Goal: Task Accomplishment & Management: Manage account settings

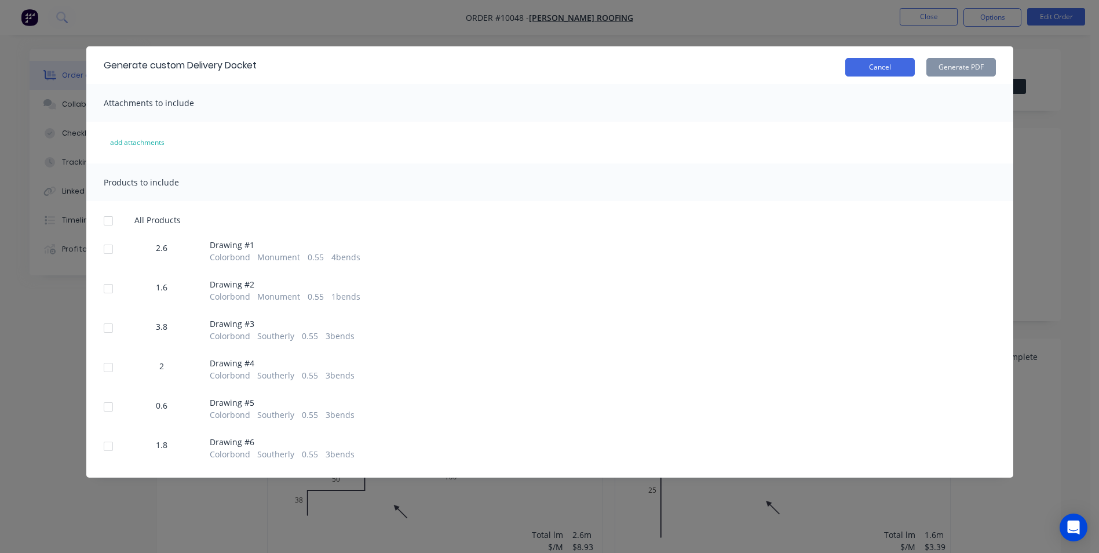
click at [892, 64] on button "Cancel" at bounding box center [880, 67] width 70 height 19
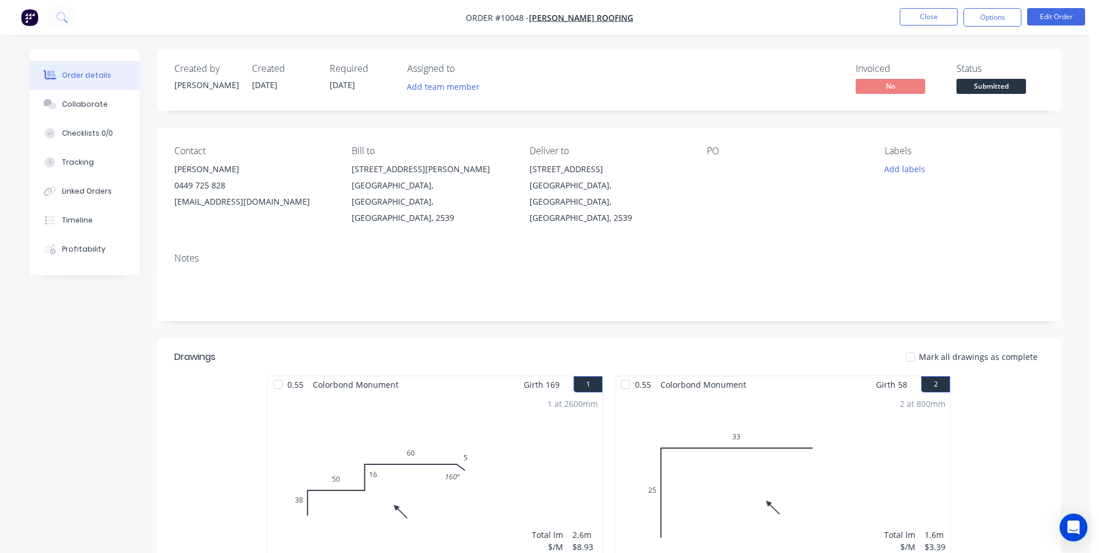
click at [19, 29] on nav "Order #10048 - Luke Austin Roofing Close Options Edit Order" at bounding box center [549, 17] width 1099 height 35
click at [59, 16] on icon at bounding box center [61, 17] width 11 height 11
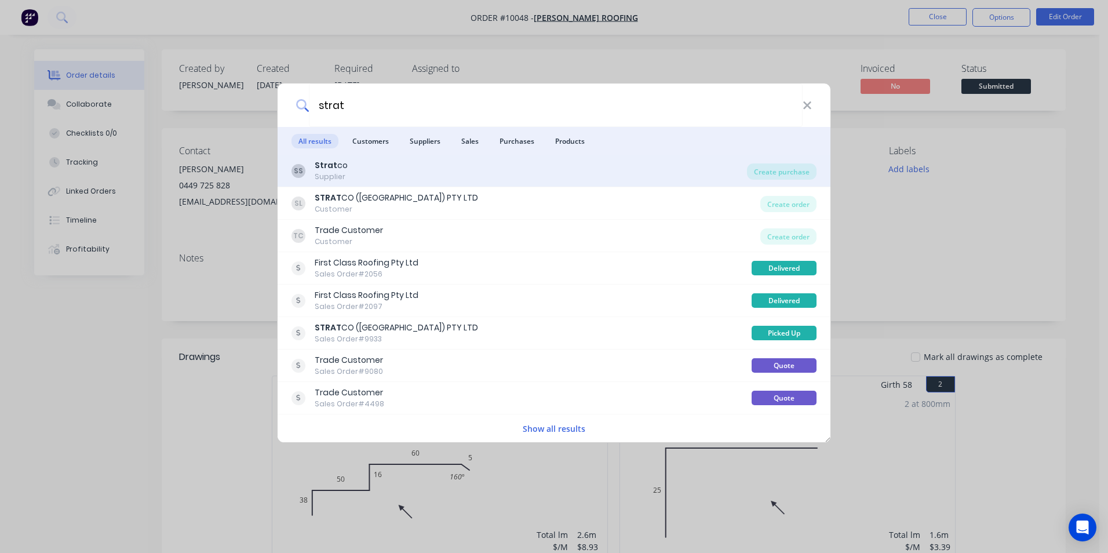
type input "strat"
click at [584, 174] on div "SS Strat co Supplier" at bounding box center [518, 170] width 455 height 23
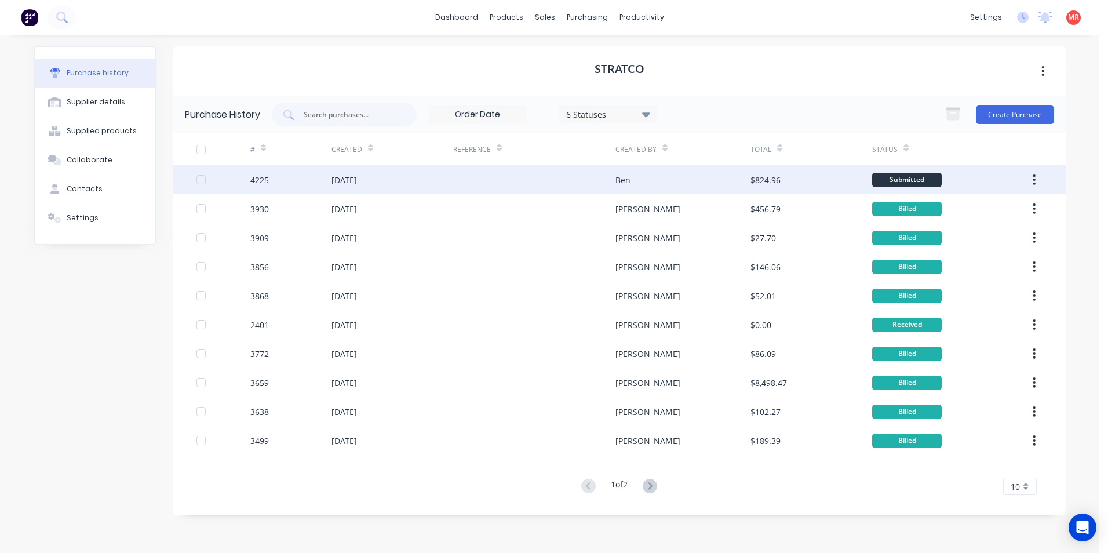
click at [486, 178] on div at bounding box center [534, 179] width 162 height 29
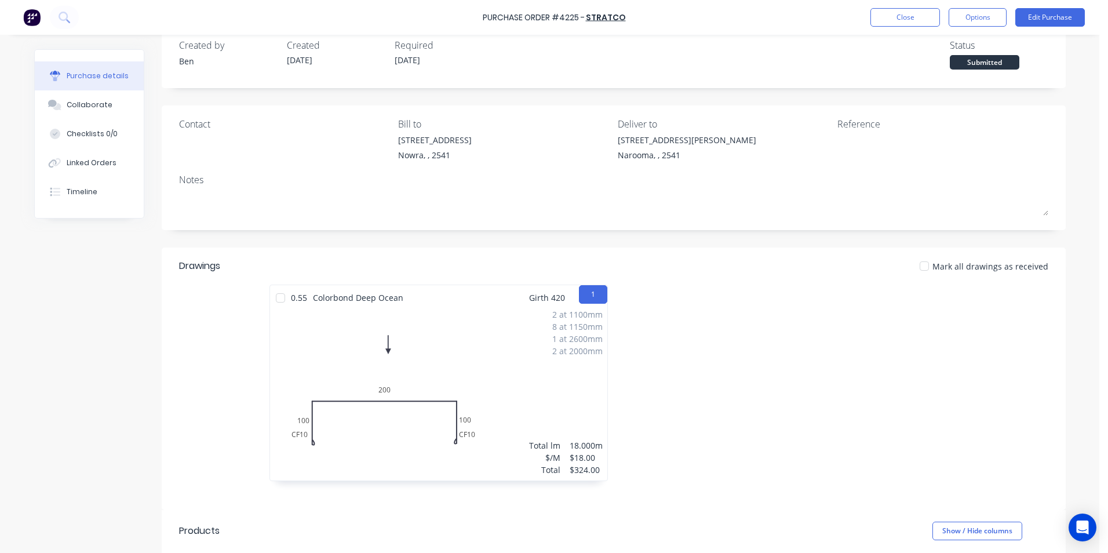
scroll to position [58, 0]
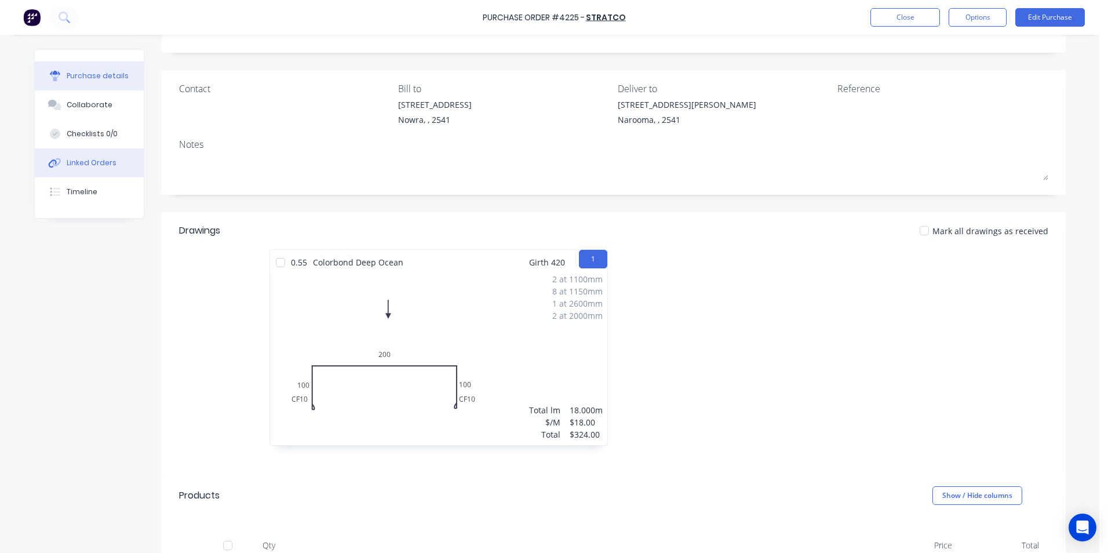
click at [95, 158] on div "Linked Orders" at bounding box center [92, 163] width 50 height 10
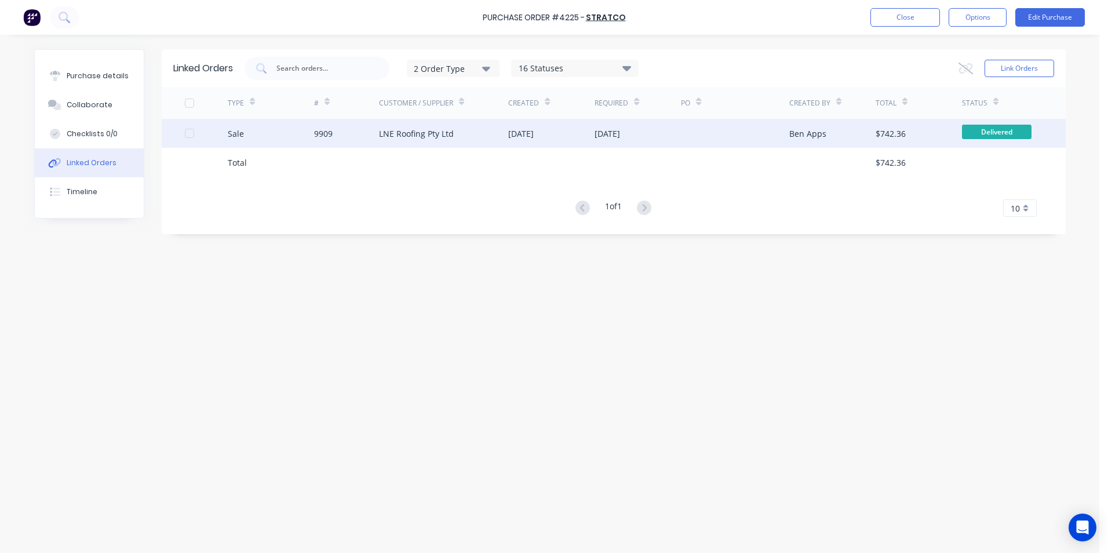
click at [224, 137] on div at bounding box center [206, 133] width 43 height 29
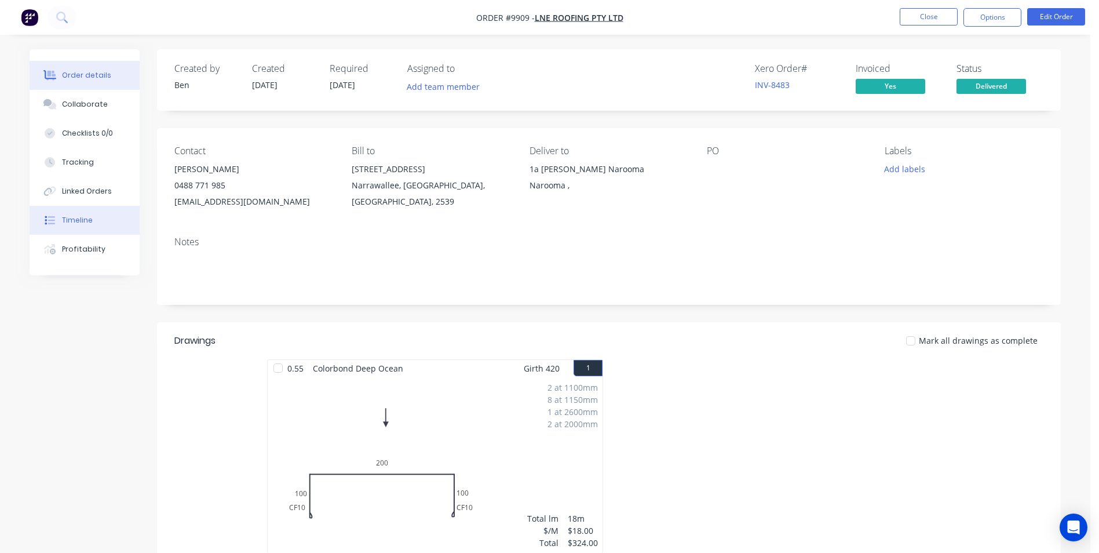
click at [105, 218] on button "Timeline" at bounding box center [85, 220] width 110 height 29
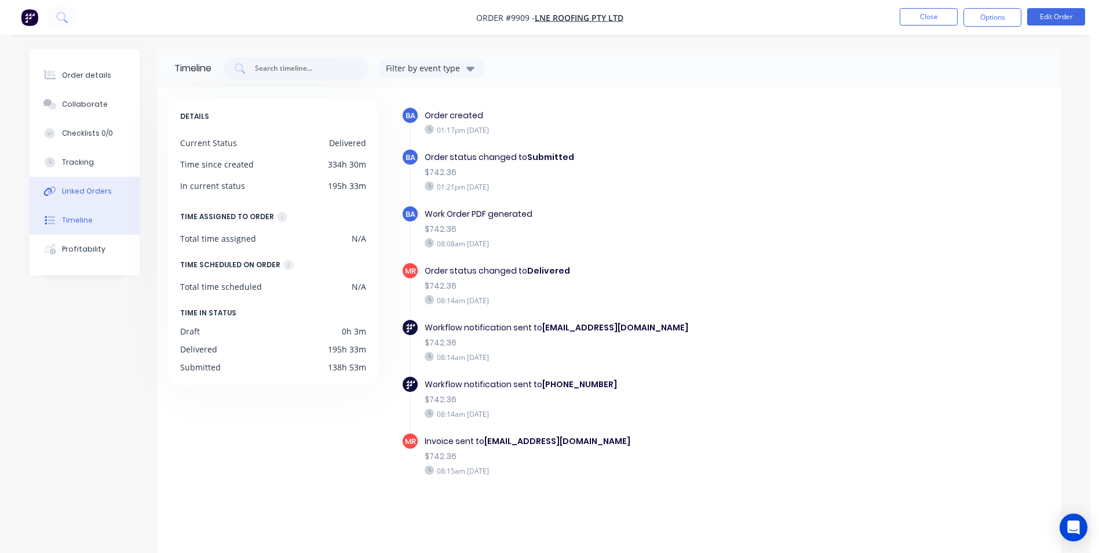
click at [106, 202] on button "Linked Orders" at bounding box center [85, 191] width 110 height 29
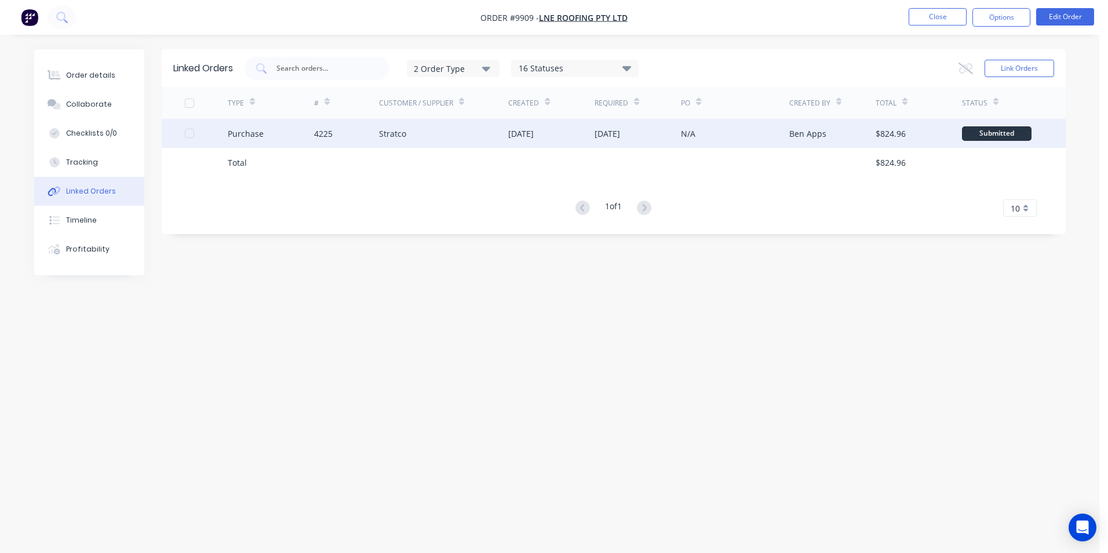
click at [368, 134] on div "4225" at bounding box center [346, 133] width 65 height 29
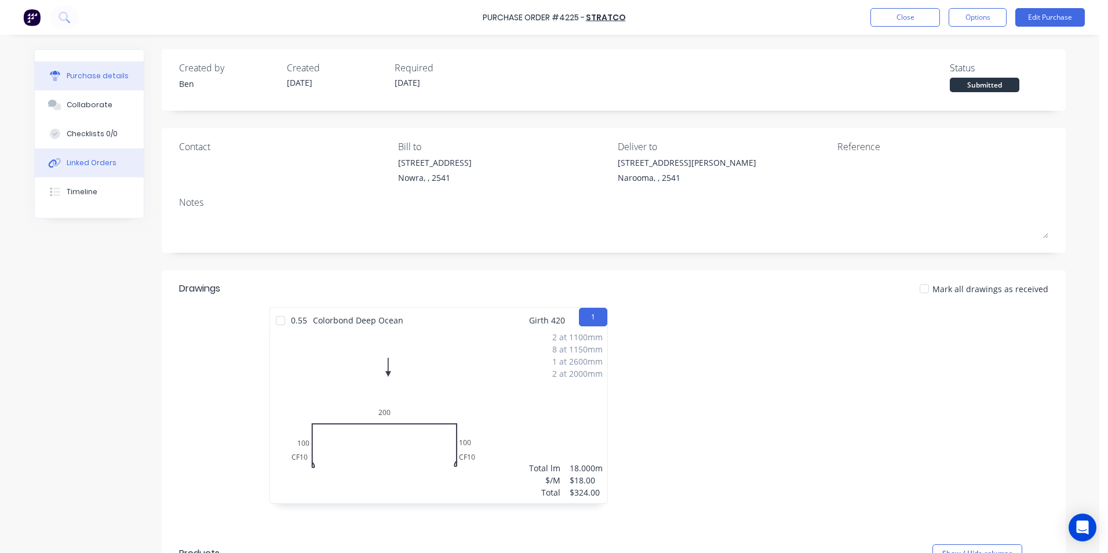
click at [109, 167] on div "Linked Orders" at bounding box center [92, 163] width 50 height 10
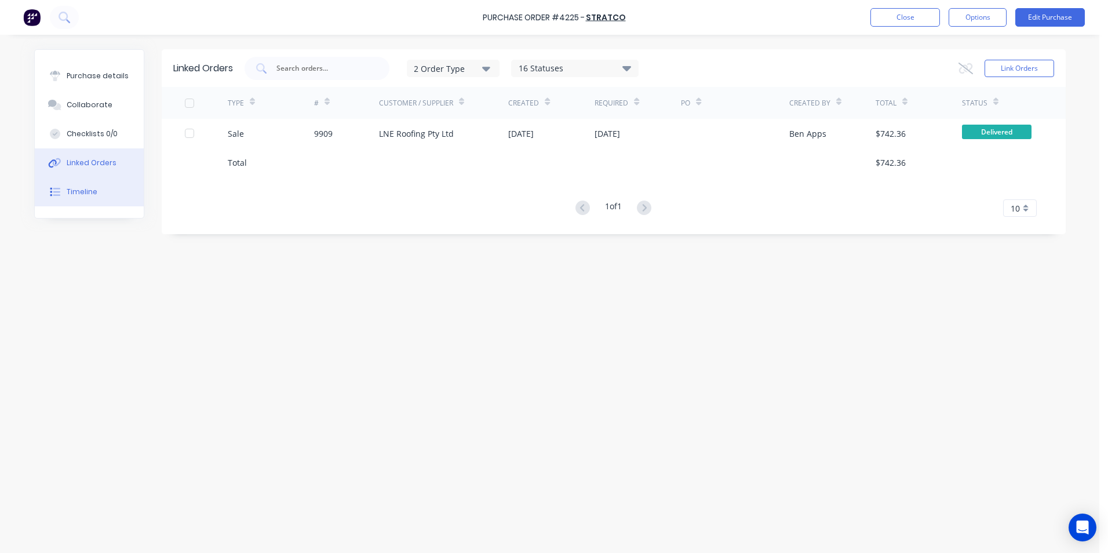
click at [105, 191] on button "Timeline" at bounding box center [89, 191] width 109 height 29
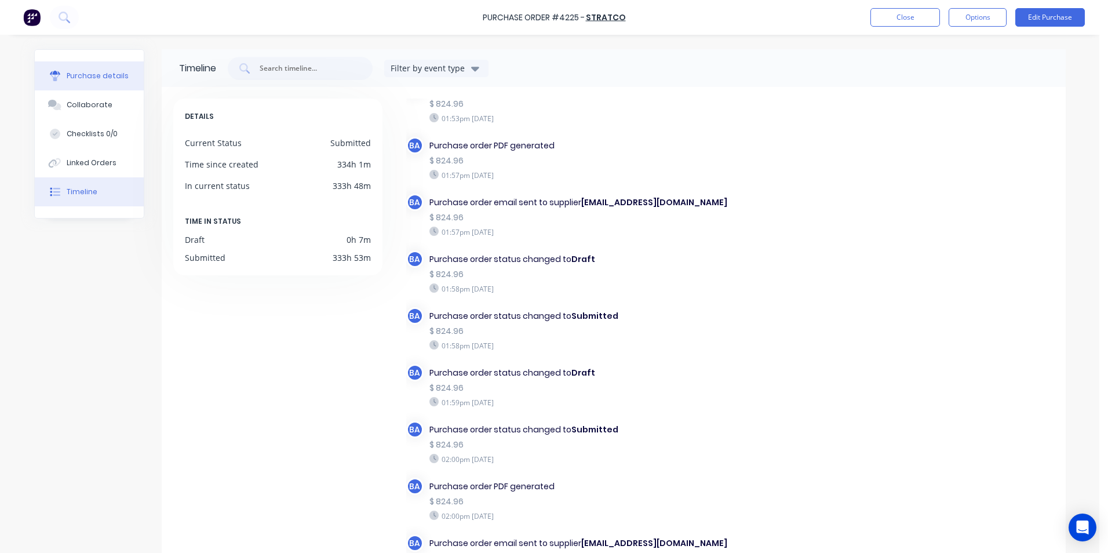
click at [66, 63] on button "Purchase details" at bounding box center [89, 75] width 109 height 29
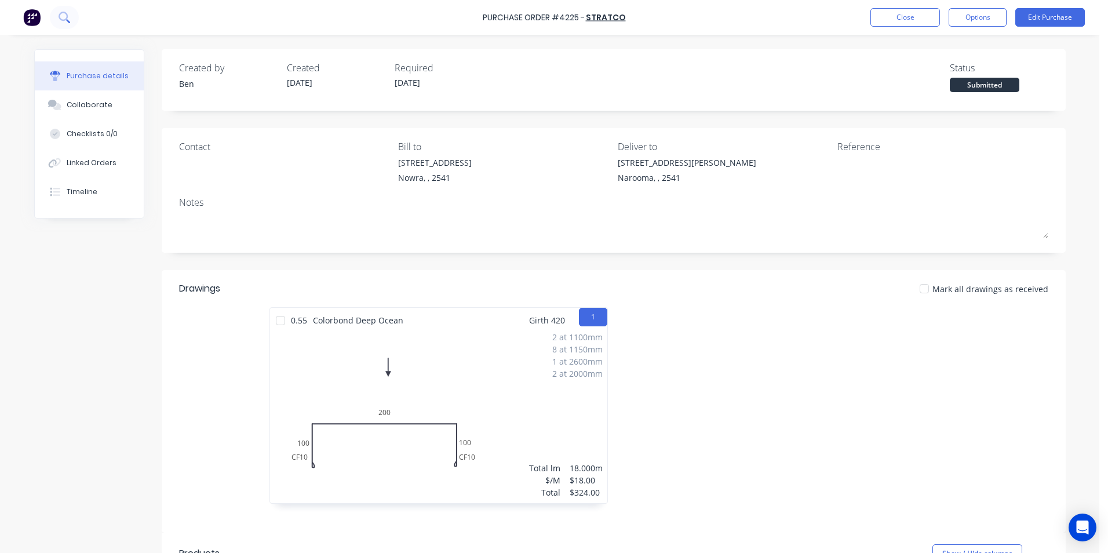
click at [64, 19] on icon at bounding box center [64, 17] width 11 height 11
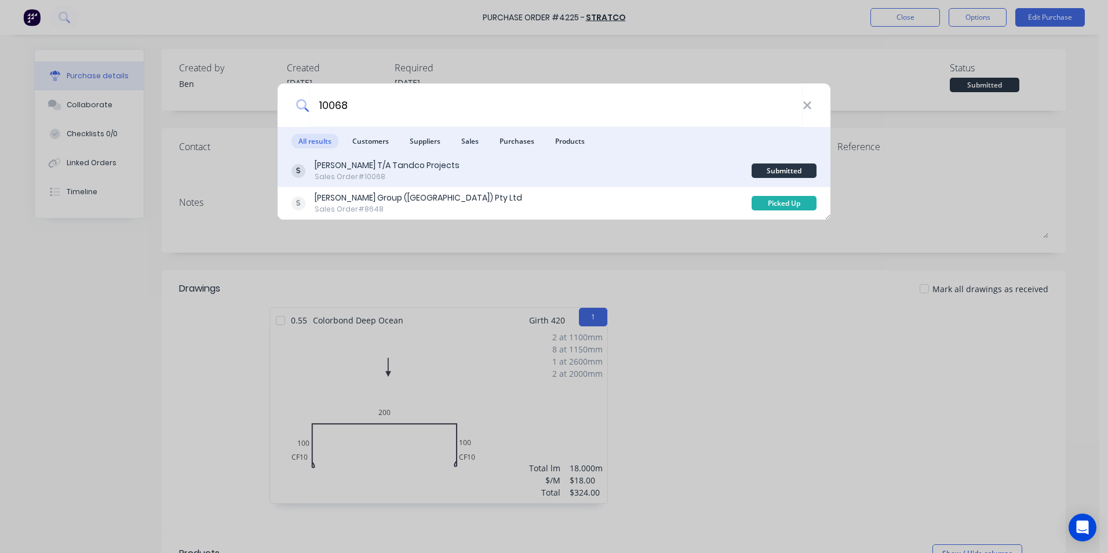
type input "10068"
click at [565, 169] on div "Tom McDonald T/A Tandco Projects Sales Order #10068" at bounding box center [521, 170] width 460 height 23
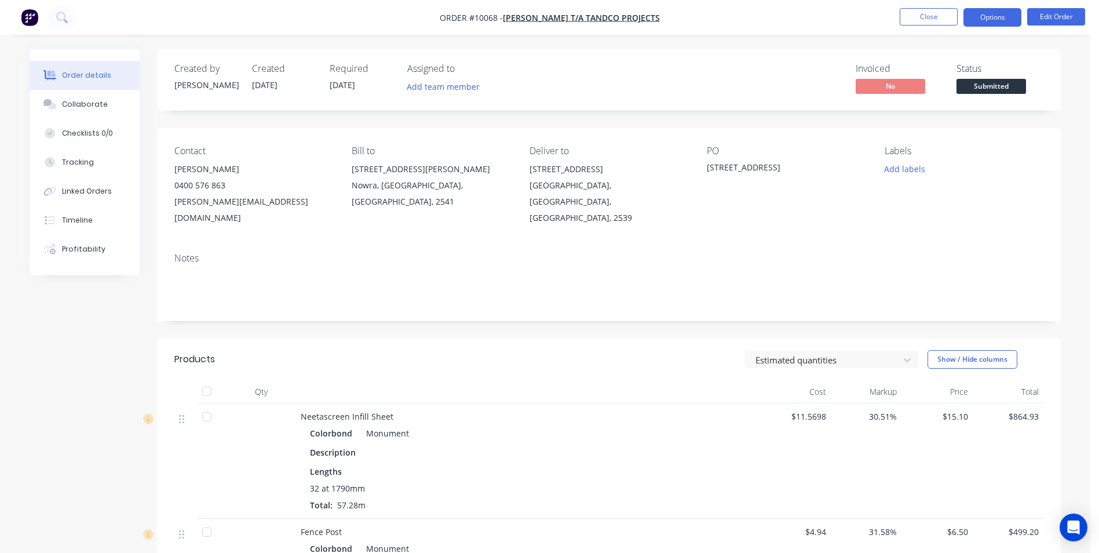
click at [981, 17] on button "Options" at bounding box center [993, 17] width 58 height 19
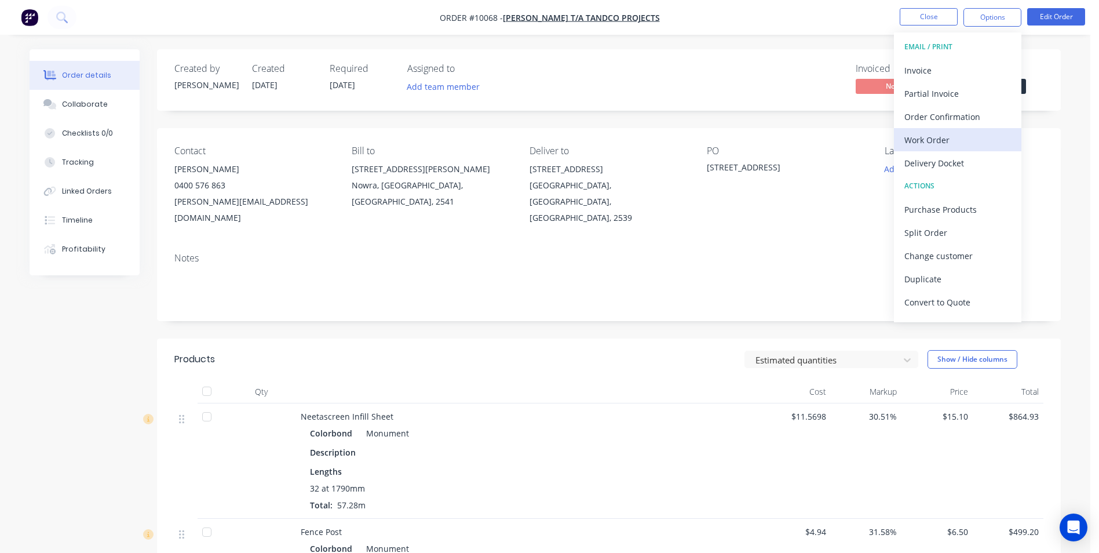
click at [943, 147] on div "Work Order" at bounding box center [958, 140] width 107 height 17
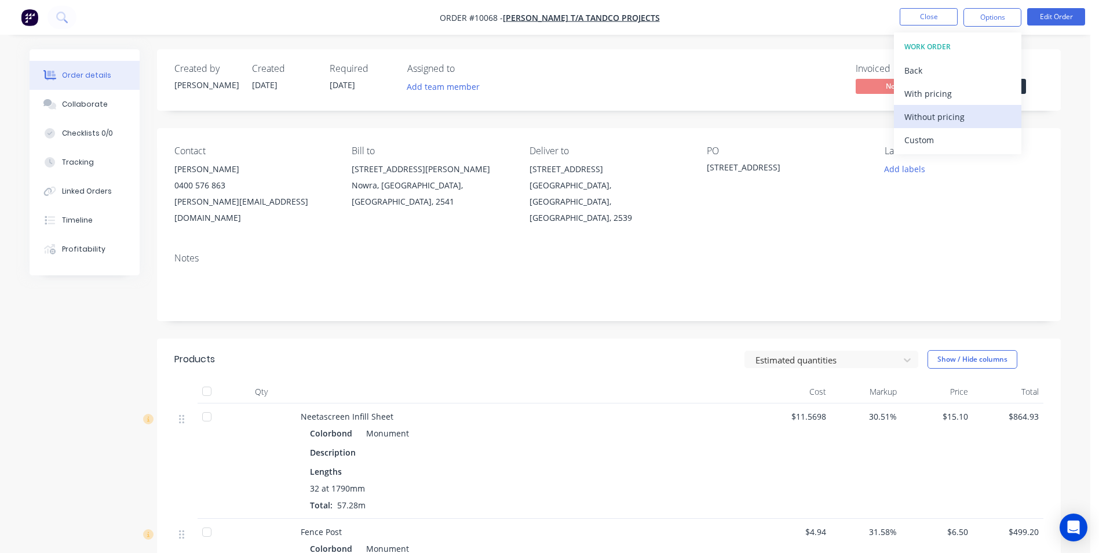
click at [939, 122] on div "Without pricing" at bounding box center [958, 116] width 107 height 17
click at [848, 51] on div "Created by Trevor Created 09/10/25 Required 14/10/25 Assigned to Add team membe…" at bounding box center [609, 79] width 904 height 61
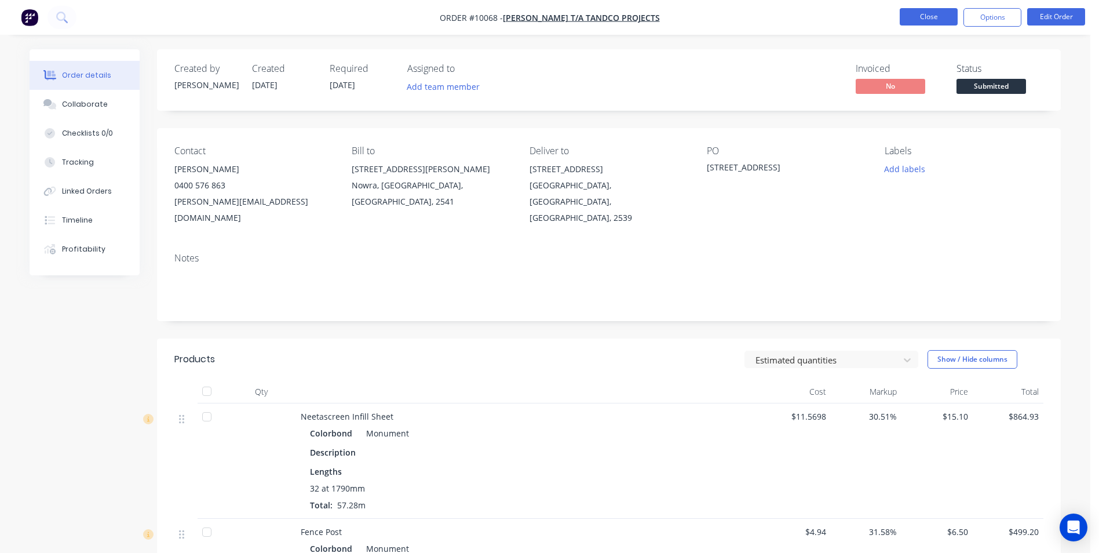
click at [927, 20] on button "Close" at bounding box center [929, 16] width 58 height 17
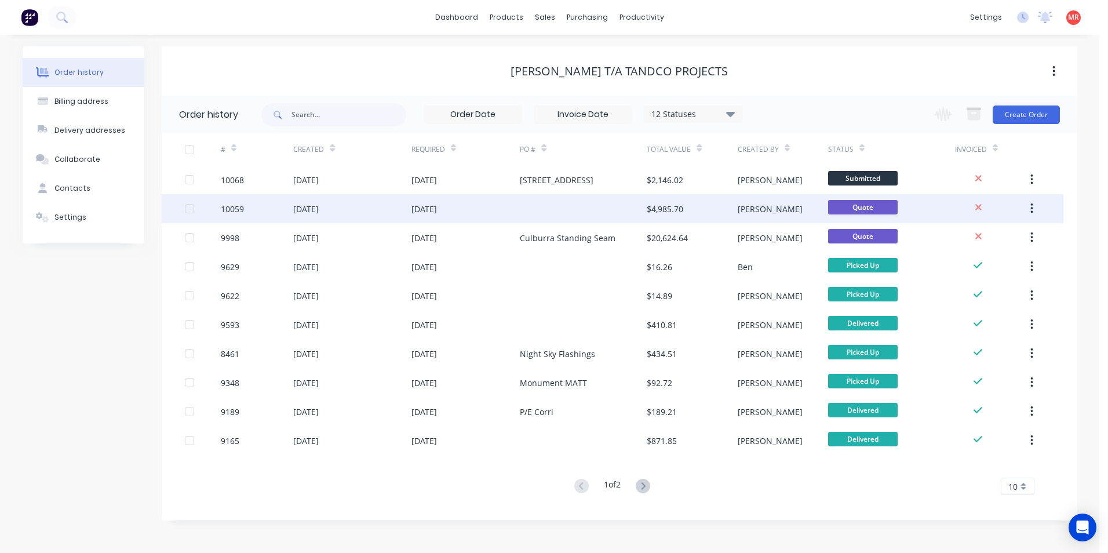
click at [692, 209] on div "$4,985.70" at bounding box center [692, 208] width 90 height 29
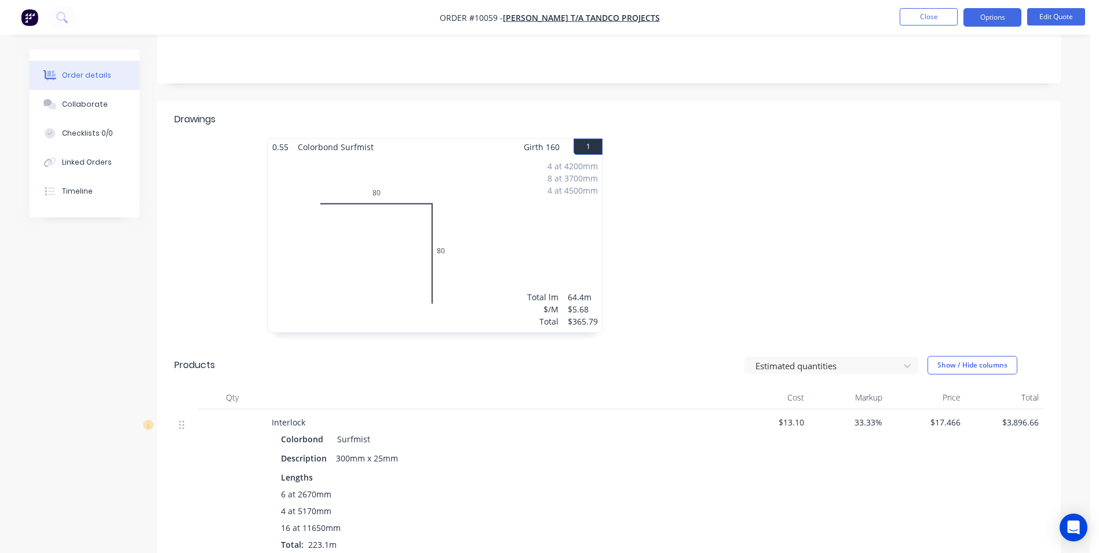
scroll to position [348, 0]
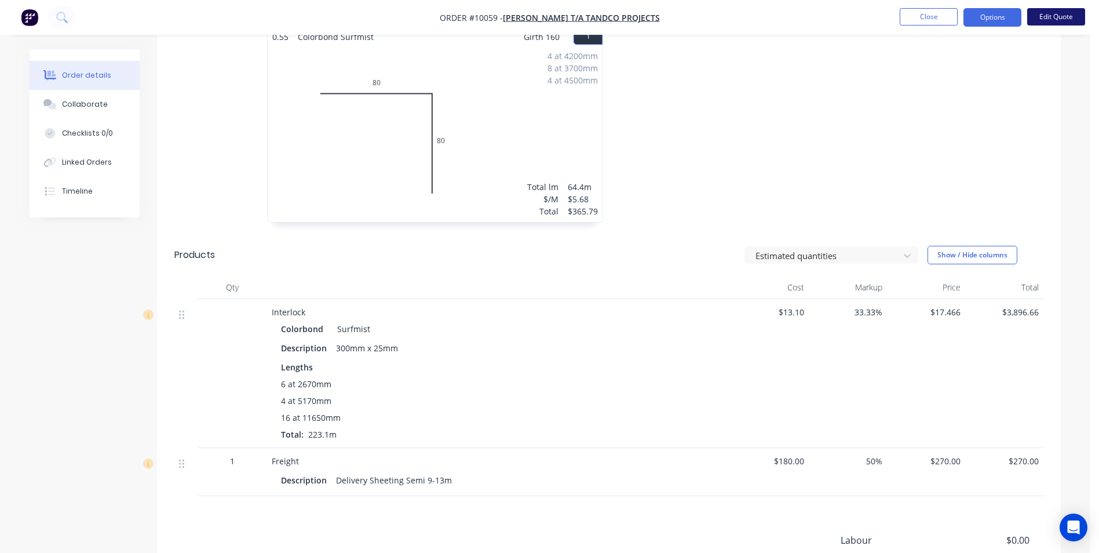
click at [1054, 15] on button "Edit Quote" at bounding box center [1056, 16] width 58 height 17
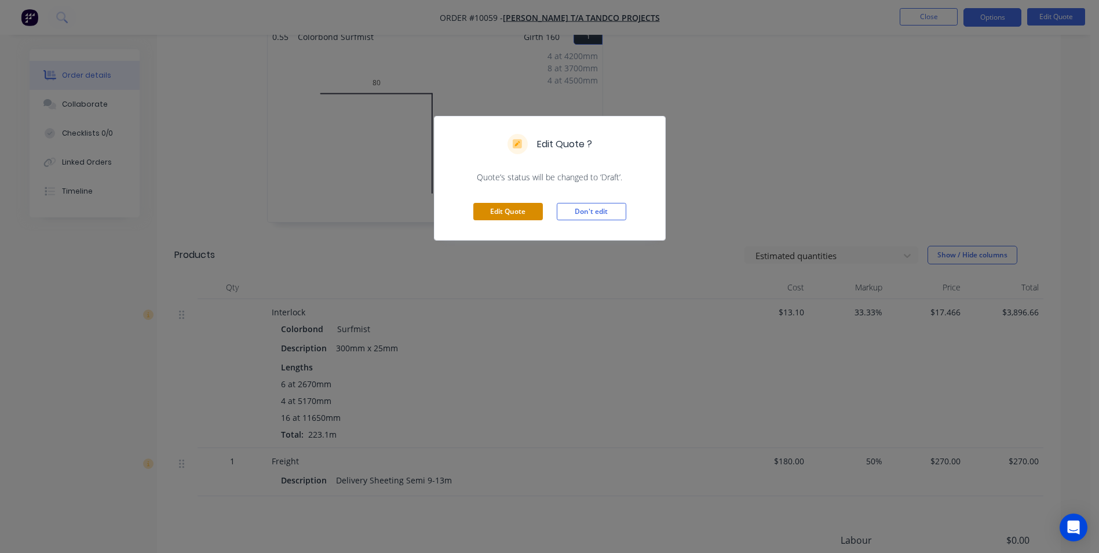
click at [521, 207] on button "Edit Quote" at bounding box center [508, 211] width 70 height 17
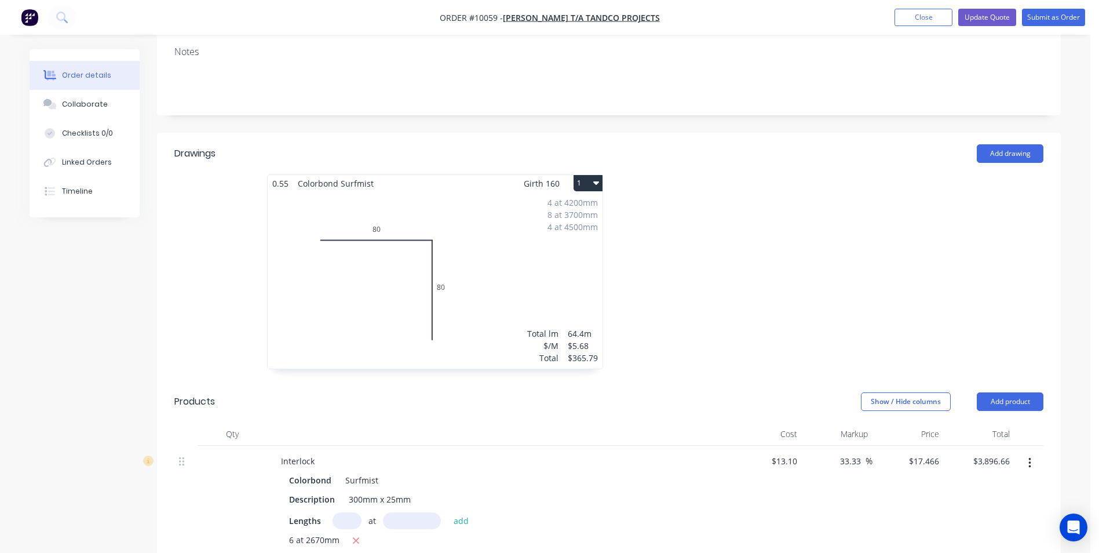
scroll to position [464, 0]
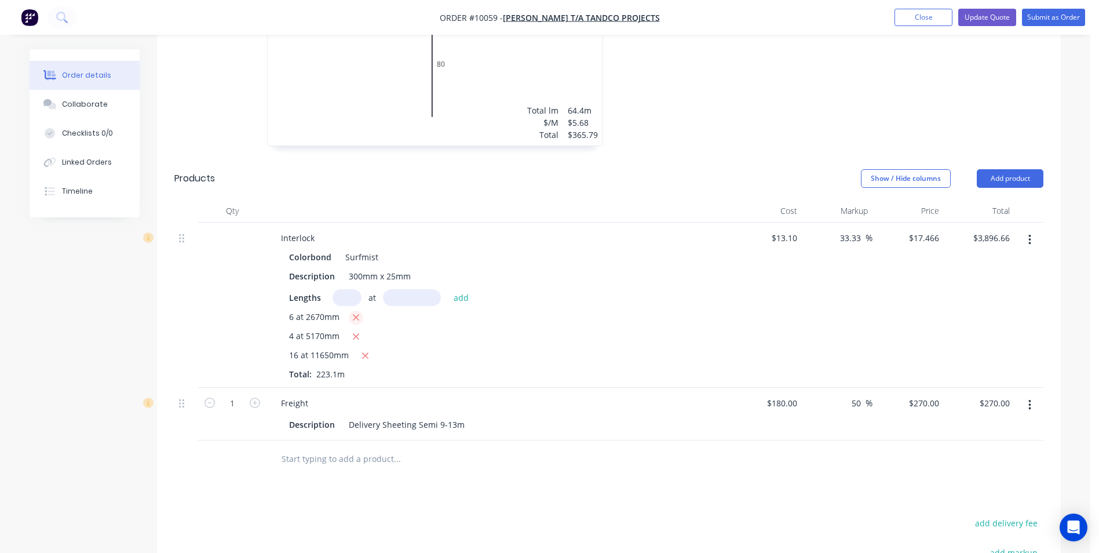
click at [356, 312] on icon "button" at bounding box center [356, 317] width 8 height 10
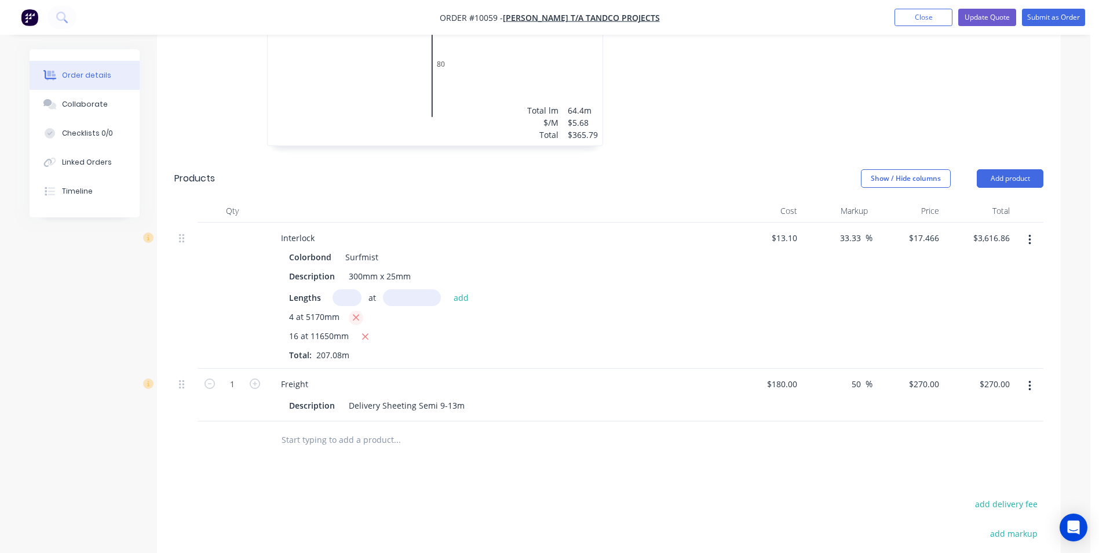
click at [356, 312] on icon "button" at bounding box center [356, 317] width 8 height 10
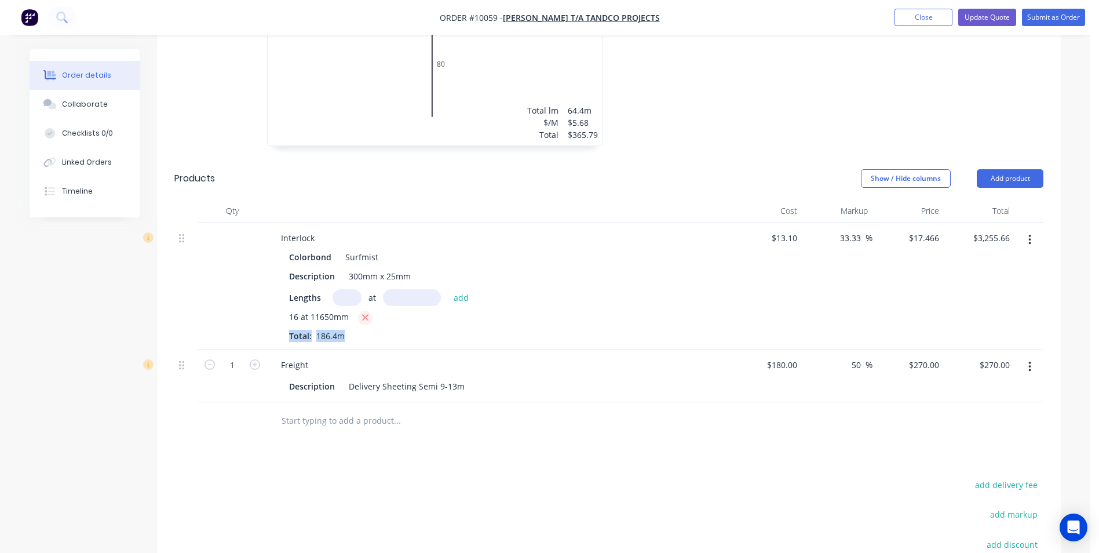
click at [356, 311] on div "16 at 11650mm" at bounding box center [499, 318] width 420 height 14
drag, startPoint x: 356, startPoint y: 271, endPoint x: 363, endPoint y: 271, distance: 7.5
click at [363, 315] on icon "button" at bounding box center [365, 318] width 6 height 6
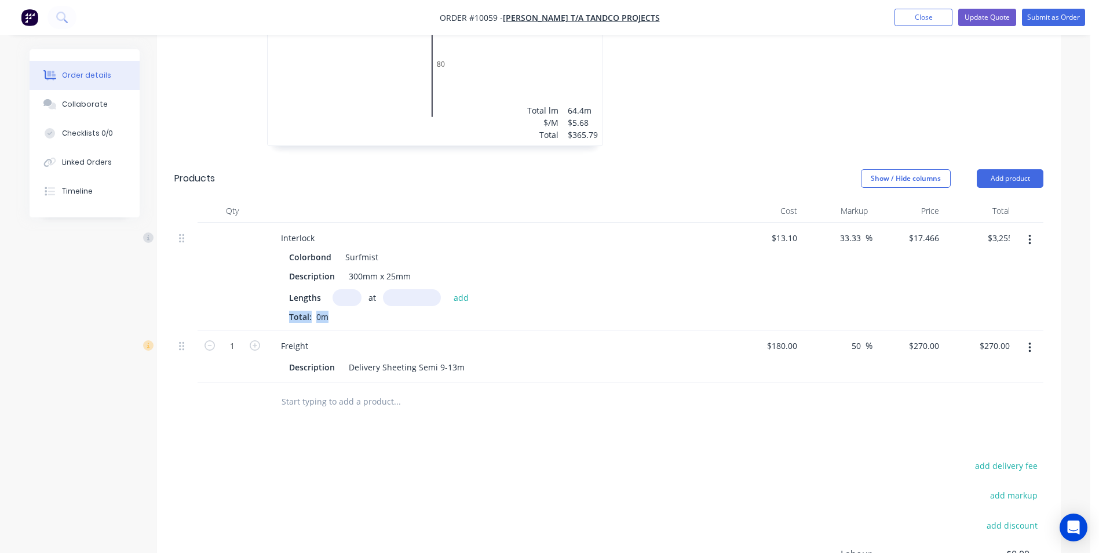
type input "$0.00"
click at [339, 289] on input "text" at bounding box center [347, 297] width 29 height 17
type input "16"
type input "11650"
click at [448, 289] on button "add" at bounding box center [461, 297] width 27 height 16
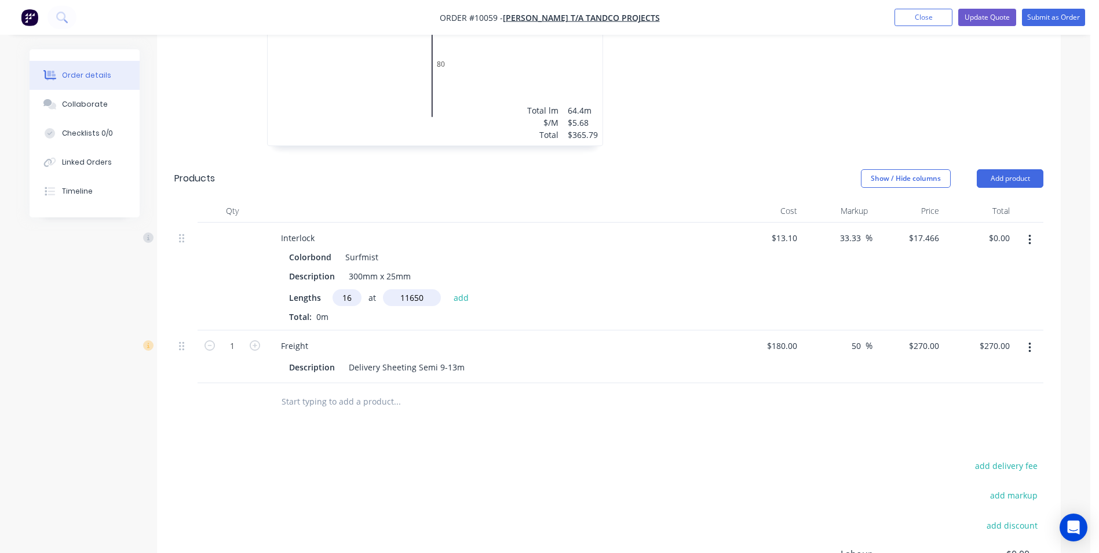
type input "$3,255.66"
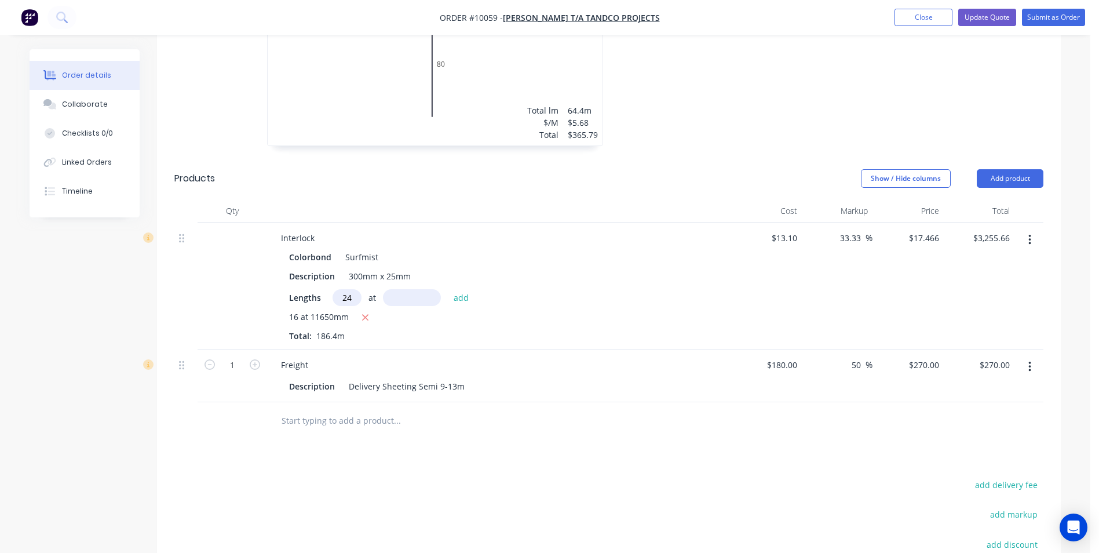
type input "24"
type input "2670"
click at [448, 289] on button "add" at bounding box center [461, 297] width 27 height 16
type input "$4,374.88"
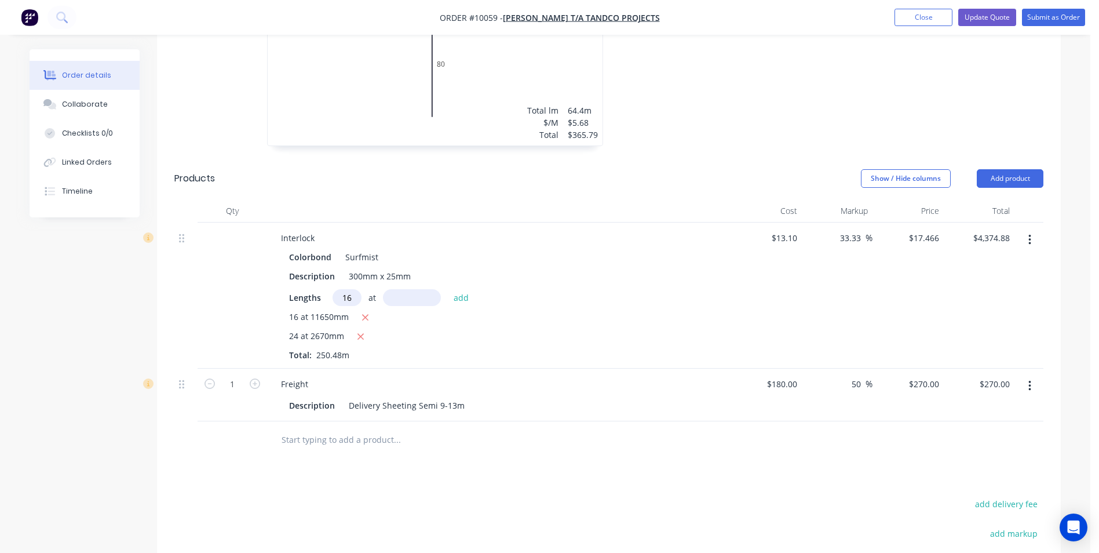
type input "16"
type input "5170"
click at [448, 289] on button "add" at bounding box center [461, 297] width 27 height 16
type input "$5,819.67"
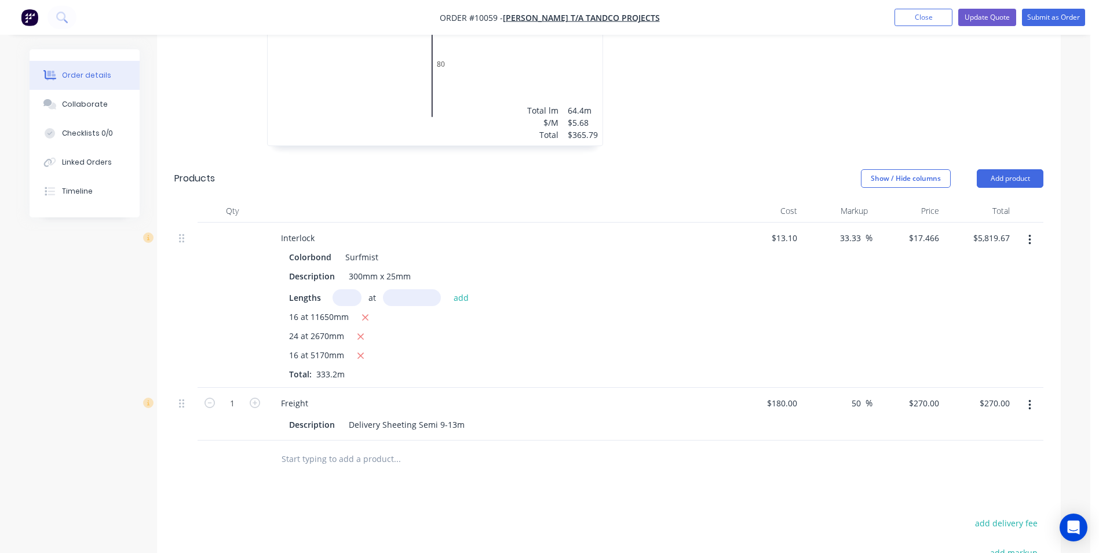
click at [560, 437] on div "Drawings Add drawing 0.55 Colorbond Surfmist Girth 160 1 0 80 80 0 80 80 4 at 4…" at bounding box center [609, 333] width 904 height 847
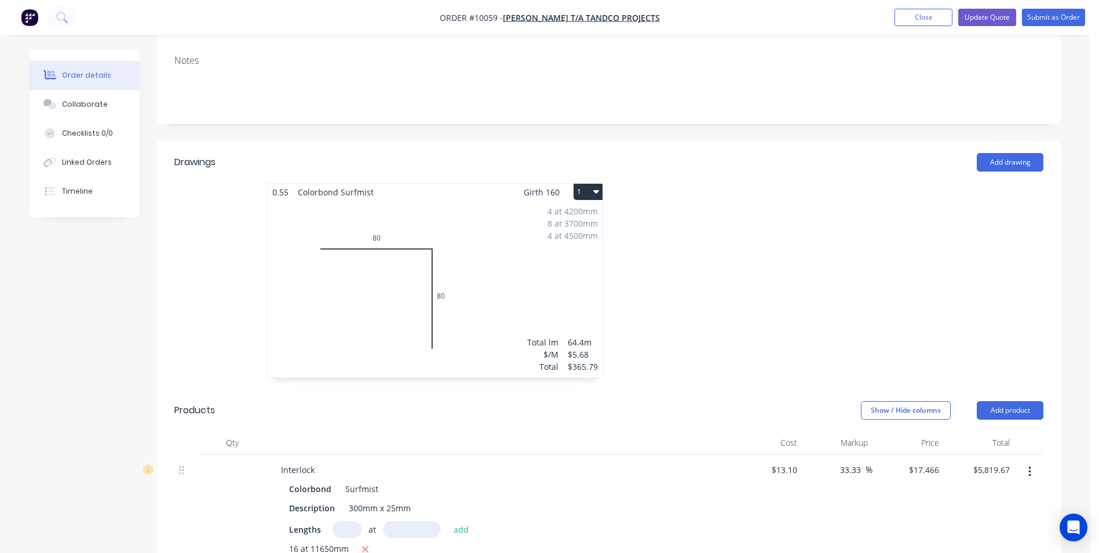
click at [546, 223] on div "4 at 4200mm 8 at 3700mm 4 at 4500mm Total lm $/M Total 64.4m $5.68 $365.79" at bounding box center [435, 288] width 335 height 177
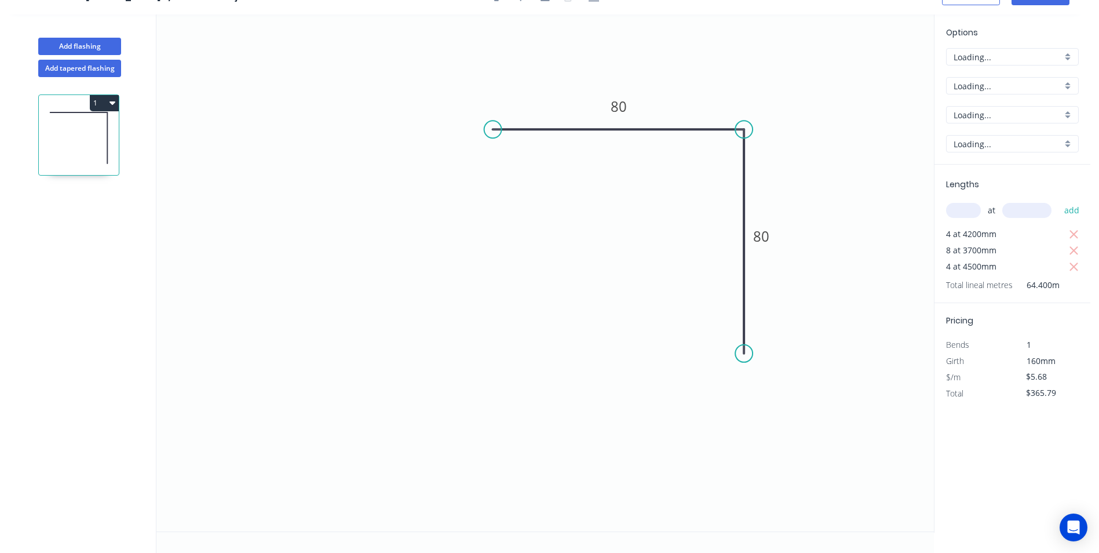
scroll to position [21, 0]
click at [514, 169] on div "Crush & Fold" at bounding box center [555, 166] width 116 height 24
type input "$7.85"
type input "$505.54"
click at [776, 399] on div "Crush & Fold" at bounding box center [801, 396] width 116 height 24
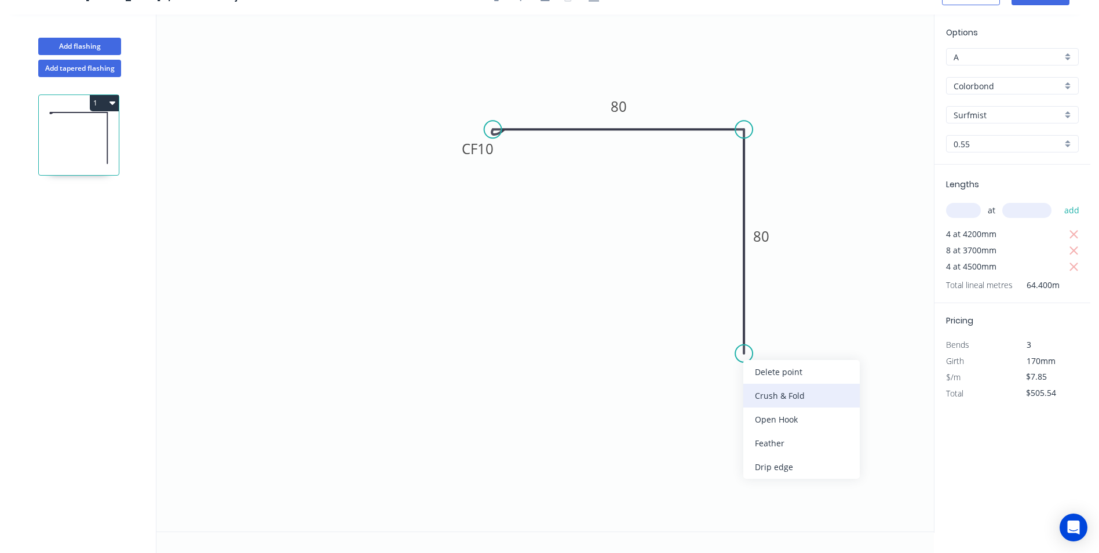
type input "$10.02"
type input "$645.29"
click at [775, 395] on div "Flip bend" at bounding box center [804, 392] width 116 height 24
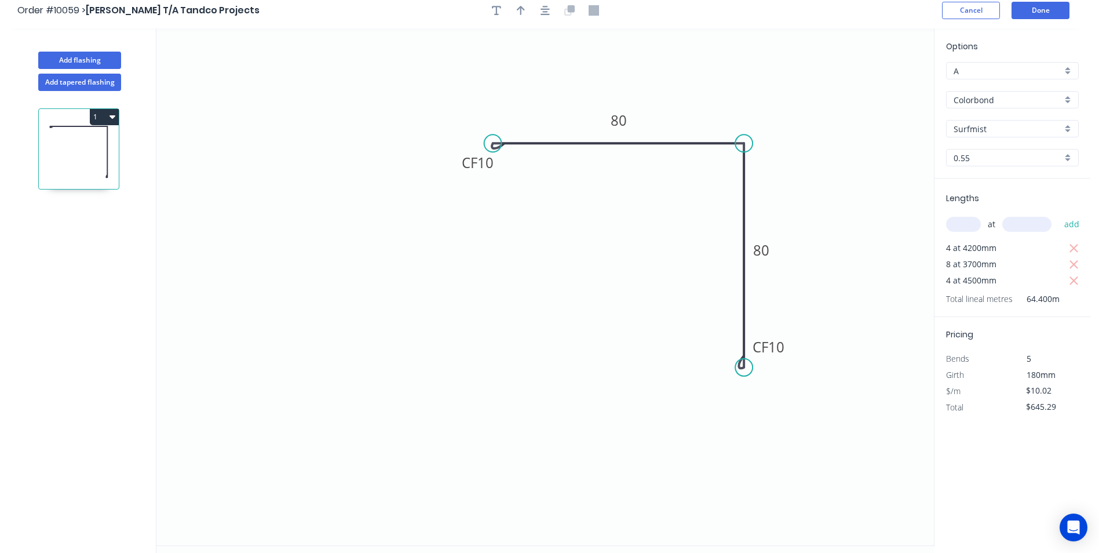
scroll to position [0, 0]
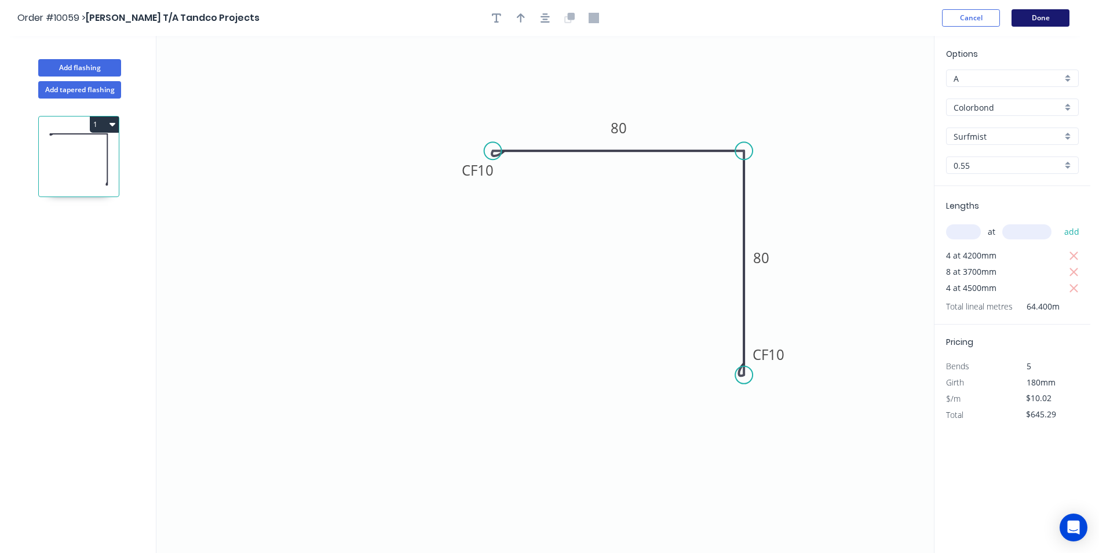
click at [1043, 20] on button "Done" at bounding box center [1041, 17] width 58 height 17
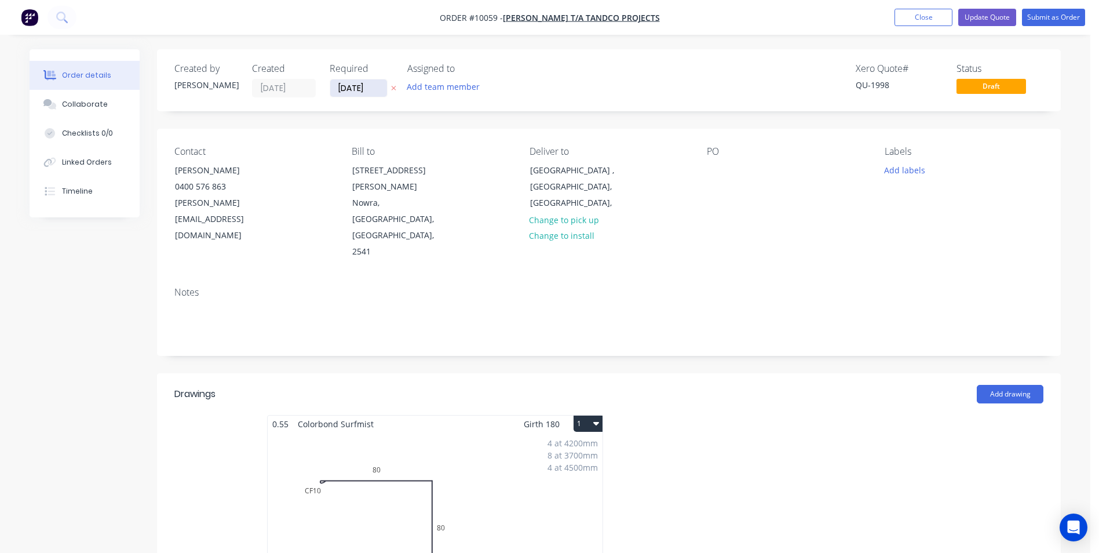
click at [355, 82] on input "[DATE]" at bounding box center [358, 87] width 57 height 17
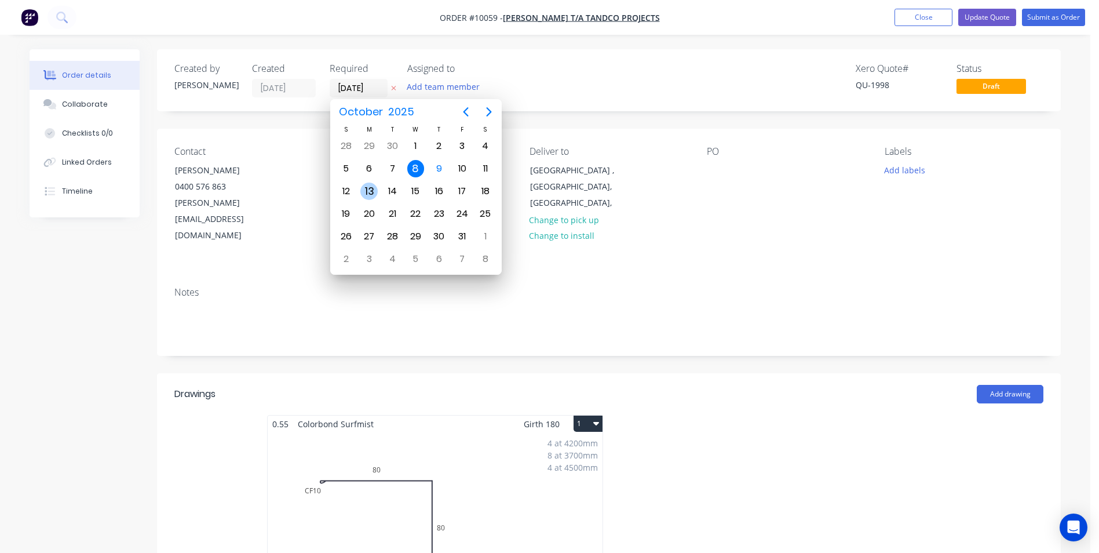
click at [366, 191] on div "13" at bounding box center [368, 191] width 17 height 17
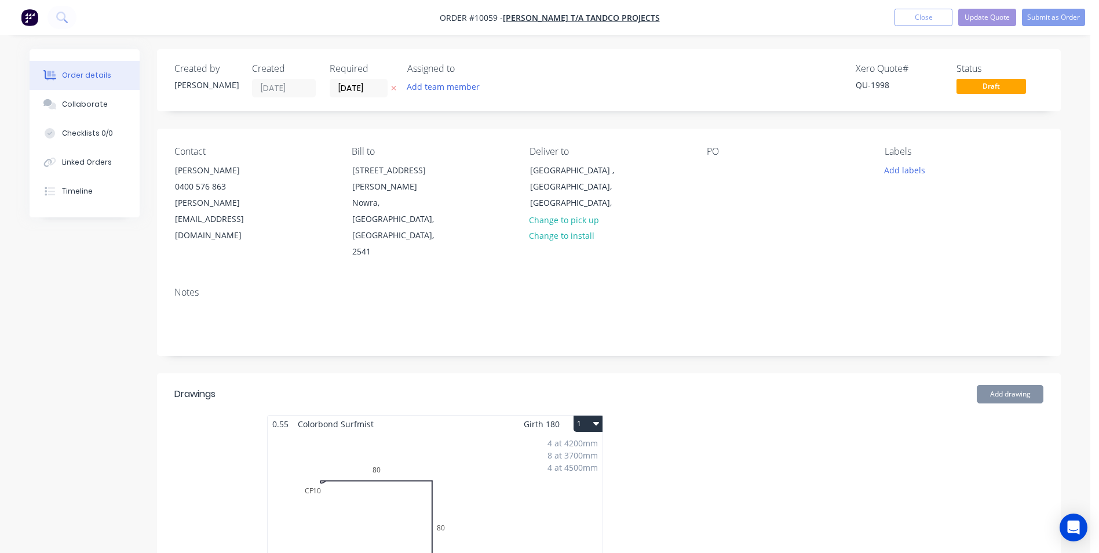
type input "13/10/25"
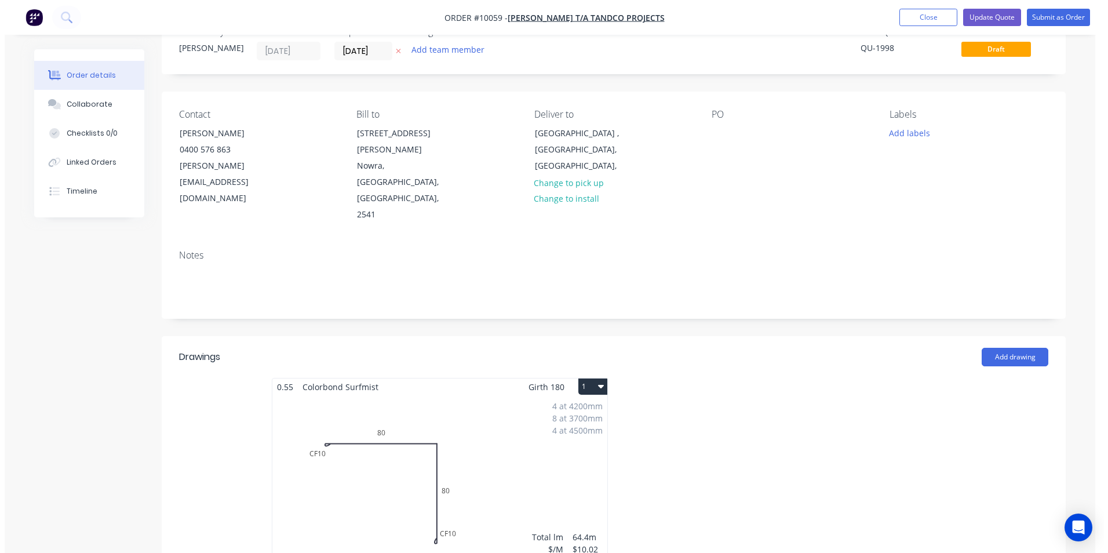
scroll to position [58, 0]
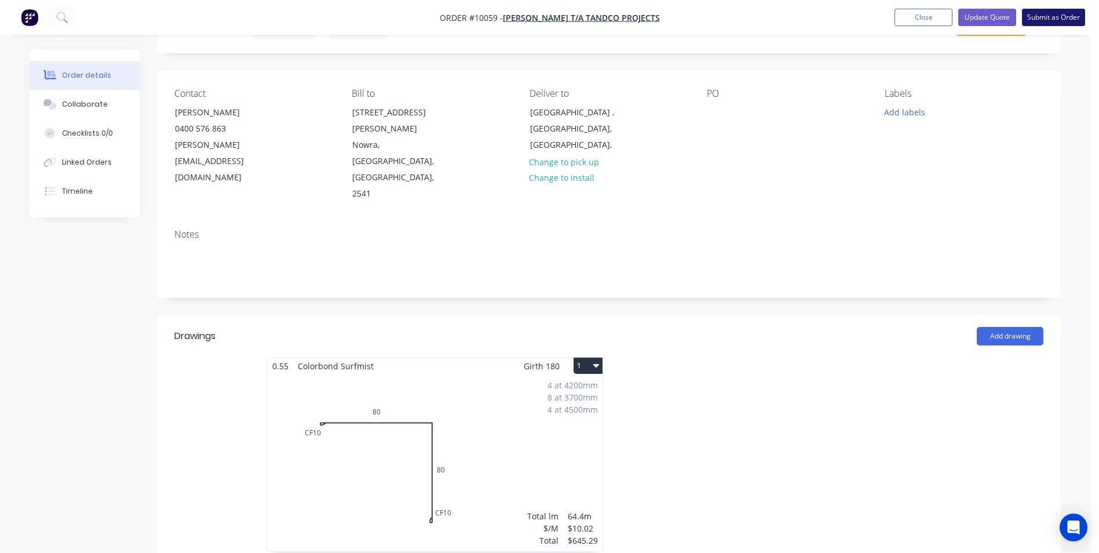
click at [1033, 14] on button "Submit as Order" at bounding box center [1053, 17] width 63 height 17
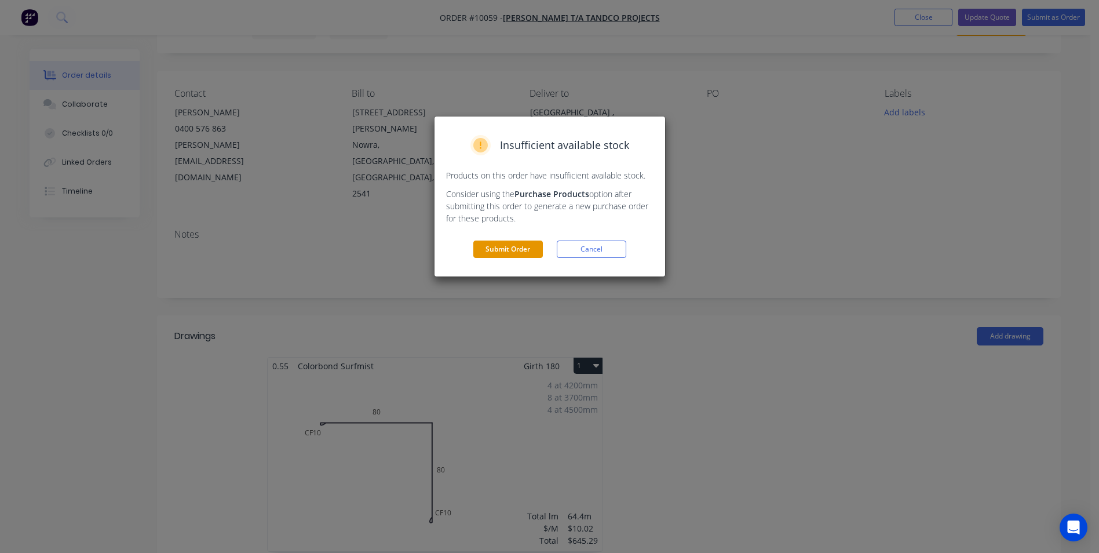
click at [497, 243] on button "Submit Order" at bounding box center [508, 248] width 70 height 17
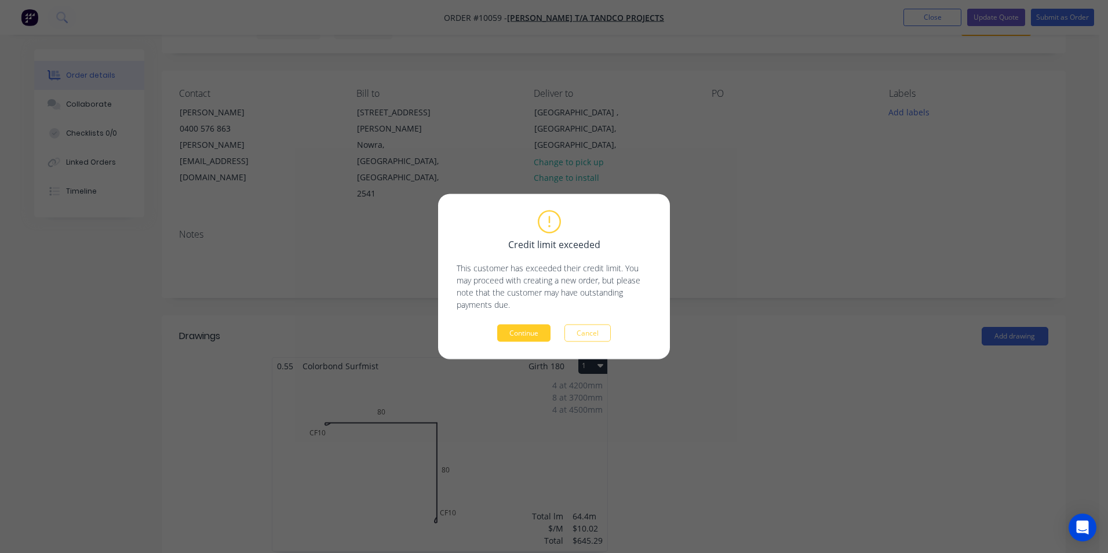
click at [520, 334] on button "Continue" at bounding box center [523, 332] width 53 height 17
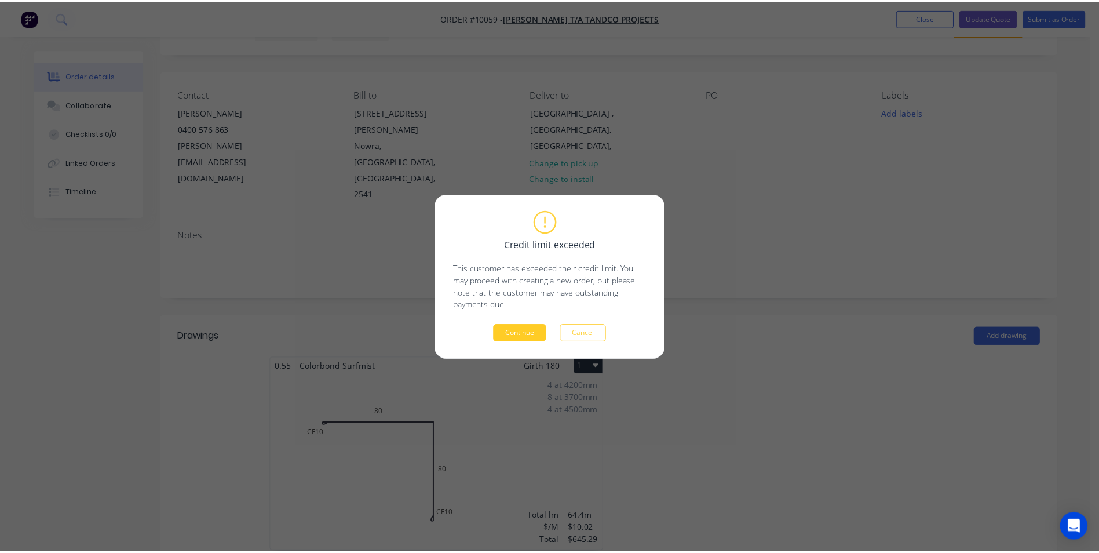
scroll to position [0, 0]
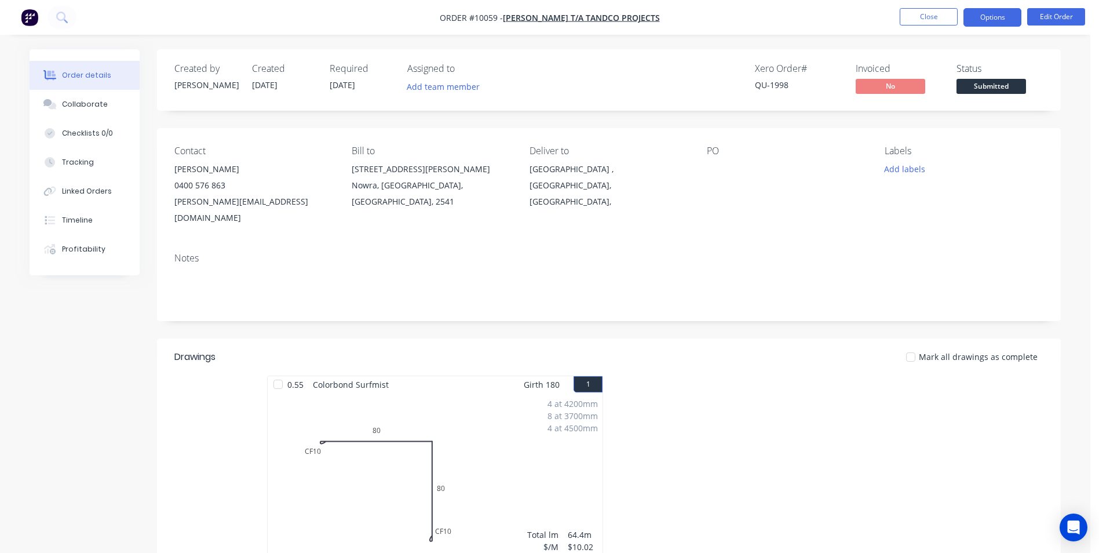
click at [975, 17] on button "Options" at bounding box center [993, 17] width 58 height 19
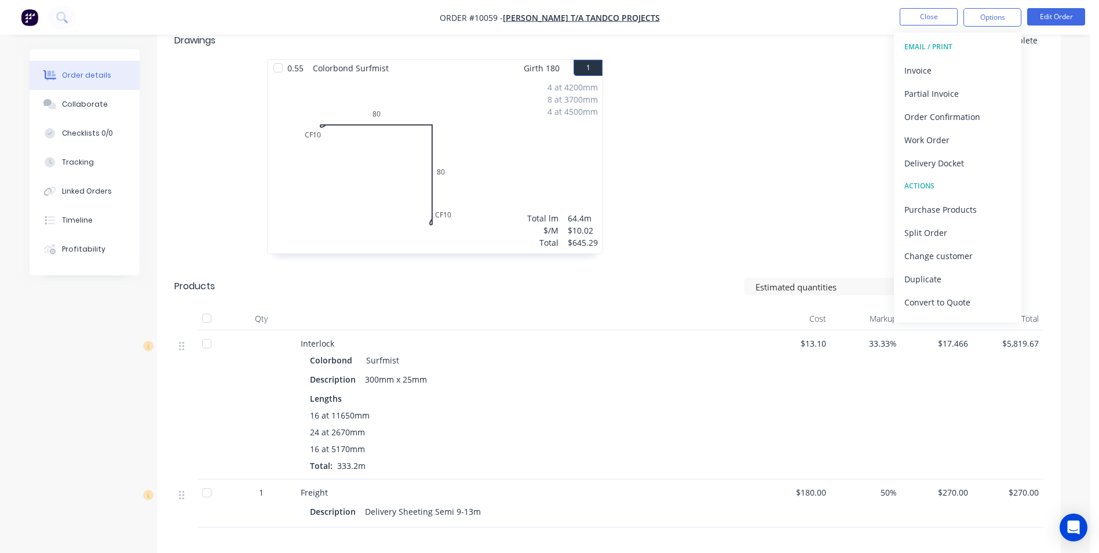
scroll to position [406, 0]
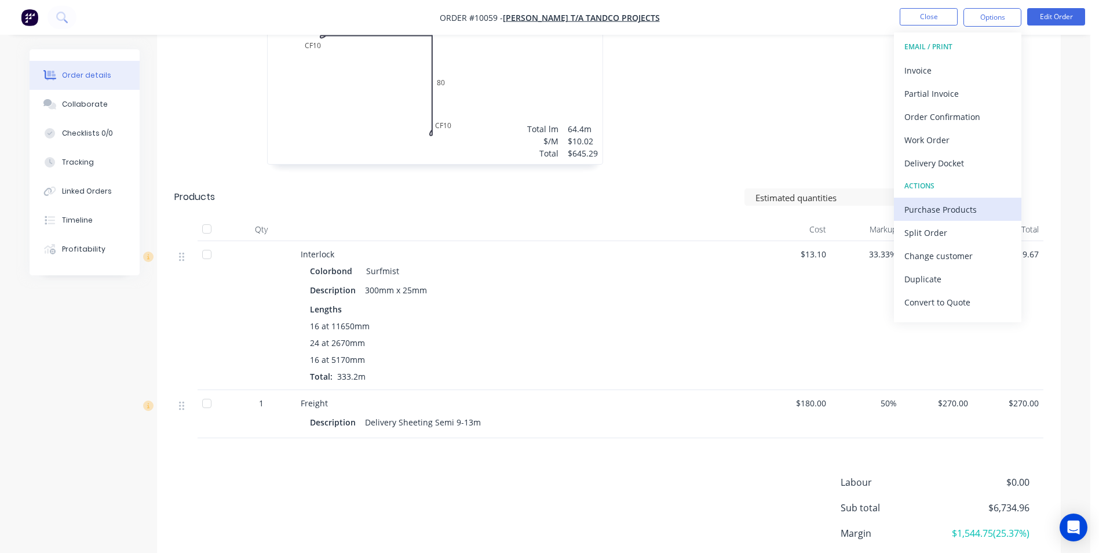
click at [951, 215] on div "Purchase Products" at bounding box center [958, 209] width 107 height 17
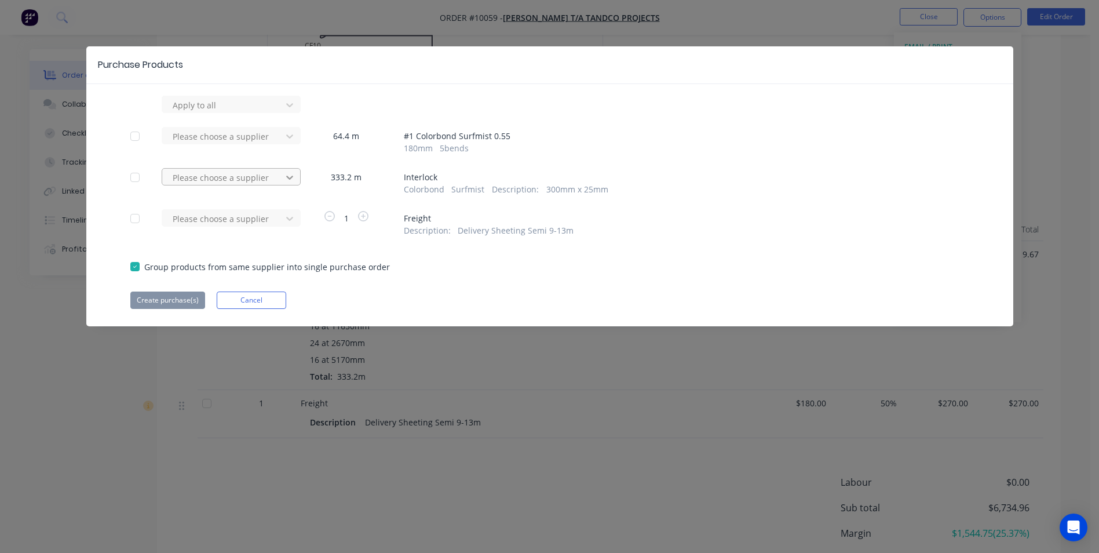
click at [291, 180] on icon at bounding box center [290, 178] width 12 height 12
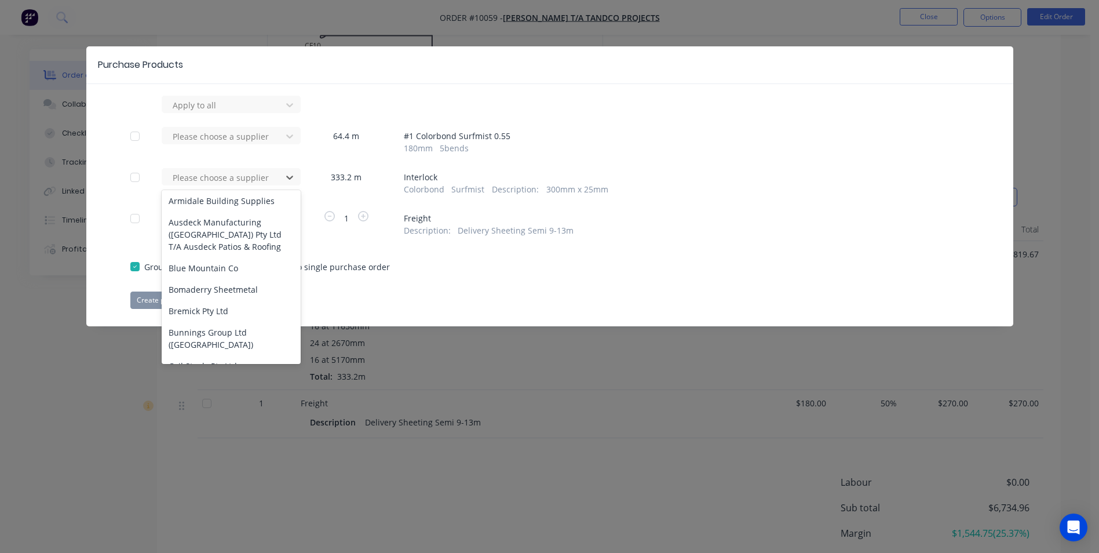
scroll to position [290, 0]
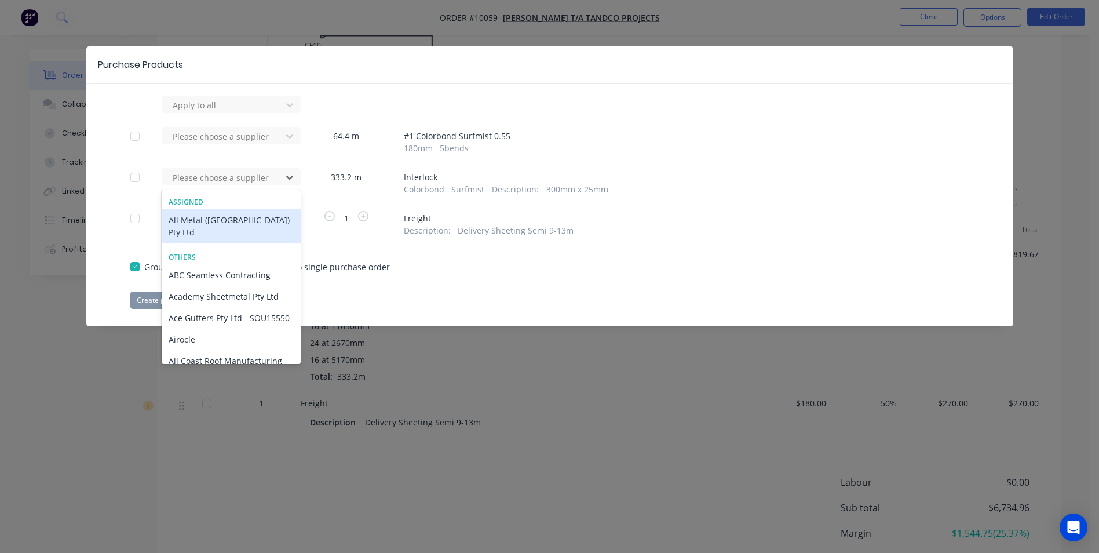
drag, startPoint x: 261, startPoint y: 177, endPoint x: 227, endPoint y: 330, distance: 157.2
click at [261, 177] on div at bounding box center [224, 177] width 104 height 14
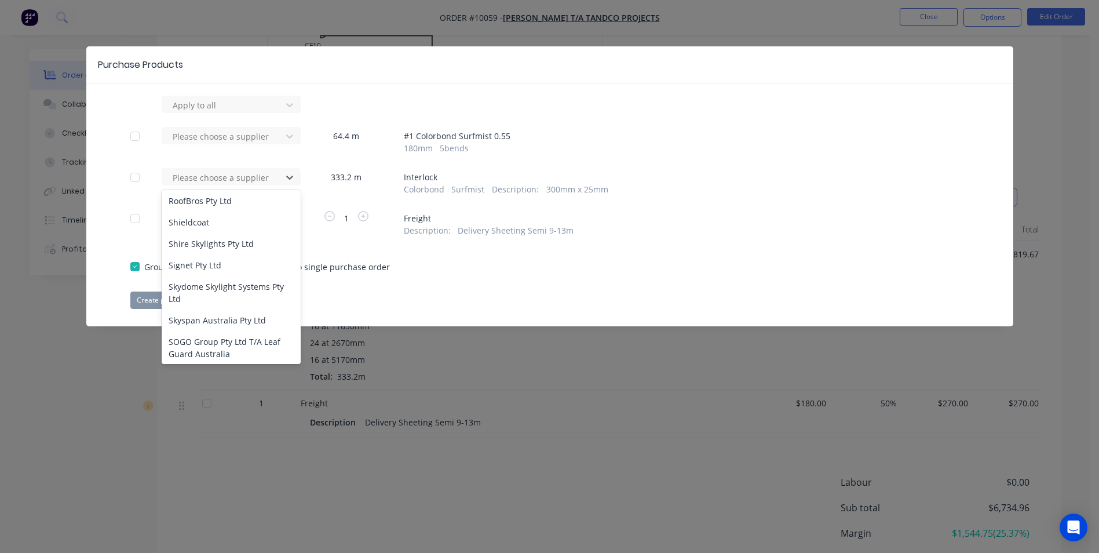
scroll to position [1043, 0]
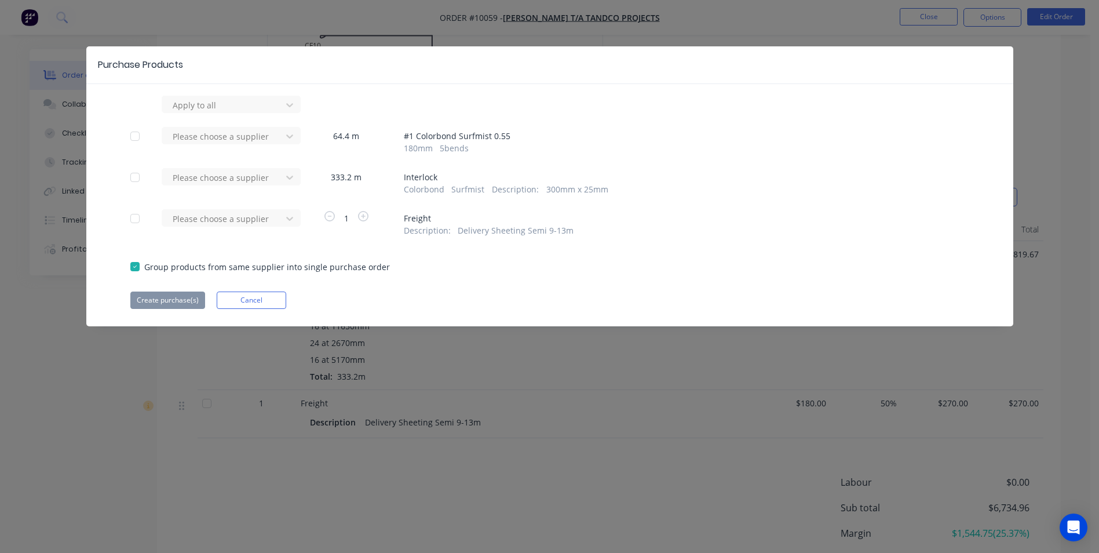
click at [533, 262] on div "Group products from same supplier into single purchase order" at bounding box center [549, 266] width 839 height 13
click at [257, 297] on button "Cancel" at bounding box center [252, 299] width 70 height 17
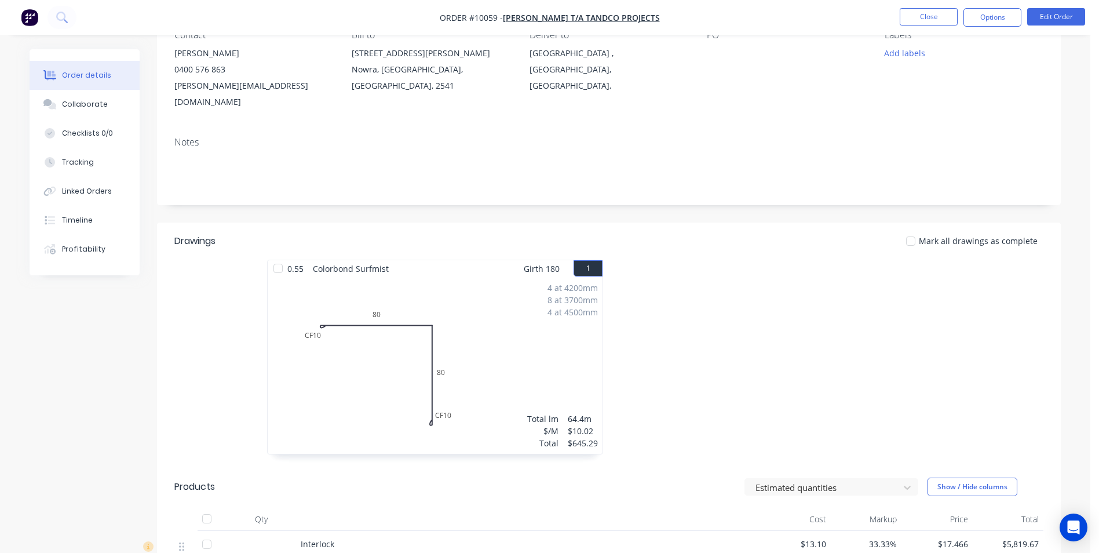
scroll to position [0, 0]
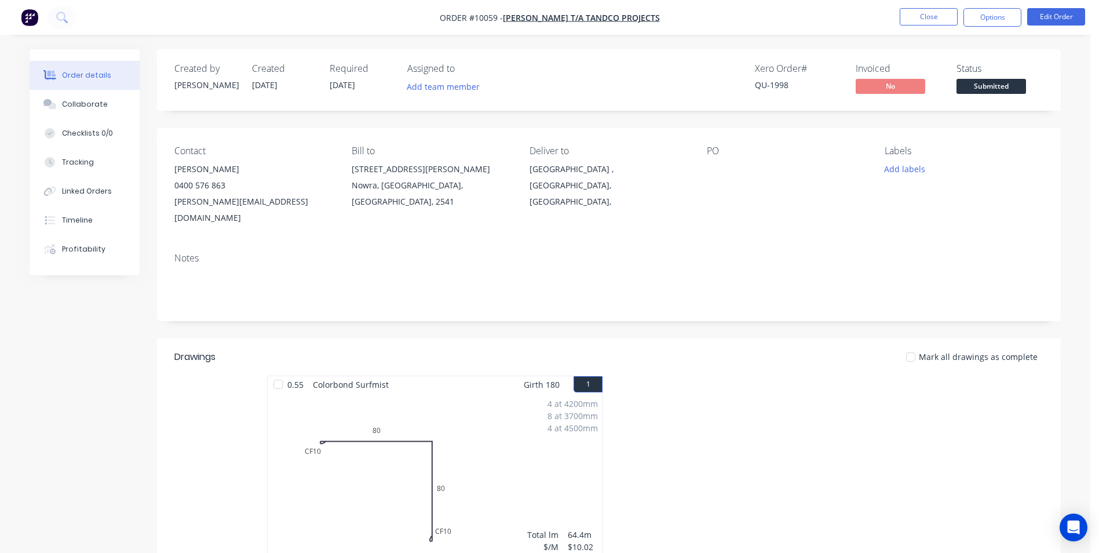
click at [616, 170] on div "surf beach , New South Wales, Australia," at bounding box center [609, 185] width 159 height 49
click at [1048, 21] on button "Edit Order" at bounding box center [1056, 16] width 58 height 17
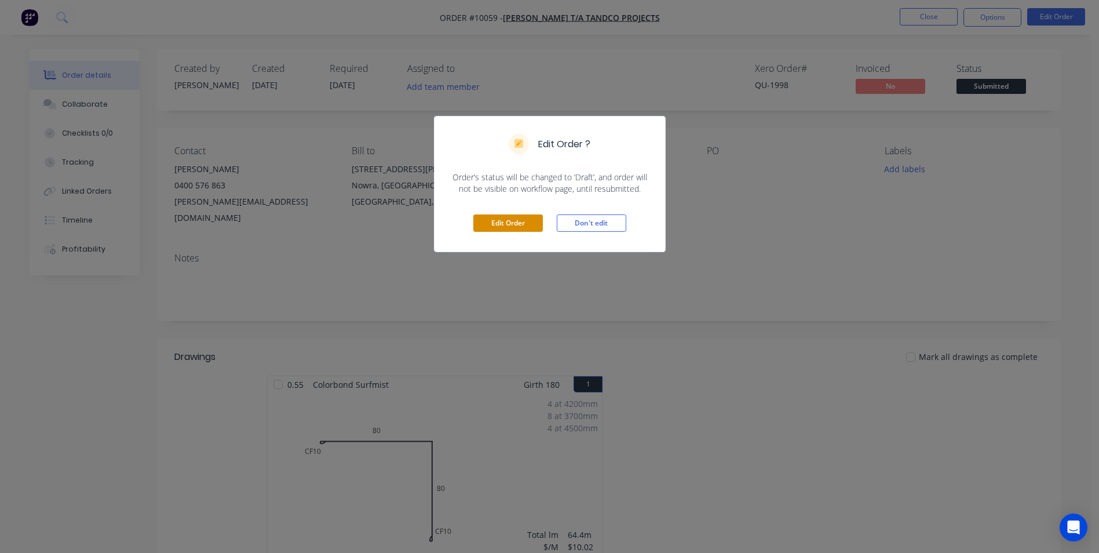
click at [497, 220] on button "Edit Order" at bounding box center [508, 222] width 70 height 17
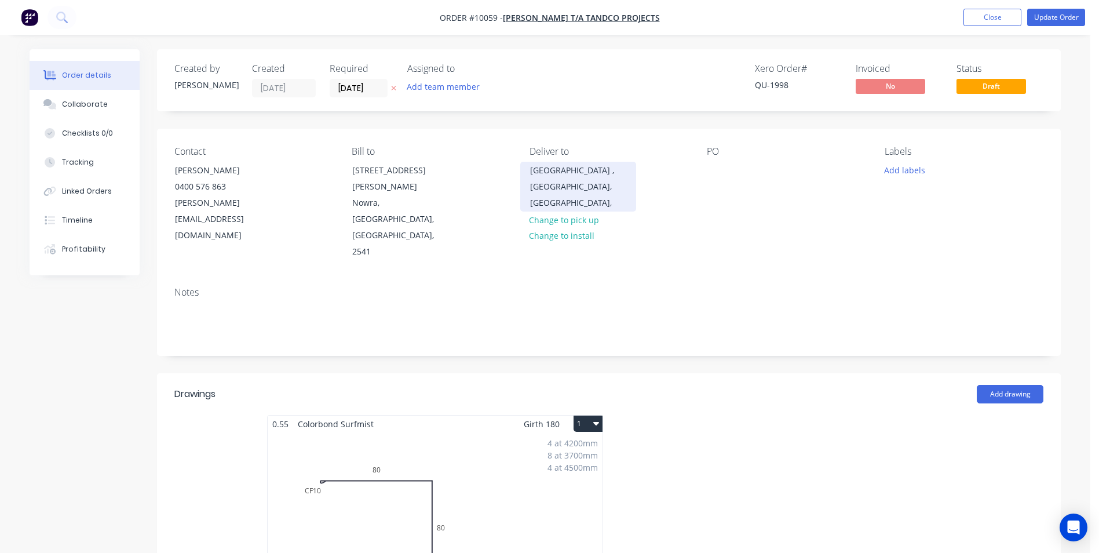
click at [553, 193] on div "surf beach , New South Wales, Australia," at bounding box center [578, 186] width 96 height 49
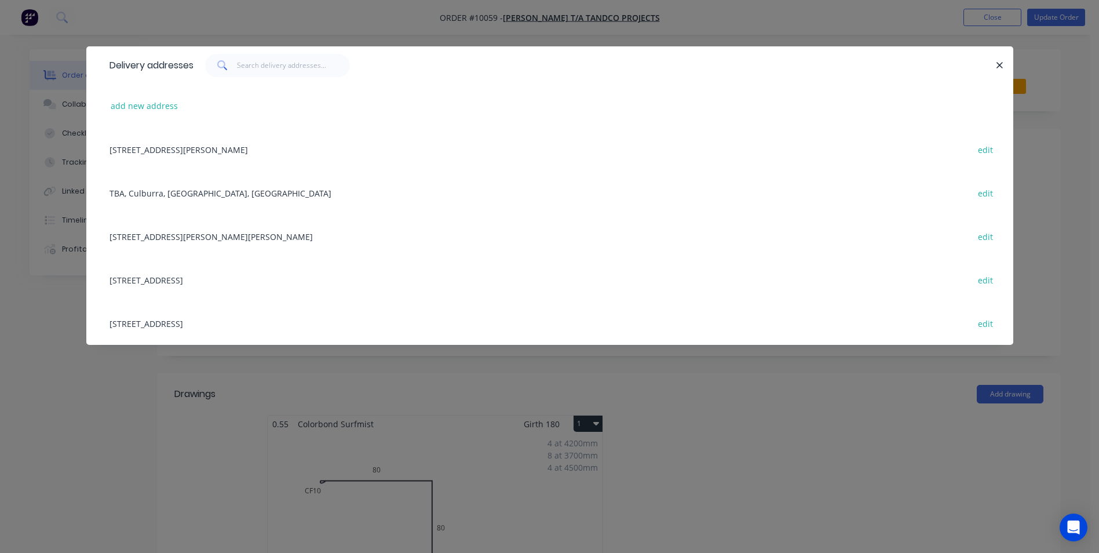
click at [247, 326] on div "655 Murramarang Rd, Tasman Park, Kioloa, New South Wales, Australia, 2539 edit" at bounding box center [550, 322] width 892 height 43
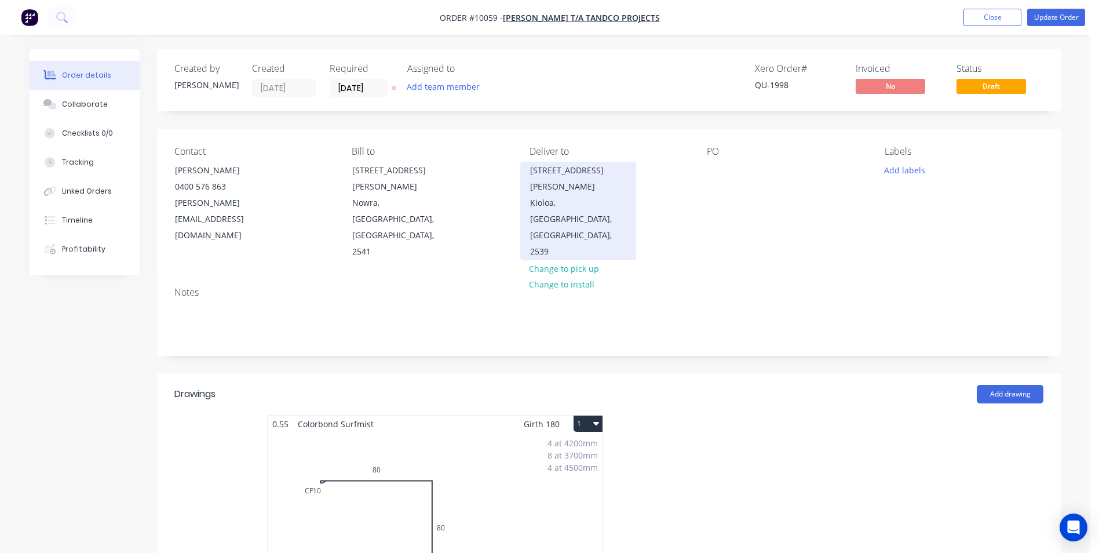
click at [569, 172] on div "655 Murramarang Rd Tasman Park" at bounding box center [578, 178] width 96 height 32
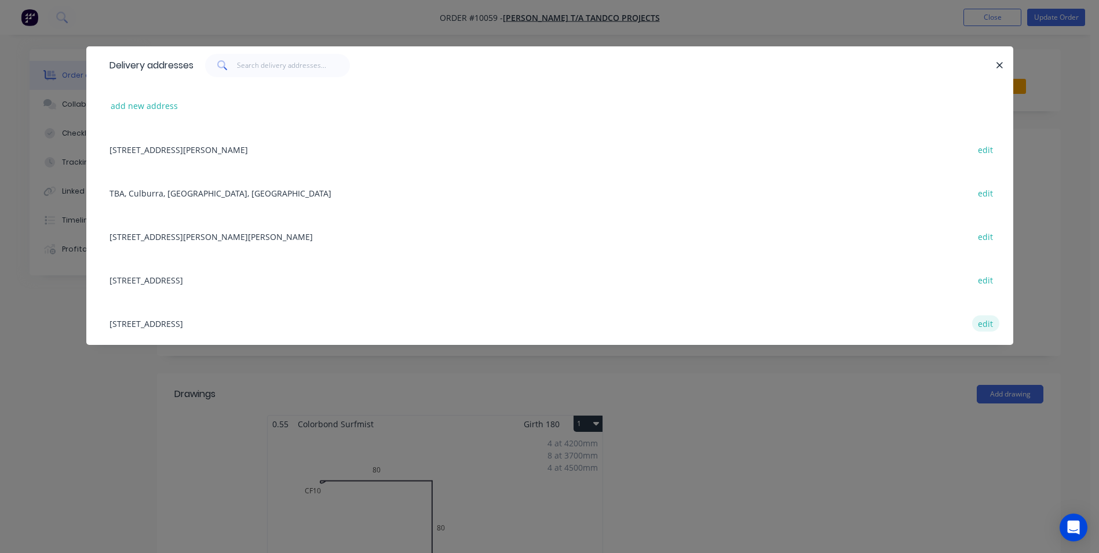
click at [982, 323] on button "edit" at bounding box center [985, 323] width 27 height 16
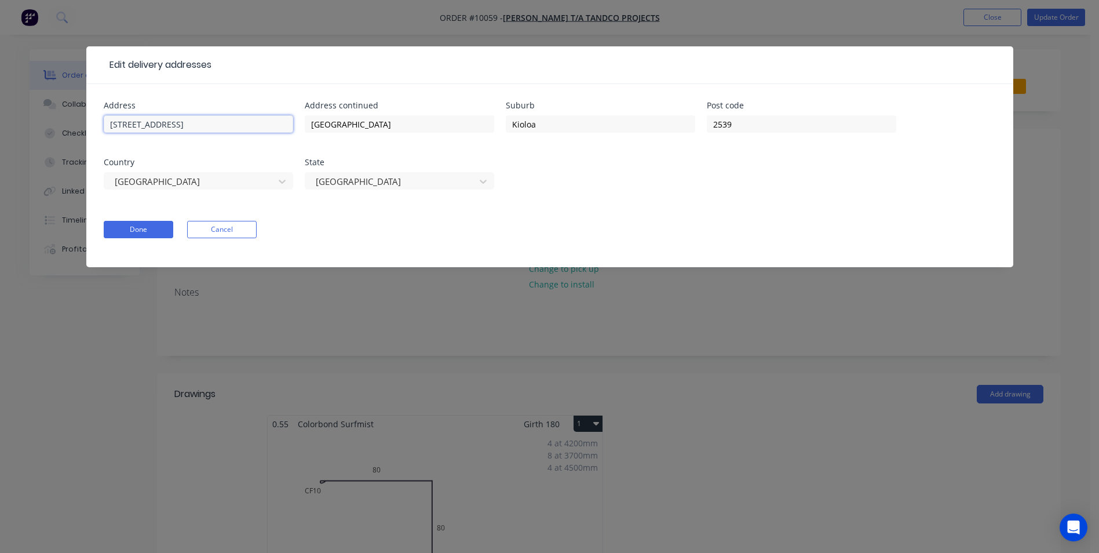
click at [122, 123] on input "655 Murramarang Rd" at bounding box center [198, 123] width 189 height 17
type input "381 Murramarang Rd"
type input "K"
type input "bawley point"
click at [162, 234] on button "Done" at bounding box center [139, 229] width 70 height 17
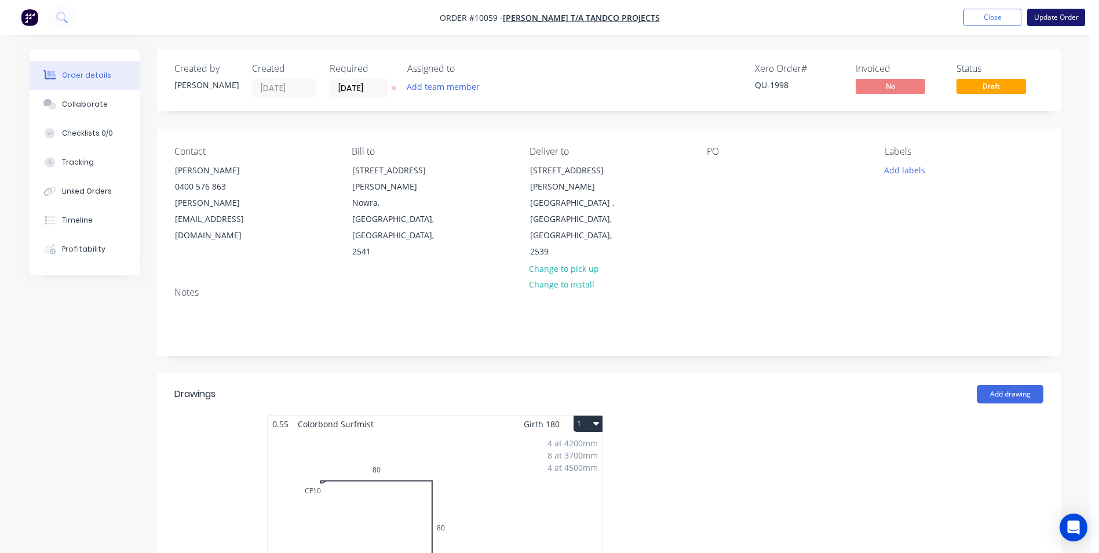
click at [1048, 16] on button "Update Order" at bounding box center [1056, 17] width 58 height 17
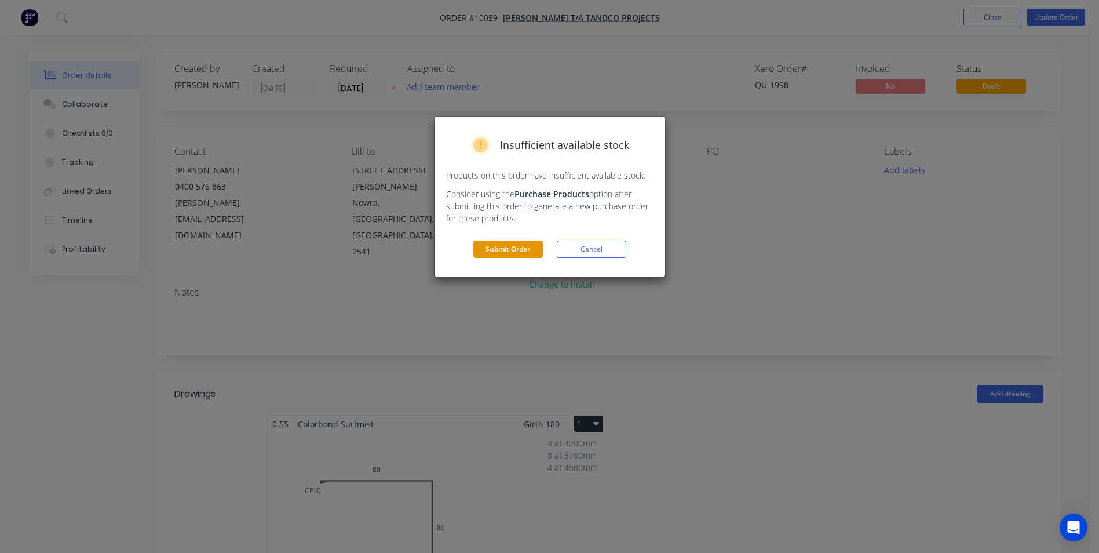
click at [527, 253] on button "Submit Order" at bounding box center [508, 248] width 70 height 17
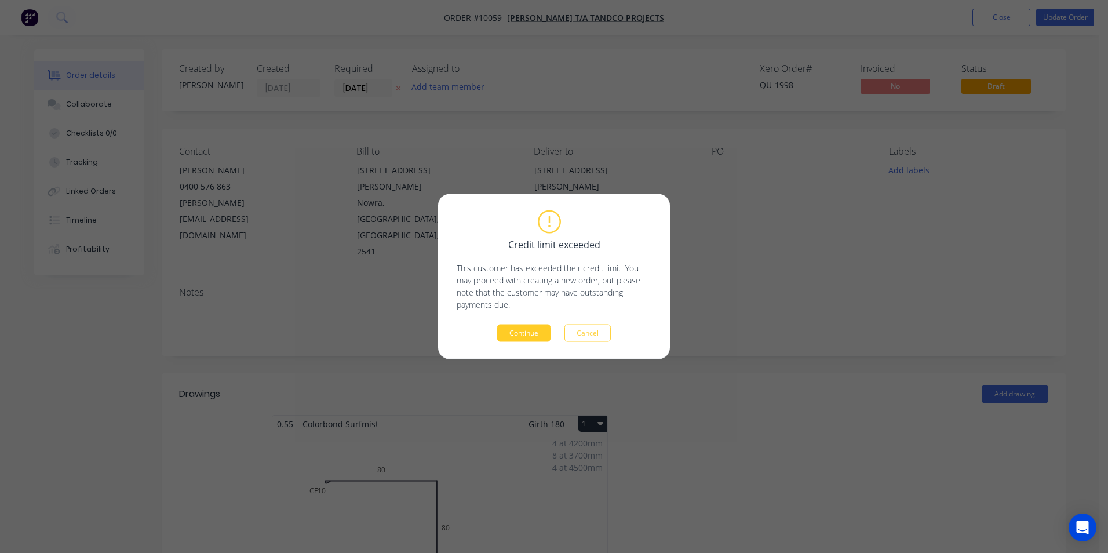
click at [535, 327] on button "Continue" at bounding box center [523, 332] width 53 height 17
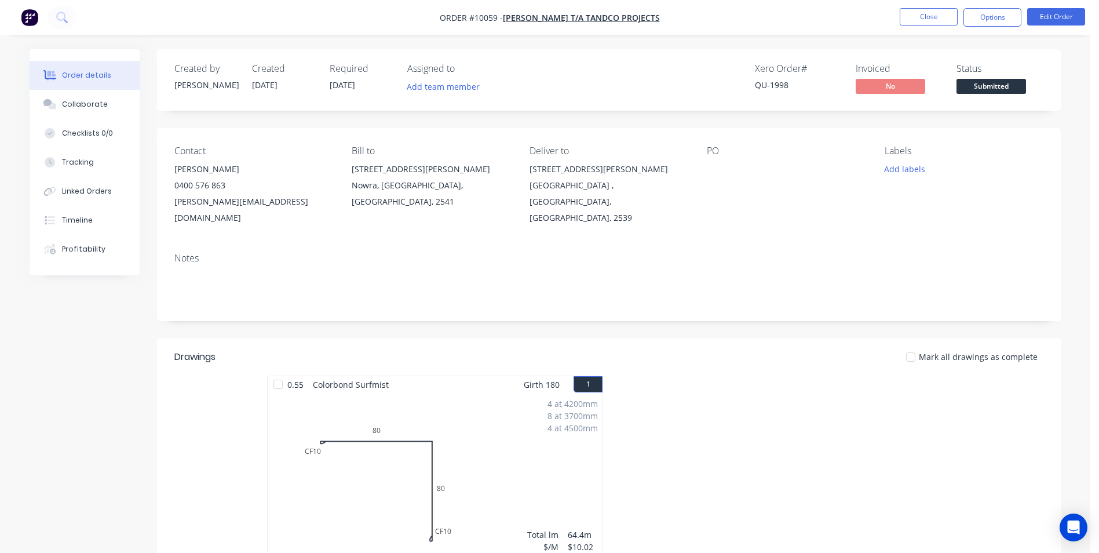
click at [1023, 19] on ul "Close Options Edit Order" at bounding box center [992, 17] width 213 height 19
click at [1020, 17] on button "Options" at bounding box center [993, 17] width 58 height 19
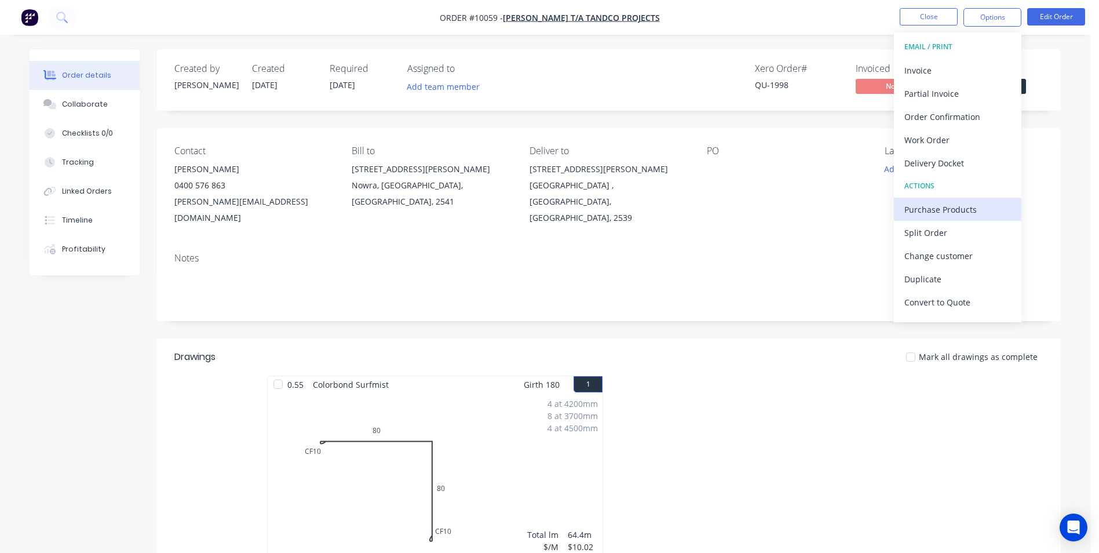
click at [915, 202] on div "Purchase Products" at bounding box center [958, 209] width 107 height 17
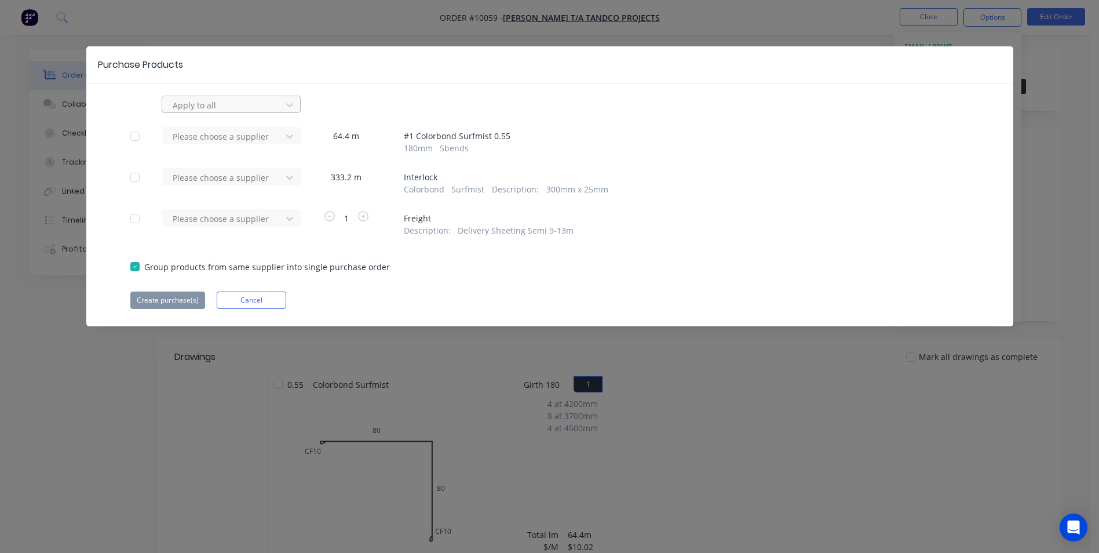
click at [260, 110] on div at bounding box center [224, 105] width 104 height 14
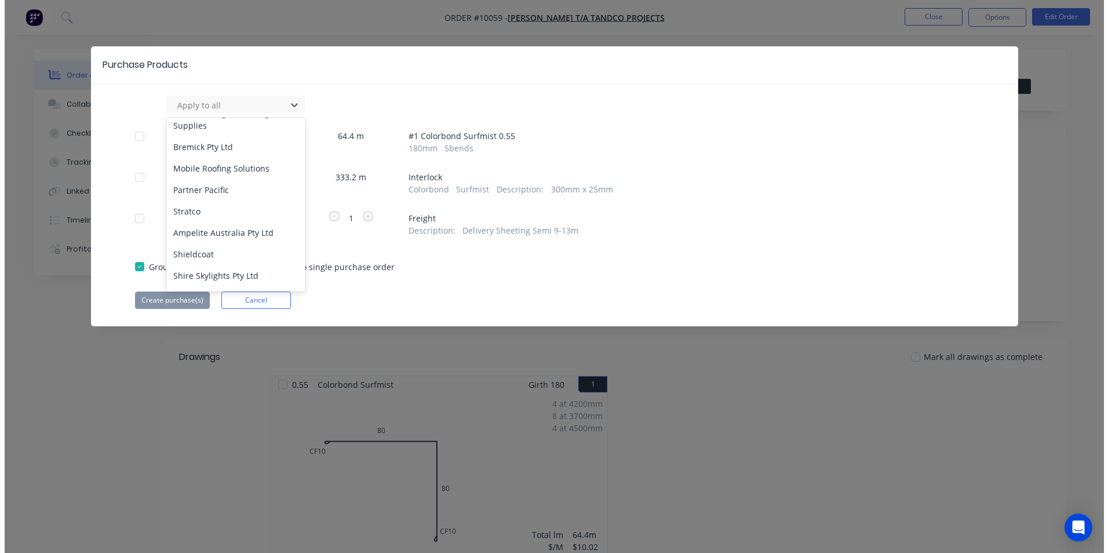
scroll to position [290, 0]
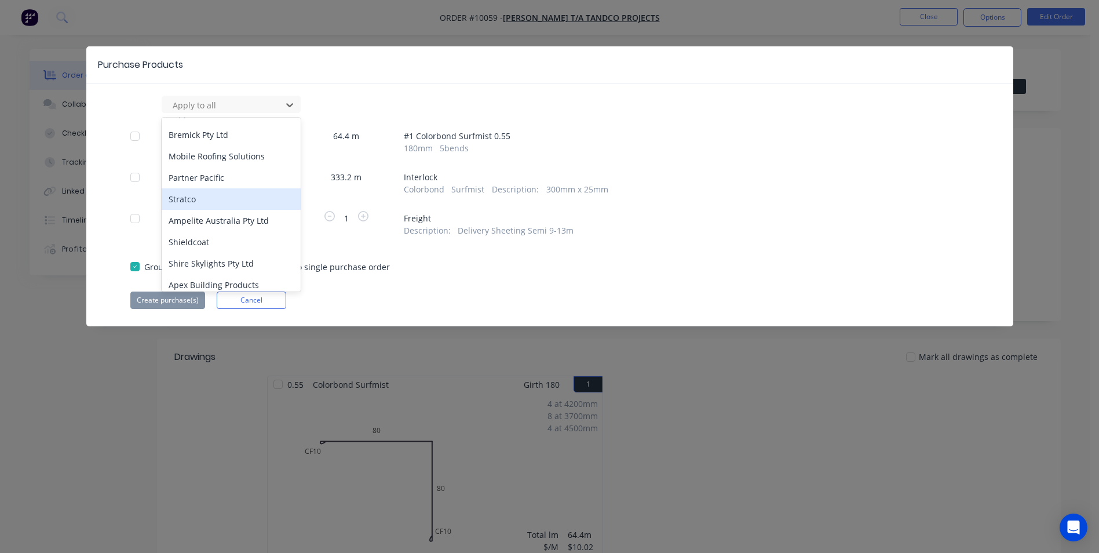
click at [227, 192] on div "Stratco" at bounding box center [231, 198] width 139 height 21
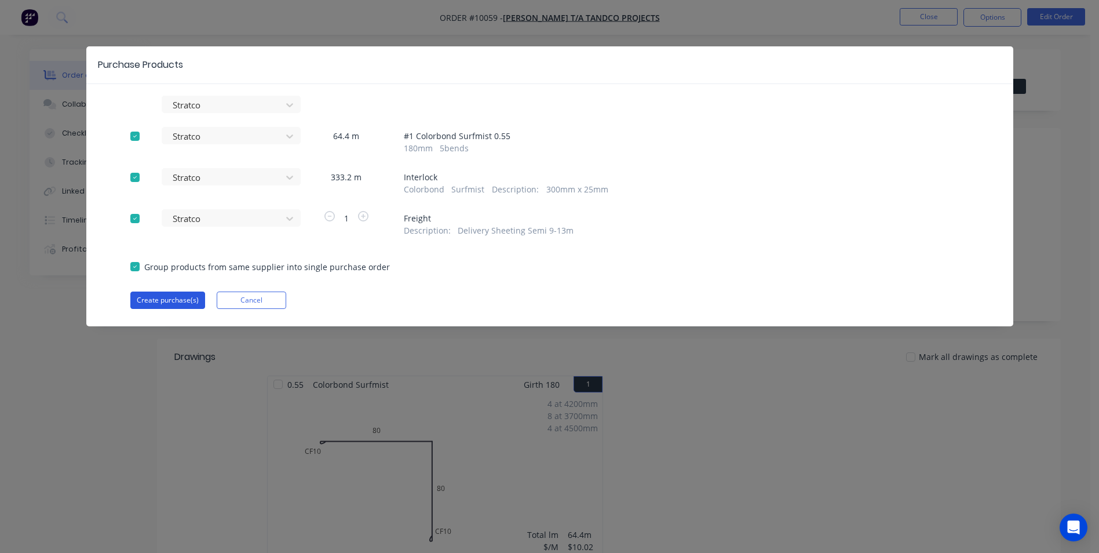
click at [170, 302] on button "Create purchase(s)" at bounding box center [167, 299] width 75 height 17
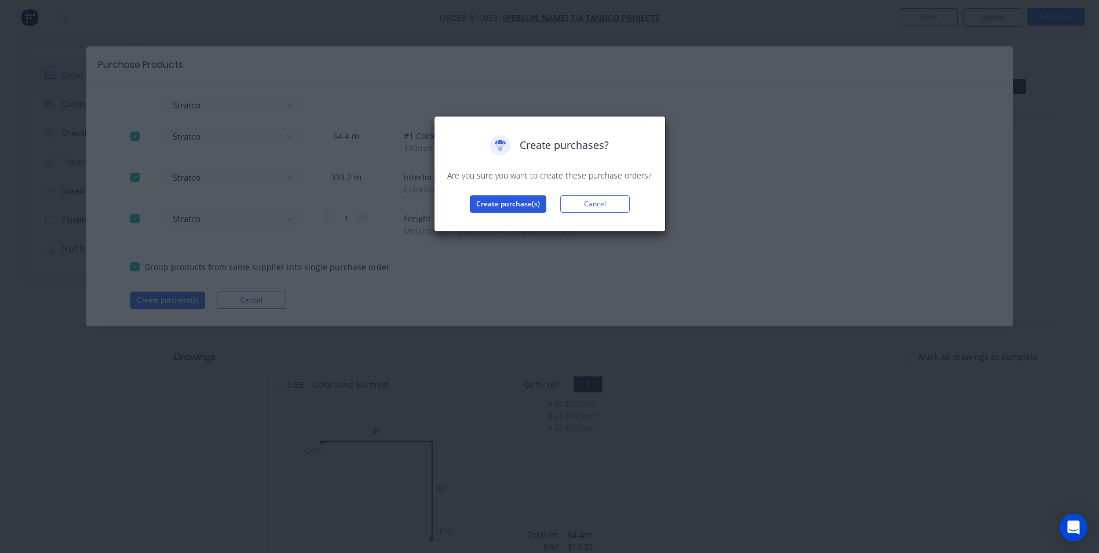
click at [486, 199] on button "Create purchase(s)" at bounding box center [508, 203] width 76 height 17
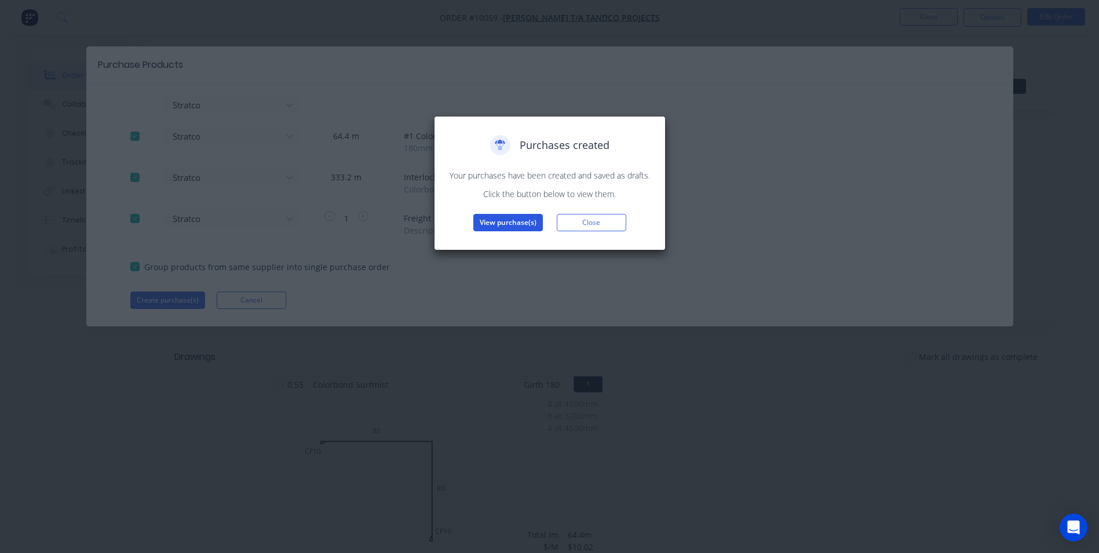
click at [516, 225] on button "View purchase(s)" at bounding box center [508, 222] width 70 height 17
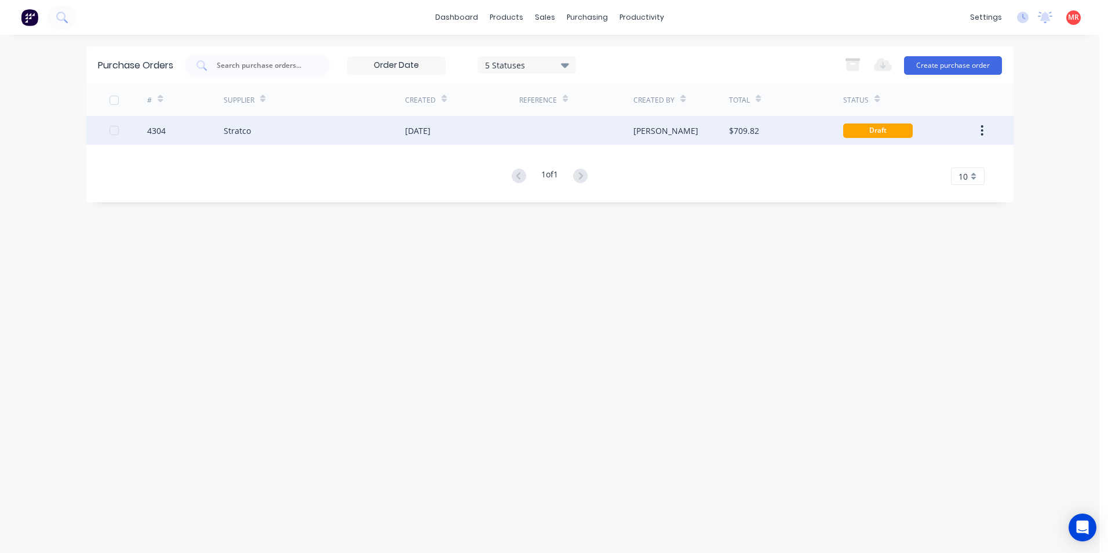
click at [594, 142] on div at bounding box center [576, 130] width 114 height 29
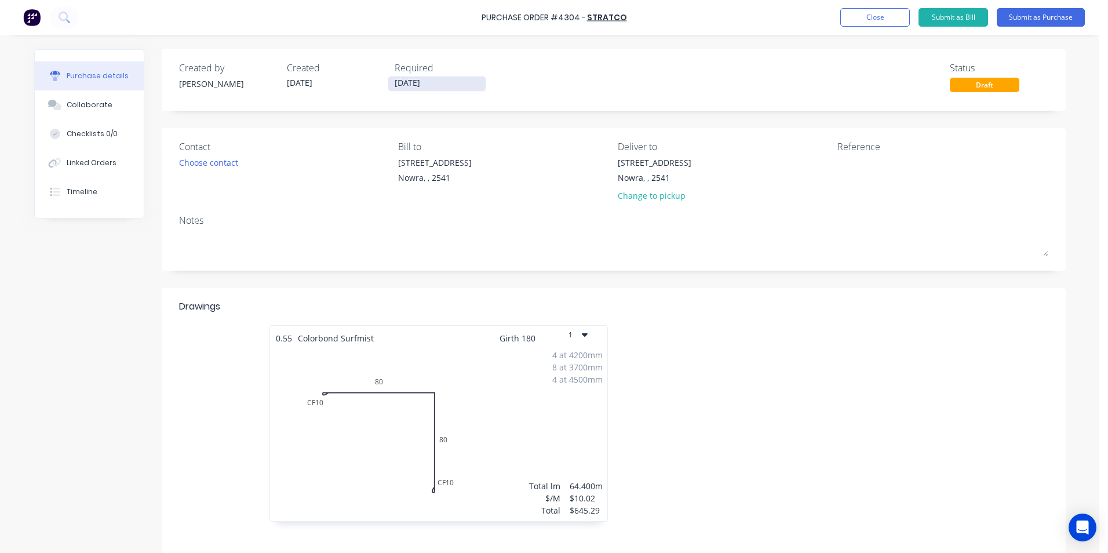
click at [415, 85] on input "[DATE]" at bounding box center [436, 83] width 97 height 14
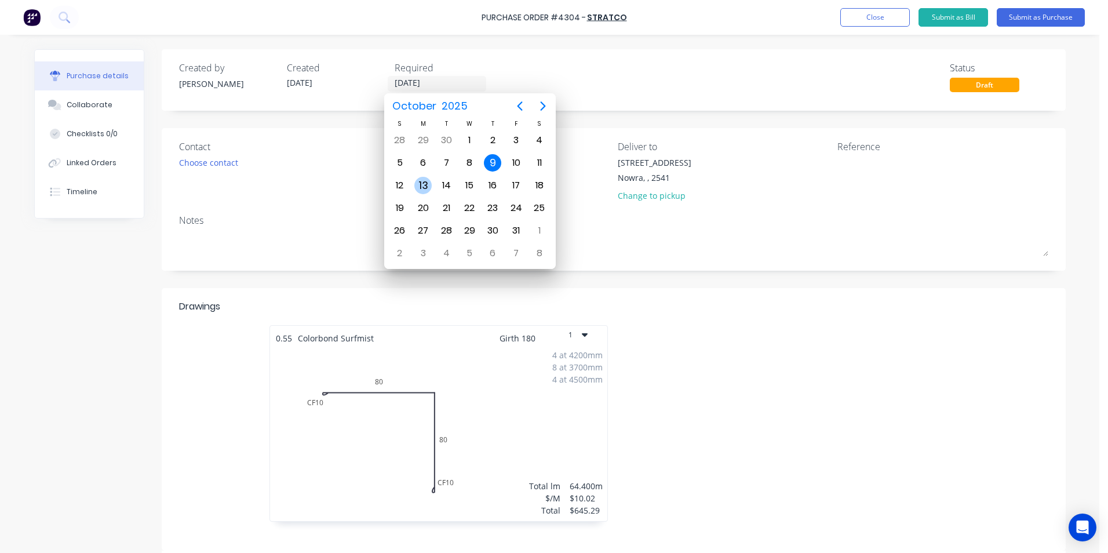
click at [420, 183] on div "13" at bounding box center [422, 185] width 17 height 17
type input "13/10/25"
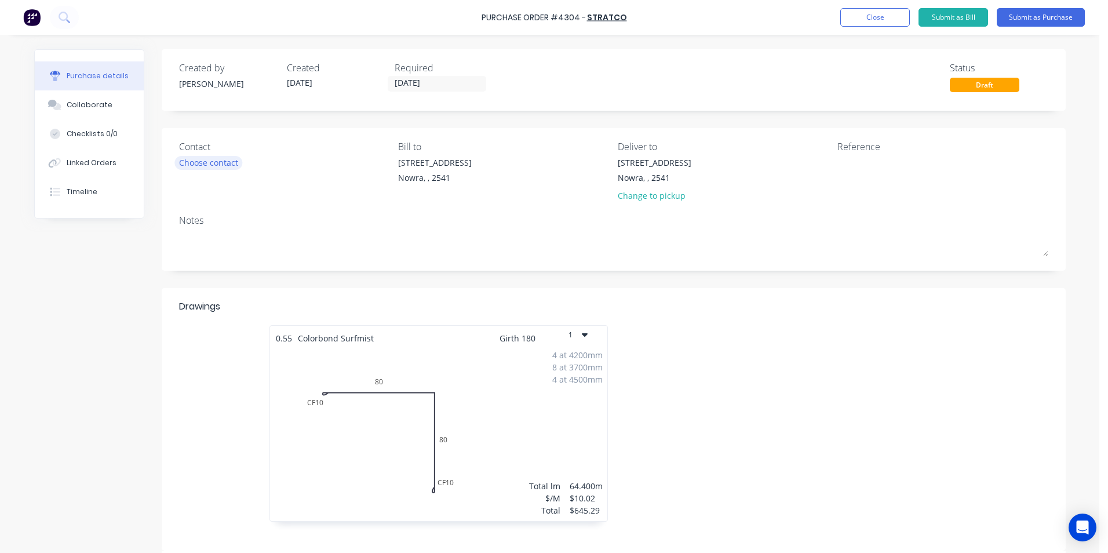
click at [186, 162] on div "Choose contact" at bounding box center [208, 162] width 59 height 12
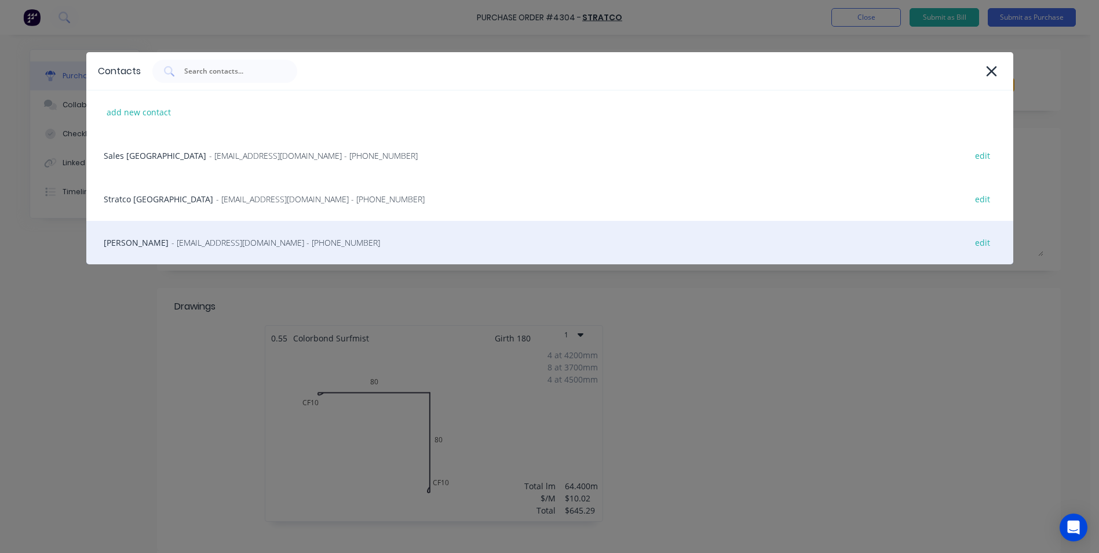
click at [189, 245] on span "- [EMAIL_ADDRESS][DOMAIN_NAME] - [PHONE_NUMBER]" at bounding box center [276, 242] width 209 height 12
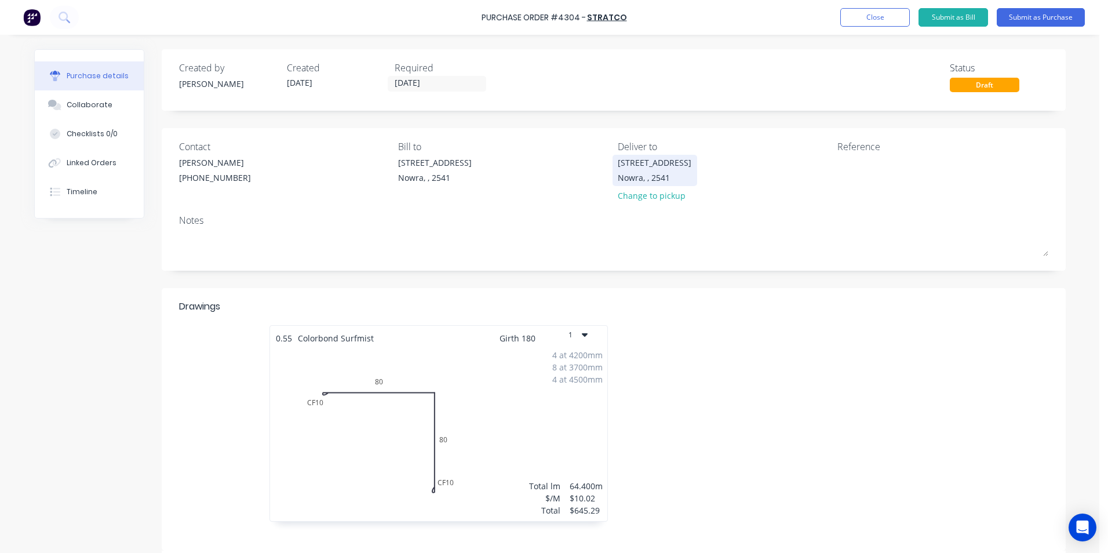
click at [654, 174] on div "Nowra, , 2541" at bounding box center [655, 178] width 74 height 12
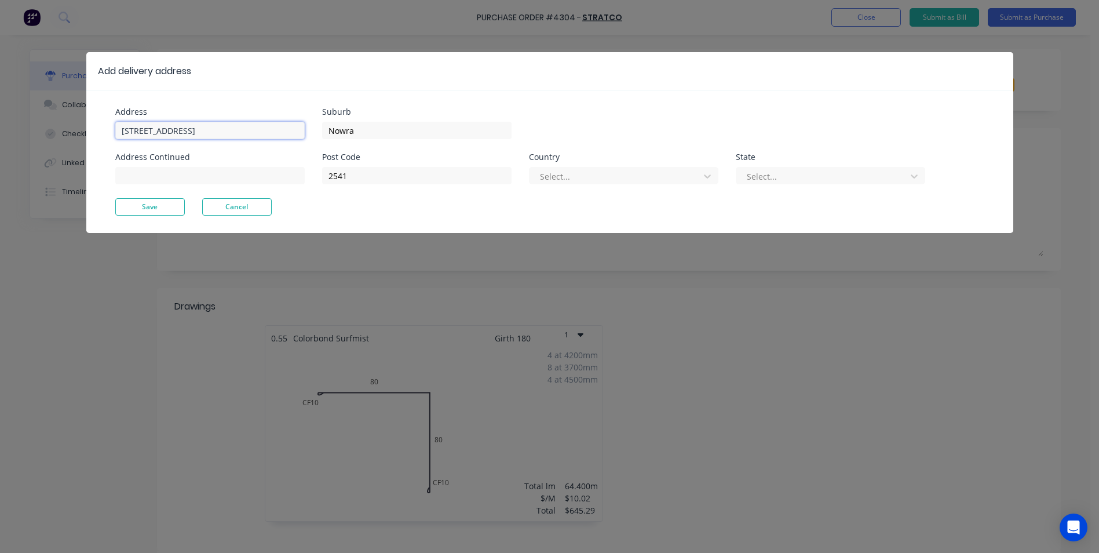
drag, startPoint x: 234, startPoint y: 125, endPoint x: -100, endPoint y: 133, distance: 333.8
click at [0, 133] on html "Purchase Order #4304 - Stratco Add product Close Submit as Bill Submit as Purch…" at bounding box center [549, 305] width 1099 height 611
type input "381 murramang rd"
type input "Bawley Point"
click at [188, 179] on input at bounding box center [209, 175] width 189 height 17
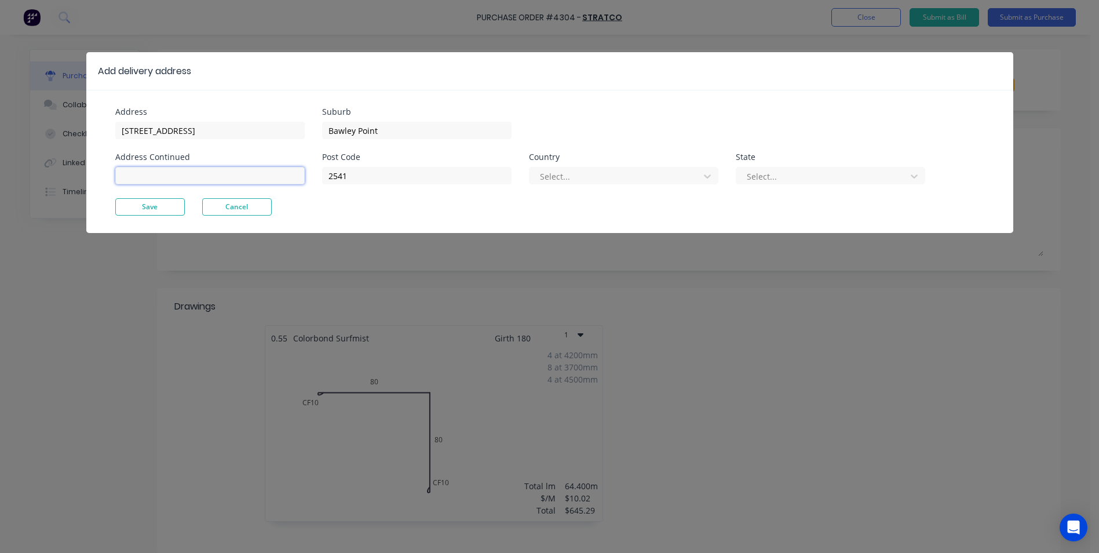
type input "Tasman Park"
type input "5170"
type input "INSULATION"
type input "[STREET_ADDRESS]"
type input "Nowra"
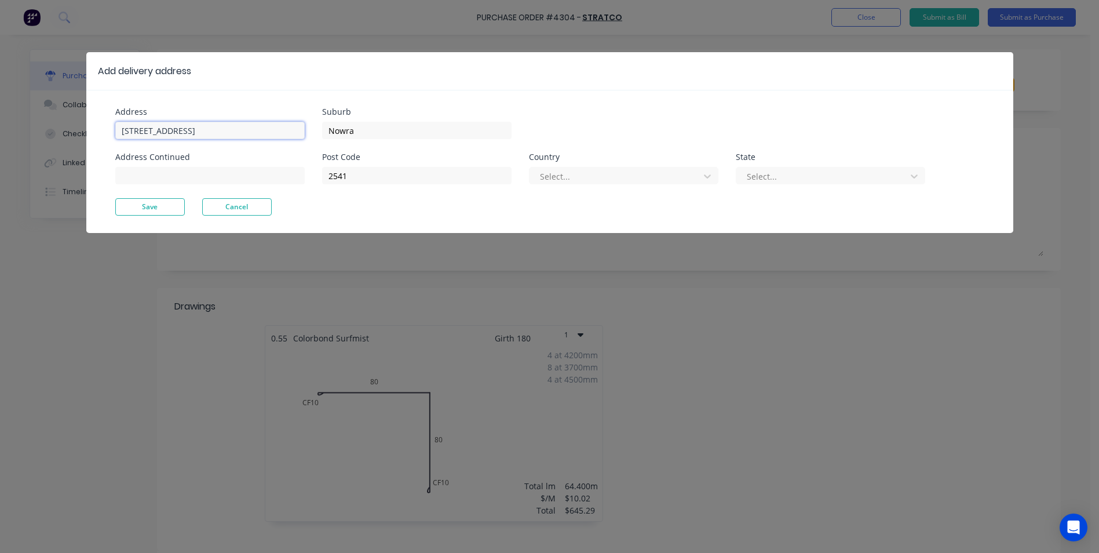
click at [233, 130] on input "[STREET_ADDRESS]" at bounding box center [209, 130] width 189 height 17
type input "U"
type input "381 murramarang rd"
click at [216, 170] on input at bounding box center [209, 175] width 189 height 17
type input "Tasman Park"
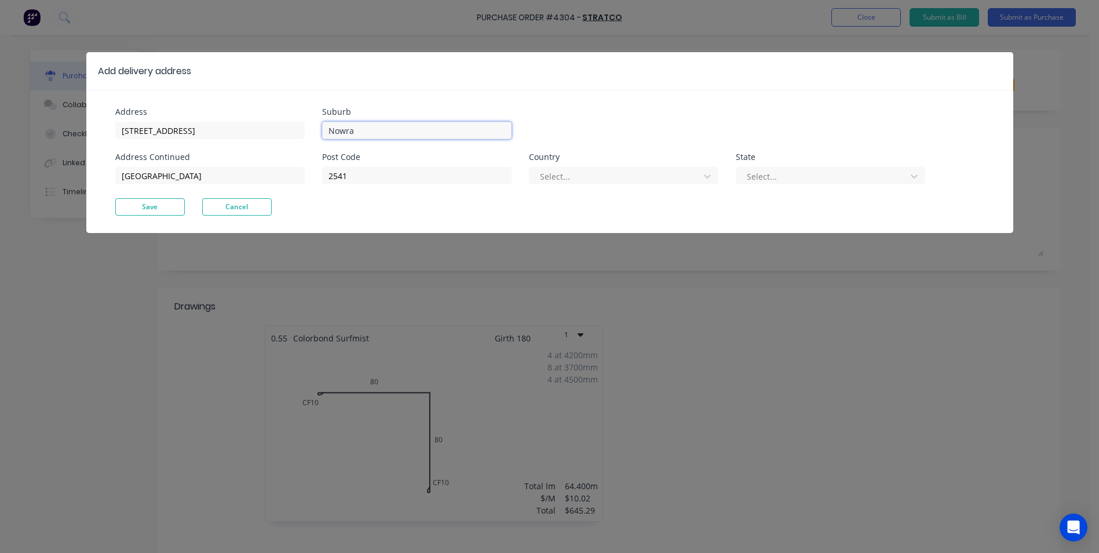
click at [371, 131] on input "Nowra" at bounding box center [416, 130] width 189 height 17
type input "N"
type input "bawley point"
drag, startPoint x: 362, startPoint y: 180, endPoint x: 295, endPoint y: 182, distance: 67.3
click at [295, 182] on div "Address 381 murramarang rd Address Continued Tasman Park Suburb bawley point Po…" at bounding box center [332, 153] width 435 height 90
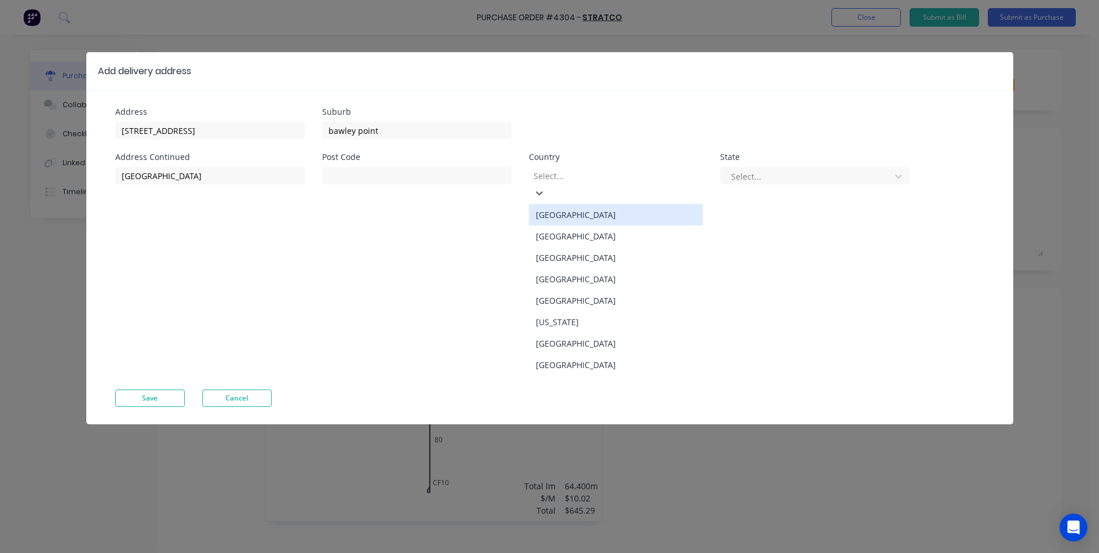
click at [577, 174] on div at bounding box center [616, 176] width 167 height 14
click at [579, 204] on div "[GEOGRAPHIC_DATA]" at bounding box center [616, 214] width 174 height 21
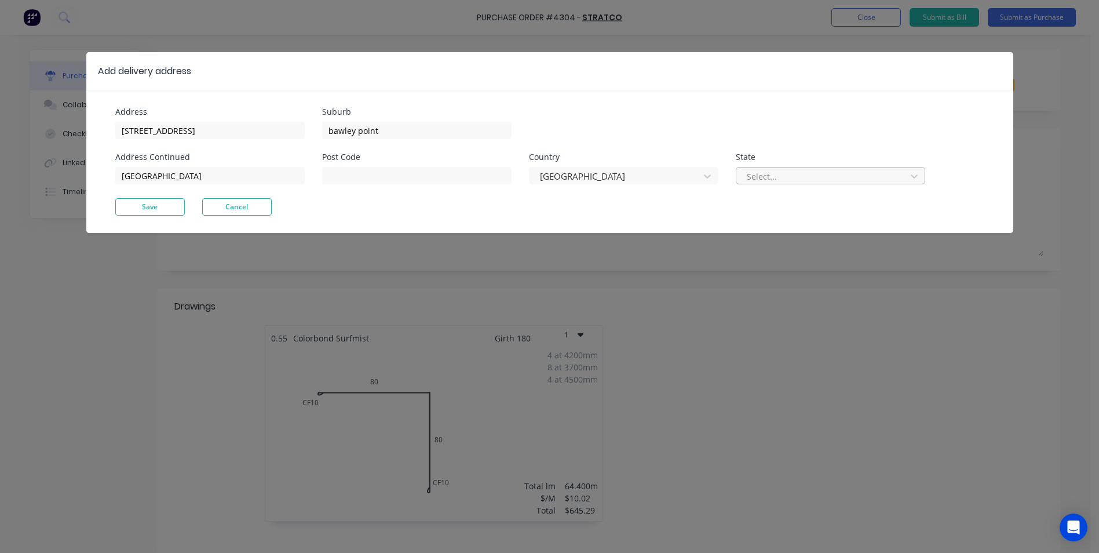
click at [753, 173] on div at bounding box center [823, 176] width 155 height 14
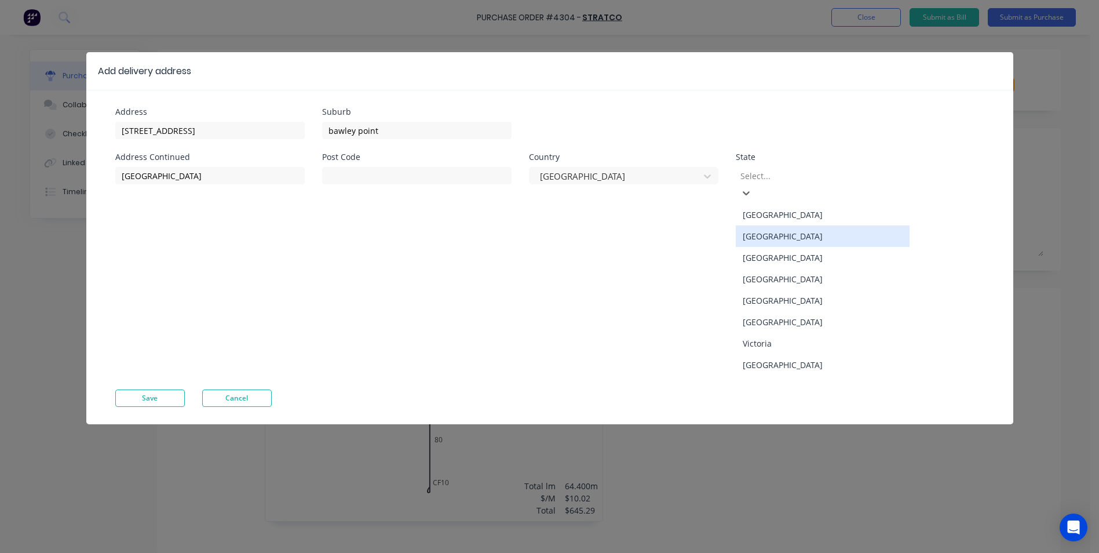
click at [752, 225] on div "New South Wales" at bounding box center [823, 235] width 174 height 21
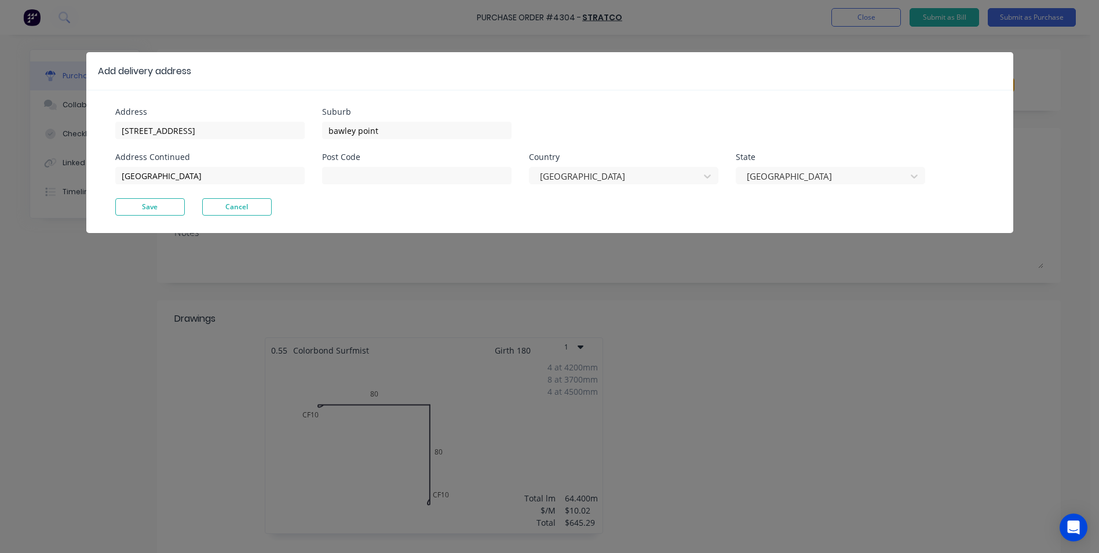
click at [132, 216] on div "Address 381 murramarang rd Address Continued Tasman Park Suburb bawley point Po…" at bounding box center [549, 161] width 927 height 143
click at [135, 212] on button "Save" at bounding box center [150, 206] width 70 height 17
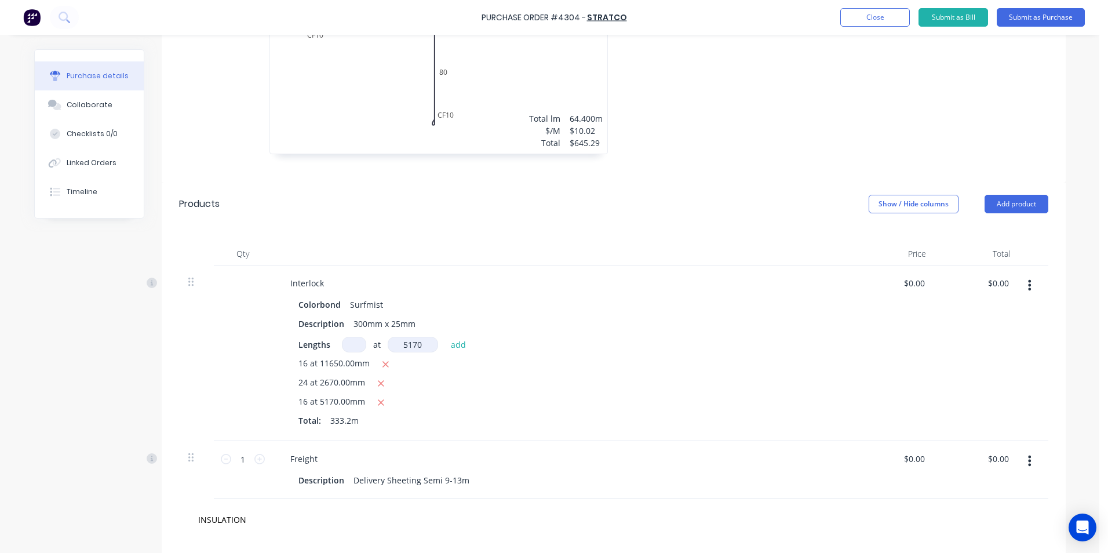
scroll to position [557, 0]
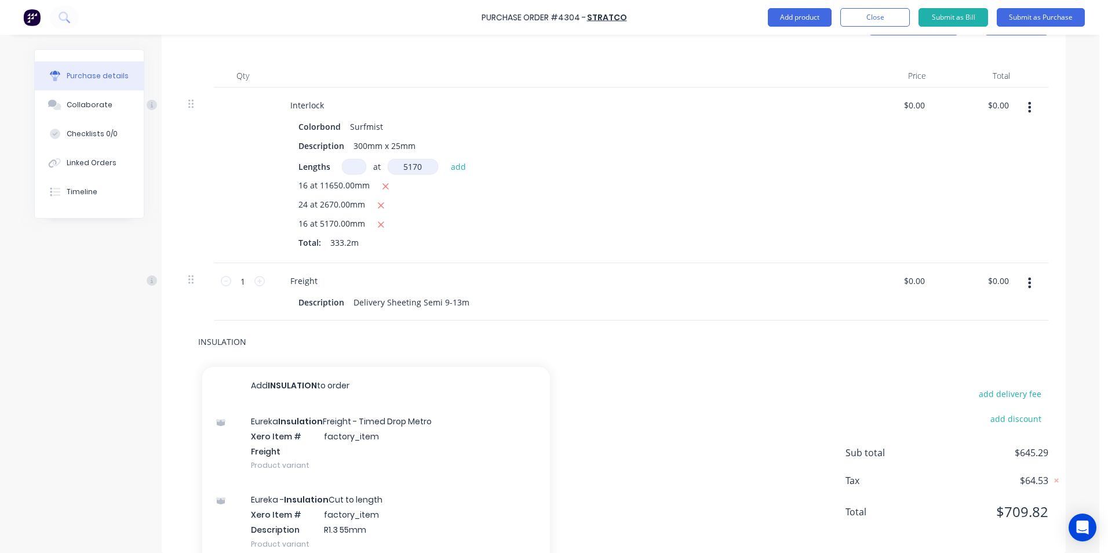
drag, startPoint x: 321, startPoint y: 330, endPoint x: 41, endPoint y: 338, distance: 280.6
click at [41, 338] on div "Created by Matt Created 09/10/25 Required 13/10/25 Status Draft Contact Trevor …" at bounding box center [549, 23] width 1031 height 1062
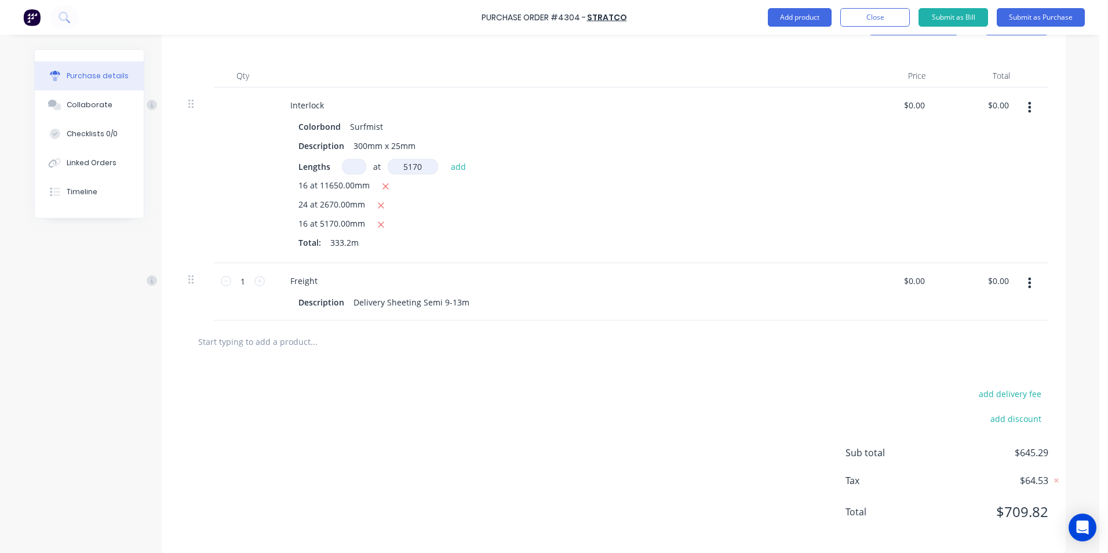
drag, startPoint x: 424, startPoint y: 155, endPoint x: 400, endPoint y: 155, distance: 23.2
click at [400, 159] on input "5170" at bounding box center [413, 167] width 50 height 16
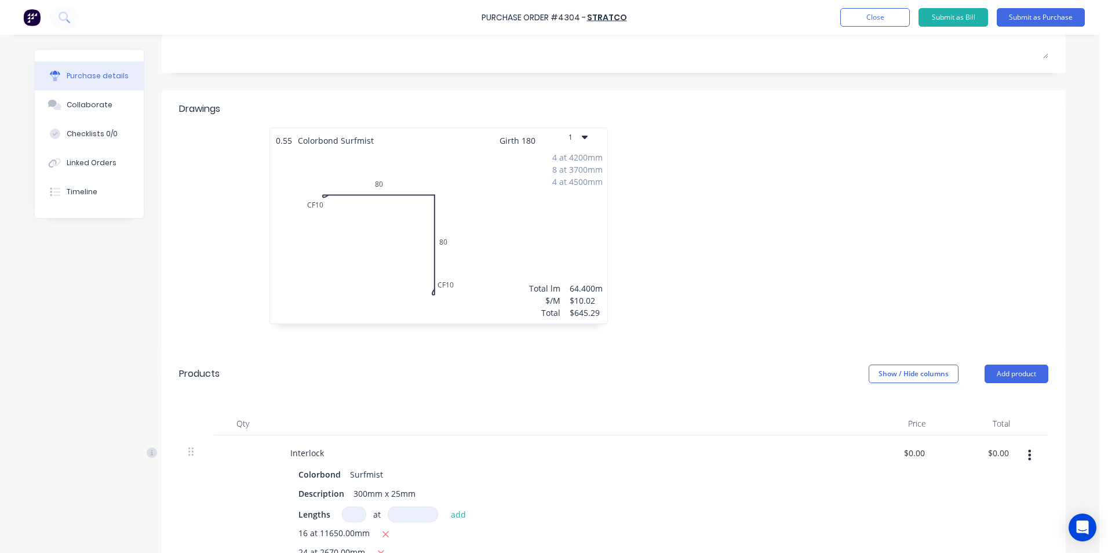
scroll to position [0, 0]
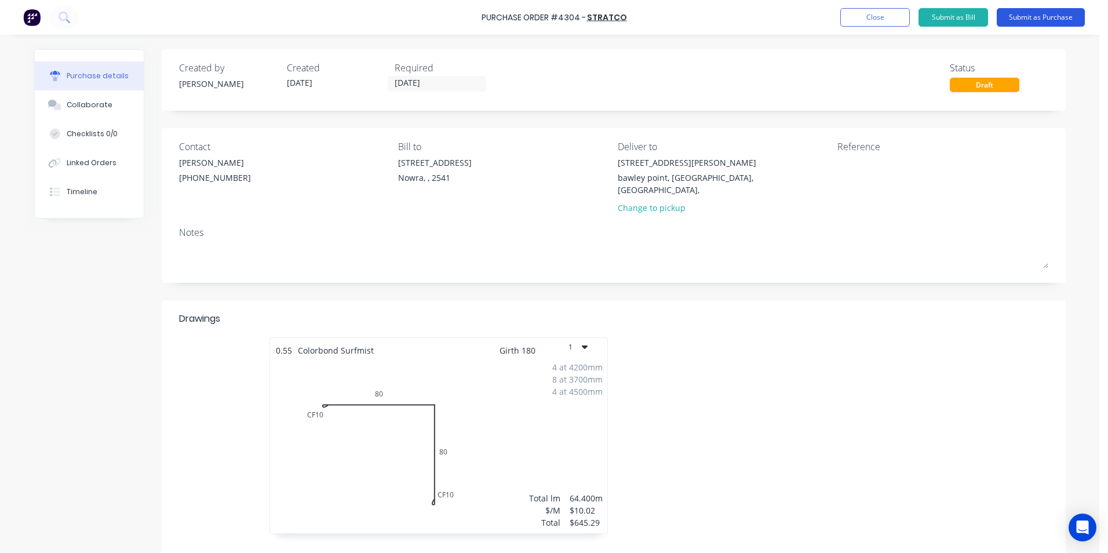
click at [1057, 14] on button "Submit as Purchase" at bounding box center [1041, 17] width 88 height 19
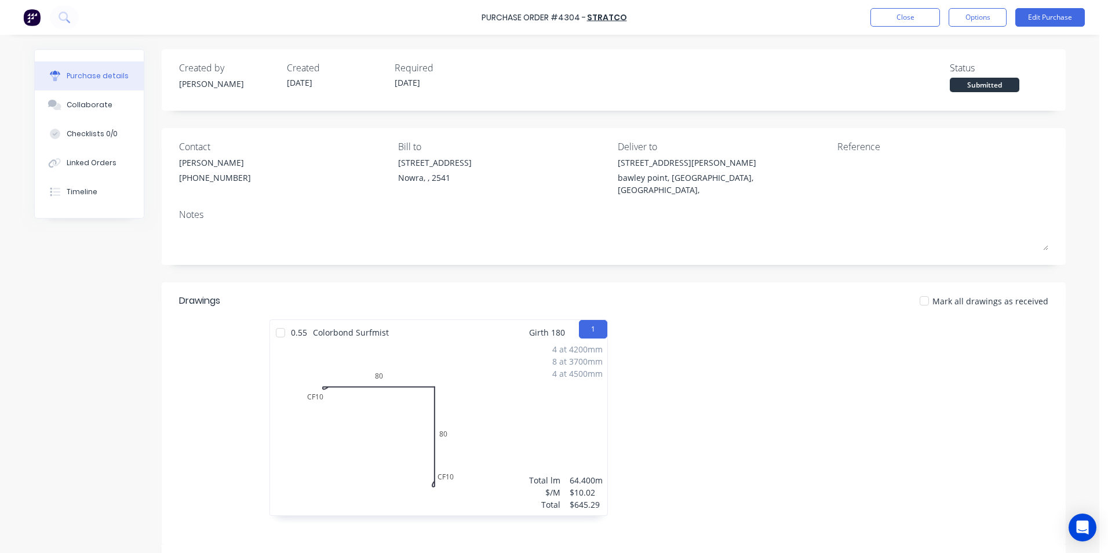
click at [968, 21] on button "Options" at bounding box center [978, 17] width 58 height 19
click at [956, 44] on div "Print / Email" at bounding box center [951, 47] width 89 height 17
click at [946, 67] on div "With pricing" at bounding box center [951, 70] width 89 height 17
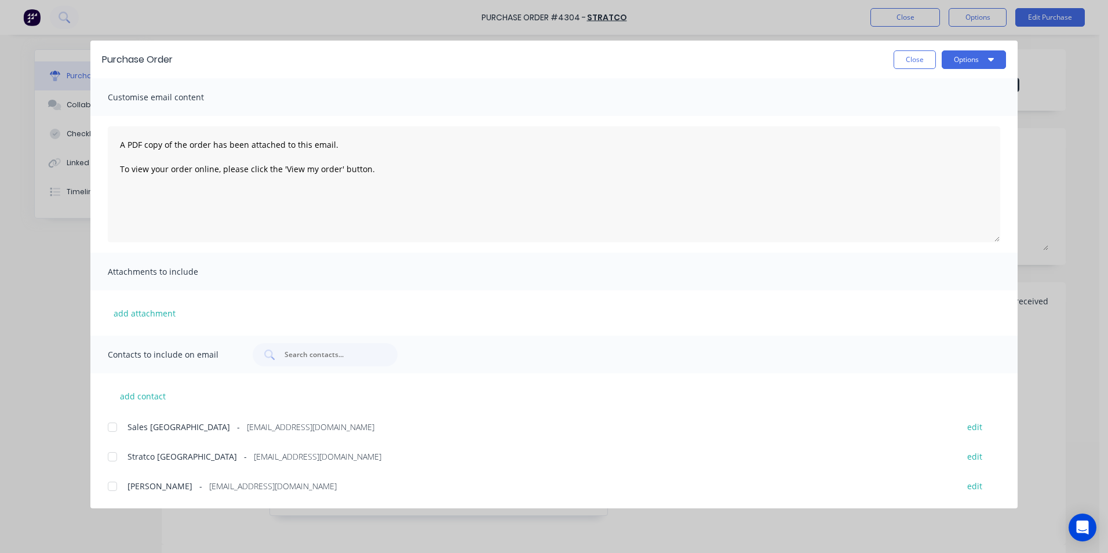
click at [113, 458] on div at bounding box center [112, 456] width 23 height 23
click at [956, 60] on button "Options" at bounding box center [974, 59] width 64 height 19
click at [915, 138] on div "Email" at bounding box center [950, 135] width 89 height 17
click at [963, 57] on button "Options" at bounding box center [974, 59] width 64 height 19
click at [959, 141] on div "Email" at bounding box center [950, 135] width 89 height 17
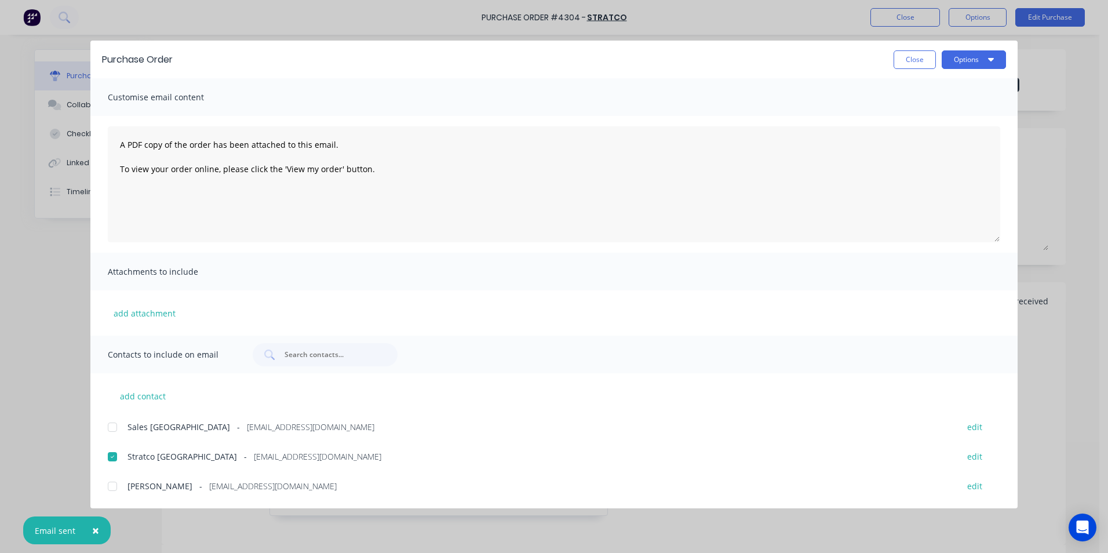
click at [923, 59] on button "Close" at bounding box center [915, 59] width 42 height 19
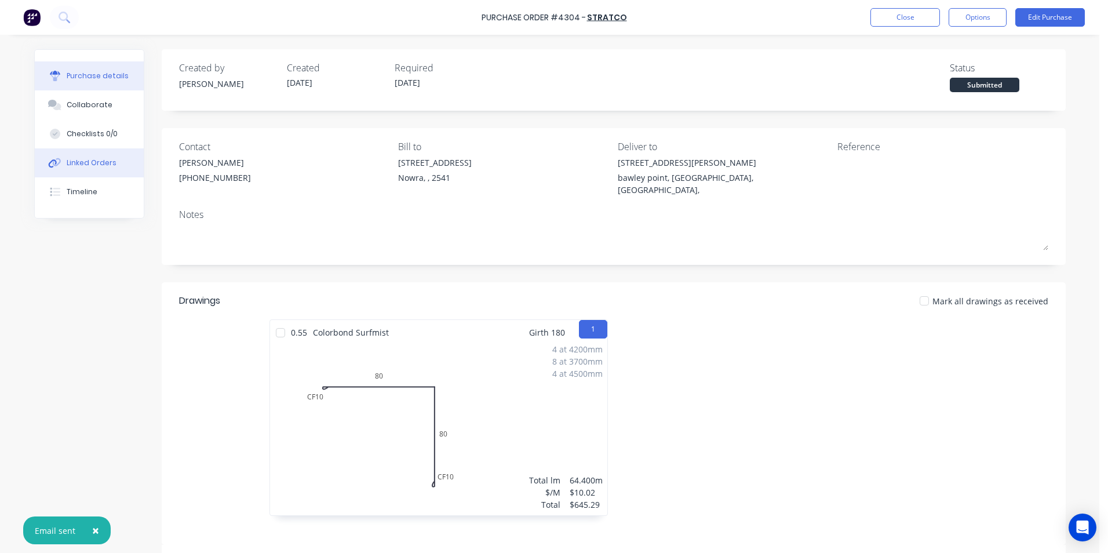
click at [79, 166] on div "Linked Orders" at bounding box center [92, 163] width 50 height 10
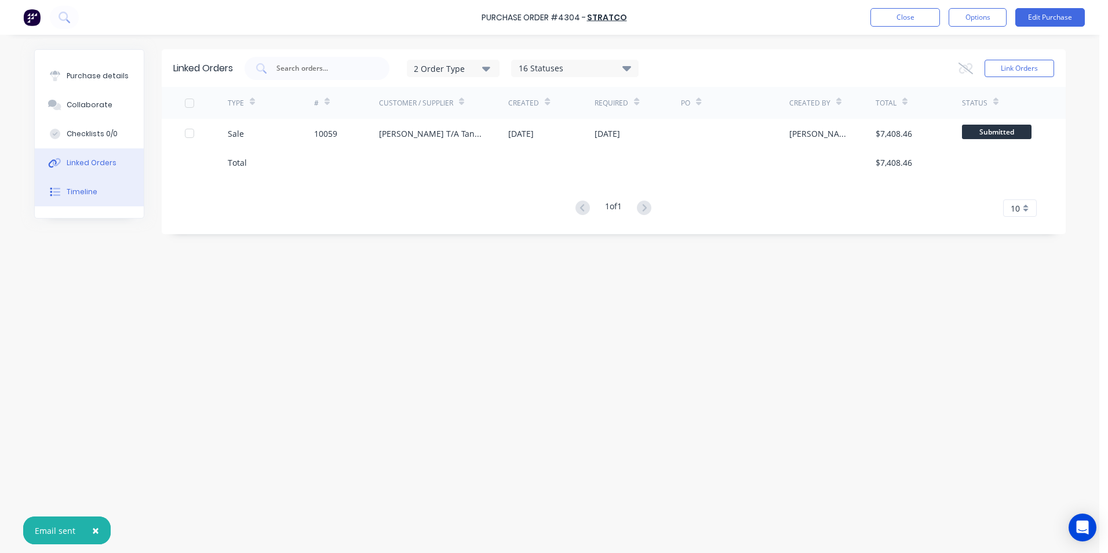
click at [87, 197] on button "Timeline" at bounding box center [89, 191] width 109 height 29
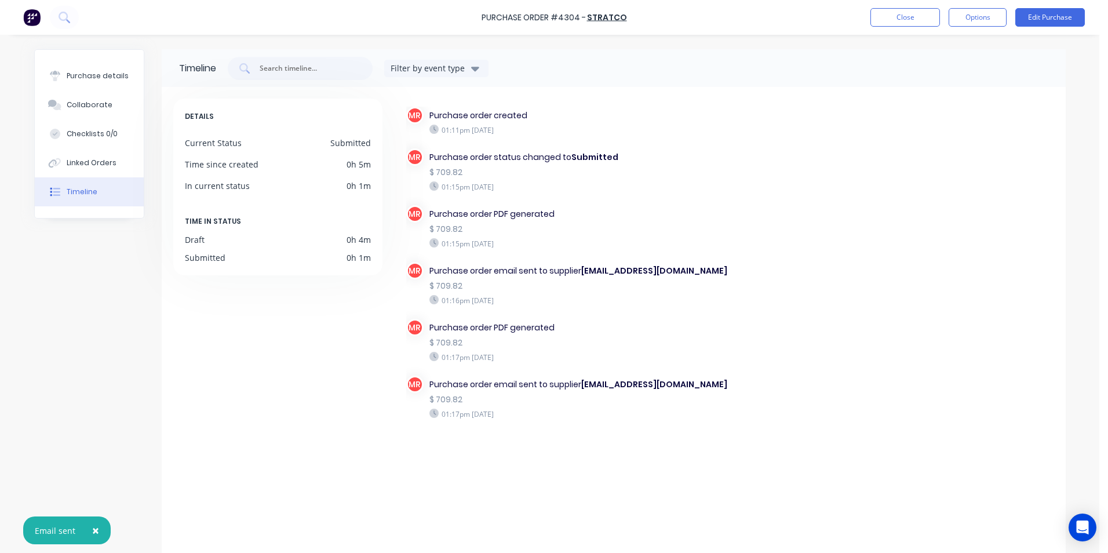
click at [32, 17] on img at bounding box center [31, 17] width 17 height 17
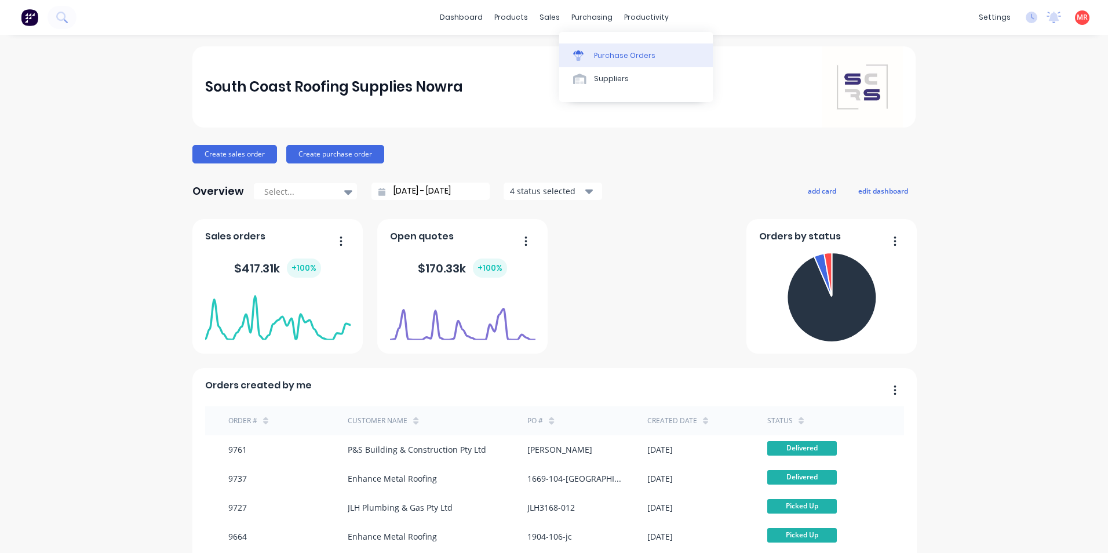
click at [589, 53] on div at bounding box center [581, 55] width 17 height 10
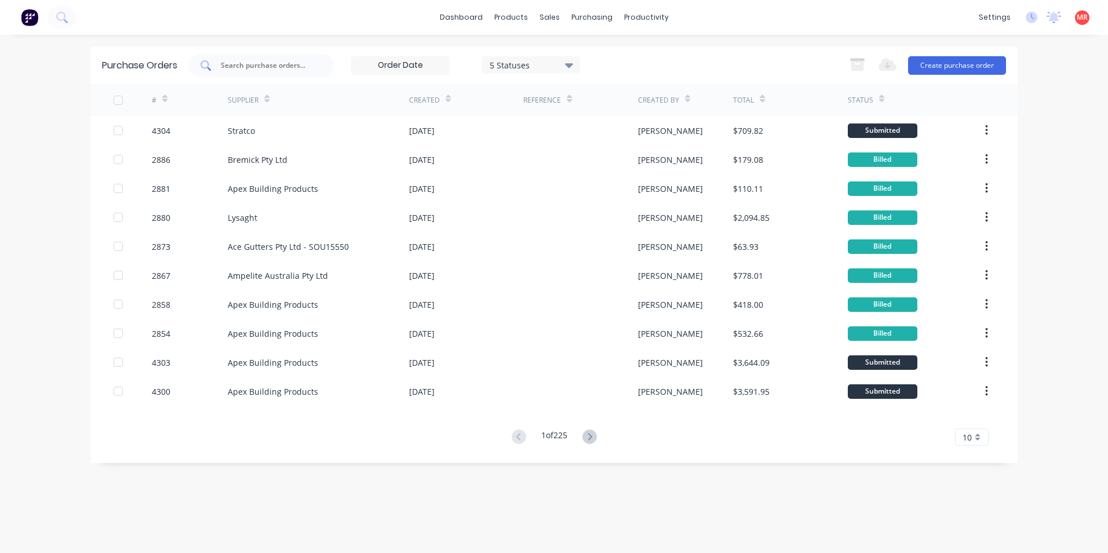
click at [285, 73] on div at bounding box center [261, 65] width 145 height 23
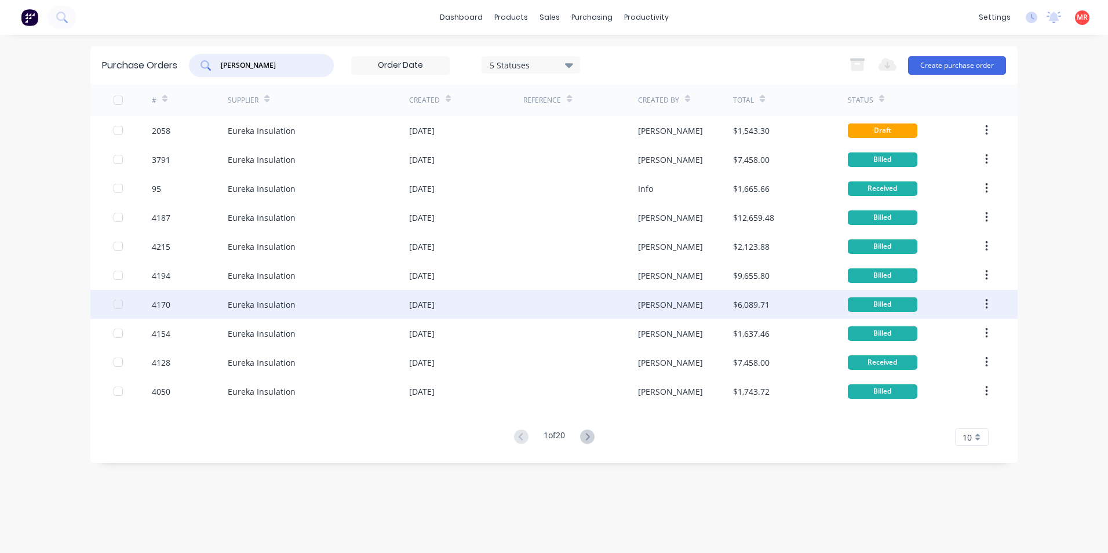
type input "eurek"
click at [538, 311] on div at bounding box center [580, 304] width 114 height 29
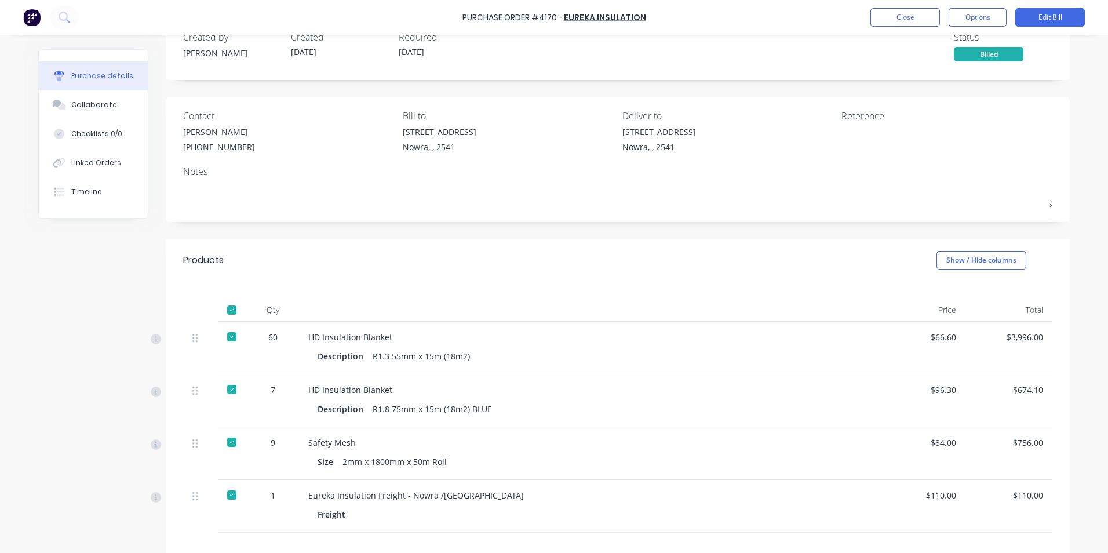
scroll to position [58, 0]
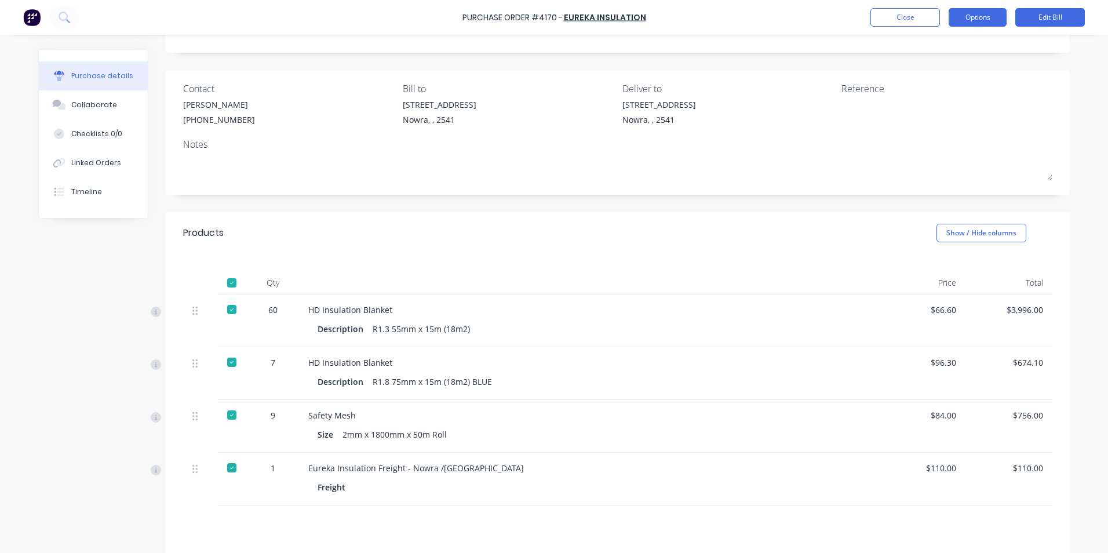
click at [958, 21] on button "Options" at bounding box center [978, 17] width 58 height 19
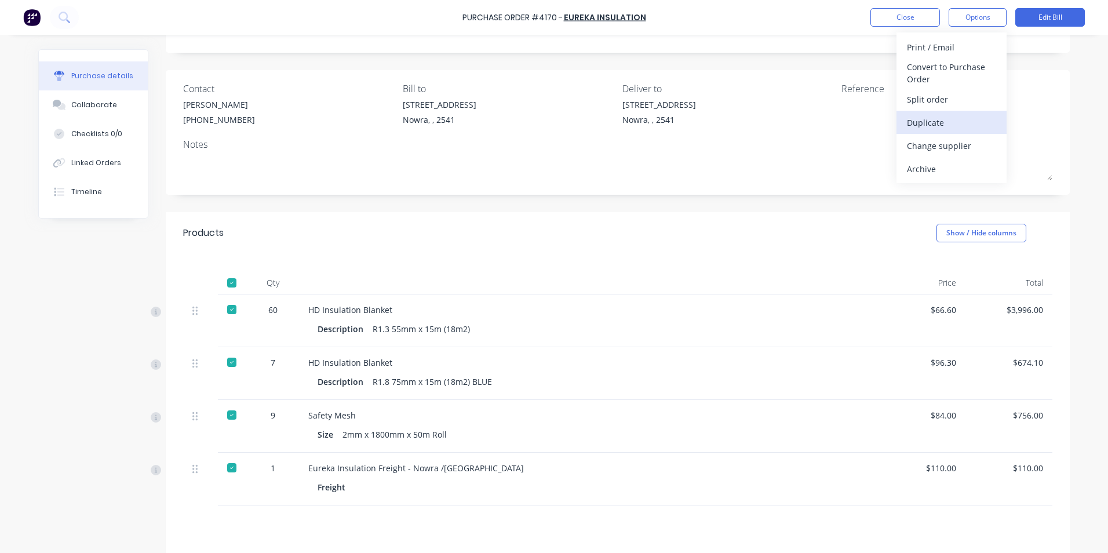
click at [924, 129] on div "Duplicate" at bounding box center [951, 122] width 89 height 17
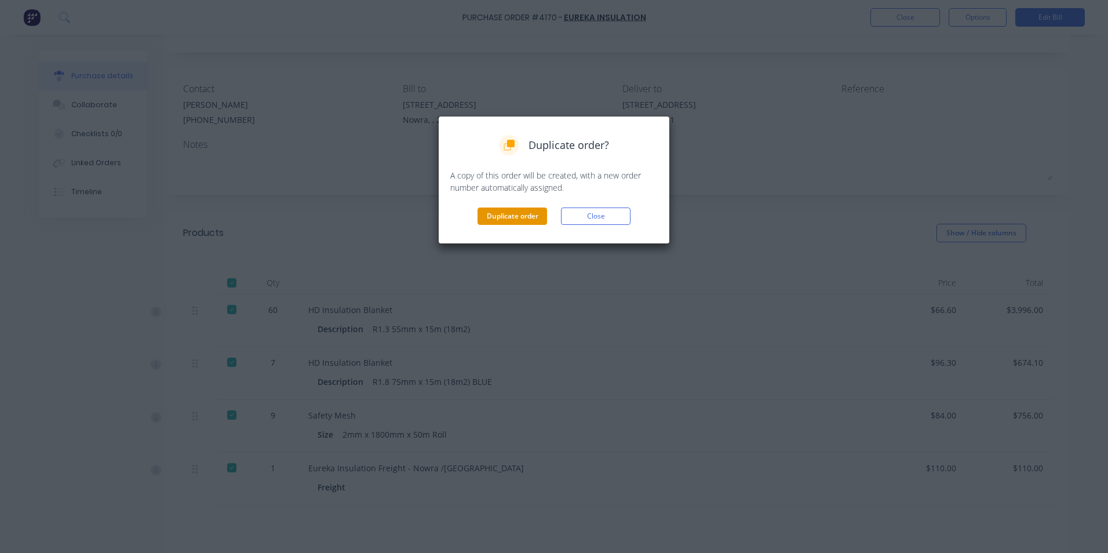
click at [522, 218] on button "Duplicate order" at bounding box center [512, 215] width 70 height 17
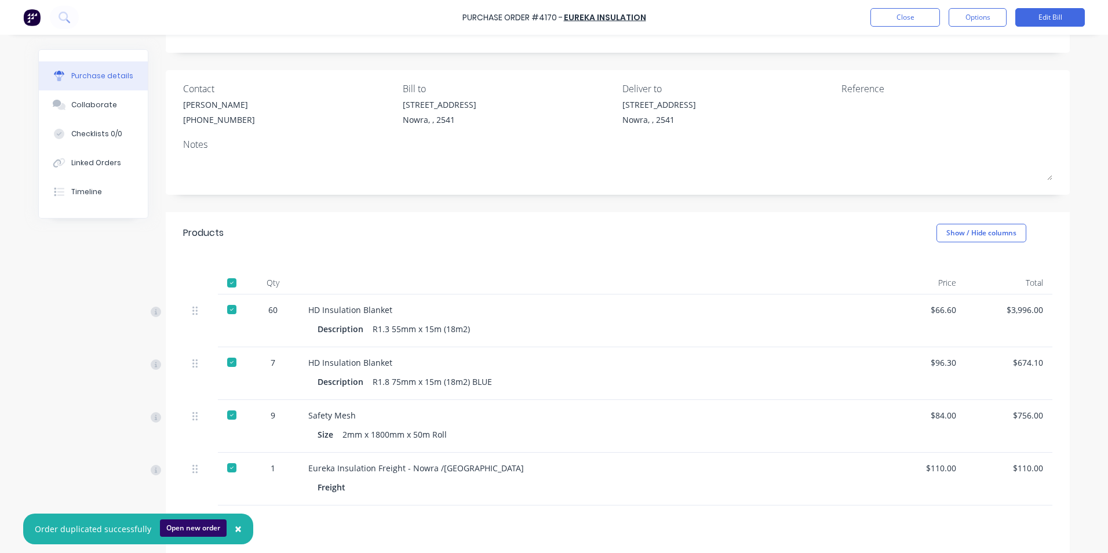
click at [188, 529] on button "Open new order" at bounding box center [193, 527] width 67 height 17
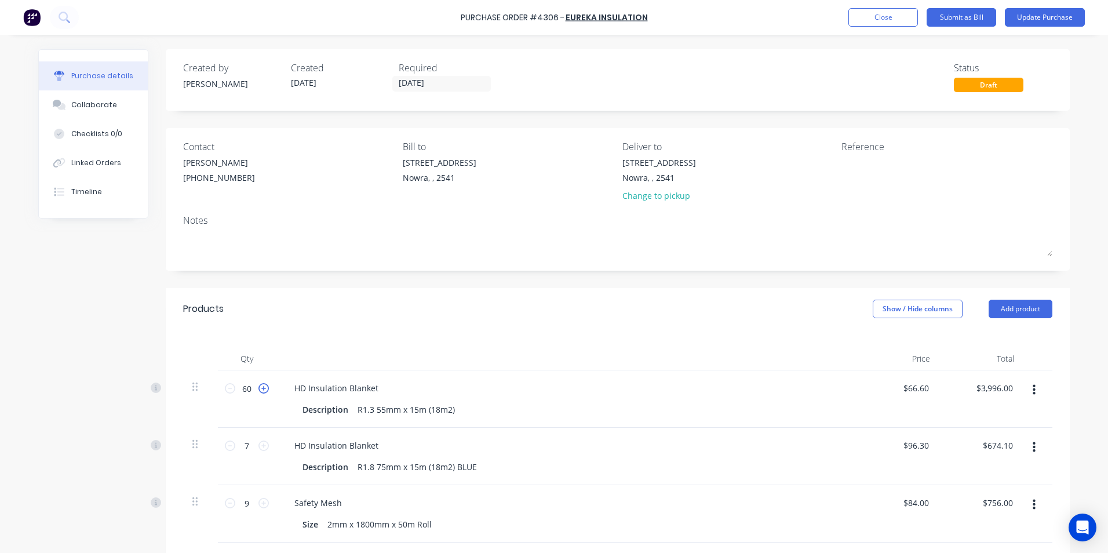
click at [258, 389] on icon at bounding box center [263, 388] width 10 height 10
type input "61"
type input "$4,062.60"
click at [258, 389] on icon at bounding box center [263, 388] width 10 height 10
type input "62"
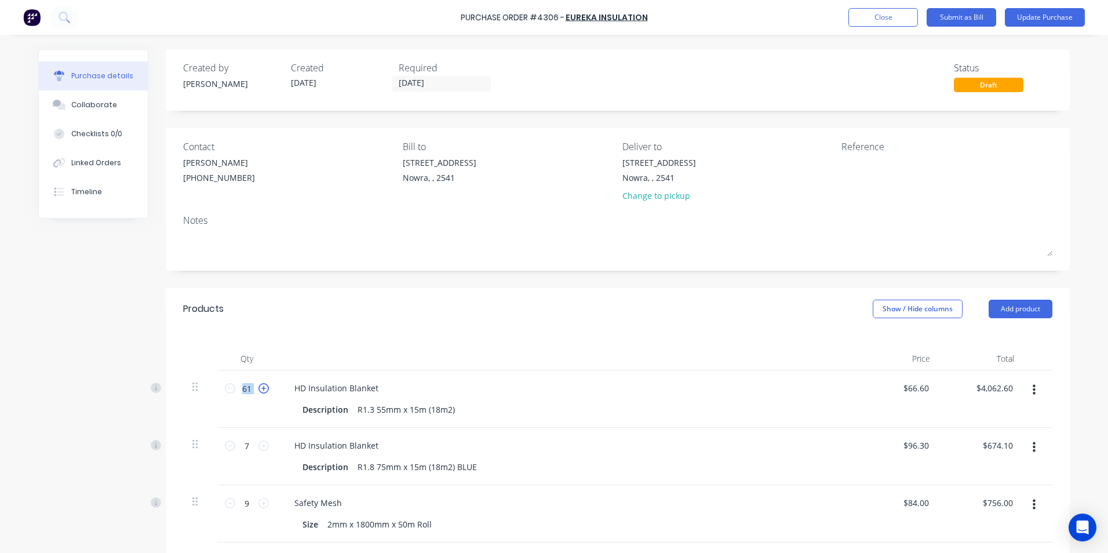
type input "$4,129.20"
click at [258, 389] on icon at bounding box center [263, 388] width 10 height 10
type input "63"
type input "$4,195.80"
click at [258, 389] on icon at bounding box center [263, 388] width 10 height 10
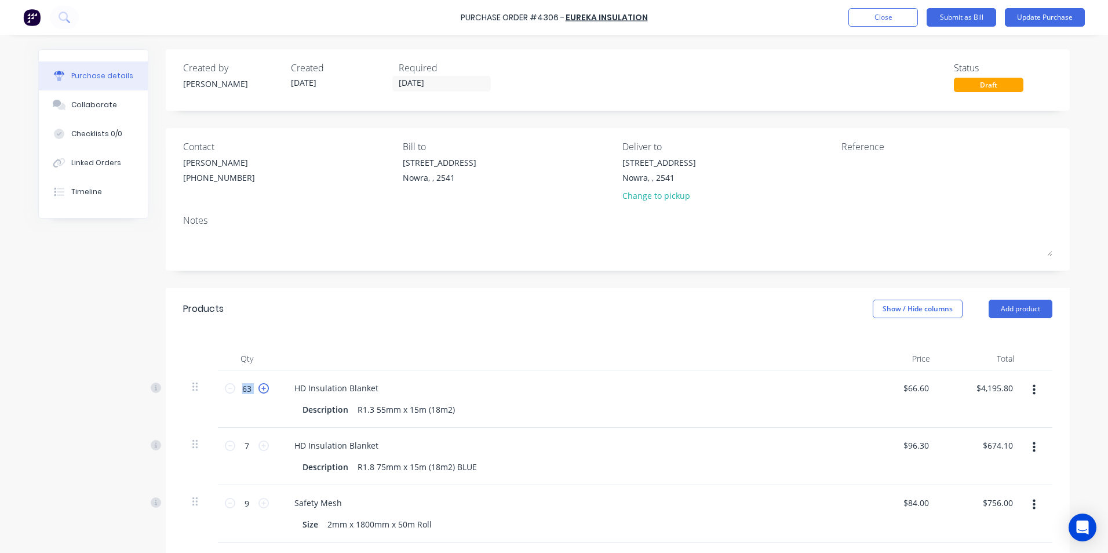
type input "64"
type input "$4,262.40"
click at [258, 389] on icon at bounding box center [263, 388] width 10 height 10
type input "65"
type input "$4,329.00"
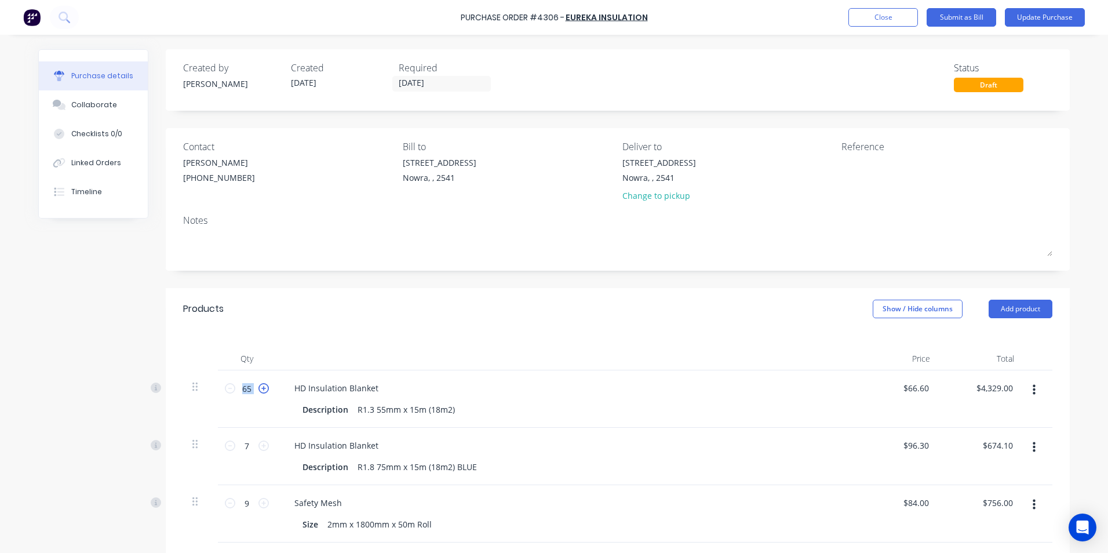
click at [258, 389] on icon at bounding box center [263, 388] width 10 height 10
type input "66"
type input "$4,395.60"
click at [258, 389] on icon at bounding box center [263, 388] width 10 height 10
type input "67"
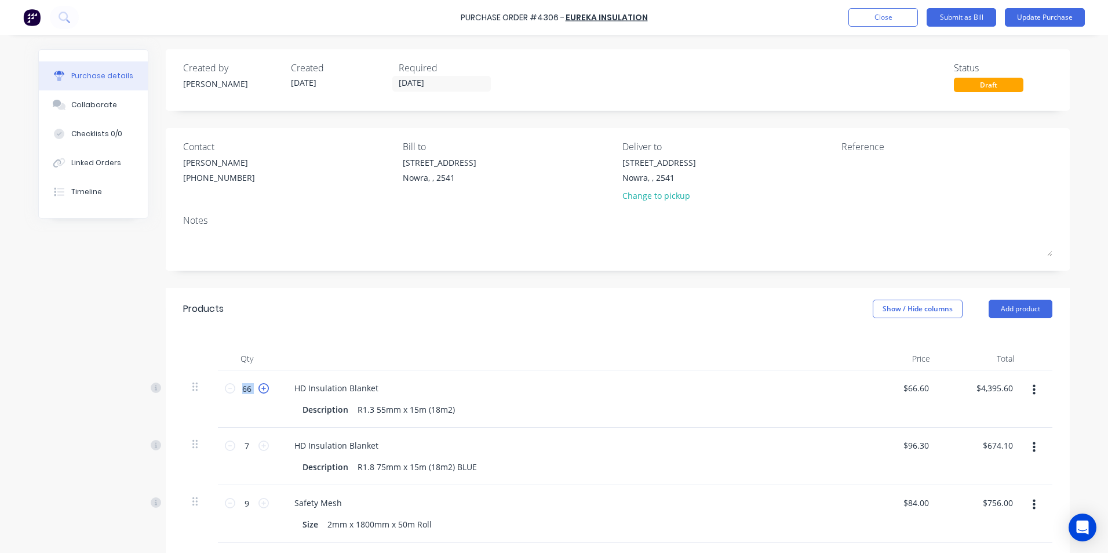
type input "$4,462.20"
click at [258, 389] on icon at bounding box center [263, 388] width 10 height 10
type input "68"
type input "$4,528.80"
click at [258, 389] on icon at bounding box center [263, 388] width 10 height 10
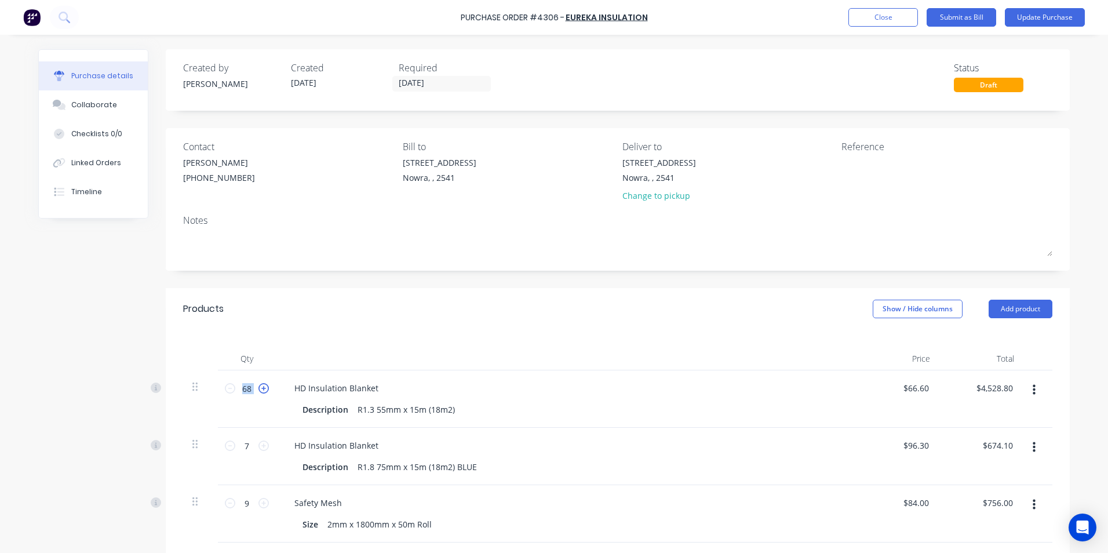
type input "69"
type input "$4,595.40"
click at [258, 389] on icon at bounding box center [263, 388] width 10 height 10
type input "70"
type input "$4,662.00"
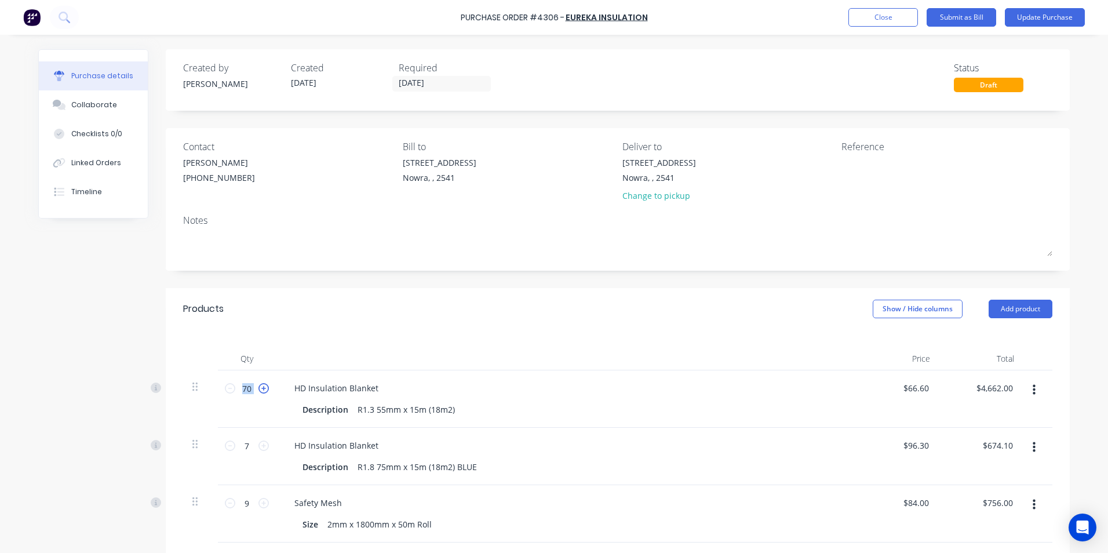
click at [258, 389] on icon at bounding box center [263, 388] width 10 height 10
type input "71"
type input "$4,728.60"
click at [258, 389] on icon at bounding box center [263, 388] width 10 height 10
type input "72"
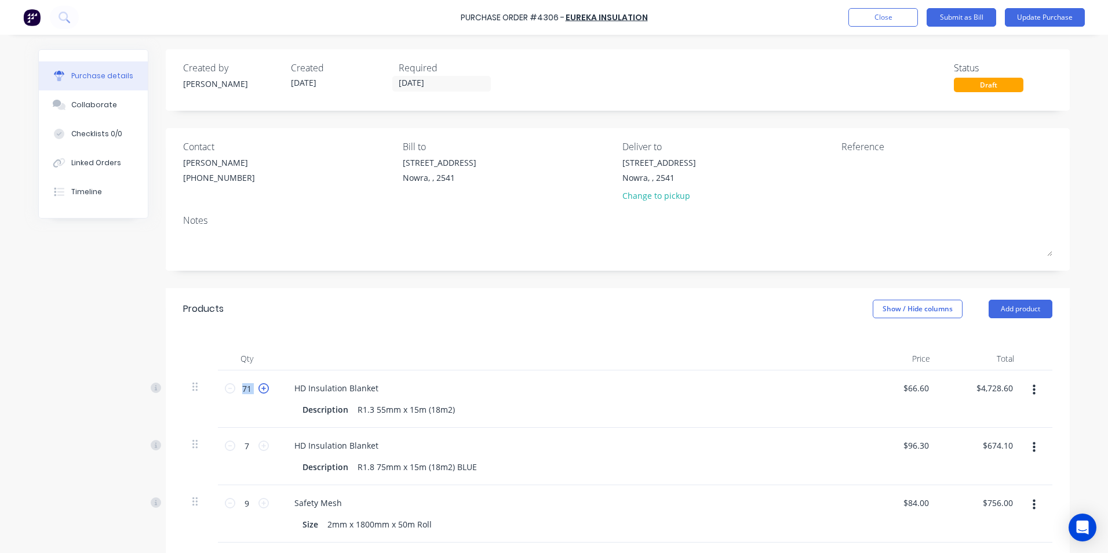
type input "$4,795.20"
click at [258, 389] on icon at bounding box center [263, 388] width 10 height 10
type input "73"
type input "$4,861.80"
click at [258, 389] on icon at bounding box center [263, 388] width 10 height 10
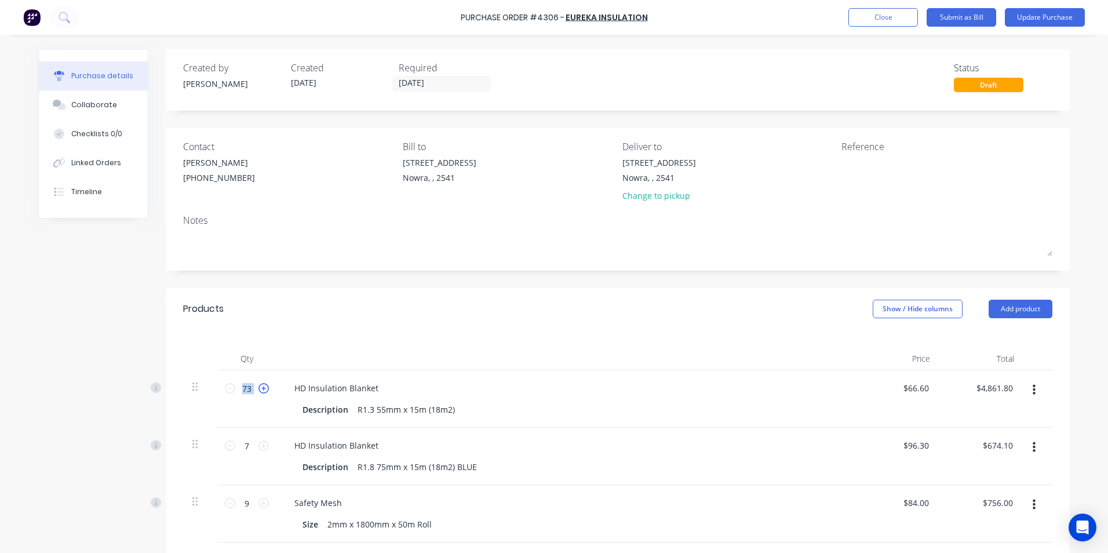
type input "74"
type input "$4,928.40"
click at [258, 389] on icon at bounding box center [263, 388] width 10 height 10
type input "75"
type input "$4,995.00"
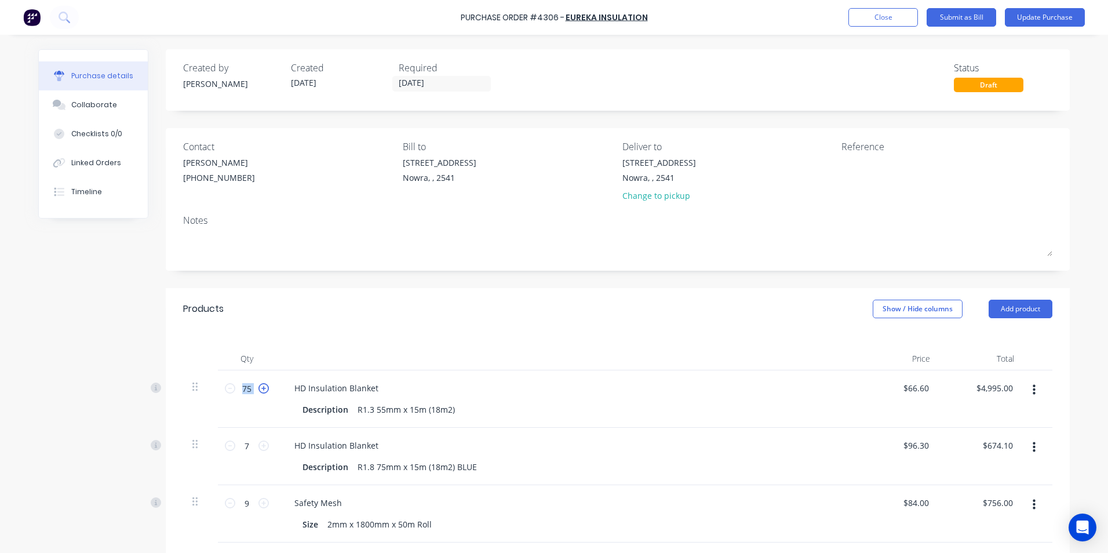
click at [258, 389] on icon at bounding box center [263, 388] width 10 height 10
type input "76"
type input "$5,061.60"
click at [258, 389] on icon at bounding box center [263, 388] width 10 height 10
type input "77"
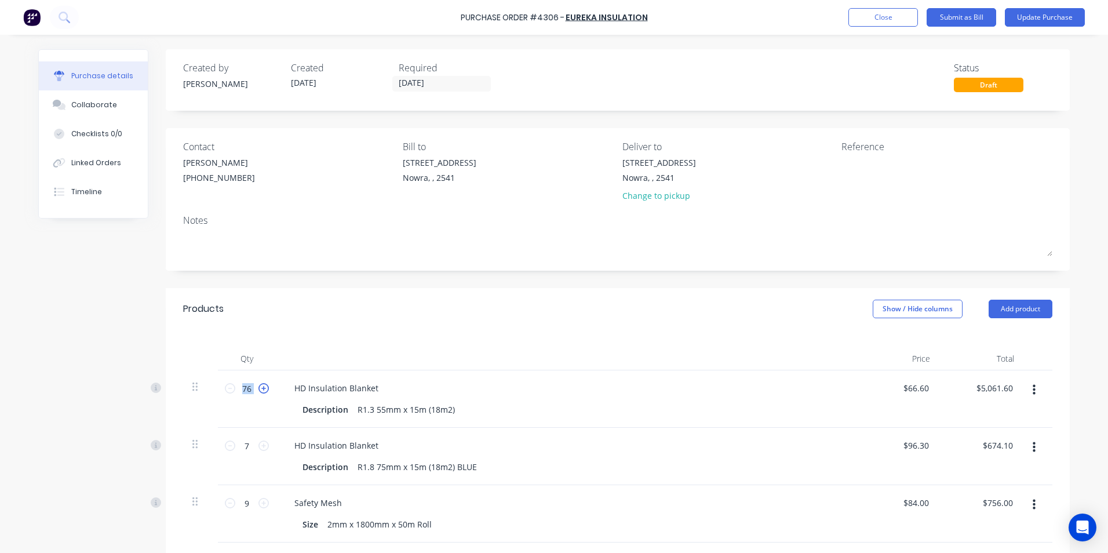
type input "$5,128.20"
click at [258, 389] on icon at bounding box center [263, 388] width 10 height 10
type input "78"
type input "$5,194.80"
click at [258, 389] on icon at bounding box center [263, 388] width 10 height 10
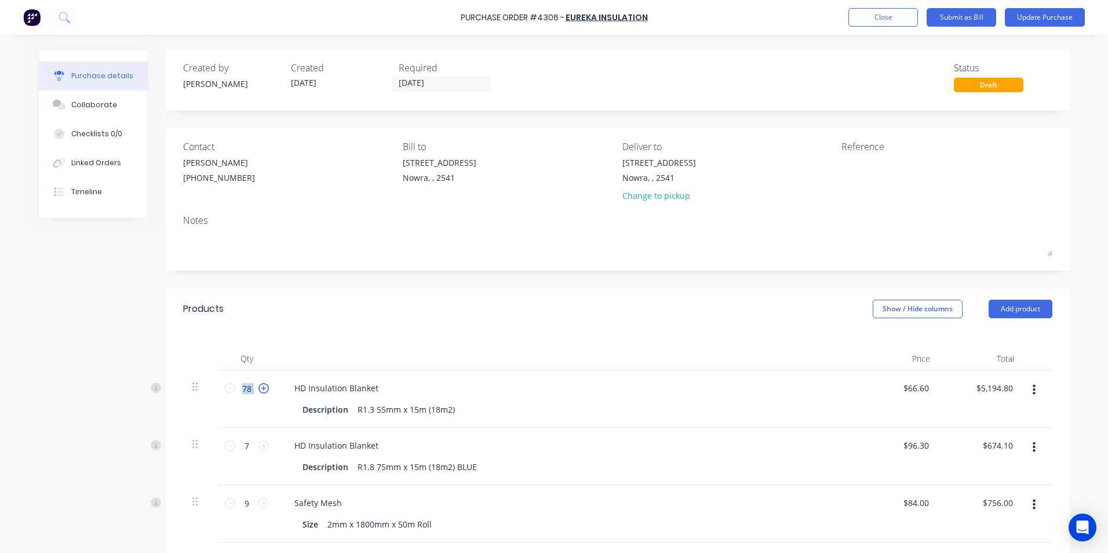
type input "79"
type input "$5,261.40"
click at [258, 389] on icon at bounding box center [263, 388] width 10 height 10
type input "80"
type input "$5,328.00"
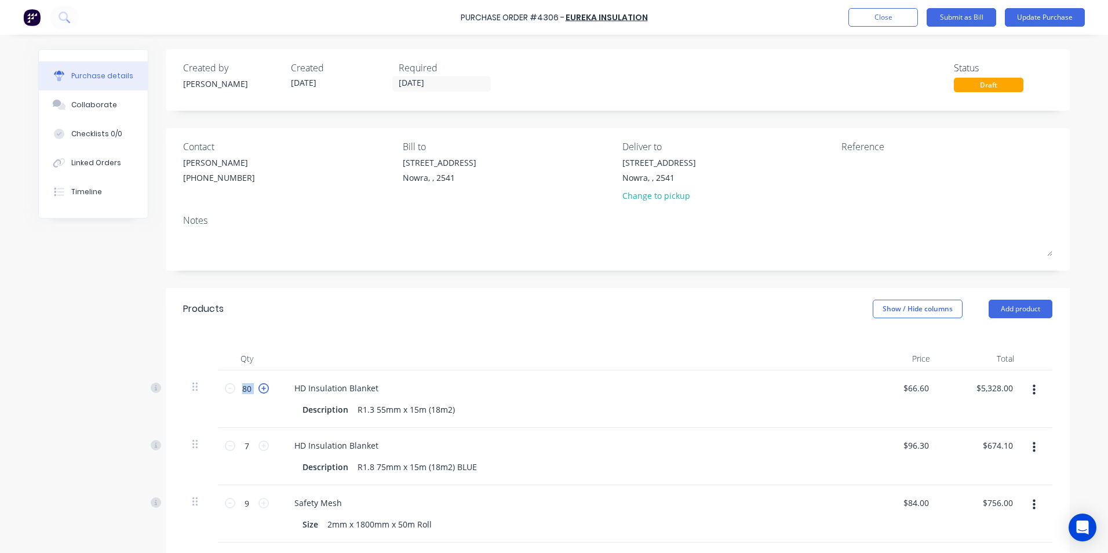
click at [258, 389] on icon at bounding box center [263, 388] width 10 height 10
type input "81"
type input "$5,394.60"
click at [258, 389] on icon at bounding box center [263, 388] width 10 height 10
type input "82"
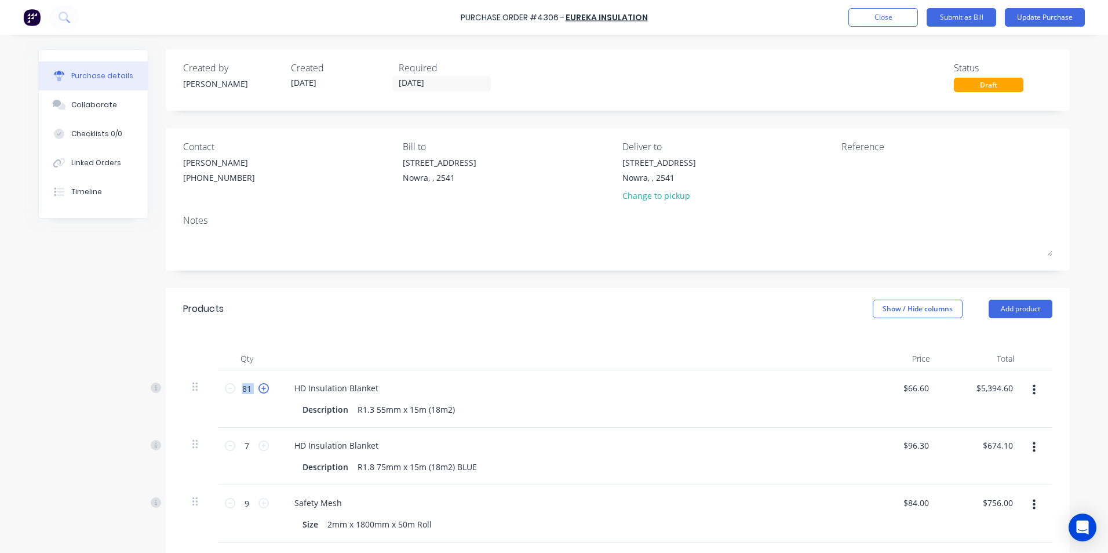
type input "$5,461.20"
click at [258, 389] on icon at bounding box center [263, 388] width 10 height 10
type input "83"
type input "$5,527.80"
click at [258, 389] on icon at bounding box center [263, 388] width 10 height 10
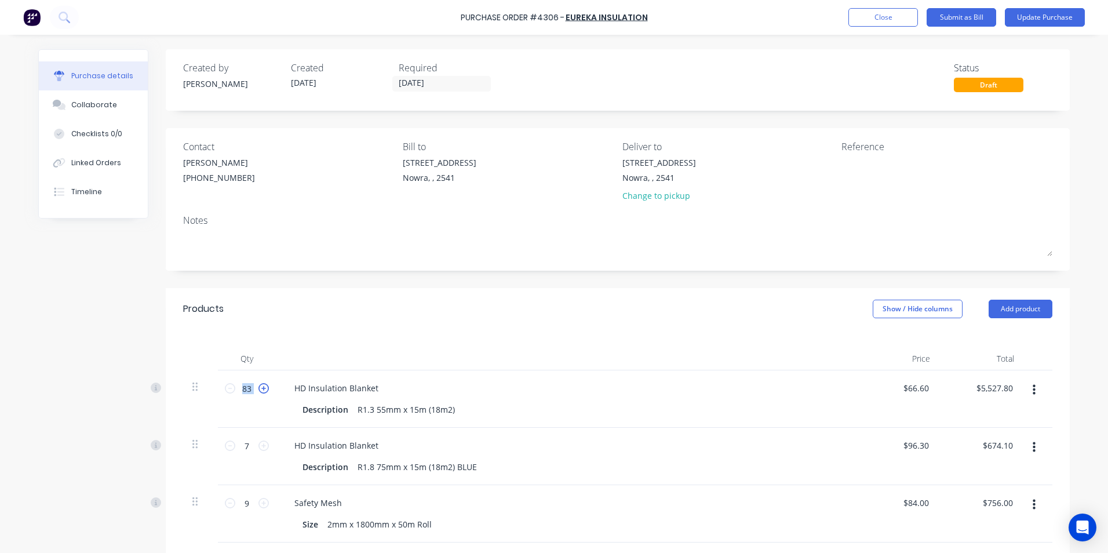
type input "84"
type input "$5,594.40"
click at [258, 389] on icon at bounding box center [263, 388] width 10 height 10
type input "85"
type input "$5,661.00"
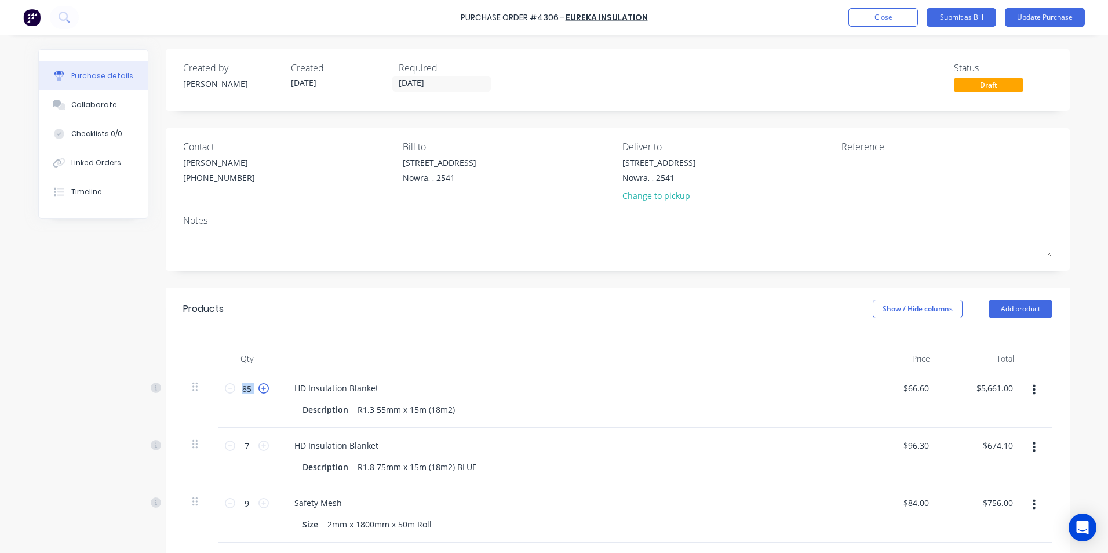
click at [258, 389] on icon at bounding box center [263, 388] width 10 height 10
type input "86"
type input "$5,727.60"
click at [258, 389] on icon at bounding box center [263, 388] width 10 height 10
type input "87"
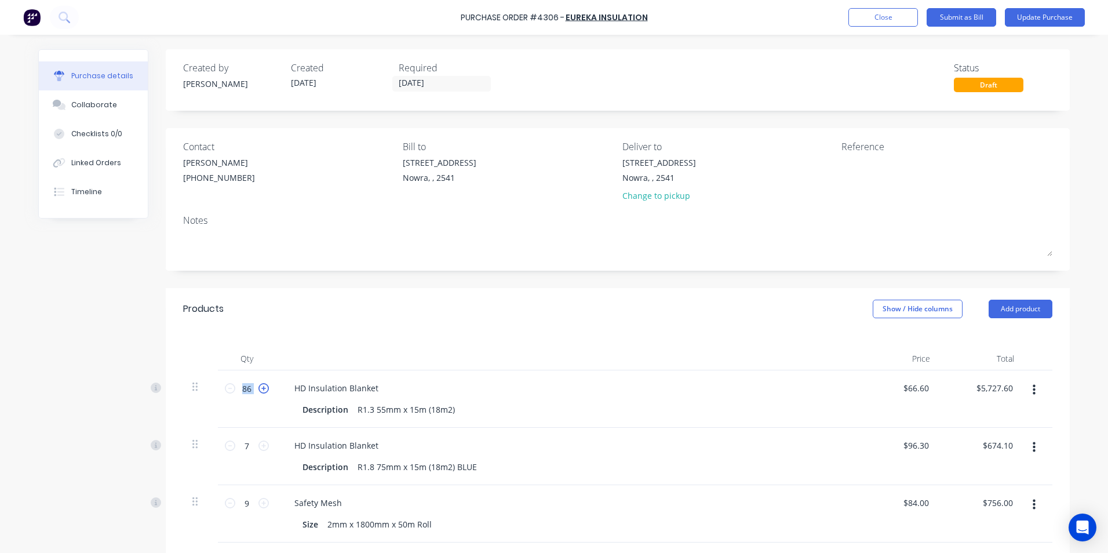
type input "$5,794.20"
click at [258, 389] on icon at bounding box center [263, 388] width 10 height 10
type input "88"
type input "$5,860.80"
click at [258, 389] on icon at bounding box center [263, 388] width 10 height 10
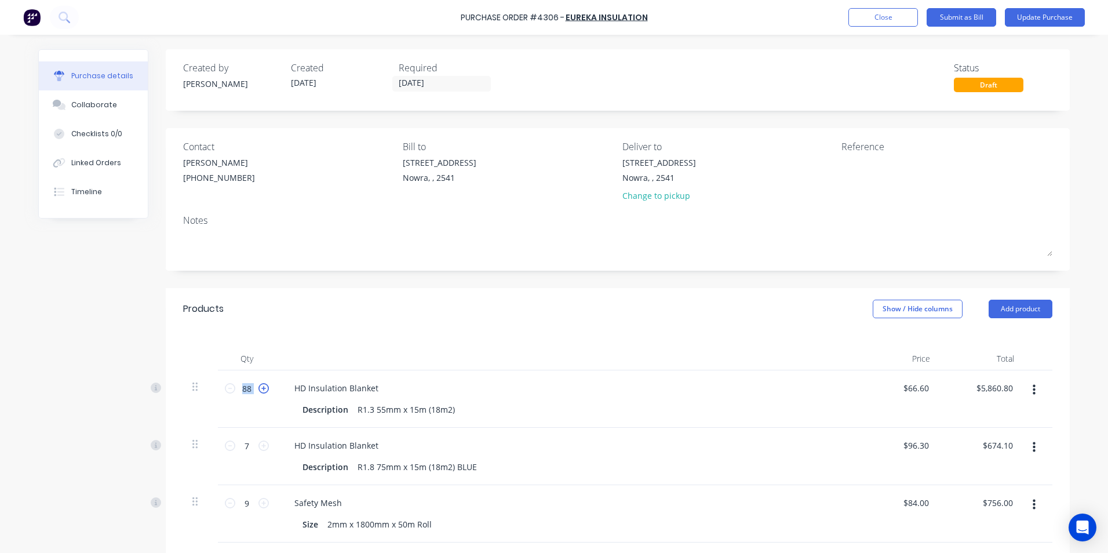
type input "89"
type input "$5,927.40"
click at [258, 389] on icon at bounding box center [263, 388] width 10 height 10
type input "90"
type input "$5,994.00"
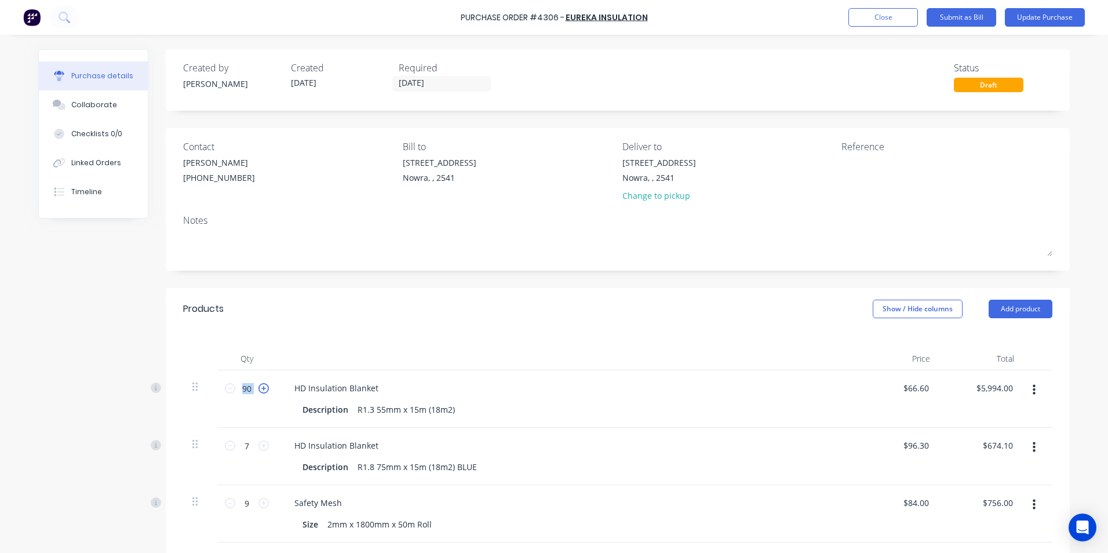
click at [258, 389] on icon at bounding box center [263, 388] width 10 height 10
type input "91"
type input "$6,060.60"
click at [258, 389] on icon at bounding box center [263, 388] width 10 height 10
type input "92"
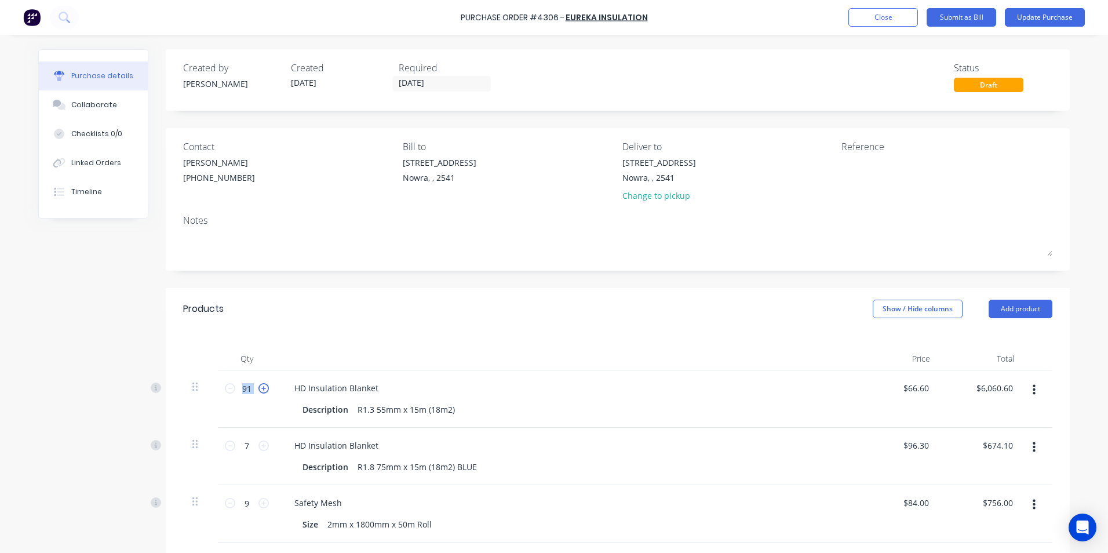
type input "$6,127.20"
click at [258, 389] on icon at bounding box center [263, 388] width 10 height 10
type input "93"
type input "$6,193.80"
click at [258, 389] on icon at bounding box center [263, 388] width 10 height 10
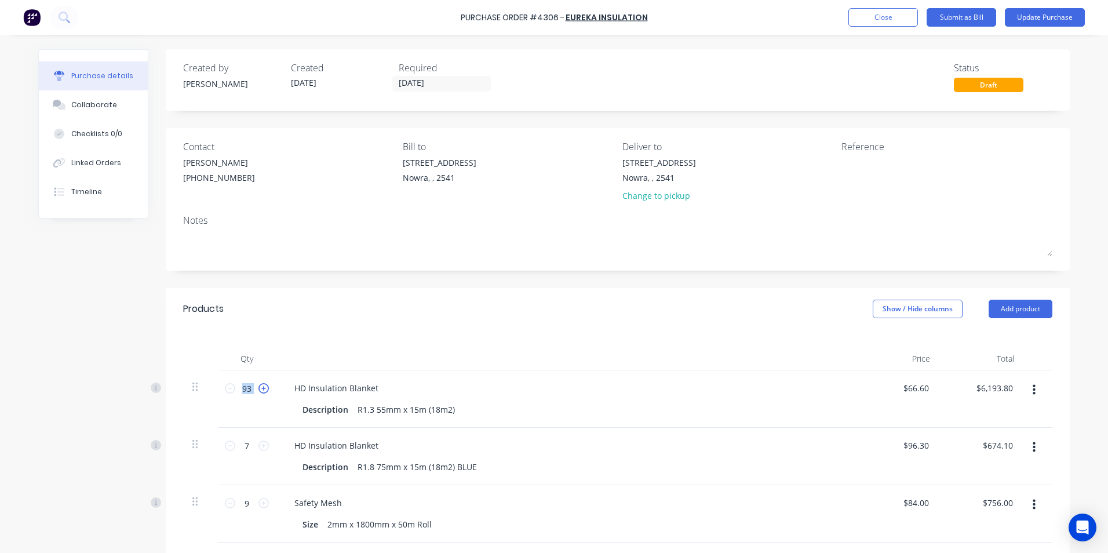
type input "94"
type input "$6,260.40"
click at [258, 389] on icon at bounding box center [263, 388] width 10 height 10
type input "95"
type input "$6,327.00"
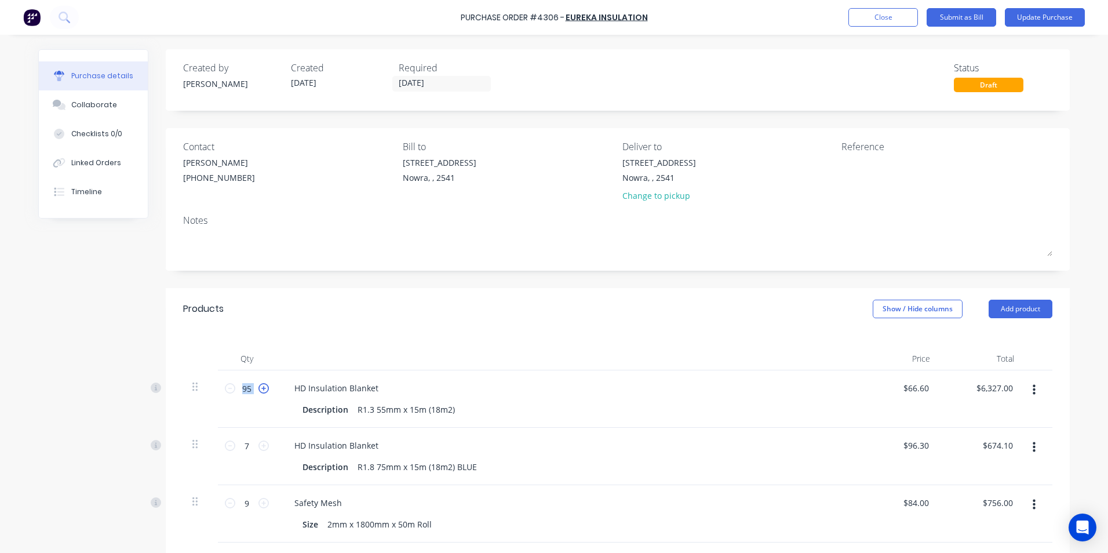
click at [258, 389] on icon at bounding box center [263, 388] width 10 height 10
type input "96"
type input "$6,393.60"
click at [258, 389] on icon at bounding box center [263, 388] width 10 height 10
type input "97"
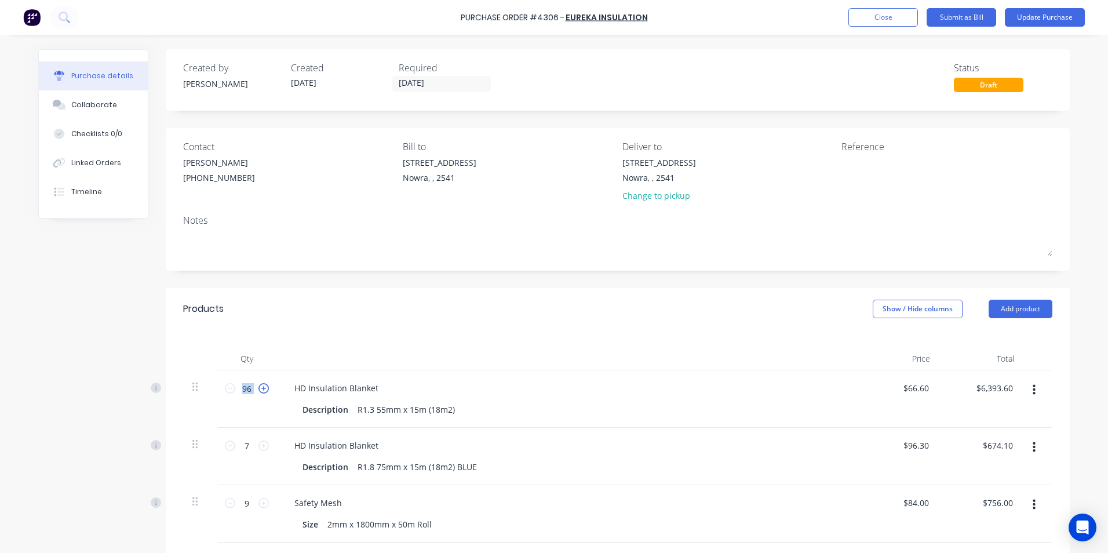
type input "$6,460.20"
click at [258, 389] on icon at bounding box center [263, 388] width 10 height 10
type input "98"
type input "$6,526.80"
click at [258, 389] on icon at bounding box center [263, 388] width 10 height 10
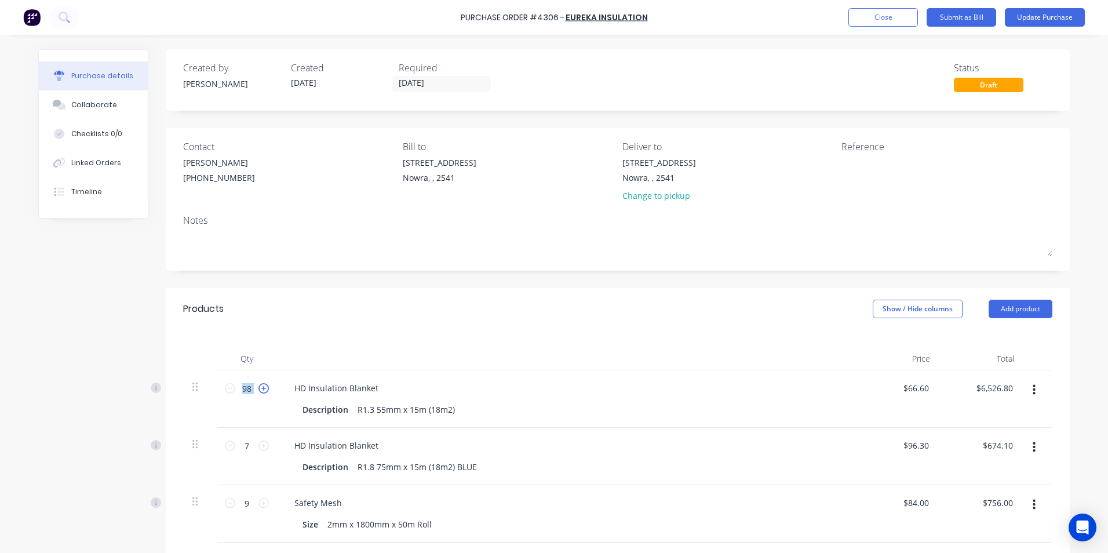
type input "99"
type input "$6,593.40"
click at [258, 389] on icon at bounding box center [263, 388] width 10 height 10
type input "100"
type input "$6,660.00"
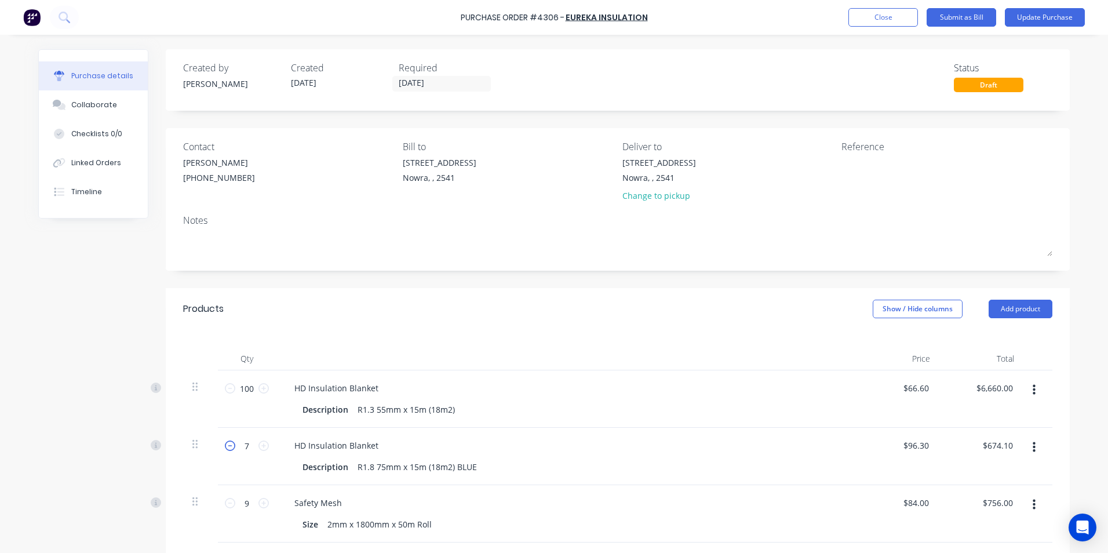
drag, startPoint x: 256, startPoint y: 389, endPoint x: 226, endPoint y: 447, distance: 64.5
click at [226, 447] on icon at bounding box center [230, 445] width 10 height 10
type input "6"
type input "$577.80"
click at [226, 447] on icon at bounding box center [230, 445] width 10 height 10
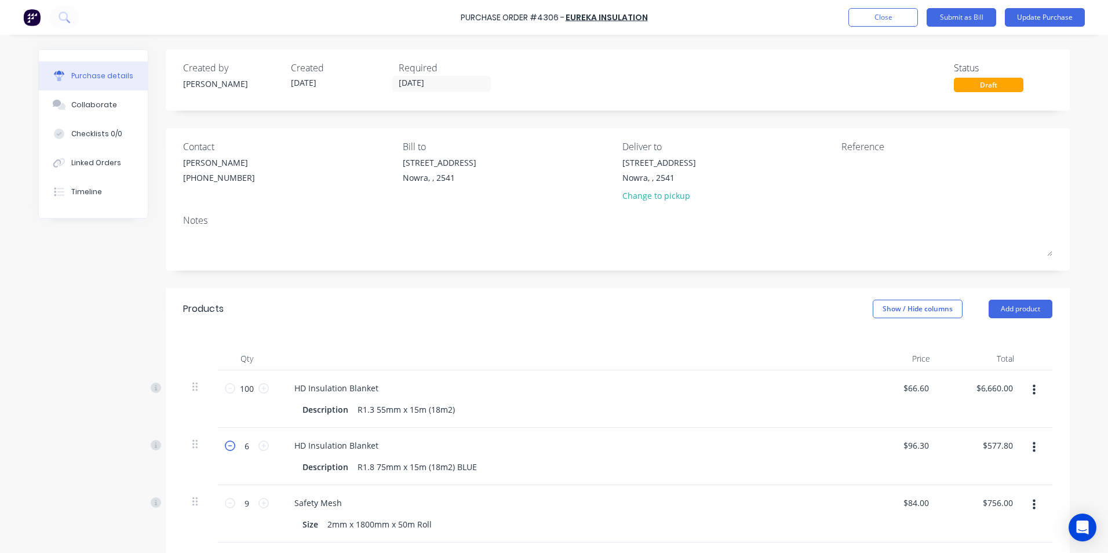
type input "5"
type input "$481.50"
click at [226, 447] on icon at bounding box center [230, 445] width 10 height 10
type input "4"
type input "$385.20"
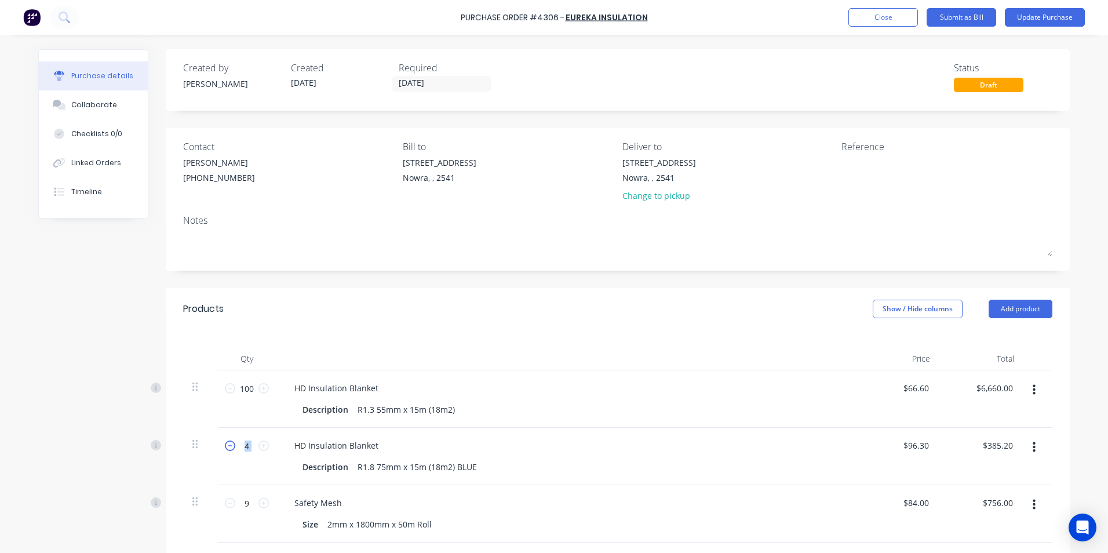
click at [226, 447] on icon at bounding box center [230, 445] width 10 height 10
type input "3"
type input "$288.90"
click at [226, 447] on icon at bounding box center [230, 445] width 10 height 10
type input "2"
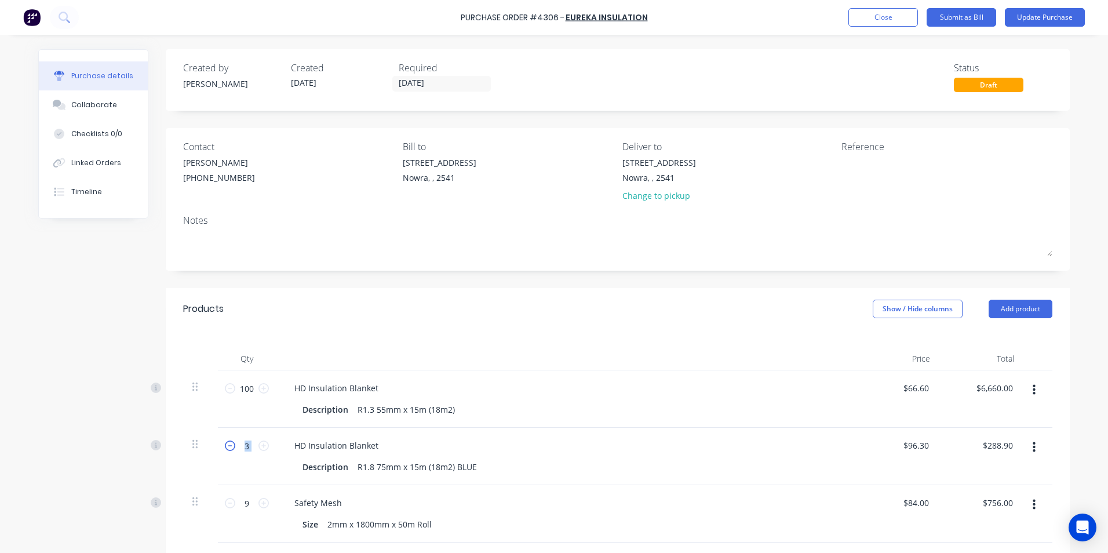
type input "$192.60"
click at [226, 447] on icon at bounding box center [230, 445] width 10 height 10
type input "1"
type input "$96.30"
click at [226, 447] on icon at bounding box center [230, 445] width 10 height 10
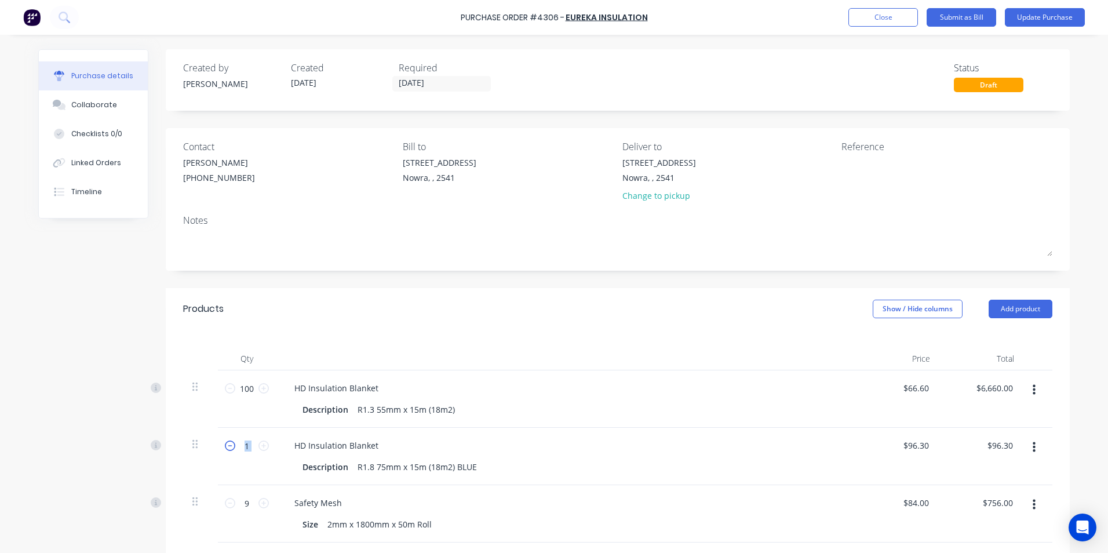
type input "0"
type input "$0.00"
click at [1033, 445] on button "button" at bounding box center [1033, 447] width 27 height 21
click at [976, 541] on button "Delete" at bounding box center [998, 547] width 99 height 23
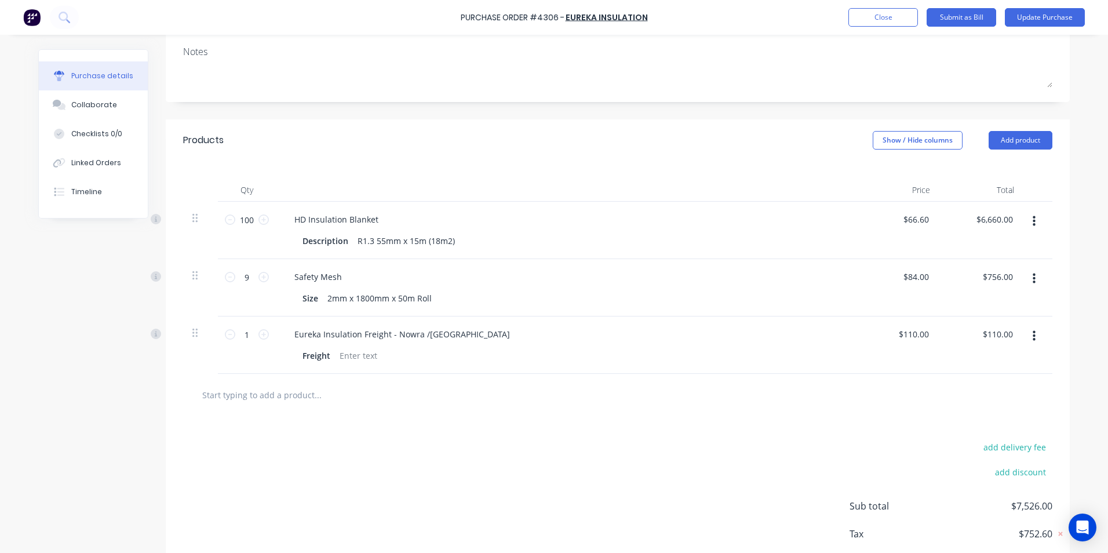
scroll to position [174, 0]
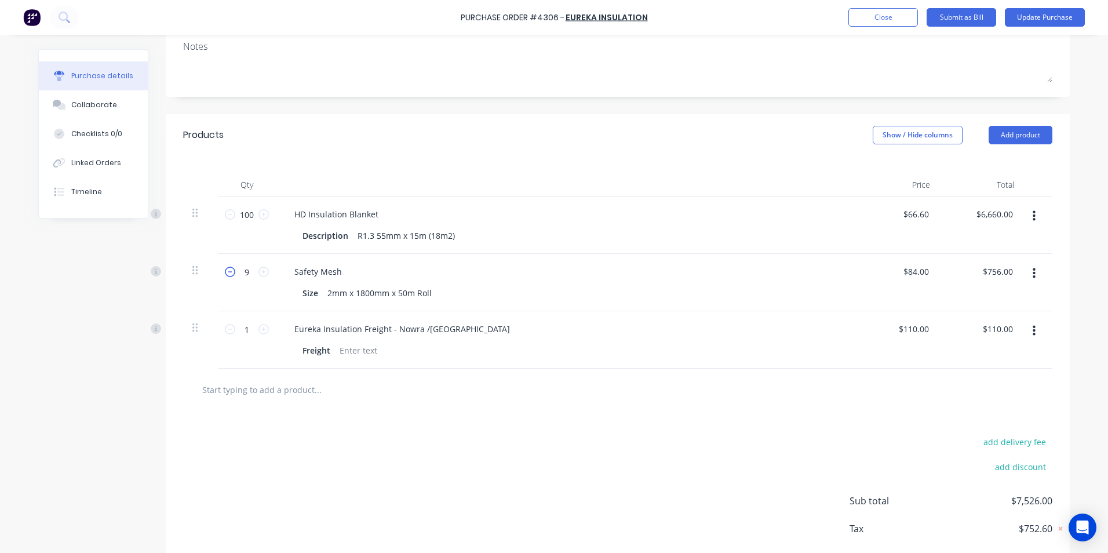
click at [225, 275] on icon at bounding box center [230, 272] width 10 height 10
type input "8"
type input "$672.00"
click at [225, 275] on icon at bounding box center [230, 272] width 10 height 10
type input "7"
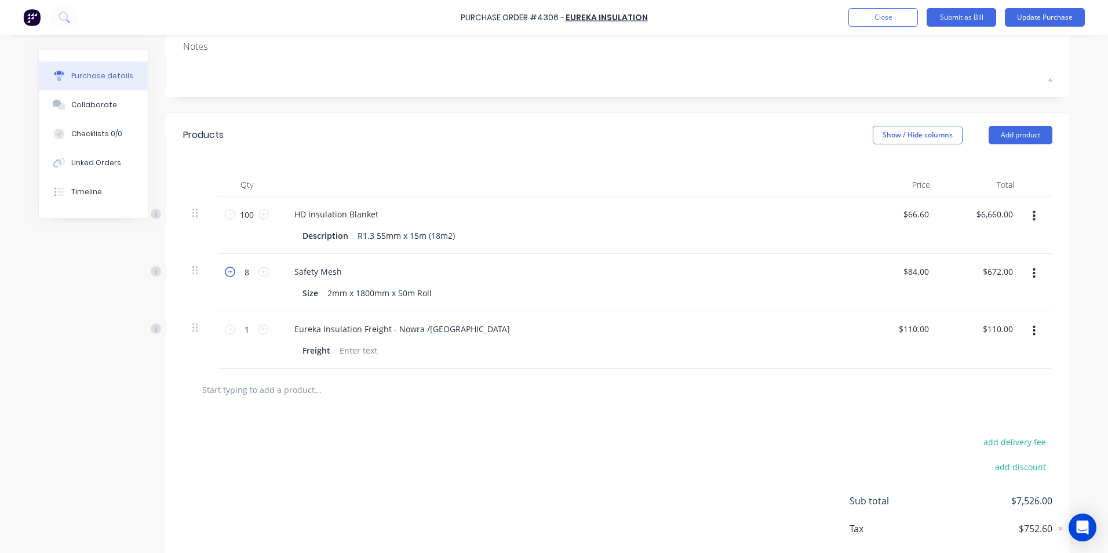
type input "$588.00"
click at [225, 275] on icon at bounding box center [230, 272] width 10 height 10
type input "6"
type input "$504.00"
click at [225, 275] on icon at bounding box center [230, 272] width 10 height 10
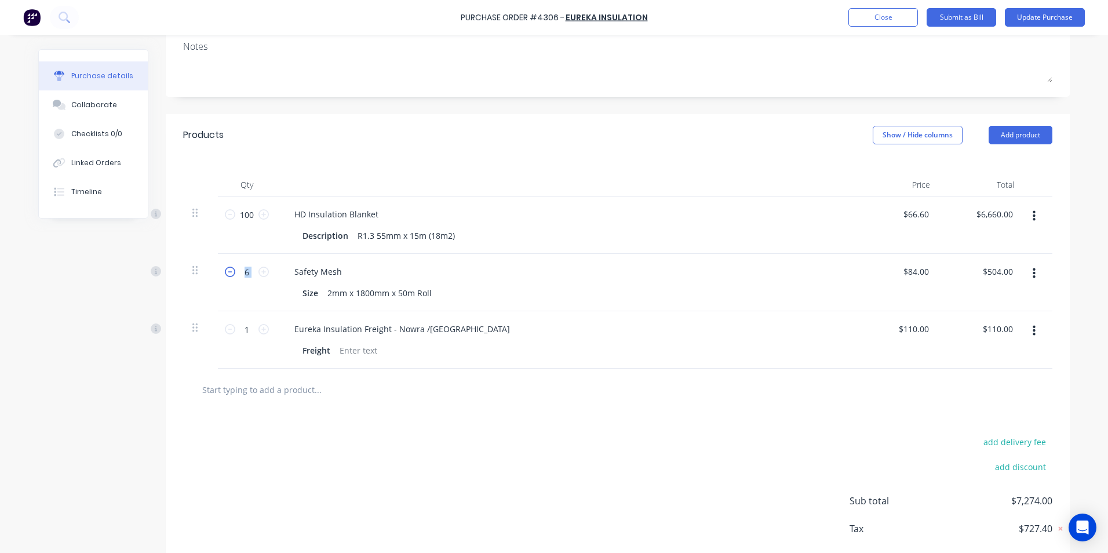
type input "5"
type input "$420.00"
click at [225, 275] on icon at bounding box center [230, 272] width 10 height 10
type input "4"
type input "$336.00"
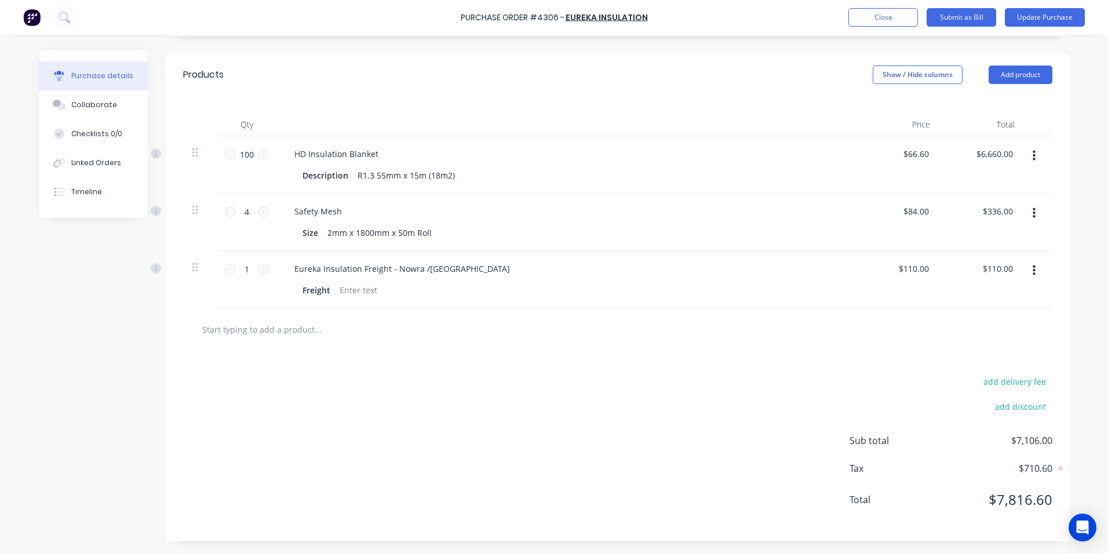
scroll to position [0, 0]
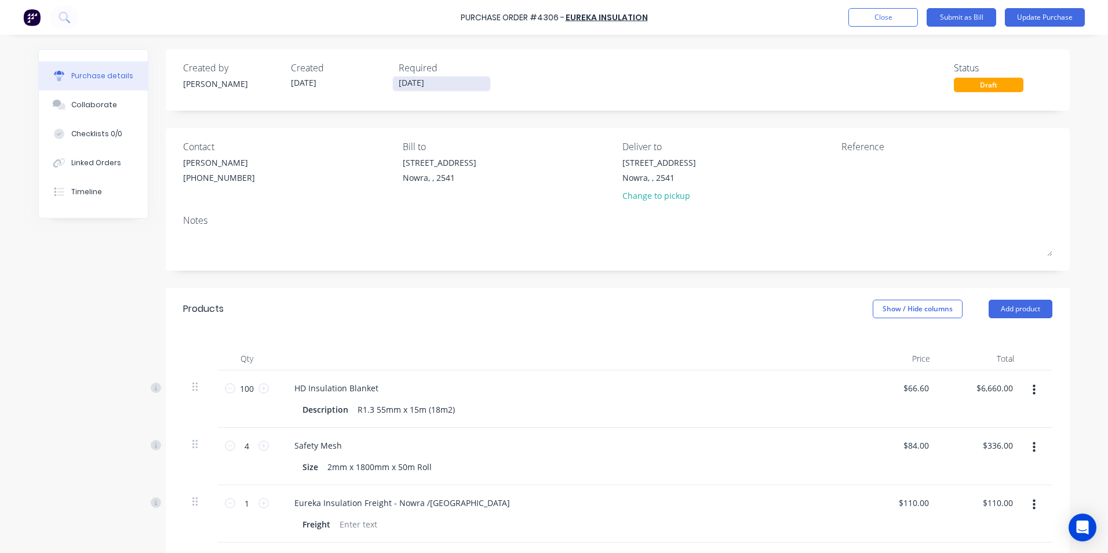
click at [428, 85] on input "[DATE]" at bounding box center [441, 83] width 97 height 14
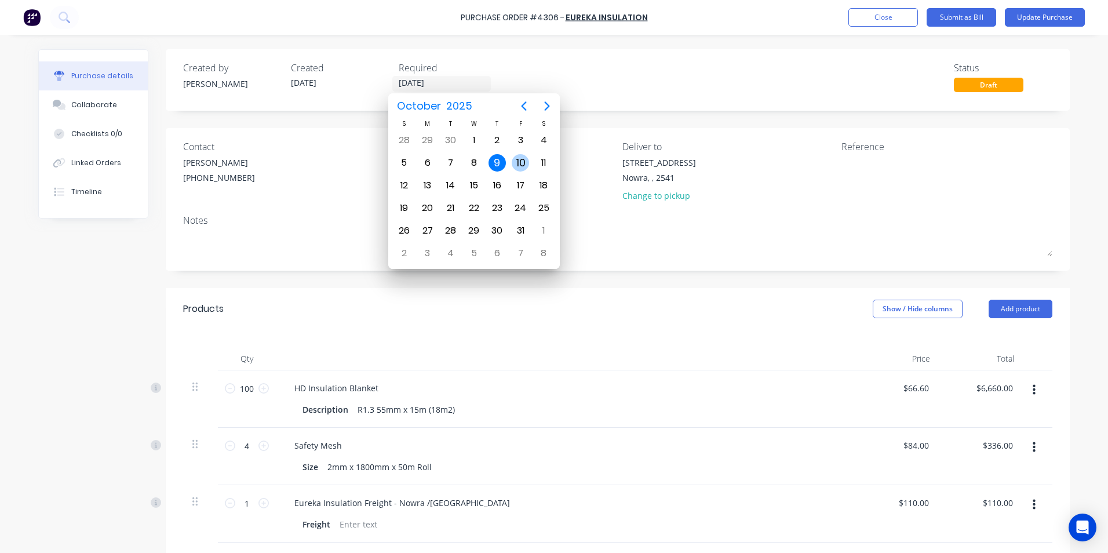
click at [523, 161] on div "10" at bounding box center [520, 162] width 17 height 17
type input "[DATE]"
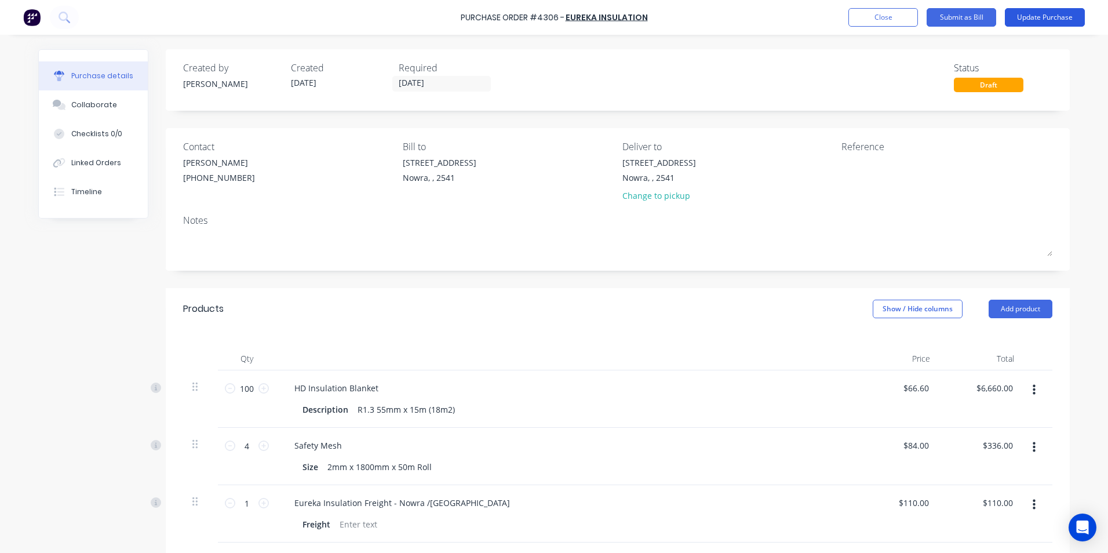
click at [1017, 17] on button "Update Purchase" at bounding box center [1045, 17] width 80 height 19
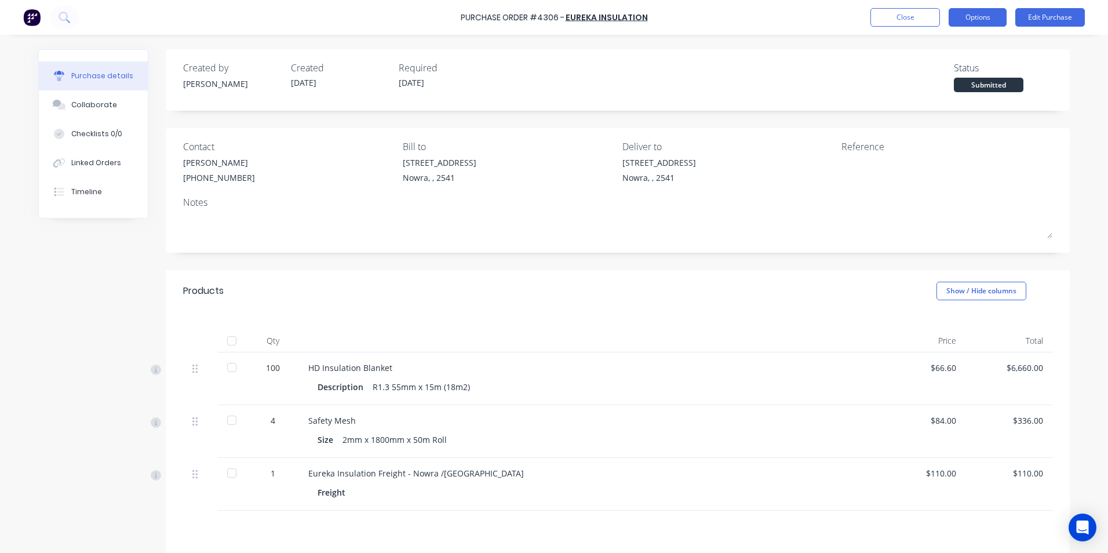
click at [987, 22] on button "Options" at bounding box center [978, 17] width 58 height 19
click at [648, 93] on div "Created by Matt Created 09/10/25 Required 10/10/25 Status Submitted" at bounding box center [618, 79] width 904 height 61
click at [1049, 17] on button "Edit Purchase" at bounding box center [1050, 17] width 70 height 19
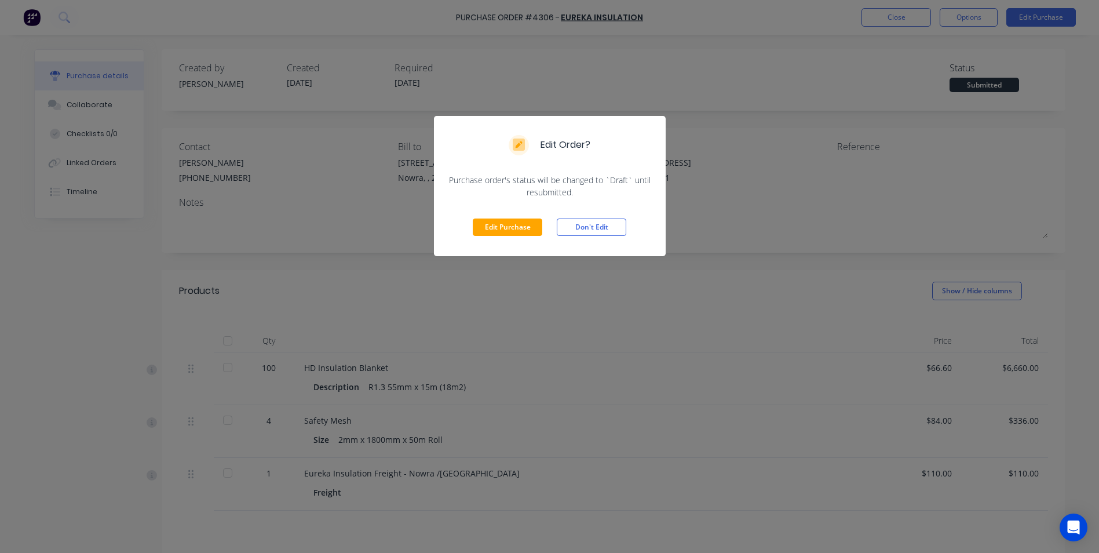
click at [377, 117] on div "Edit Order? Purchase order's status will be changed to `Draft` until resubmitte…" at bounding box center [549, 276] width 1099 height 553
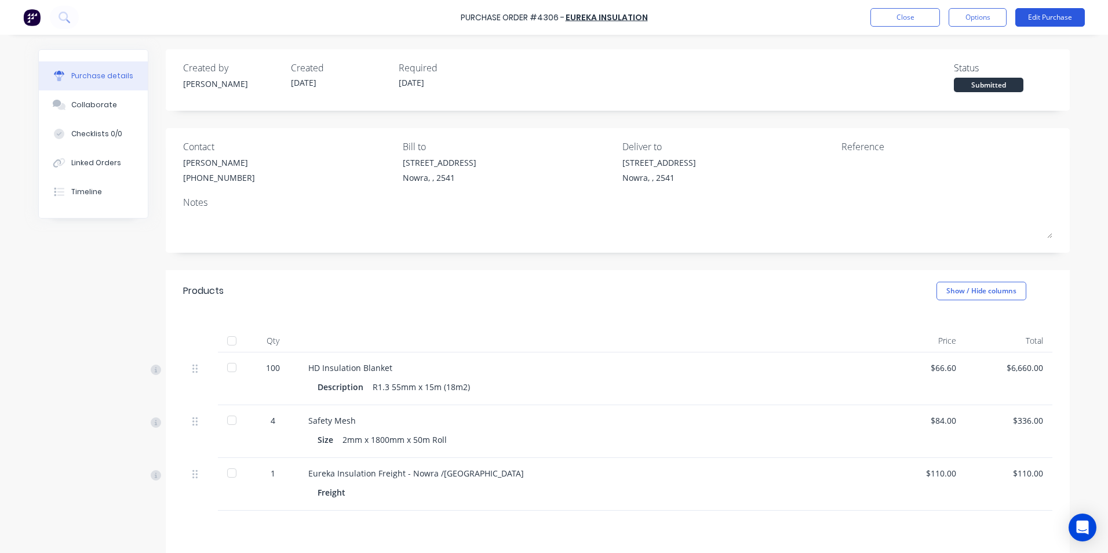
click at [1030, 14] on button "Edit Purchase" at bounding box center [1050, 17] width 70 height 19
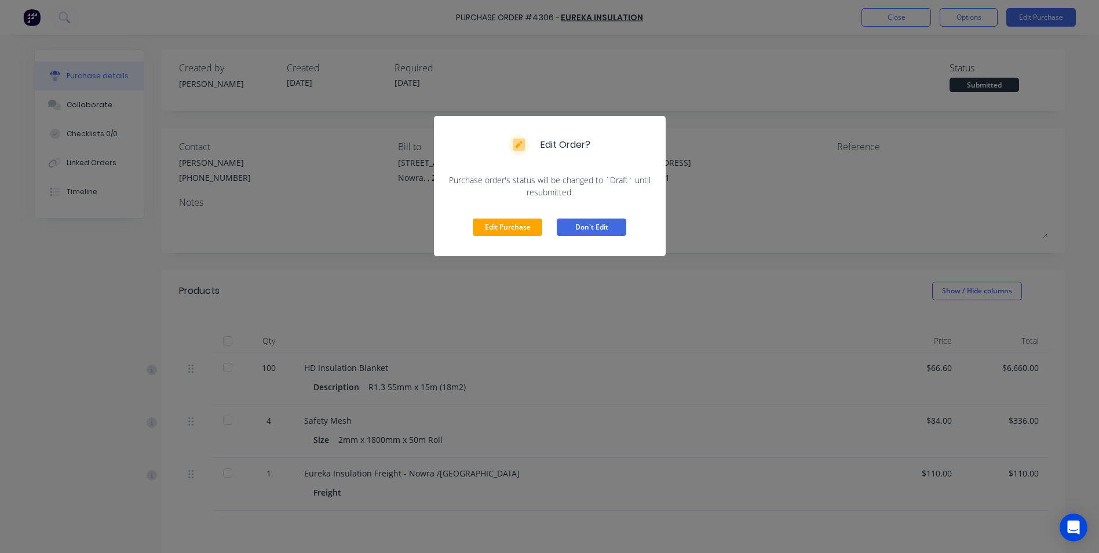
click at [600, 228] on button "Don't Edit" at bounding box center [592, 226] width 70 height 17
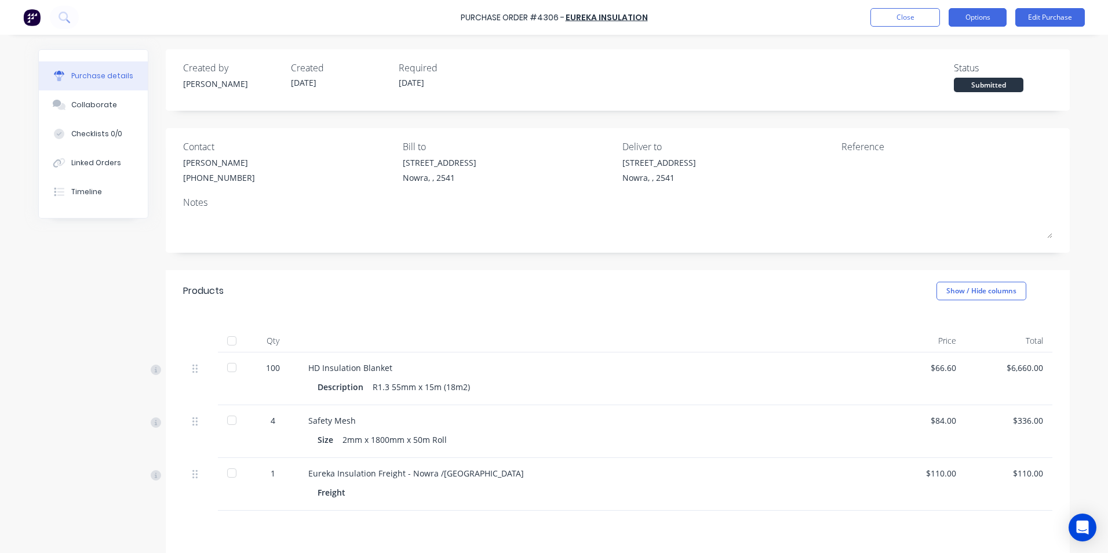
click at [972, 20] on button "Options" at bounding box center [978, 17] width 58 height 19
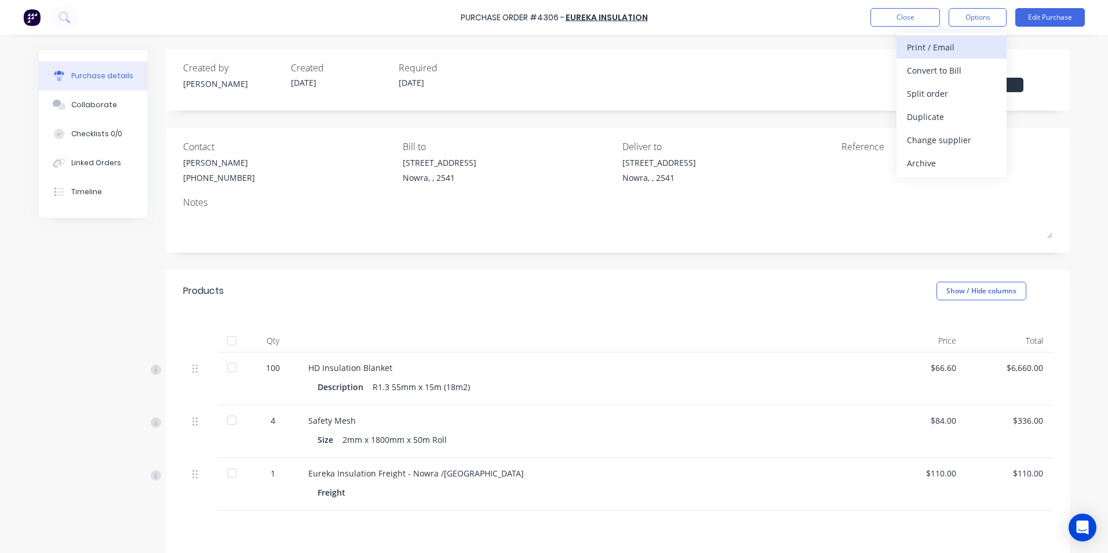
click at [947, 51] on div "Print / Email" at bounding box center [951, 47] width 89 height 17
click at [938, 68] on div "With pricing" at bounding box center [951, 70] width 89 height 17
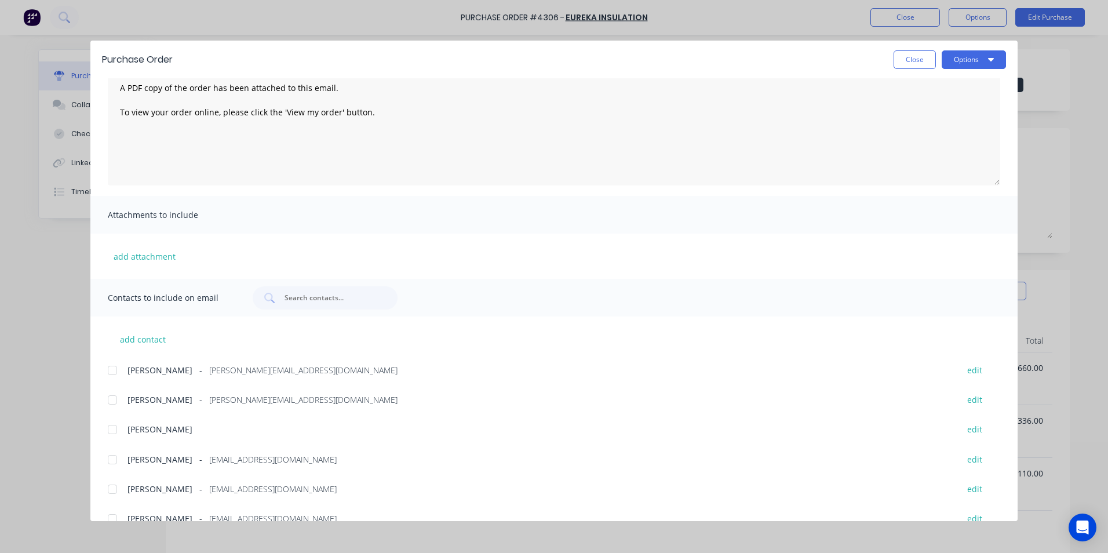
scroll to position [166, 0]
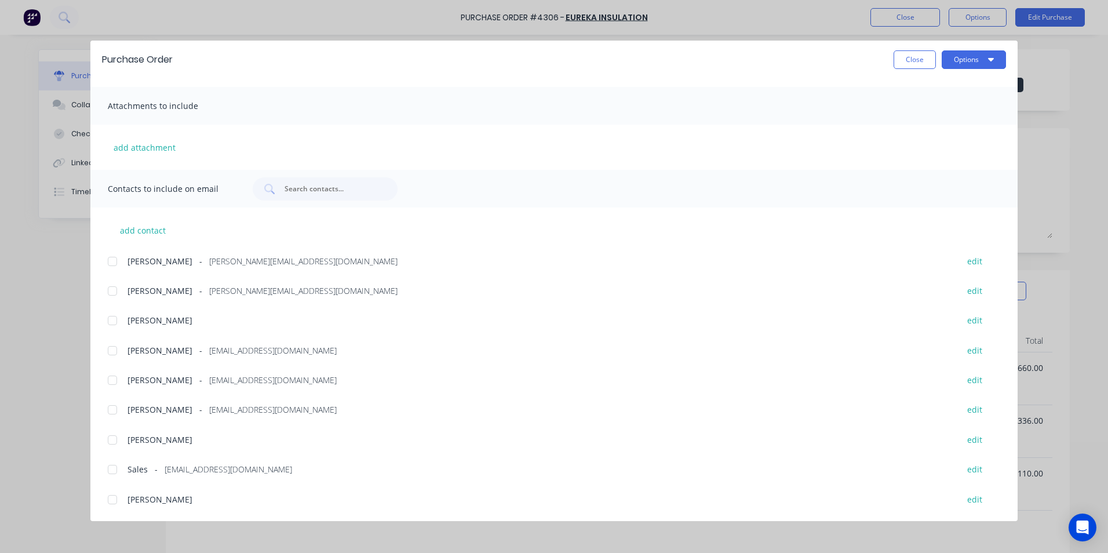
click at [116, 472] on div at bounding box center [112, 469] width 23 height 23
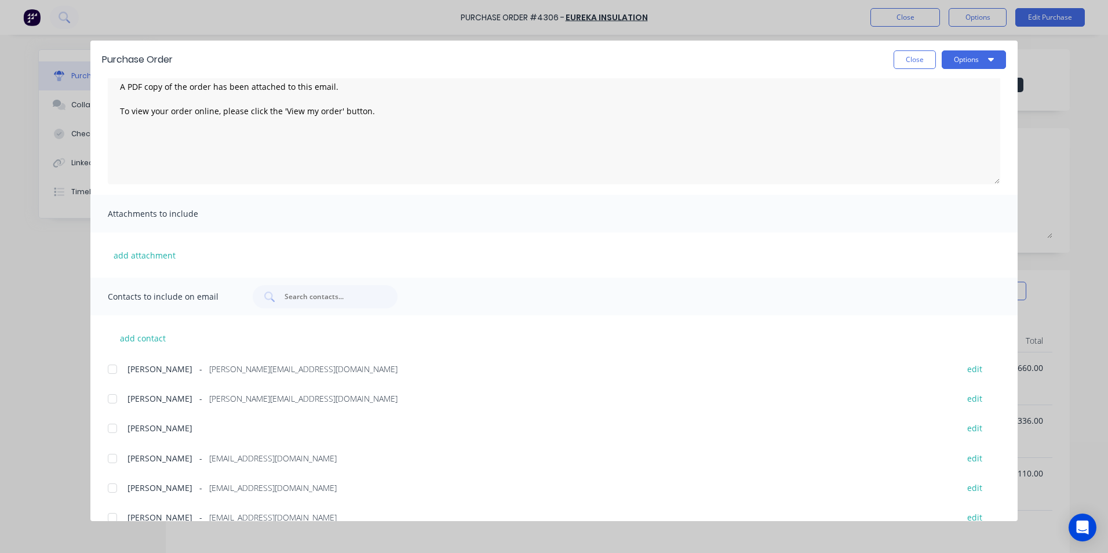
scroll to position [0, 0]
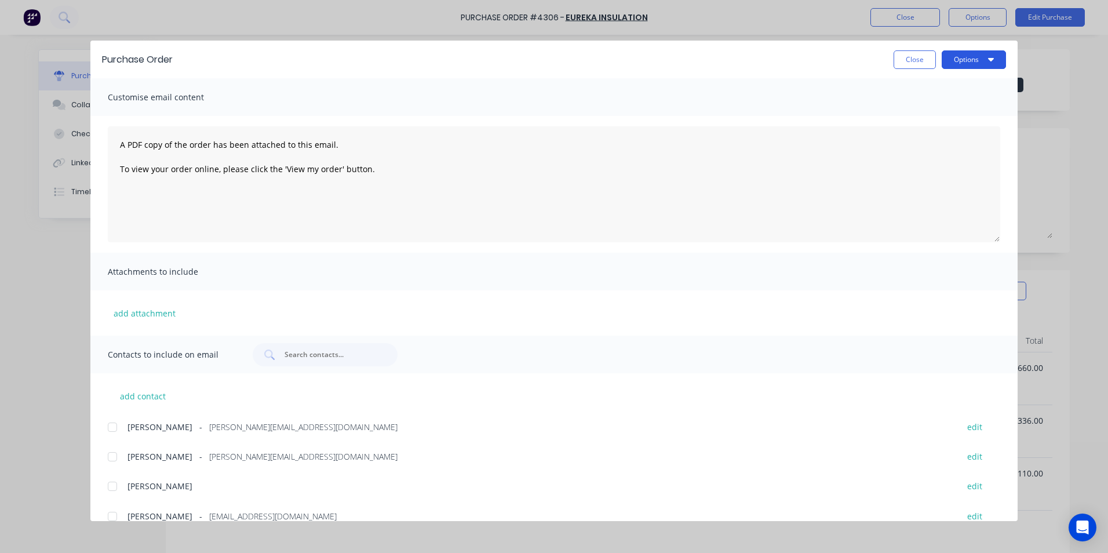
click at [982, 55] on button "Options" at bounding box center [974, 59] width 64 height 19
click at [943, 133] on div "Email" at bounding box center [950, 135] width 89 height 17
click at [923, 60] on button "Close" at bounding box center [915, 59] width 42 height 19
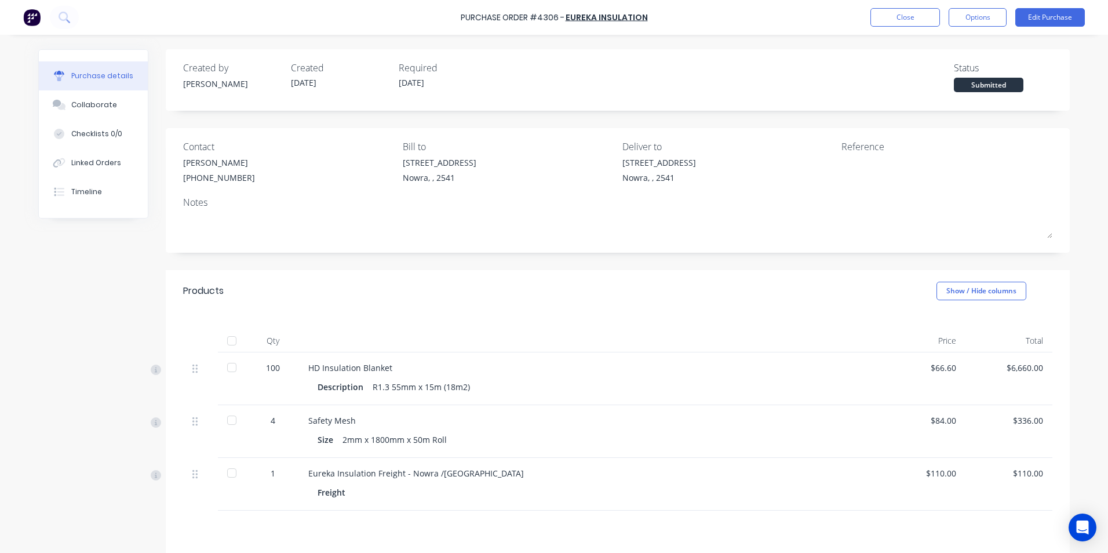
click at [25, 21] on img at bounding box center [31, 17] width 17 height 17
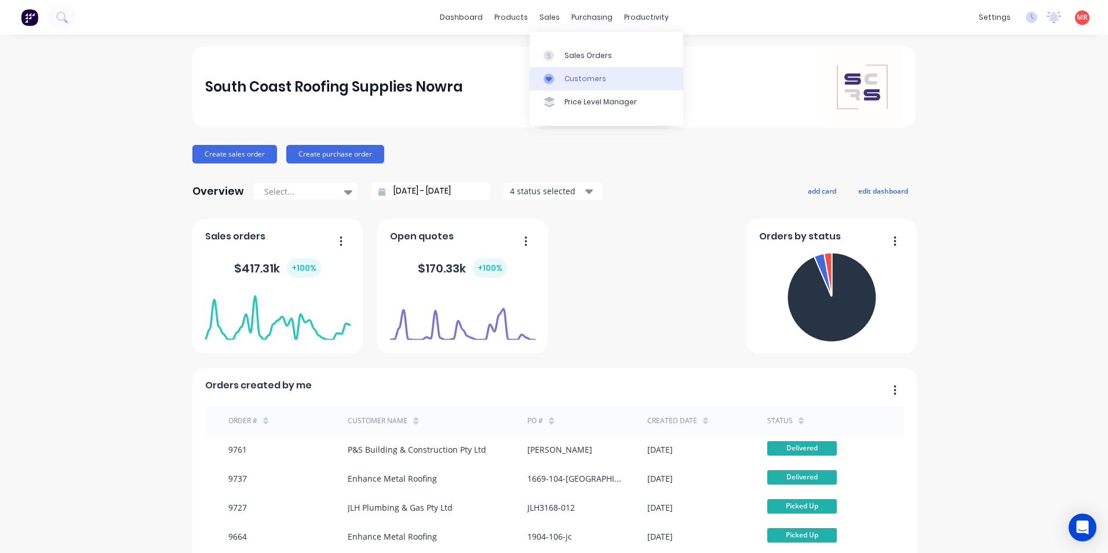
click at [567, 70] on link "Customers" at bounding box center [607, 78] width 154 height 23
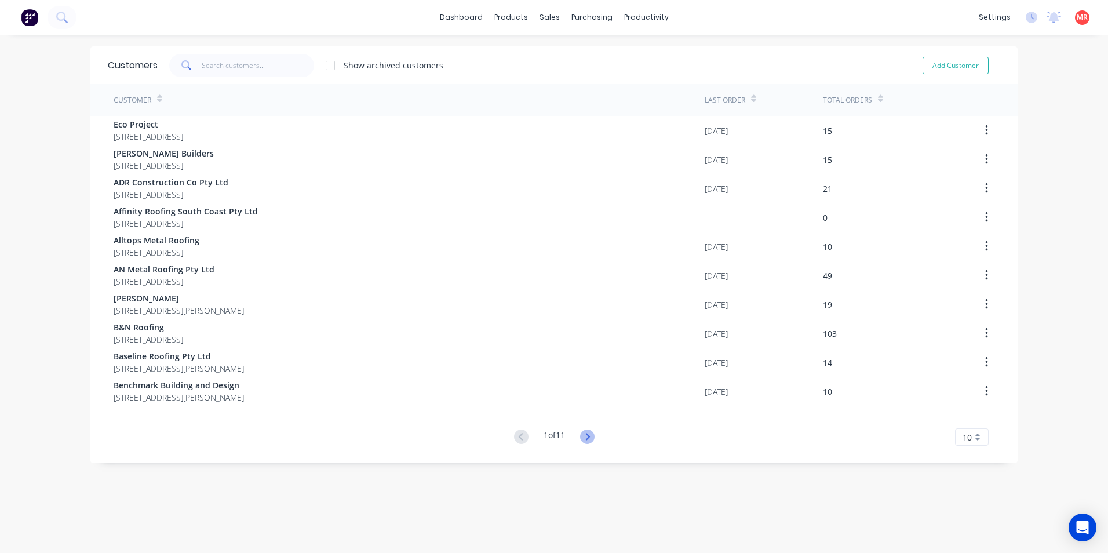
click at [584, 431] on icon at bounding box center [587, 436] width 14 height 14
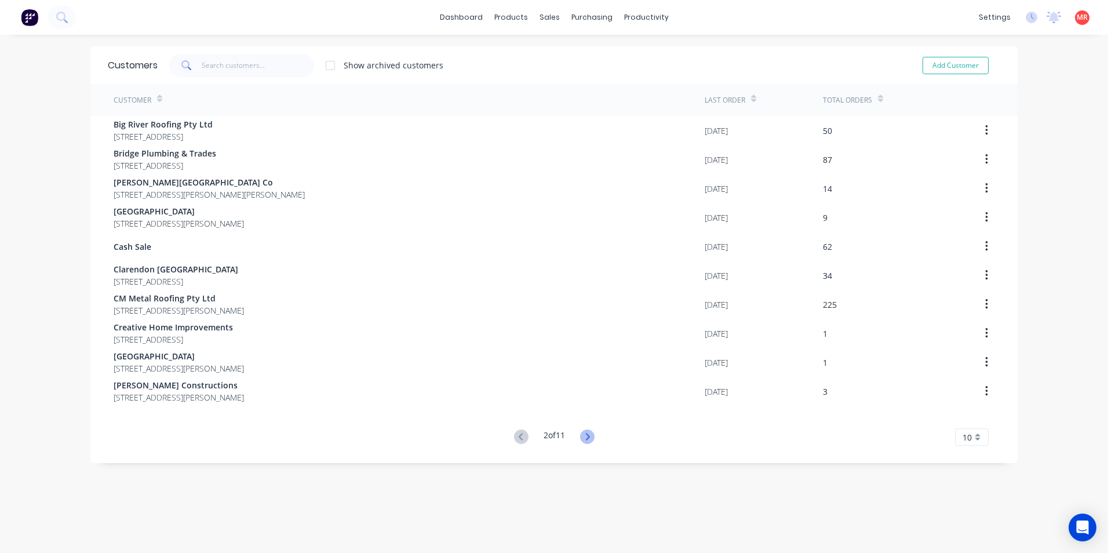
click at [585, 435] on icon at bounding box center [587, 436] width 4 height 7
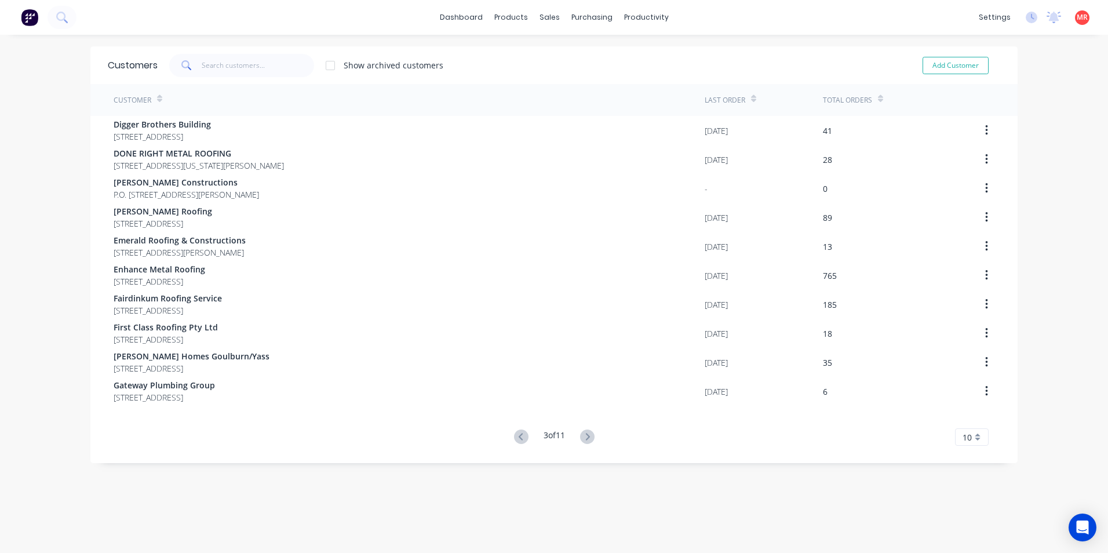
click at [585, 435] on icon at bounding box center [587, 436] width 4 height 7
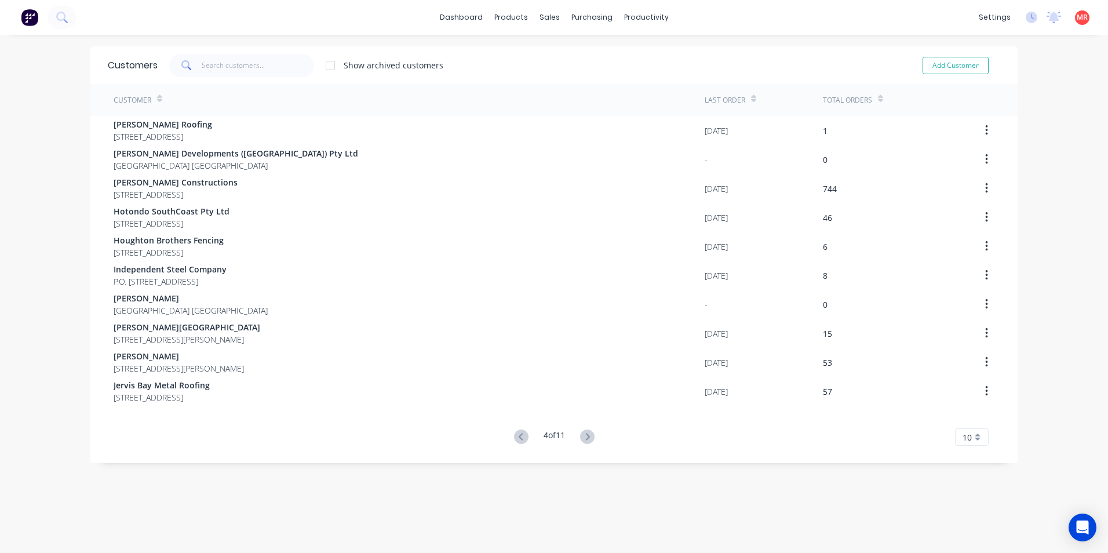
click at [585, 435] on icon at bounding box center [587, 436] width 4 height 7
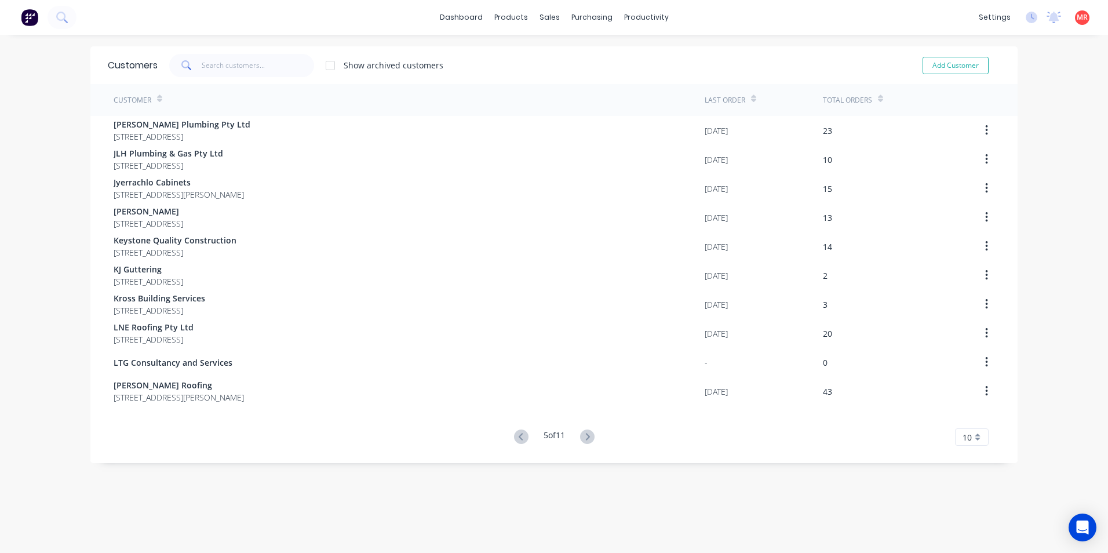
click at [585, 435] on icon at bounding box center [587, 436] width 4 height 7
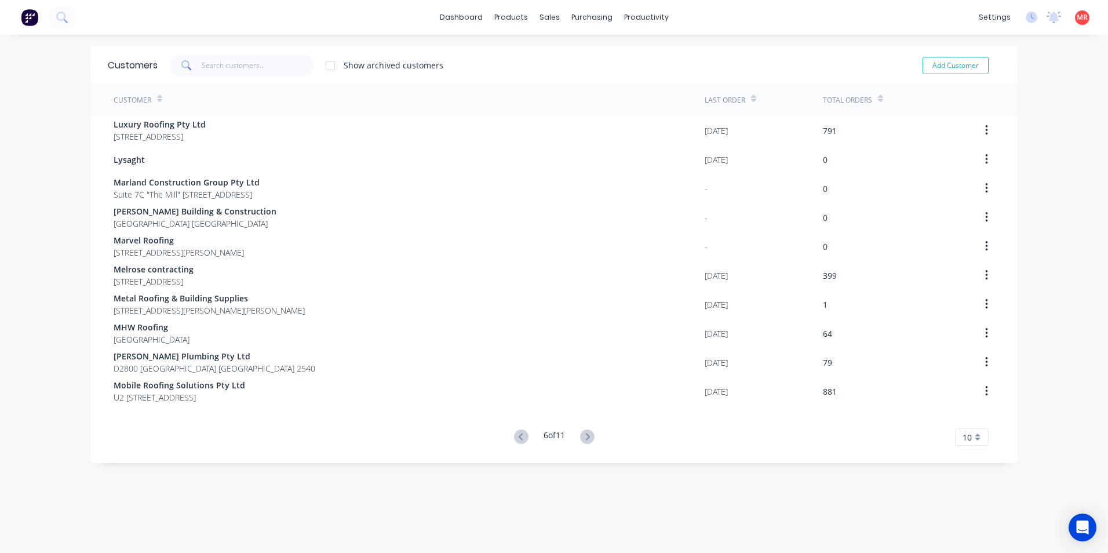
click at [585, 435] on icon at bounding box center [587, 436] width 4 height 7
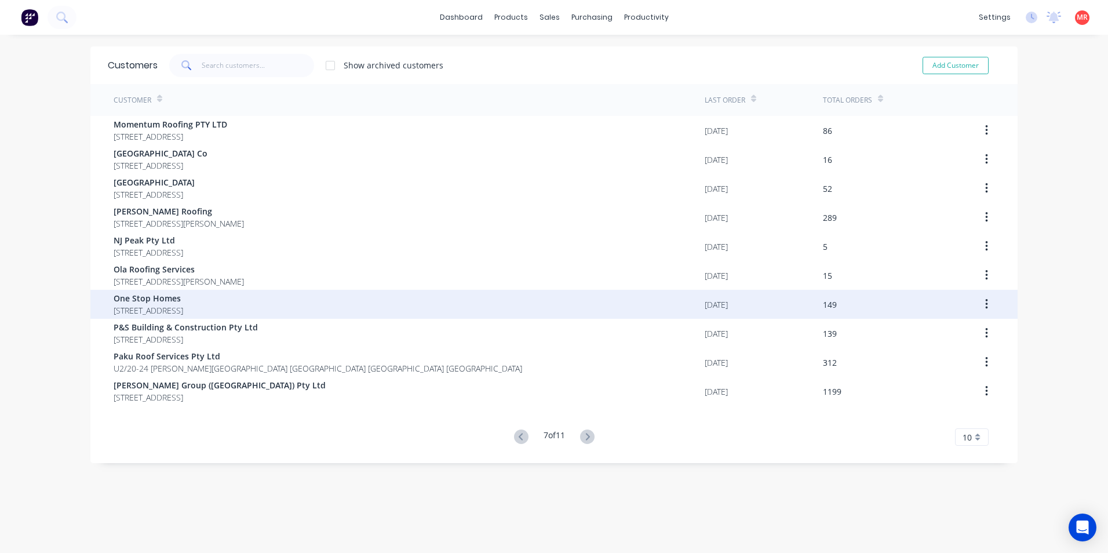
click at [183, 302] on span "One Stop Homes" at bounding box center [149, 298] width 70 height 12
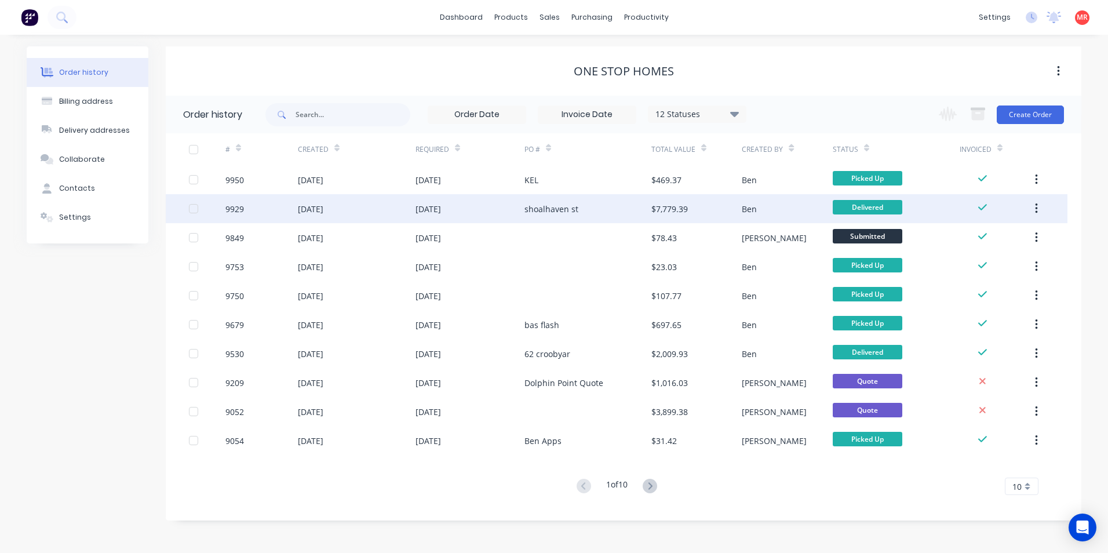
click at [441, 213] on div "[DATE]" at bounding box center [427, 209] width 25 height 12
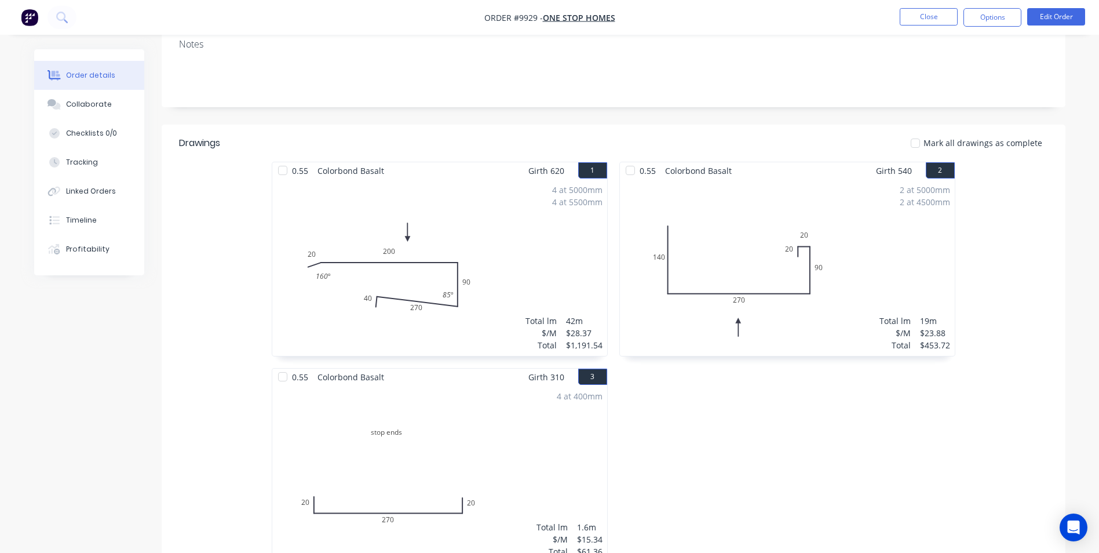
scroll to position [232, 0]
click at [27, 17] on img "button" at bounding box center [29, 17] width 17 height 17
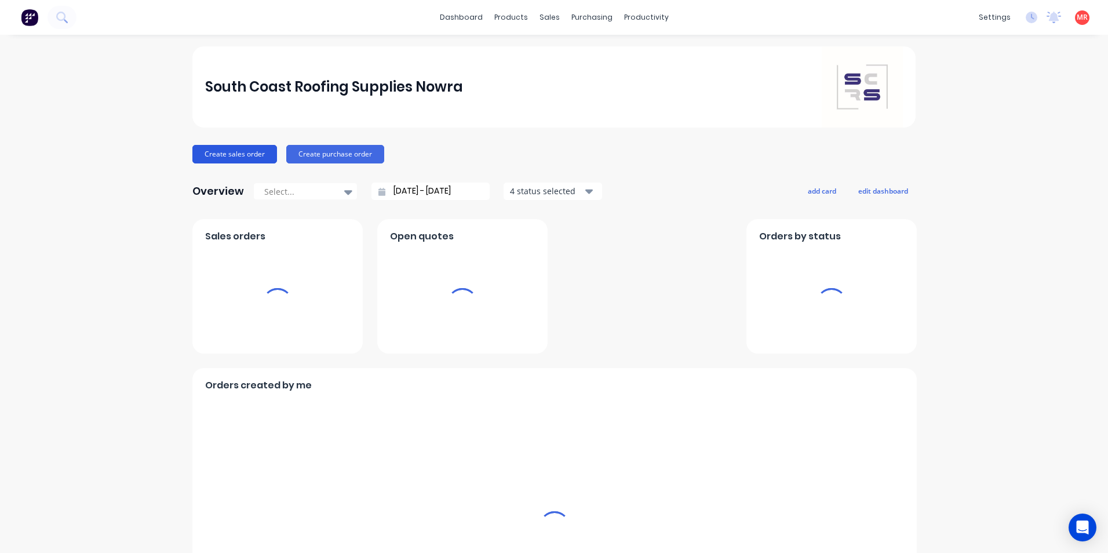
click at [250, 150] on button "Create sales order" at bounding box center [234, 154] width 85 height 19
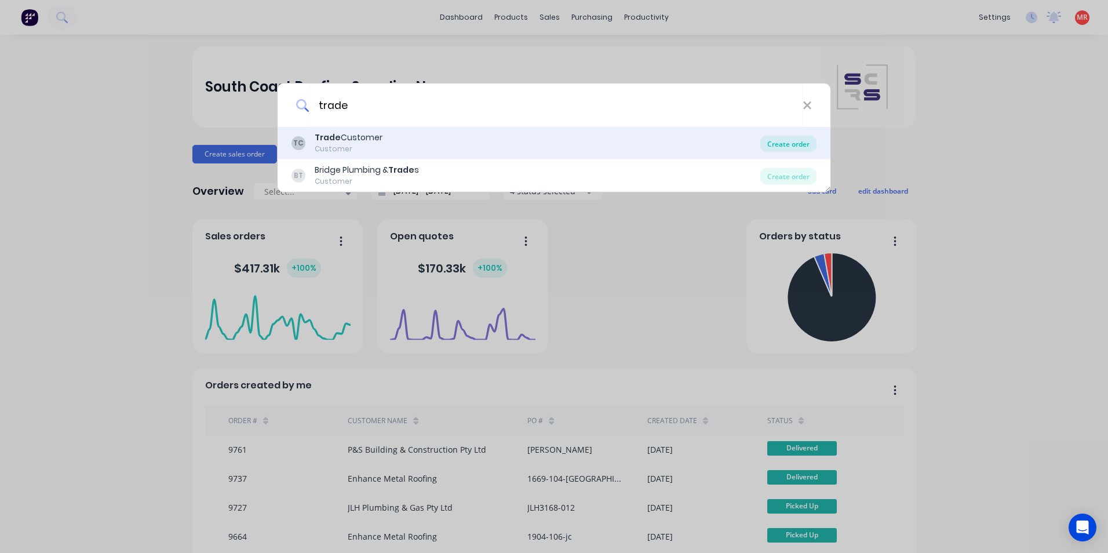
type input "trade"
click at [792, 146] on div "Create order" at bounding box center [788, 144] width 56 height 16
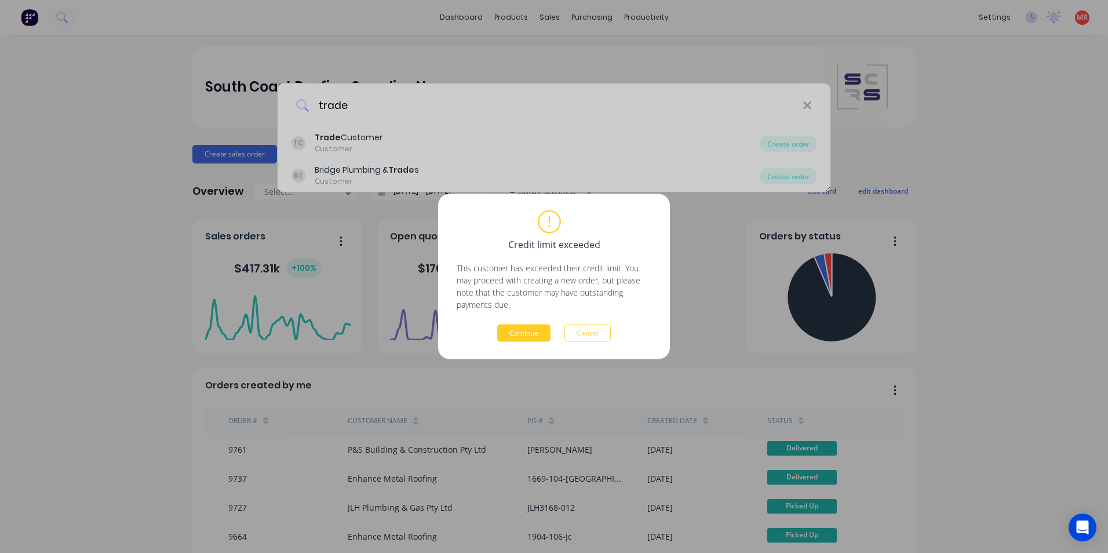
click at [506, 331] on button "Continue" at bounding box center [523, 332] width 53 height 17
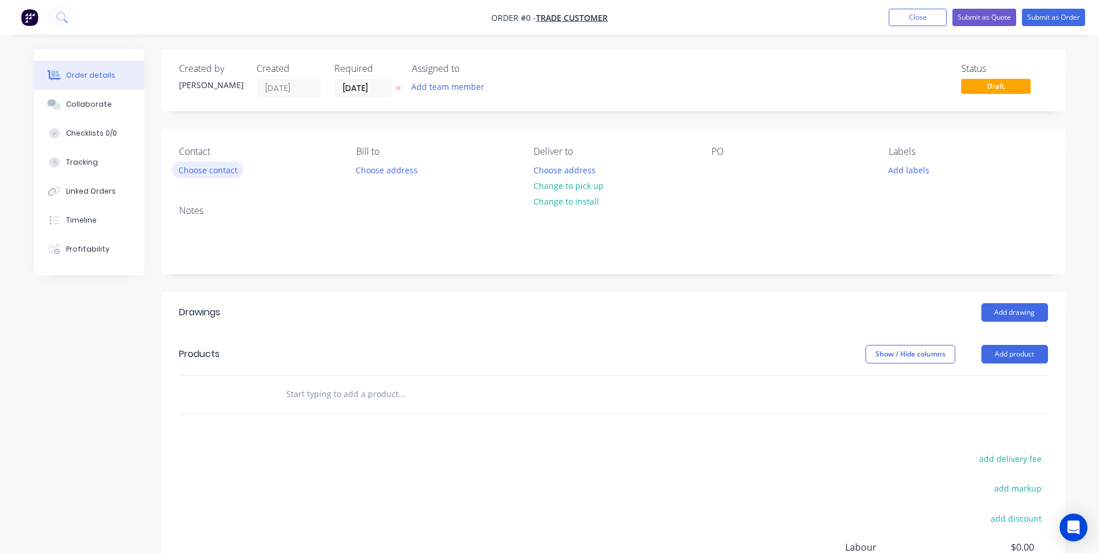
click at [208, 169] on button "Choose contact" at bounding box center [207, 170] width 71 height 16
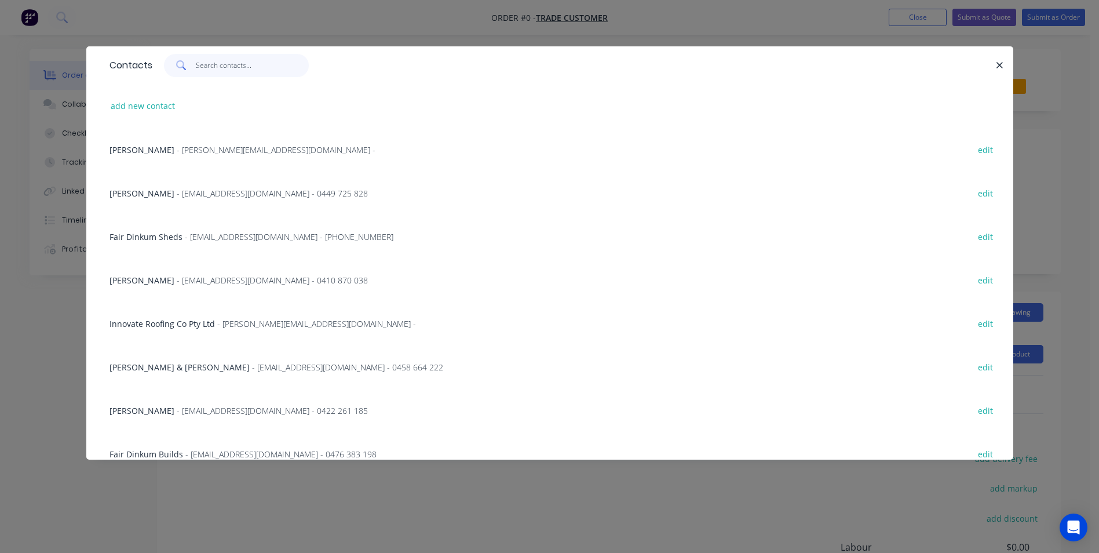
click at [237, 70] on input "text" at bounding box center [252, 65] width 113 height 23
type input "ben"
click at [221, 323] on span "- Above19@outlook.com - 0402 921 669" at bounding box center [244, 323] width 191 height 11
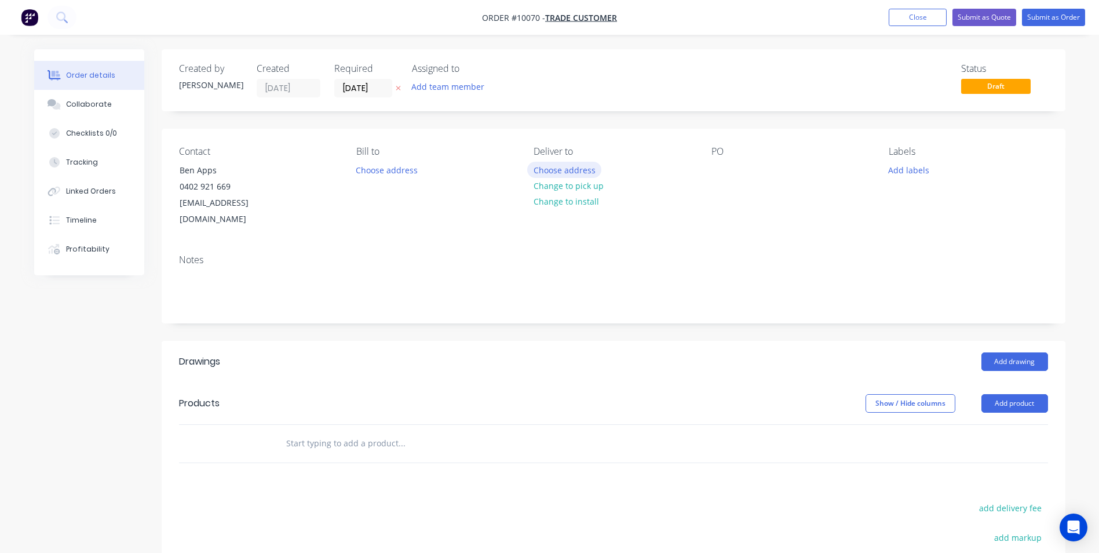
click at [544, 169] on button "Choose address" at bounding box center [564, 170] width 74 height 16
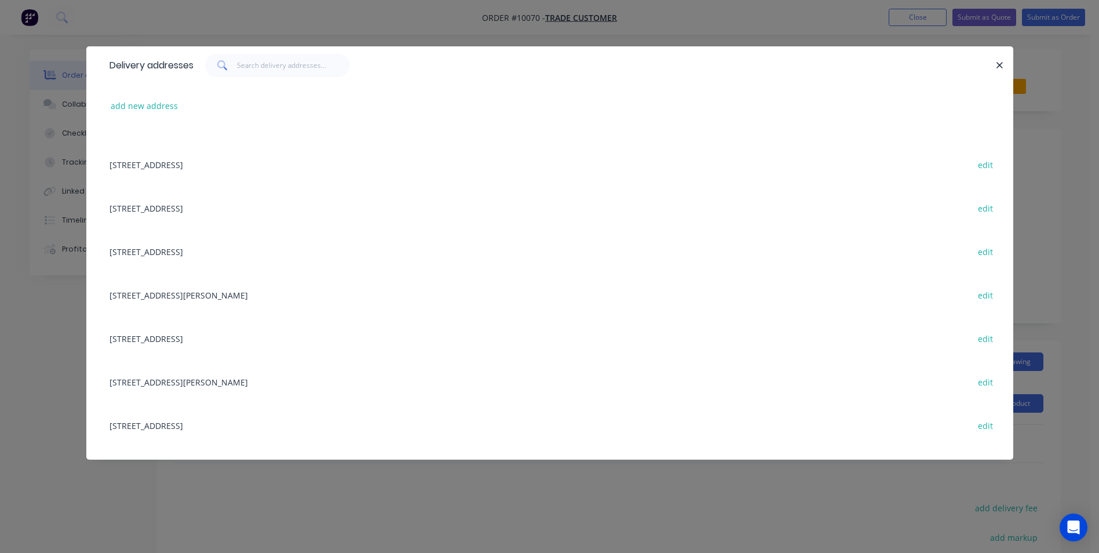
scroll to position [3593, 0]
click at [168, 110] on button "add new address" at bounding box center [144, 106] width 79 height 16
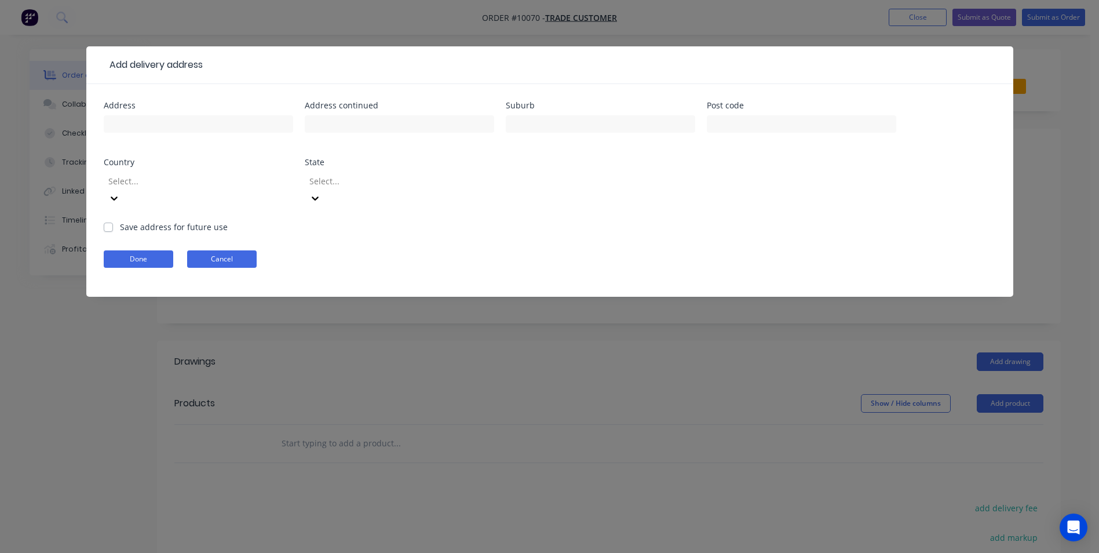
click at [245, 250] on button "Cancel" at bounding box center [222, 258] width 70 height 17
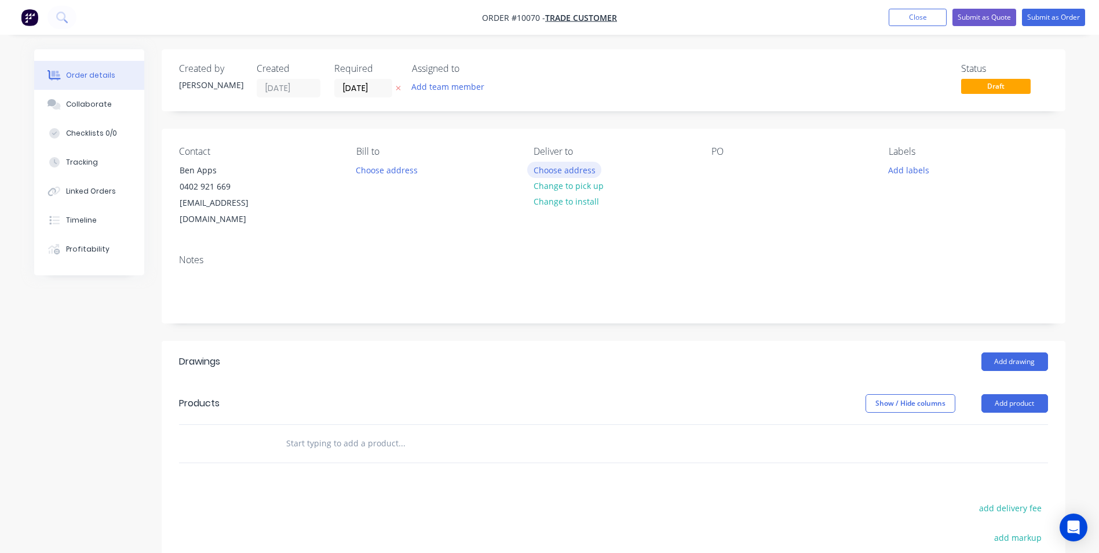
click at [561, 167] on button "Choose address" at bounding box center [564, 170] width 74 height 16
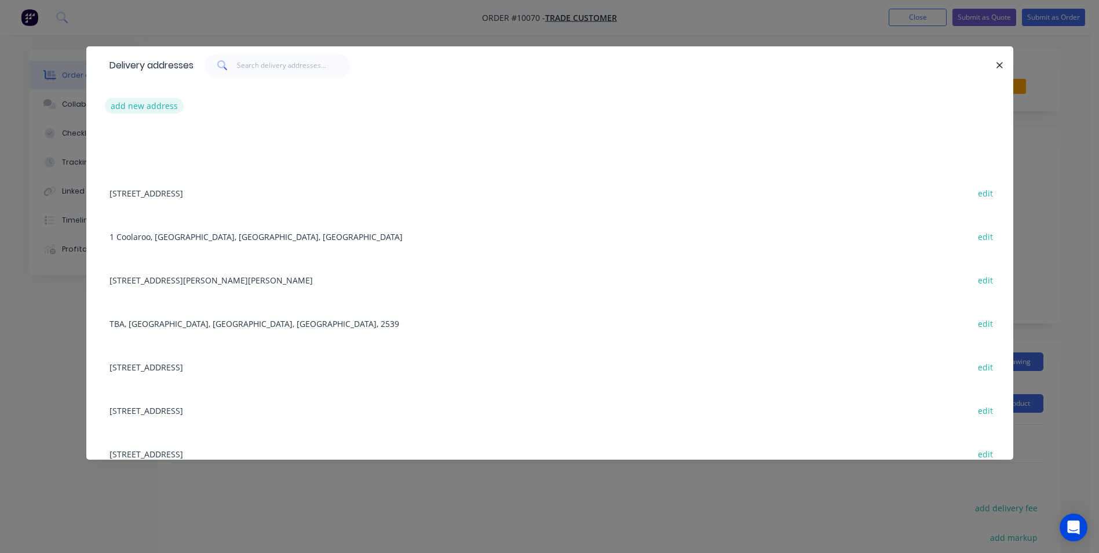
click at [166, 110] on button "add new address" at bounding box center [144, 106] width 79 height 16
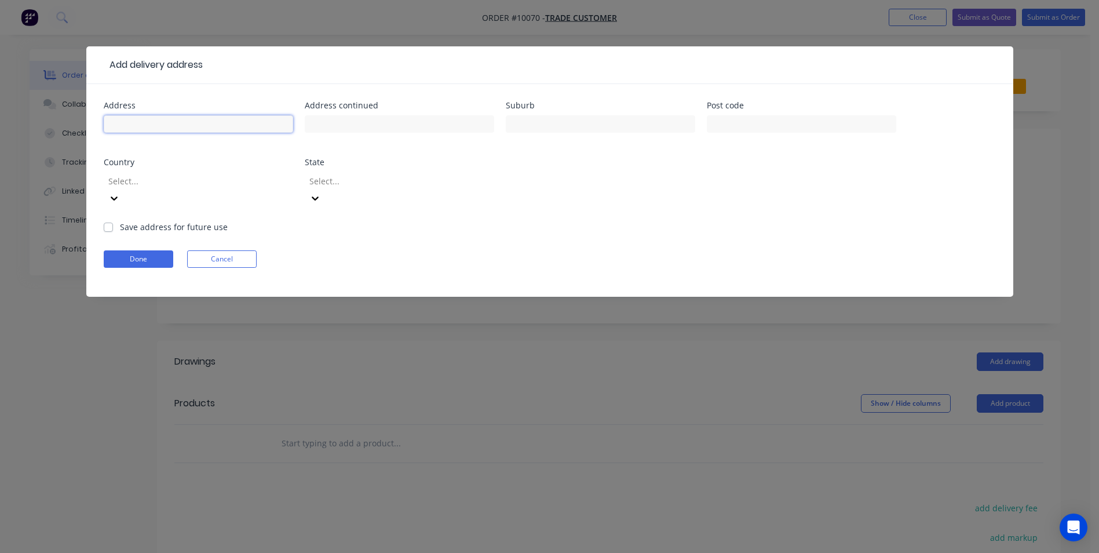
click at [211, 119] on input "text" at bounding box center [198, 123] width 189 height 17
type input "5 church st"
type input "Greenwell Point"
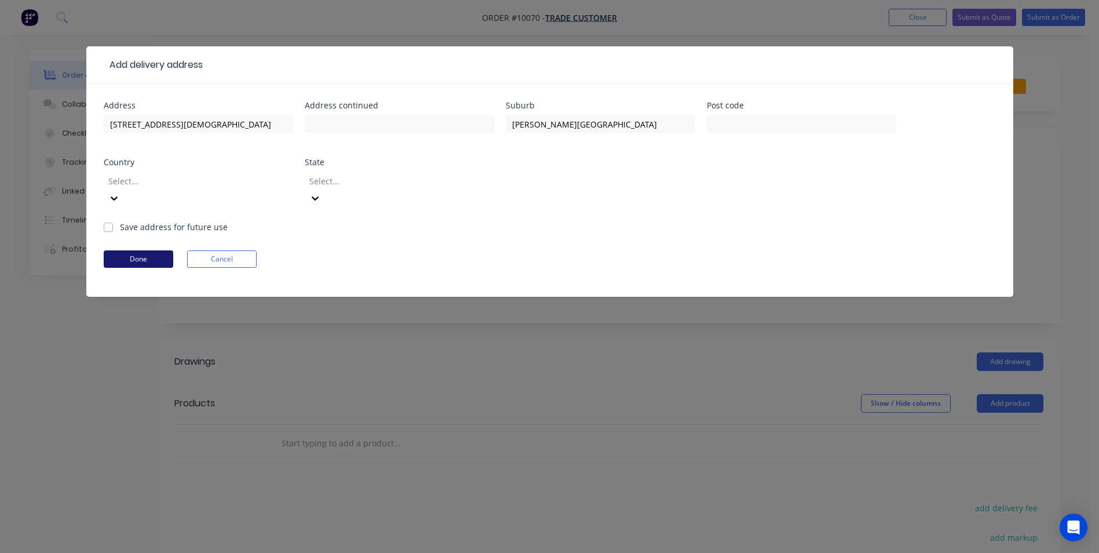
click at [155, 250] on button "Done" at bounding box center [139, 258] width 70 height 17
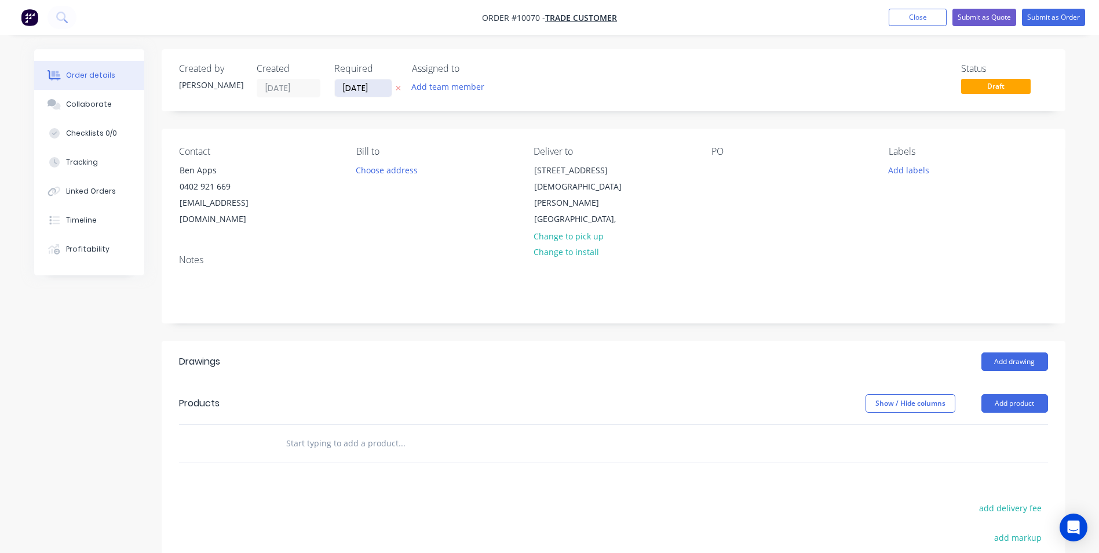
click at [366, 83] on input "[DATE]" at bounding box center [363, 87] width 57 height 17
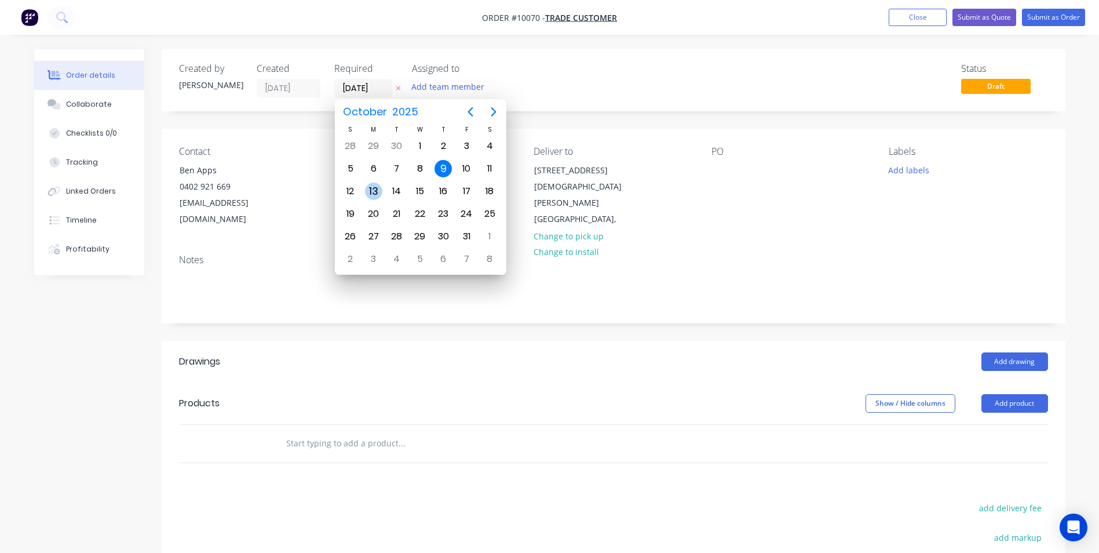
click at [374, 191] on div "13" at bounding box center [373, 191] width 17 height 17
type input "13/10/25"
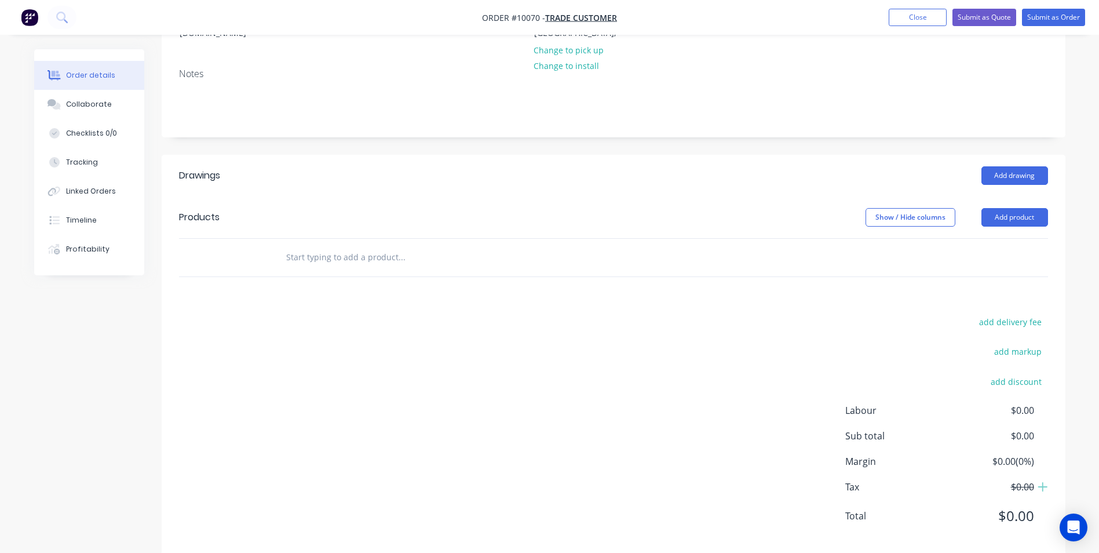
scroll to position [189, 0]
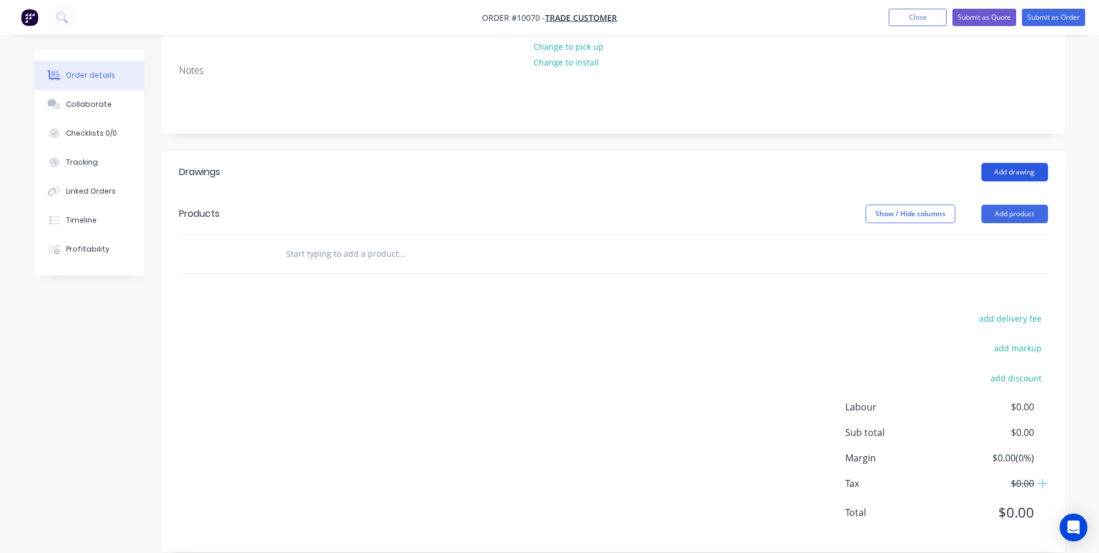
click at [1009, 163] on button "Add drawing" at bounding box center [1015, 172] width 67 height 19
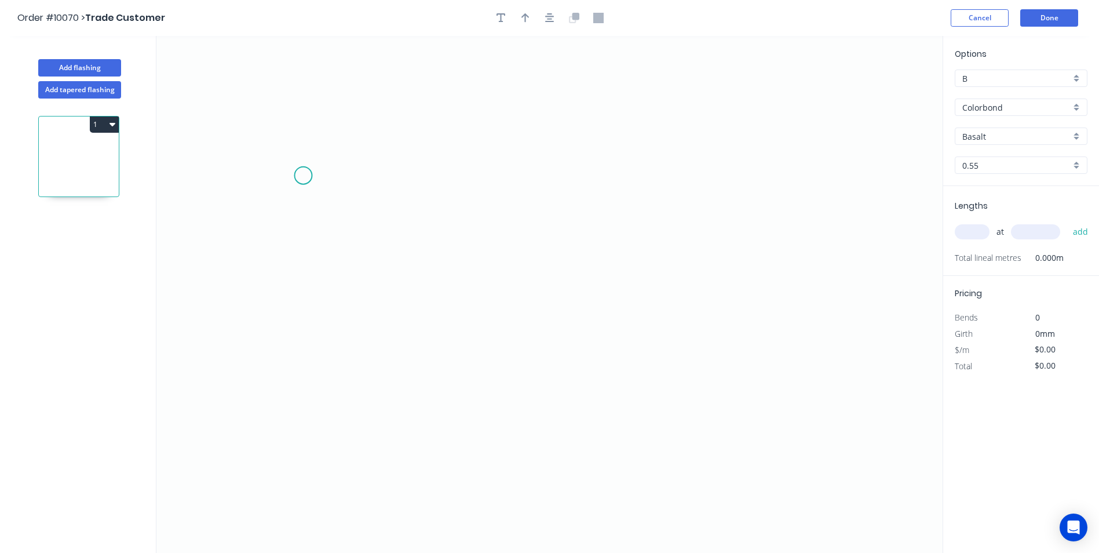
click at [303, 176] on icon "0" at bounding box center [549, 294] width 786 height 517
drag, startPoint x: 301, startPoint y: 384, endPoint x: 586, endPoint y: 351, distance: 287.6
click at [304, 384] on icon "0" at bounding box center [549, 294] width 786 height 517
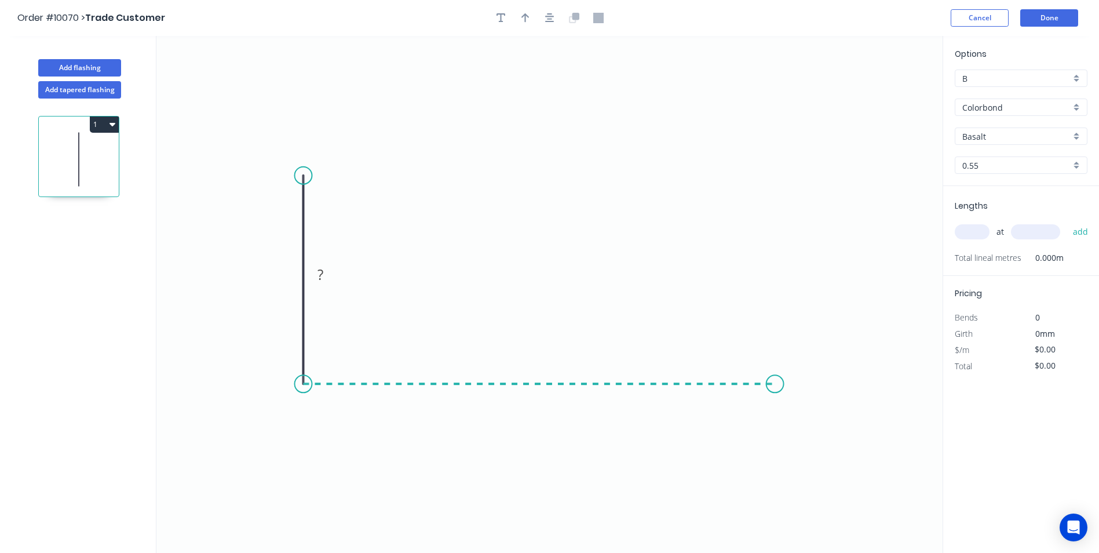
click at [775, 361] on icon "0 ?" at bounding box center [549, 294] width 786 height 517
click at [786, 220] on icon "0 ? ?" at bounding box center [549, 294] width 786 height 517
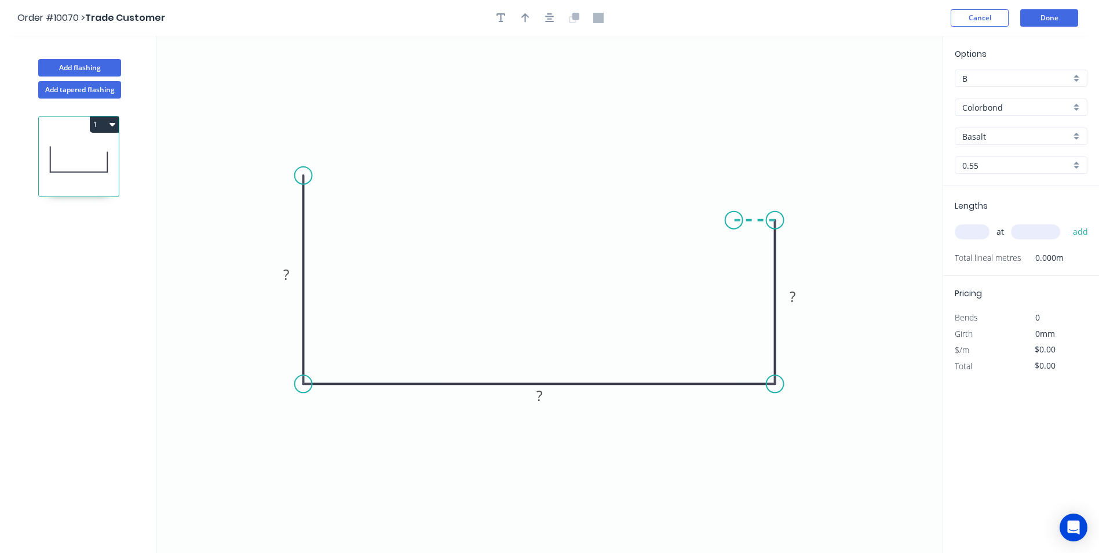
click at [734, 220] on icon "0 ? ? ?" at bounding box center [549, 294] width 786 height 517
click at [736, 261] on icon "0 ? ? ? ?" at bounding box center [549, 294] width 786 height 517
click at [274, 278] on rect at bounding box center [286, 274] width 38 height 24
click at [282, 276] on rect at bounding box center [286, 275] width 23 height 16
click at [584, 74] on icon "0 140 270 90 20 20" at bounding box center [549, 294] width 786 height 517
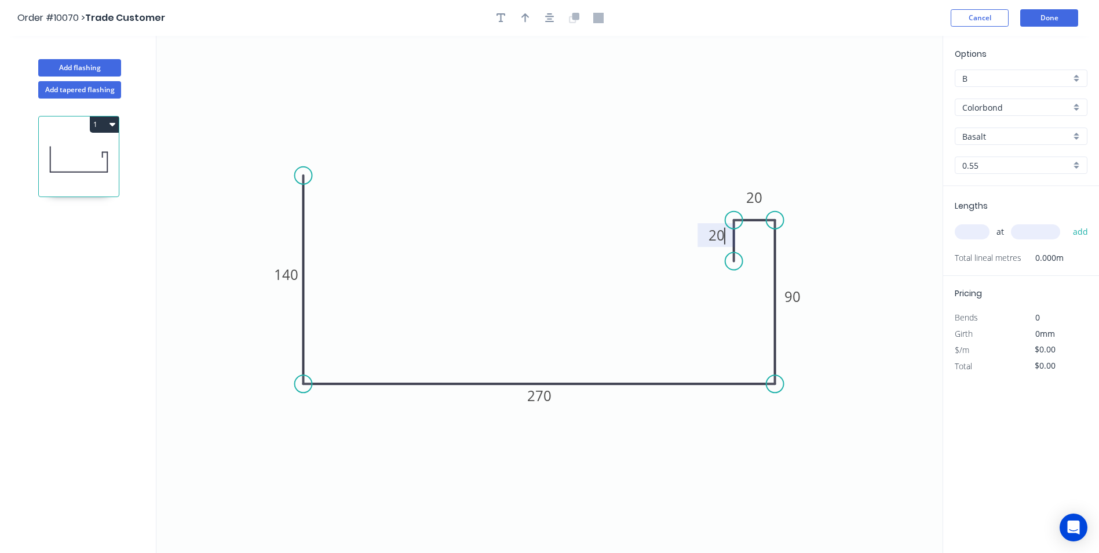
type input "$23.88"
click at [524, 18] on icon "button" at bounding box center [526, 18] width 8 height 10
click at [884, 89] on icon at bounding box center [884, 80] width 10 height 37
click at [884, 89] on icon at bounding box center [883, 75] width 10 height 37
click at [885, 86] on icon at bounding box center [893, 80] width 34 height 34
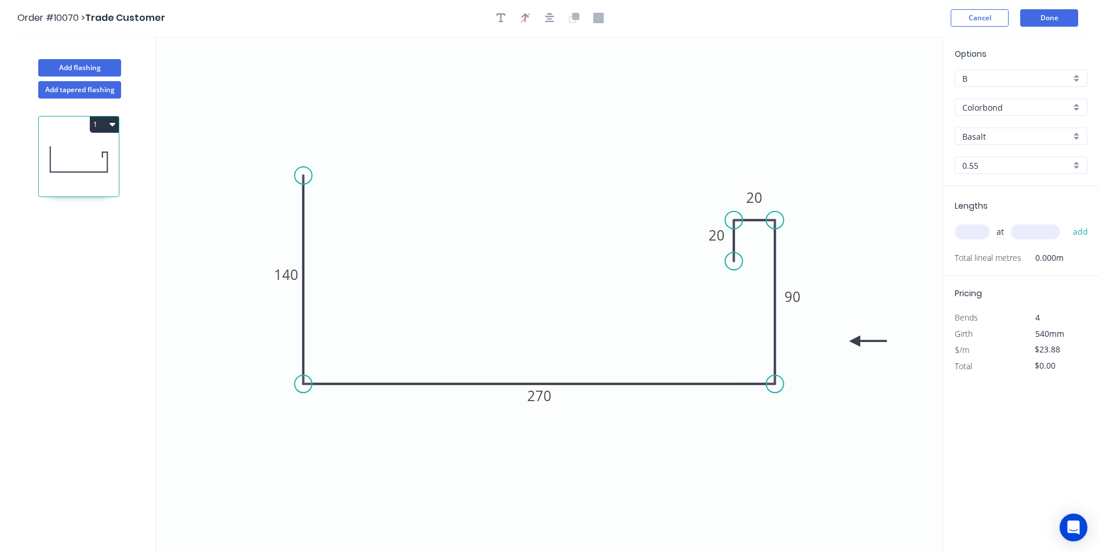
drag, startPoint x: 885, startPoint y: 86, endPoint x: 855, endPoint y: 341, distance: 257.2
click at [855, 341] on icon at bounding box center [867, 341] width 37 height 10
click at [1075, 134] on div "Basalt" at bounding box center [1021, 135] width 133 height 17
click at [981, 156] on div "Surfmist" at bounding box center [1022, 158] width 132 height 20
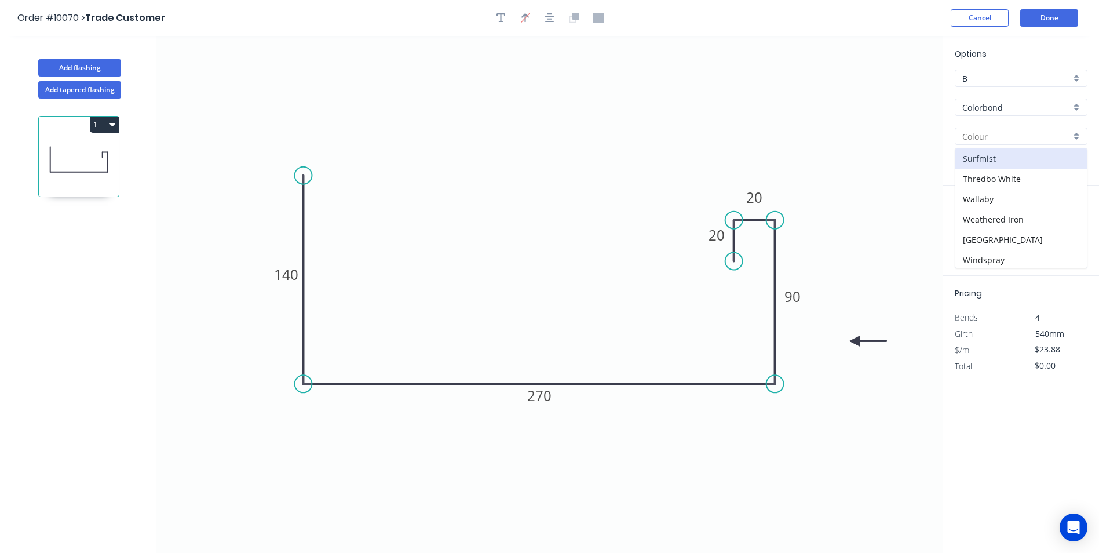
type input "Surfmist"
click at [980, 225] on input "text" at bounding box center [972, 231] width 35 height 15
click at [1079, 77] on div "B" at bounding box center [1021, 78] width 133 height 17
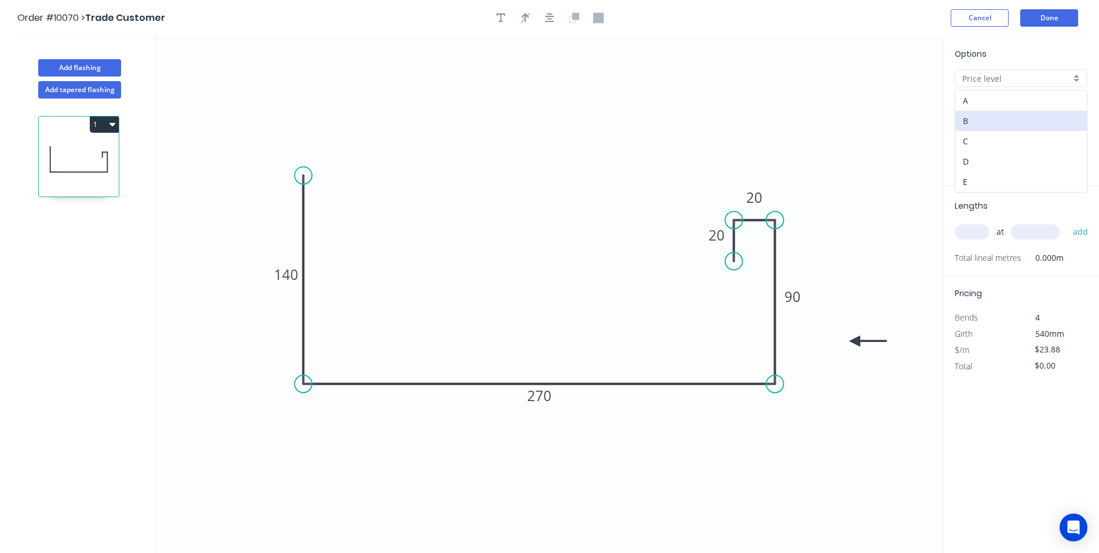
click at [1044, 101] on div "A" at bounding box center [1022, 100] width 132 height 20
type input "A"
type input "$17.69"
click at [976, 232] on input "text" at bounding box center [972, 231] width 35 height 15
type input "6"
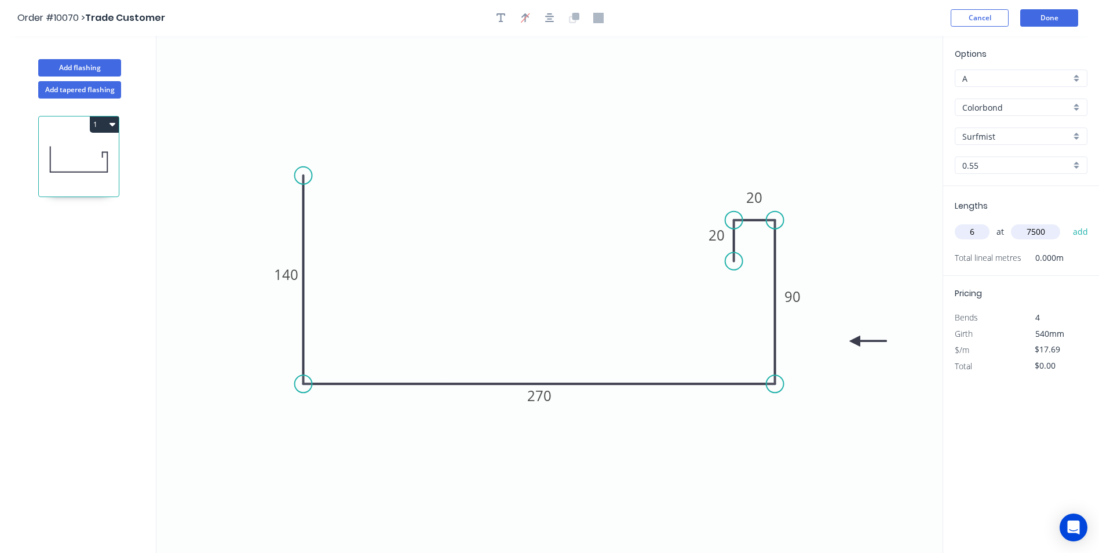
type input "7500"
click at [1067, 222] on button "add" at bounding box center [1080, 232] width 27 height 20
type input "$796.05"
type input "4"
type input "5000"
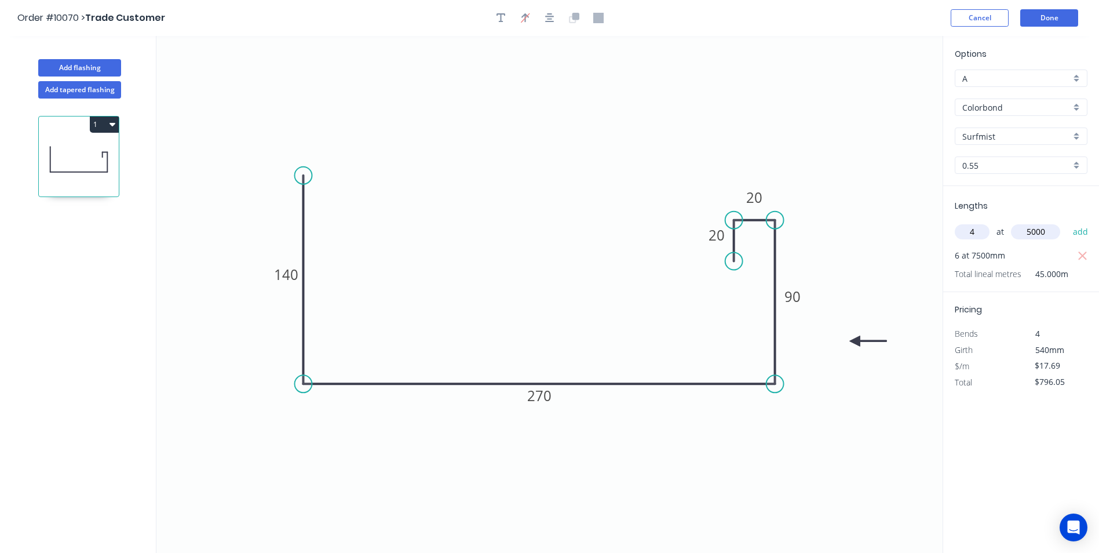
click at [1067, 222] on button "add" at bounding box center [1080, 232] width 27 height 20
type input "$1,149.85"
click at [1055, 22] on button "Done" at bounding box center [1049, 17] width 58 height 17
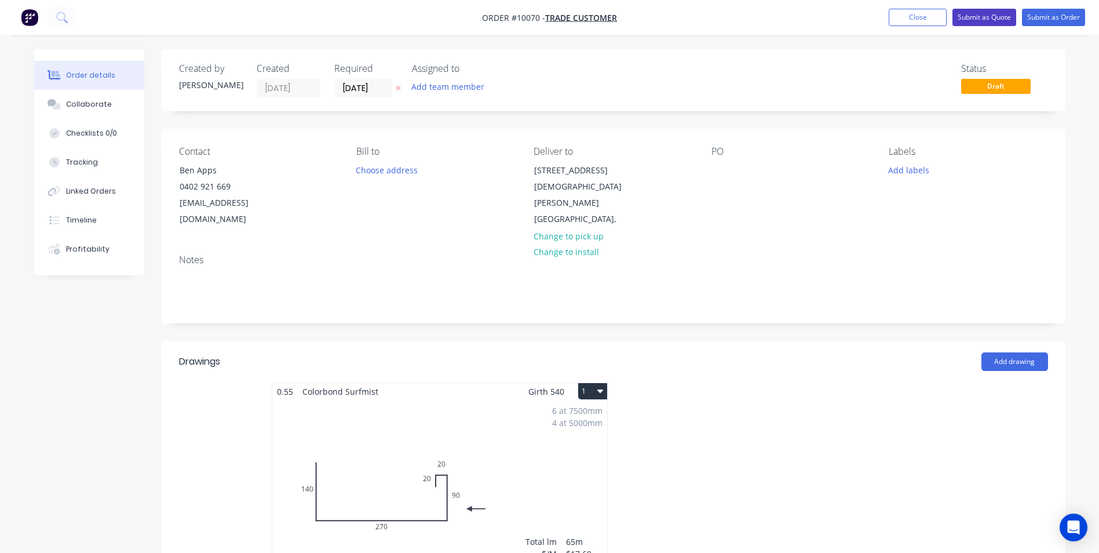
click at [979, 19] on button "Submit as Quote" at bounding box center [985, 17] width 64 height 17
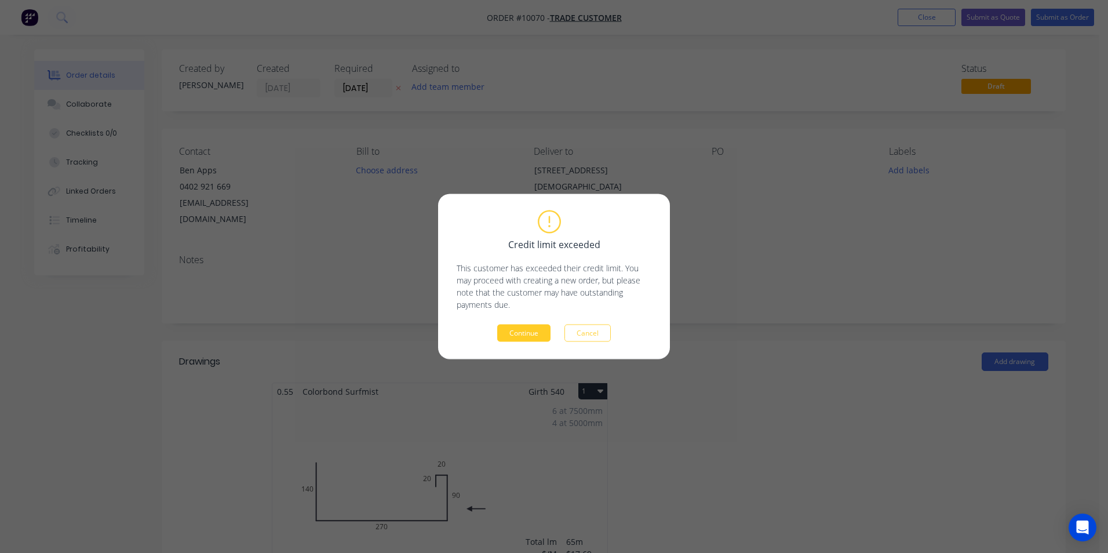
click at [520, 331] on button "Continue" at bounding box center [523, 332] width 53 height 17
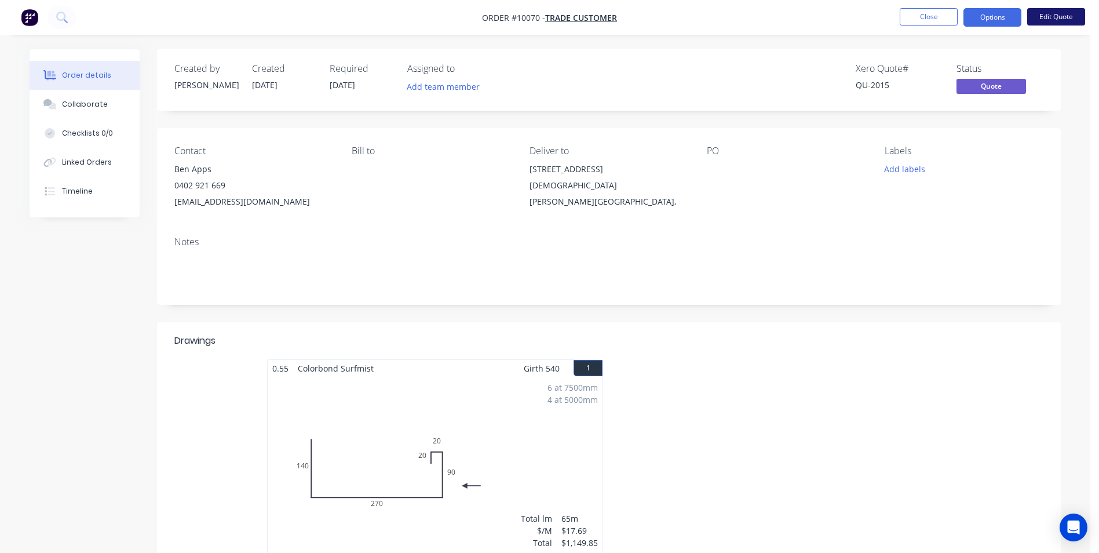
click at [1056, 12] on button "Edit Quote" at bounding box center [1056, 16] width 58 height 17
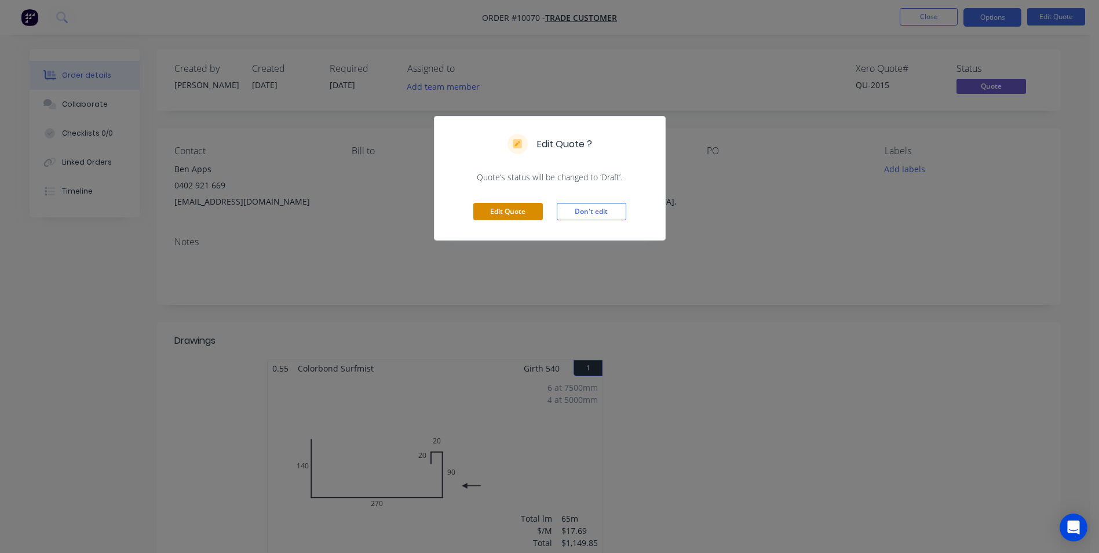
click at [526, 210] on button "Edit Quote" at bounding box center [508, 211] width 70 height 17
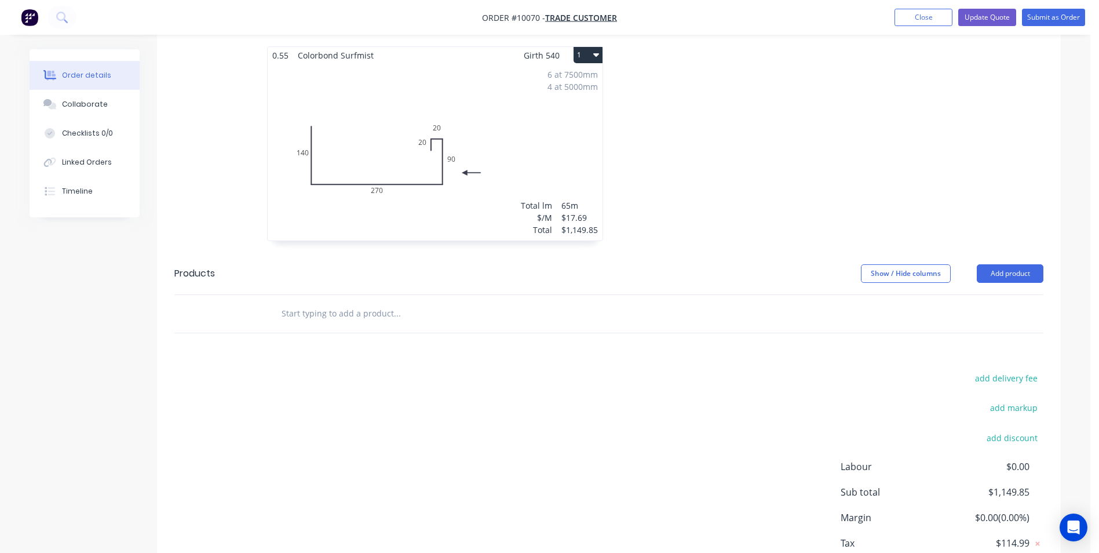
scroll to position [396, 0]
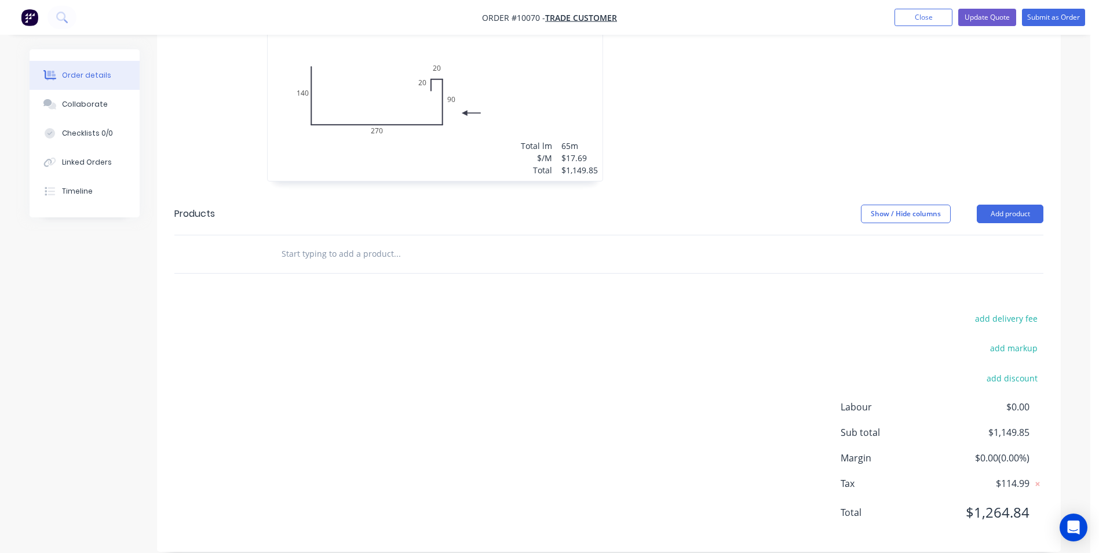
click at [345, 242] on input "text" at bounding box center [397, 253] width 232 height 23
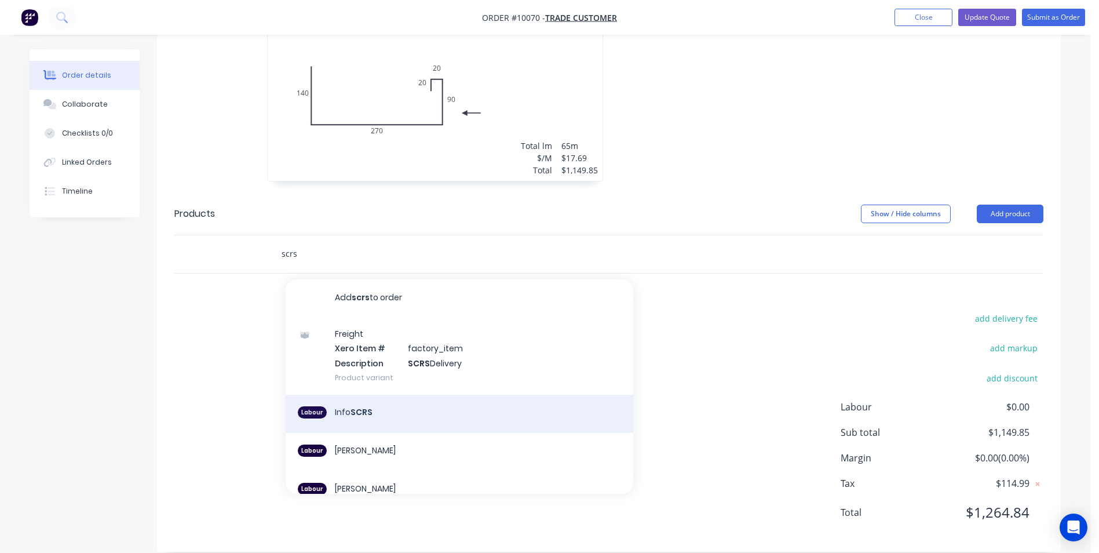
type input "scrs"
click at [378, 400] on div "Labour Info SCRS" at bounding box center [460, 414] width 348 height 38
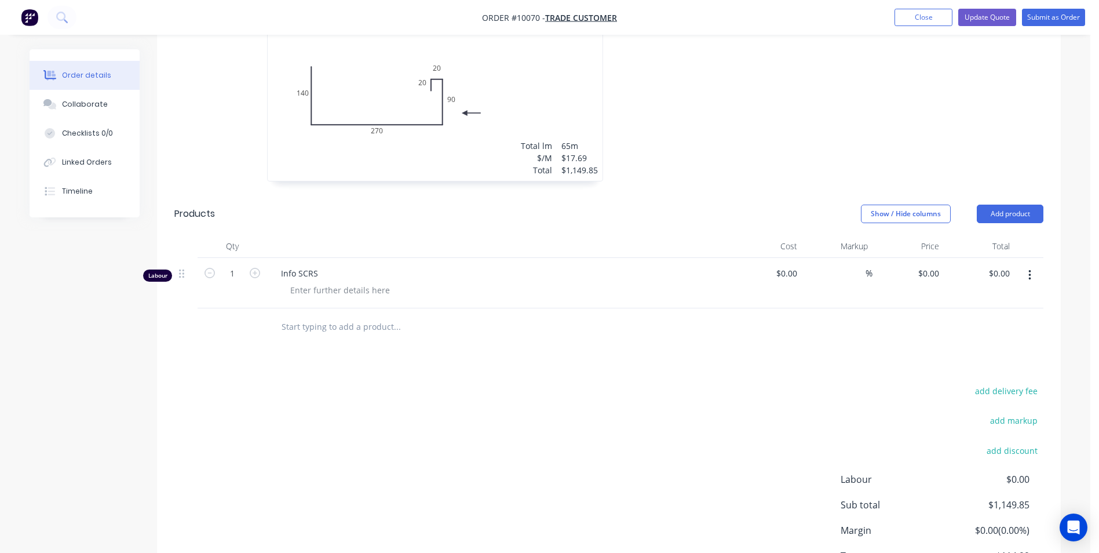
click at [327, 315] on input "text" at bounding box center [397, 326] width 232 height 23
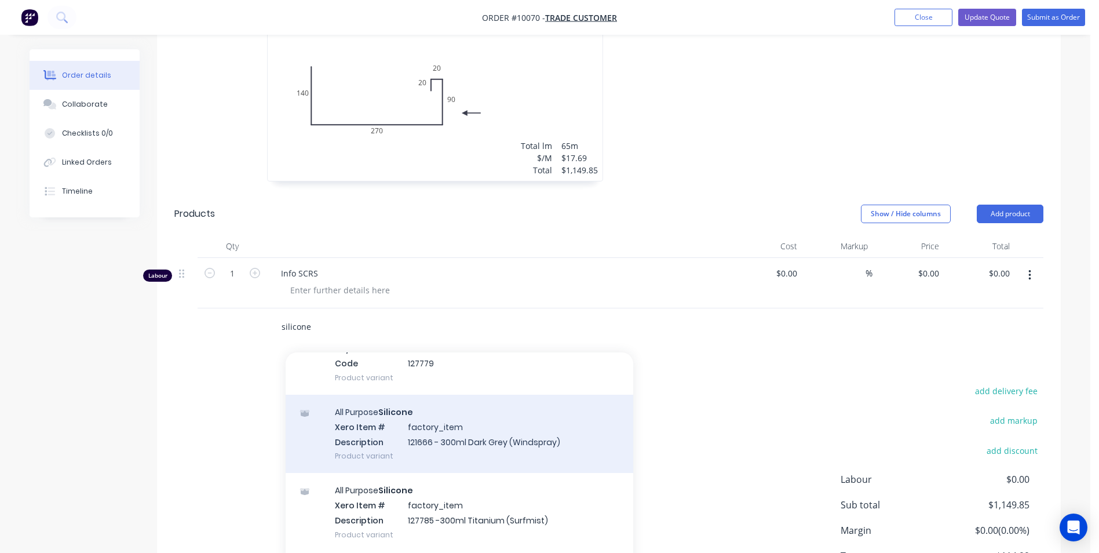
scroll to position [174, 0]
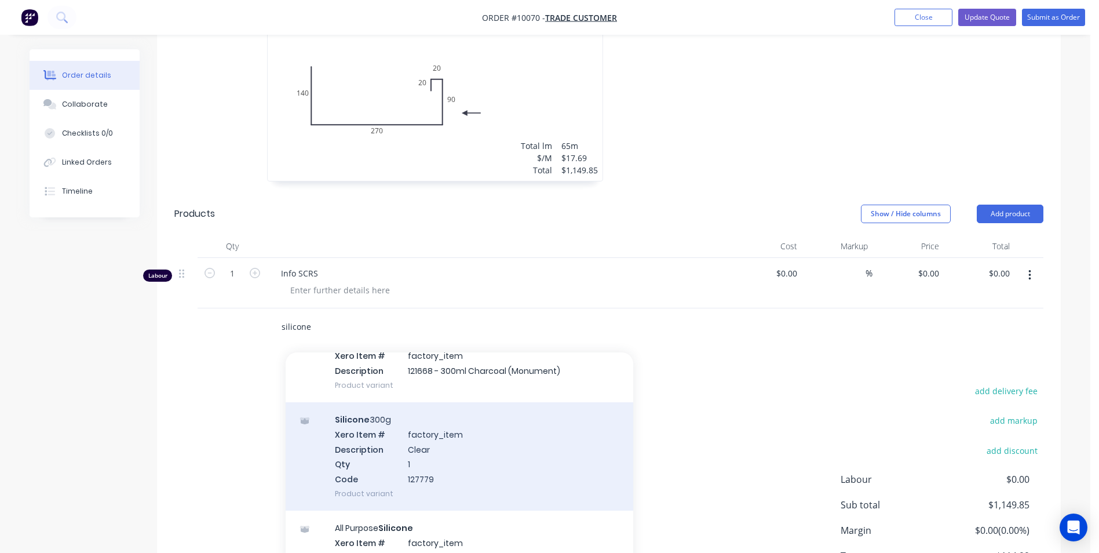
type input "silicone"
click at [451, 442] on div "Silicone 300g Xero Item # factory_item Description Clear Qty 1 Code 127779 Prod…" at bounding box center [460, 456] width 348 height 108
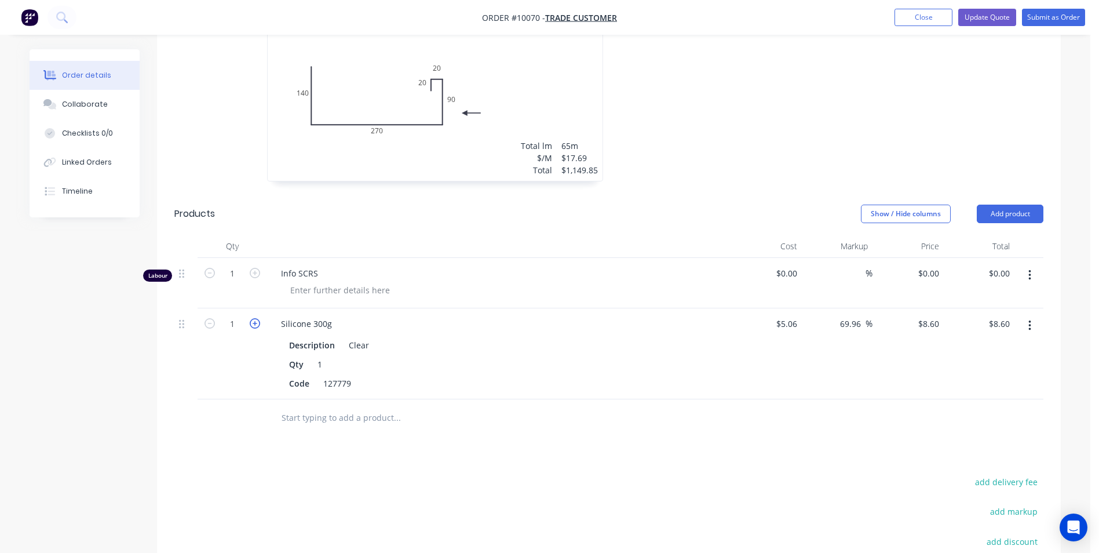
click at [255, 318] on icon "button" at bounding box center [255, 323] width 10 height 10
type input "2"
type input "$17.20"
click at [255, 318] on icon "button" at bounding box center [255, 323] width 10 height 10
type input "3"
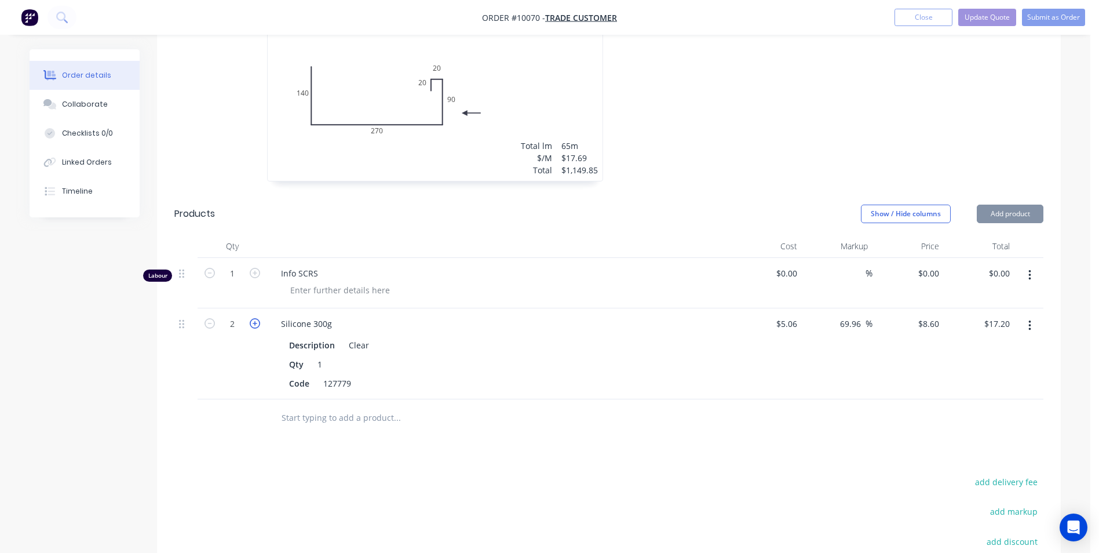
type input "$25.80"
click at [255, 318] on icon "button" at bounding box center [255, 323] width 10 height 10
type input "4"
type input "$34.40"
click at [350, 406] on input "text" at bounding box center [397, 417] width 232 height 23
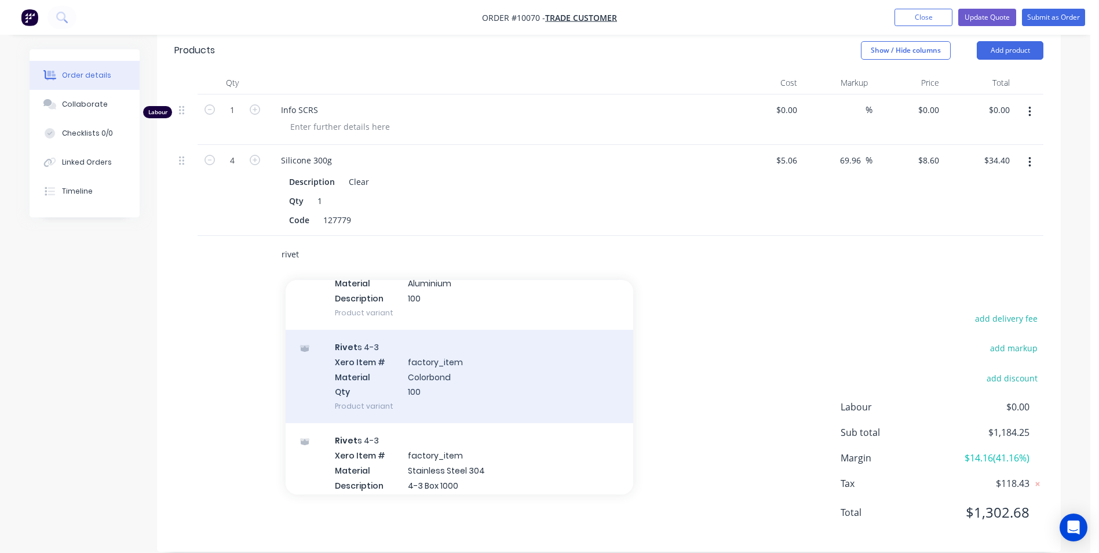
type input "rivet"
click at [412, 355] on div "Rivet s 4-3 Xero Item # factory_item Material Colorbond Qty 100 Product variant" at bounding box center [460, 376] width 348 height 93
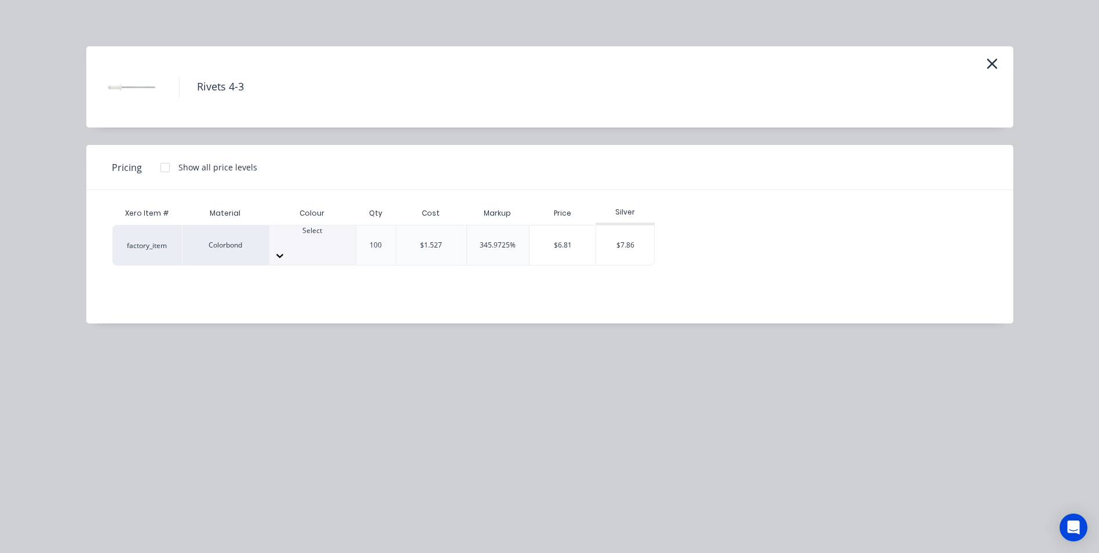
click at [323, 238] on div at bounding box center [312, 241] width 86 height 10
click at [642, 246] on div "$7.86" at bounding box center [625, 244] width 58 height 39
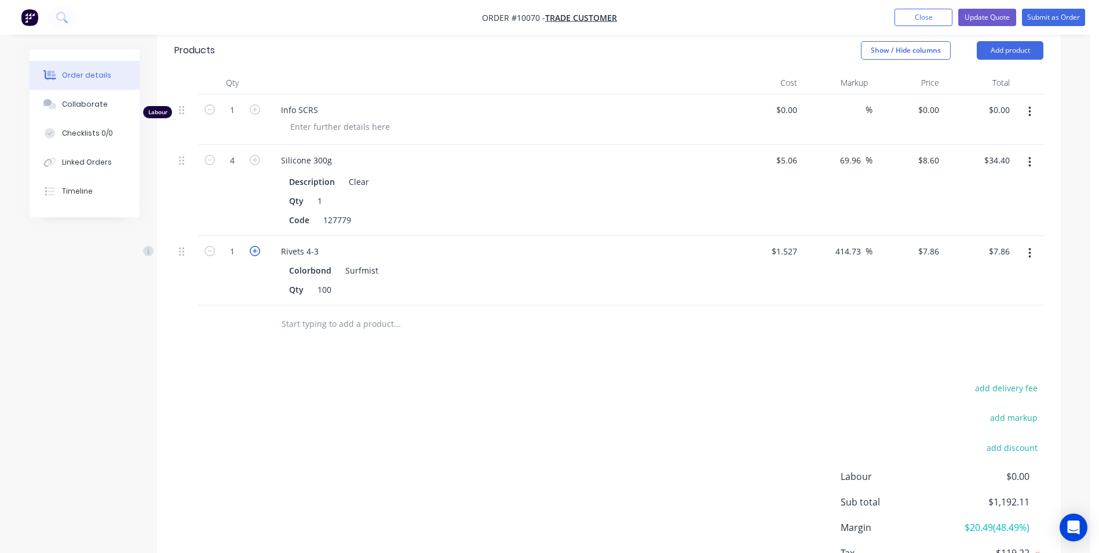
drag, startPoint x: 510, startPoint y: 338, endPoint x: 253, endPoint y: 235, distance: 277.5
click at [253, 246] on icon "button" at bounding box center [255, 251] width 10 height 10
type input "2"
type input "$15.72"
click at [253, 246] on icon "button" at bounding box center [255, 251] width 10 height 10
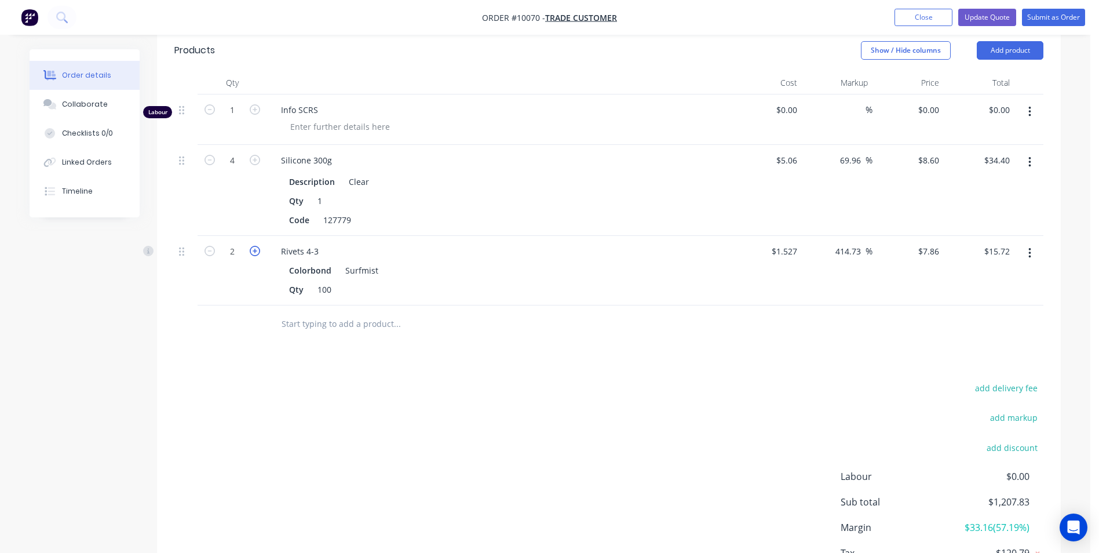
type input "3"
type input "$23.58"
click at [212, 246] on icon "button" at bounding box center [210, 251] width 10 height 10
type input "2"
type input "$15.72"
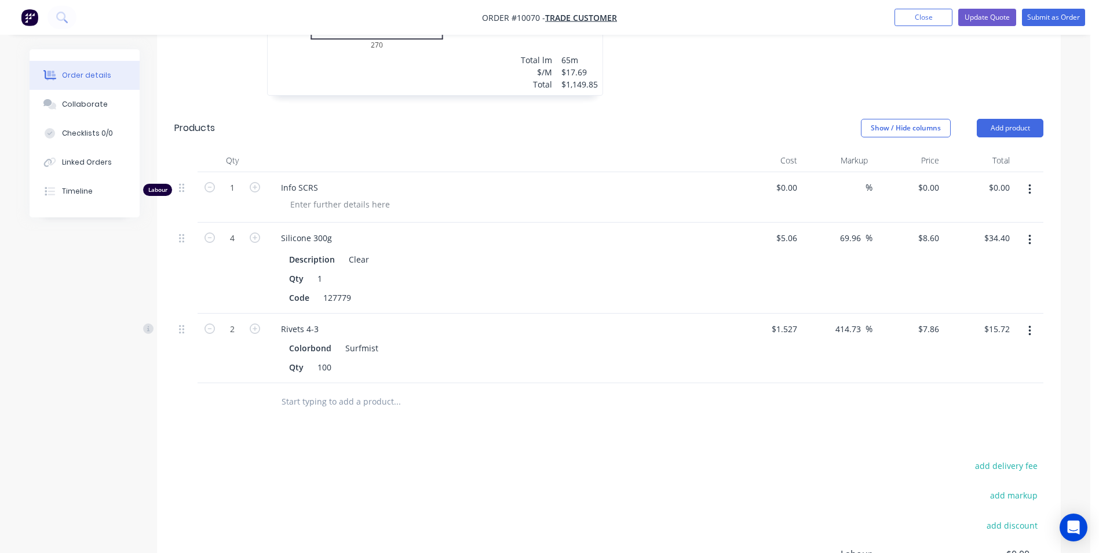
scroll to position [397, 0]
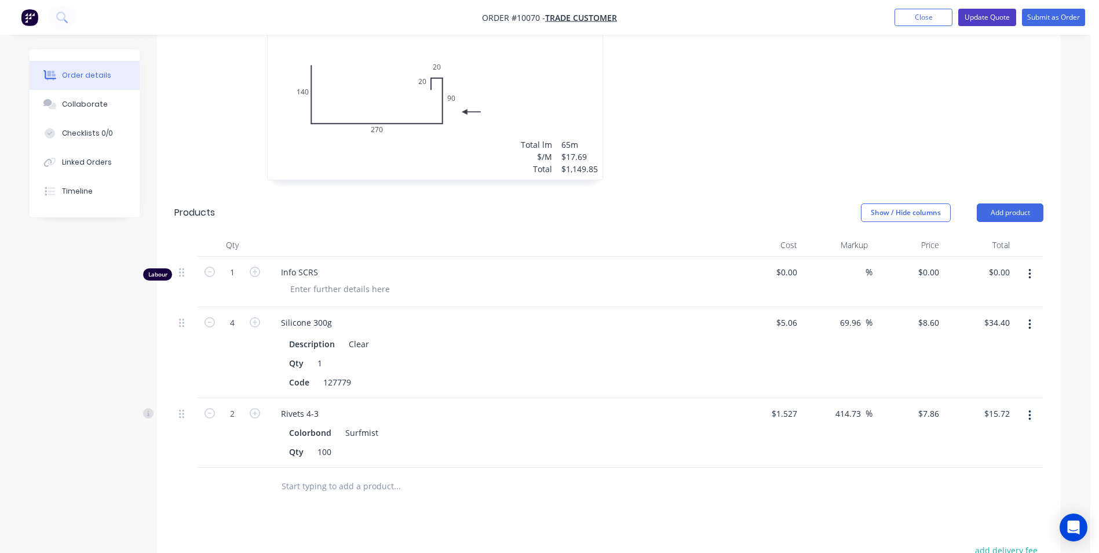
click at [990, 18] on button "Update Quote" at bounding box center [987, 17] width 58 height 17
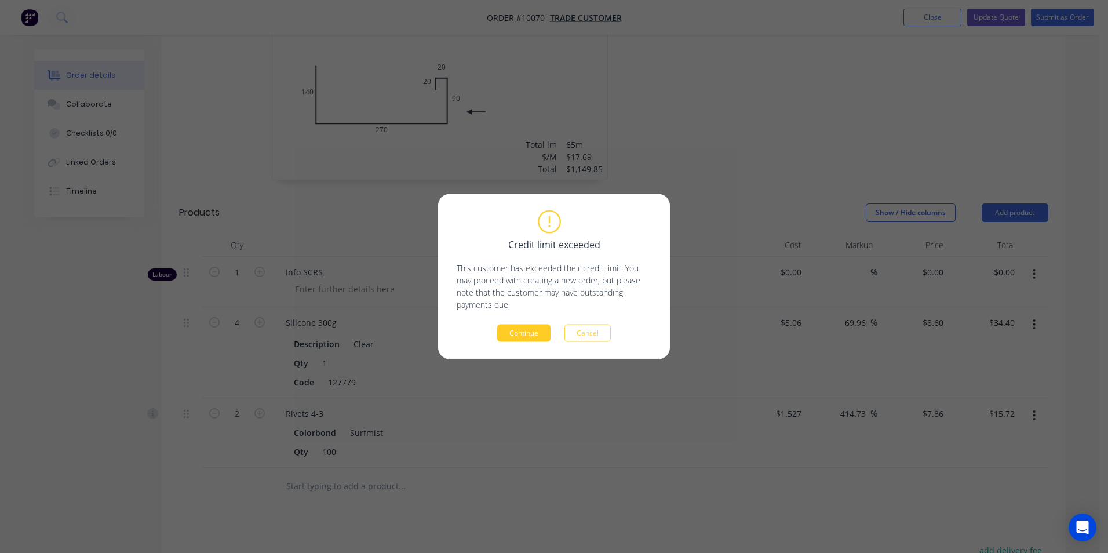
click at [530, 334] on button "Continue" at bounding box center [523, 332] width 53 height 17
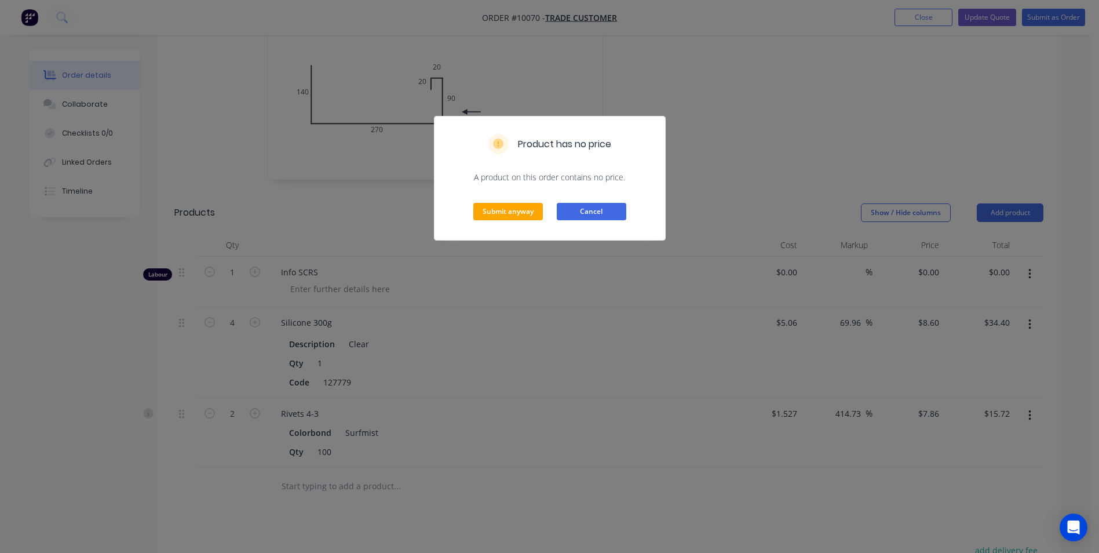
click at [585, 205] on button "Cancel" at bounding box center [592, 211] width 70 height 17
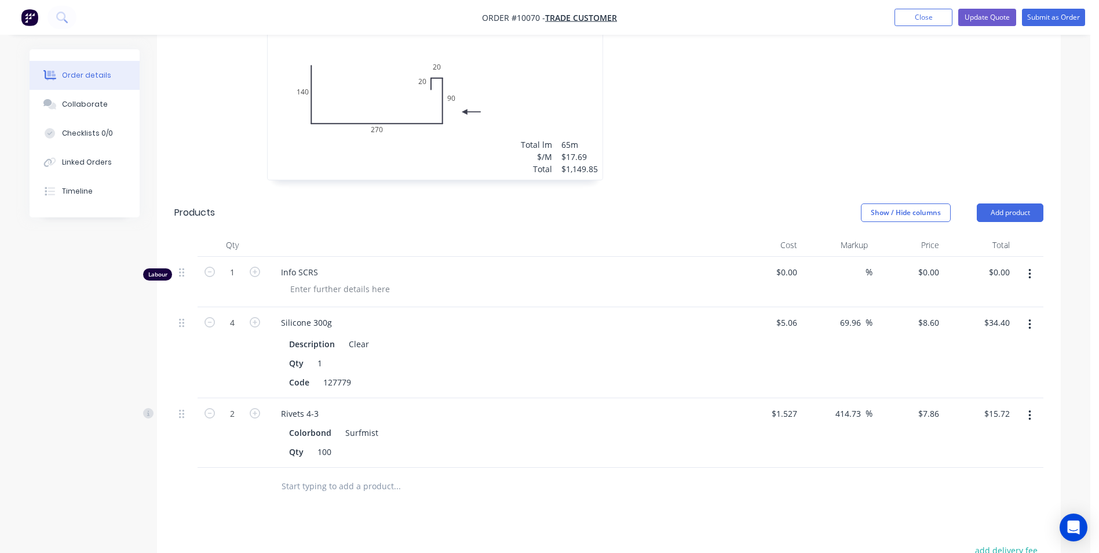
click at [1029, 268] on icon "button" at bounding box center [1030, 274] width 3 height 13
click at [983, 366] on div "Delete" at bounding box center [988, 374] width 89 height 17
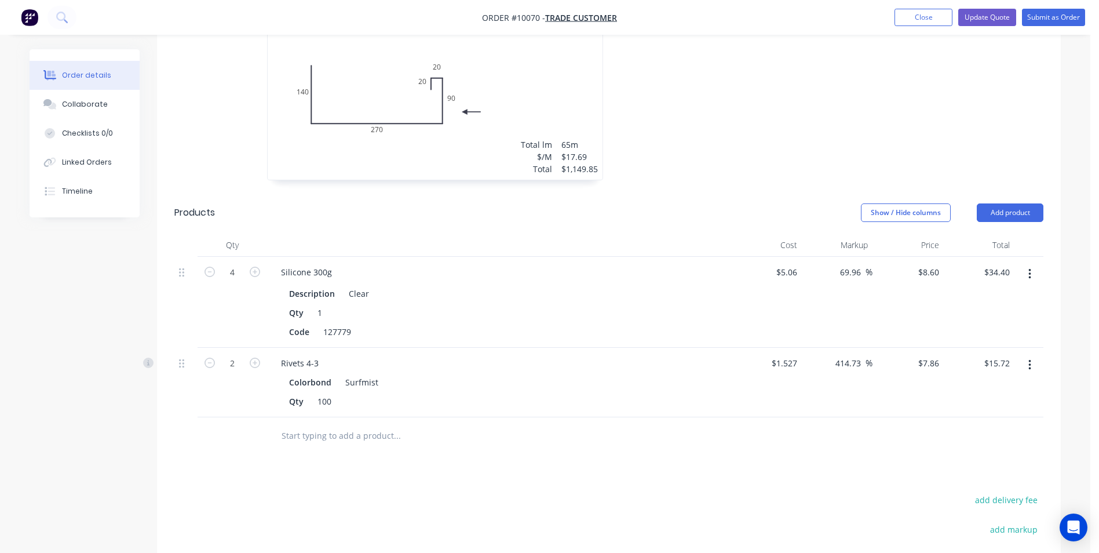
click at [321, 424] on input "text" at bounding box center [397, 435] width 232 height 23
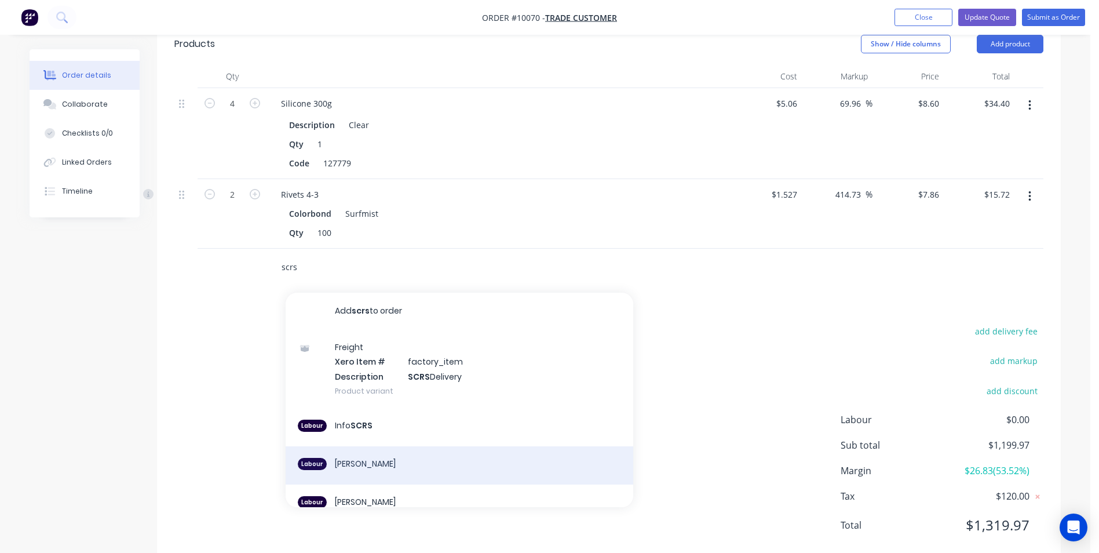
scroll to position [571, 0]
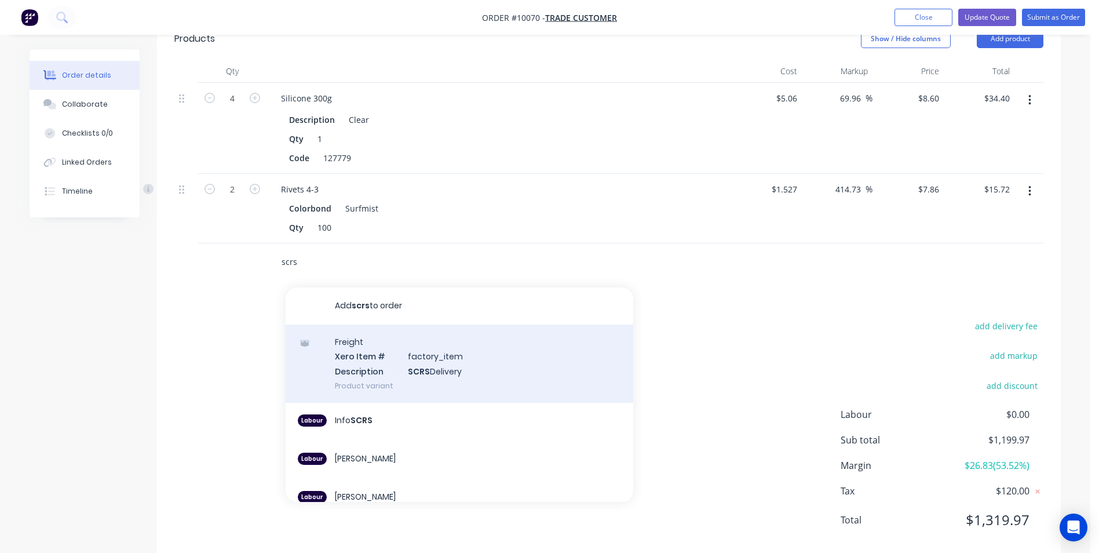
type input "scrs"
click at [453, 334] on div "Freight Xero Item # factory_item Description SCRS Delivery Product variant" at bounding box center [460, 363] width 348 height 78
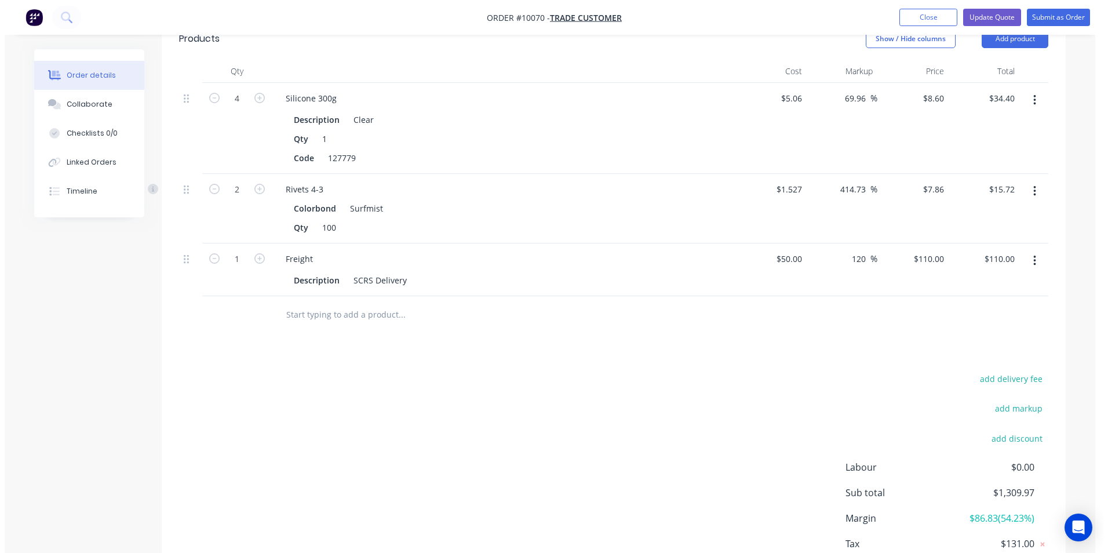
scroll to position [339, 0]
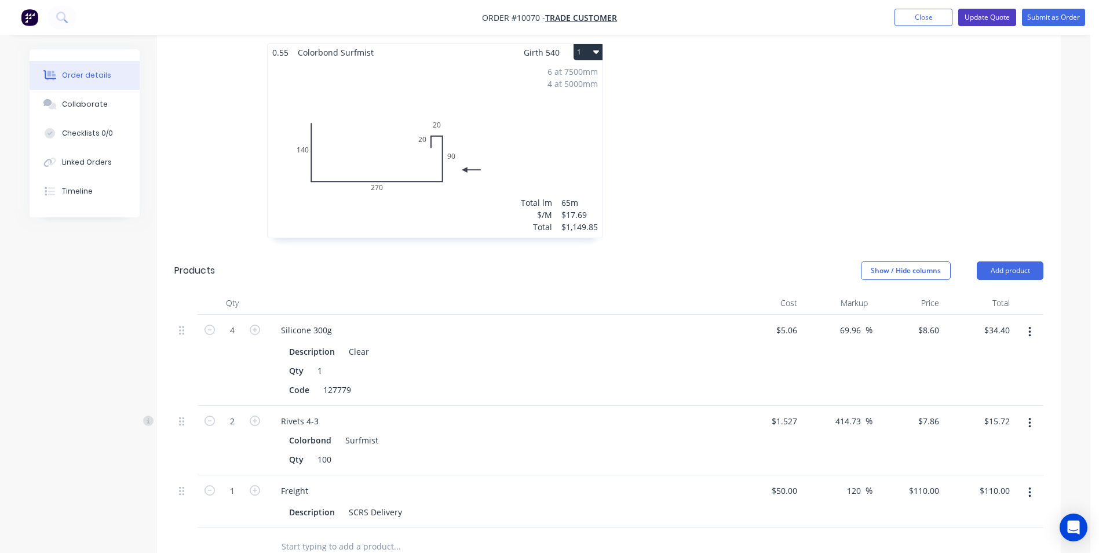
click at [995, 11] on button "Update Quote" at bounding box center [987, 17] width 58 height 17
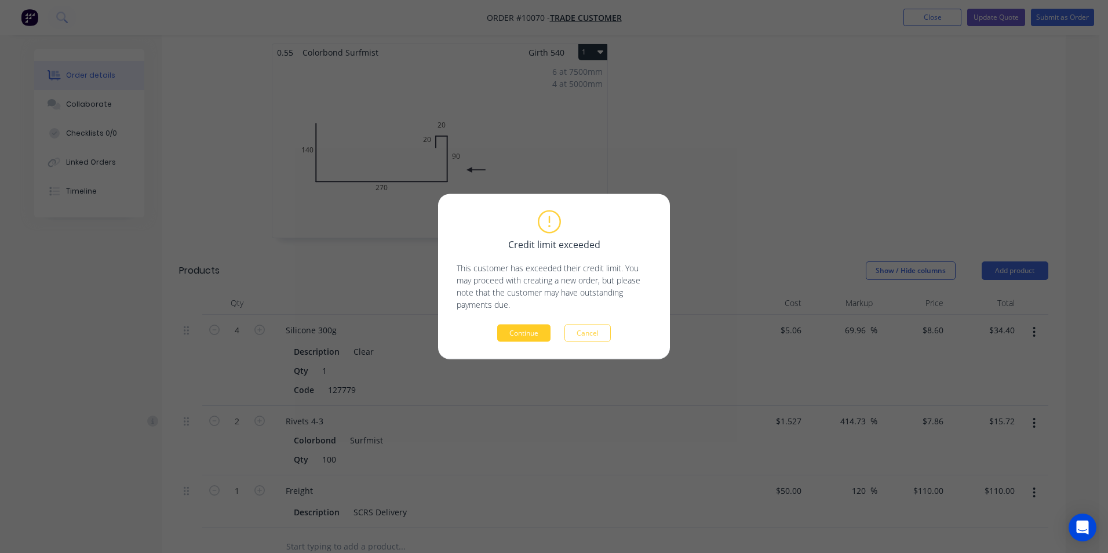
click at [513, 330] on button "Continue" at bounding box center [523, 332] width 53 height 17
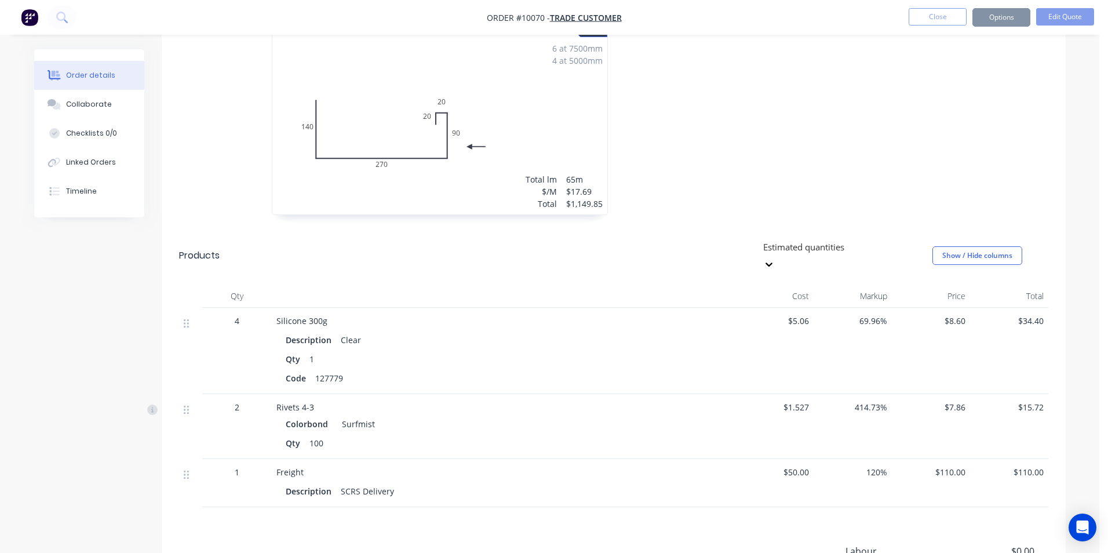
scroll to position [334, 0]
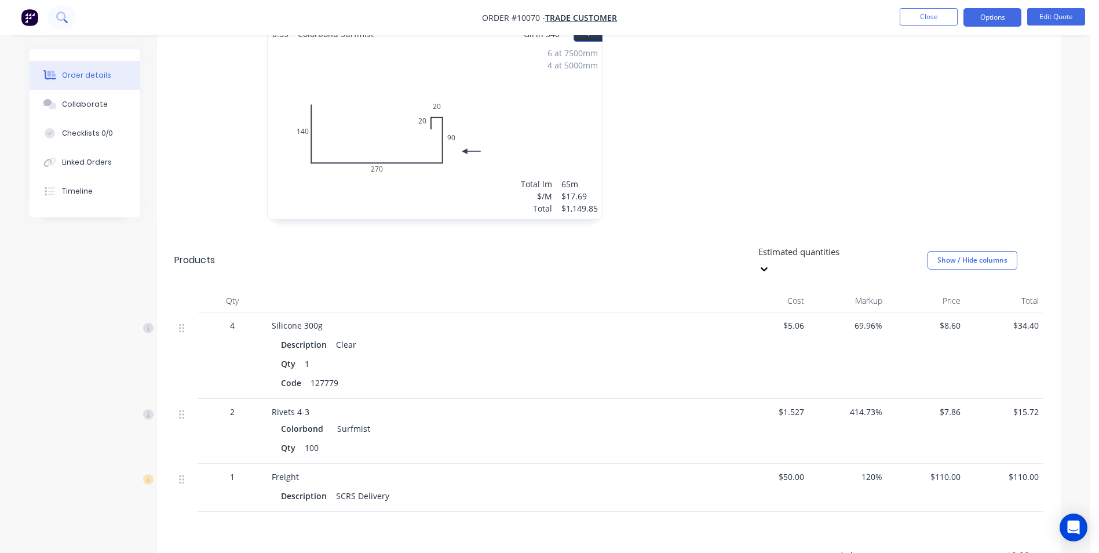
click at [63, 17] on icon at bounding box center [61, 17] width 11 height 11
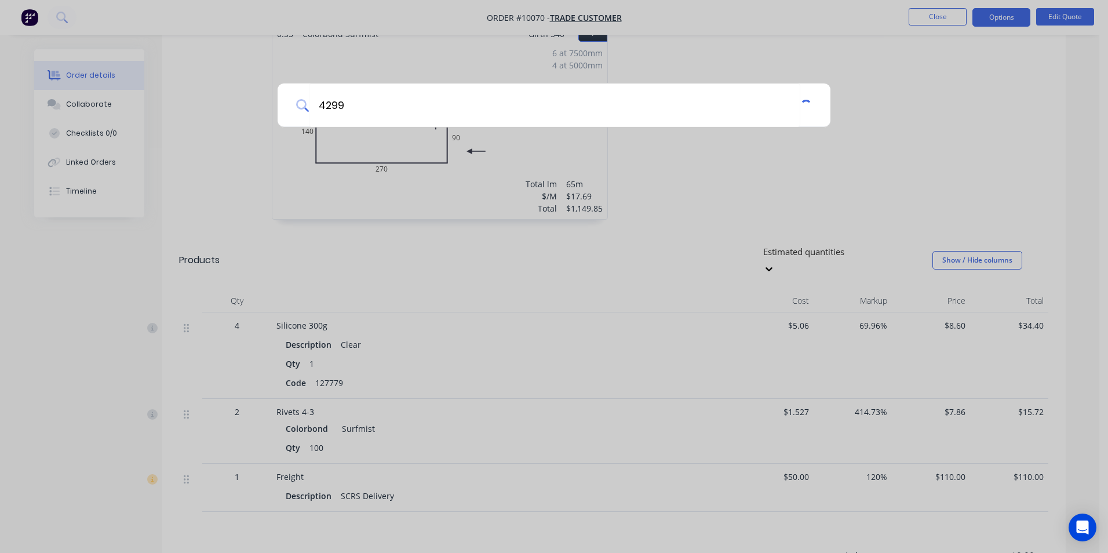
type input "4299"
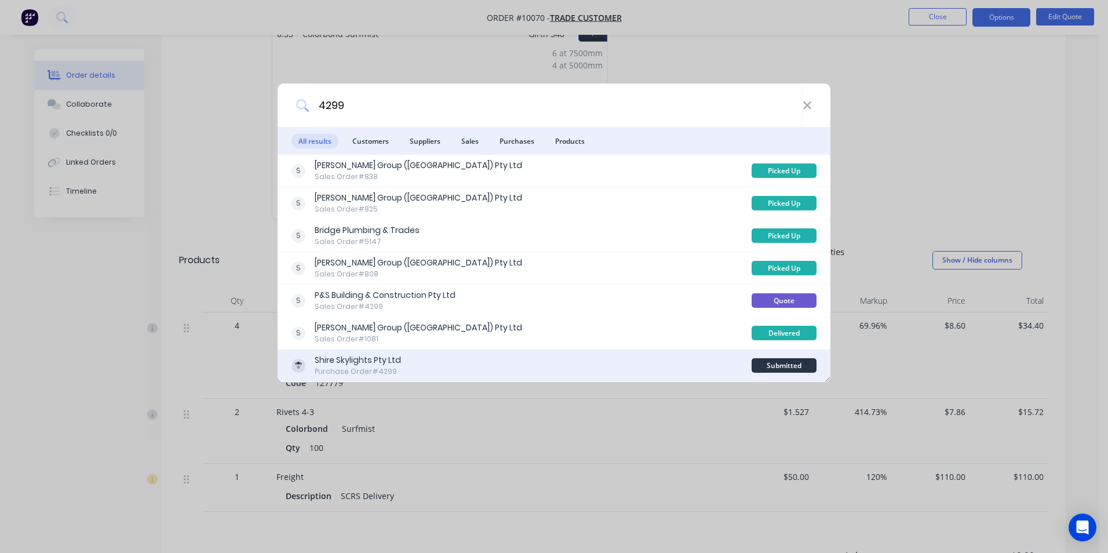
click at [534, 364] on div "Shire Skylights Pty Ltd Purchase Order #4299" at bounding box center [521, 365] width 460 height 23
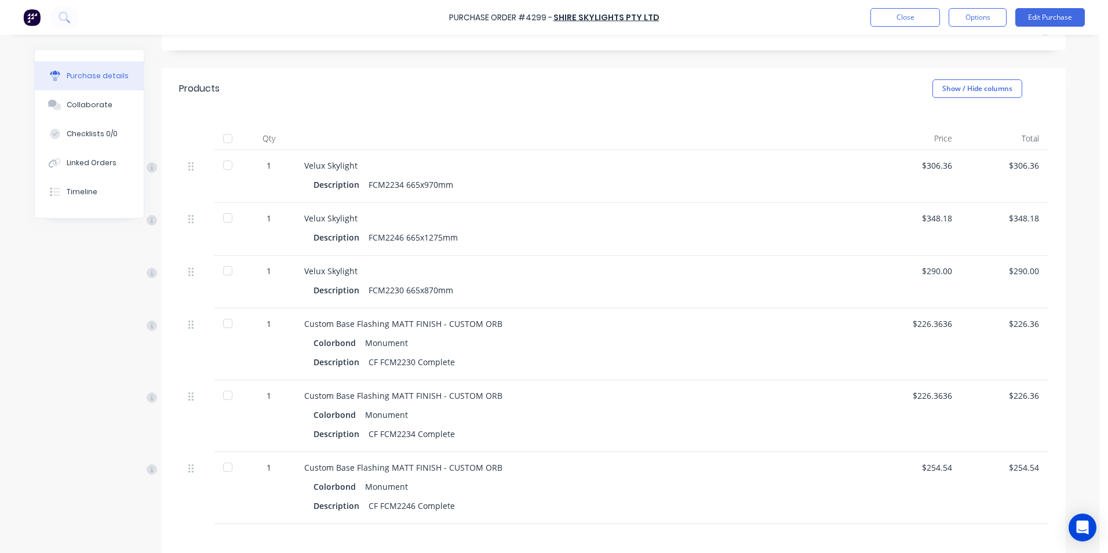
scroll to position [232, 0]
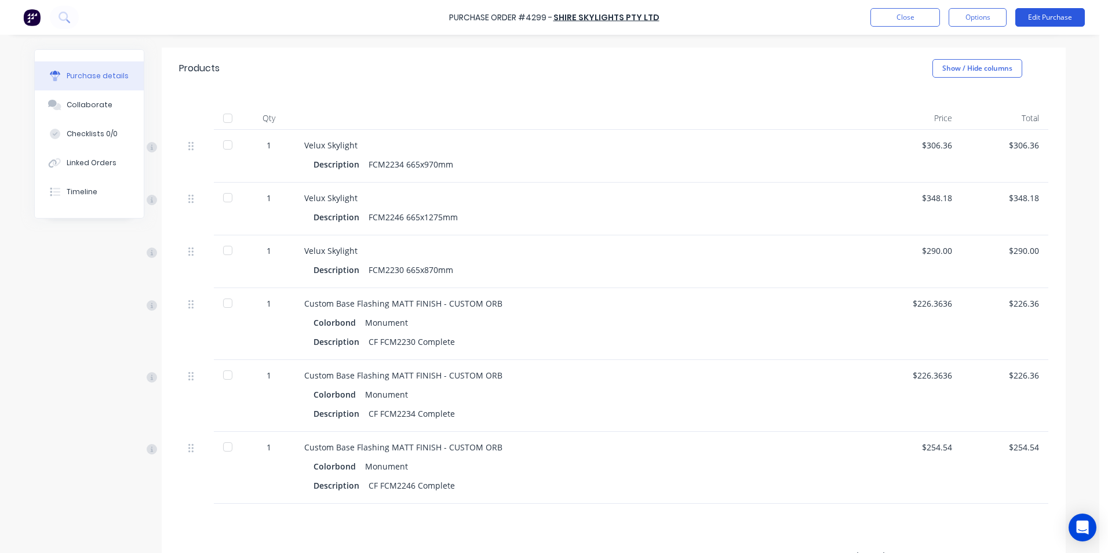
click at [1040, 20] on button "Edit Purchase" at bounding box center [1050, 17] width 70 height 19
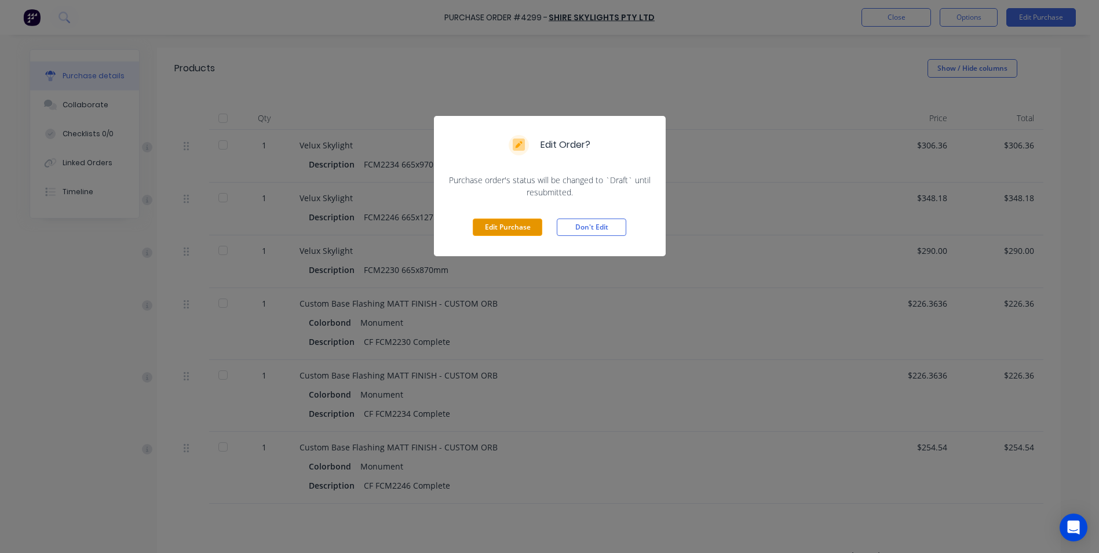
click at [499, 227] on button "Edit Purchase" at bounding box center [508, 226] width 70 height 17
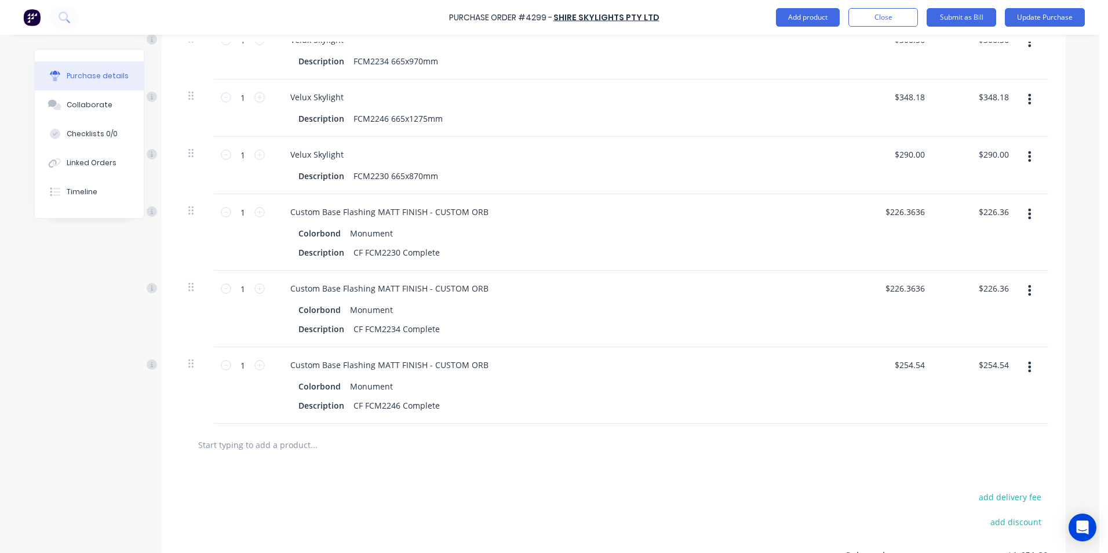
scroll to position [356, 0]
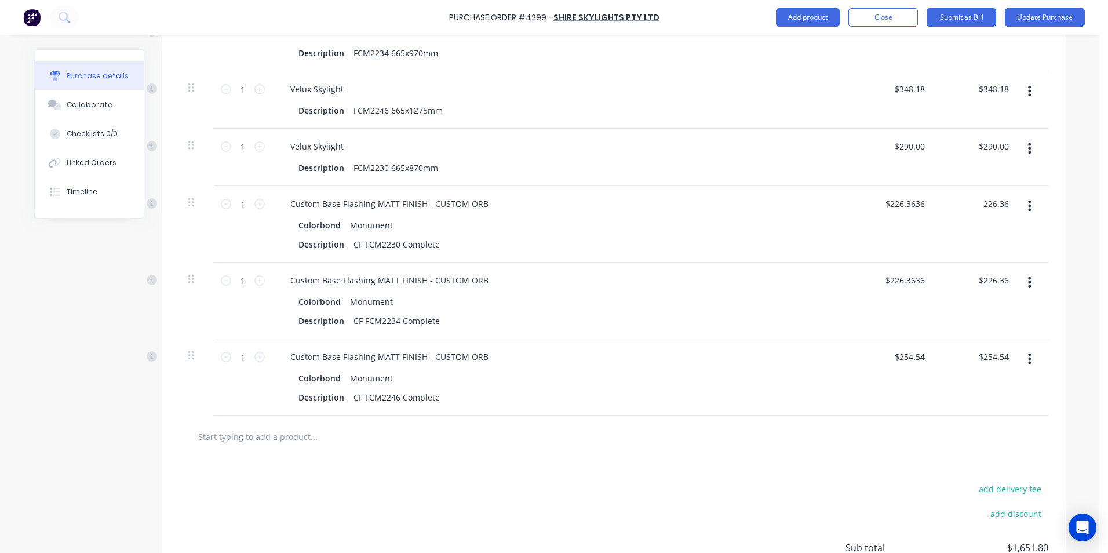
drag, startPoint x: 1002, startPoint y: 202, endPoint x: 974, endPoint y: 203, distance: 28.4
click at [974, 203] on div "226.36 226.36" at bounding box center [977, 224] width 84 height 76
type input "290.1"
type input "$290.10"
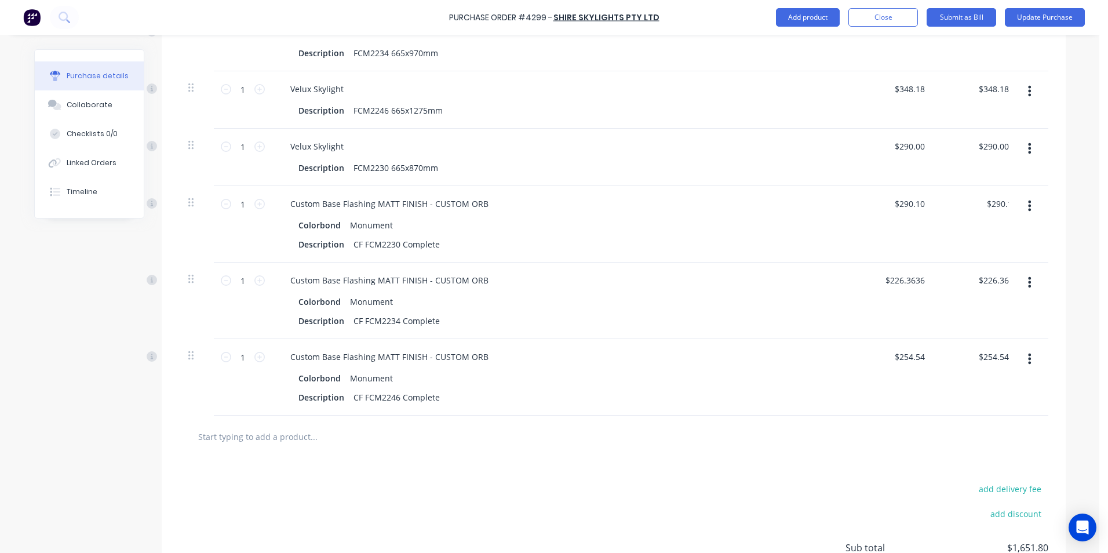
click at [995, 332] on div "$226.36 $226.36" at bounding box center [977, 300] width 84 height 76
click at [1004, 281] on input "226.36" at bounding box center [995, 280] width 31 height 17
type input "2"
type input "290.1"
type input "$290.10"
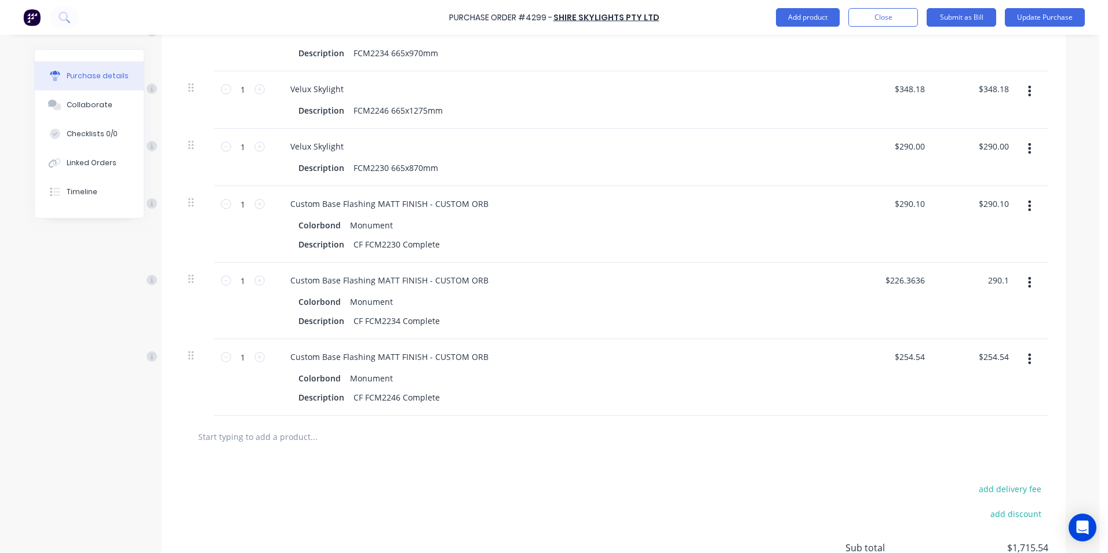
type input "$290.10"
click at [995, 303] on div "$290.10 290.1" at bounding box center [977, 300] width 84 height 76
drag, startPoint x: 1005, startPoint y: 357, endPoint x: 965, endPoint y: 358, distance: 40.0
click at [966, 358] on div "254.54 254.54" at bounding box center [977, 377] width 84 height 76
type input "327.09"
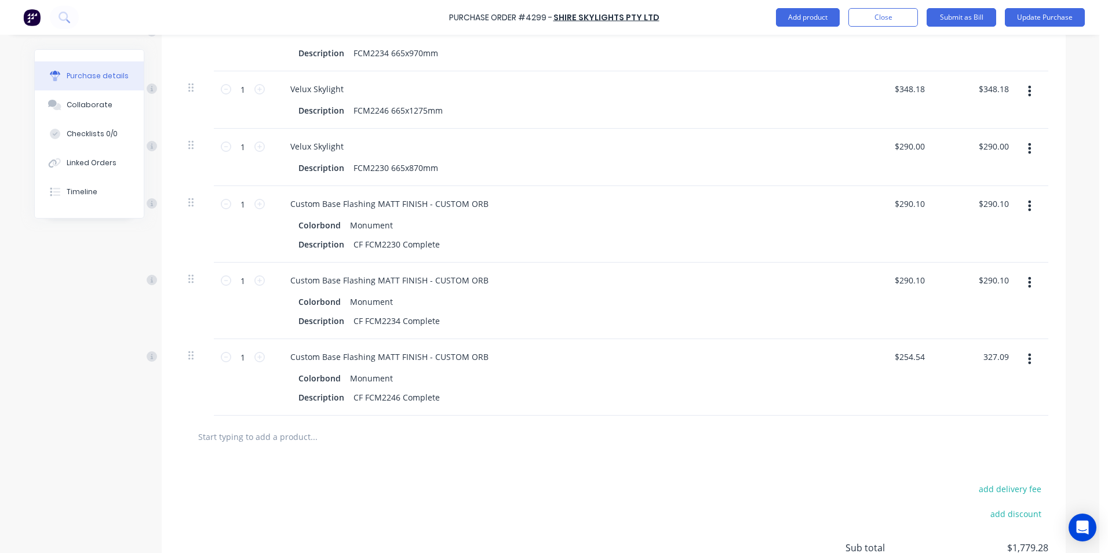
type input "$327.09"
click at [947, 384] on div "$327.09 $327.09" at bounding box center [977, 377] width 84 height 76
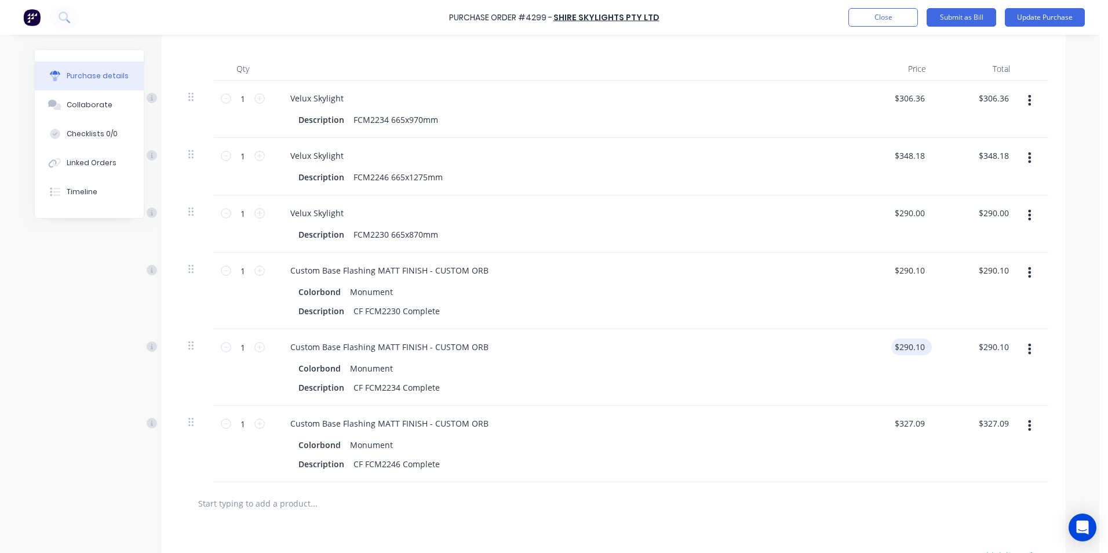
scroll to position [232, 0]
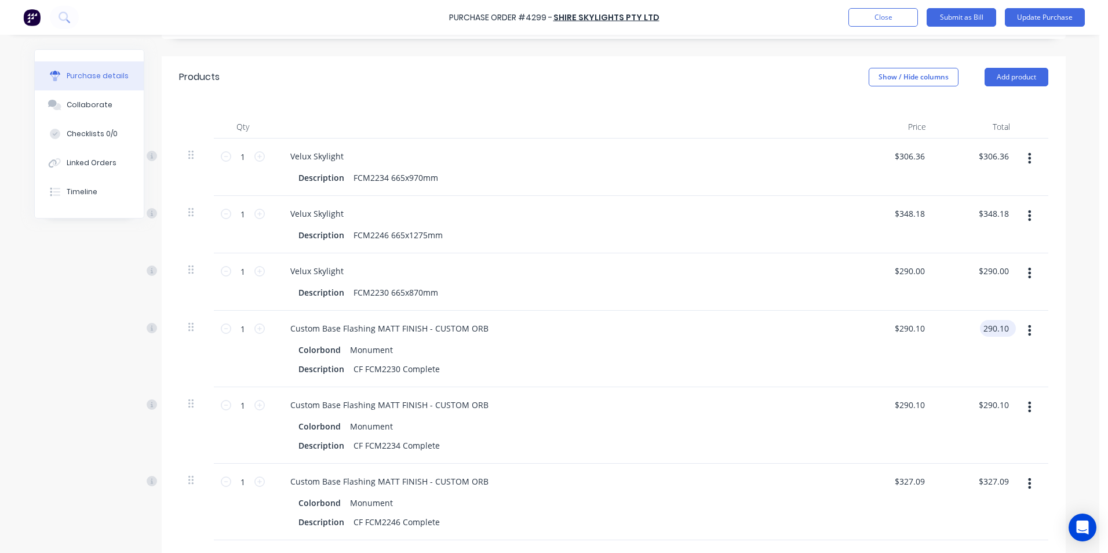
click at [1003, 326] on input "290.10" at bounding box center [995, 328] width 31 height 17
type input "290.91"
type input "$290.91"
click at [1002, 405] on input "290.10" at bounding box center [995, 404] width 31 height 17
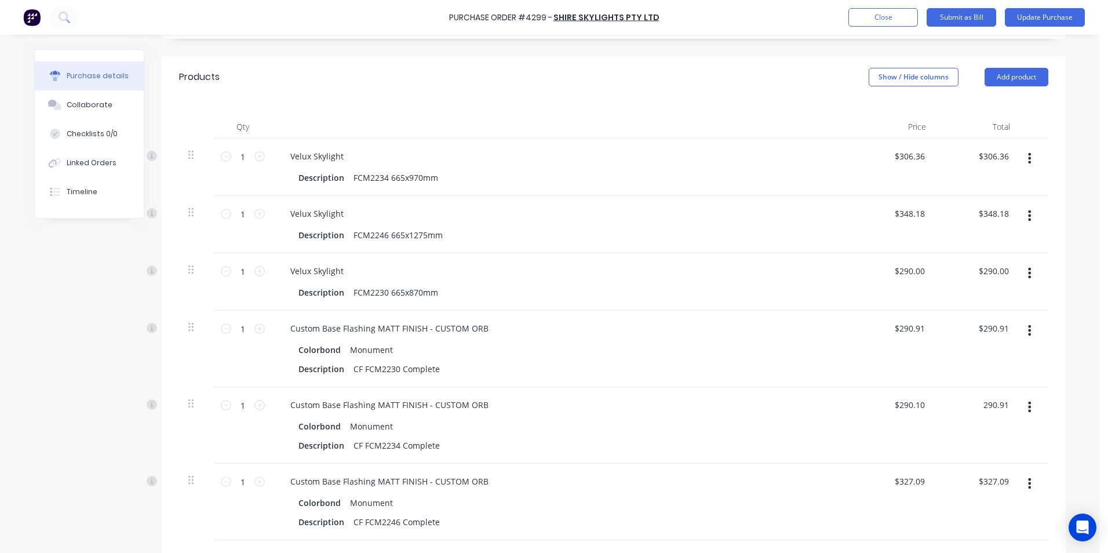
type input "290.91"
type input "$290.91"
click at [1020, 383] on div at bounding box center [1033, 349] width 29 height 76
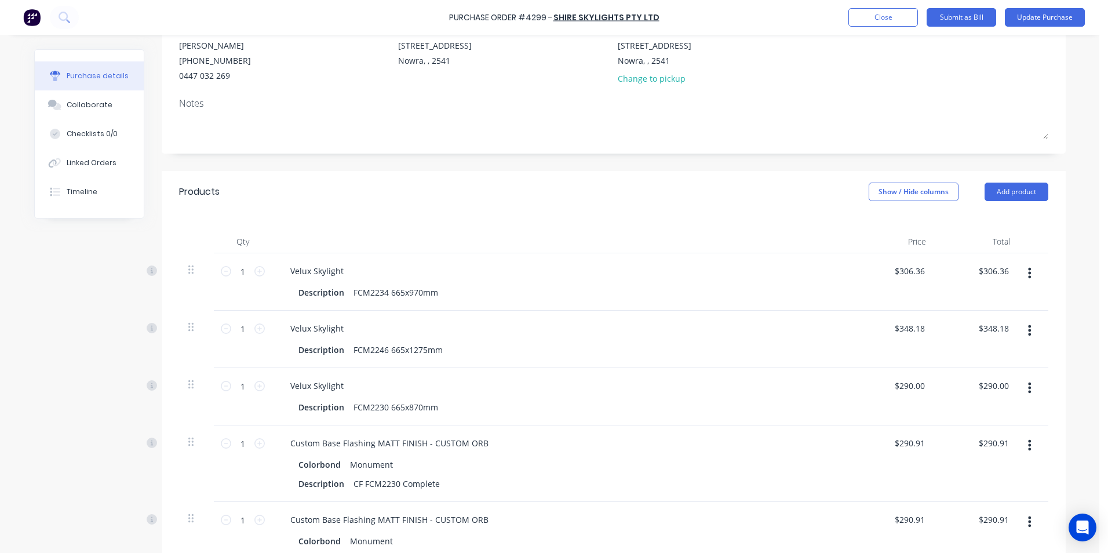
scroll to position [116, 0]
click at [1034, 16] on button "Update Purchase" at bounding box center [1045, 17] width 80 height 19
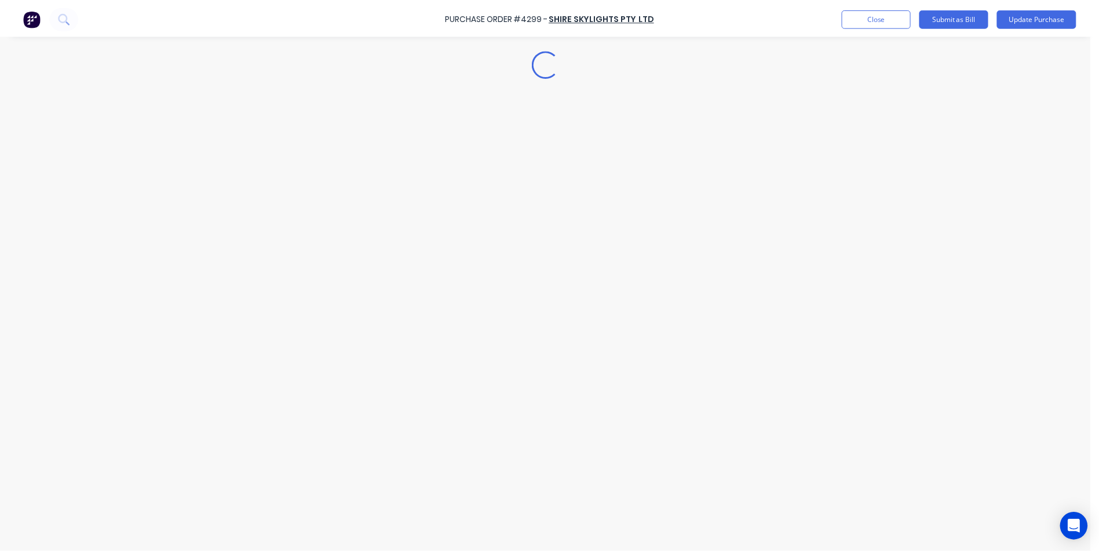
scroll to position [0, 0]
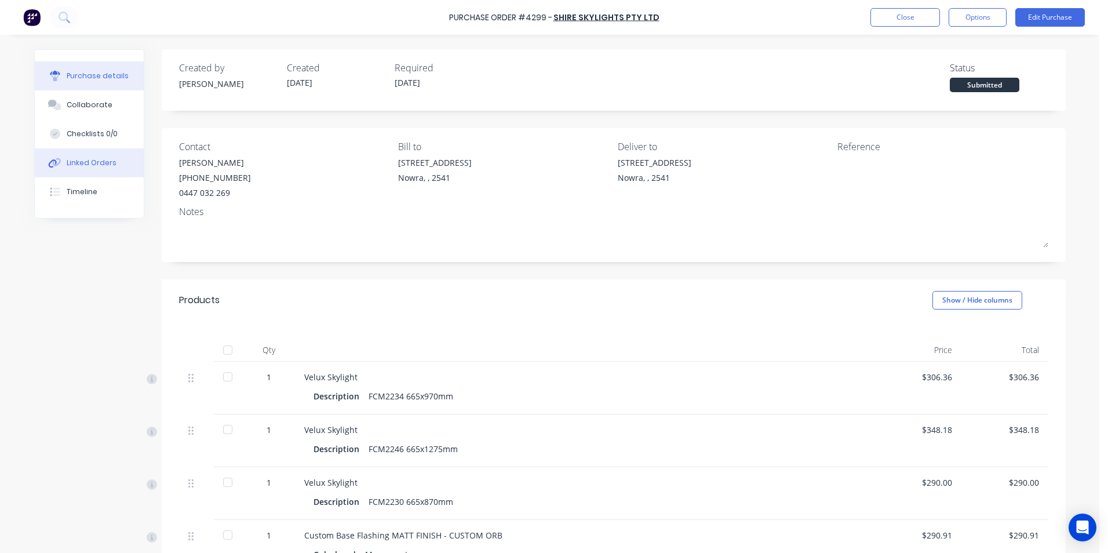
click at [90, 169] on button "Linked Orders" at bounding box center [89, 162] width 109 height 29
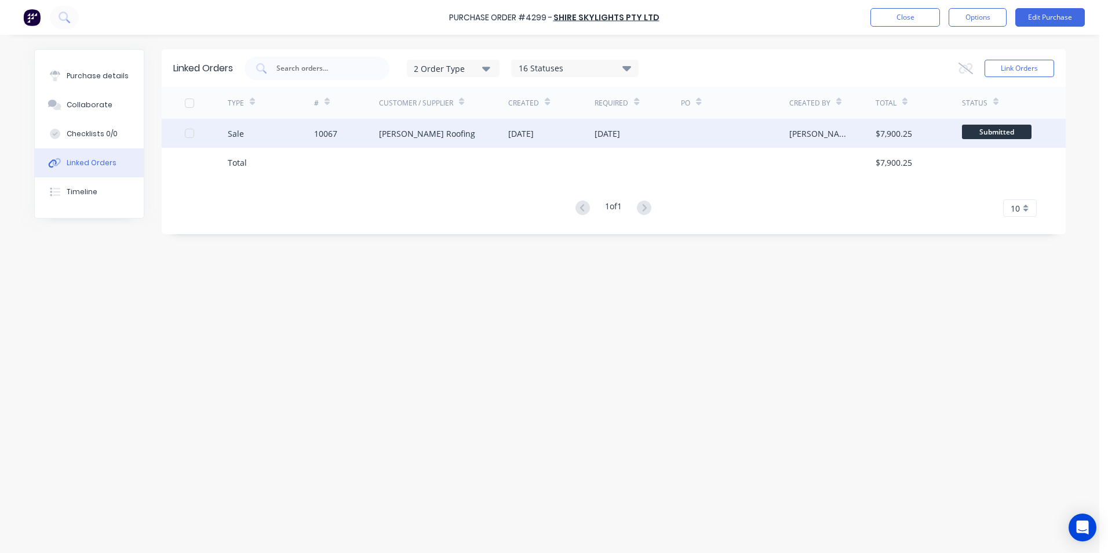
click at [510, 136] on div "[DATE]" at bounding box center [520, 133] width 25 height 12
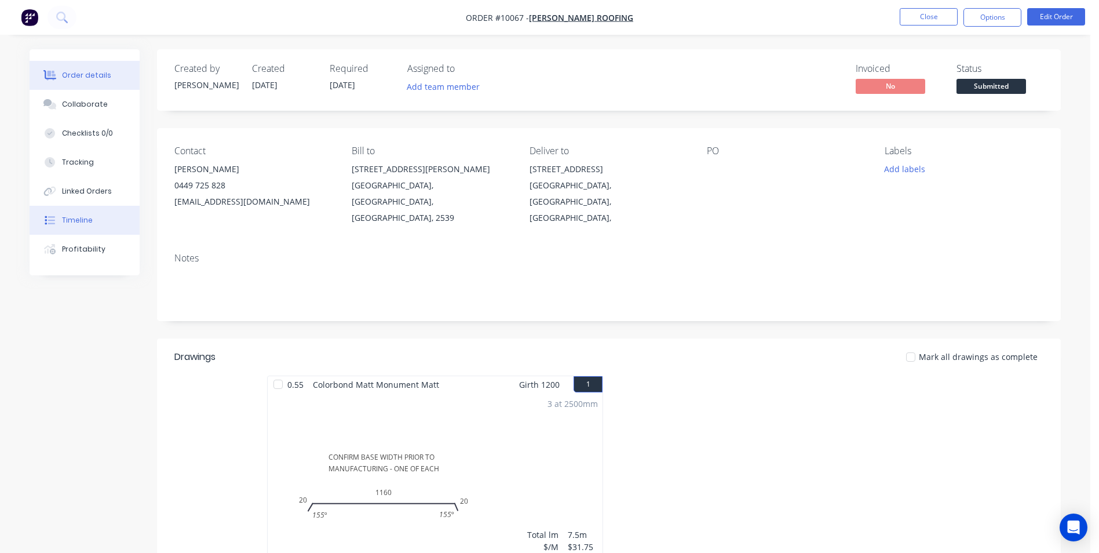
click at [92, 214] on button "Timeline" at bounding box center [85, 220] width 110 height 29
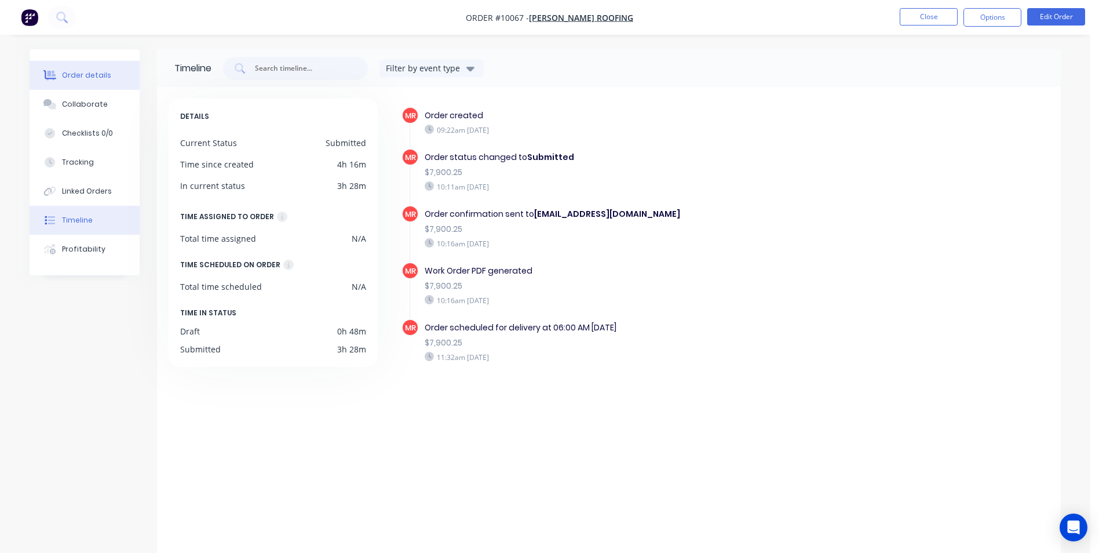
click at [89, 77] on div "Order details" at bounding box center [86, 75] width 49 height 10
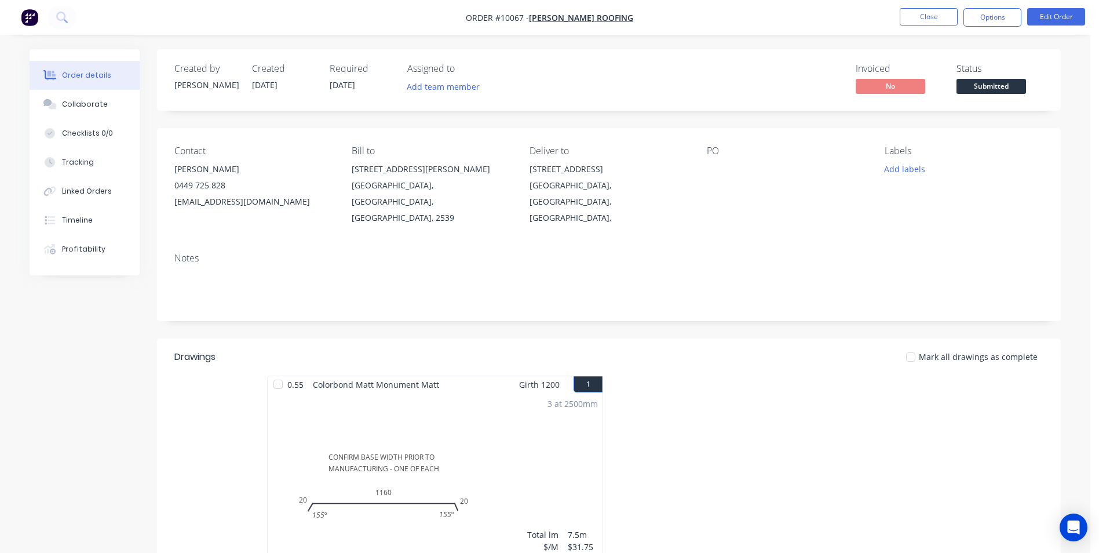
click at [25, 19] on img "button" at bounding box center [29, 17] width 17 height 17
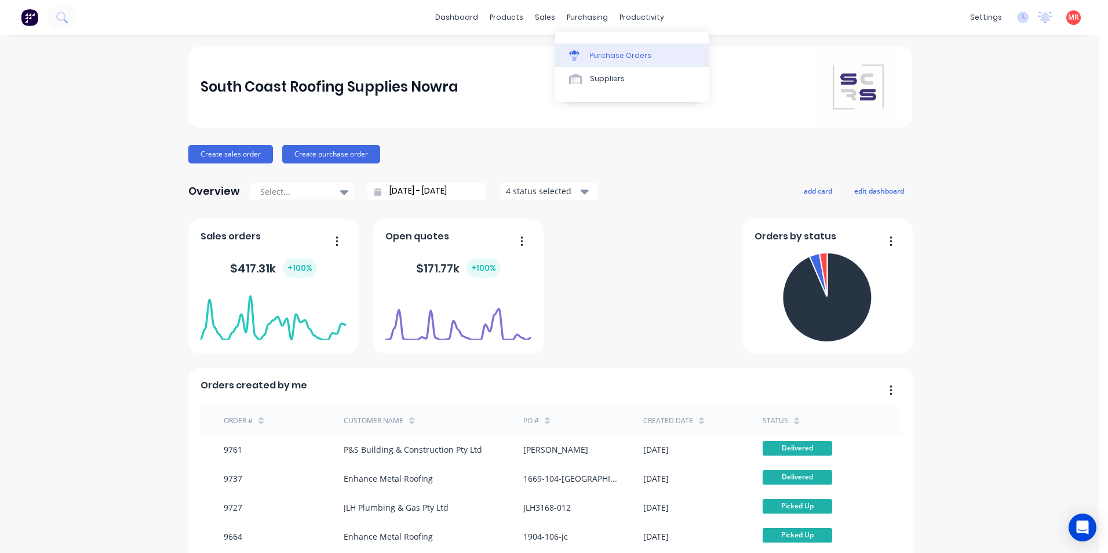
click at [581, 51] on div at bounding box center [577, 55] width 17 height 10
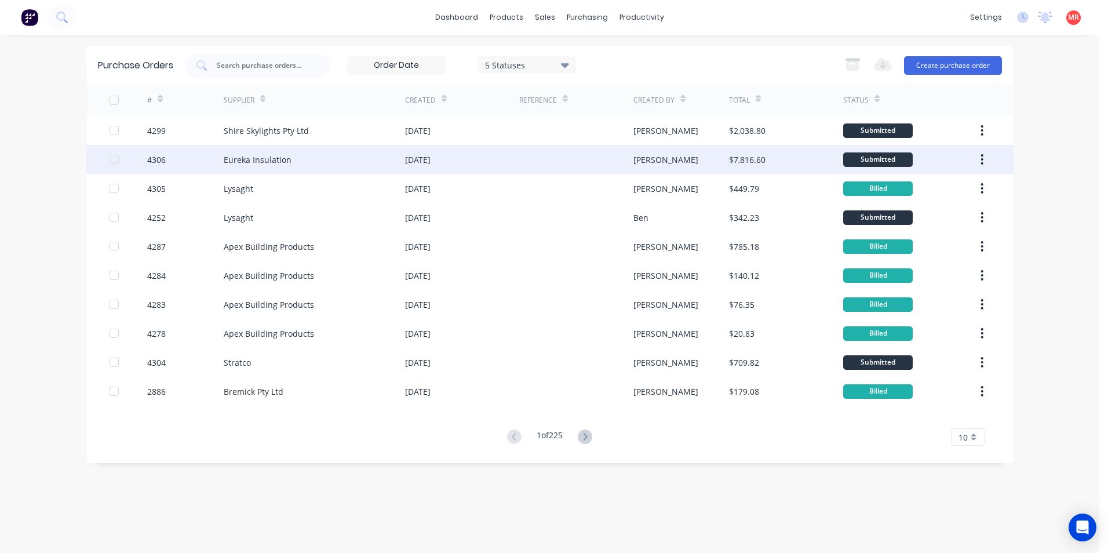
click at [480, 157] on div "[DATE]" at bounding box center [462, 159] width 114 height 29
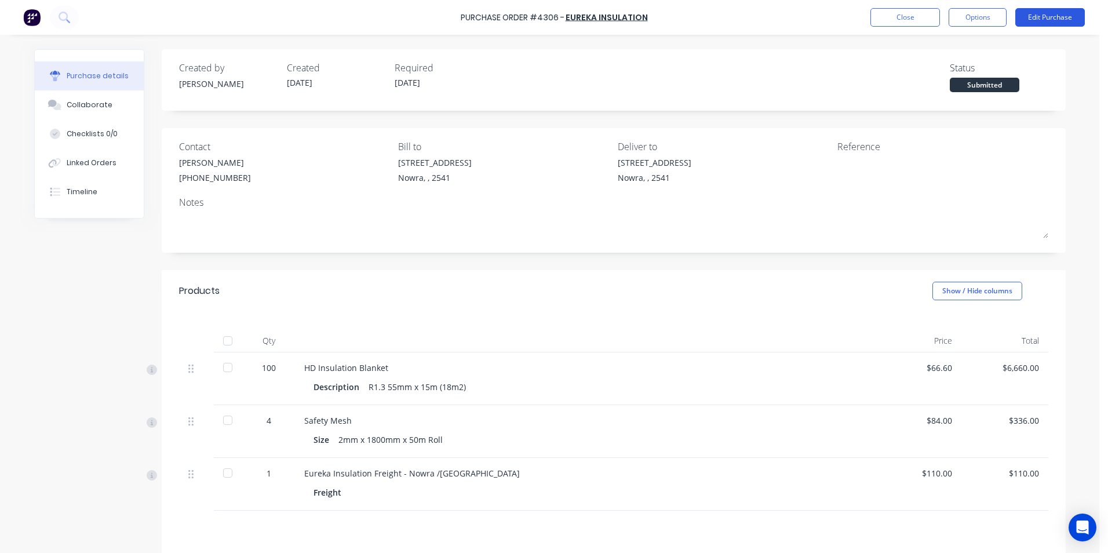
click at [1040, 20] on button "Edit Purchase" at bounding box center [1050, 17] width 70 height 19
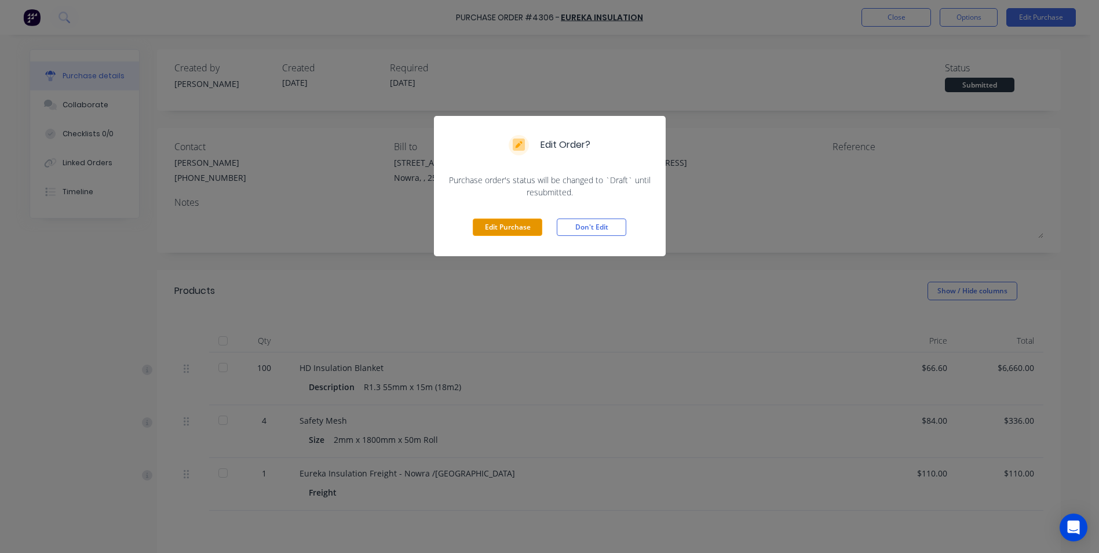
click at [519, 228] on button "Edit Purchase" at bounding box center [508, 226] width 70 height 17
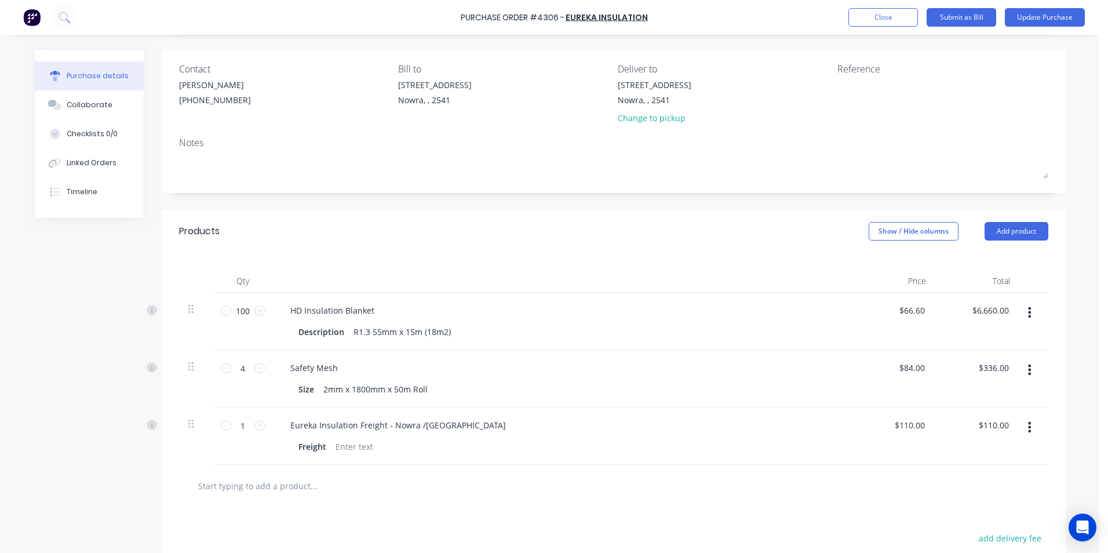
scroll to position [174, 0]
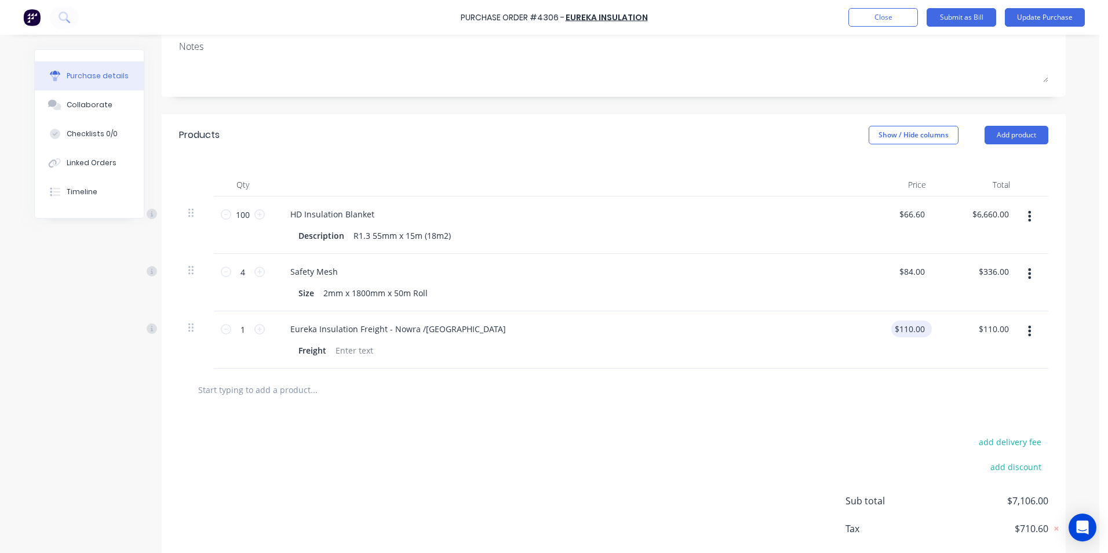
drag, startPoint x: 922, startPoint y: 330, endPoint x: 914, endPoint y: 330, distance: 8.7
click at [909, 330] on div "$110.00 $110.00" at bounding box center [909, 328] width 36 height 17
drag, startPoint x: 918, startPoint y: 328, endPoint x: 859, endPoint y: 329, distance: 59.1
click at [859, 329] on div "110.00 110.00" at bounding box center [893, 339] width 84 height 57
type input "$125.00"
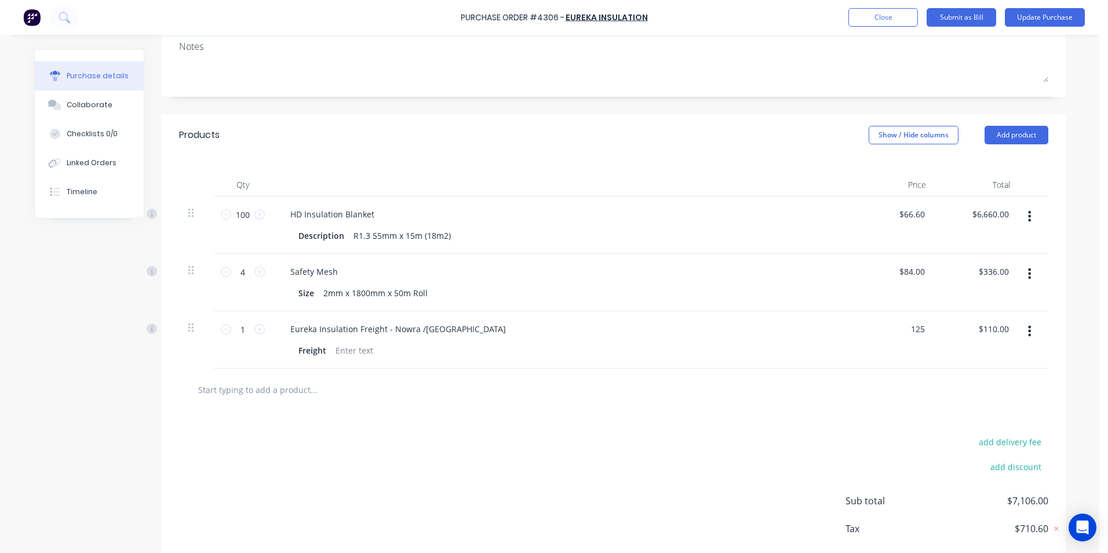
type input "$125.00"
click at [761, 453] on div "add delivery fee add discount Sub total $7,121.00 Tax $712.10 Total $7,833.10" at bounding box center [614, 506] width 904 height 191
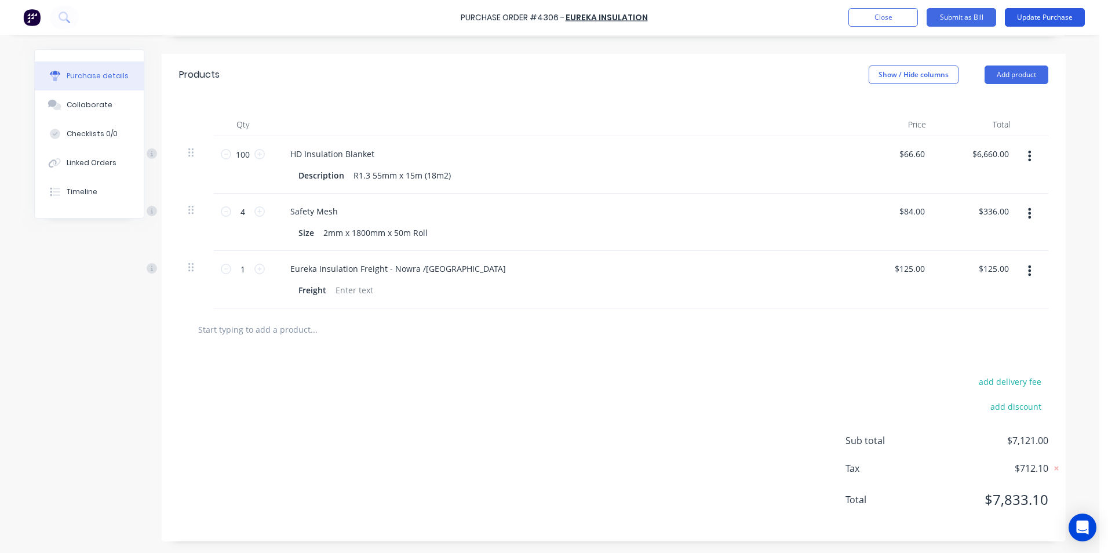
click at [1034, 14] on button "Update Purchase" at bounding box center [1045, 17] width 80 height 19
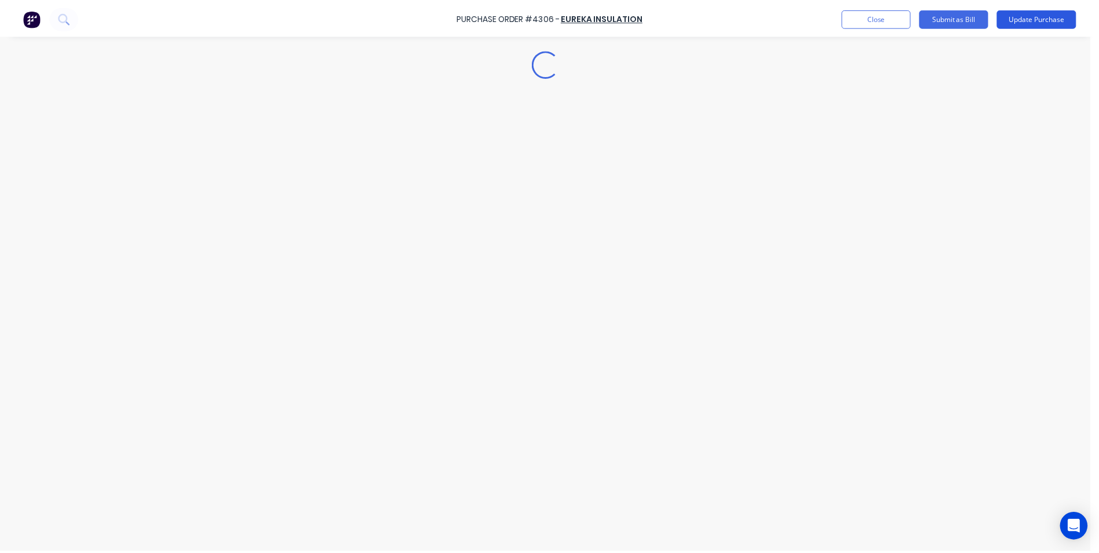
scroll to position [0, 0]
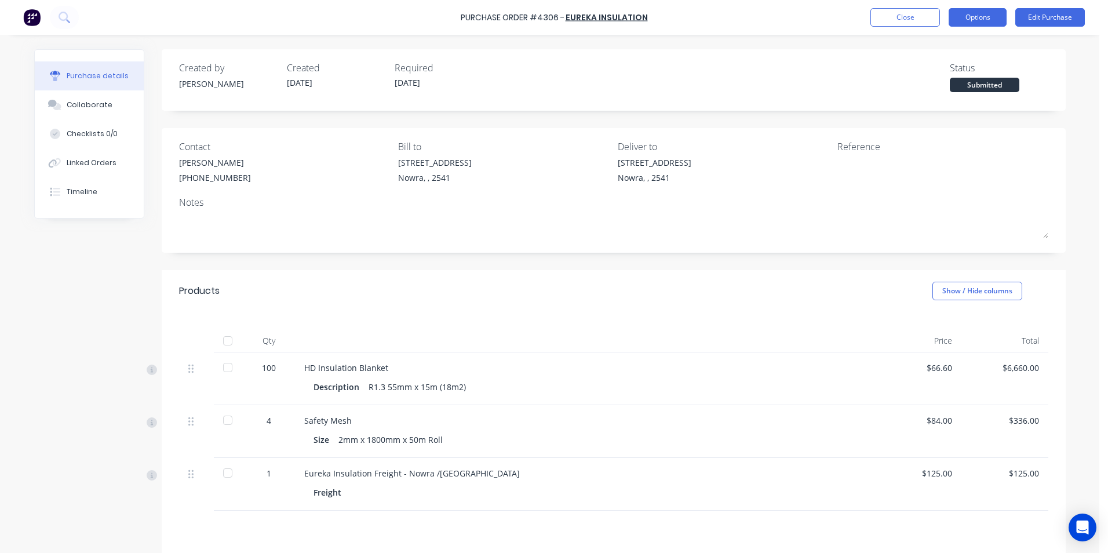
click at [979, 12] on button "Options" at bounding box center [978, 17] width 58 height 19
click at [119, 256] on div "Created by Matt Created 09/10/25 Required 10/10/25 Status Submitted Contact Mat…" at bounding box center [549, 356] width 1031 height 615
click at [60, 23] on button at bounding box center [64, 17] width 29 height 23
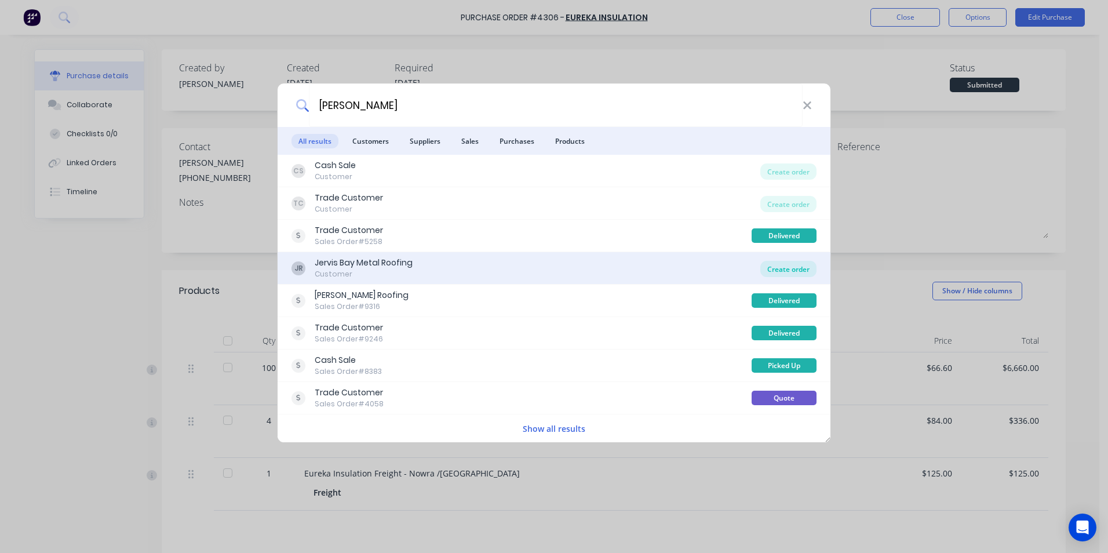
type input "kell"
click at [780, 265] on div "Create order" at bounding box center [788, 269] width 56 height 16
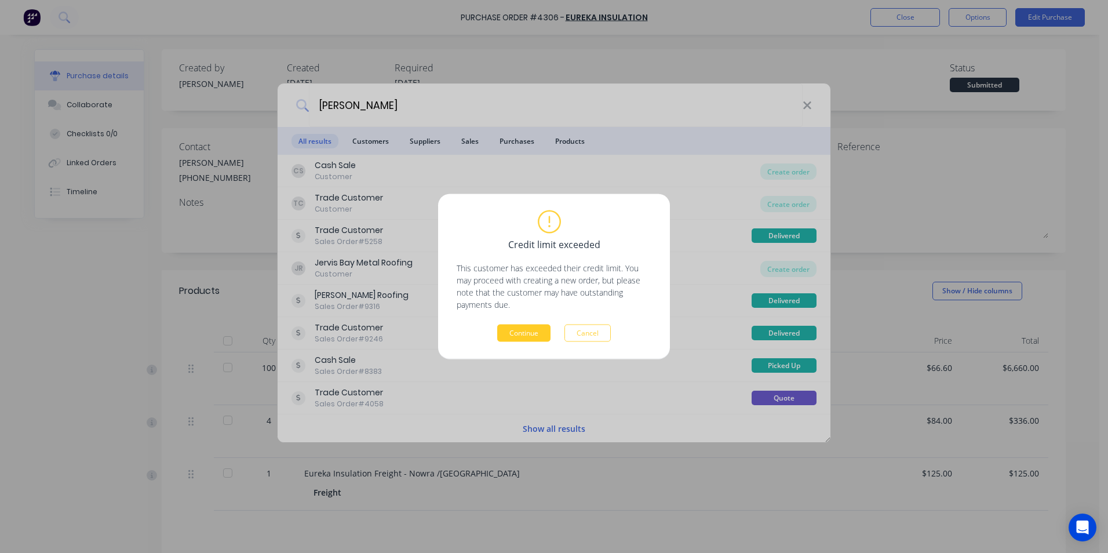
click at [516, 332] on button "Continue" at bounding box center [523, 332] width 53 height 17
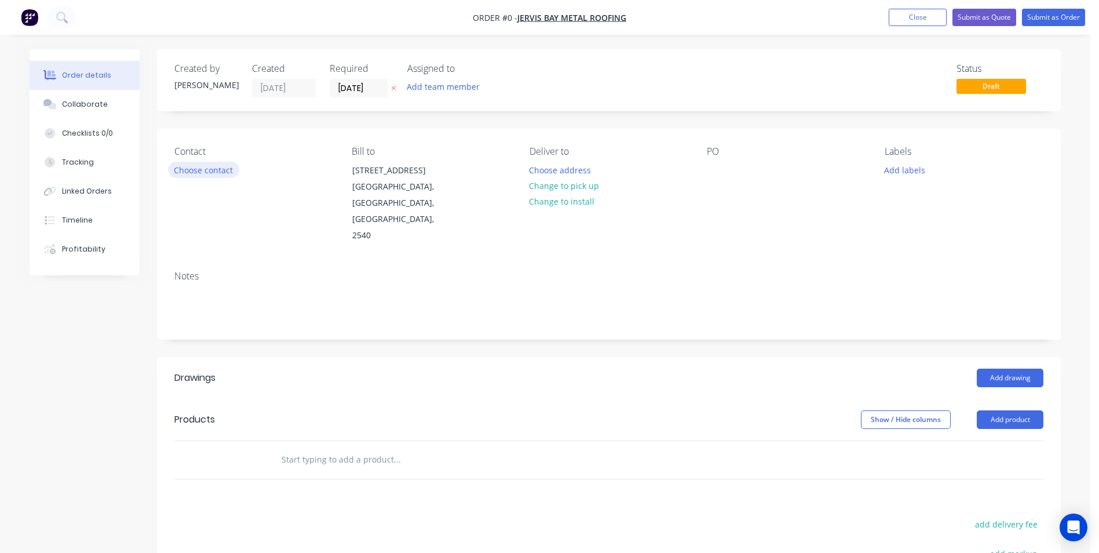
click at [209, 166] on button "Choose contact" at bounding box center [203, 170] width 71 height 16
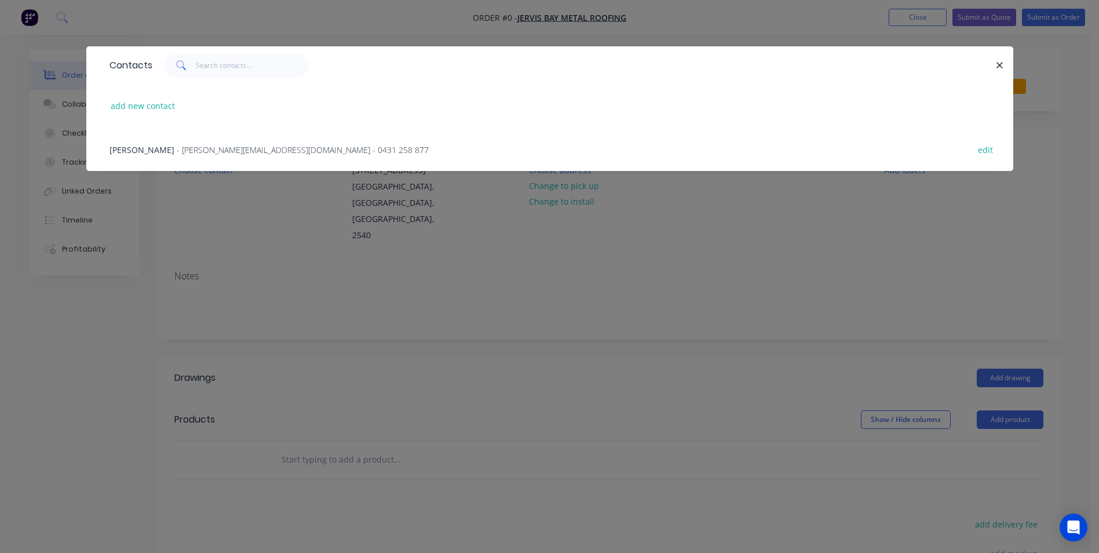
click at [216, 152] on span "- andrew@jervisbaymetalroofing.com - 0431 258 877" at bounding box center [303, 149] width 252 height 11
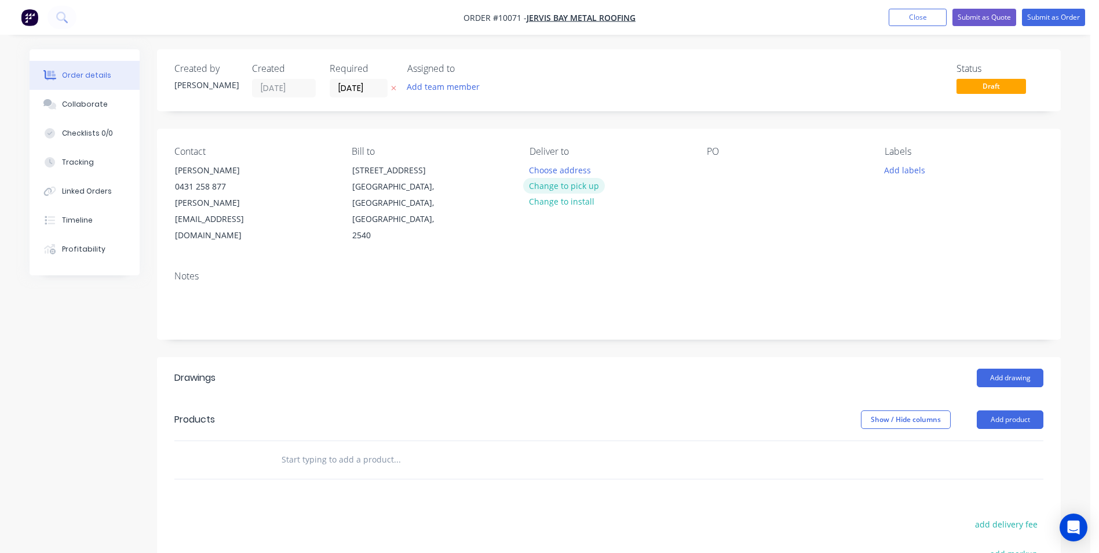
click at [549, 190] on button "Change to pick up" at bounding box center [564, 186] width 82 height 16
click at [714, 165] on div at bounding box center [716, 170] width 19 height 17
click at [721, 170] on div at bounding box center [716, 170] width 19 height 17
click at [1008, 369] on button "Add drawing" at bounding box center [1010, 378] width 67 height 19
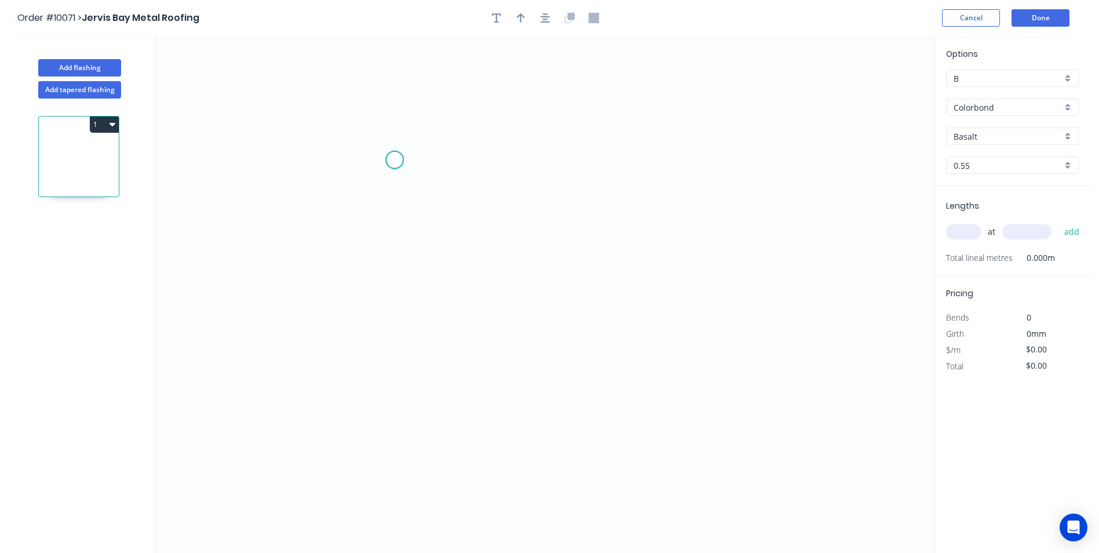
click at [395, 160] on icon "0" at bounding box center [545, 294] width 778 height 517
click at [544, 178] on icon "0" at bounding box center [545, 294] width 778 height 517
click at [548, 448] on icon "0 ?" at bounding box center [545, 294] width 778 height 517
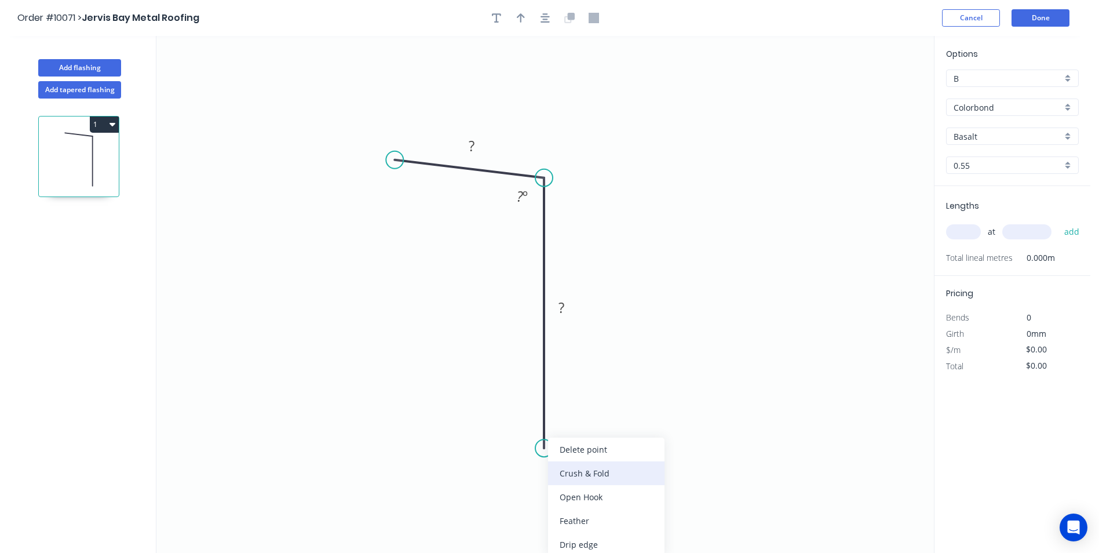
click at [574, 470] on div "Crush & Fold" at bounding box center [606, 473] width 116 height 24
click at [475, 147] on rect at bounding box center [471, 147] width 23 height 16
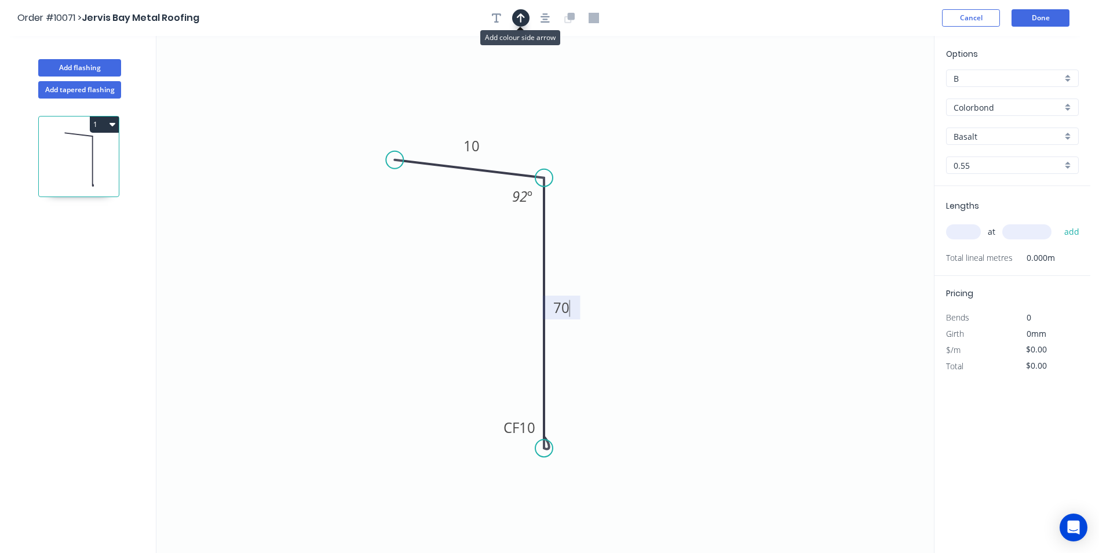
click at [528, 20] on button "button" at bounding box center [520, 17] width 17 height 17
type input "$7.49"
click at [880, 92] on icon "0 10 CF 10 70 92 º" at bounding box center [545, 294] width 778 height 517
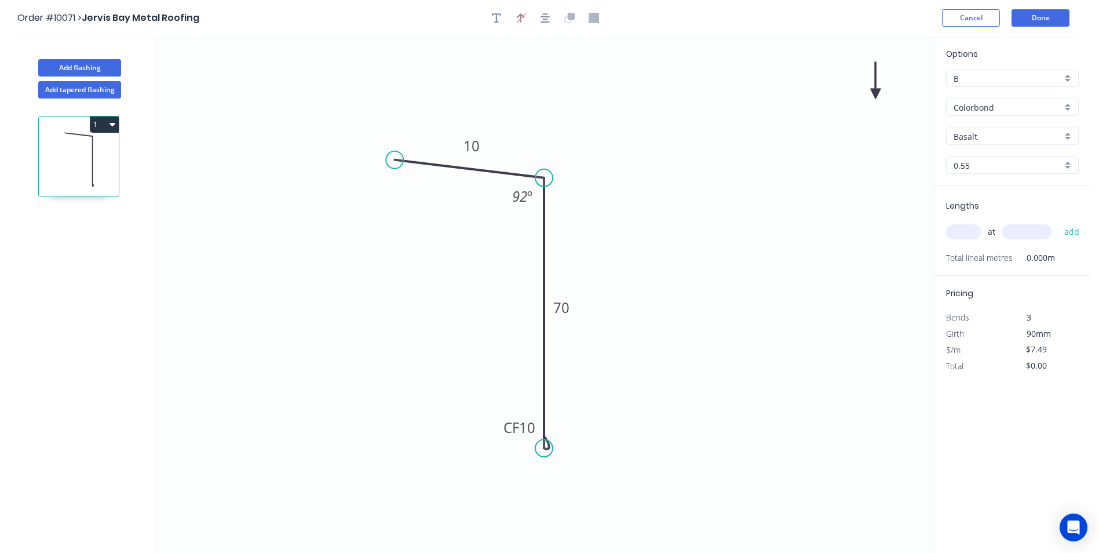
click at [874, 93] on icon at bounding box center [875, 80] width 10 height 37
click at [874, 93] on icon at bounding box center [886, 85] width 34 height 34
click at [874, 93] on icon at bounding box center [886, 103] width 34 height 34
click at [874, 93] on icon at bounding box center [875, 107] width 10 height 37
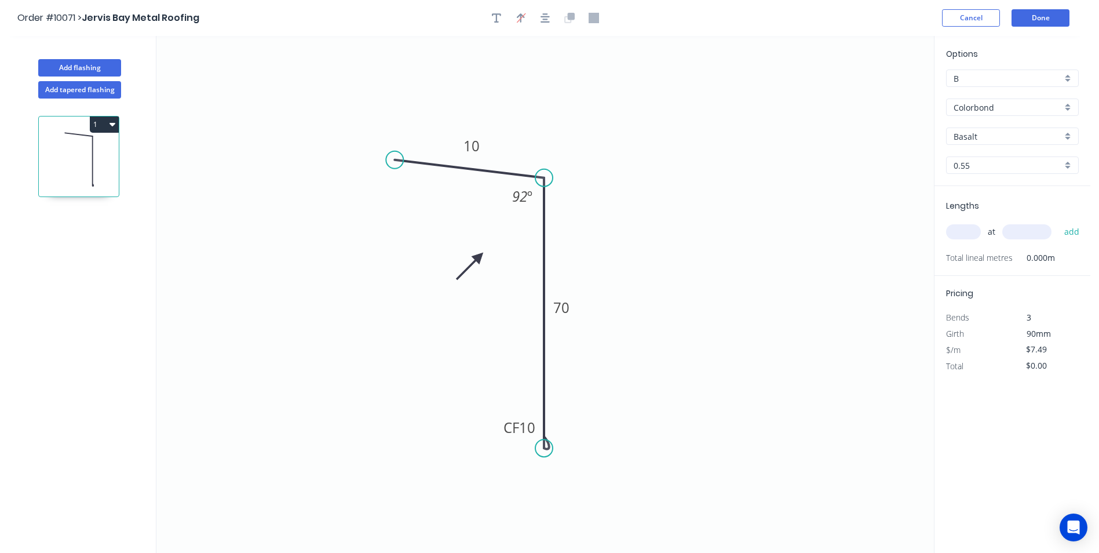
drag, startPoint x: 852, startPoint y: 105, endPoint x: 477, endPoint y: 258, distance: 405.4
click at [477, 258] on icon at bounding box center [470, 266] width 34 height 34
click at [1069, 136] on div "Basalt" at bounding box center [1012, 135] width 133 height 17
click at [987, 188] on div "Monument" at bounding box center [1013, 190] width 132 height 20
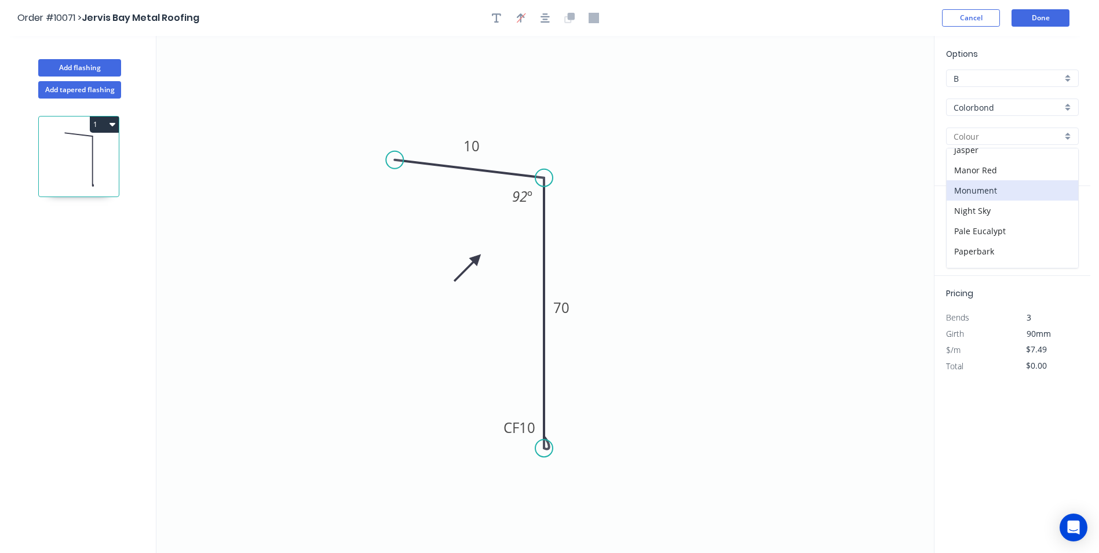
type input "Monument"
click at [961, 234] on input "text" at bounding box center [963, 231] width 35 height 15
type input "1"
type input "3200"
click at [1059, 222] on button "add" at bounding box center [1072, 232] width 27 height 20
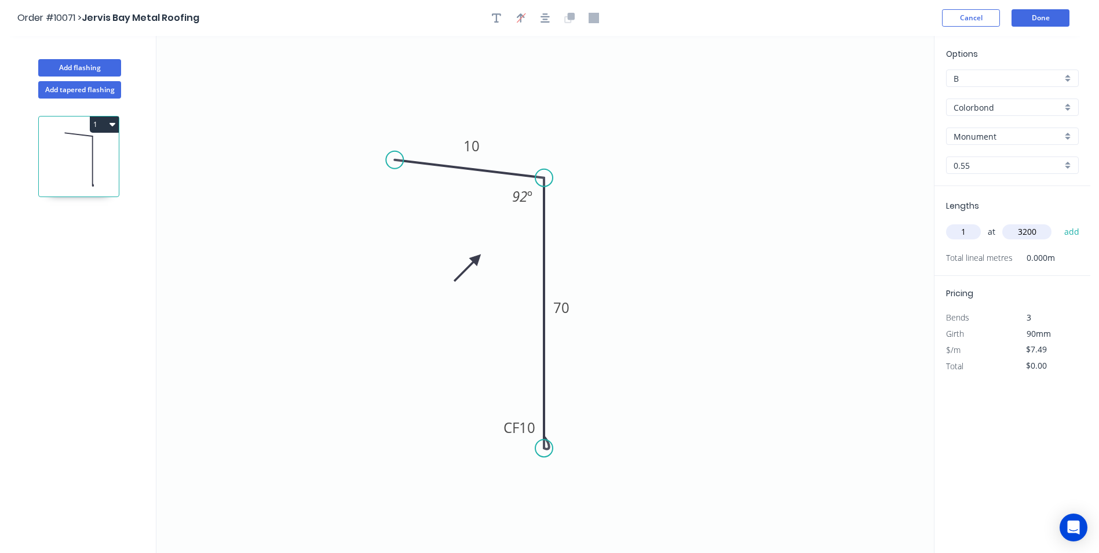
type input "$23.97"
click at [1021, 15] on button "Done" at bounding box center [1041, 17] width 58 height 17
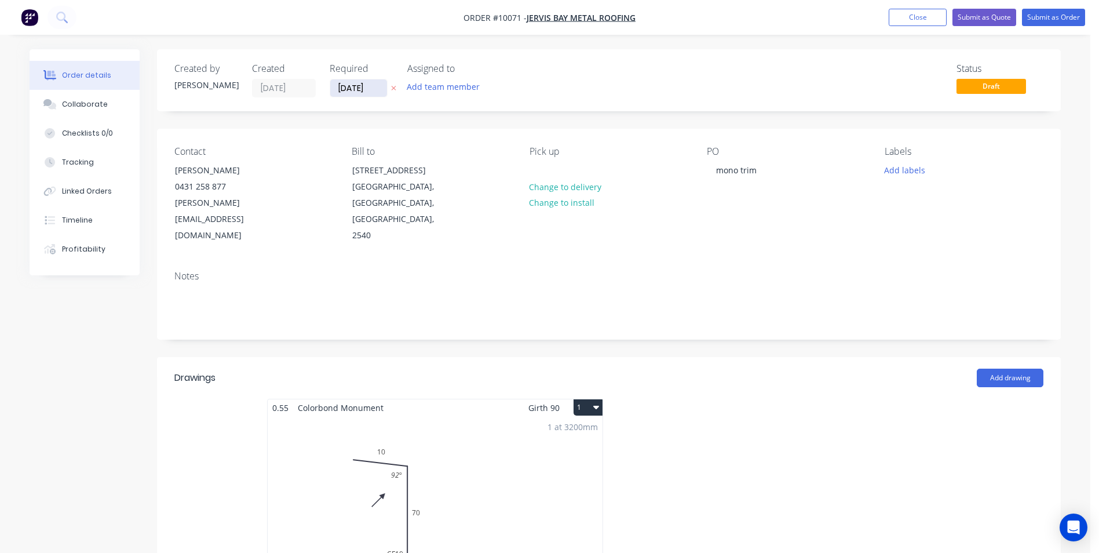
click at [362, 87] on input "[DATE]" at bounding box center [358, 87] width 57 height 17
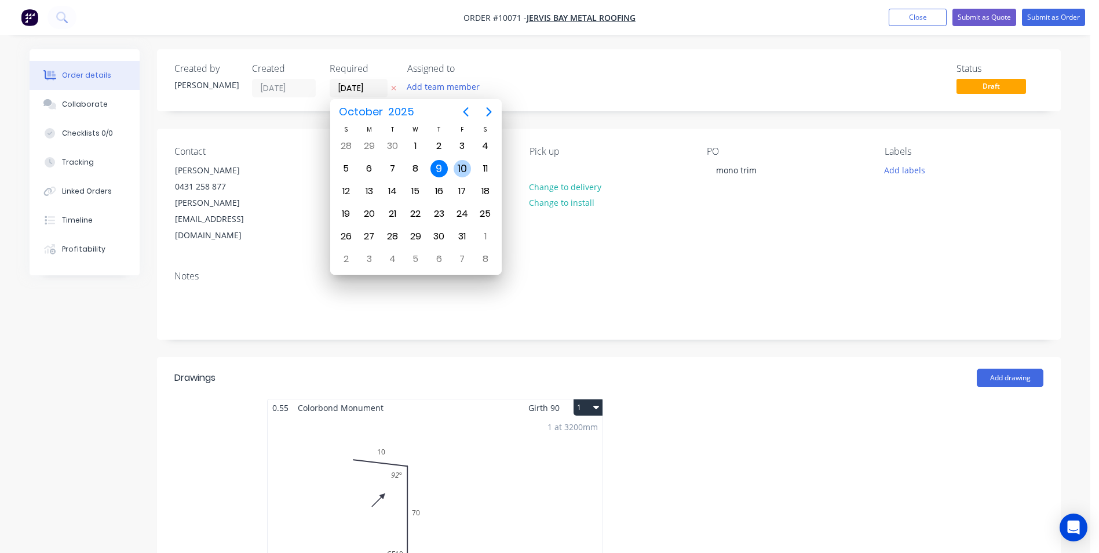
click at [466, 166] on div "10" at bounding box center [462, 168] width 17 height 17
type input "[DATE]"
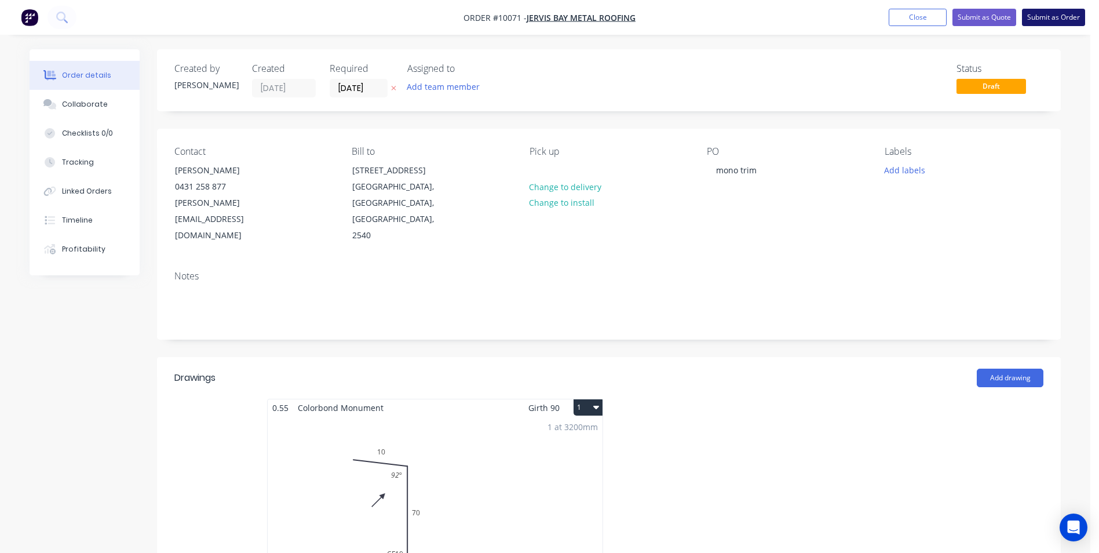
click at [1040, 19] on button "Submit as Order" at bounding box center [1053, 17] width 63 height 17
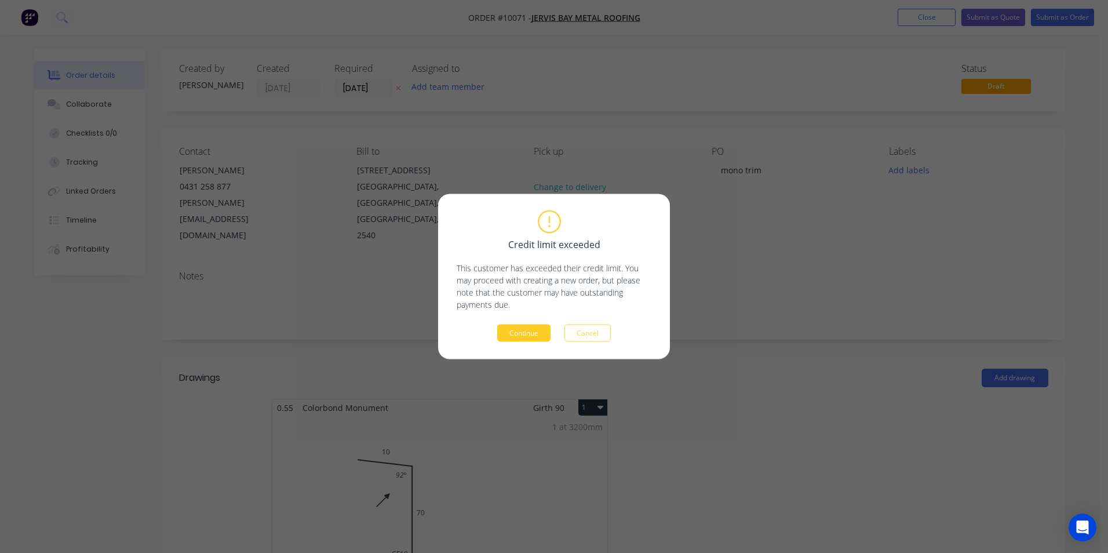
click at [524, 330] on button "Continue" at bounding box center [523, 332] width 53 height 17
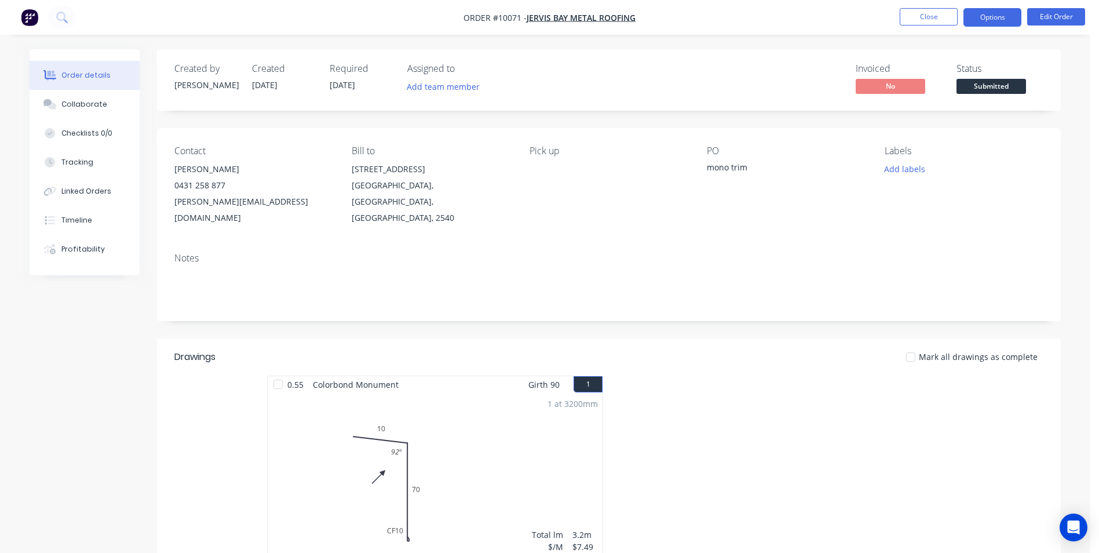
click at [999, 17] on button "Options" at bounding box center [993, 17] width 58 height 19
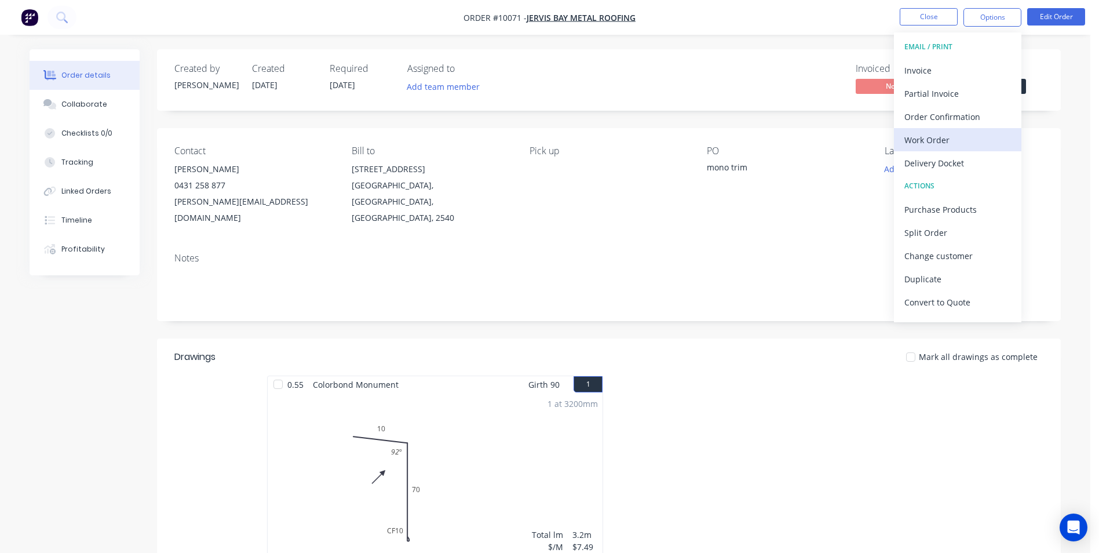
click at [941, 145] on div "Work Order" at bounding box center [958, 140] width 107 height 17
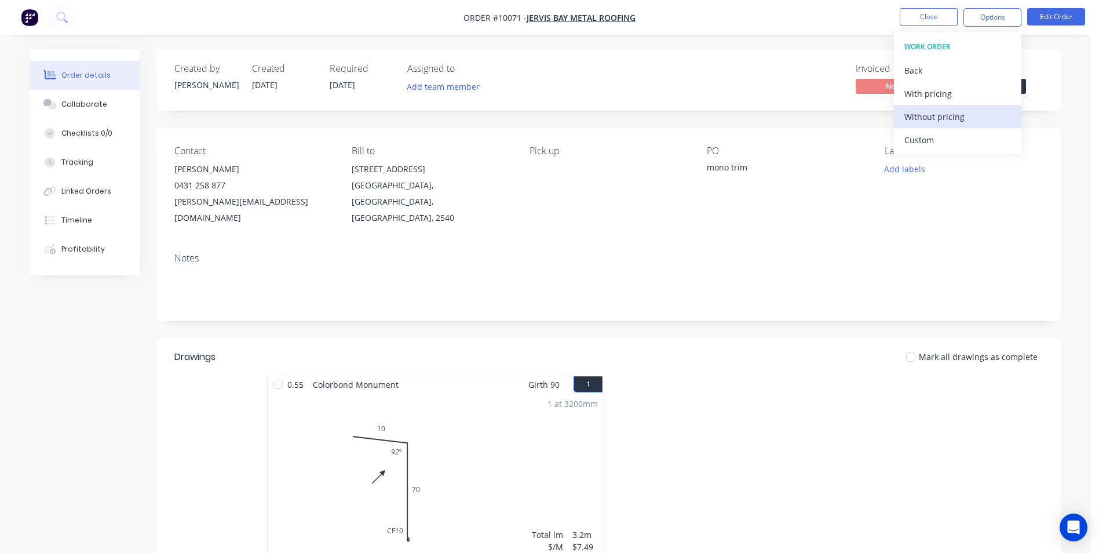
click at [940, 123] on div "Without pricing" at bounding box center [958, 116] width 107 height 17
click at [933, 117] on div "Order Confirmation" at bounding box center [958, 116] width 107 height 17
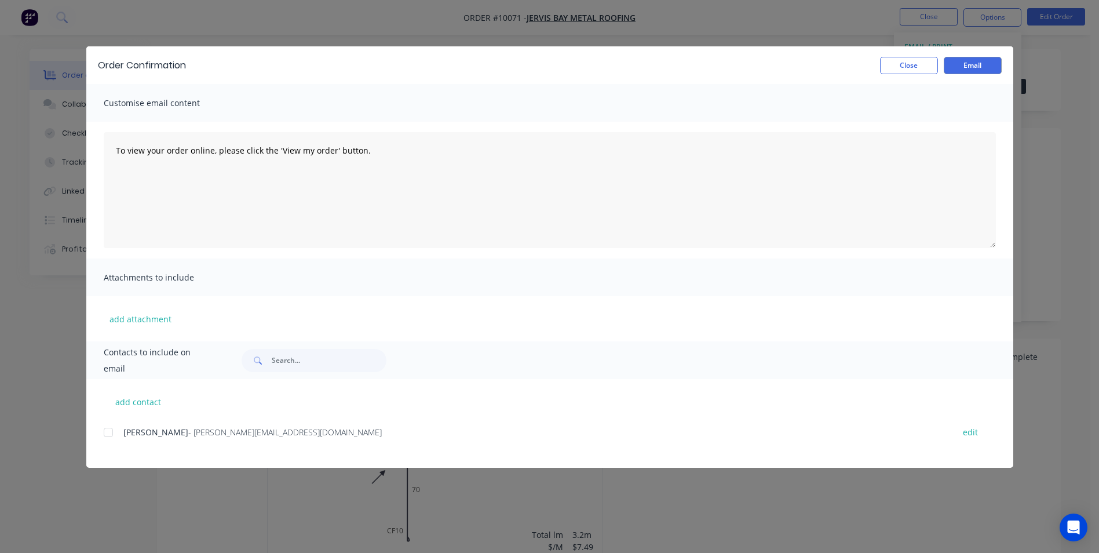
click at [119, 429] on div at bounding box center [108, 432] width 23 height 23
click at [967, 69] on button "Email" at bounding box center [973, 65] width 58 height 17
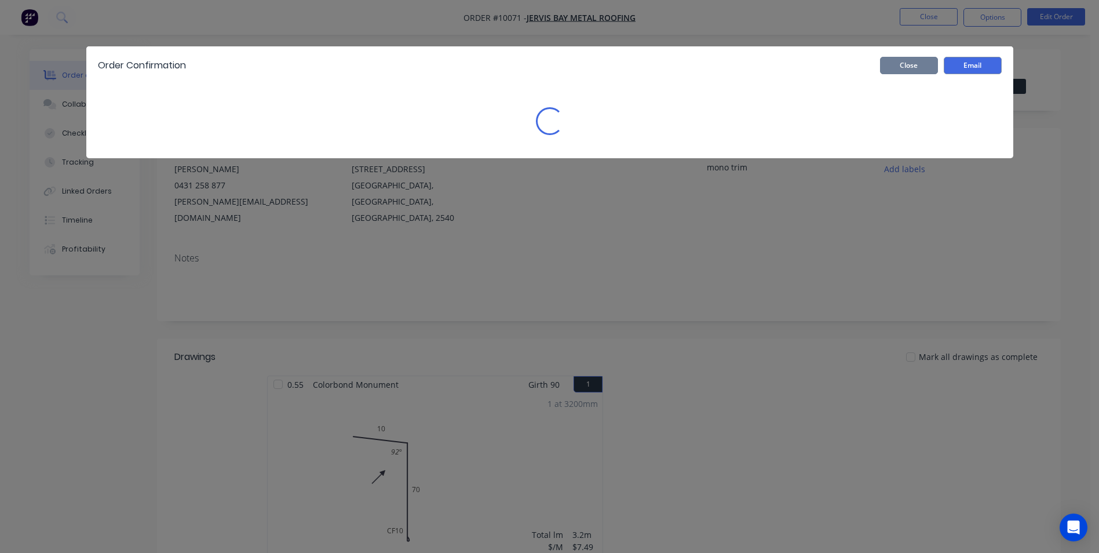
click at [898, 69] on button "Close" at bounding box center [909, 65] width 58 height 17
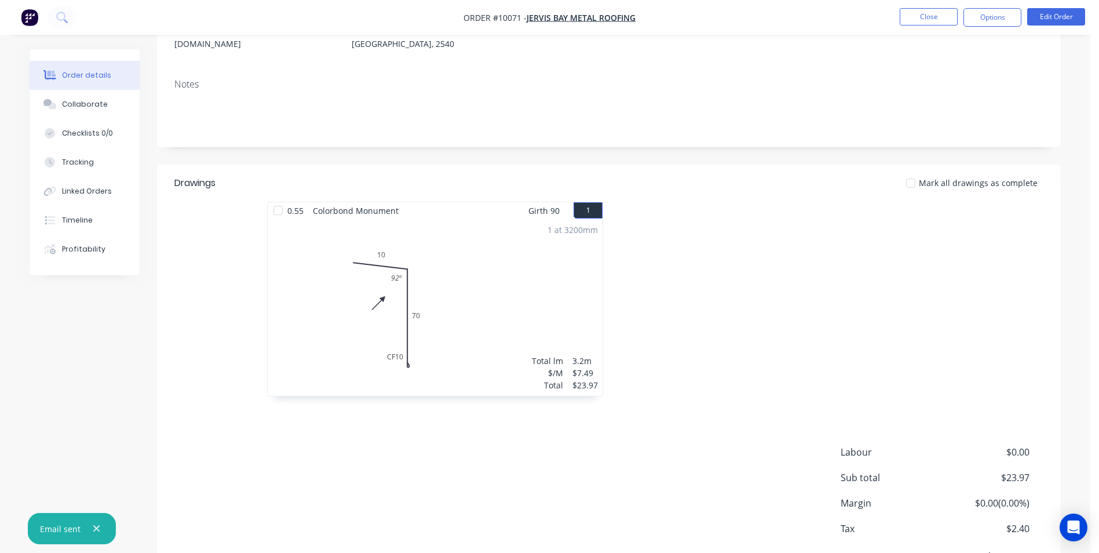
scroll to position [219, 0]
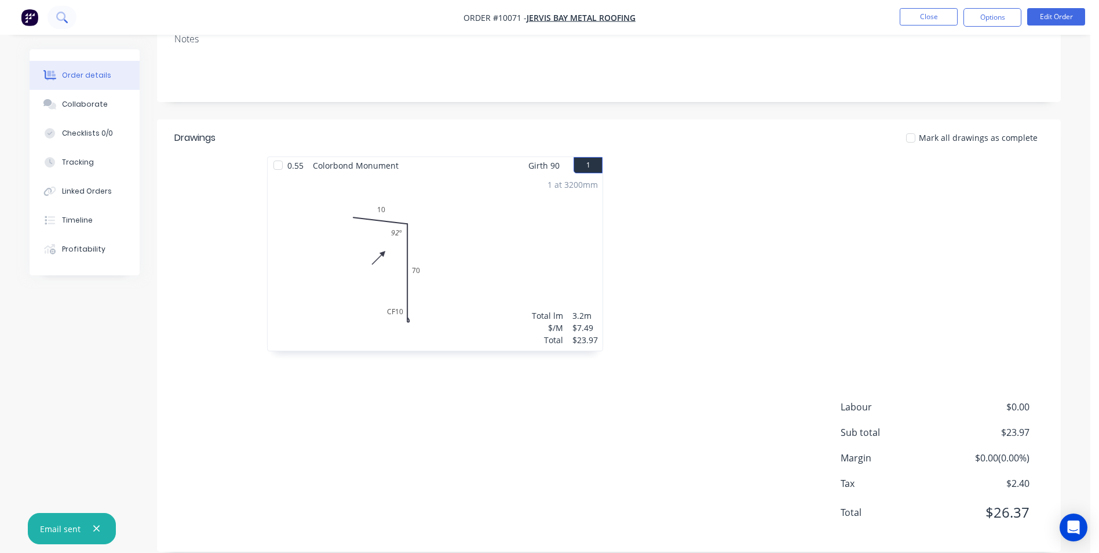
click at [60, 18] on icon at bounding box center [61, 17] width 11 height 11
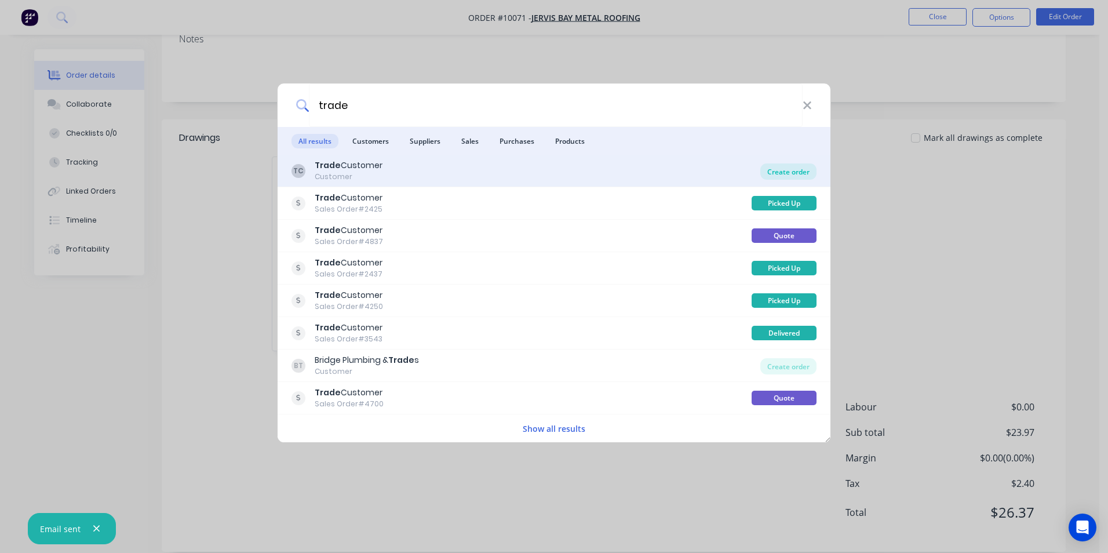
type input "trade"
click at [781, 176] on div "Create order" at bounding box center [788, 171] width 56 height 16
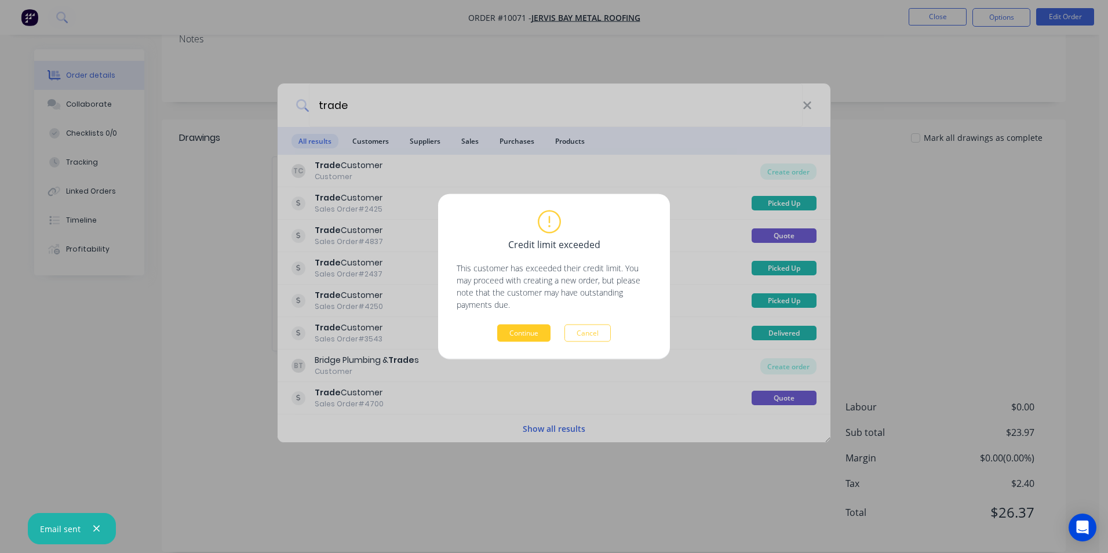
click at [534, 338] on button "Continue" at bounding box center [523, 332] width 53 height 17
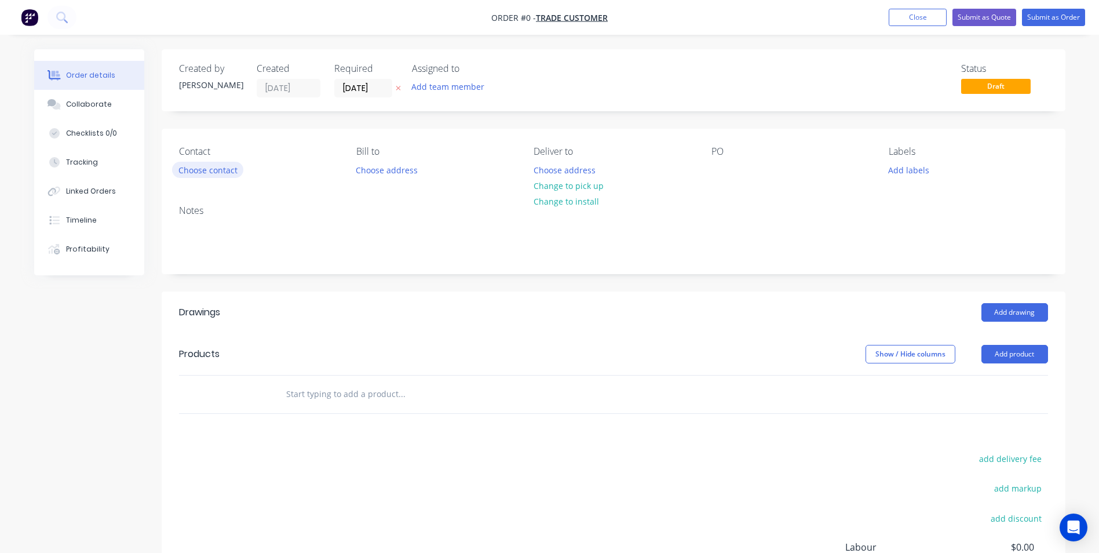
click at [226, 165] on button "Choose contact" at bounding box center [207, 170] width 71 height 16
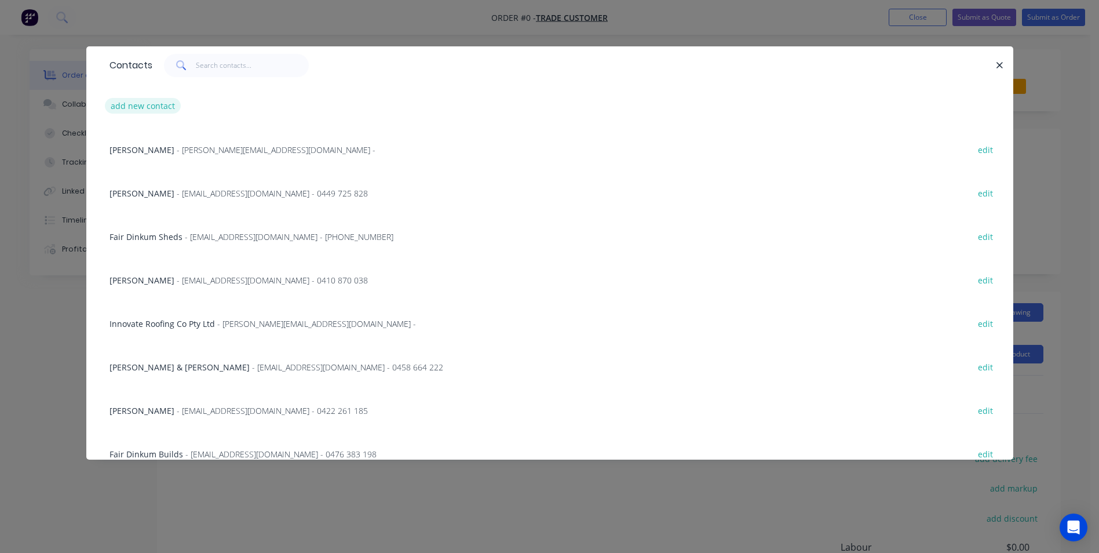
click at [159, 110] on button "add new contact" at bounding box center [143, 106] width 76 height 16
select select "AU"
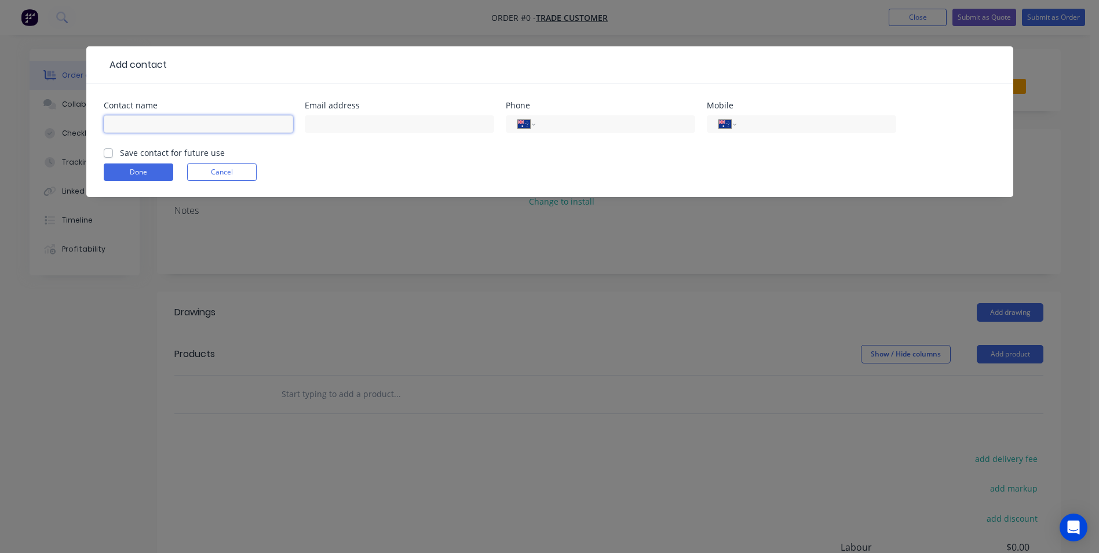
click at [173, 123] on input "text" at bounding box center [198, 123] width 189 height 17
type input "sue"
click at [378, 128] on input "text" at bounding box center [399, 123] width 189 height 17
click at [758, 127] on input "tel" at bounding box center [814, 124] width 139 height 13
type input "0418 869 950"
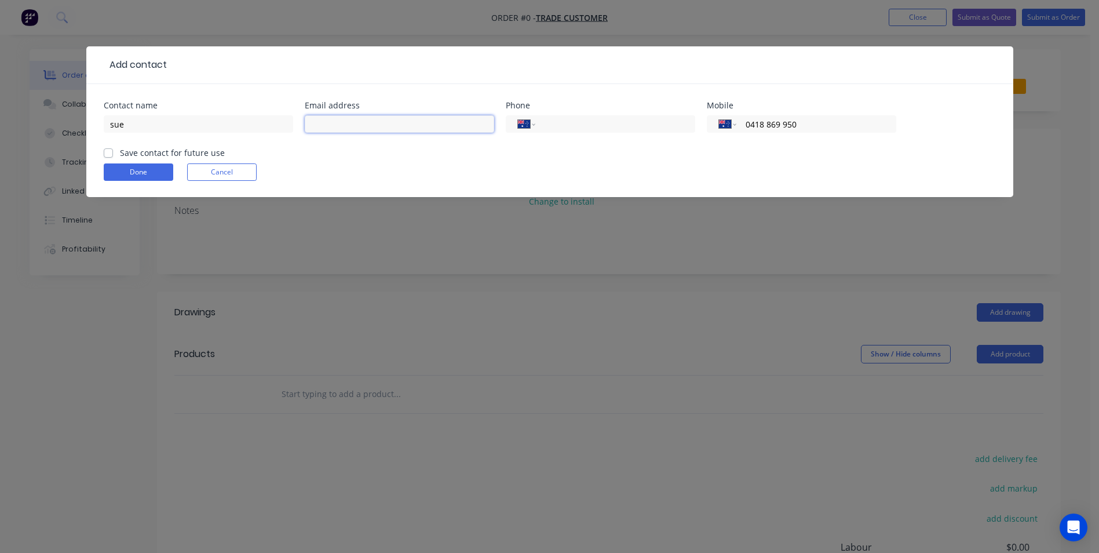
click at [389, 125] on input "text" at bounding box center [399, 123] width 189 height 17
type input "[EMAIL_ADDRESS][PERSON_NAME][DOMAIN_NAME]"
click at [113, 151] on div "Save contact for future use" at bounding box center [164, 153] width 121 height 12
click at [120, 155] on label "Save contact for future use" at bounding box center [172, 153] width 105 height 12
click at [111, 155] on input "Save contact for future use" at bounding box center [108, 152] width 9 height 11
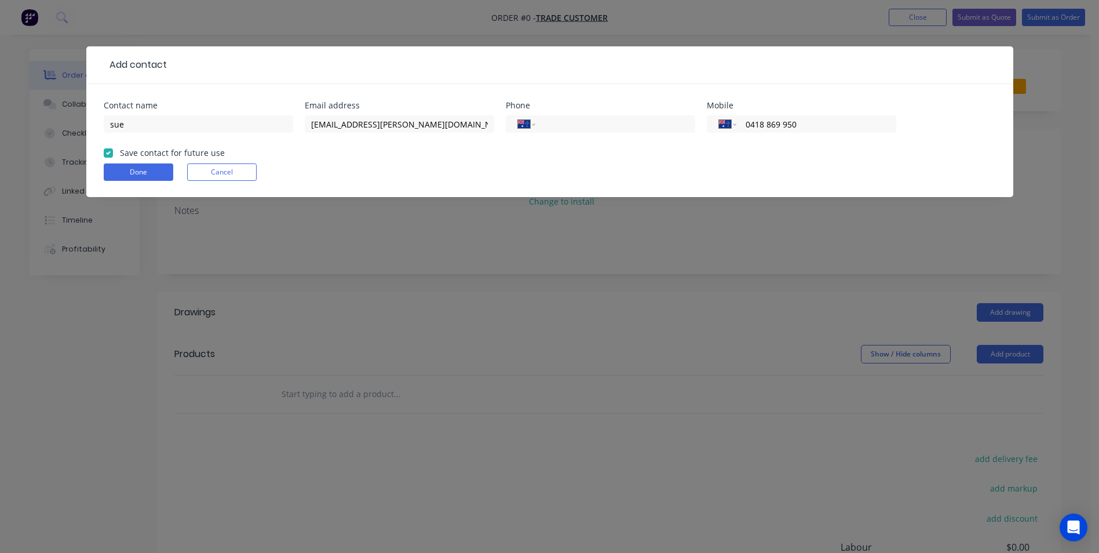
checkbox input "true"
click at [134, 176] on button "Done" at bounding box center [139, 171] width 70 height 17
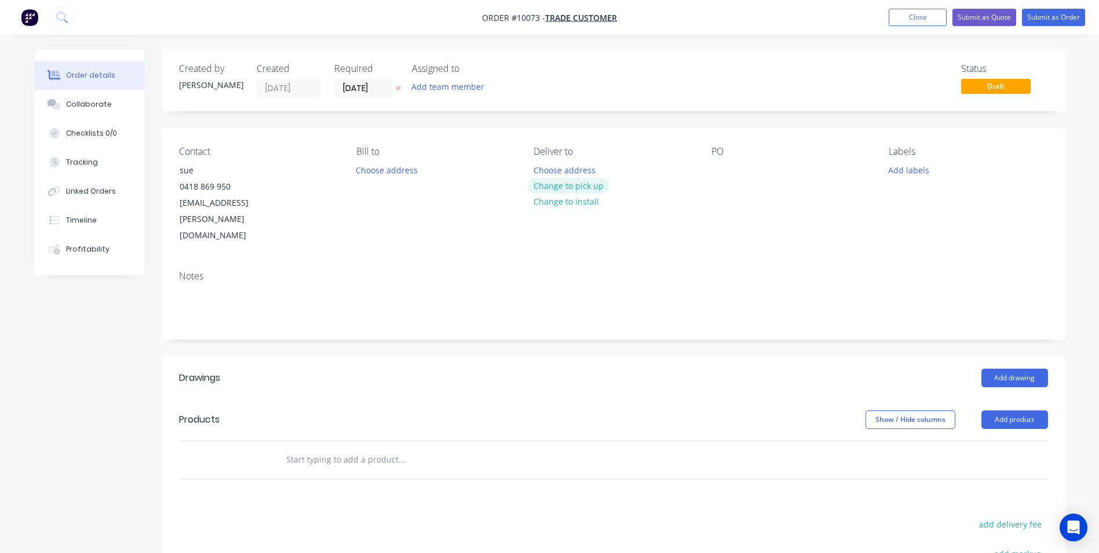
click at [571, 190] on button "Change to pick up" at bounding box center [568, 186] width 82 height 16
click at [334, 448] on input "text" at bounding box center [402, 459] width 232 height 23
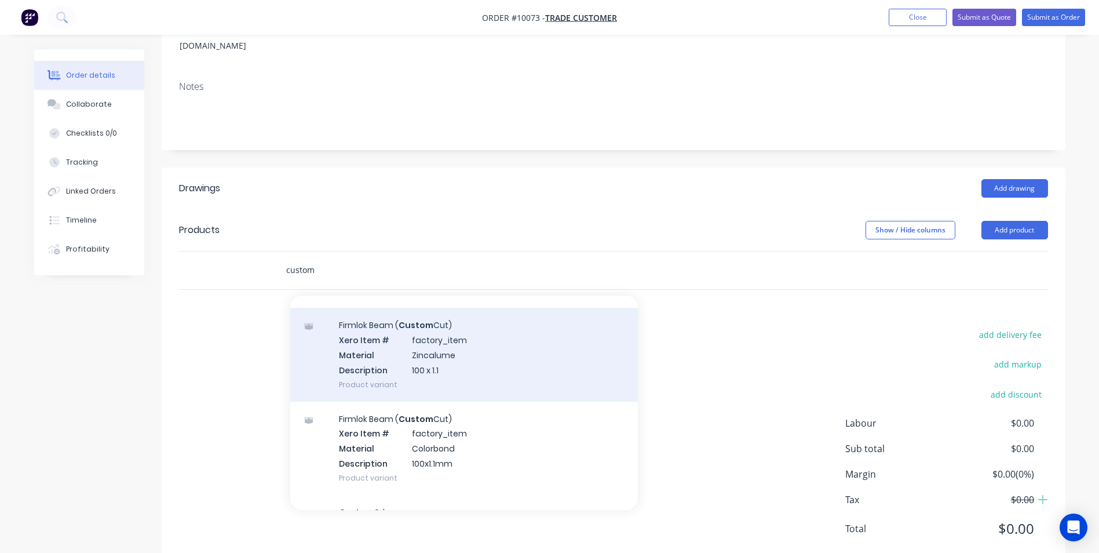
scroll to position [406, 0]
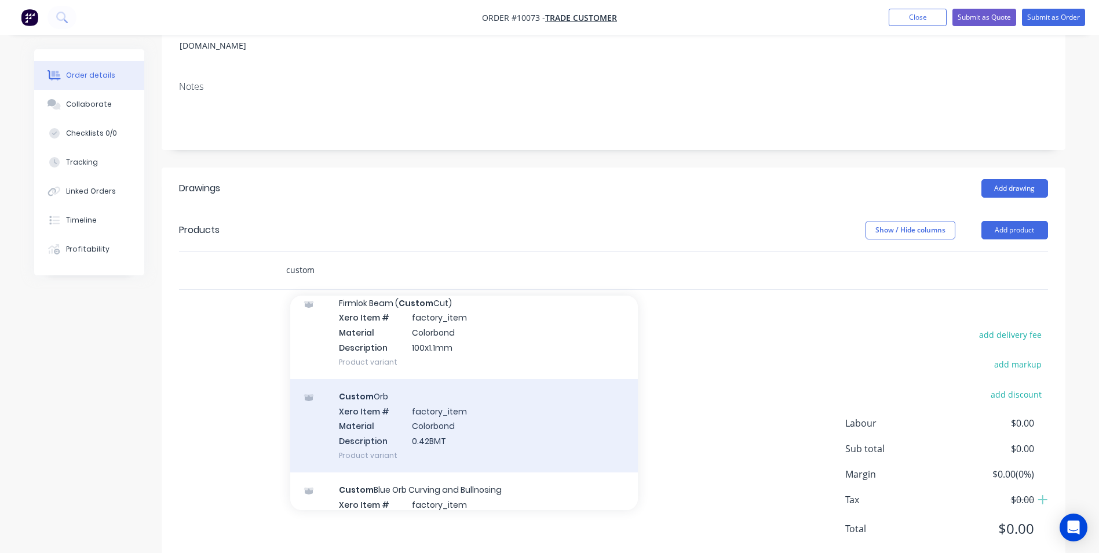
type input "custom"
click at [449, 399] on div "Custom Orb Xero Item # factory_item Material Colorbond Description 0.42BMT Prod…" at bounding box center [464, 425] width 348 height 93
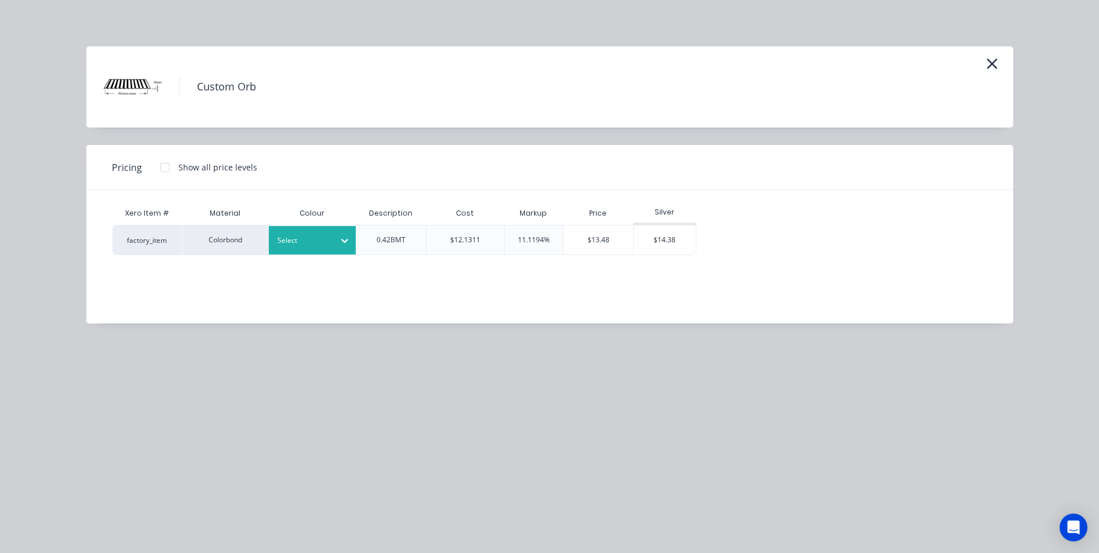
click at [295, 235] on div at bounding box center [304, 240] width 52 height 13
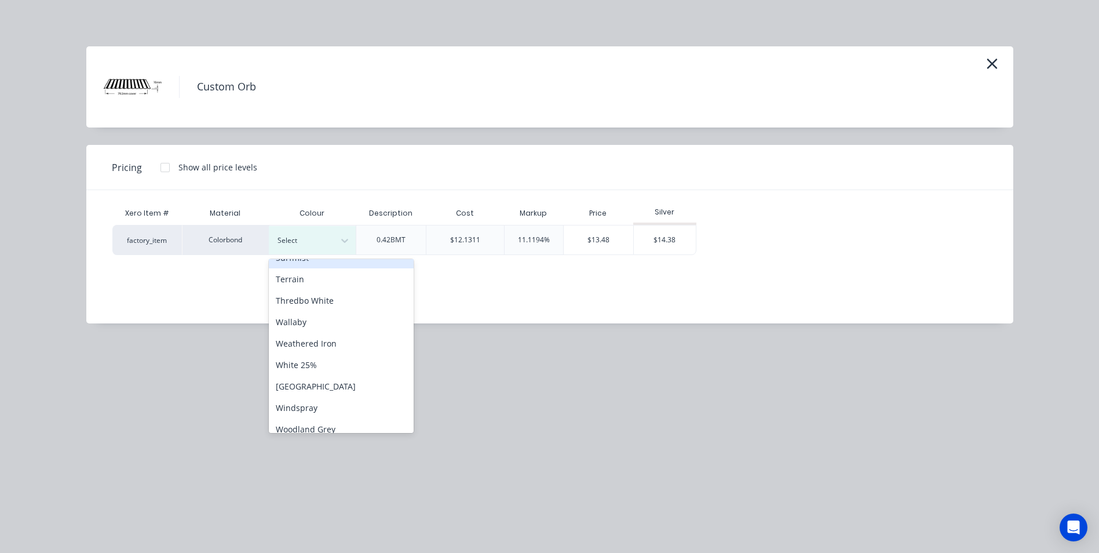
scroll to position [474, 0]
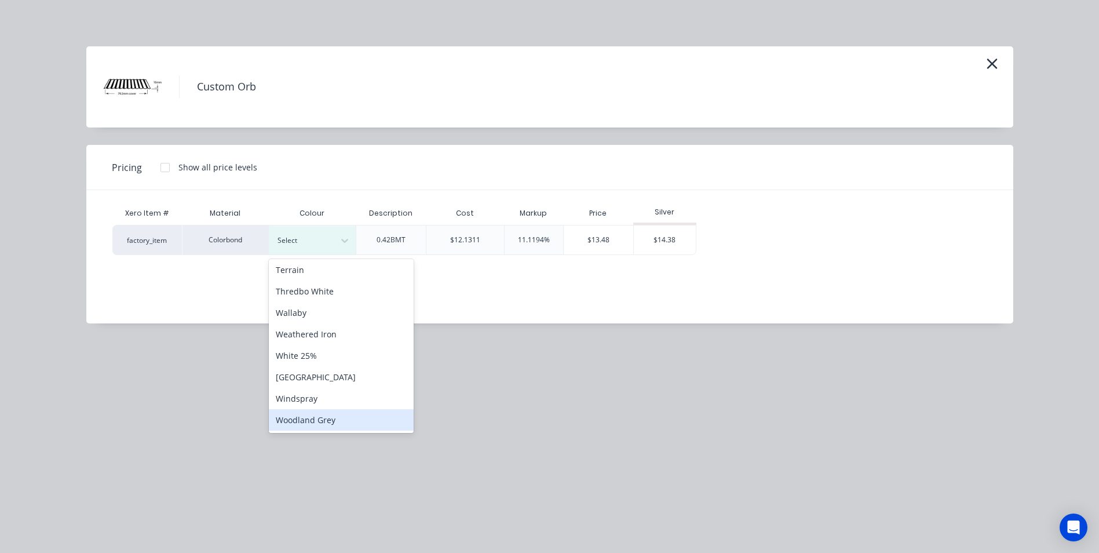
click at [325, 418] on div "Woodland Grey" at bounding box center [341, 419] width 145 height 21
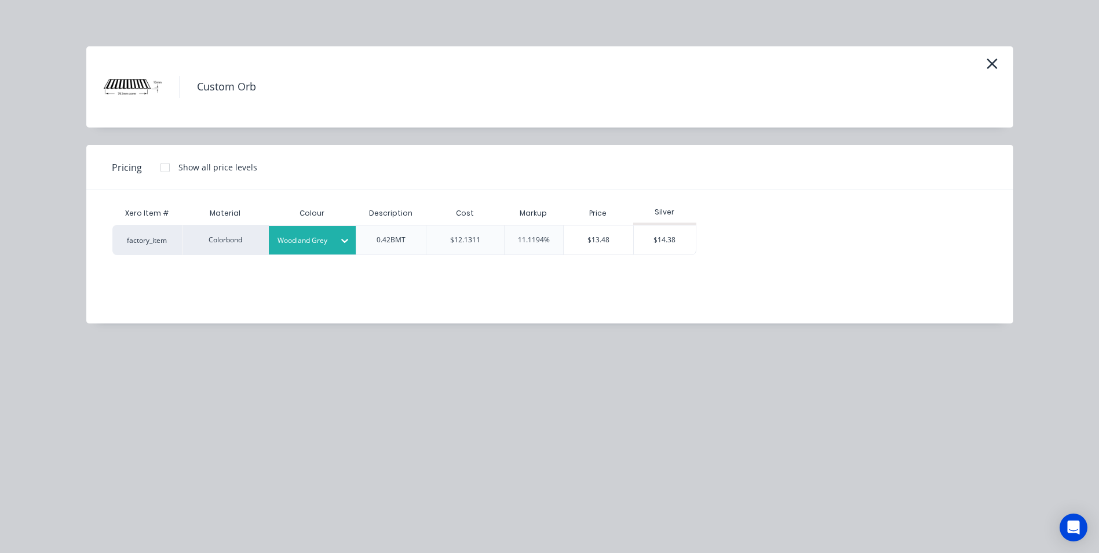
click at [163, 173] on div at bounding box center [165, 167] width 23 height 23
click at [638, 242] on div "$13.48" at bounding box center [665, 239] width 63 height 29
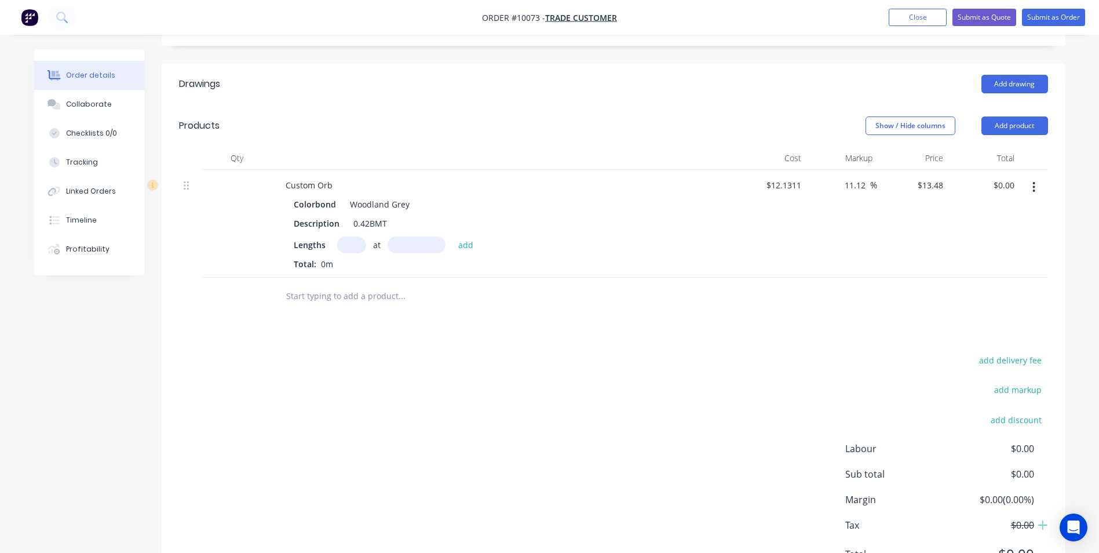
scroll to position [305, 0]
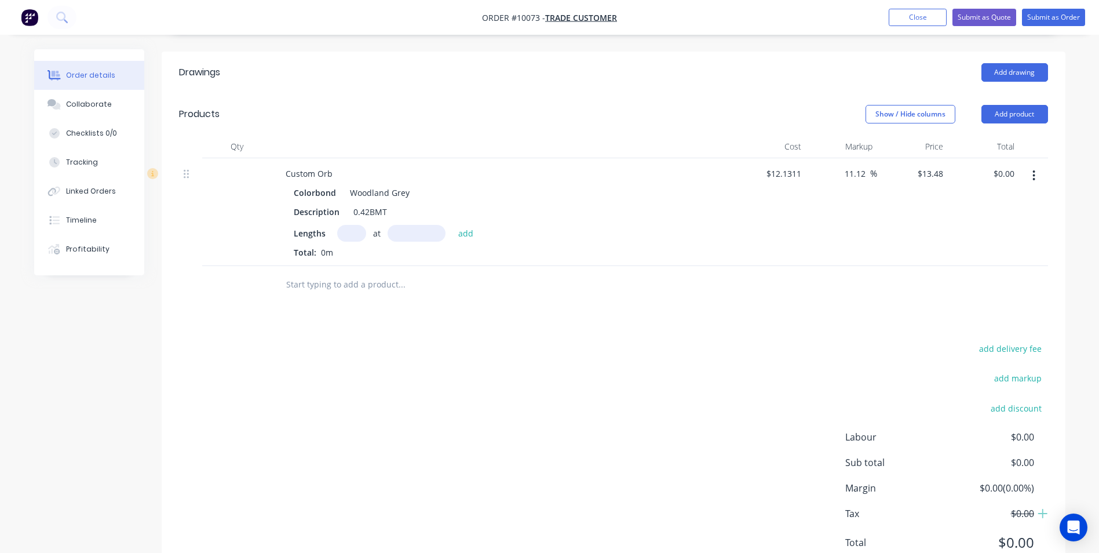
click at [353, 225] on input "text" at bounding box center [351, 233] width 29 height 17
type input "14"
type input "4000"
click at [453, 225] on button "add" at bounding box center [466, 233] width 27 height 16
type input "$754.88"
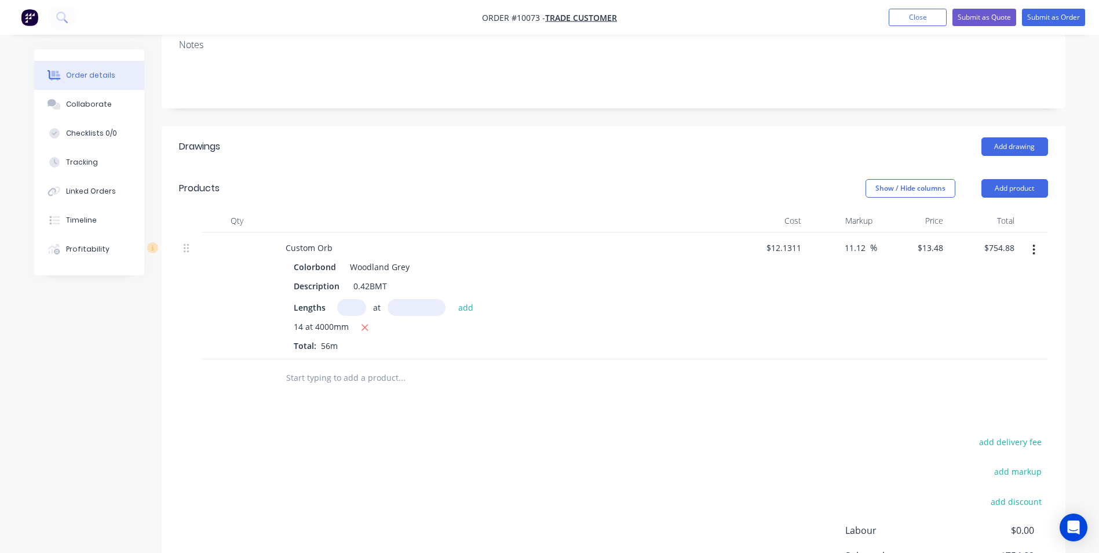
scroll to position [338, 0]
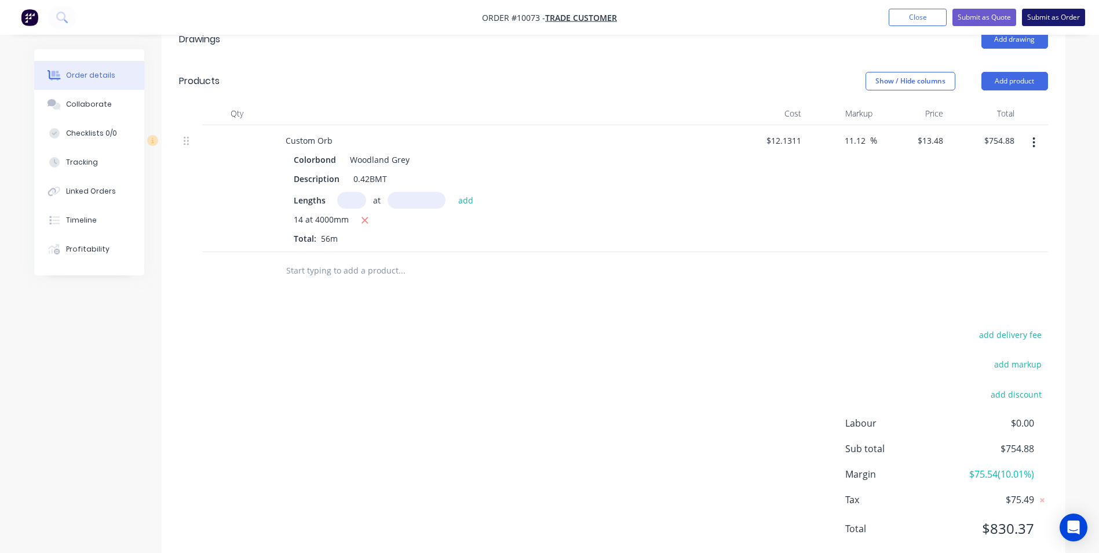
click at [1031, 19] on button "Submit as Order" at bounding box center [1053, 17] width 63 height 17
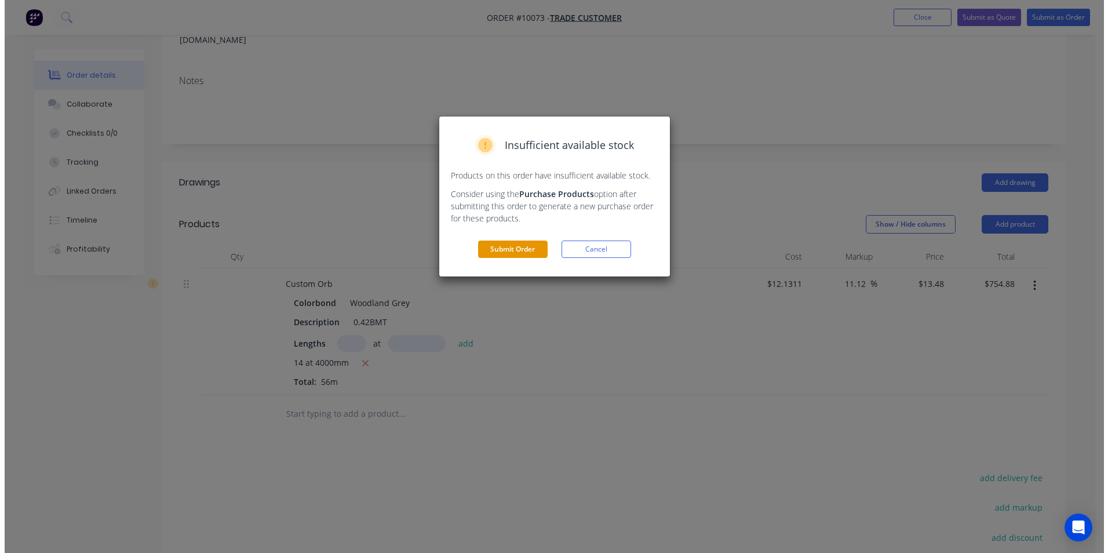
scroll to position [165, 0]
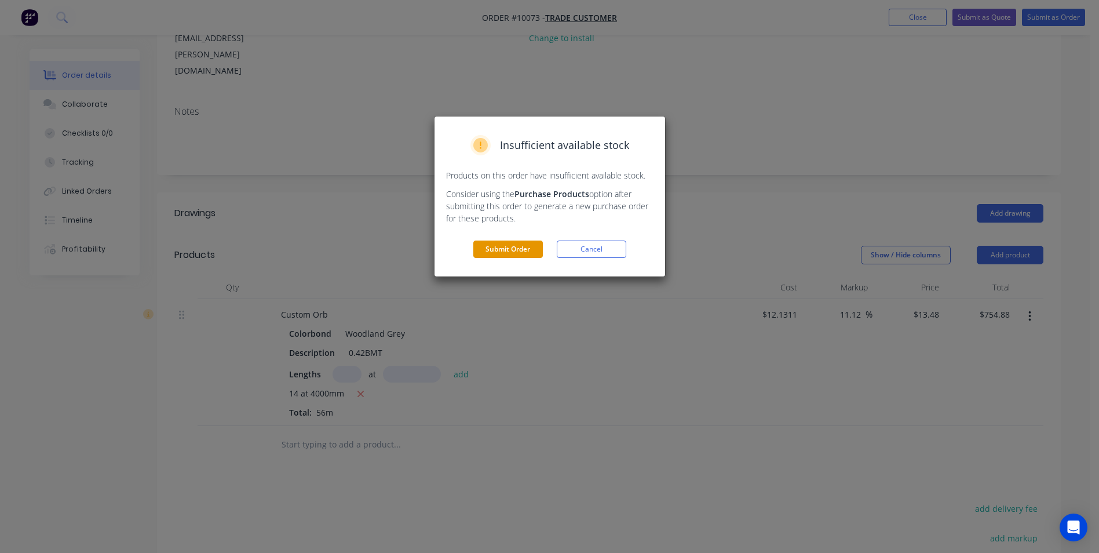
click at [527, 251] on button "Submit Order" at bounding box center [508, 248] width 70 height 17
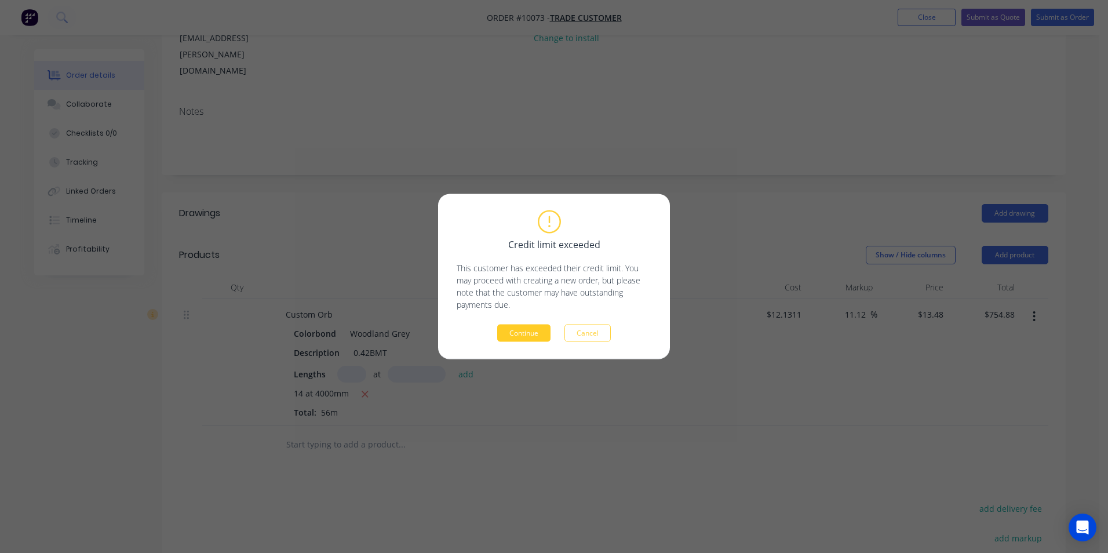
click at [521, 328] on button "Continue" at bounding box center [523, 332] width 53 height 17
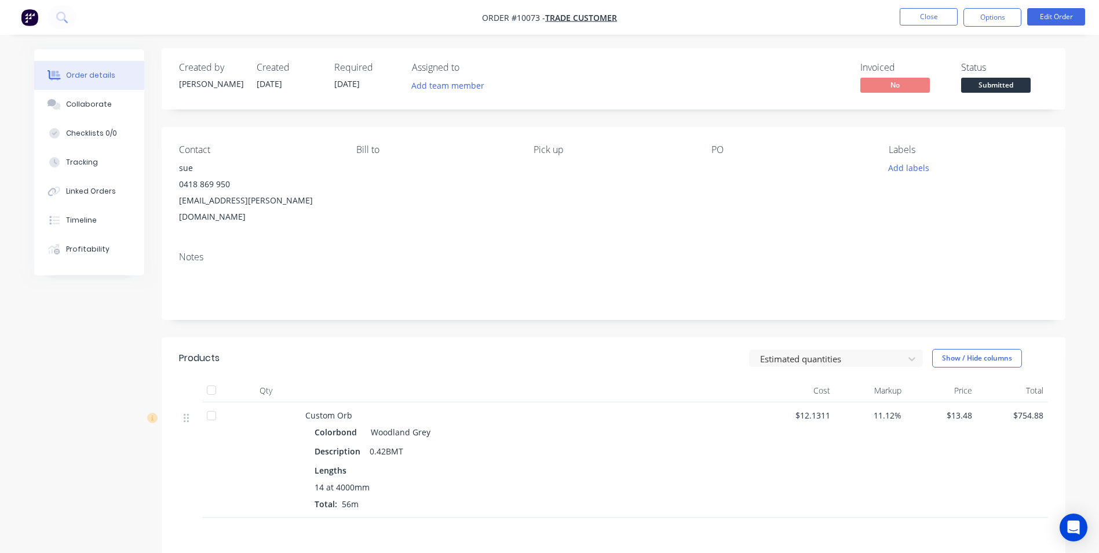
scroll to position [0, 0]
click at [986, 14] on button "Options" at bounding box center [993, 17] width 58 height 19
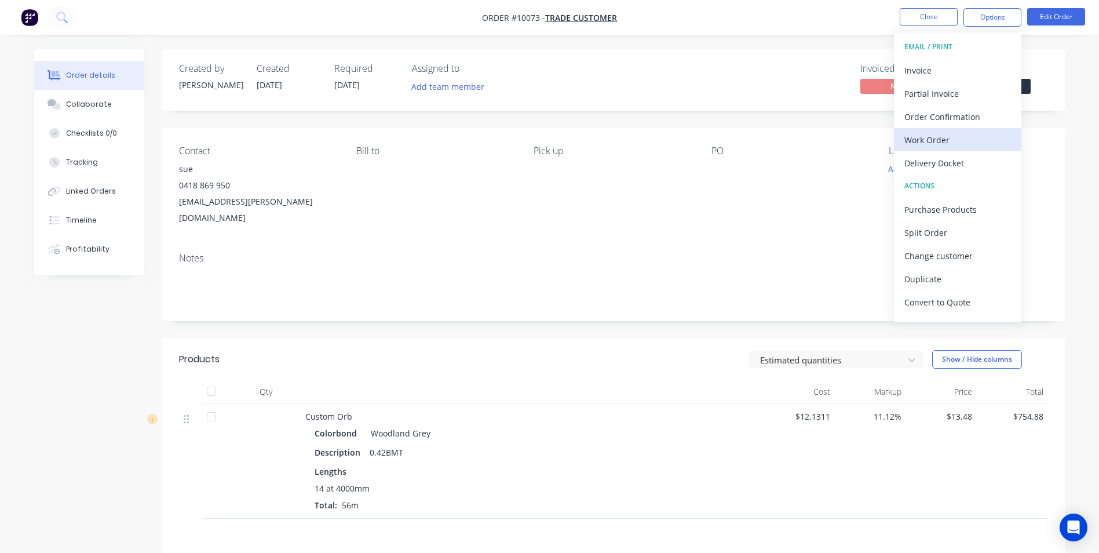
click at [941, 142] on div "Work Order" at bounding box center [958, 140] width 107 height 17
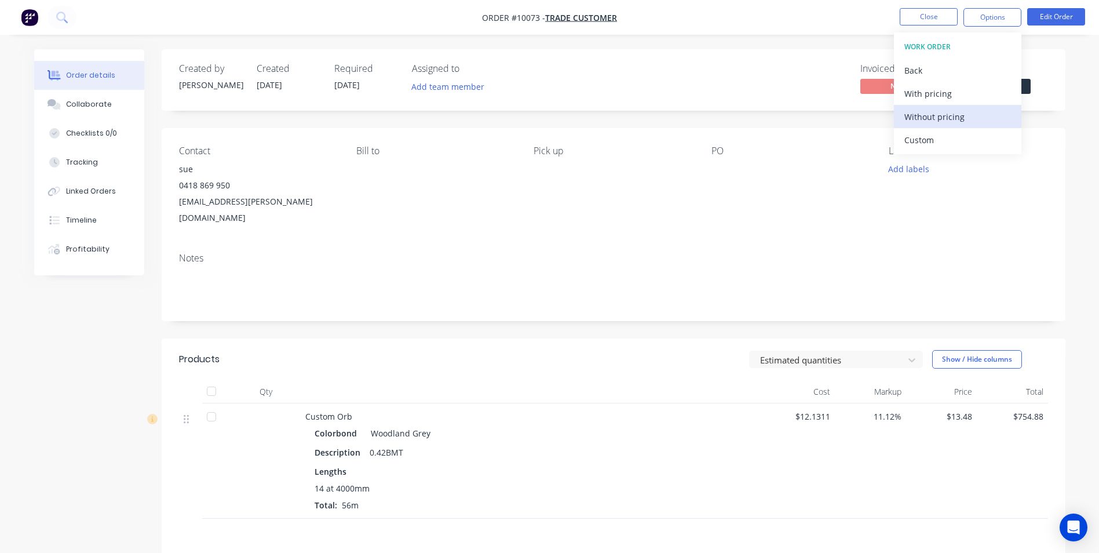
click at [954, 118] on div "Without pricing" at bounding box center [958, 116] width 107 height 17
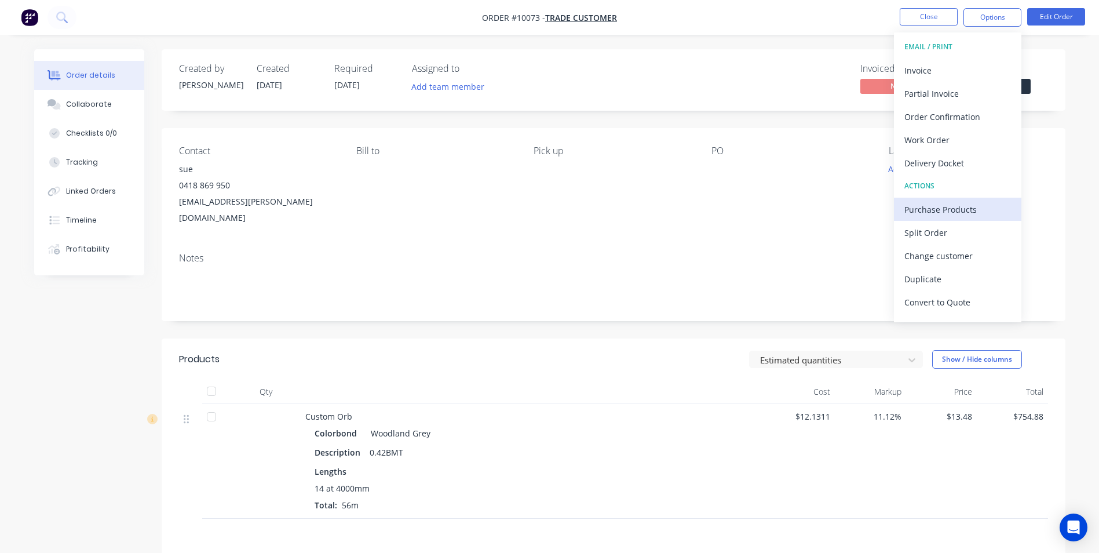
click at [955, 206] on div "Purchase Products" at bounding box center [958, 209] width 107 height 17
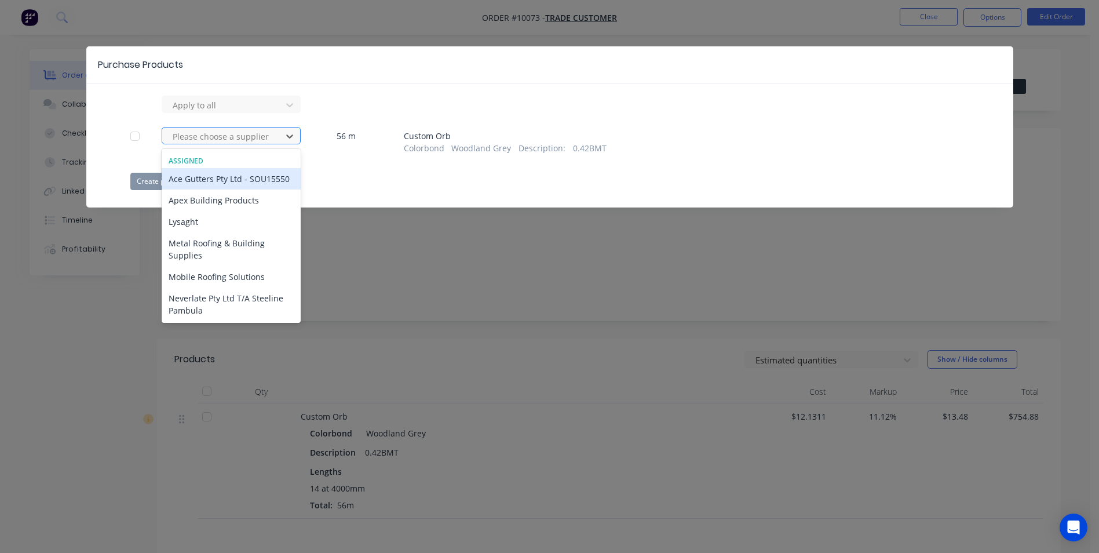
click at [218, 144] on div "Please choose a supplier" at bounding box center [223, 135] width 111 height 17
click at [195, 211] on div "Apex Building Products" at bounding box center [231, 199] width 139 height 21
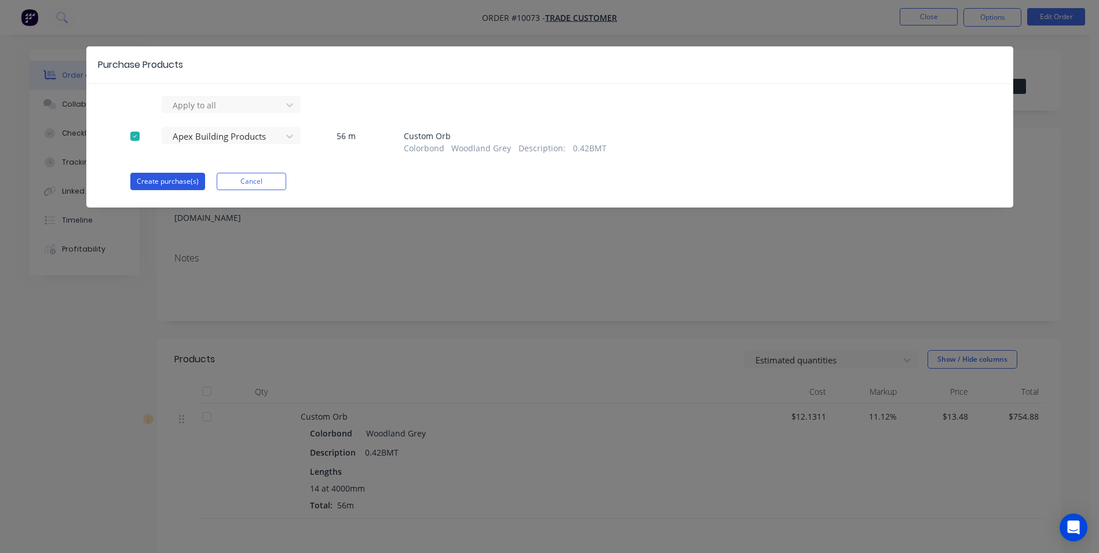
click at [161, 187] on button "Create purchase(s)" at bounding box center [167, 181] width 75 height 17
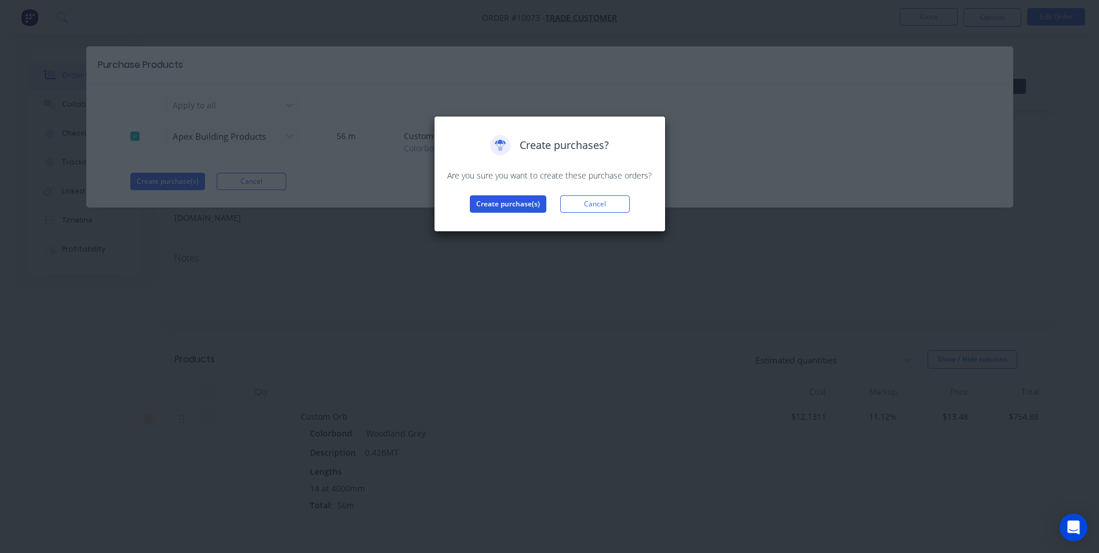
click at [521, 202] on button "Create purchase(s)" at bounding box center [508, 203] width 76 height 17
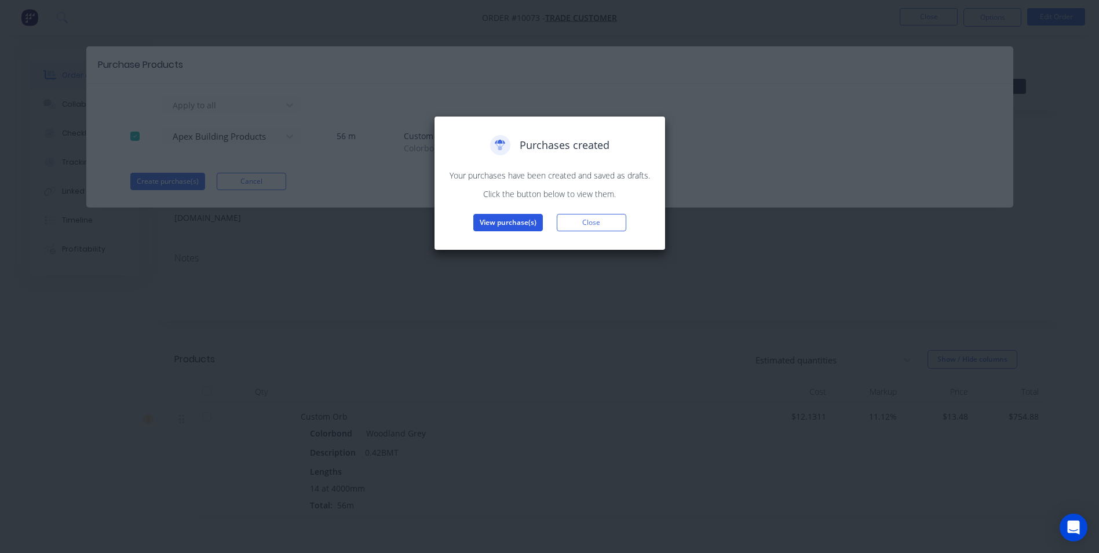
click at [504, 223] on button "View purchase(s)" at bounding box center [508, 222] width 70 height 17
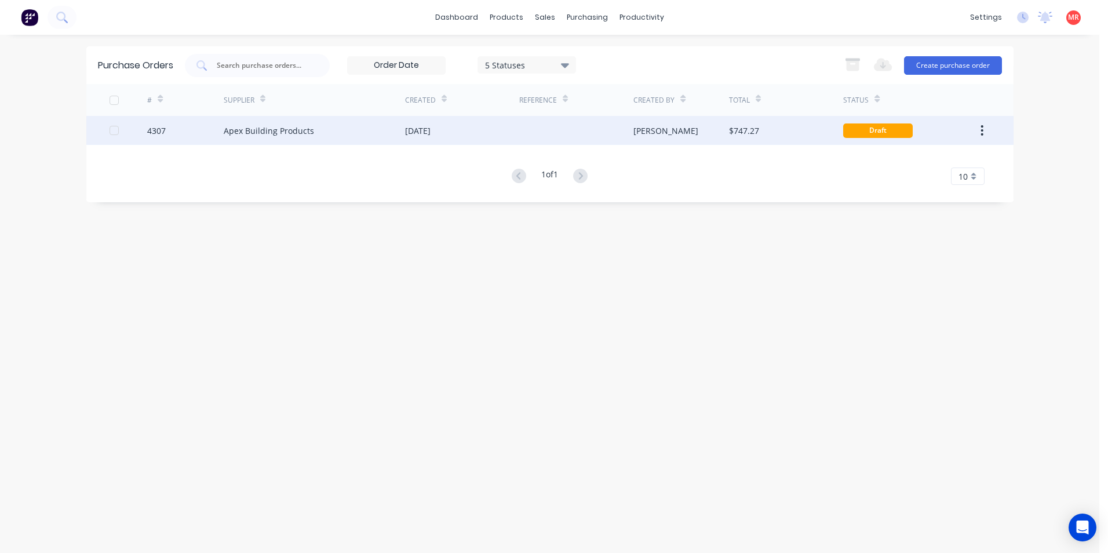
click at [448, 139] on div "[DATE]" at bounding box center [462, 130] width 114 height 29
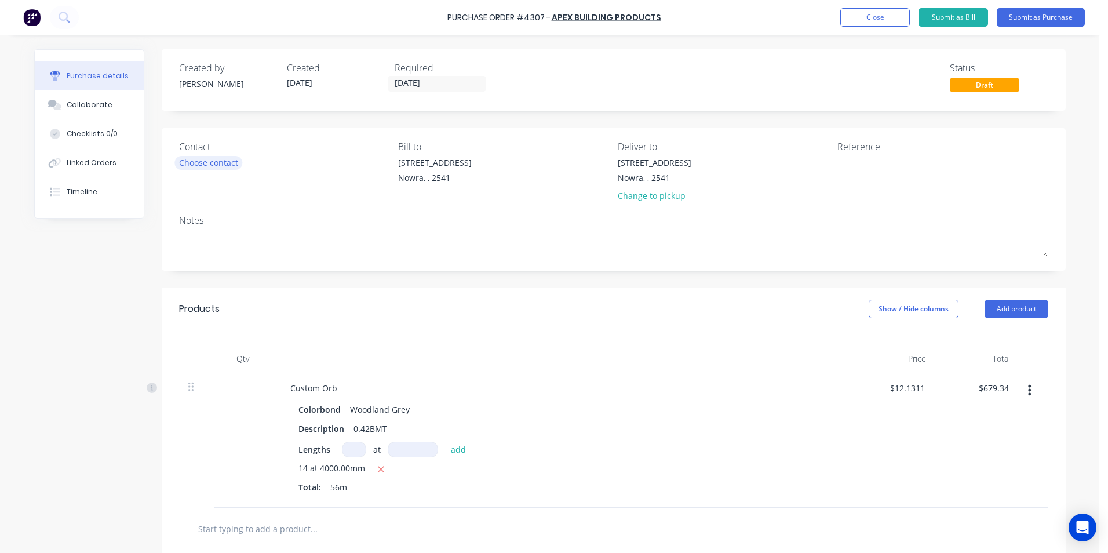
click at [197, 163] on div "Choose contact" at bounding box center [208, 162] width 59 height 12
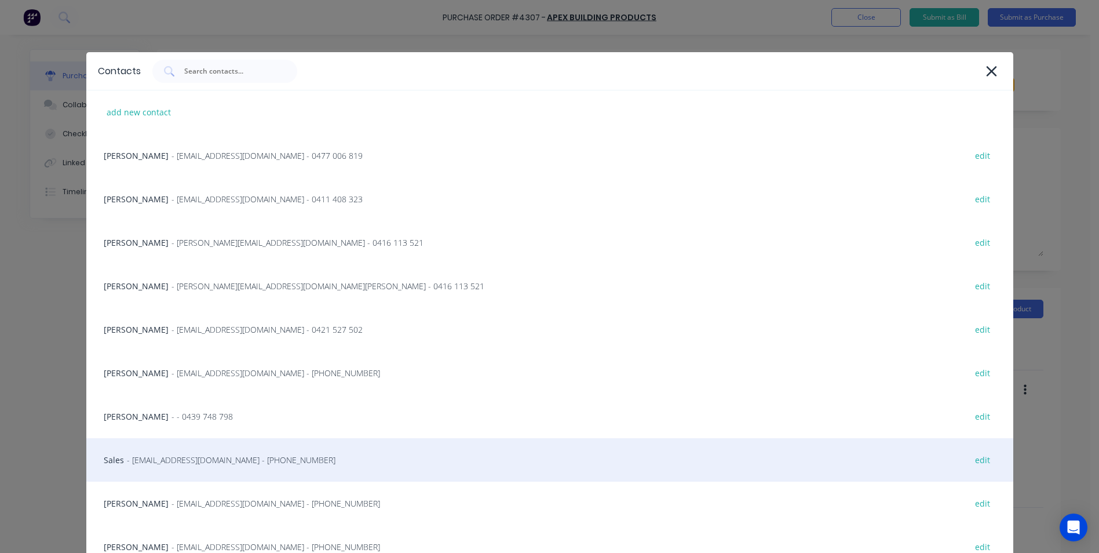
click at [204, 452] on div "Sales - [EMAIL_ADDRESS][DOMAIN_NAME] - [PHONE_NUMBER] edit" at bounding box center [549, 459] width 927 height 43
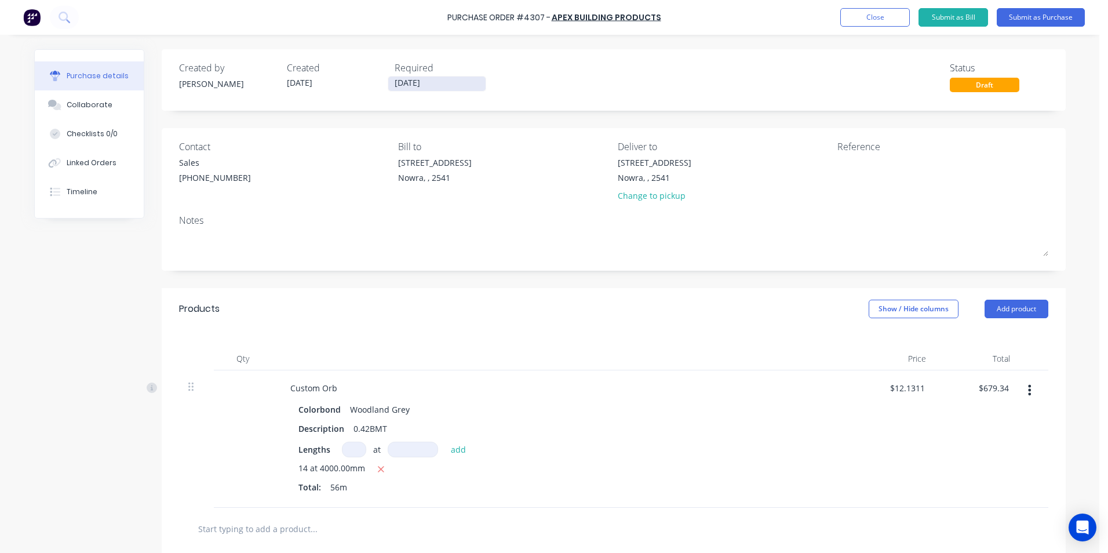
click at [420, 83] on input "[DATE]" at bounding box center [436, 83] width 97 height 14
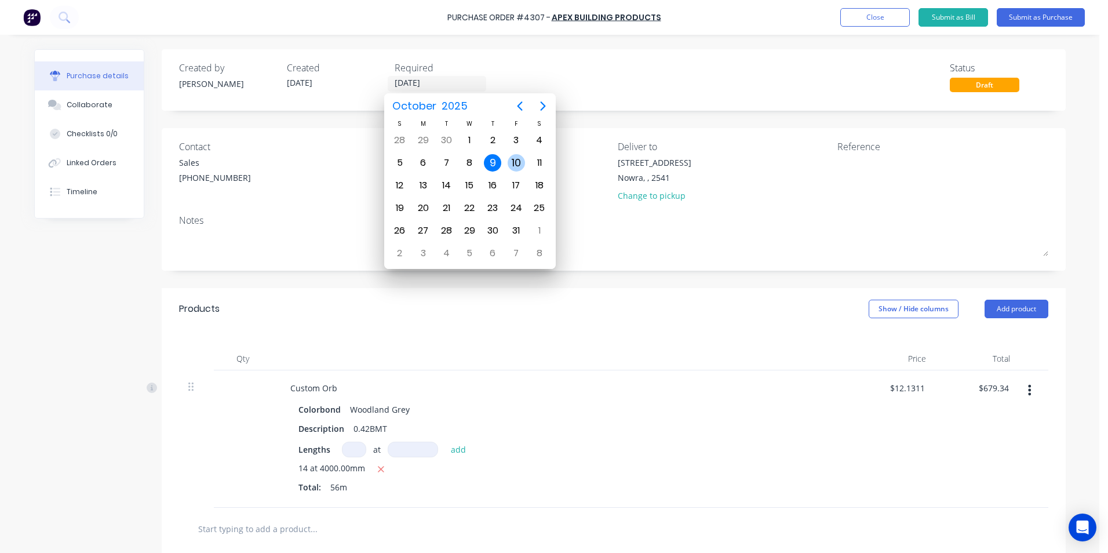
click at [506, 159] on div "10" at bounding box center [516, 163] width 23 height 22
type input "[DATE]"
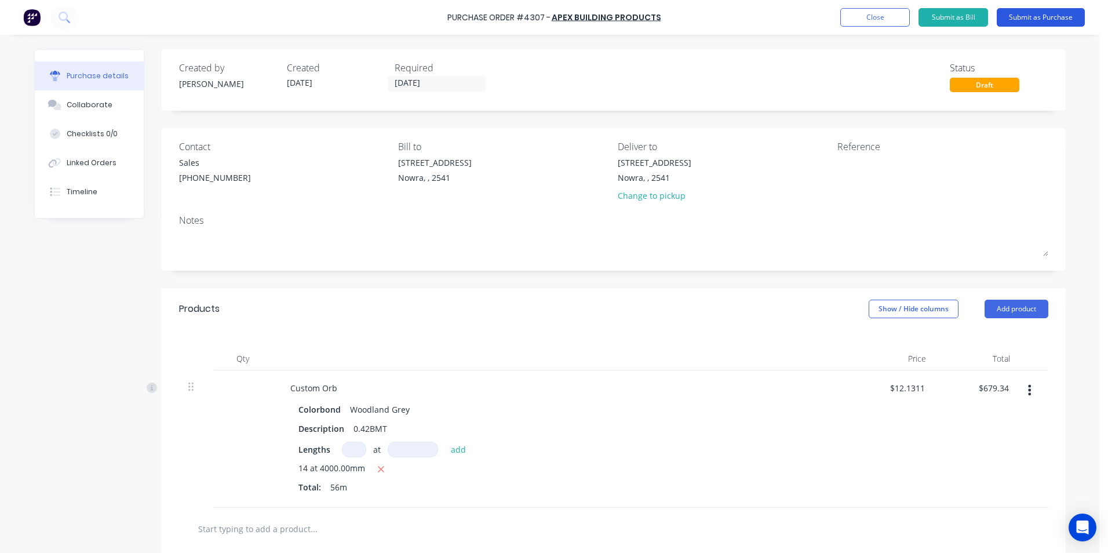
click at [1031, 17] on button "Submit as Purchase" at bounding box center [1041, 17] width 88 height 19
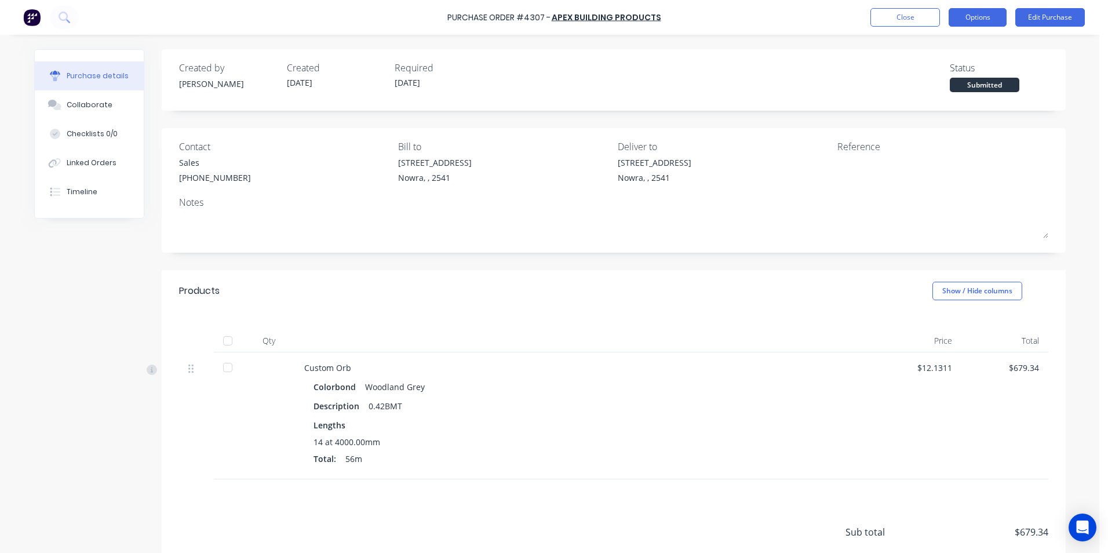
click at [973, 19] on button "Options" at bounding box center [978, 17] width 58 height 19
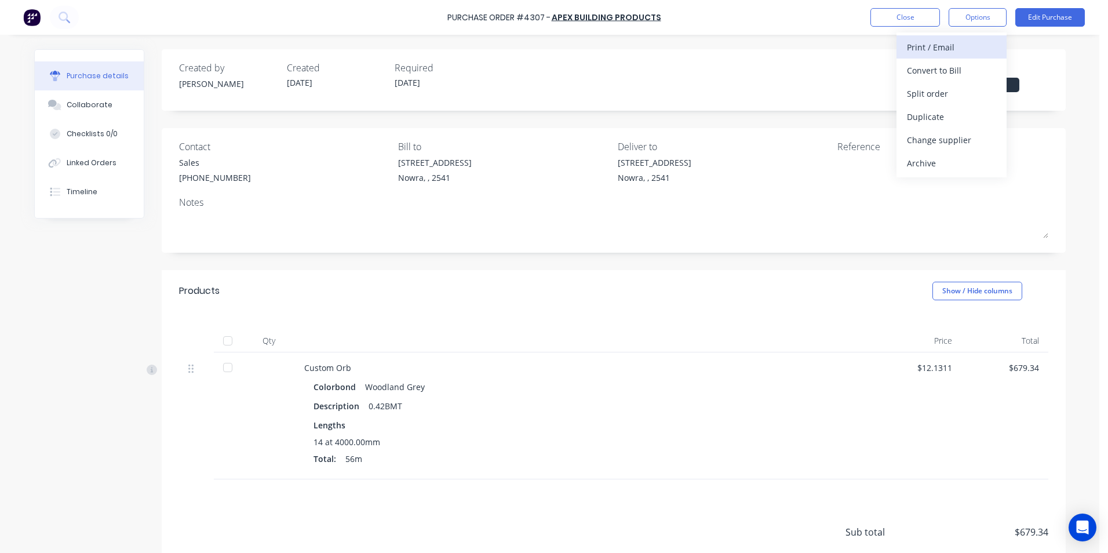
click at [935, 46] on div "Print / Email" at bounding box center [951, 47] width 89 height 17
click at [936, 77] on div "With pricing" at bounding box center [951, 70] width 89 height 17
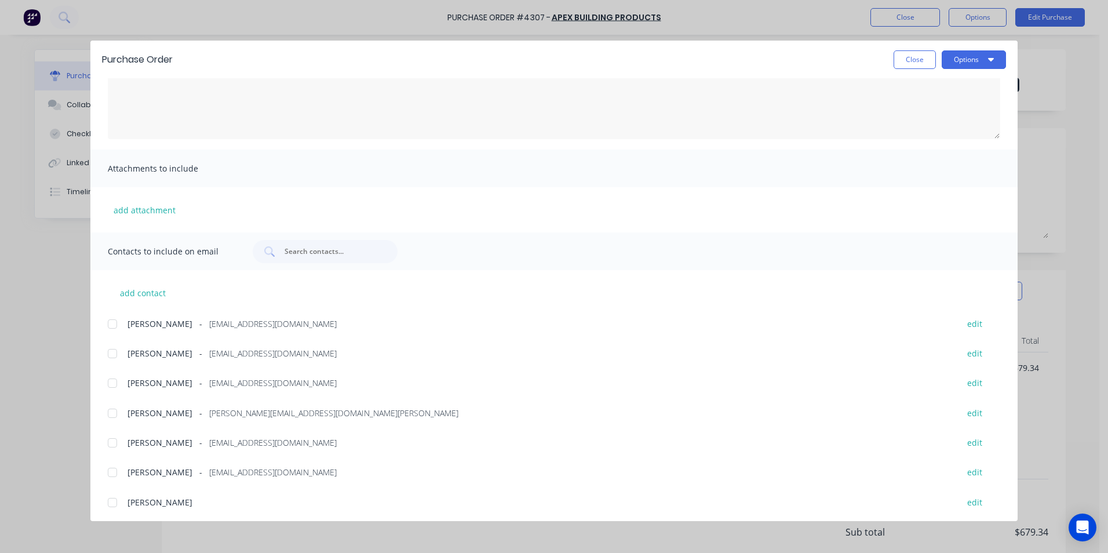
scroll to position [195, 0]
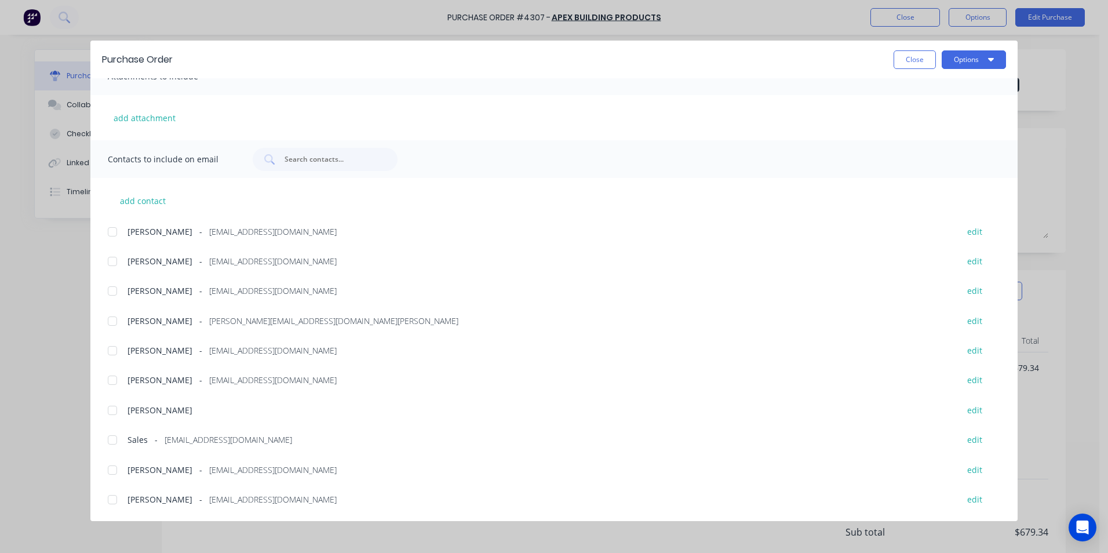
click at [114, 435] on div at bounding box center [112, 439] width 23 height 23
click at [957, 61] on button "Options" at bounding box center [974, 59] width 64 height 19
click at [911, 134] on div "Email" at bounding box center [950, 135] width 89 height 17
click at [899, 53] on button "Close" at bounding box center [915, 59] width 42 height 19
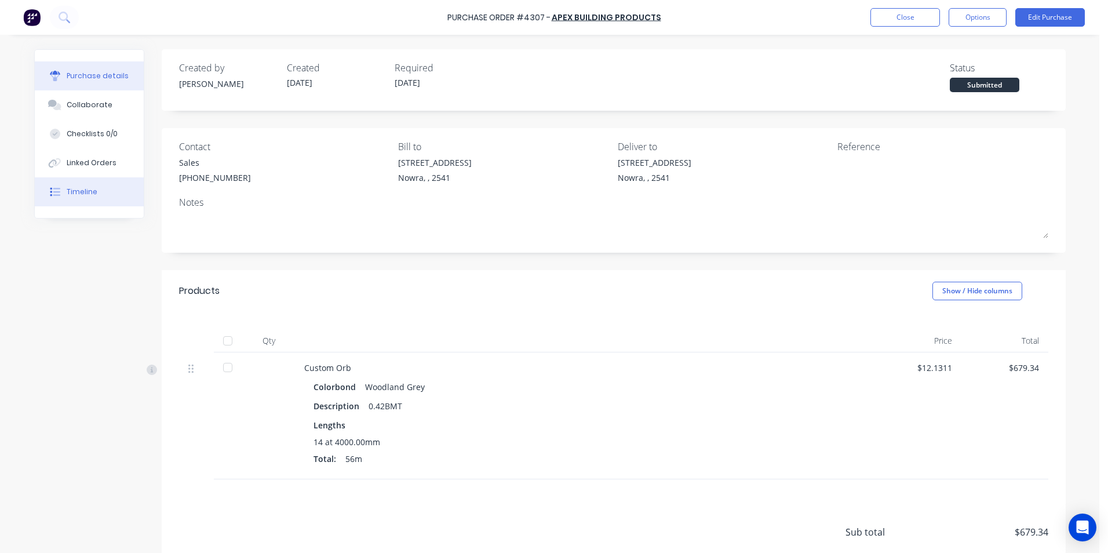
click at [69, 197] on button "Timeline" at bounding box center [89, 191] width 109 height 29
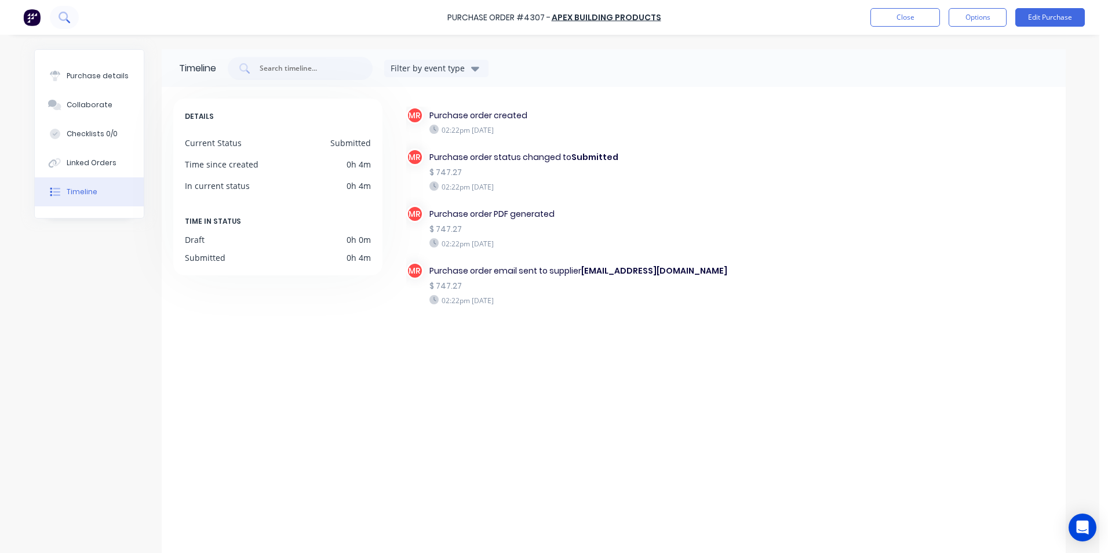
click at [68, 20] on icon at bounding box center [68, 21] width 4 height 4
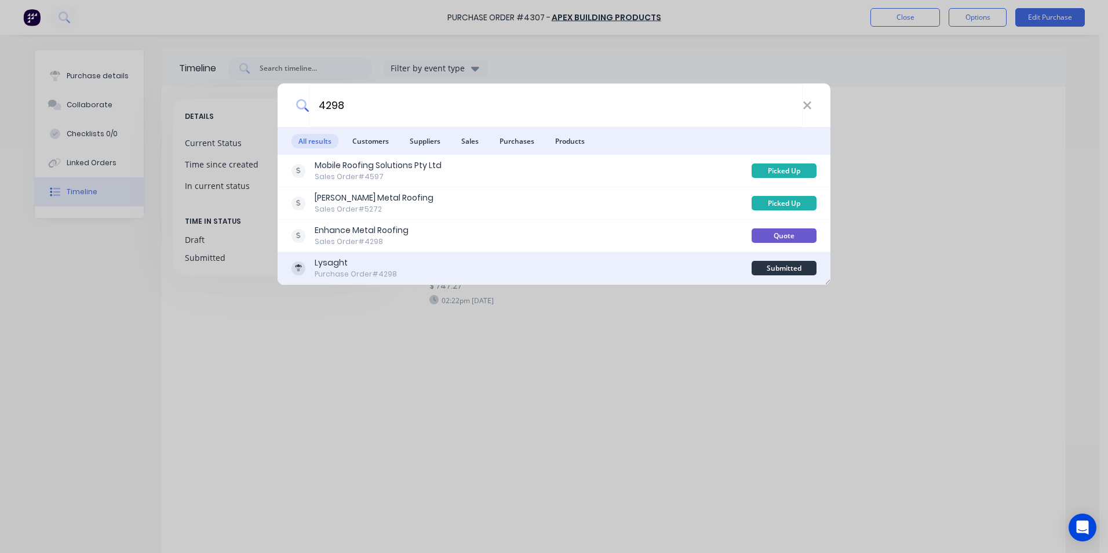
type input "4298"
click at [483, 264] on div "Lysaght Purchase Order #4298" at bounding box center [521, 268] width 460 height 23
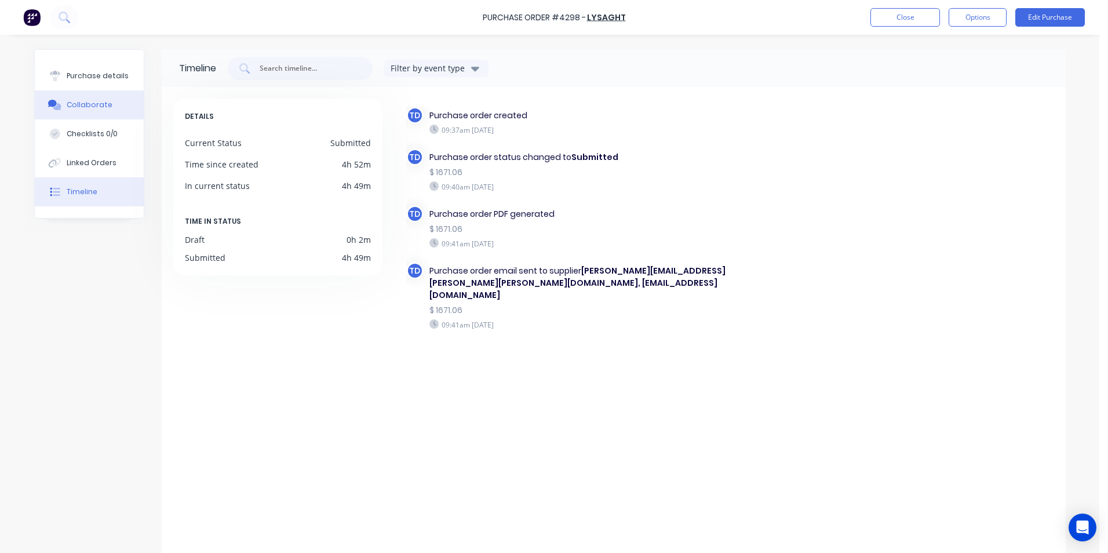
click at [103, 92] on button "Collaborate" at bounding box center [89, 104] width 109 height 29
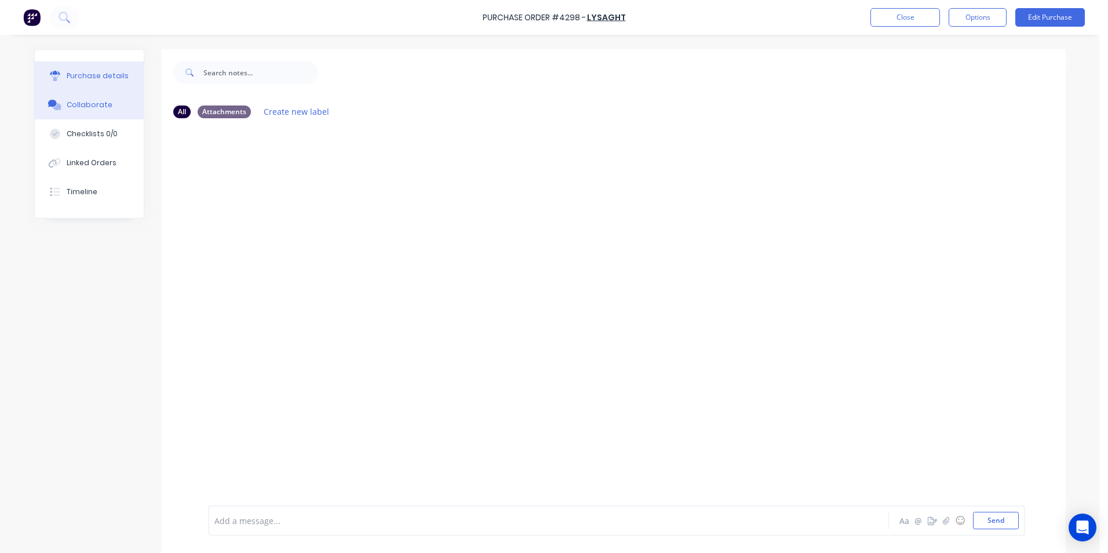
click at [113, 68] on button "Purchase details" at bounding box center [89, 75] width 109 height 29
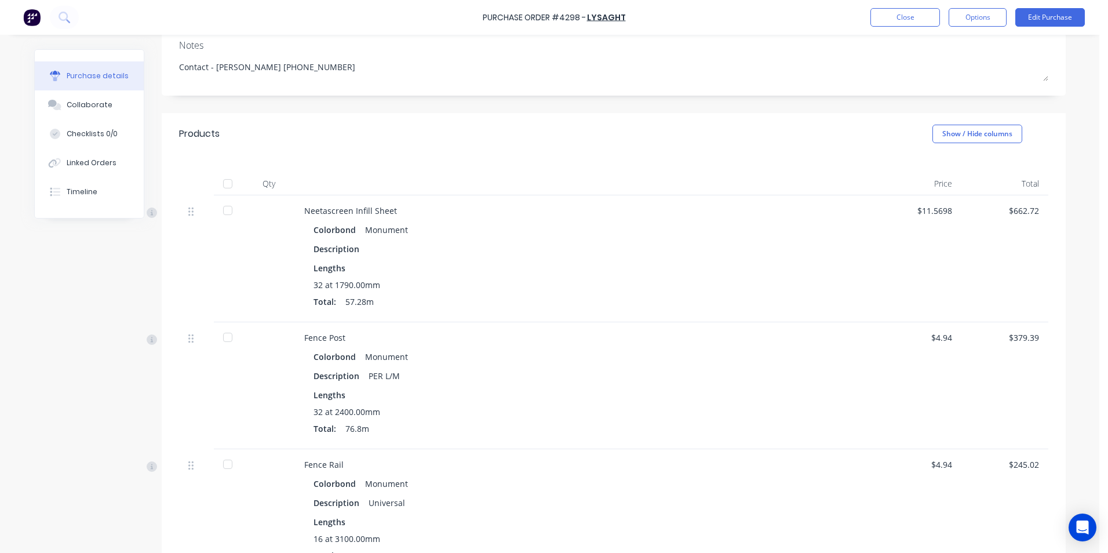
scroll to position [174, 0]
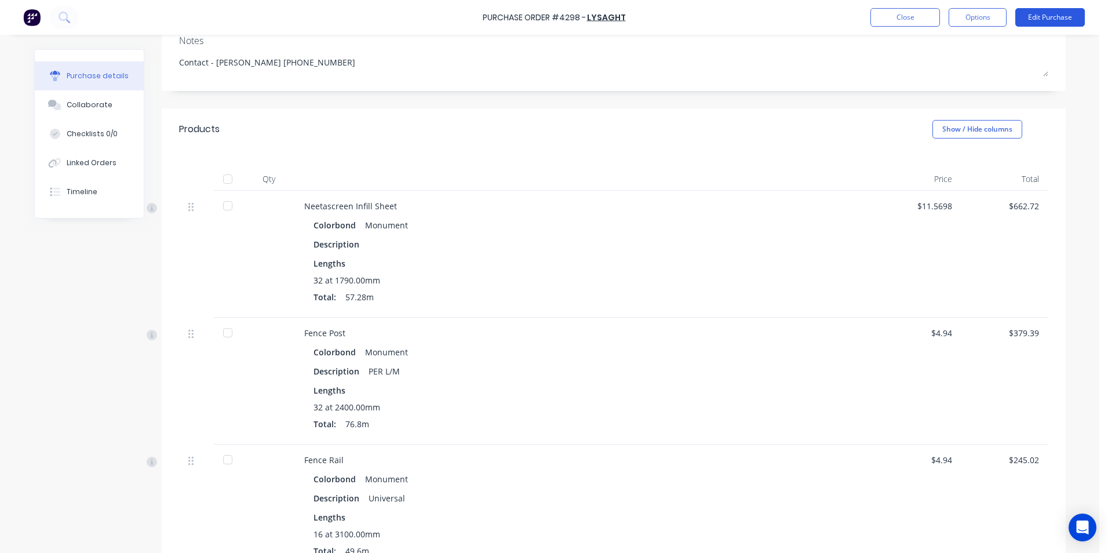
click at [1069, 13] on button "Edit Purchase" at bounding box center [1050, 17] width 70 height 19
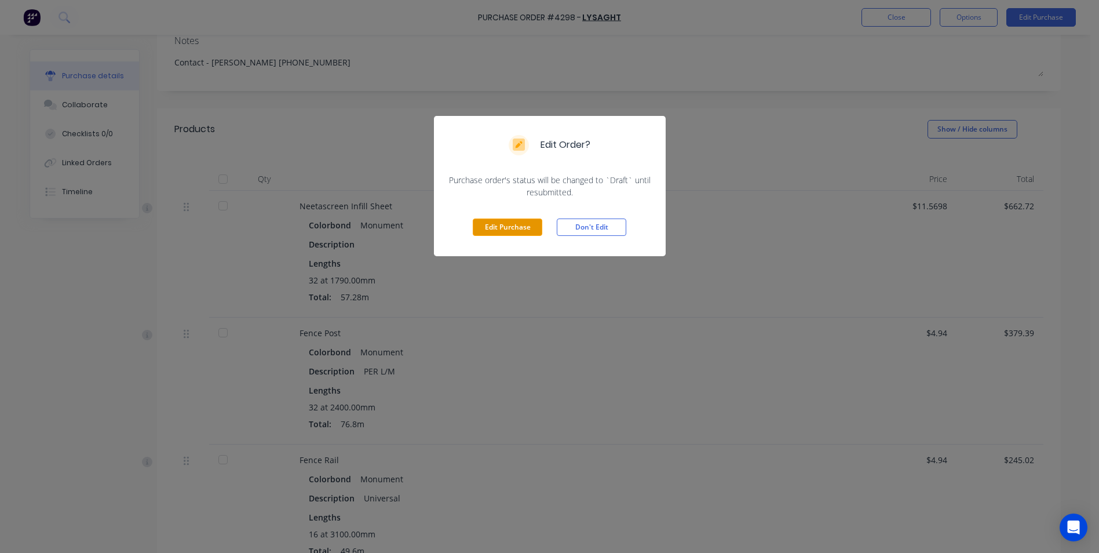
click at [485, 226] on button "Edit Purchase" at bounding box center [508, 226] width 70 height 17
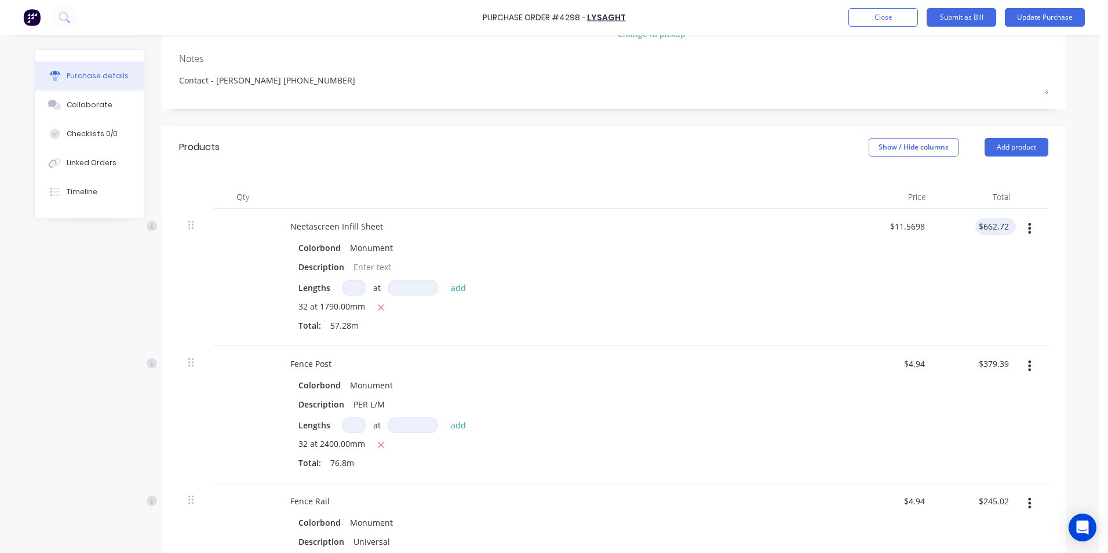
type textarea "x"
click at [1003, 218] on input "662.72" at bounding box center [993, 226] width 36 height 17
type input "642.36"
type textarea "x"
type input "$11.2144"
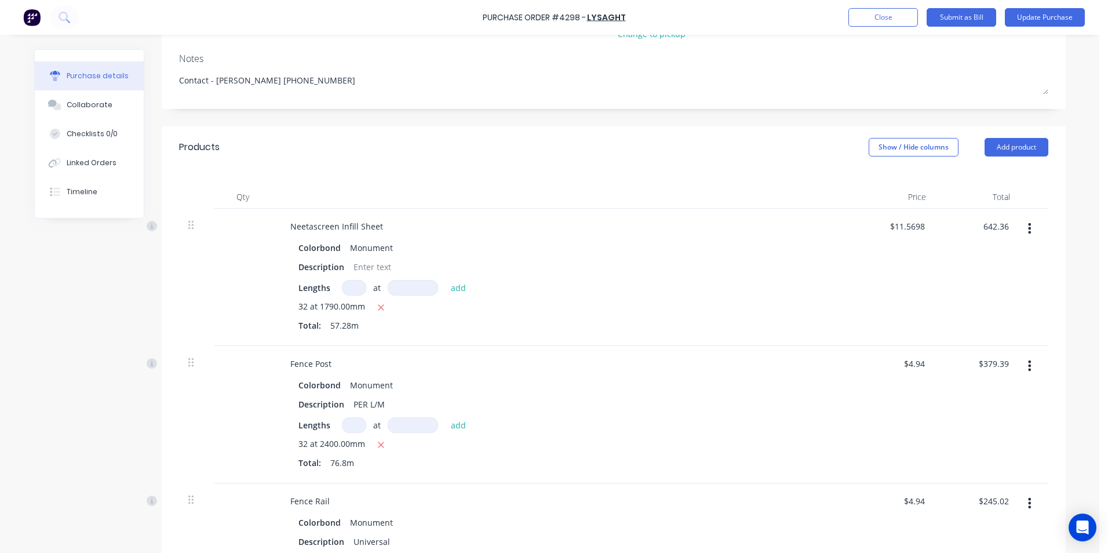
type input "$642.36"
click at [965, 388] on div "$379.39 $379.39" at bounding box center [977, 414] width 84 height 137
type textarea "x"
click at [1002, 355] on input "379.39" at bounding box center [995, 363] width 31 height 17
type input "379.03"
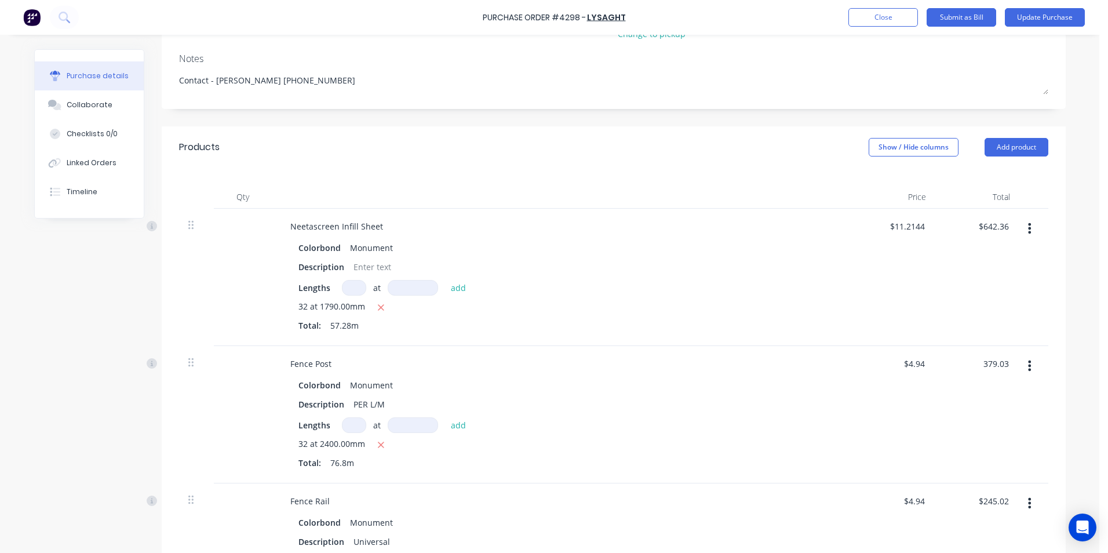
type textarea "x"
type input "$4.9353"
type input "$379.03"
click at [935, 431] on div "$379.03 379.03" at bounding box center [977, 414] width 84 height 137
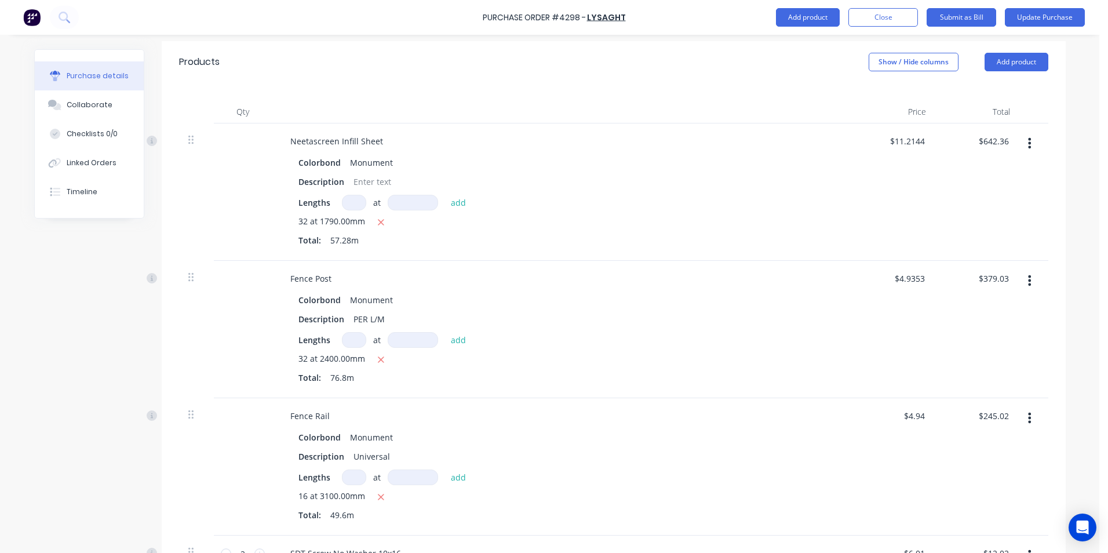
scroll to position [290, 0]
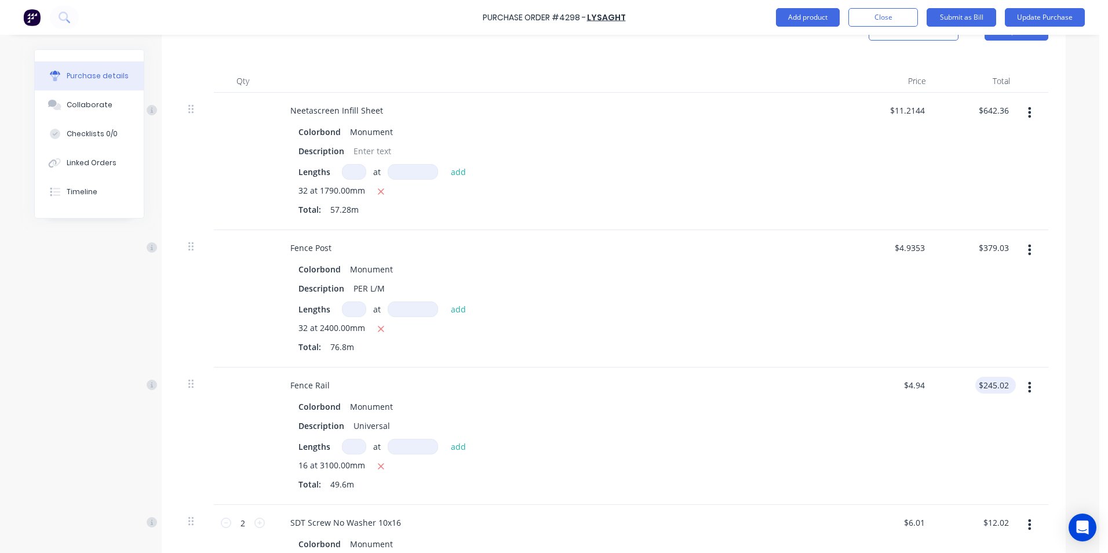
type textarea "x"
click at [1006, 377] on input "245.02" at bounding box center [993, 385] width 36 height 17
type input "244.79"
type textarea "x"
type input "$4.9353"
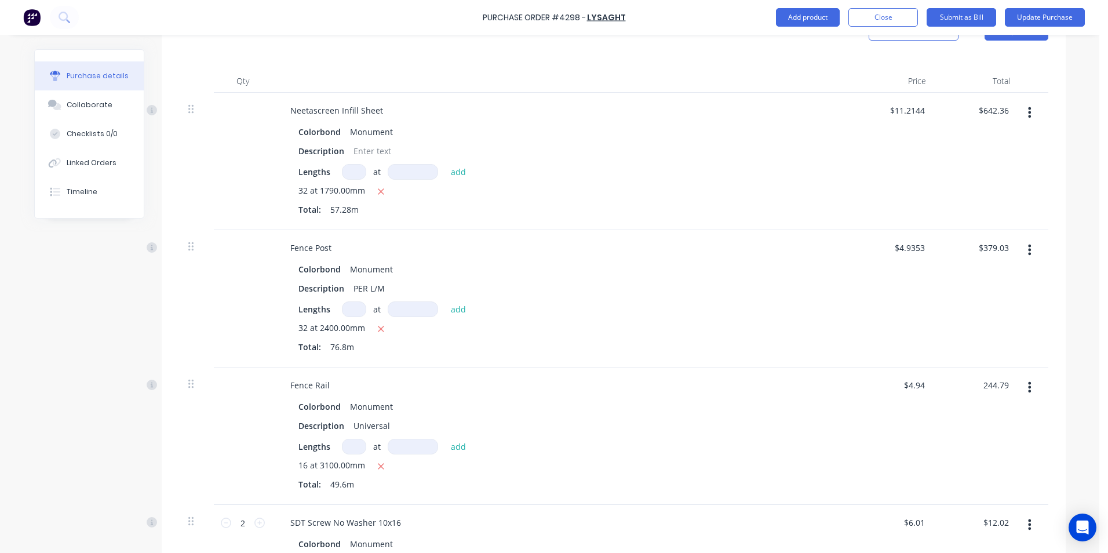
type input "$244.79"
click at [980, 429] on div "$244.79 $244.79" at bounding box center [977, 435] width 84 height 137
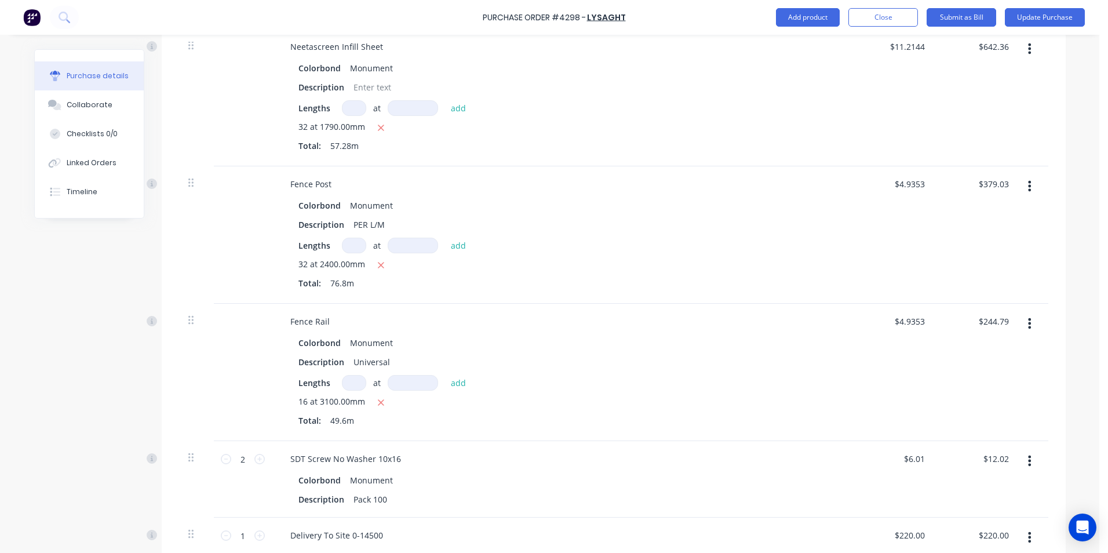
scroll to position [464, 0]
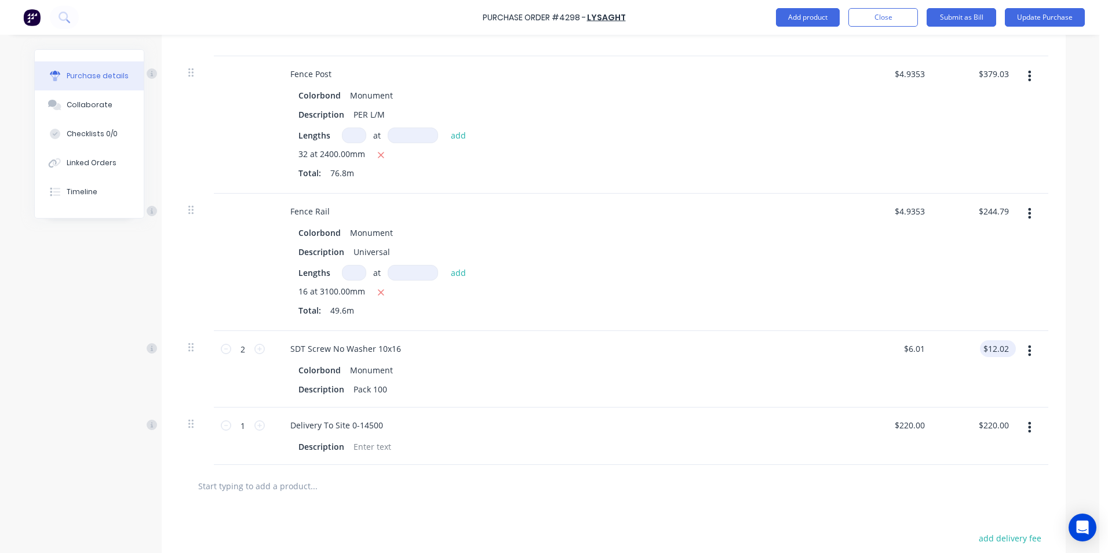
type textarea "x"
click at [1004, 340] on input "12.02" at bounding box center [995, 348] width 31 height 17
type input "12.03"
type textarea "x"
type input "$6.015"
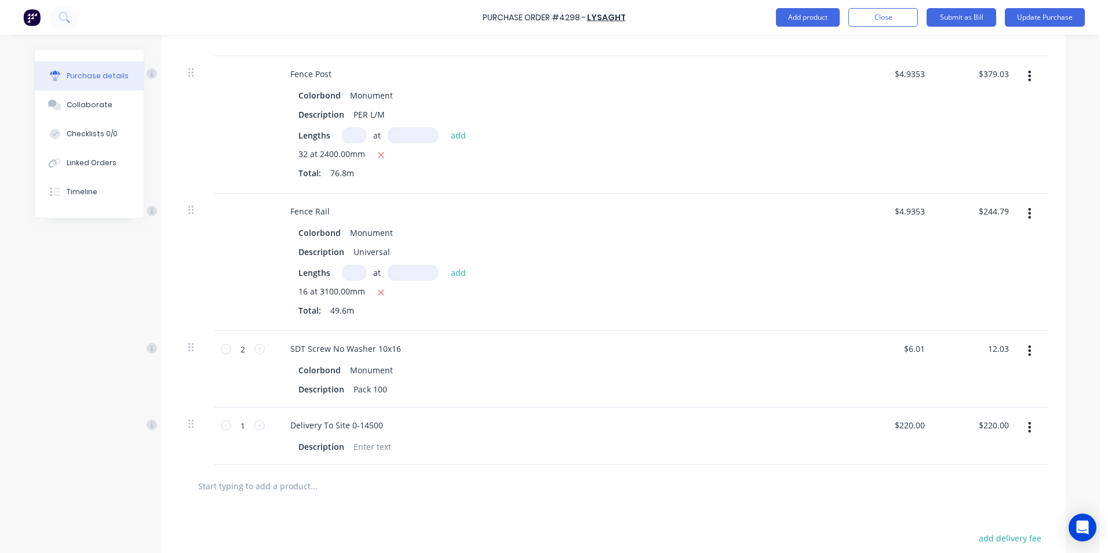
type input "$12.03"
click at [641, 486] on div at bounding box center [613, 486] width 869 height 42
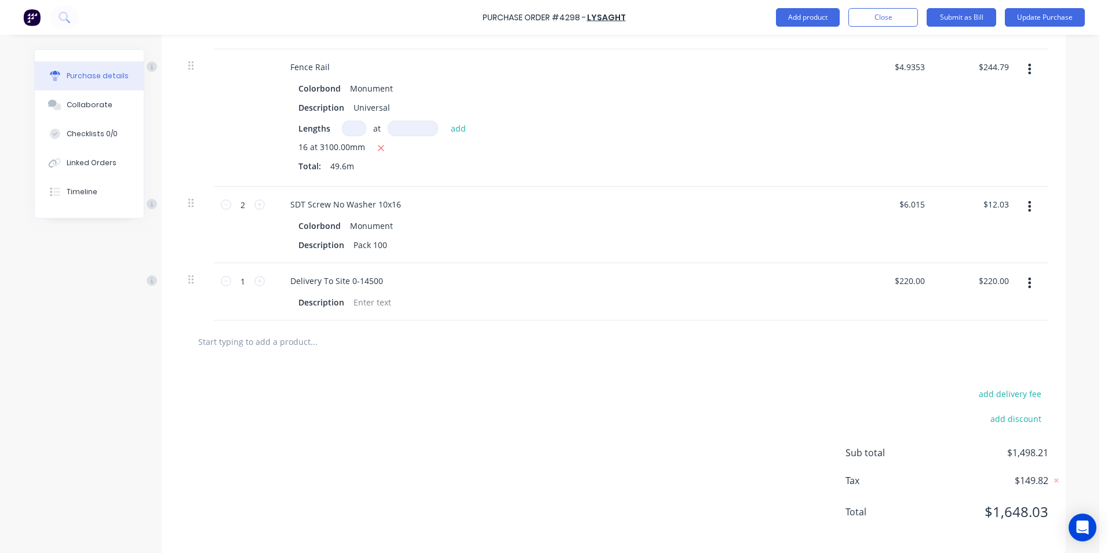
scroll to position [202, 0]
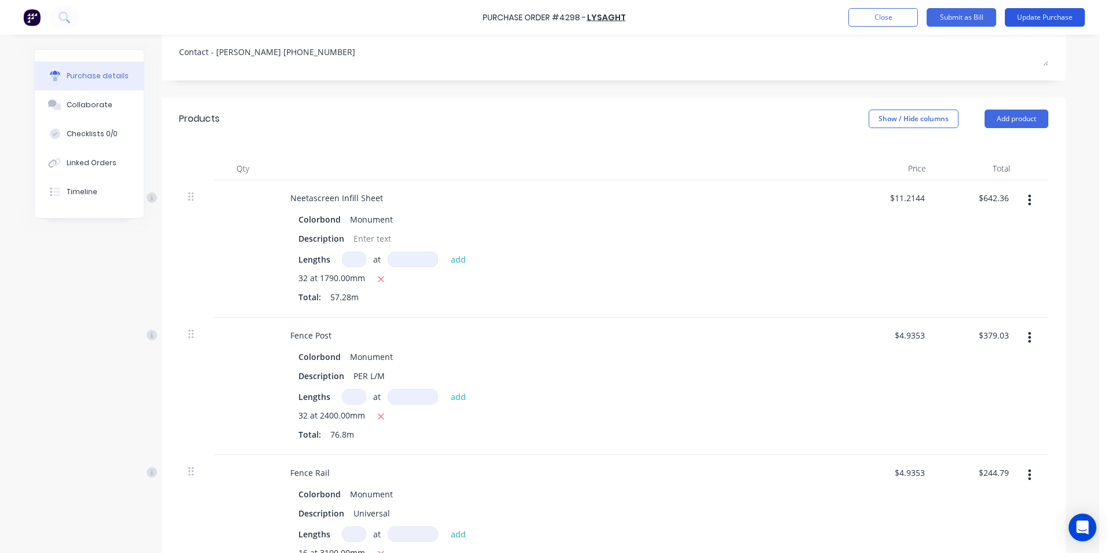
click at [1038, 24] on button "Update Purchase" at bounding box center [1045, 17] width 80 height 19
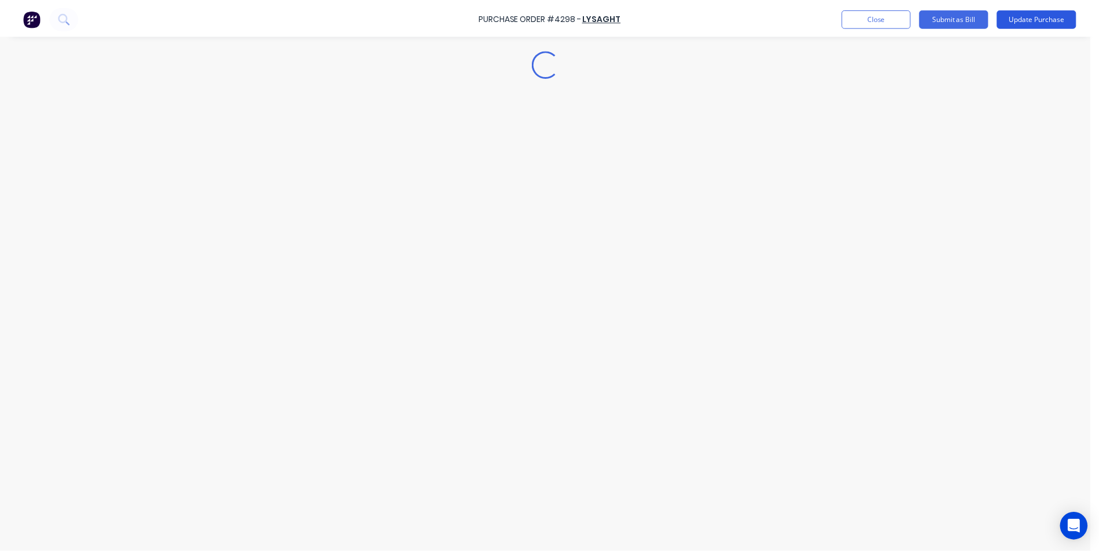
scroll to position [0, 0]
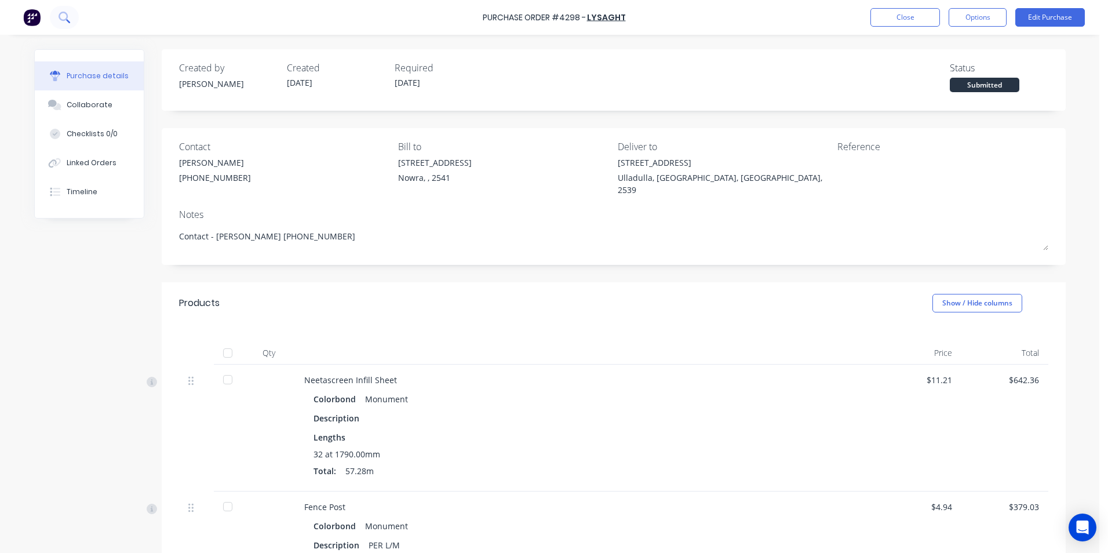
click at [66, 21] on icon at bounding box center [64, 17] width 11 height 11
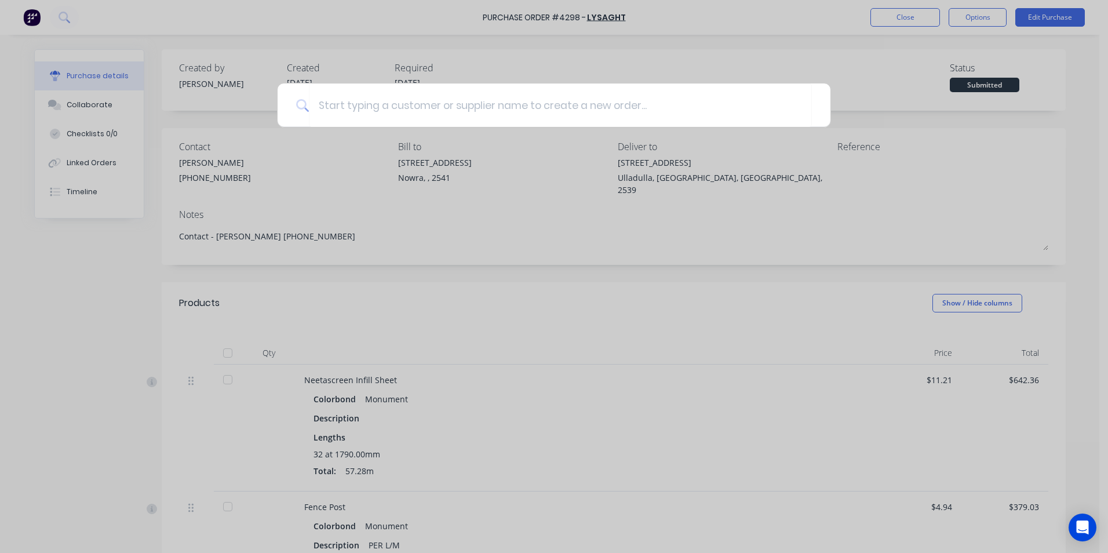
type textarea "x"
type input "a"
type textarea "x"
type input "an"
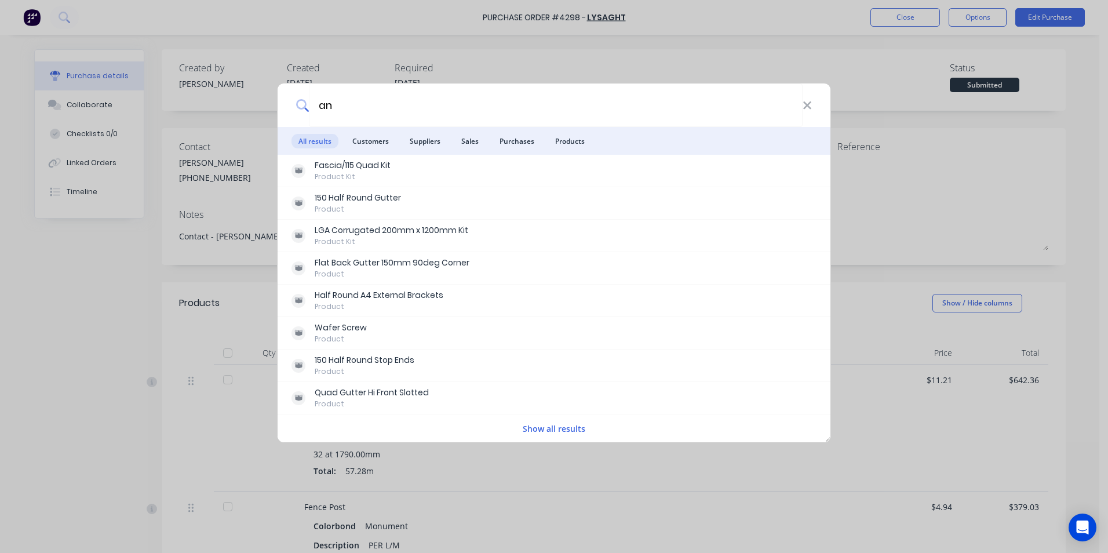
type textarea "x"
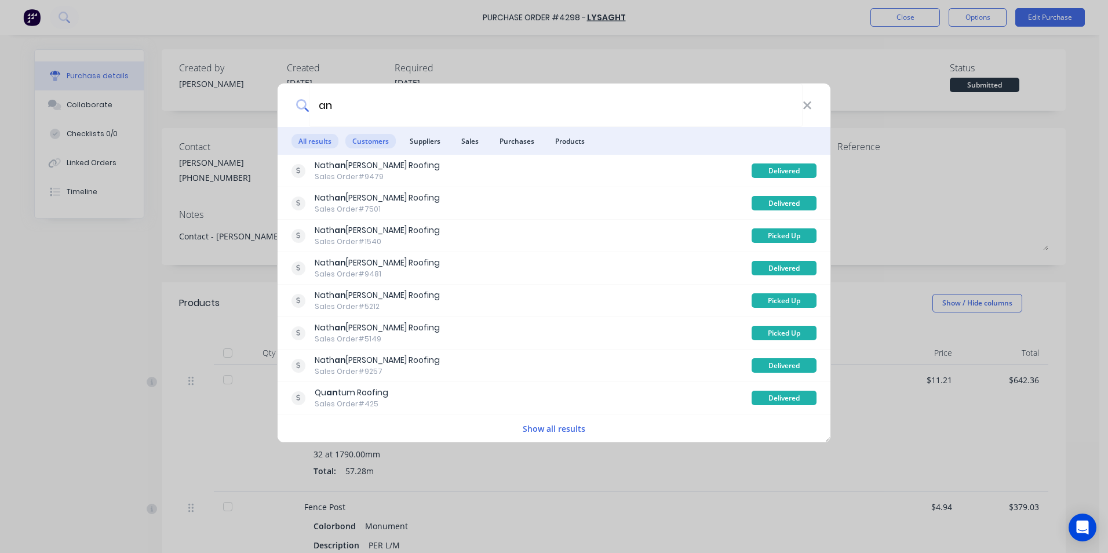
type input "an"
click at [378, 143] on span "Customers" at bounding box center [370, 141] width 50 height 14
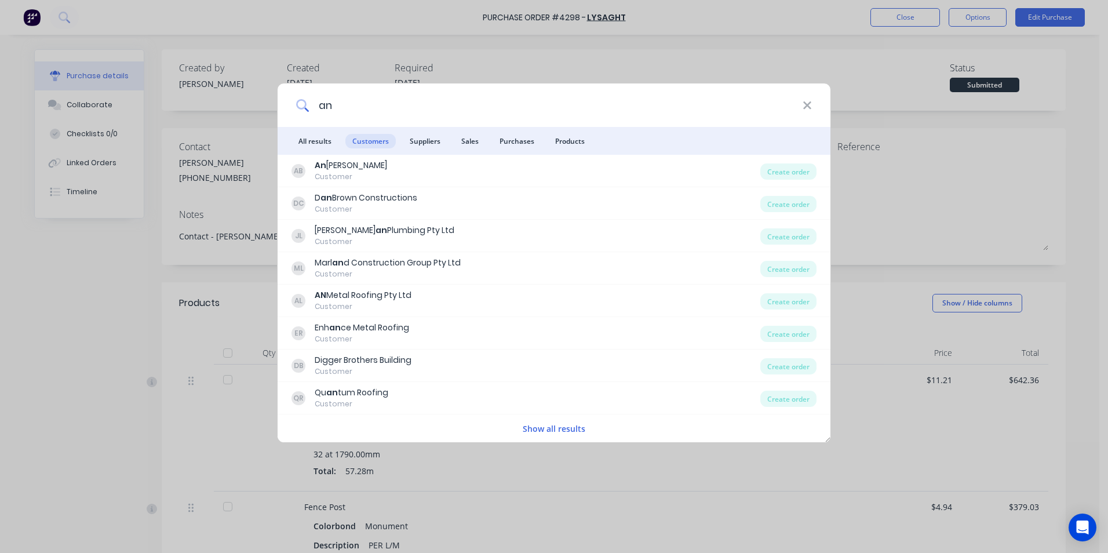
type textarea "x"
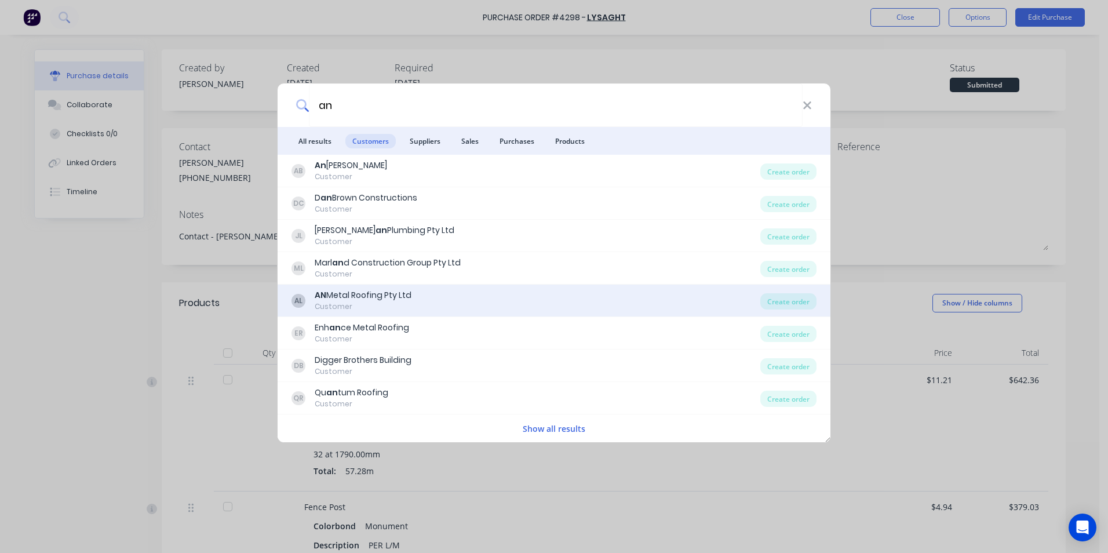
click at [481, 299] on div "AL AN Metal Roofing Pty Ltd Customer" at bounding box center [525, 300] width 469 height 23
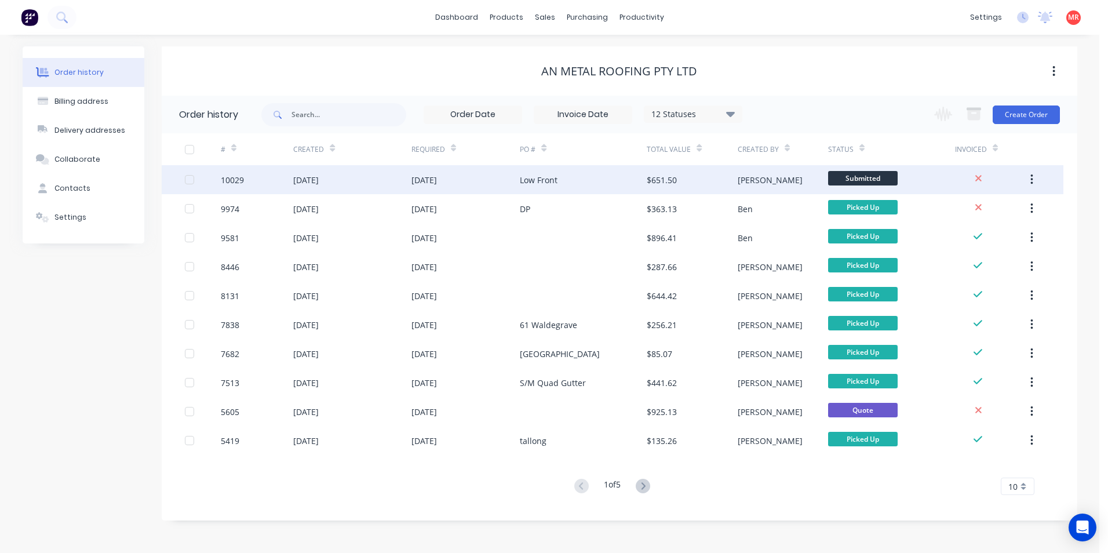
click at [422, 185] on div "[DATE]" at bounding box center [423, 180] width 25 height 12
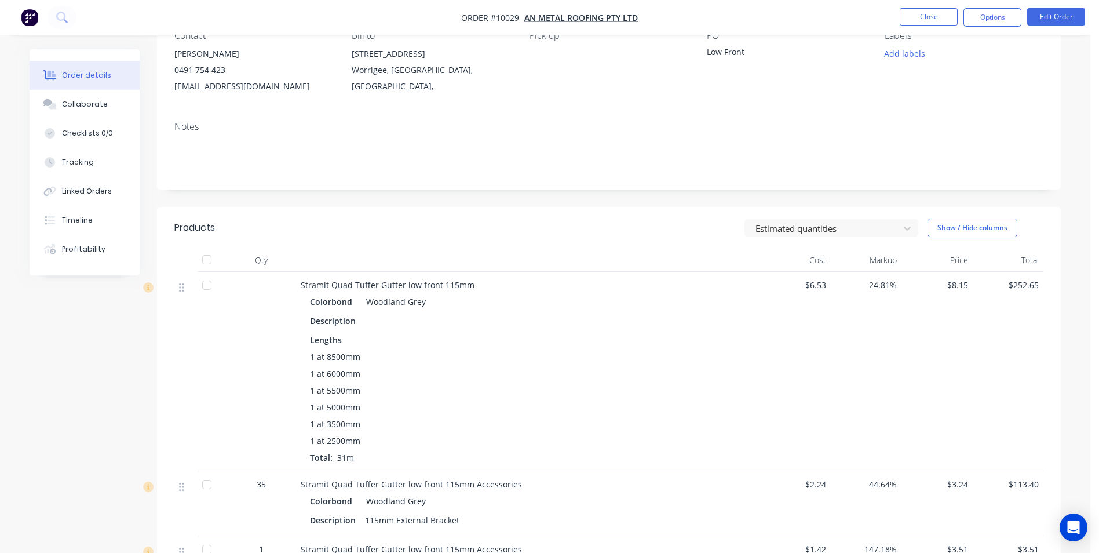
scroll to position [116, 0]
click at [65, 19] on icon at bounding box center [61, 17] width 11 height 11
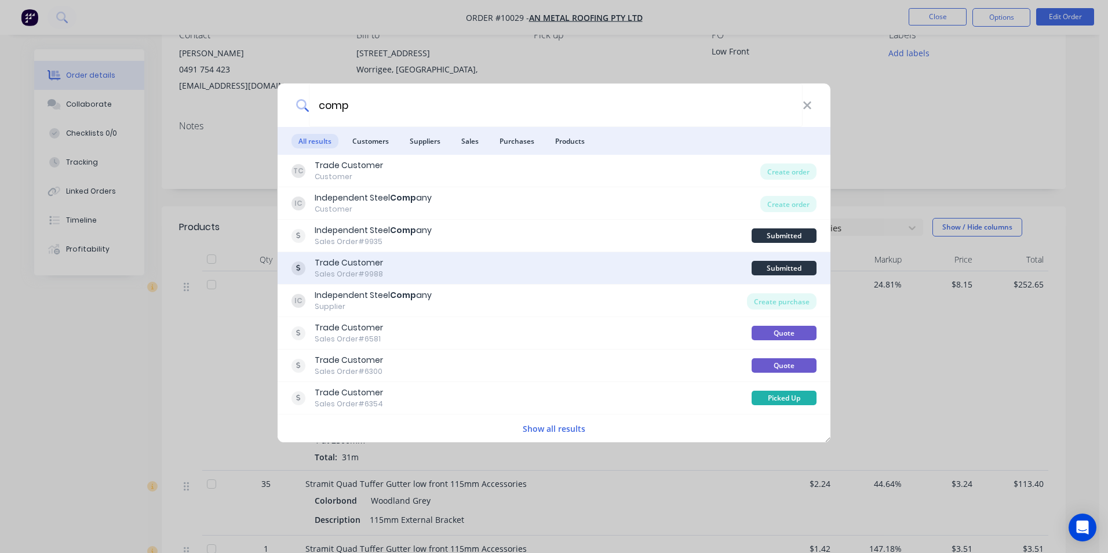
type input "comp"
click at [423, 263] on div "Trade Customer Sales Order #9988" at bounding box center [521, 268] width 460 height 23
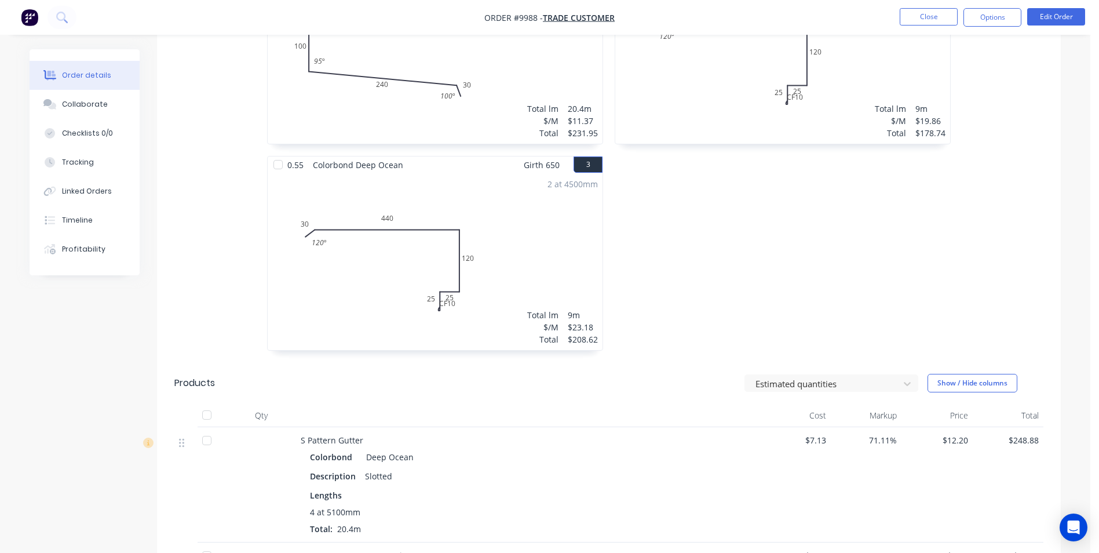
scroll to position [218, 0]
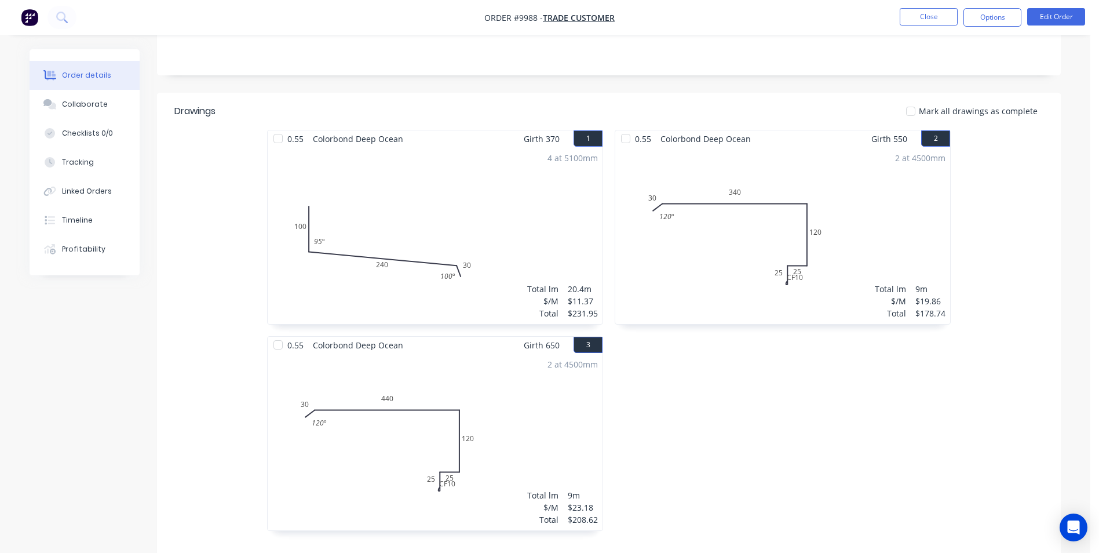
click at [33, 13] on img "button" at bounding box center [29, 17] width 17 height 17
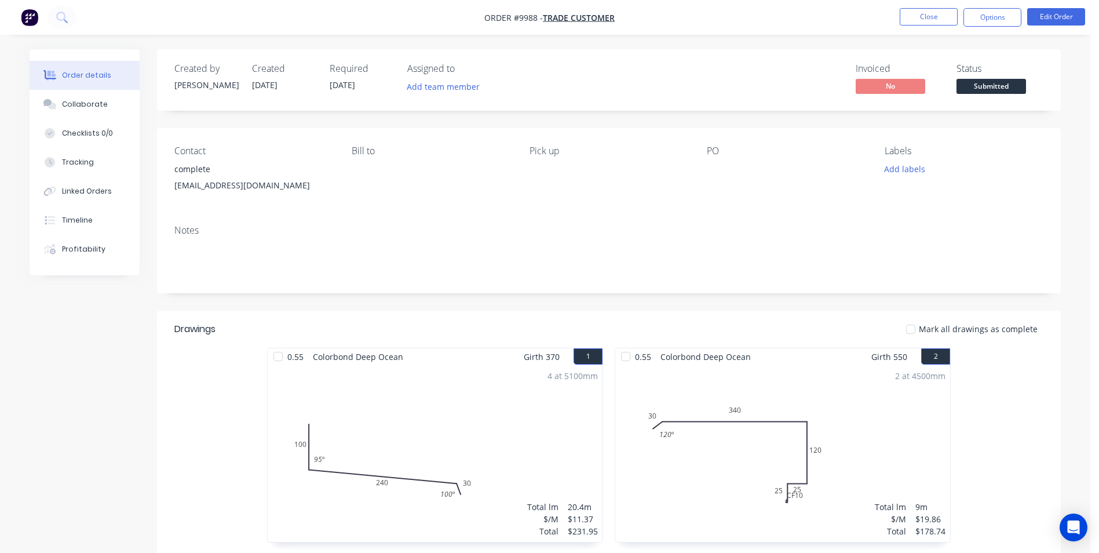
click at [30, 19] on img "button" at bounding box center [29, 17] width 17 height 17
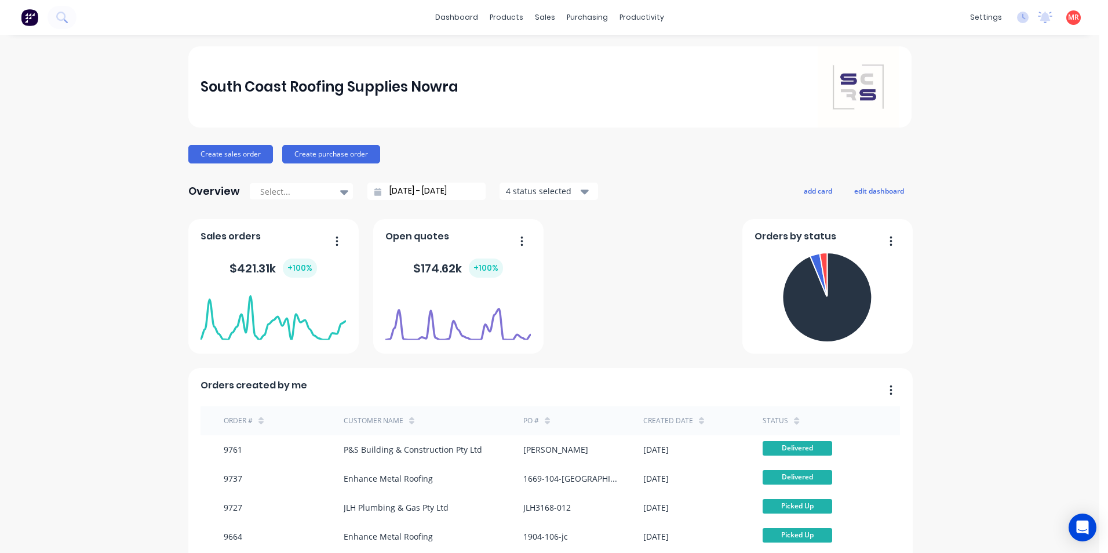
click at [34, 20] on img at bounding box center [29, 17] width 17 height 17
click at [197, 155] on button "Create sales order" at bounding box center [230, 154] width 85 height 19
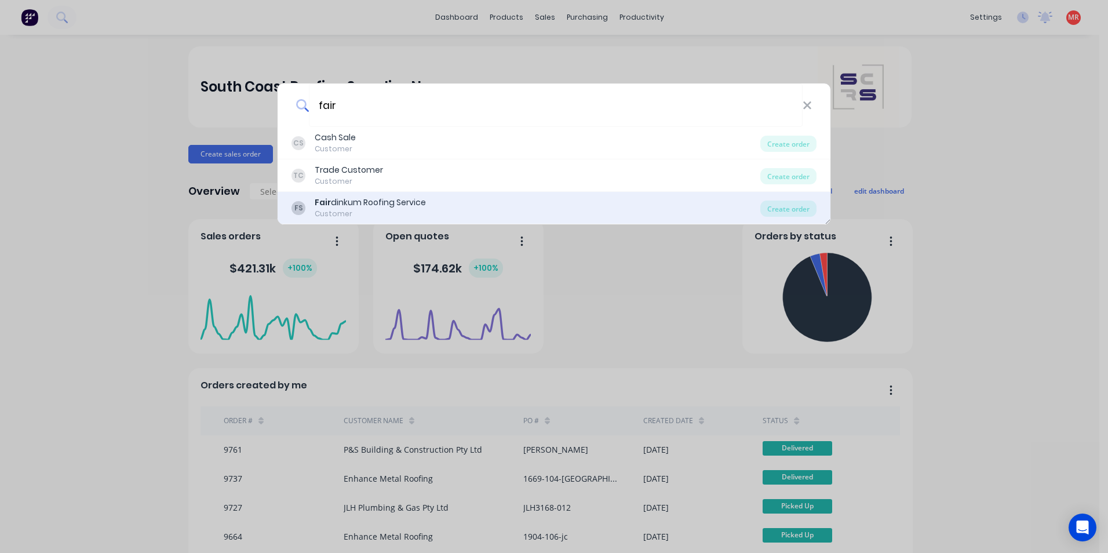
type input "fair"
click at [385, 205] on div "Fair dinkum Roofing Service" at bounding box center [370, 202] width 111 height 12
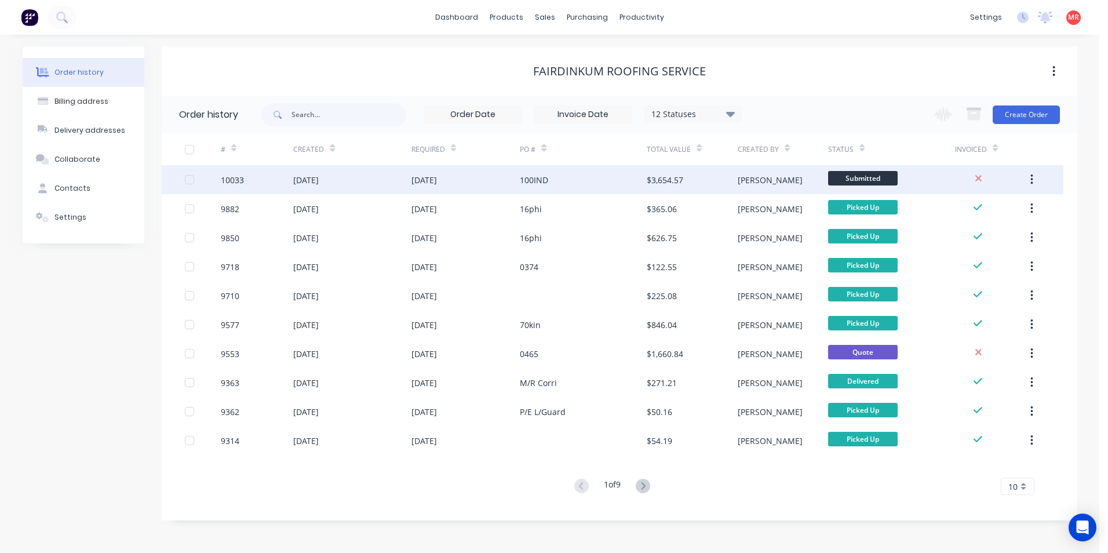
click at [584, 185] on div "100IND" at bounding box center [583, 179] width 127 height 29
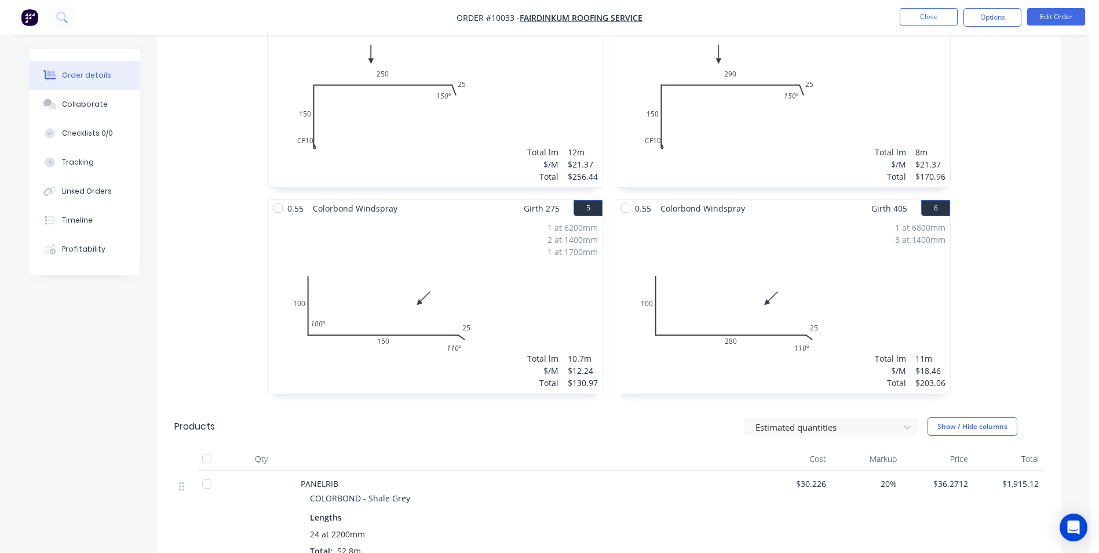
scroll to position [464, 0]
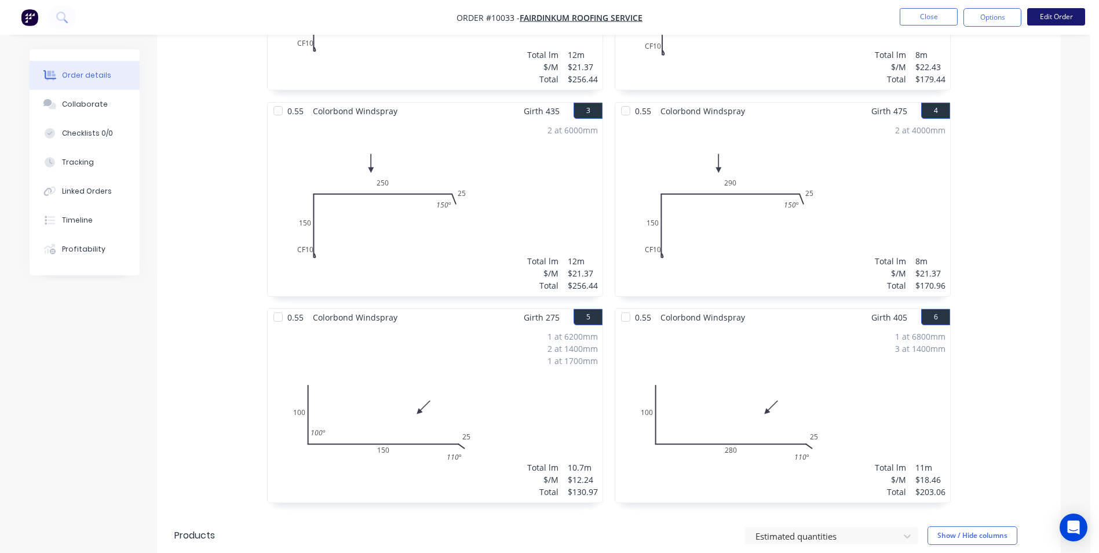
click at [1046, 20] on button "Edit Order" at bounding box center [1056, 16] width 58 height 17
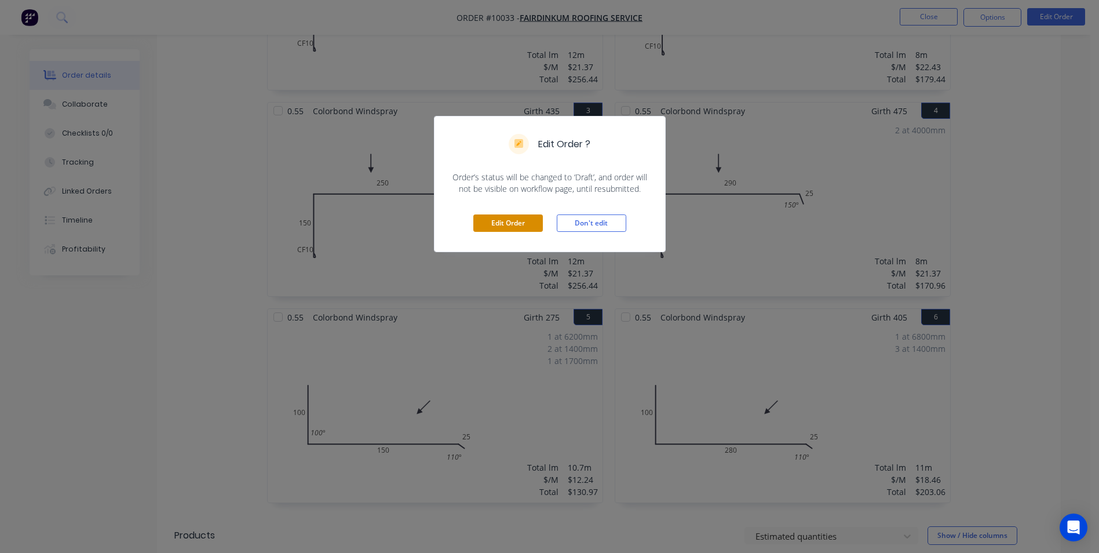
click at [526, 222] on button "Edit Order" at bounding box center [508, 222] width 70 height 17
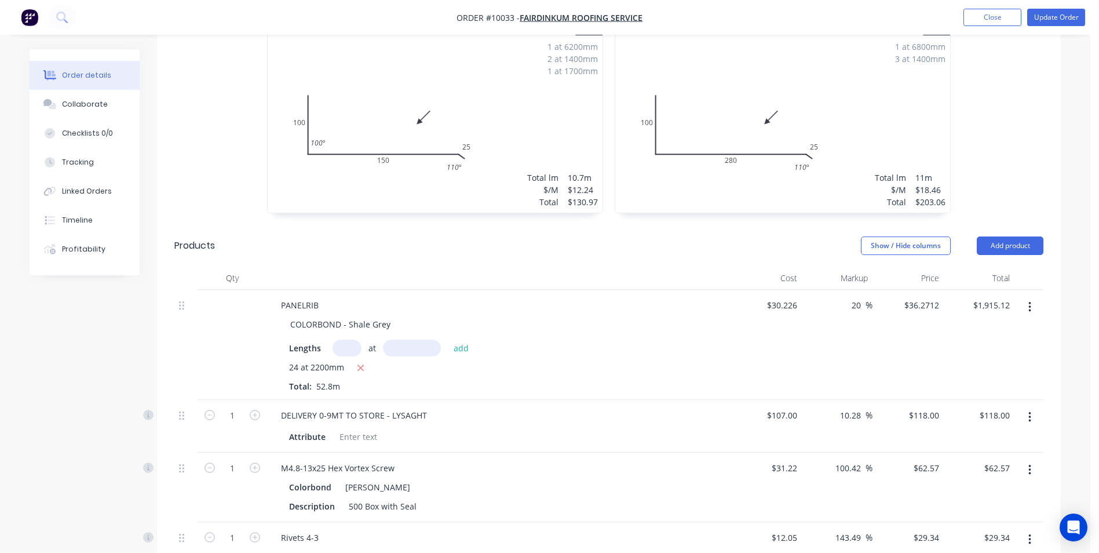
scroll to position [927, 0]
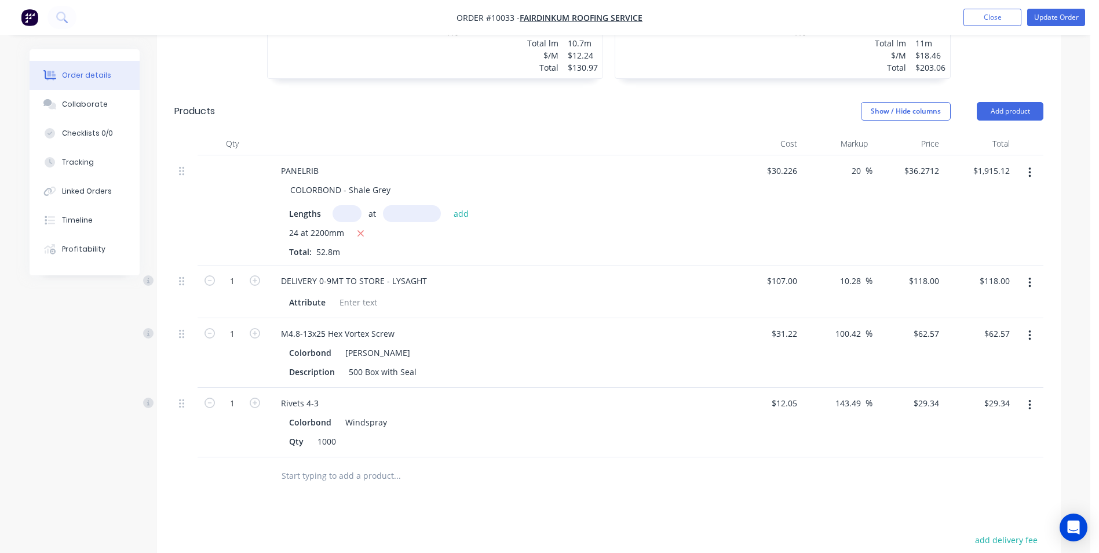
click at [364, 464] on input "text" at bounding box center [397, 475] width 232 height 23
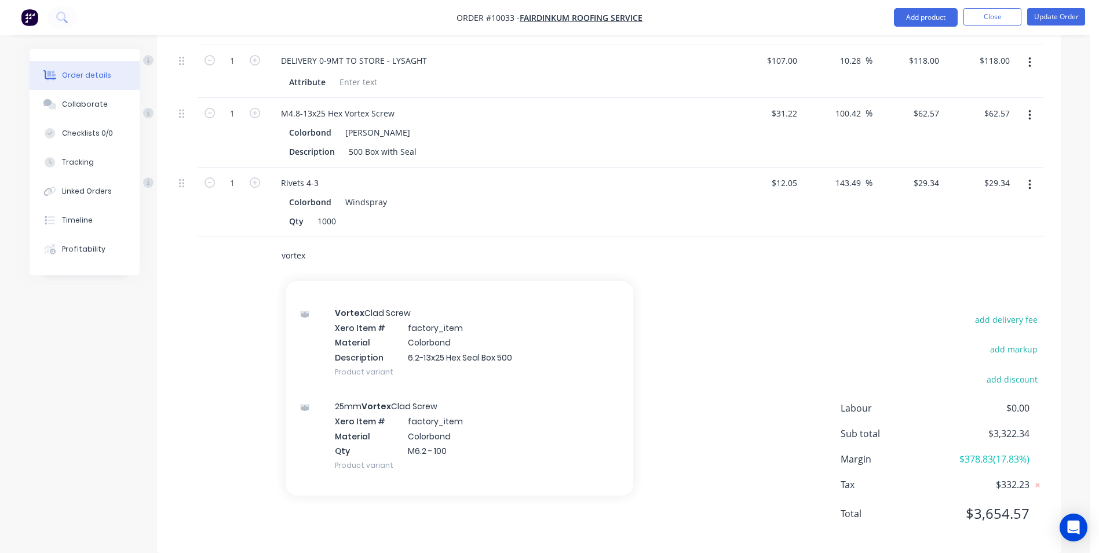
scroll to position [1148, 0]
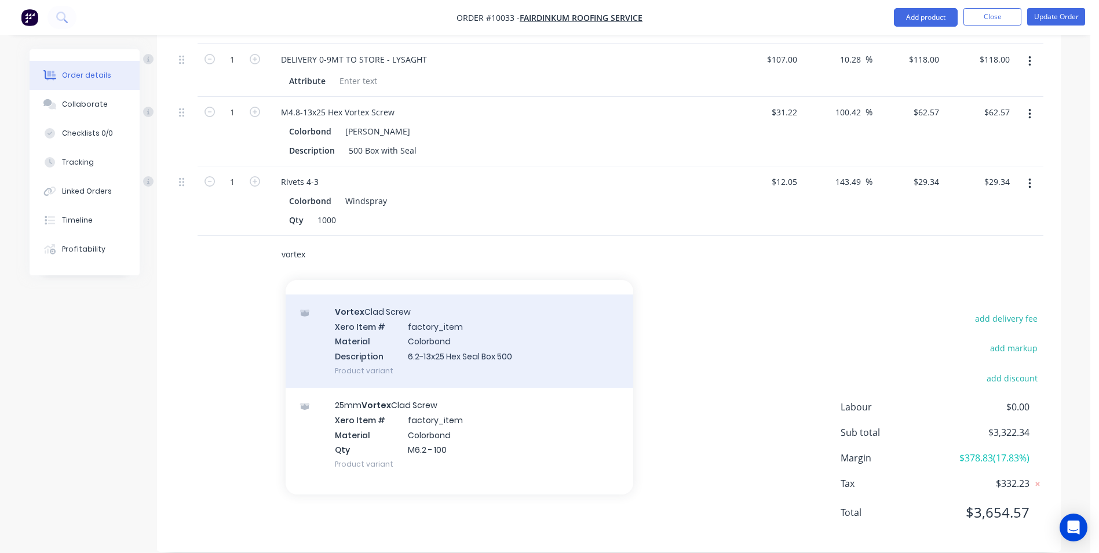
type input "vortex"
click at [472, 358] on div "Vortex Clad Screw Xero Item # factory_item Material Colorbond Description 6.2-1…" at bounding box center [460, 340] width 348 height 93
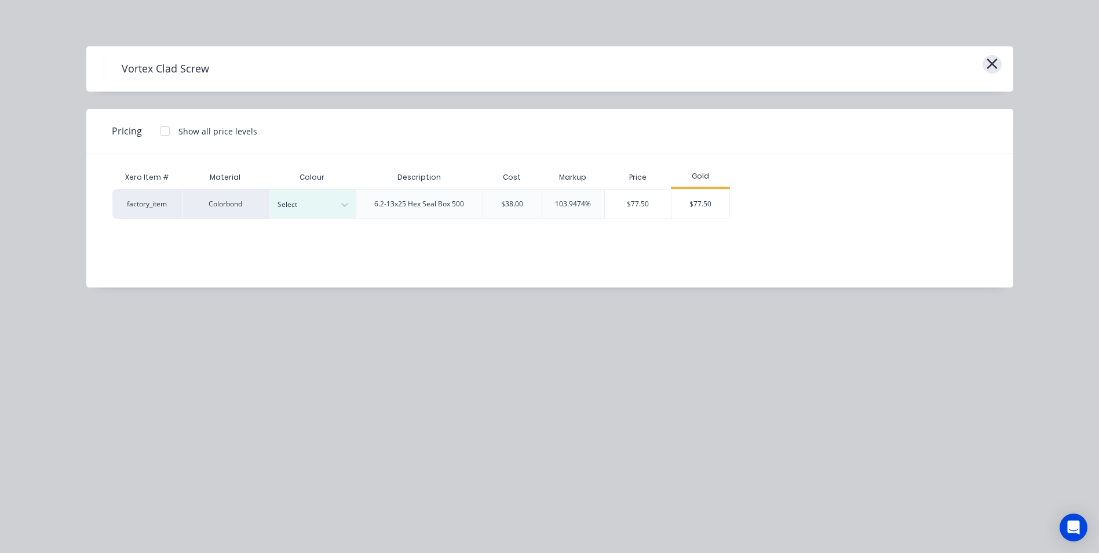
click at [985, 65] on button "button" at bounding box center [992, 64] width 19 height 19
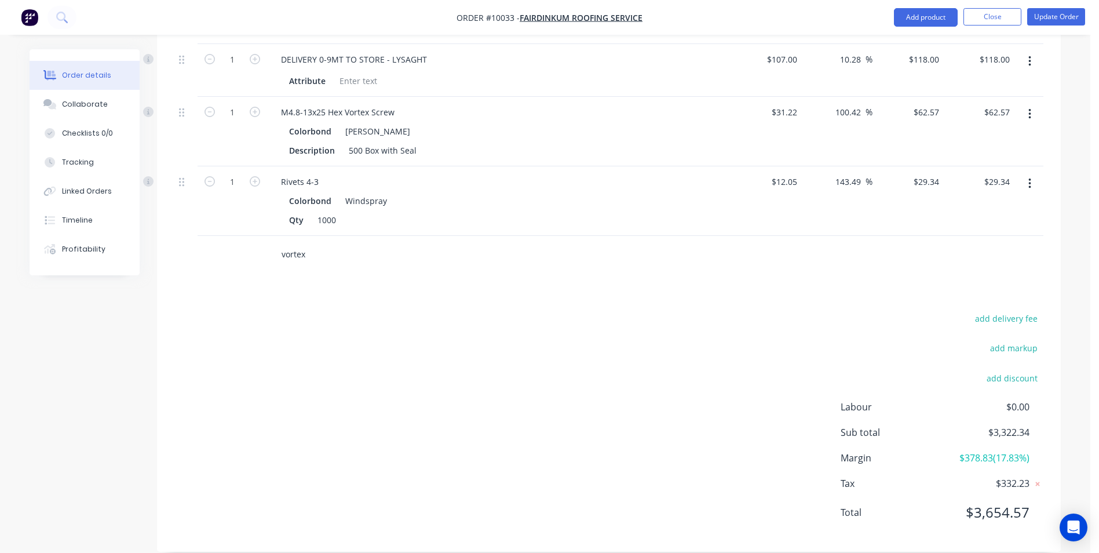
click at [308, 243] on input "vortex" at bounding box center [397, 254] width 232 height 23
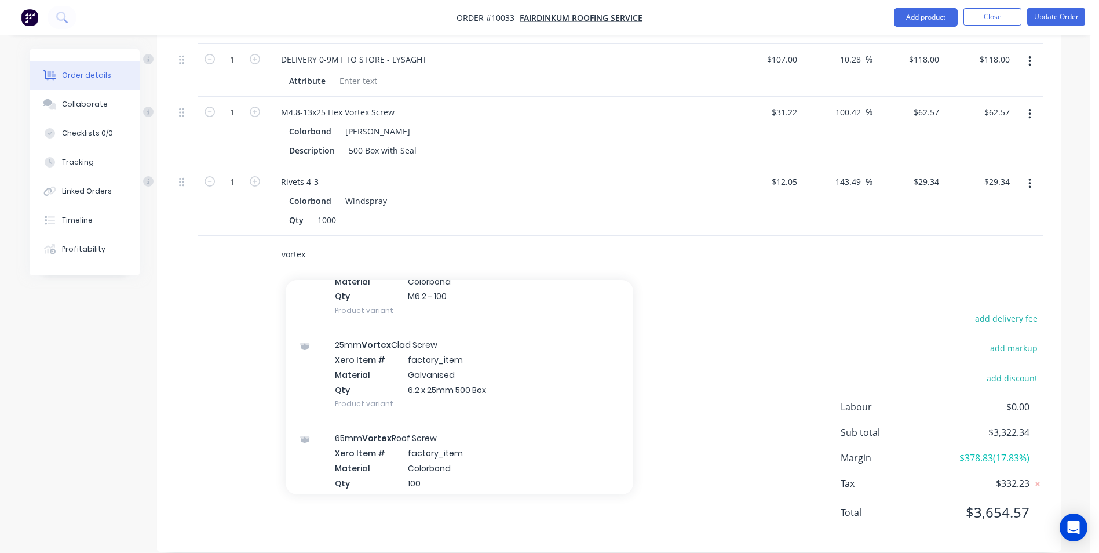
scroll to position [290, 0]
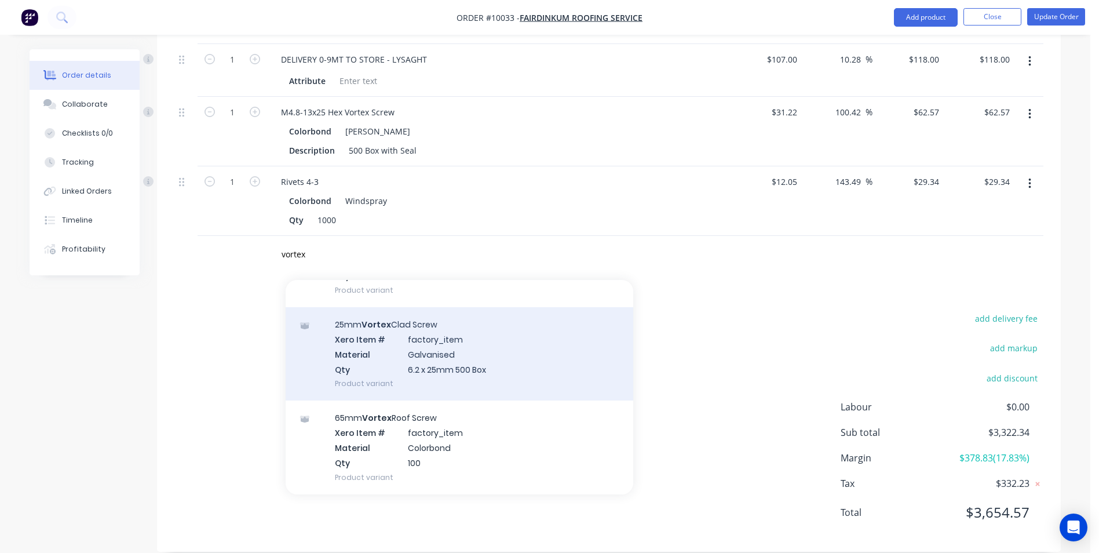
click at [499, 355] on div "25mm Vortex Clad Screw Xero Item # factory_item Material Galvanised Qty 6.2 x 2…" at bounding box center [460, 353] width 348 height 93
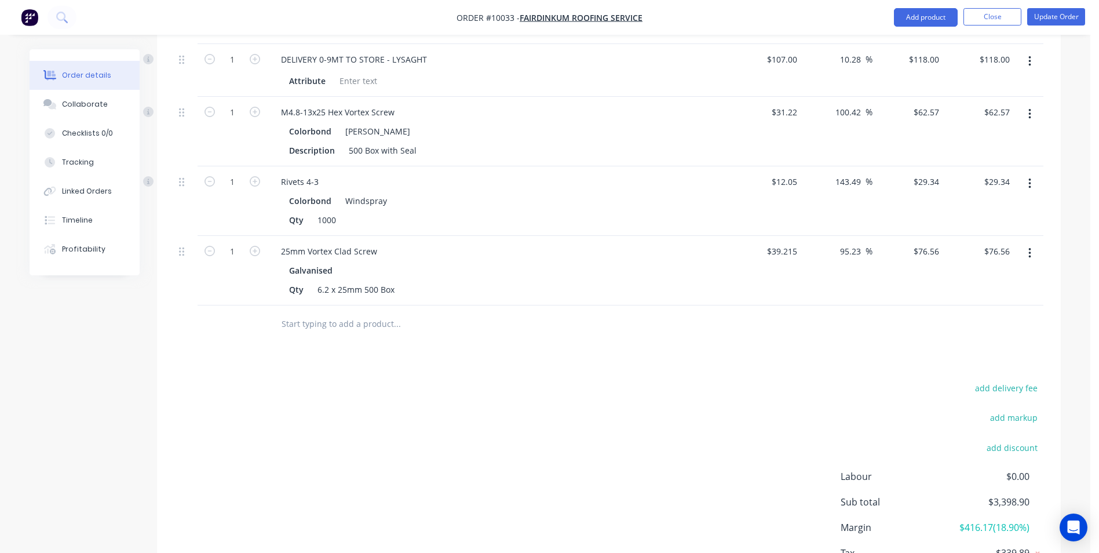
click at [340, 312] on input "text" at bounding box center [397, 323] width 232 height 23
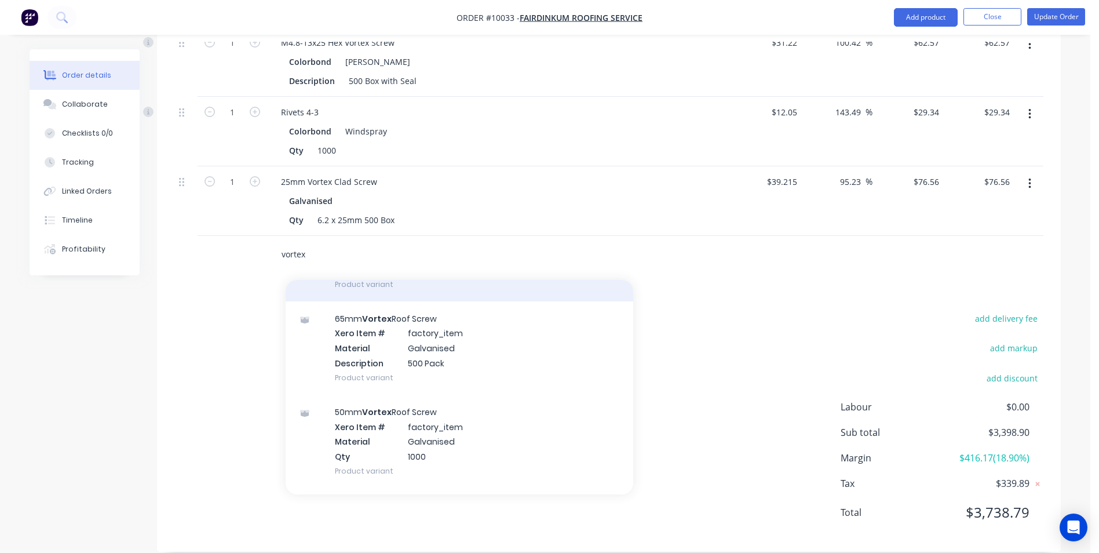
scroll to position [1680, 0]
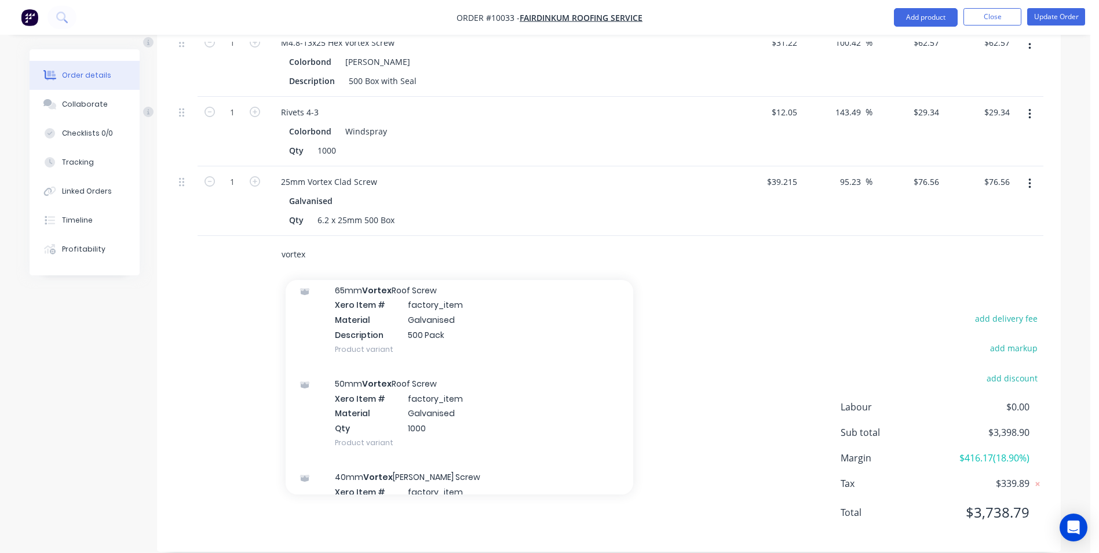
type input "vortex"
click at [460, 398] on div "50mm Vortex Roof Screw Xero Item # factory_item Material Galvanised Qty 1000 Pr…" at bounding box center [460, 412] width 348 height 93
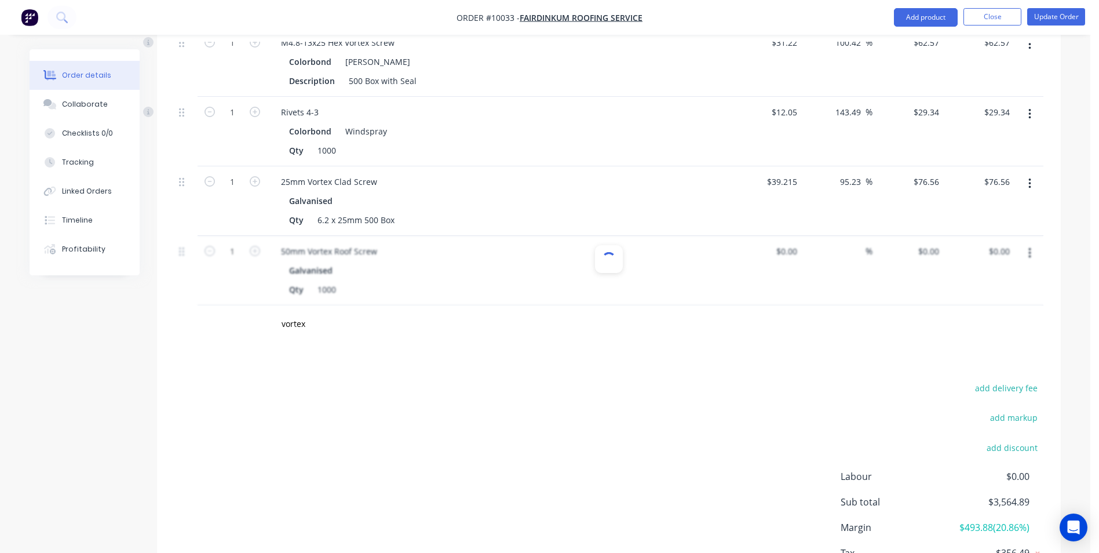
type input "$88.28"
type input "88.03"
type input "$165.99"
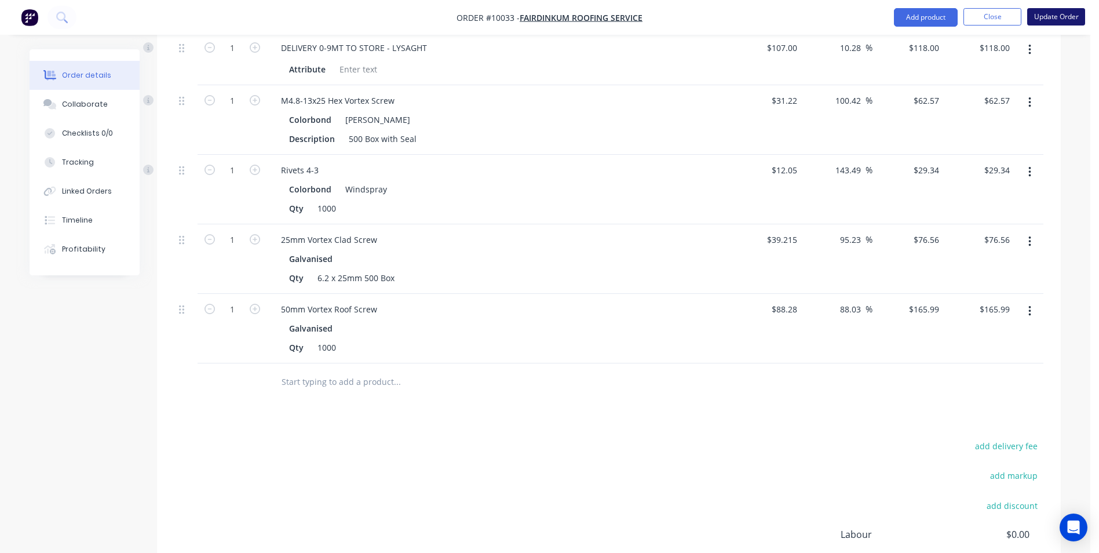
click at [1055, 15] on button "Update Order" at bounding box center [1056, 16] width 58 height 17
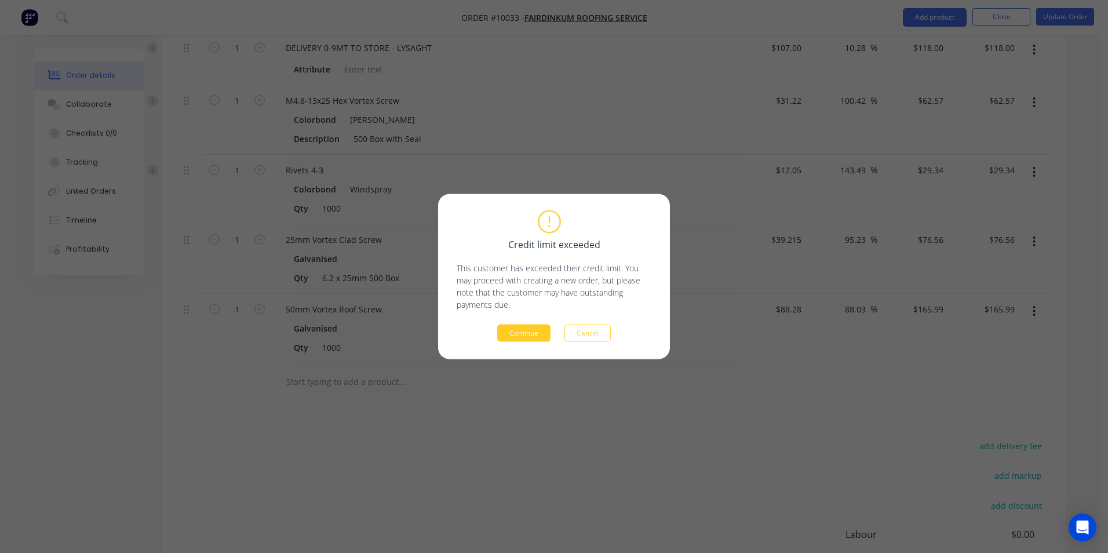
click at [523, 338] on button "Continue" at bounding box center [523, 332] width 53 height 17
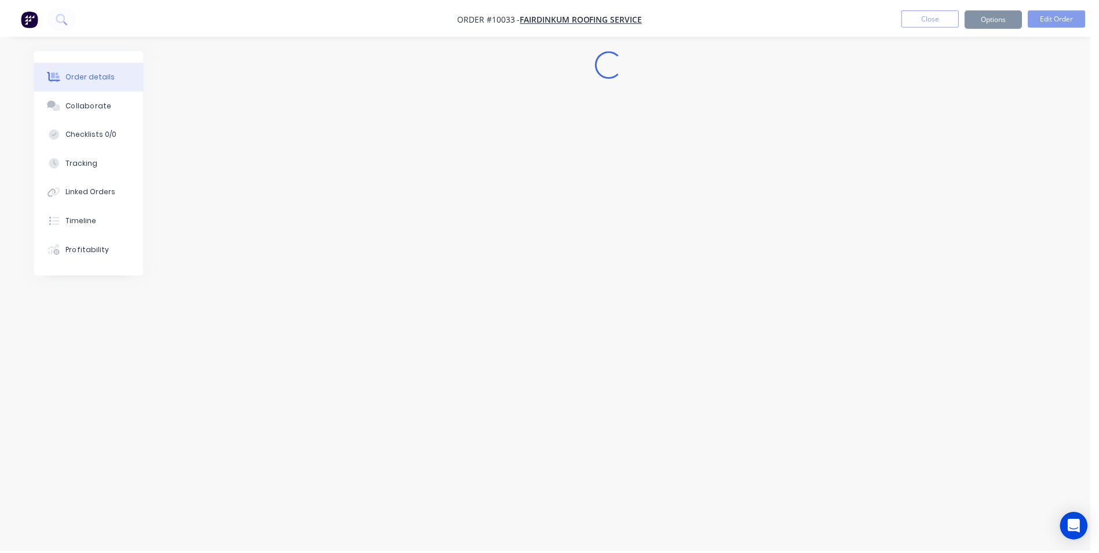
scroll to position [0, 0]
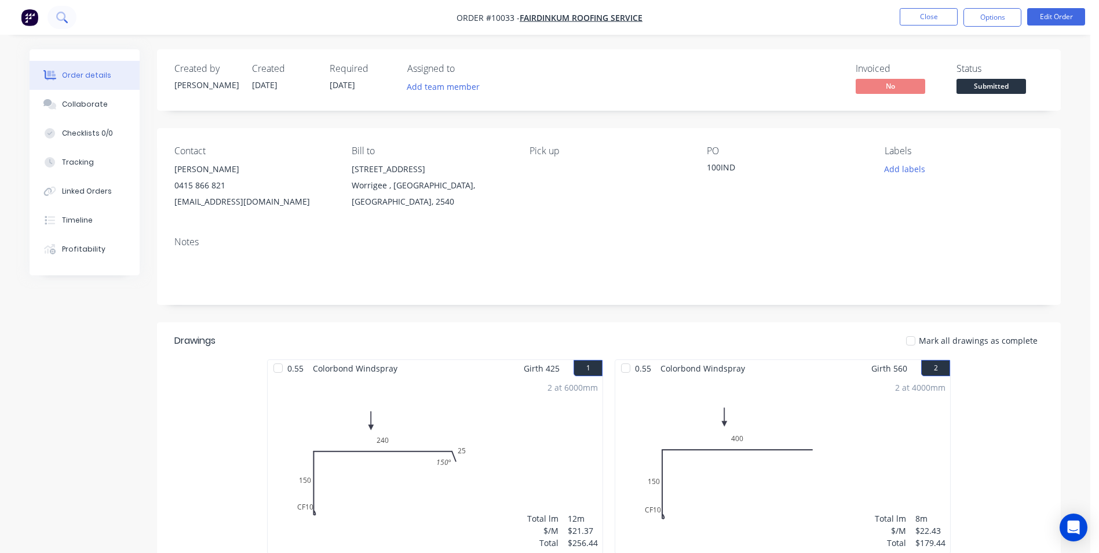
click at [57, 22] on icon at bounding box center [61, 17] width 11 height 11
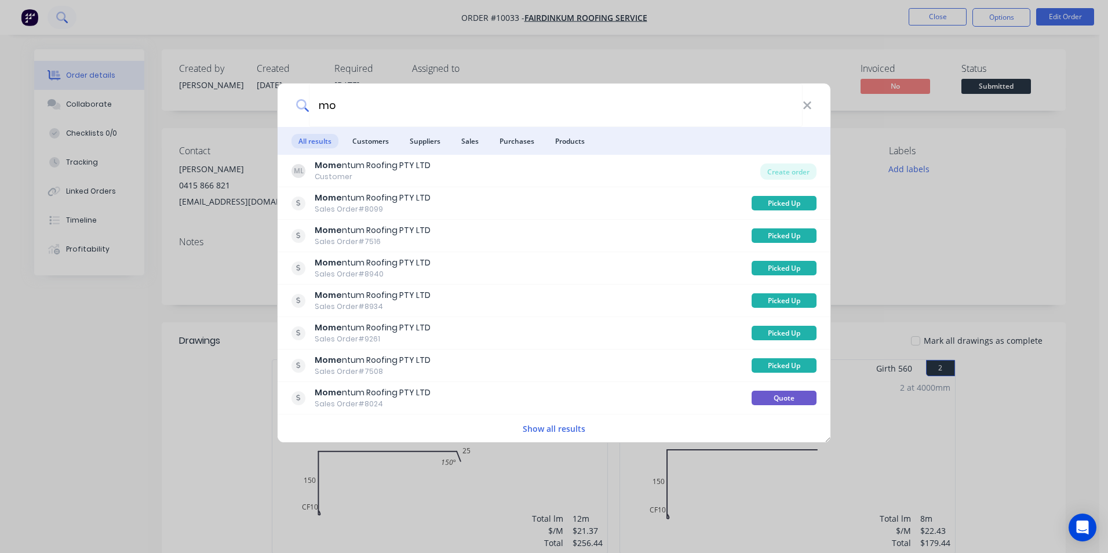
type input "m"
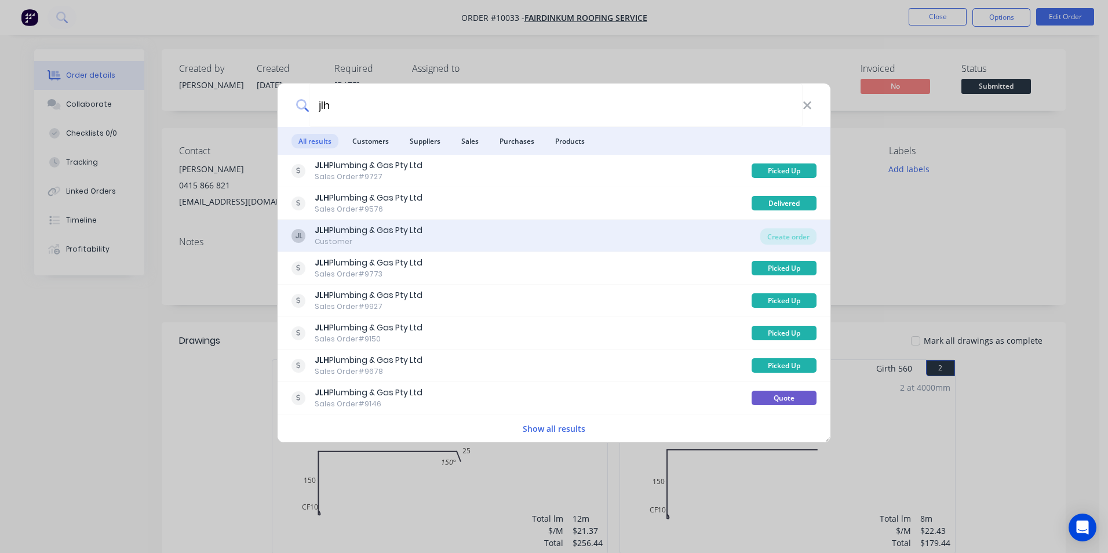
type input "jlh"
click at [637, 236] on div "JL JLH Plumbing & Gas Pty Ltd Customer" at bounding box center [525, 235] width 469 height 23
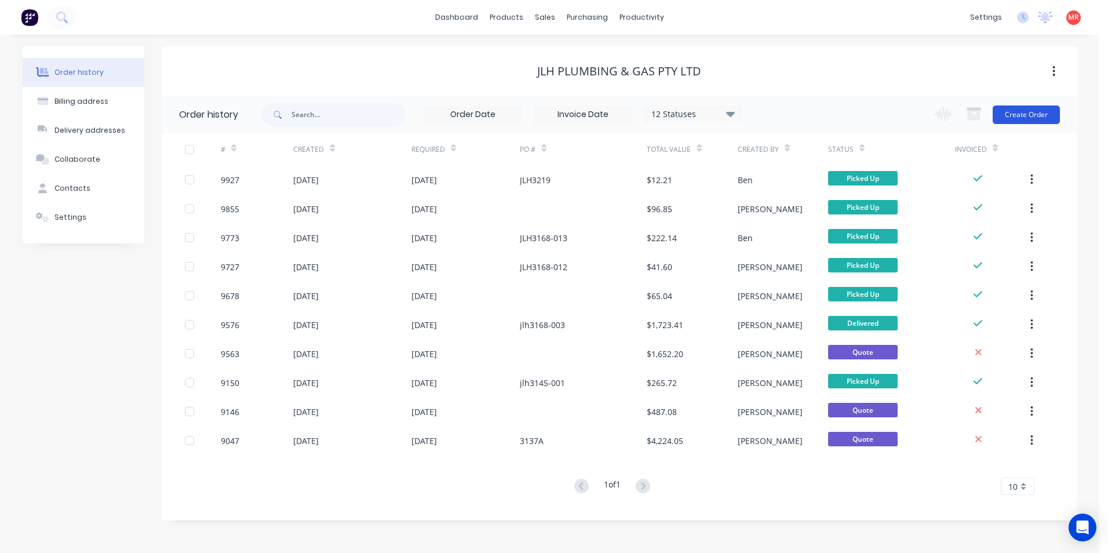
click at [1029, 111] on button "Create Order" at bounding box center [1026, 114] width 67 height 19
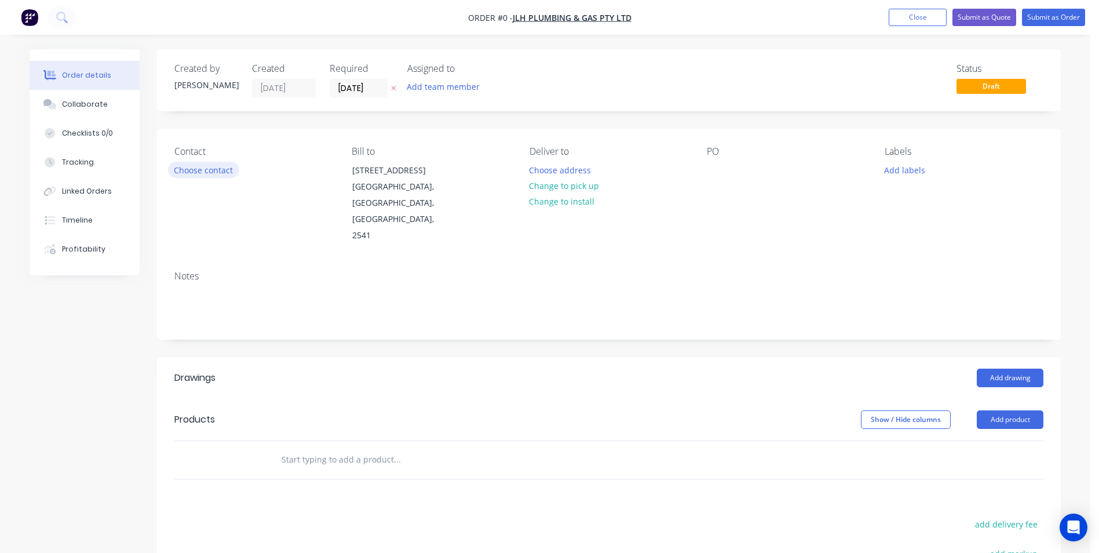
click at [200, 173] on button "Choose contact" at bounding box center [203, 170] width 71 height 16
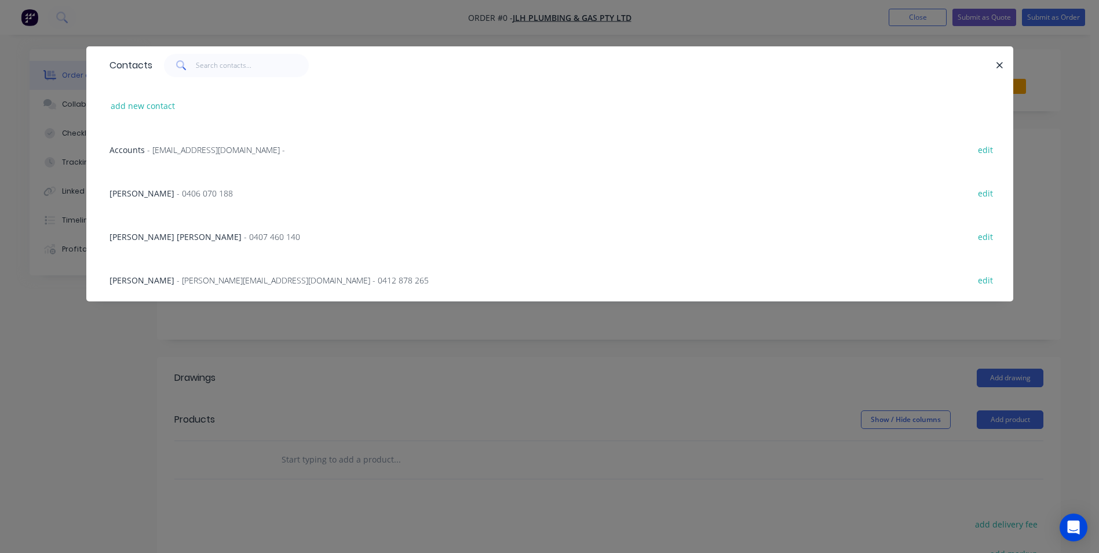
click at [220, 149] on span "- [EMAIL_ADDRESS][DOMAIN_NAME] -" at bounding box center [216, 149] width 138 height 11
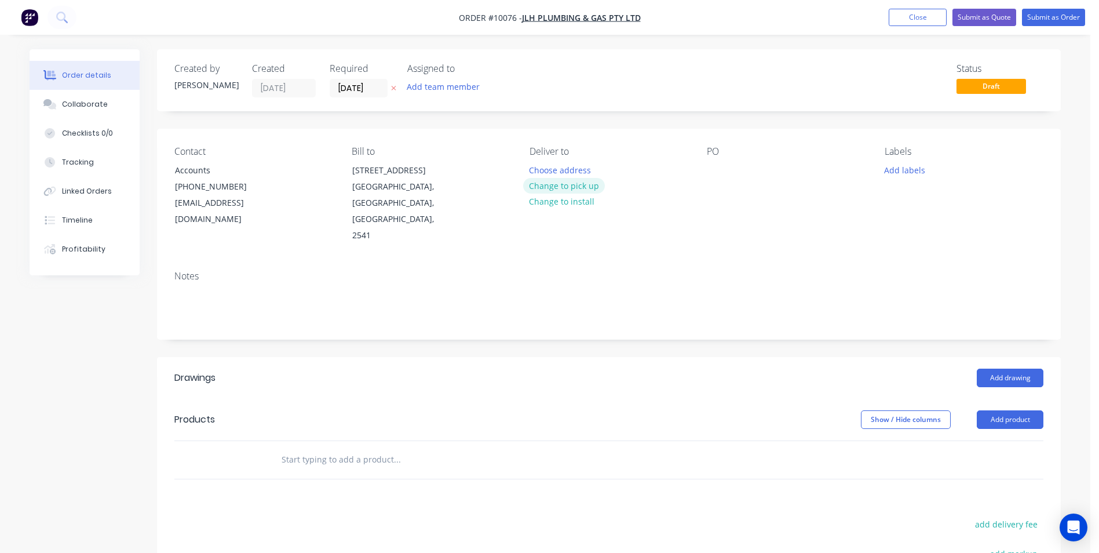
click at [567, 184] on button "Change to pick up" at bounding box center [564, 186] width 82 height 16
click at [386, 448] on input "text" at bounding box center [397, 459] width 232 height 23
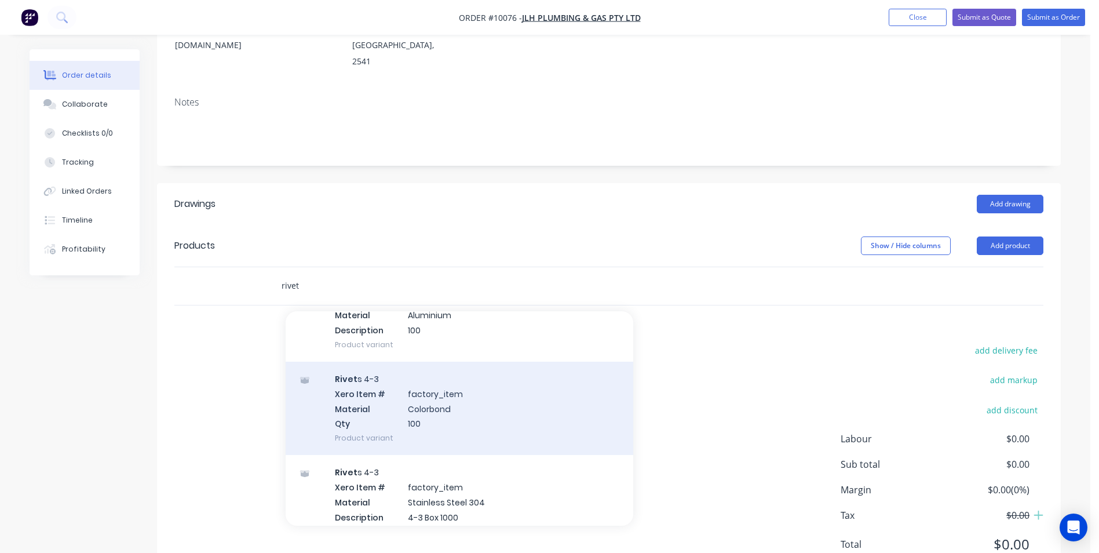
scroll to position [174, 0]
type input "rivet"
click at [404, 361] on div "Rivet s 4-3 Xero Item # factory_item Material Colorbond Qty 100 Product variant" at bounding box center [460, 407] width 348 height 93
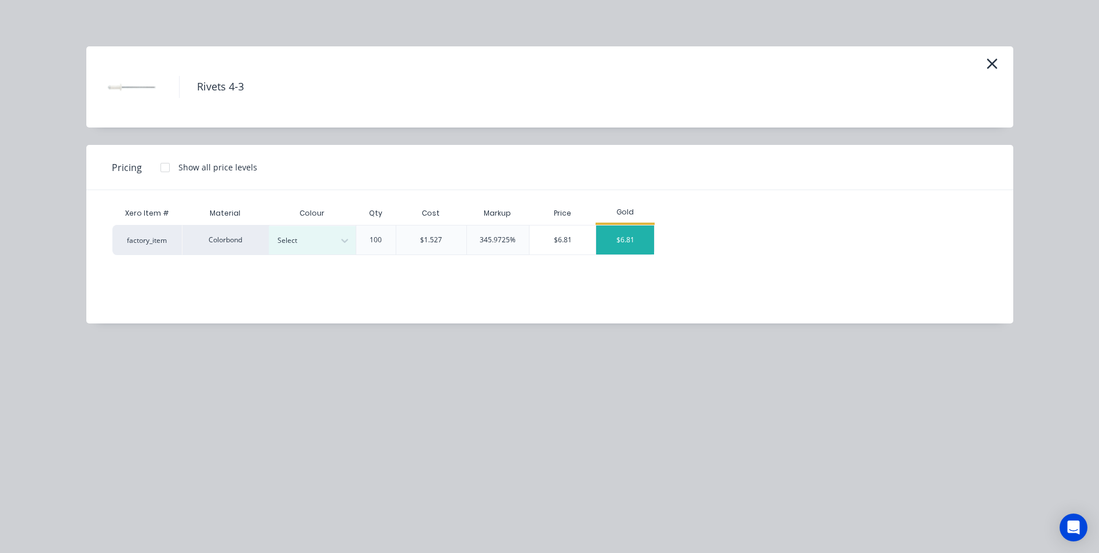
click at [613, 247] on div "$6.81" at bounding box center [625, 239] width 58 height 29
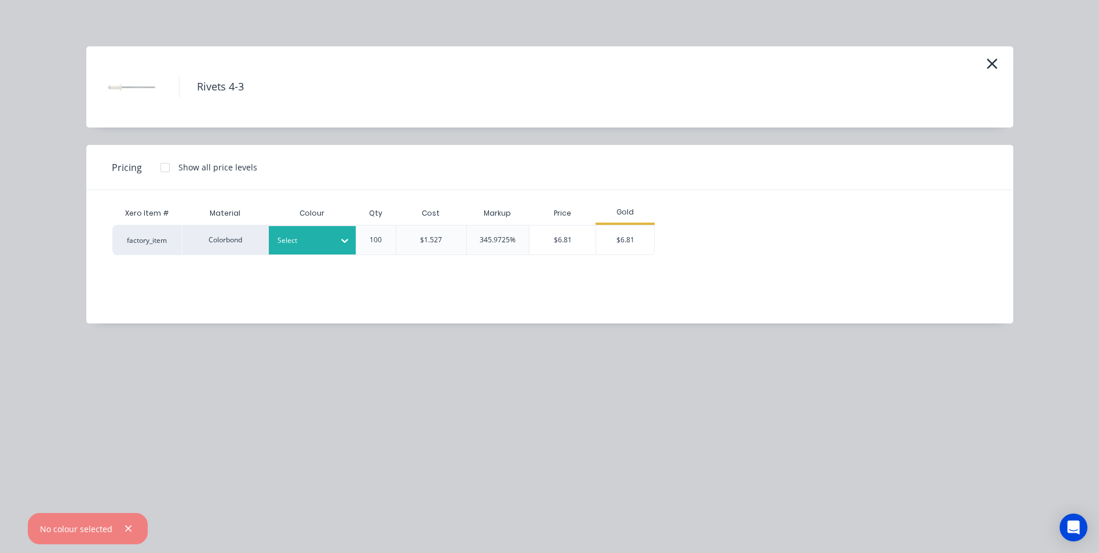
click at [296, 241] on div at bounding box center [304, 240] width 52 height 13
click at [145, 437] on div "Jasper" at bounding box center [72, 447] width 145 height 21
click at [626, 239] on div "$6.81" at bounding box center [625, 239] width 58 height 29
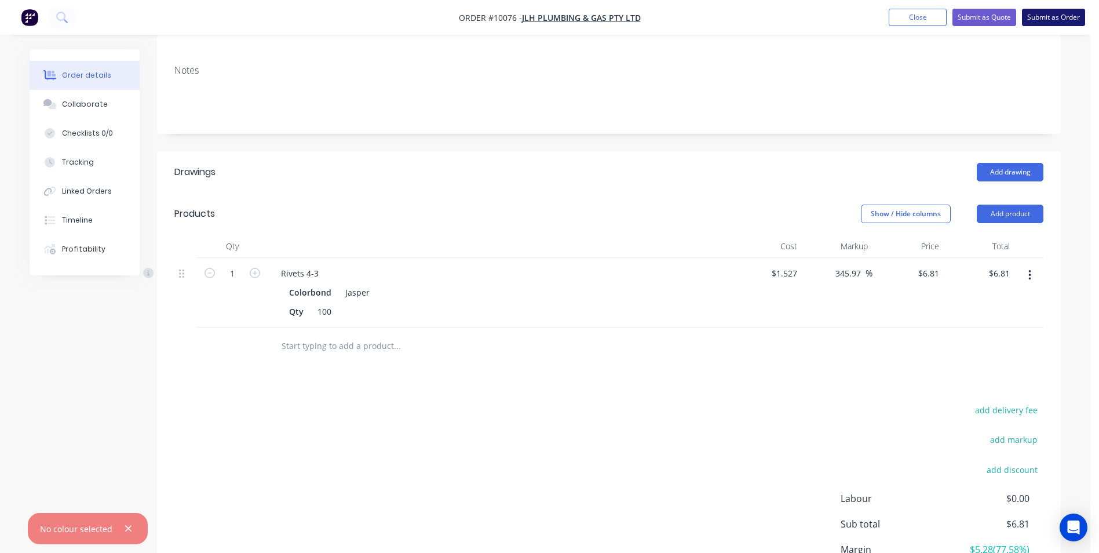
click at [1043, 17] on button "Submit as Order" at bounding box center [1053, 17] width 63 height 17
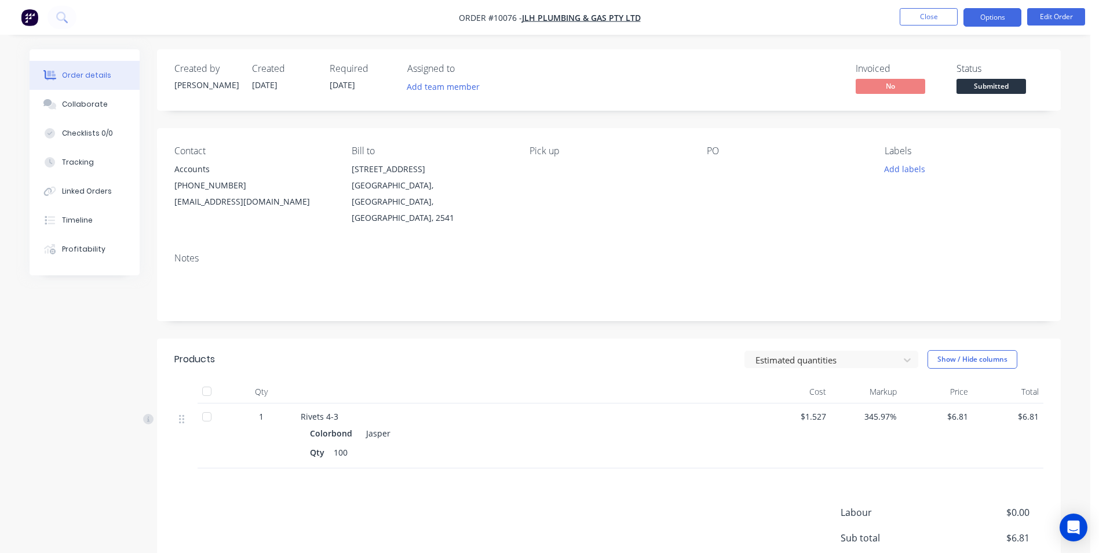
click at [994, 20] on button "Options" at bounding box center [993, 17] width 58 height 19
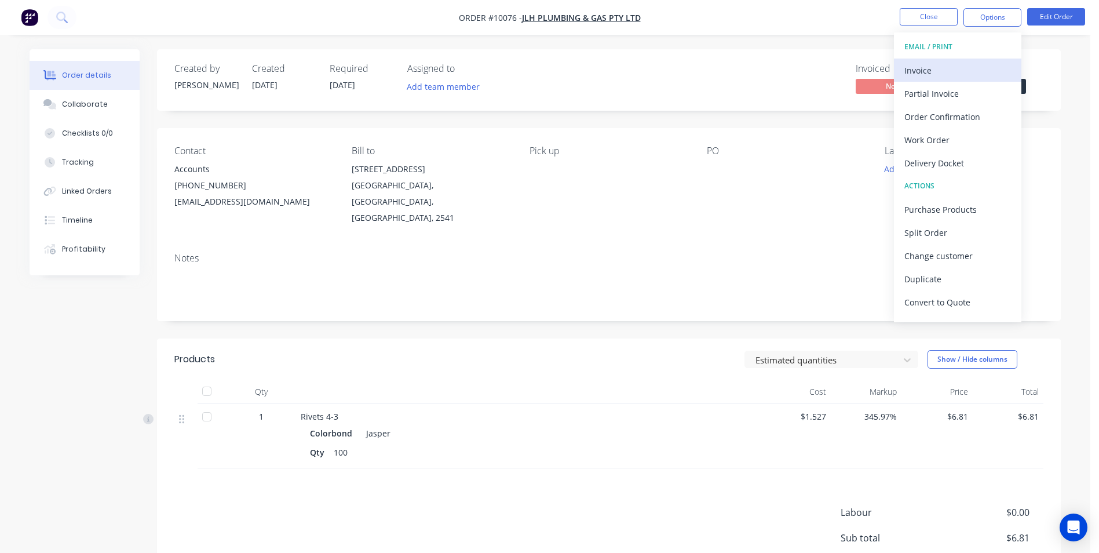
click at [961, 64] on div "Invoice" at bounding box center [958, 70] width 107 height 17
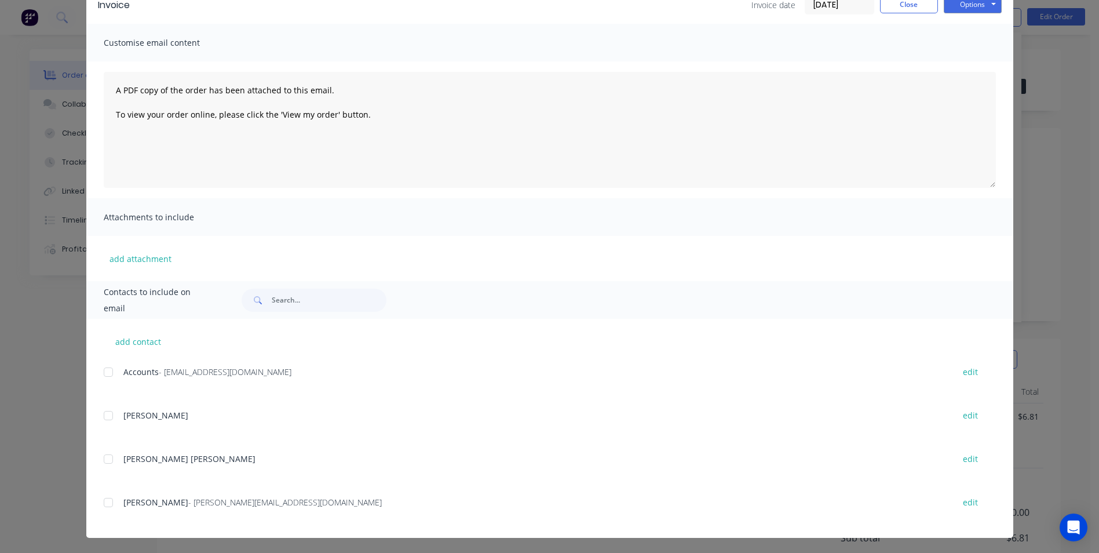
scroll to position [61, 0]
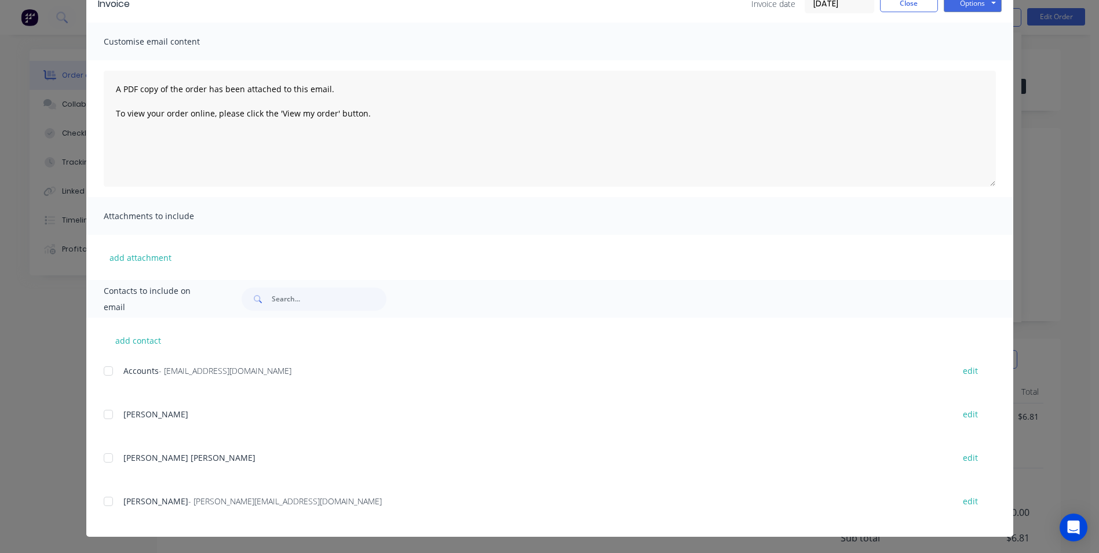
click at [107, 371] on div at bounding box center [108, 370] width 23 height 23
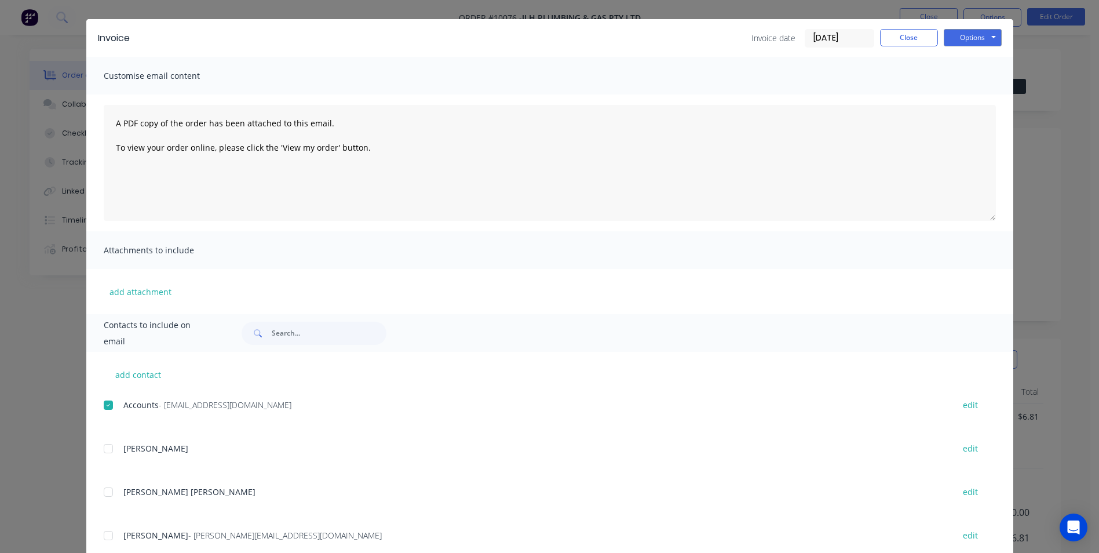
scroll to position [0, 0]
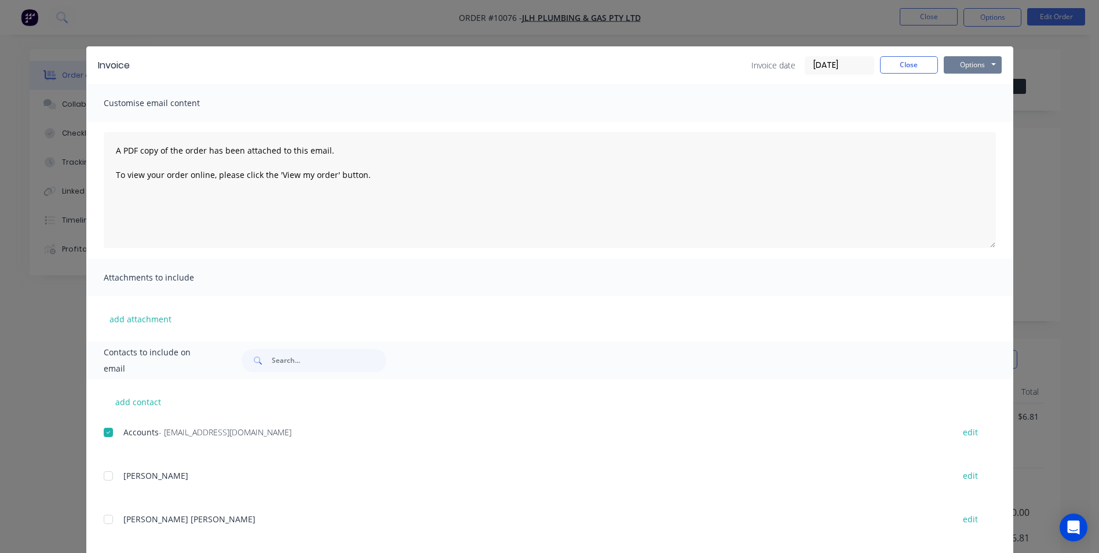
click at [962, 66] on button "Options" at bounding box center [973, 64] width 58 height 17
click at [976, 121] on button "Email" at bounding box center [981, 123] width 74 height 19
click at [914, 63] on button "Close" at bounding box center [909, 64] width 58 height 17
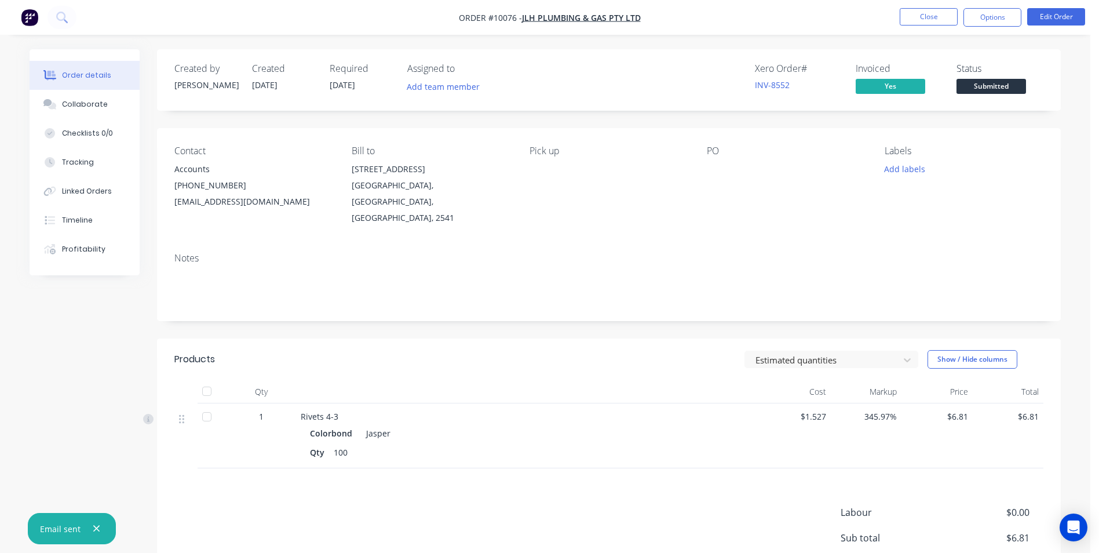
click at [965, 86] on span "Submitted" at bounding box center [992, 86] width 70 height 14
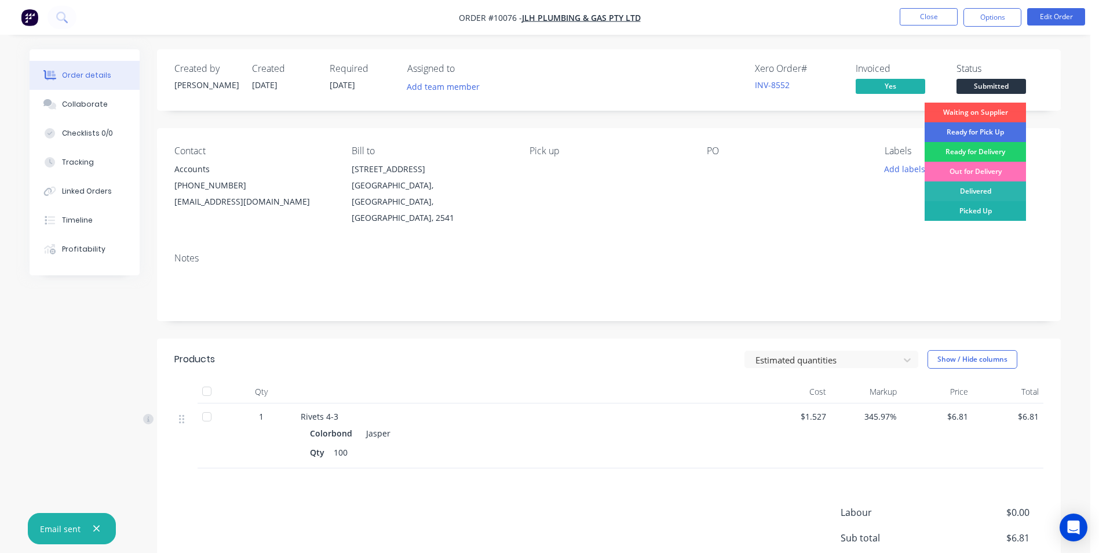
click at [946, 214] on div "Picked Up" at bounding box center [975, 211] width 101 height 20
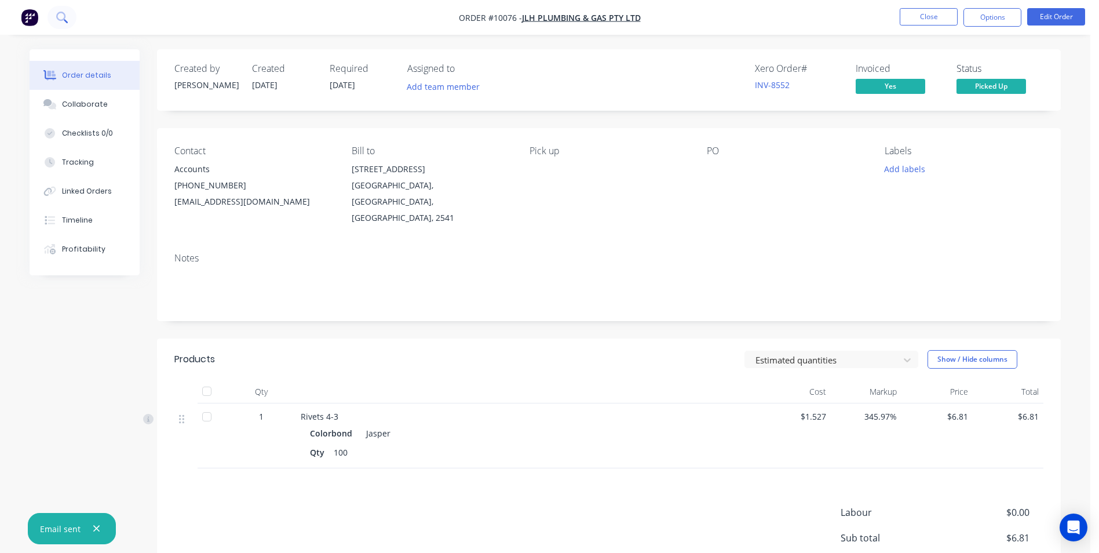
click at [66, 15] on icon at bounding box center [61, 17] width 11 height 11
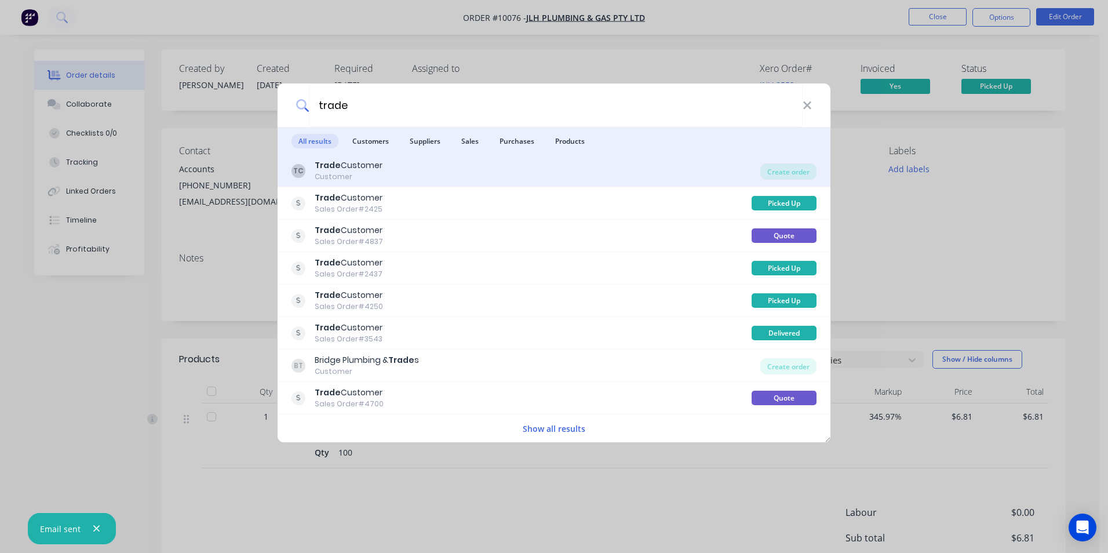
type input "trade"
click at [547, 170] on div "TC Trade Customer Customer" at bounding box center [525, 170] width 469 height 23
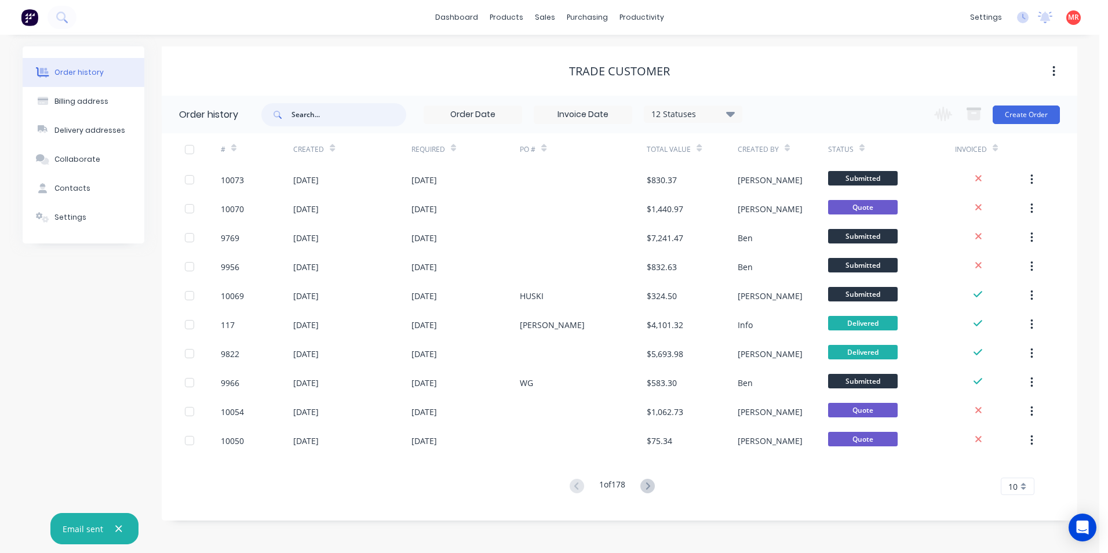
click at [329, 121] on input "text" at bounding box center [348, 114] width 115 height 23
type input "complete"
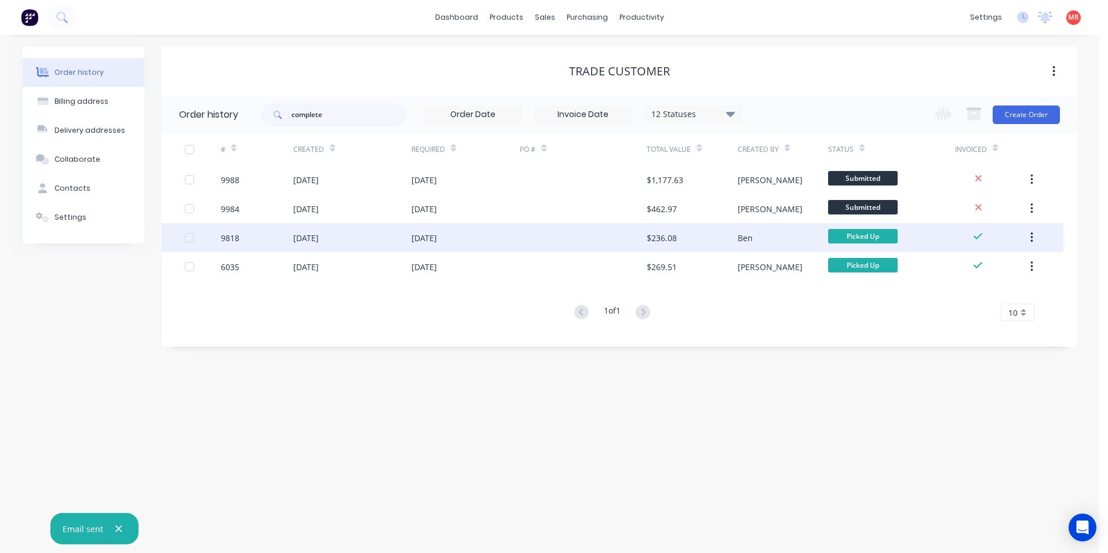
click at [528, 232] on div at bounding box center [583, 237] width 127 height 29
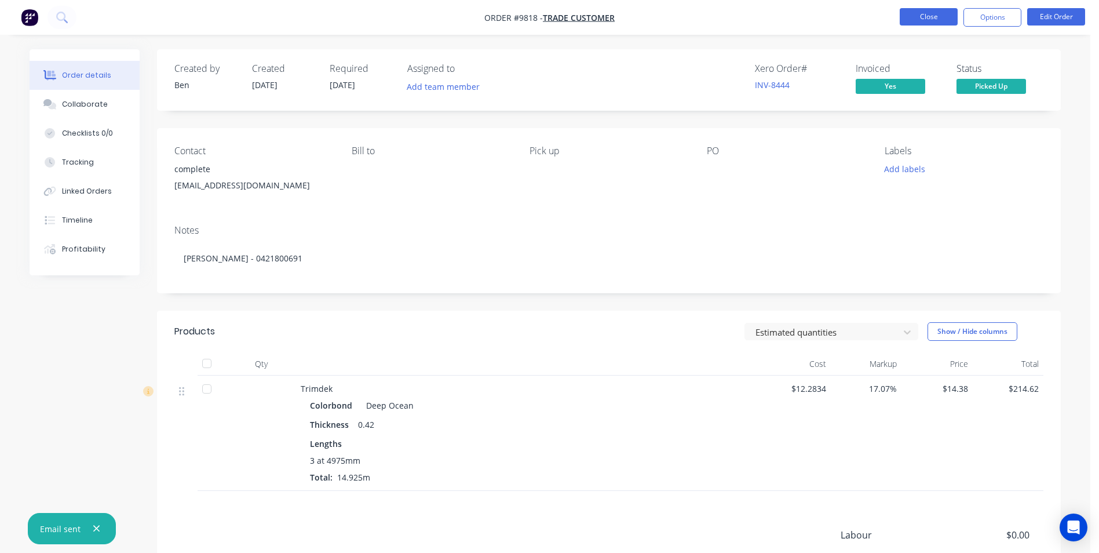
click at [907, 10] on button "Close" at bounding box center [929, 16] width 58 height 17
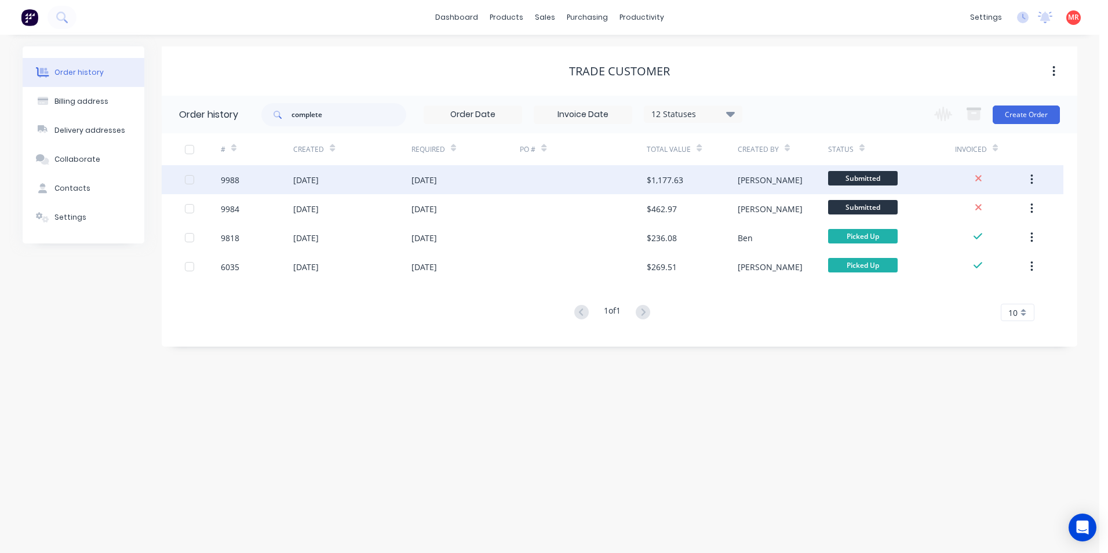
click at [465, 187] on div "[DATE]" at bounding box center [465, 179] width 109 height 29
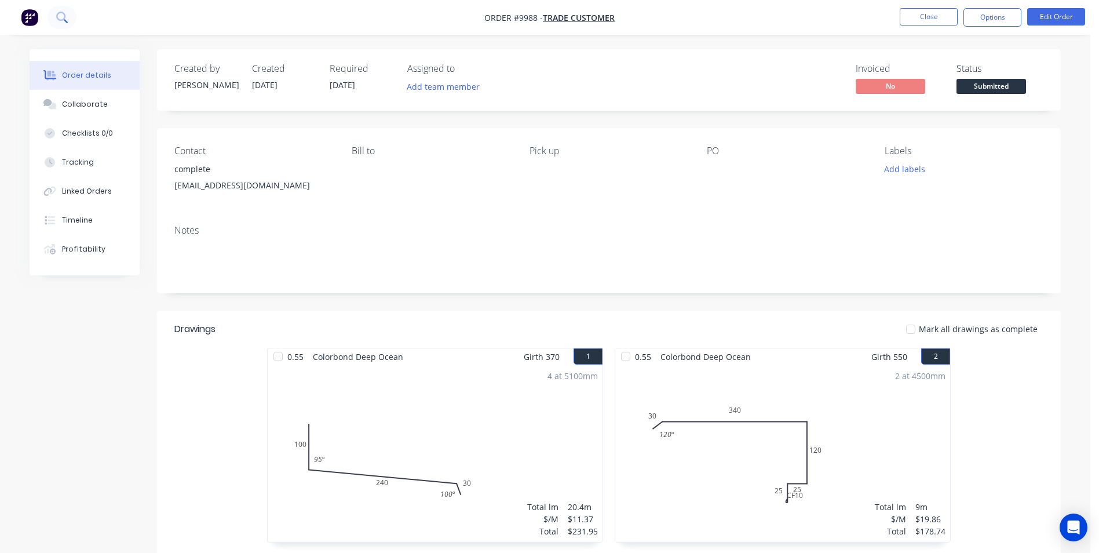
click at [63, 17] on icon at bounding box center [61, 17] width 11 height 11
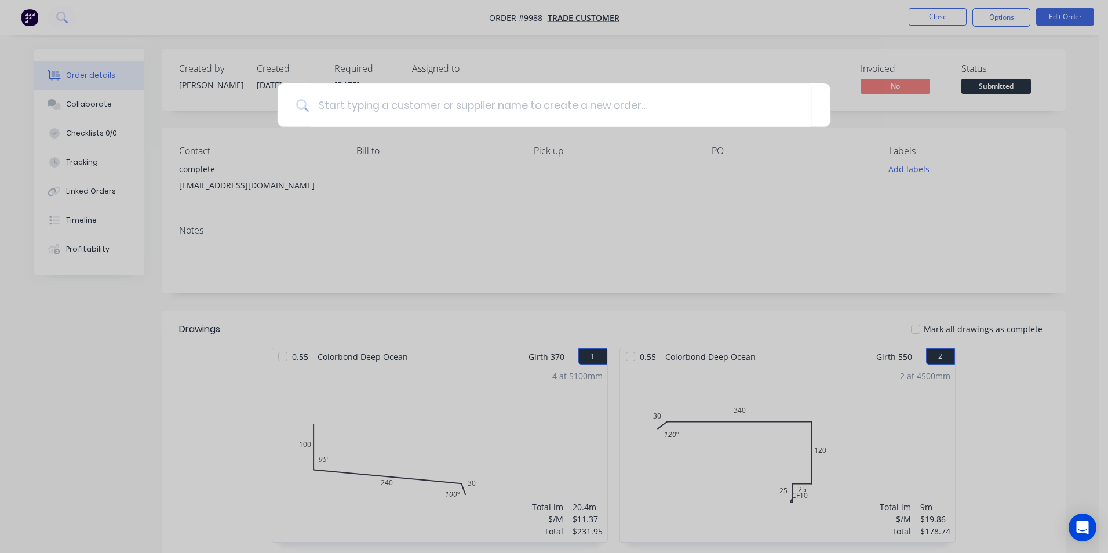
click at [616, 309] on div at bounding box center [554, 276] width 1108 height 553
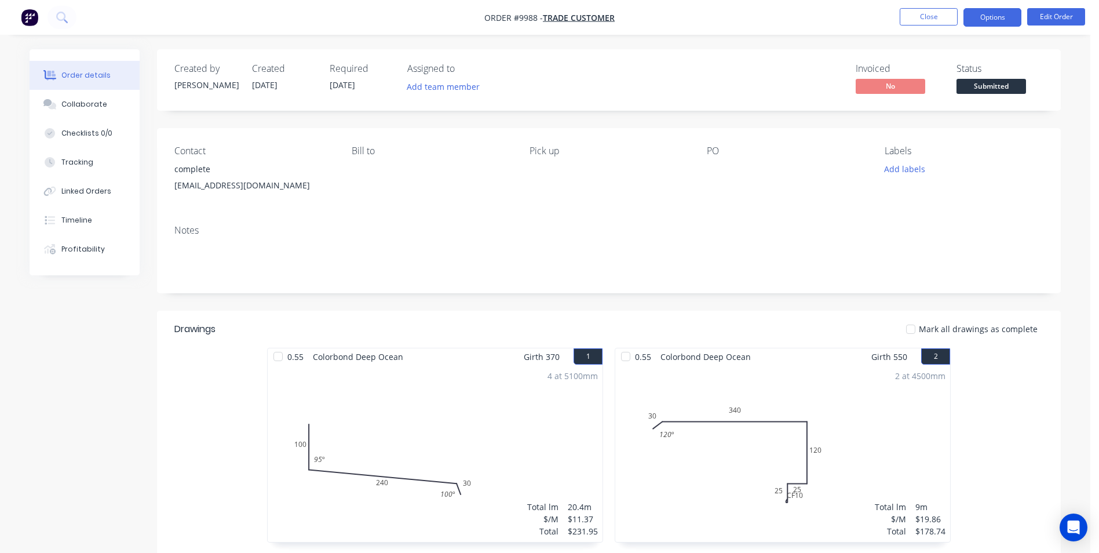
click at [978, 18] on button "Options" at bounding box center [993, 17] width 58 height 19
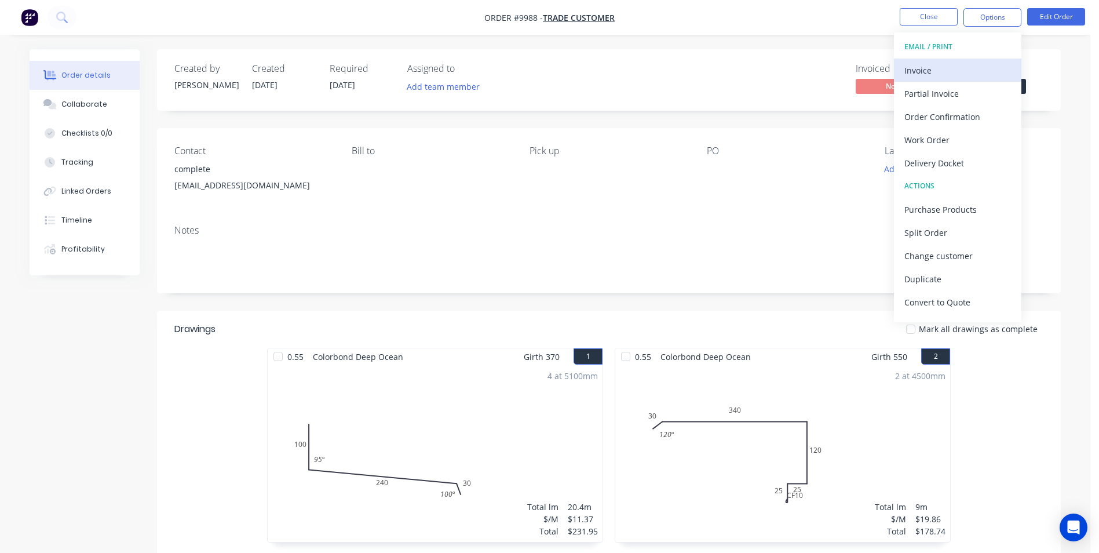
click at [925, 65] on div "Invoice" at bounding box center [958, 70] width 107 height 17
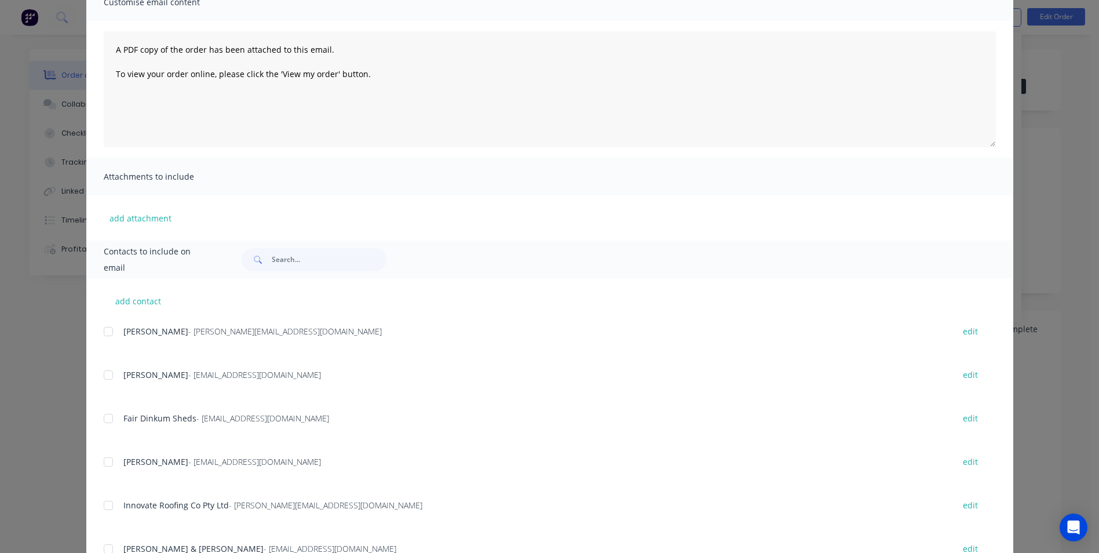
scroll to position [164, 0]
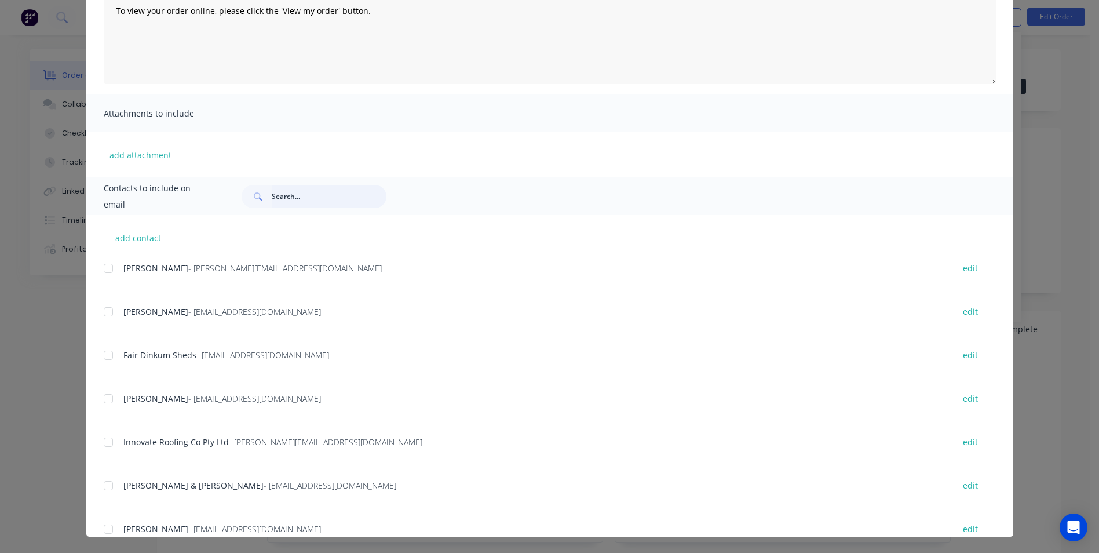
click at [291, 194] on input "text" at bounding box center [329, 196] width 115 height 23
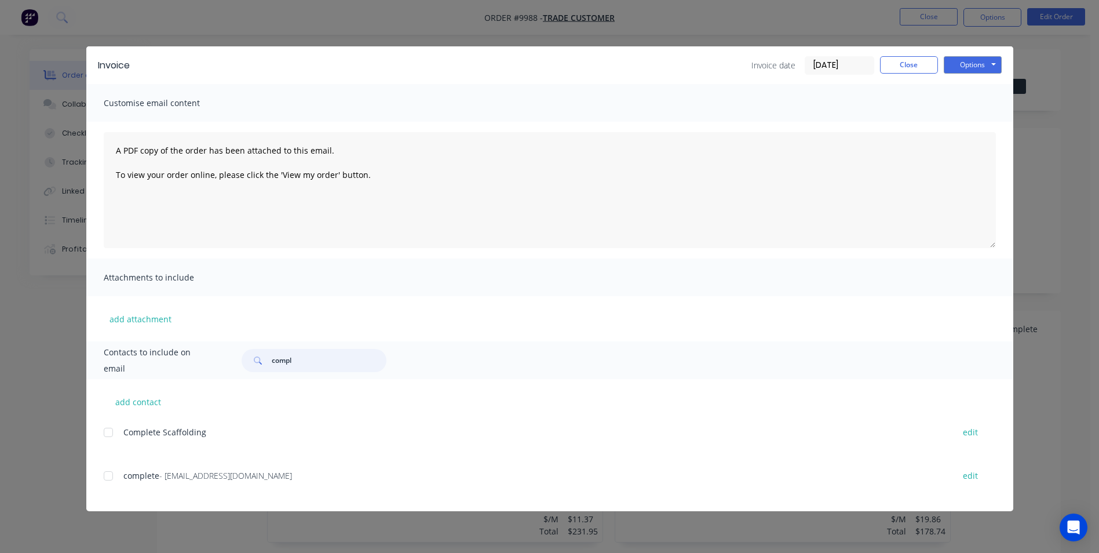
click at [116, 477] on div at bounding box center [108, 475] width 23 height 23
type input "compl"
click at [972, 69] on button "Options" at bounding box center [973, 64] width 58 height 17
click at [971, 122] on button "Email" at bounding box center [981, 123] width 74 height 19
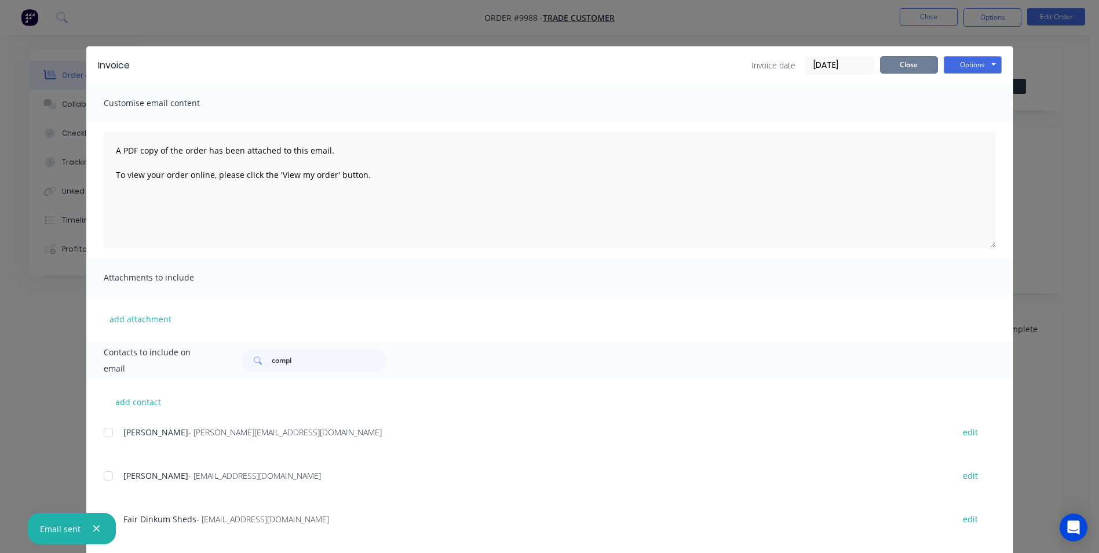
click at [918, 63] on button "Close" at bounding box center [909, 64] width 58 height 17
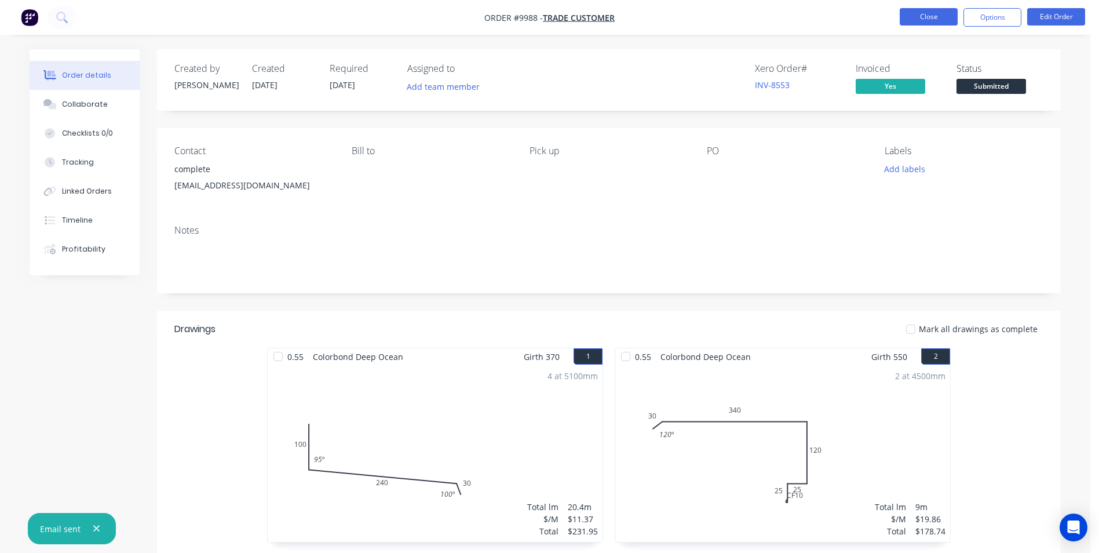
click at [927, 23] on button "Close" at bounding box center [929, 16] width 58 height 17
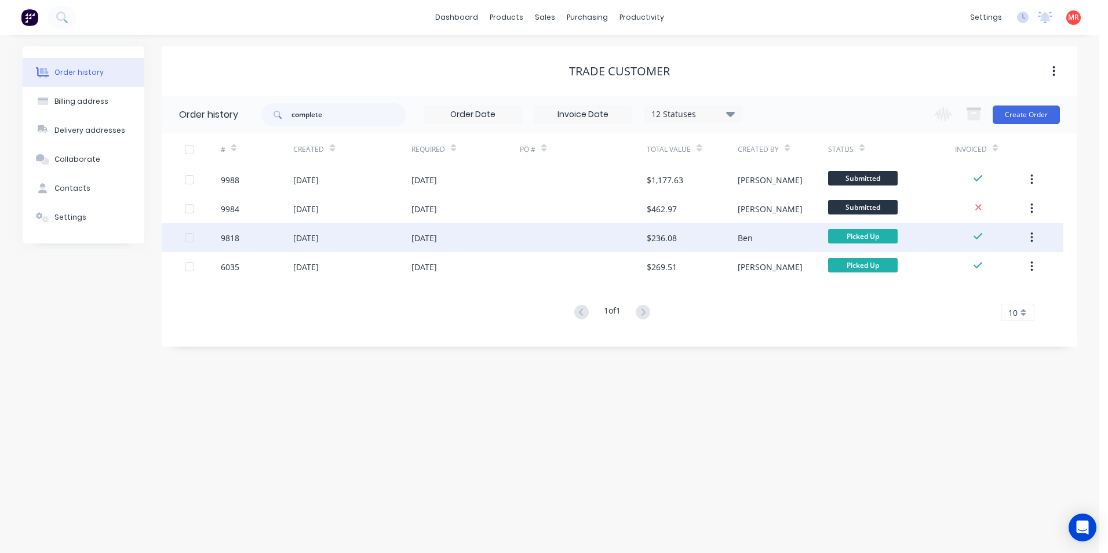
click at [549, 240] on div at bounding box center [583, 237] width 127 height 29
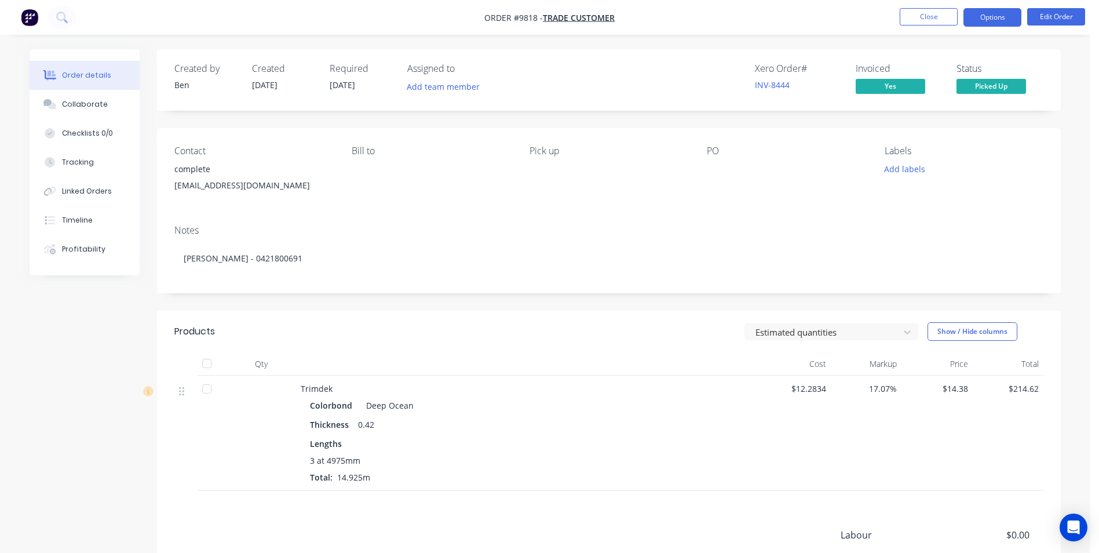
click at [991, 17] on button "Options" at bounding box center [993, 17] width 58 height 19
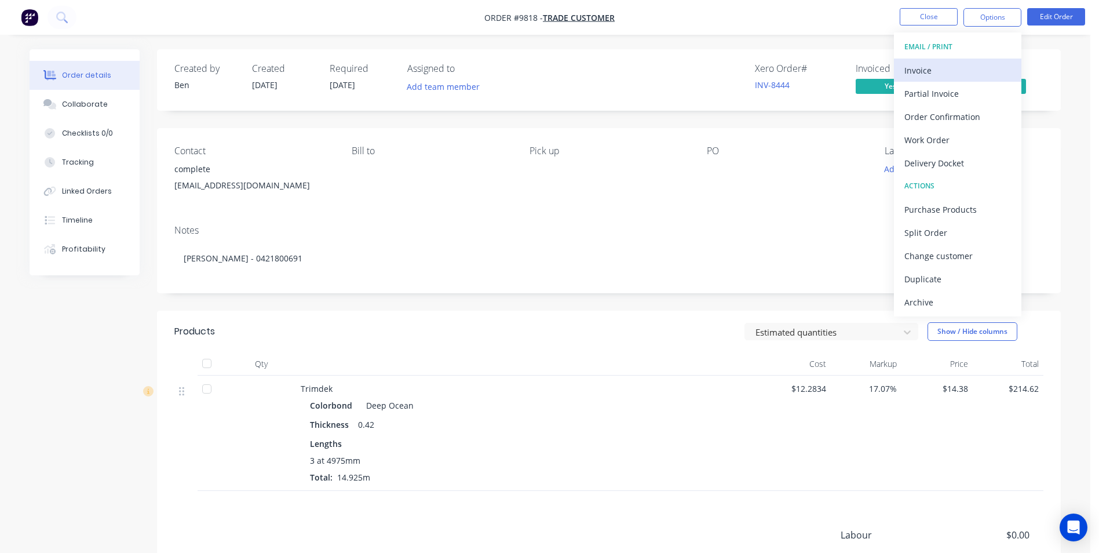
click at [940, 72] on div "Invoice" at bounding box center [958, 70] width 107 height 17
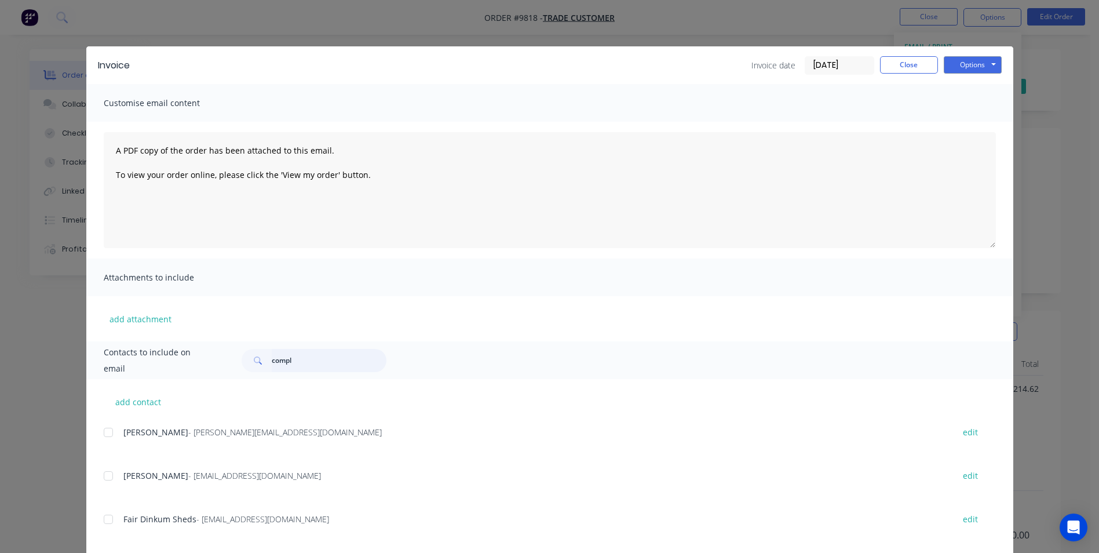
click at [306, 354] on input "compl" at bounding box center [329, 360] width 115 height 23
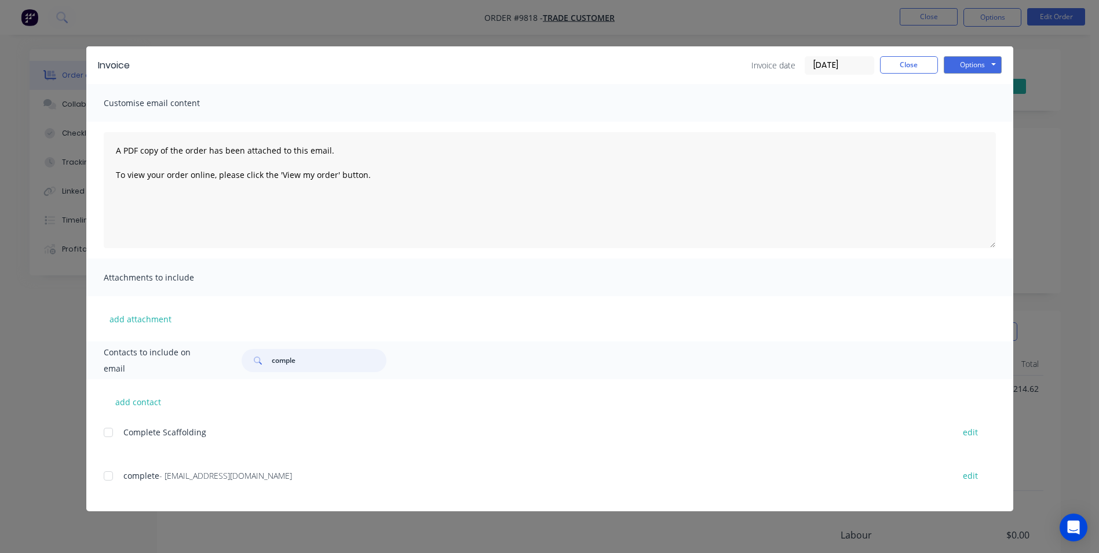
click at [115, 470] on div at bounding box center [108, 475] width 23 height 23
type input "comple"
click at [983, 67] on button "Options" at bounding box center [973, 64] width 58 height 17
click at [981, 129] on button "Email" at bounding box center [981, 123] width 74 height 19
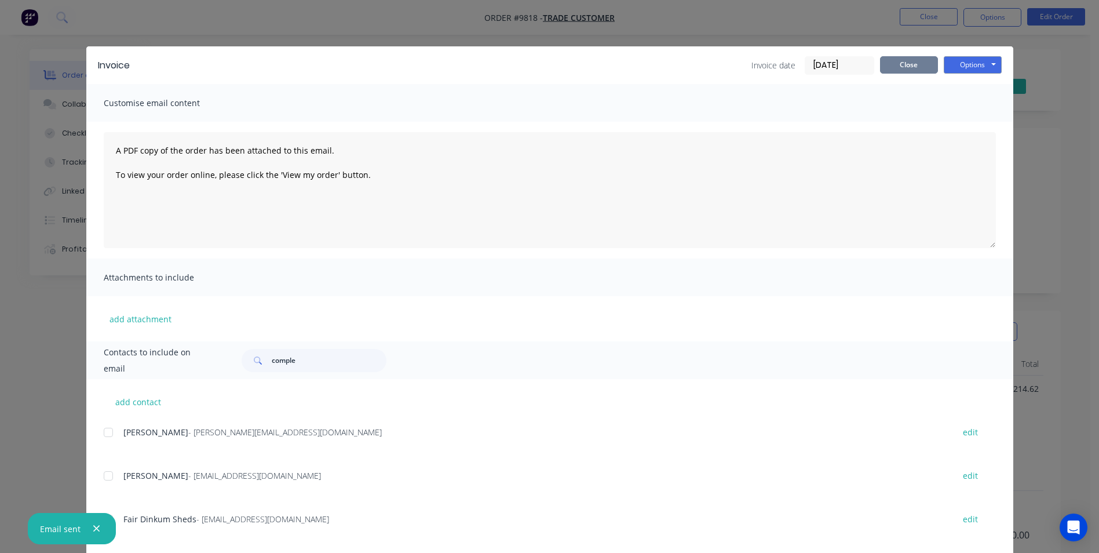
click at [900, 67] on button "Close" at bounding box center [909, 64] width 58 height 17
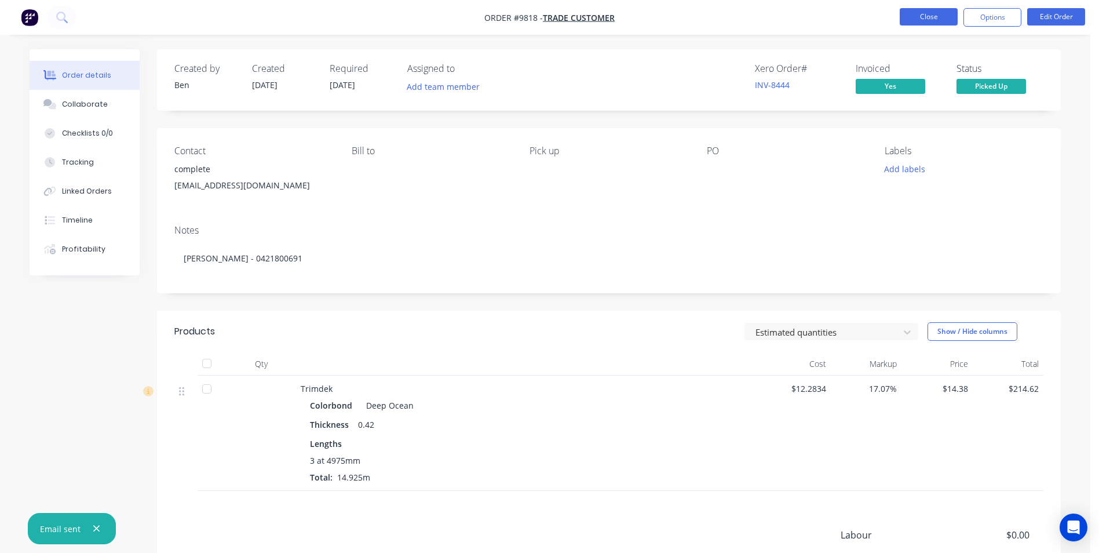
click at [949, 12] on button "Close" at bounding box center [929, 16] width 58 height 17
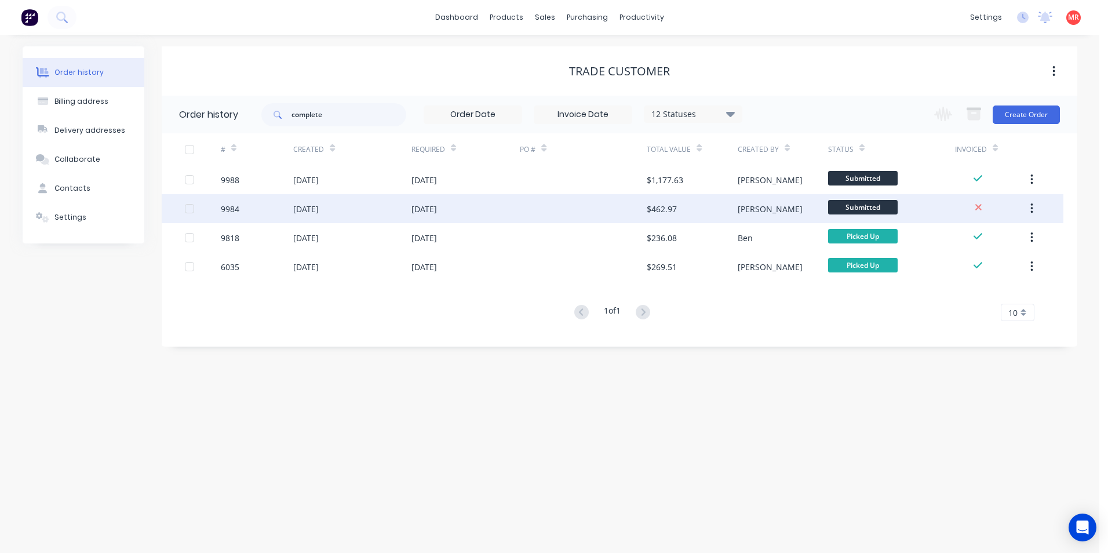
click at [770, 206] on div "[PERSON_NAME]" at bounding box center [783, 208] width 90 height 29
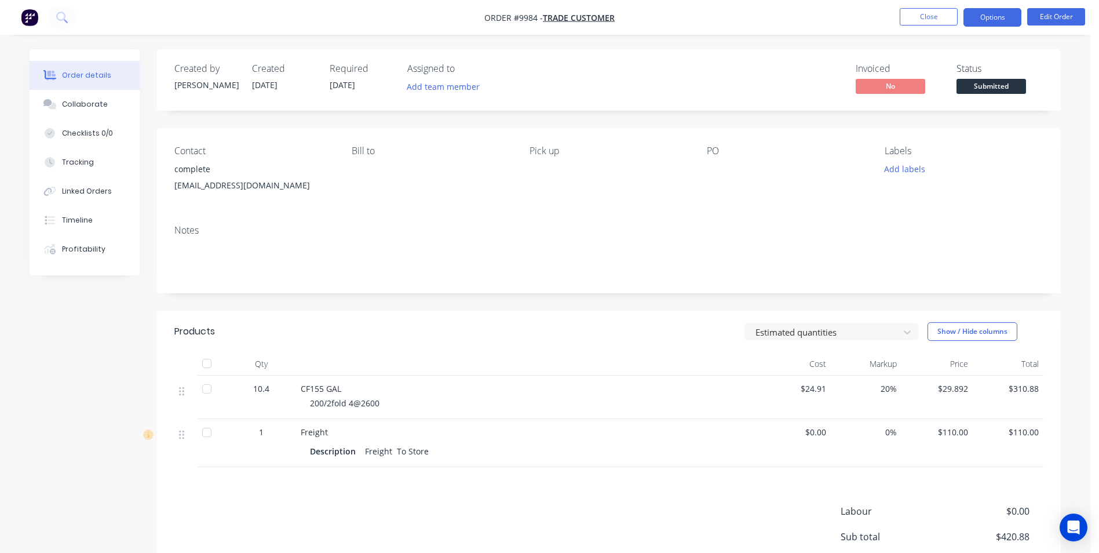
click at [997, 21] on button "Options" at bounding box center [993, 17] width 58 height 19
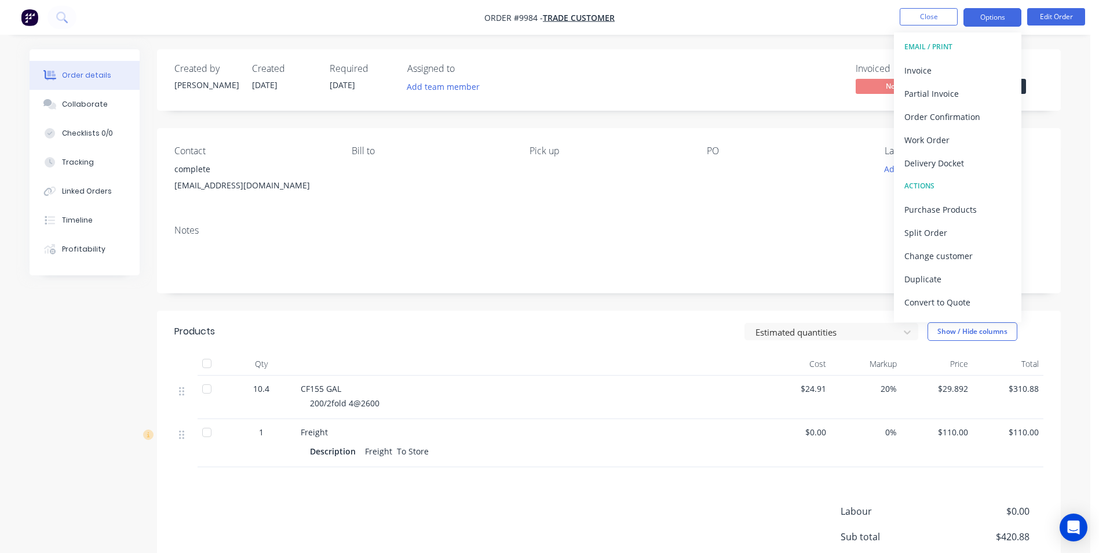
click at [975, 68] on div "Invoice" at bounding box center [958, 70] width 107 height 17
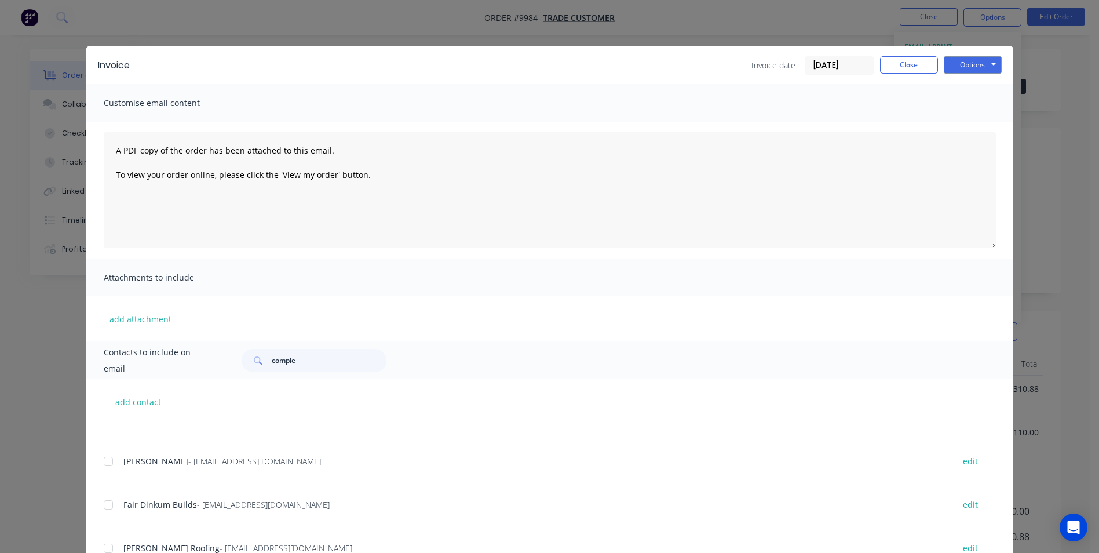
scroll to position [58, 0]
click at [304, 359] on input "comple" at bounding box center [329, 360] width 115 height 23
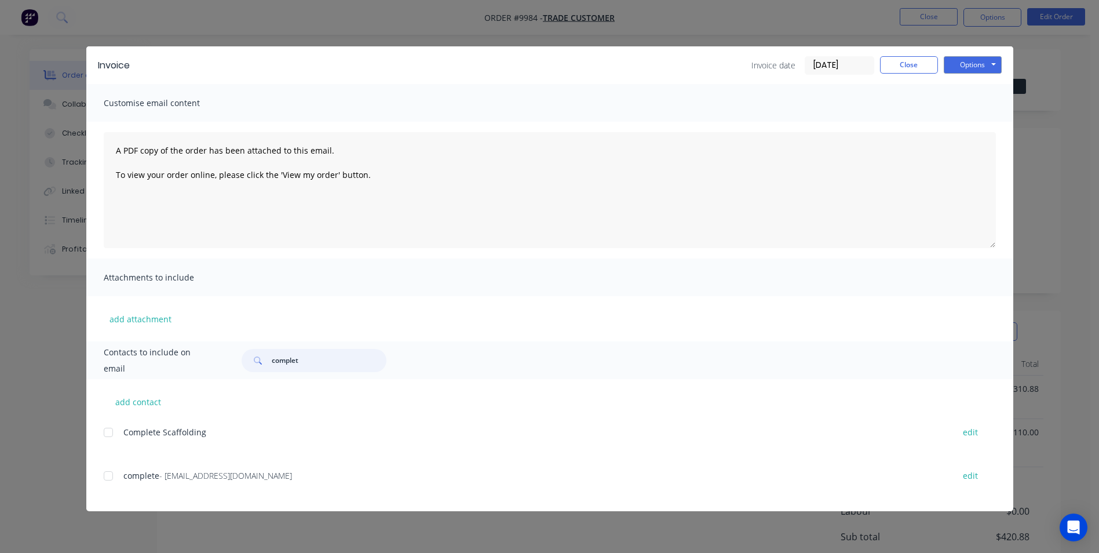
click at [114, 477] on div at bounding box center [108, 475] width 23 height 23
type input "complet"
click at [993, 65] on button "Options" at bounding box center [973, 64] width 58 height 17
click at [973, 118] on button "Email" at bounding box center [981, 123] width 74 height 19
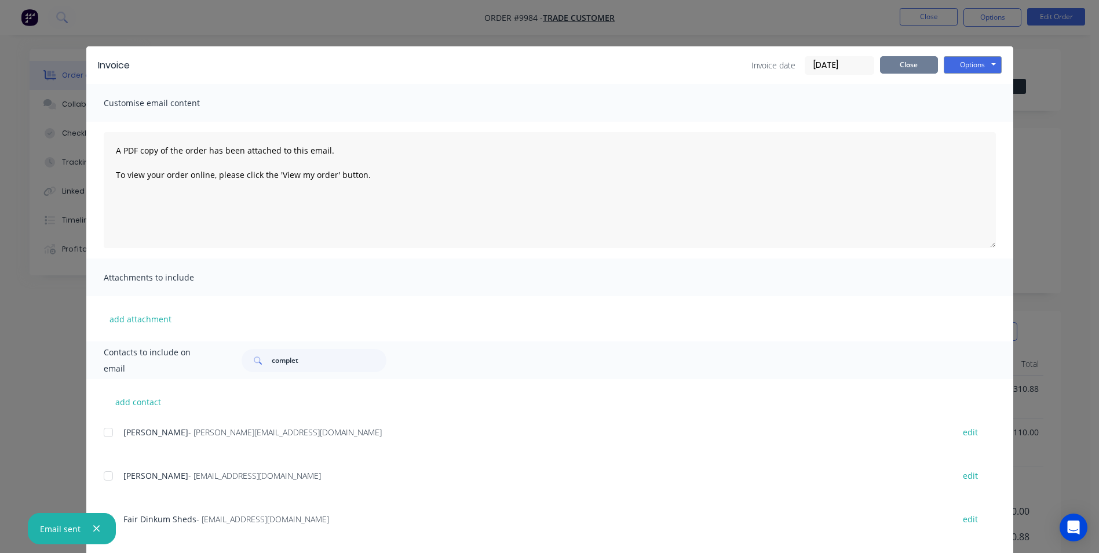
click at [916, 61] on button "Close" at bounding box center [909, 64] width 58 height 17
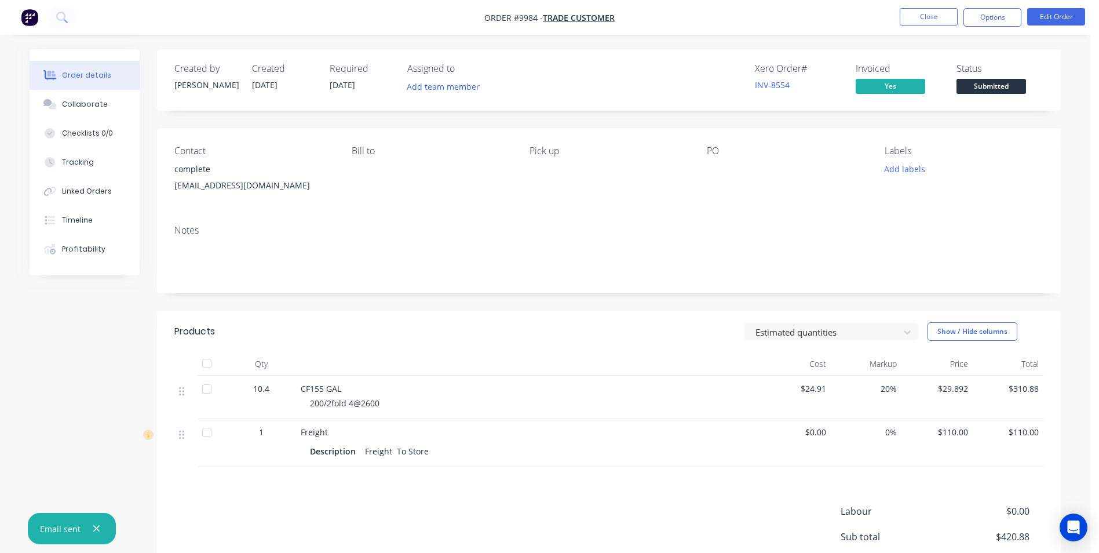
click at [29, 22] on img "button" at bounding box center [29, 17] width 17 height 17
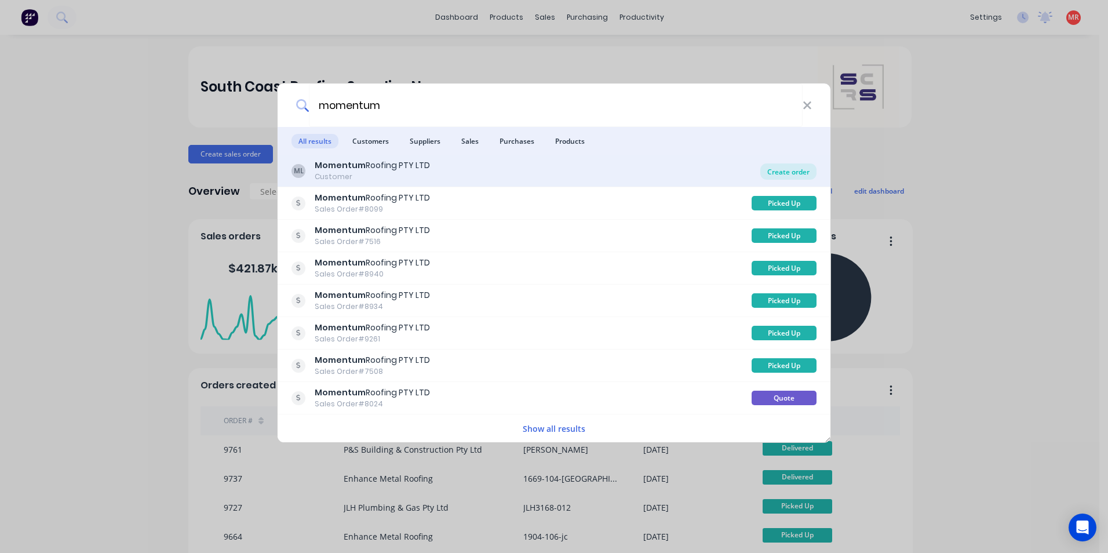
type input "momentum"
click at [773, 174] on div "Create order" at bounding box center [788, 171] width 56 height 16
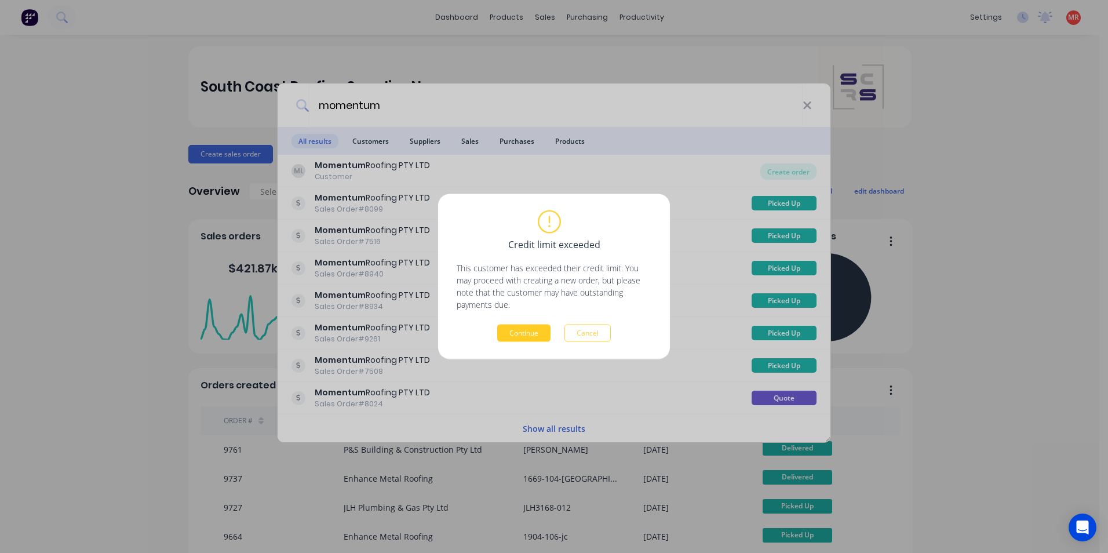
click at [527, 338] on button "Continue" at bounding box center [523, 332] width 53 height 17
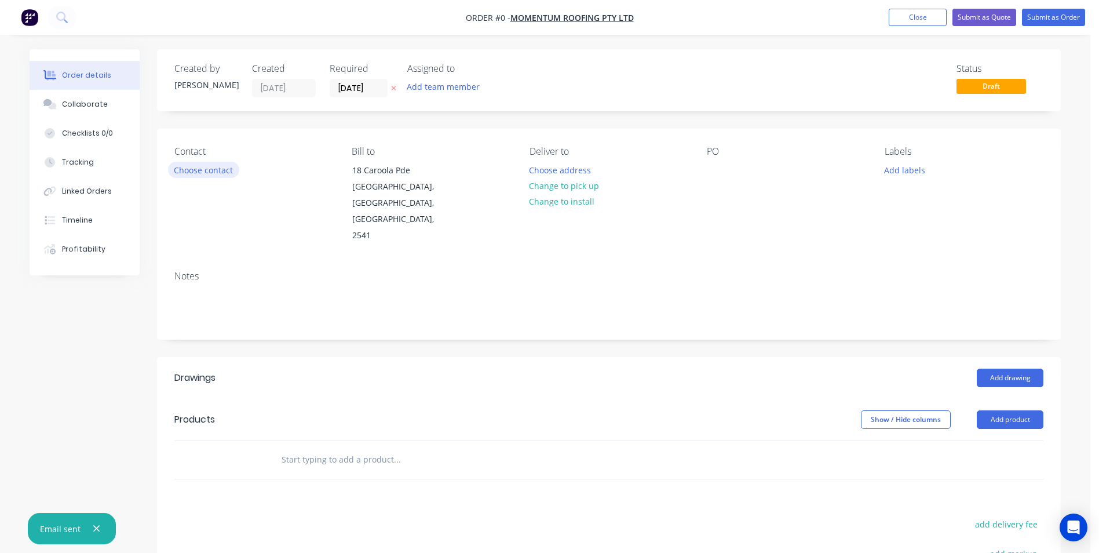
click at [200, 167] on button "Choose contact" at bounding box center [203, 170] width 71 height 16
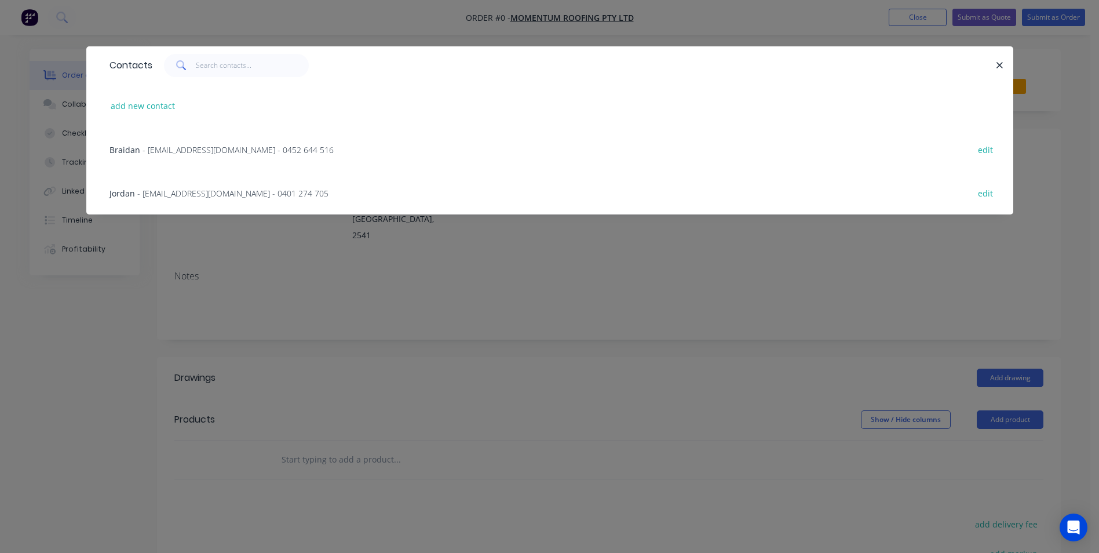
click at [218, 196] on span "- [EMAIL_ADDRESS][DOMAIN_NAME] - 0401 274 705" at bounding box center [232, 193] width 191 height 11
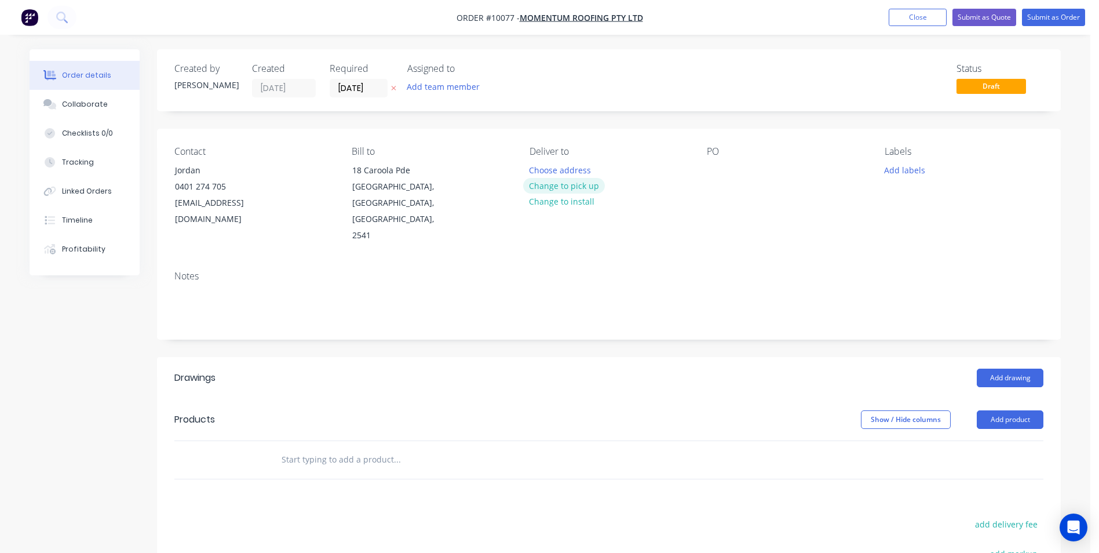
click at [541, 184] on button "Change to pick up" at bounding box center [564, 186] width 82 height 16
click at [720, 172] on div at bounding box center [716, 170] width 19 height 17
click at [1012, 369] on button "Add drawing" at bounding box center [1010, 378] width 67 height 19
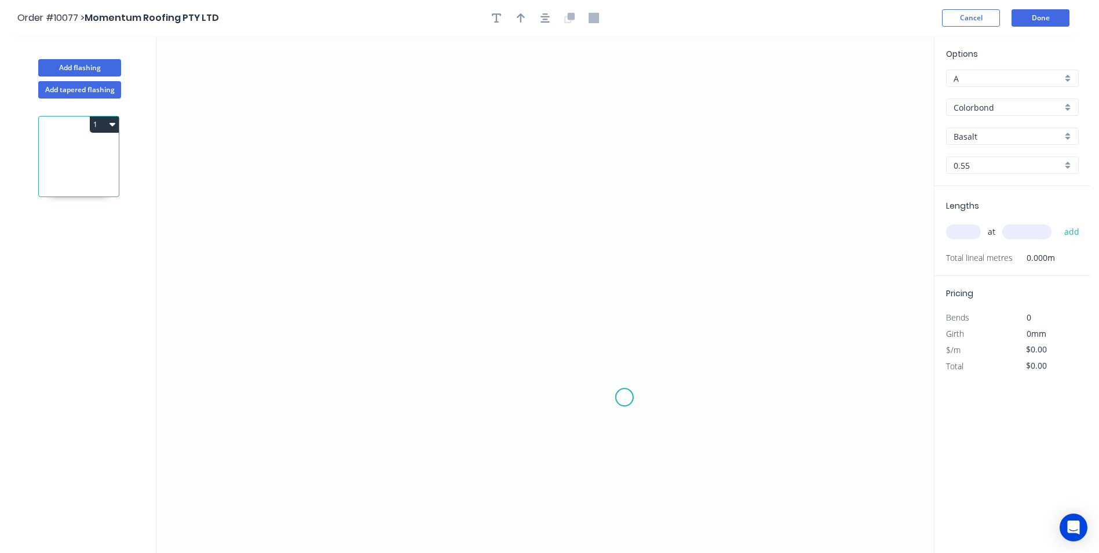
click at [625, 398] on icon "0" at bounding box center [545, 294] width 778 height 517
click at [651, 422] on icon at bounding box center [638, 410] width 27 height 27
drag, startPoint x: 647, startPoint y: 240, endPoint x: 627, endPoint y: 242, distance: 20.4
click at [647, 240] on icon "0 ?" at bounding box center [545, 294] width 778 height 517
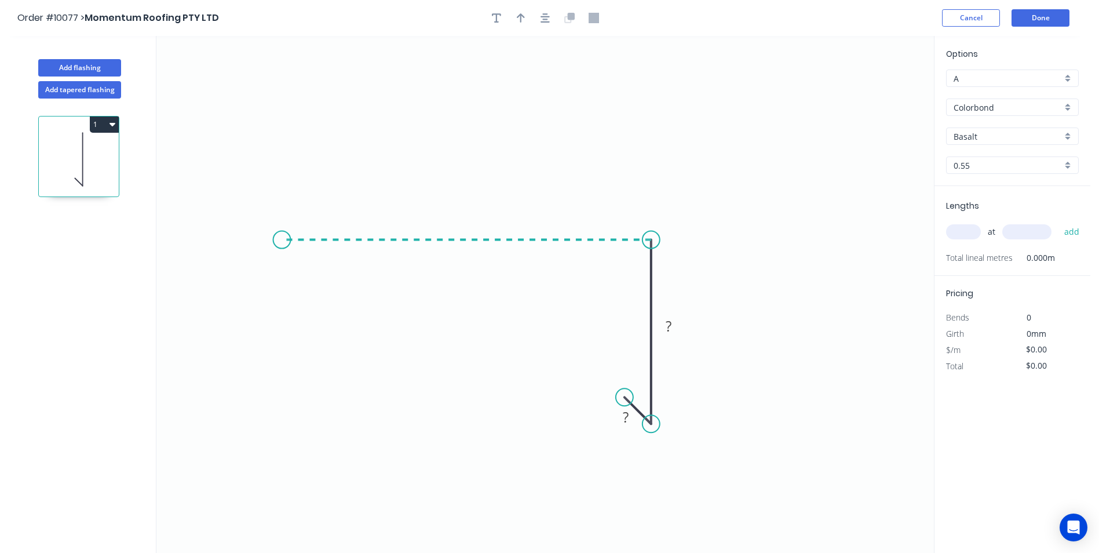
click at [282, 242] on icon "0 ? ?" at bounding box center [545, 294] width 778 height 517
click at [253, 261] on icon "0 ? ? ?" at bounding box center [545, 294] width 778 height 517
click at [253, 261] on circle at bounding box center [253, 260] width 17 height 17
click at [258, 260] on circle at bounding box center [253, 260] width 17 height 17
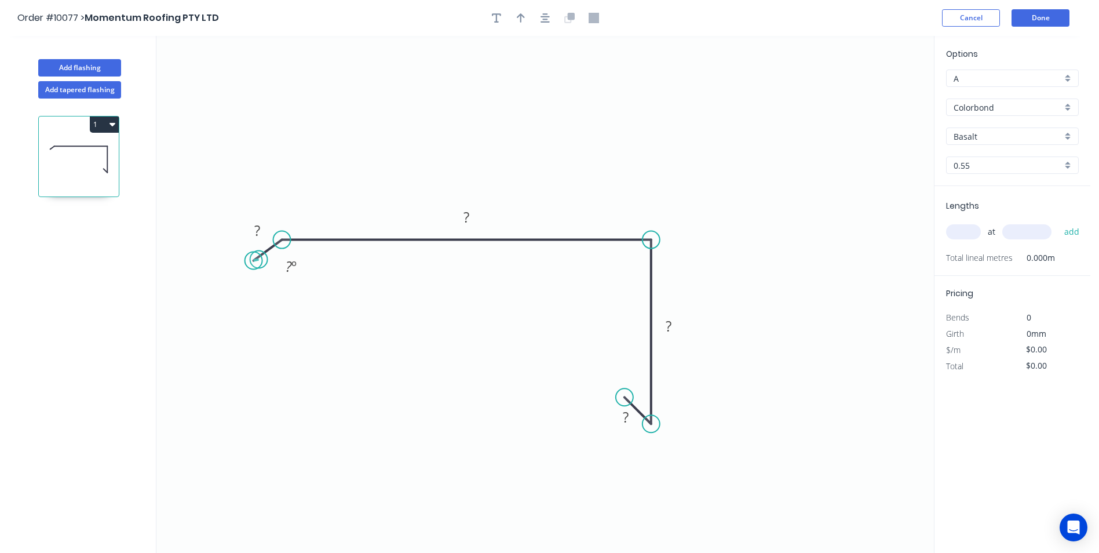
click at [258, 260] on circle at bounding box center [253, 260] width 17 height 17
click at [258, 225] on tspan "?" at bounding box center [257, 230] width 6 height 19
click at [621, 171] on icon "0 10 190 90 10 155 º" at bounding box center [545, 294] width 778 height 517
type input "$10.14"
click at [528, 21] on button "button" at bounding box center [520, 17] width 17 height 17
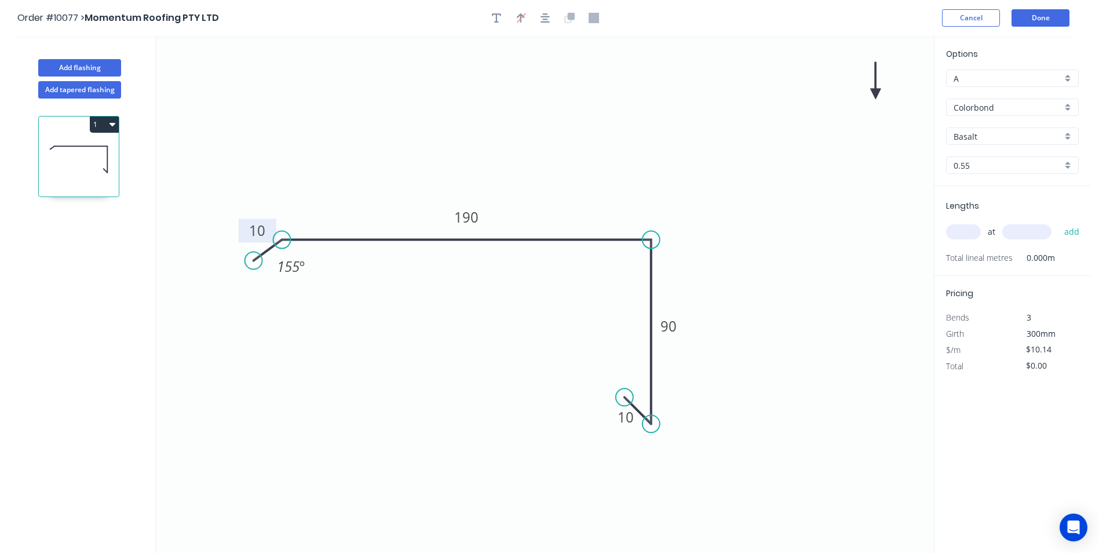
click at [875, 93] on icon at bounding box center [875, 80] width 10 height 37
drag, startPoint x: 875, startPoint y: 93, endPoint x: 578, endPoint y: 165, distance: 306.0
click at [578, 165] on icon at bounding box center [587, 156] width 34 height 34
click at [1067, 130] on div "Basalt" at bounding box center [1012, 135] width 133 height 17
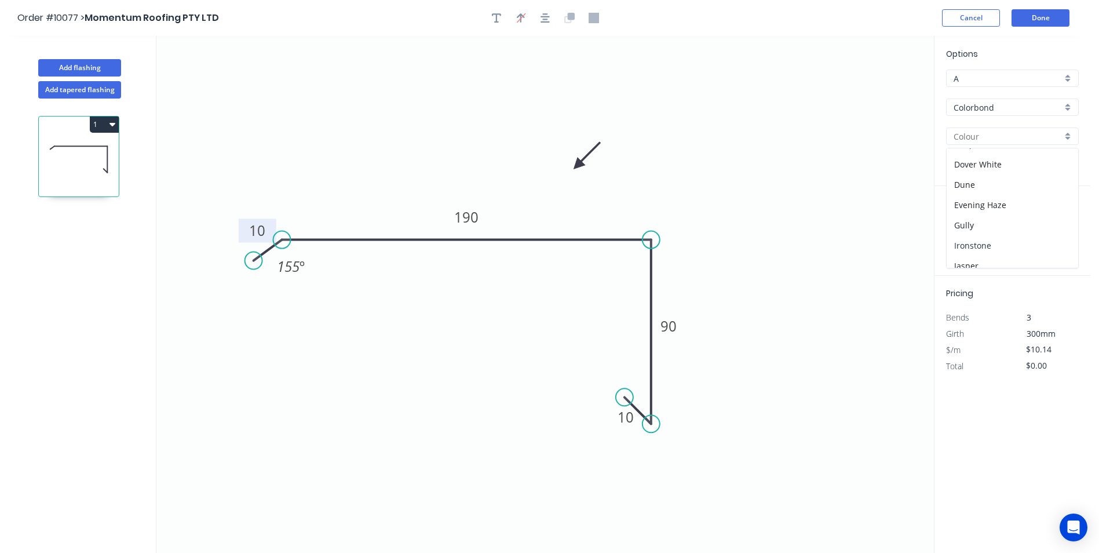
click at [994, 245] on div "Ironstone" at bounding box center [1013, 245] width 132 height 20
type input "Ironstone"
click at [965, 228] on input "text" at bounding box center [963, 231] width 35 height 15
type input "1"
type input "5800"
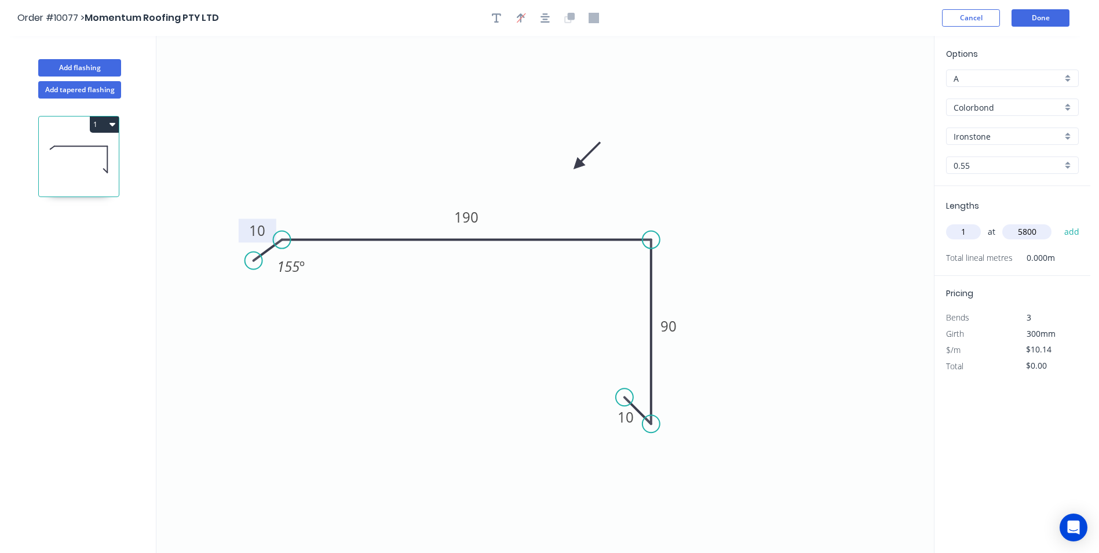
click at [1059, 222] on button "add" at bounding box center [1072, 232] width 27 height 20
type input "$58.81"
click at [1059, 14] on button "Done" at bounding box center [1041, 17] width 58 height 17
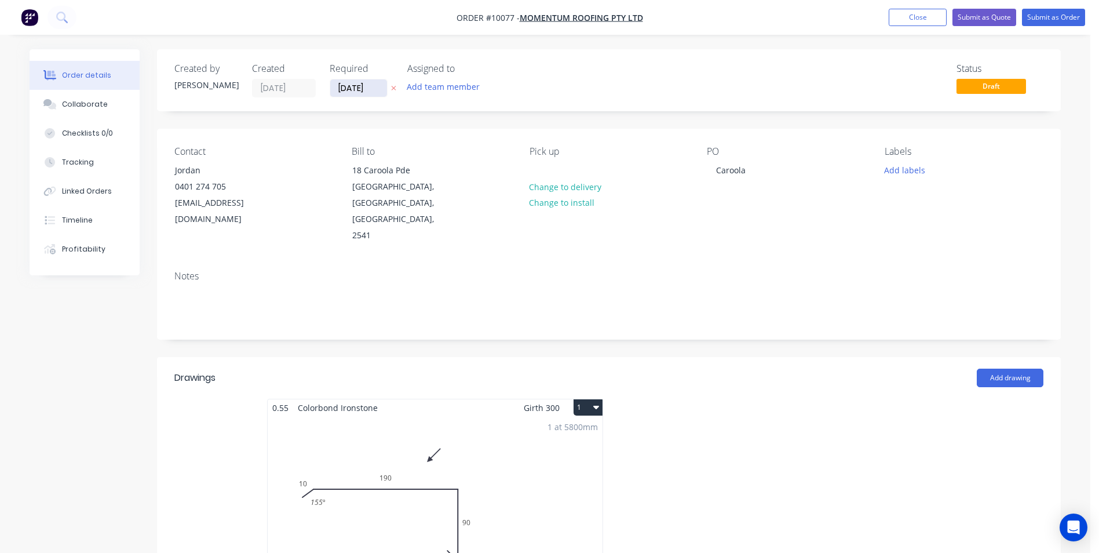
click at [363, 85] on input "[DATE]" at bounding box center [358, 87] width 57 height 17
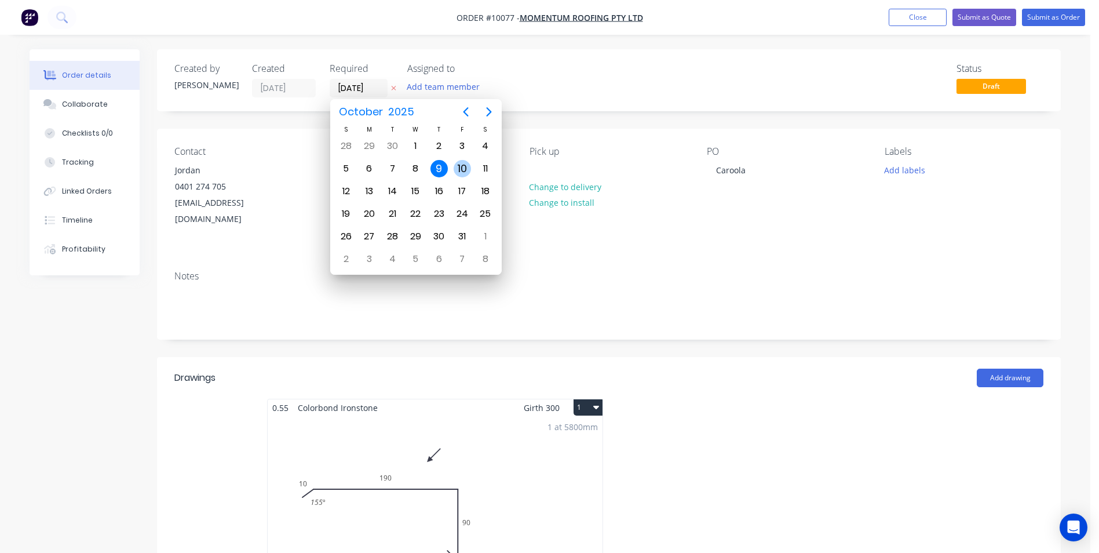
click at [460, 168] on div "10" at bounding box center [462, 168] width 17 height 17
type input "[DATE]"
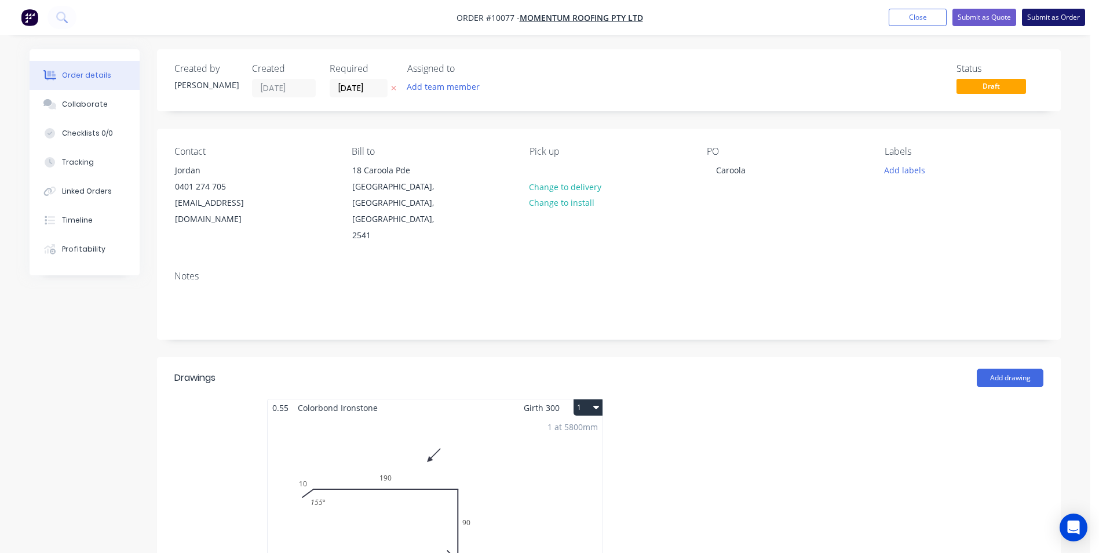
click at [1041, 25] on button "Submit as Order" at bounding box center [1053, 17] width 63 height 17
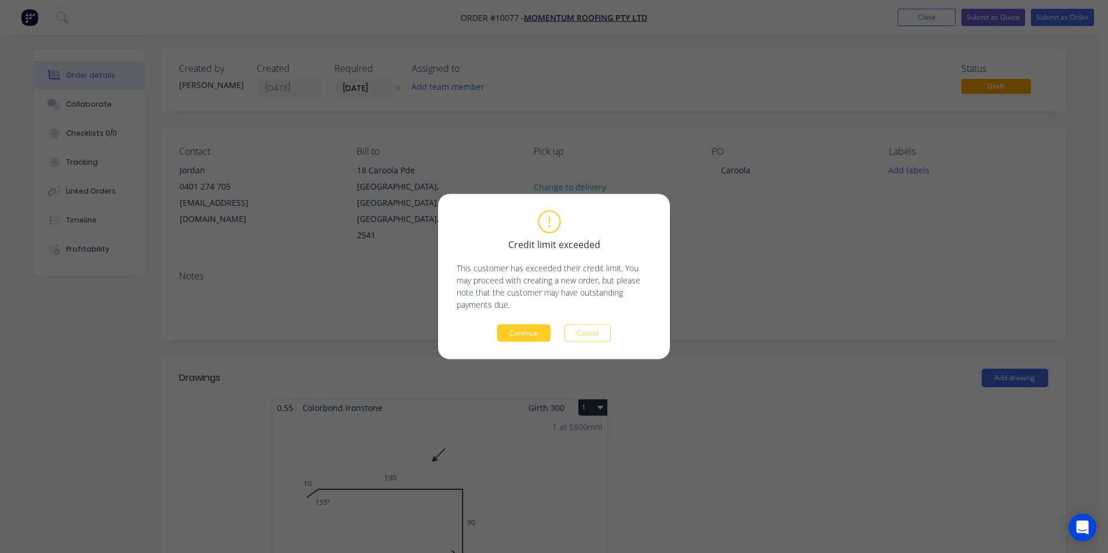
click at [523, 337] on button "Continue" at bounding box center [523, 332] width 53 height 17
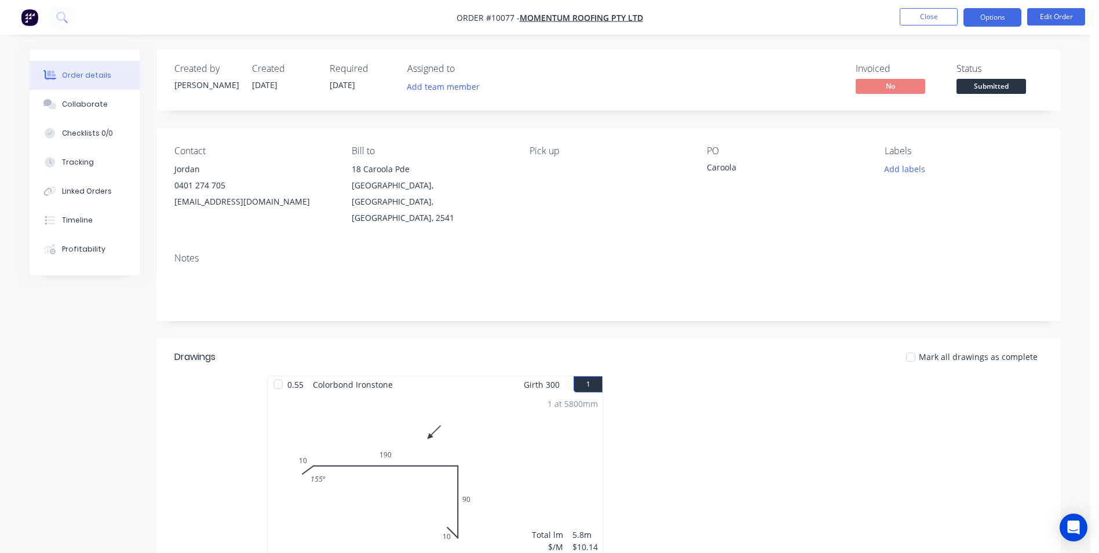
click at [985, 24] on button "Options" at bounding box center [993, 17] width 58 height 19
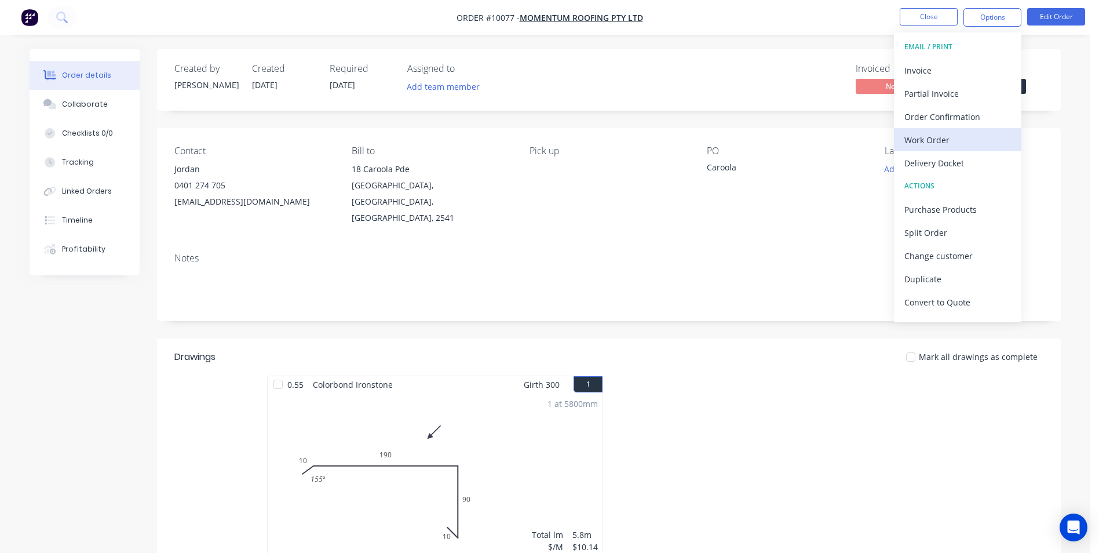
click at [935, 141] on div "Work Order" at bounding box center [958, 140] width 107 height 17
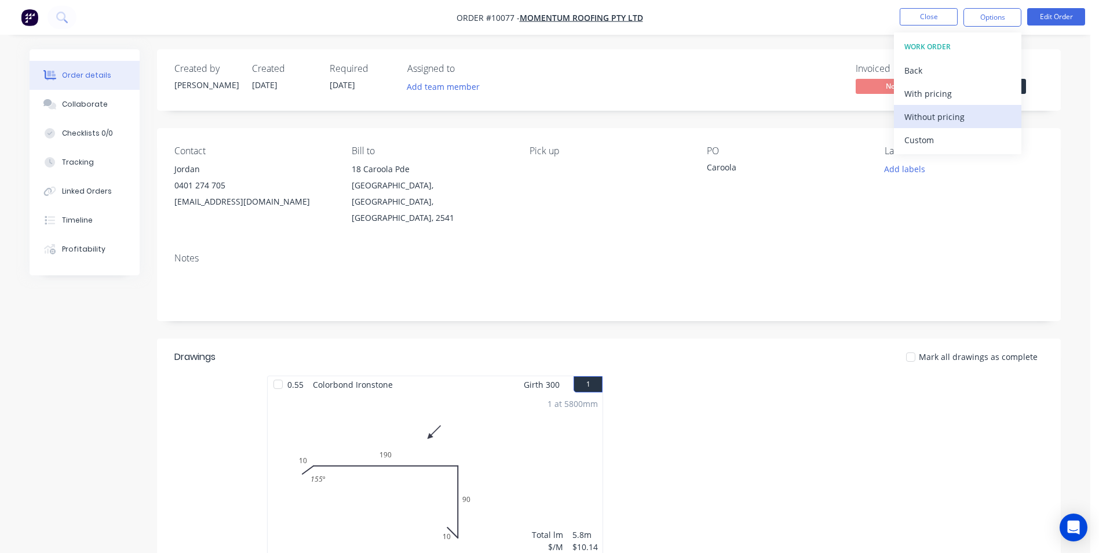
click at [933, 116] on div "Without pricing" at bounding box center [958, 116] width 107 height 17
click at [956, 120] on div "Order Confirmation" at bounding box center [958, 116] width 107 height 17
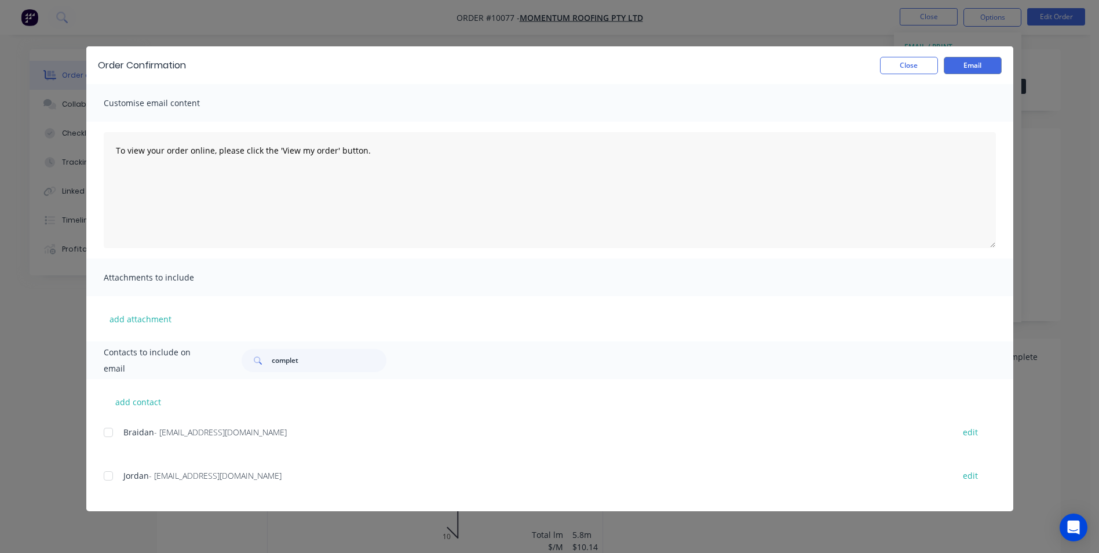
click at [114, 473] on div at bounding box center [108, 475] width 23 height 23
click at [966, 62] on button "Email" at bounding box center [973, 65] width 58 height 17
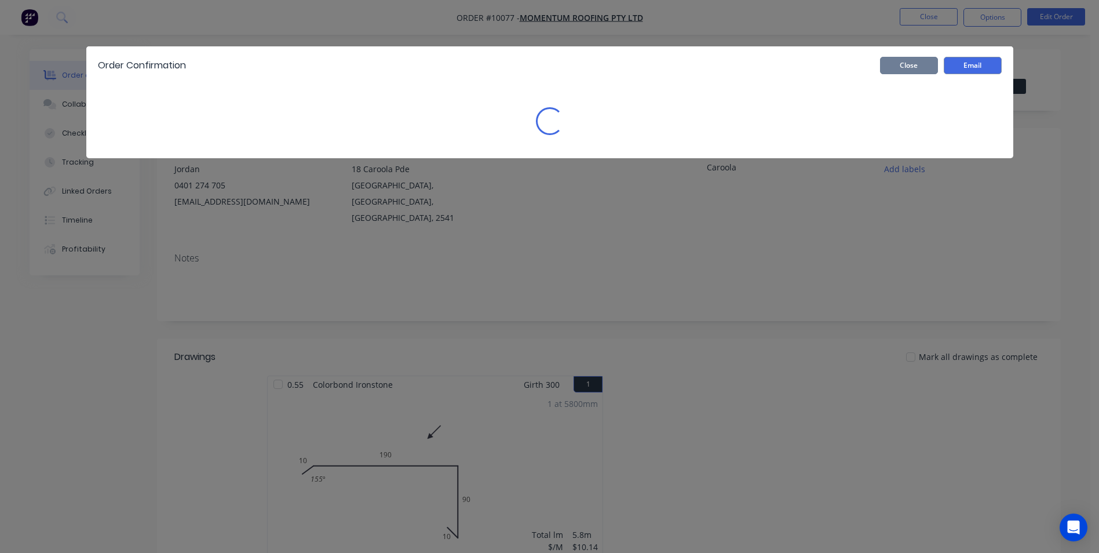
click at [905, 67] on button "Close" at bounding box center [909, 65] width 58 height 17
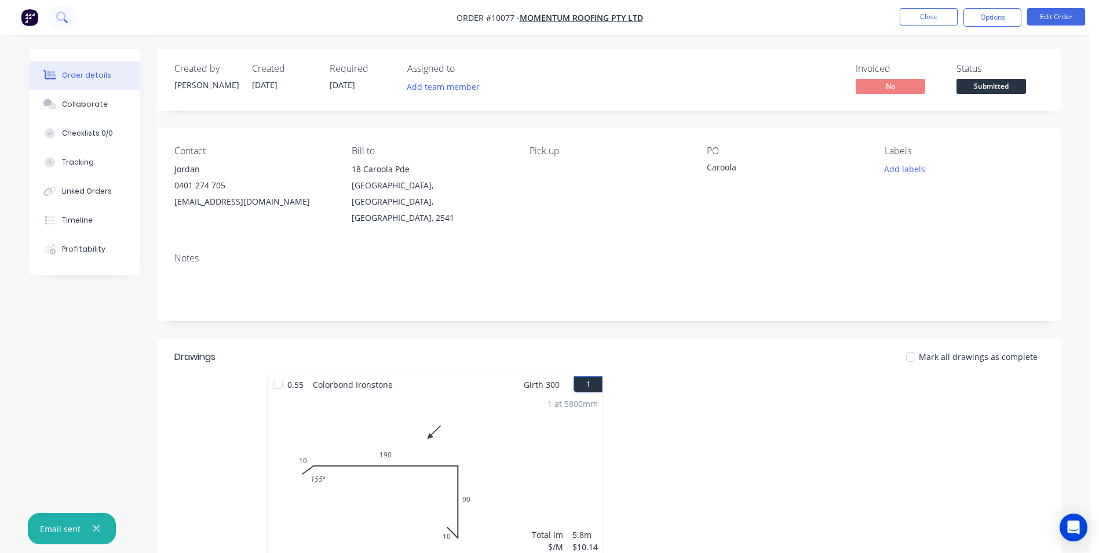
click at [61, 21] on icon at bounding box center [61, 17] width 11 height 11
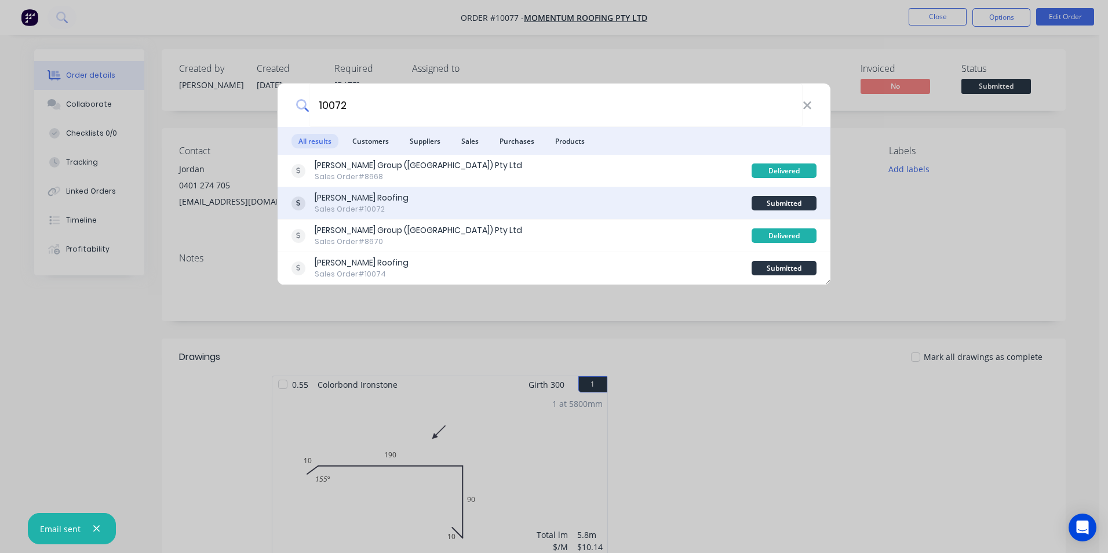
type input "10072"
click at [584, 209] on div "[PERSON_NAME] Roofing Sales Order #10072" at bounding box center [521, 203] width 460 height 23
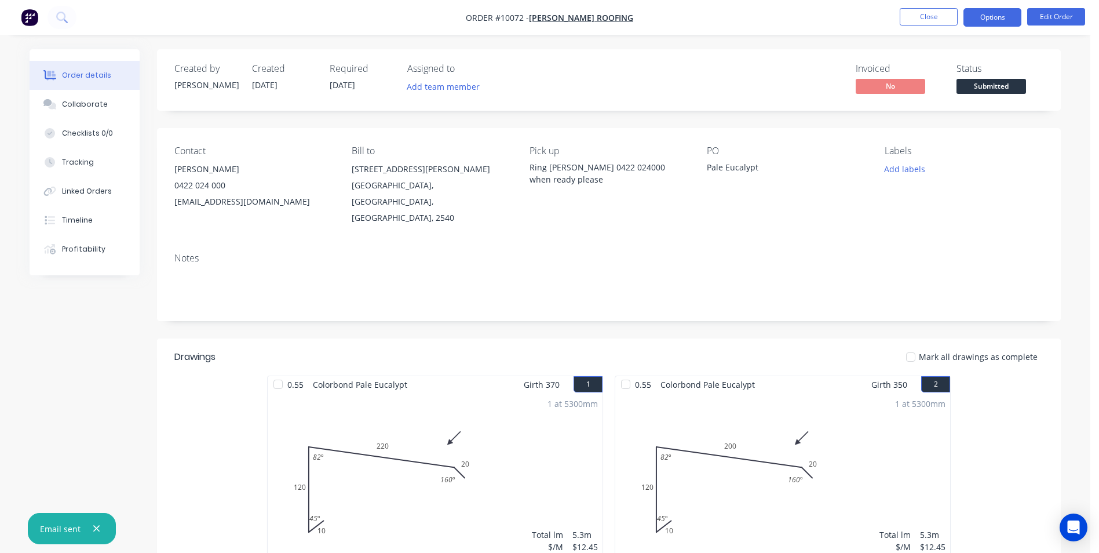
click at [976, 21] on button "Options" at bounding box center [993, 17] width 58 height 19
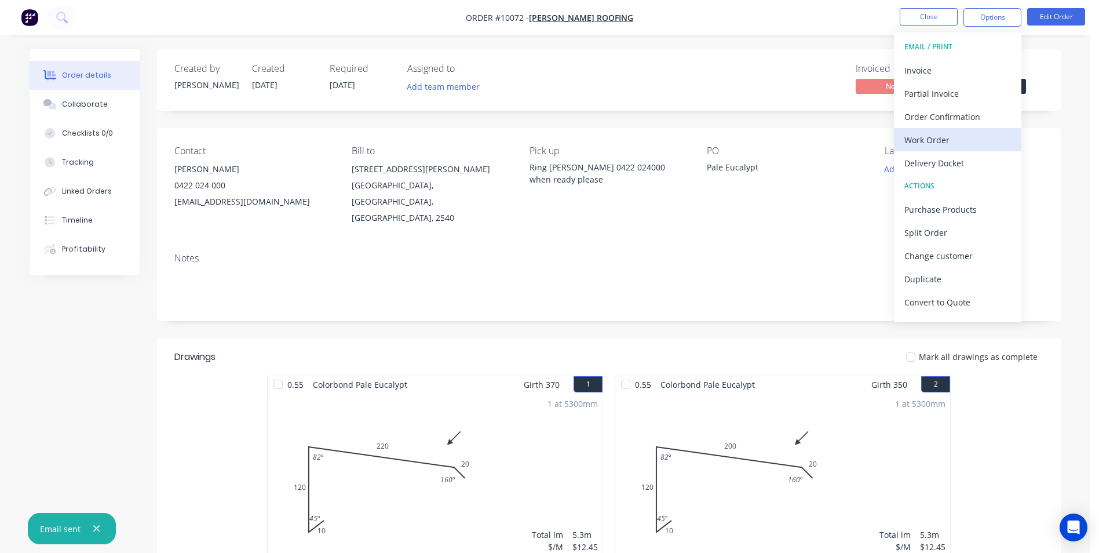
click at [952, 134] on div "Work Order" at bounding box center [958, 140] width 107 height 17
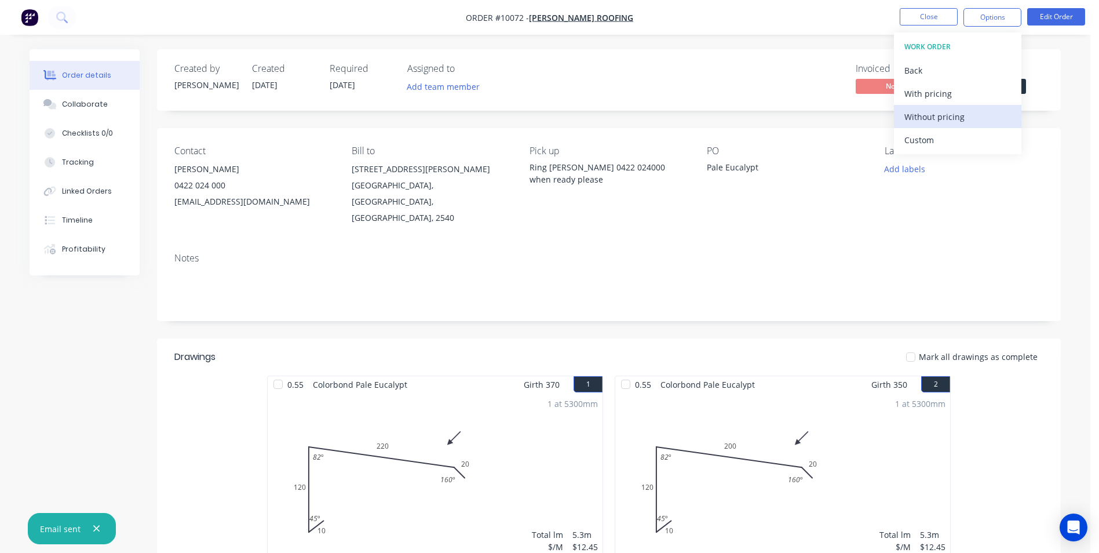
click at [951, 119] on div "Without pricing" at bounding box center [958, 116] width 107 height 17
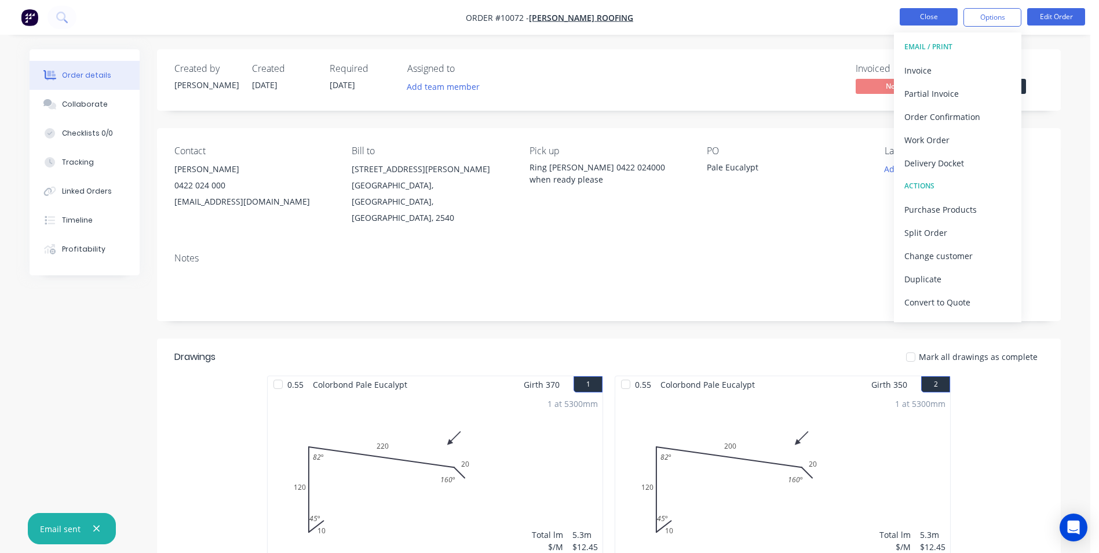
click at [916, 13] on button "Close" at bounding box center [929, 16] width 58 height 17
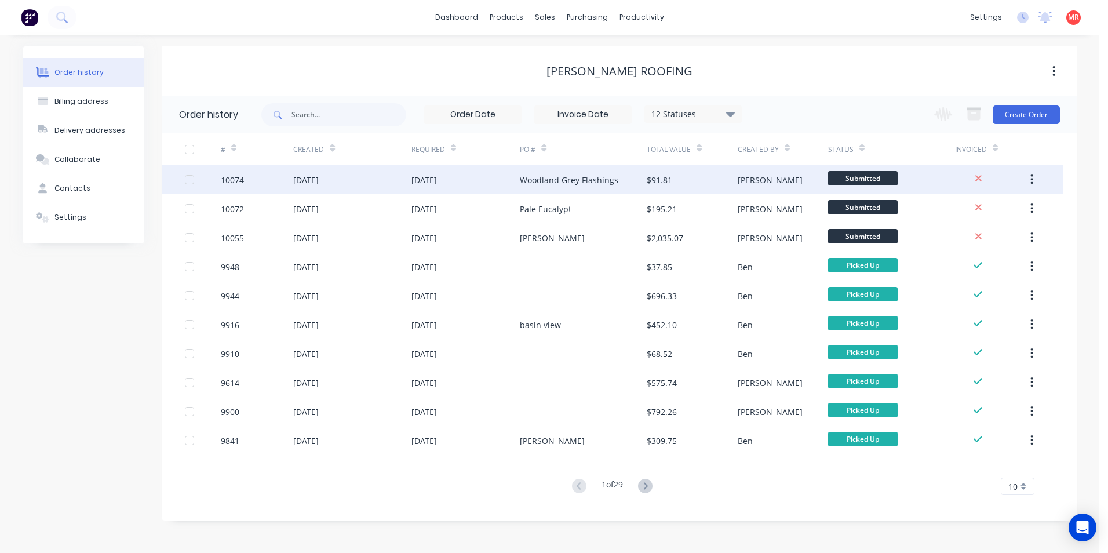
click at [590, 184] on div "Woodland Grey Flashings" at bounding box center [569, 180] width 99 height 12
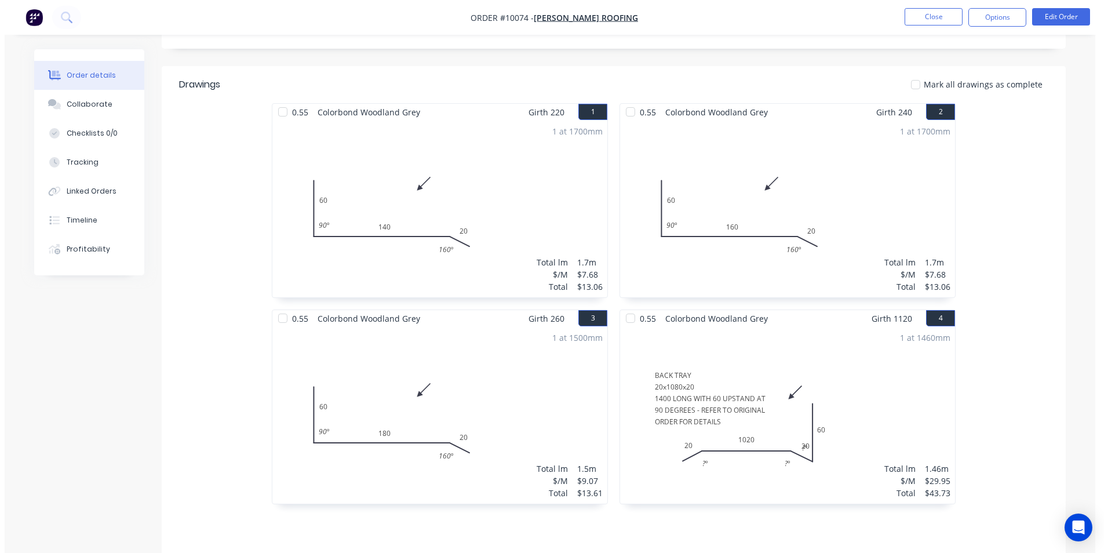
scroll to position [251, 0]
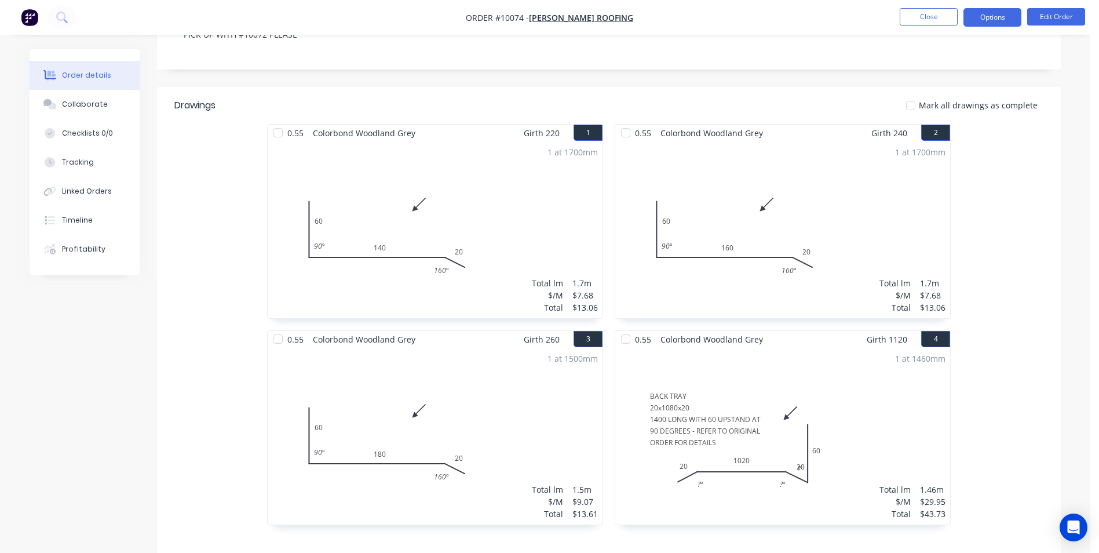
click at [980, 13] on button "Options" at bounding box center [993, 17] width 58 height 19
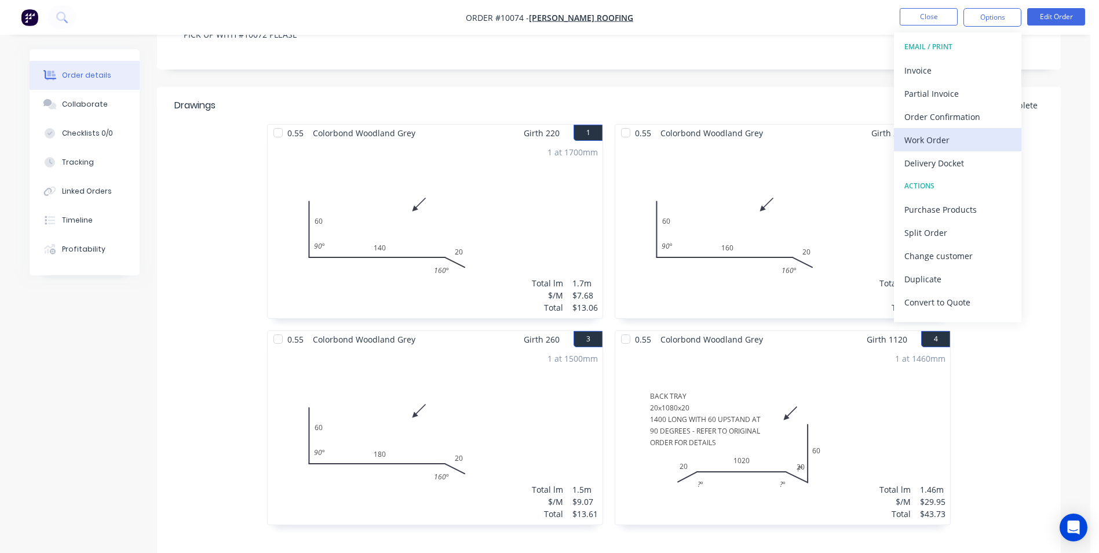
click at [960, 141] on div "Work Order" at bounding box center [958, 140] width 107 height 17
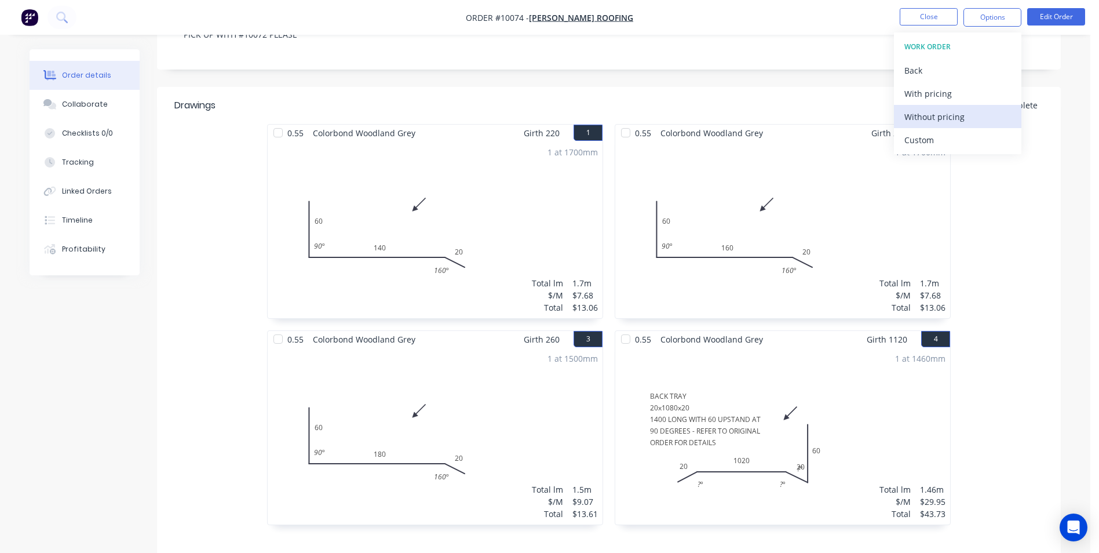
click at [956, 123] on div "Without pricing" at bounding box center [958, 116] width 107 height 17
click at [67, 18] on icon at bounding box center [61, 17] width 11 height 11
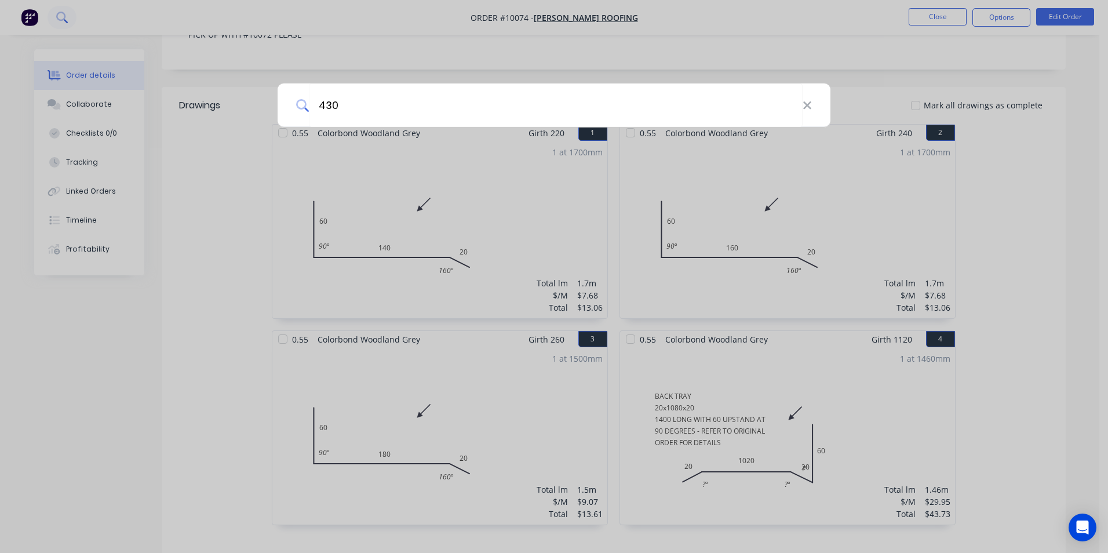
type input "4307"
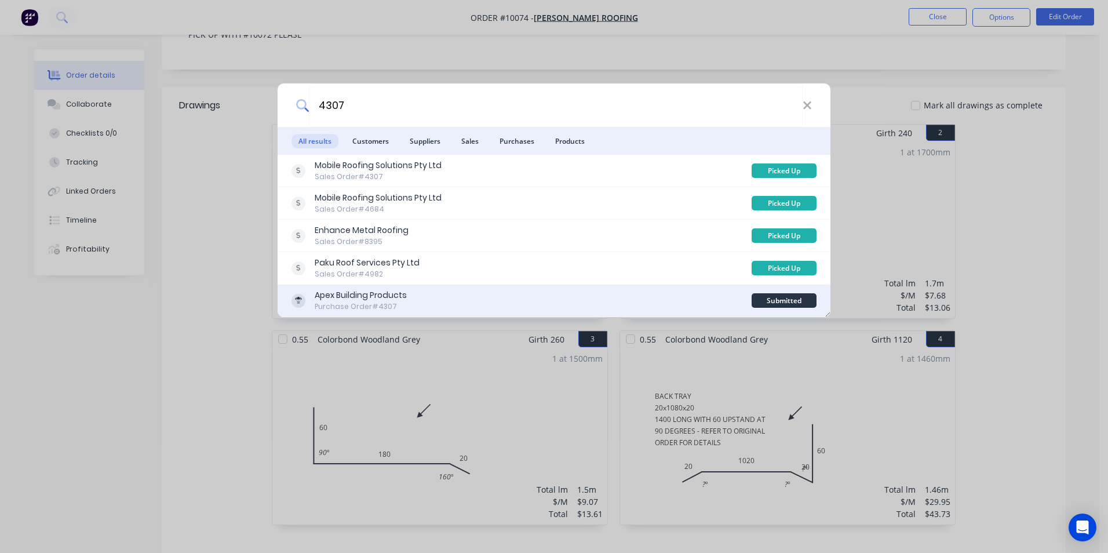
click at [447, 297] on div "Apex Building Products Purchase Order #4307" at bounding box center [521, 300] width 460 height 23
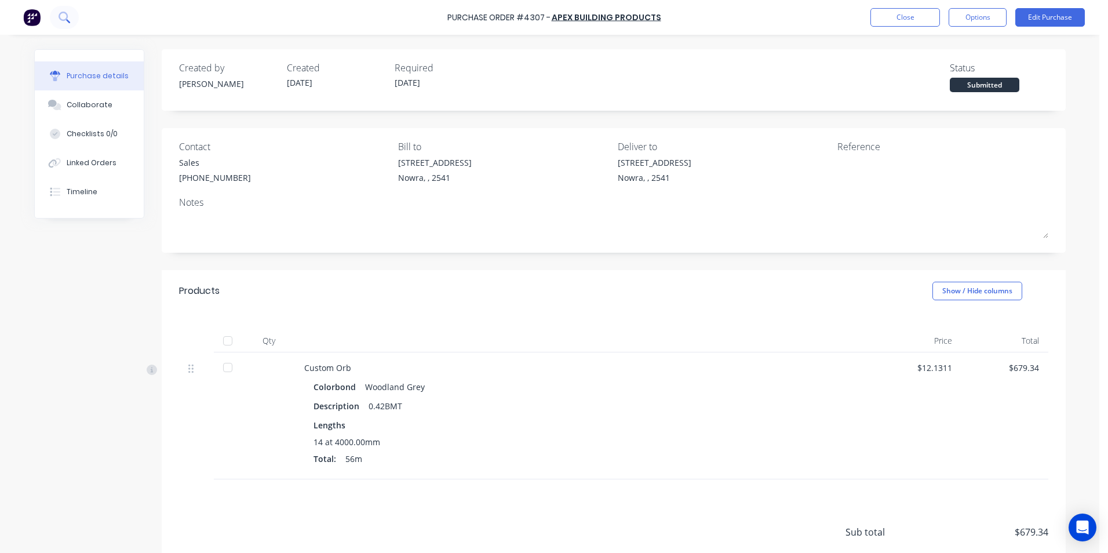
click at [71, 16] on button at bounding box center [64, 17] width 29 height 23
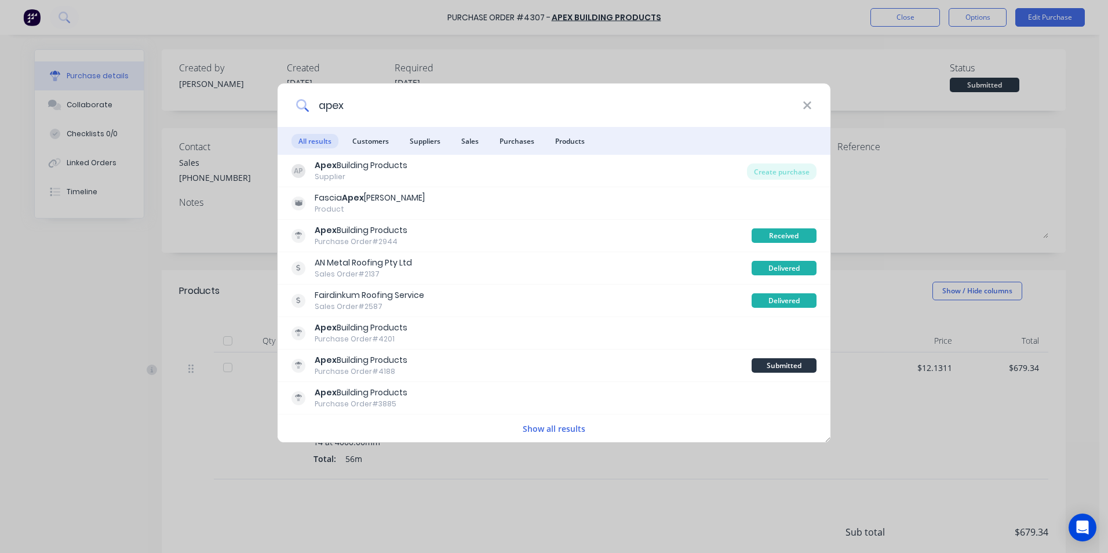
click at [366, 100] on input "apex" at bounding box center [556, 104] width 494 height 43
type input "a"
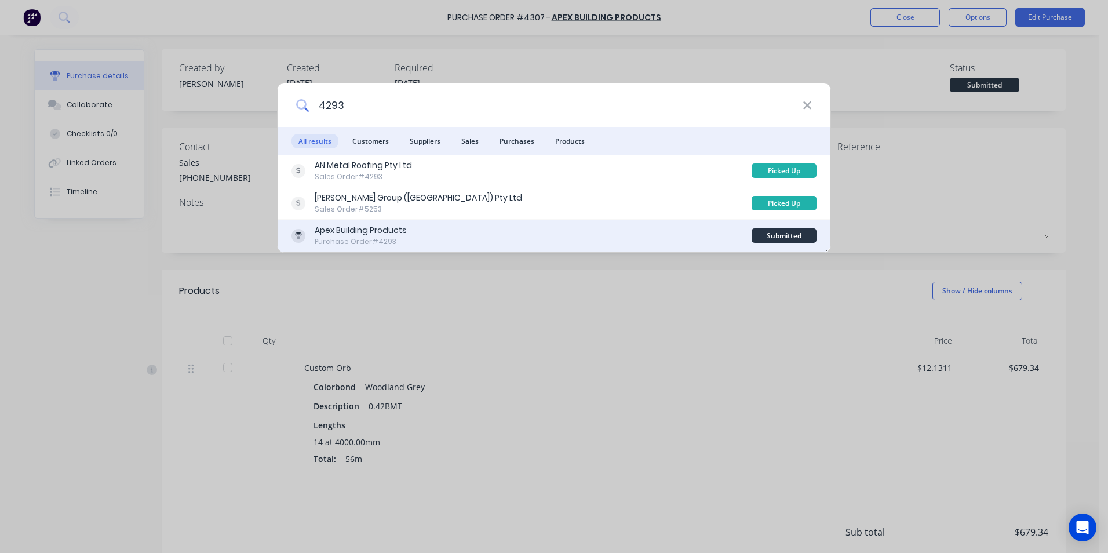
type input "4293"
click at [429, 229] on div "Apex Building Products Purchase Order #4293" at bounding box center [521, 235] width 460 height 23
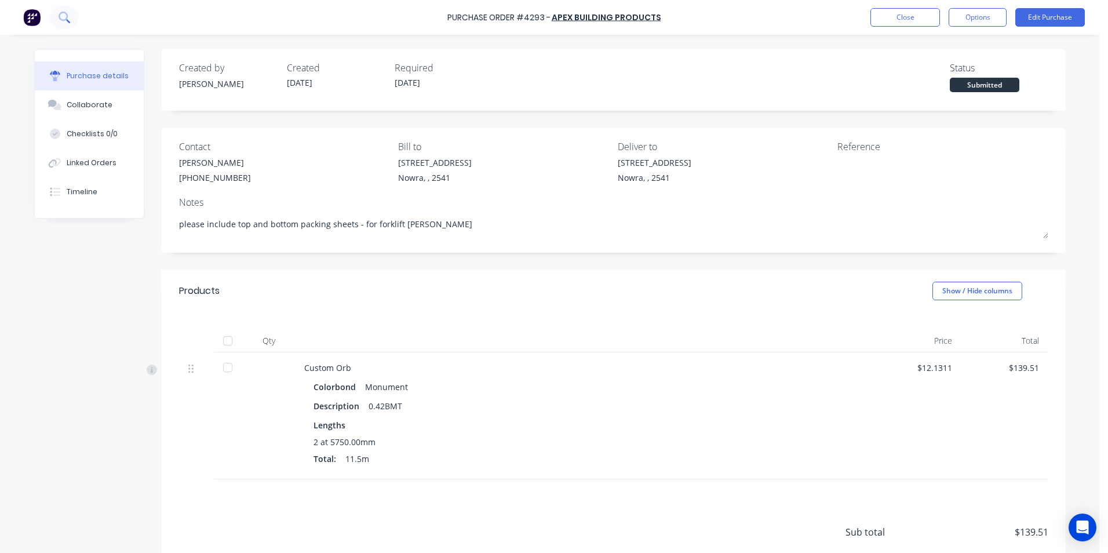
click at [63, 20] on icon at bounding box center [63, 16] width 9 height 9
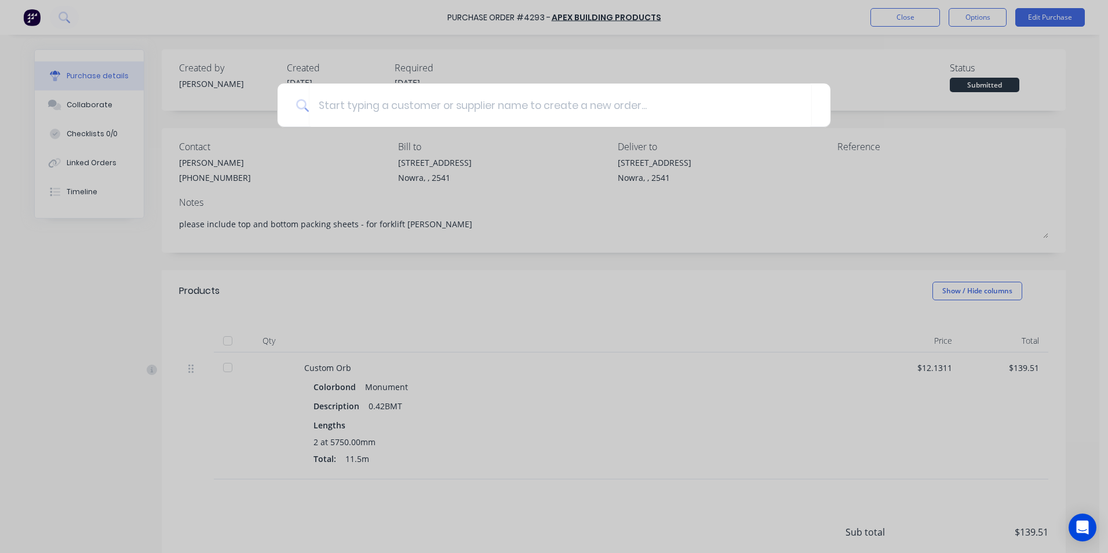
type input "m"
click at [327, 110] on input at bounding box center [560, 104] width 503 height 43
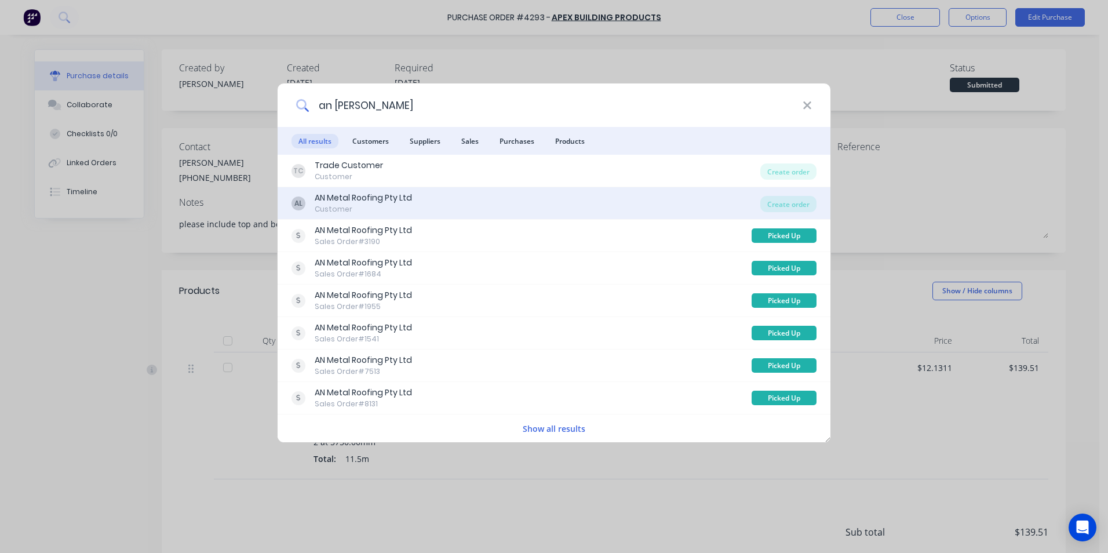
type input "an [PERSON_NAME]"
click at [473, 196] on div "AL AN Metal Roofing Pty Ltd Customer" at bounding box center [525, 203] width 469 height 23
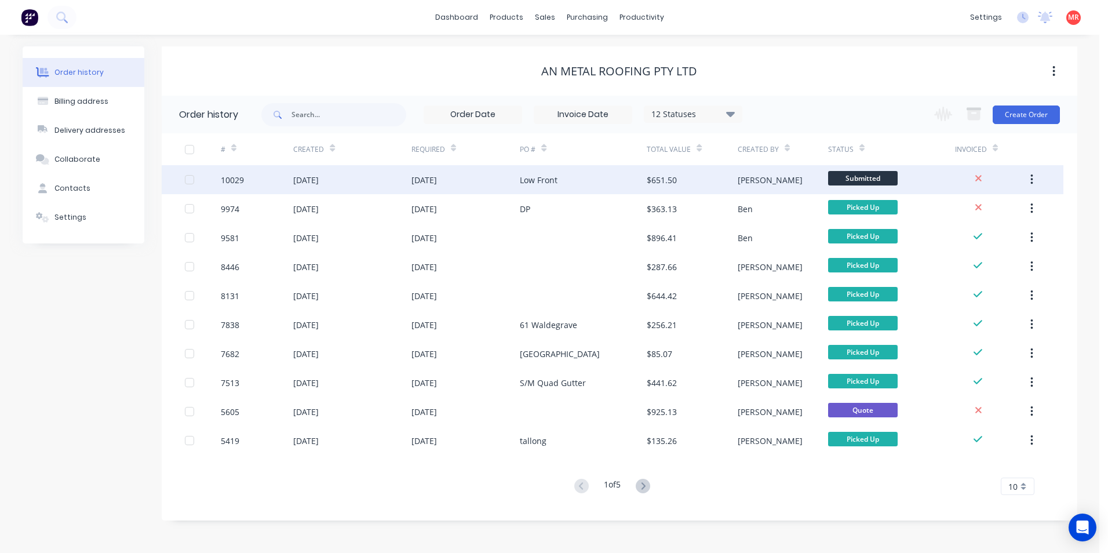
click at [559, 177] on div "Low Front" at bounding box center [583, 179] width 127 height 29
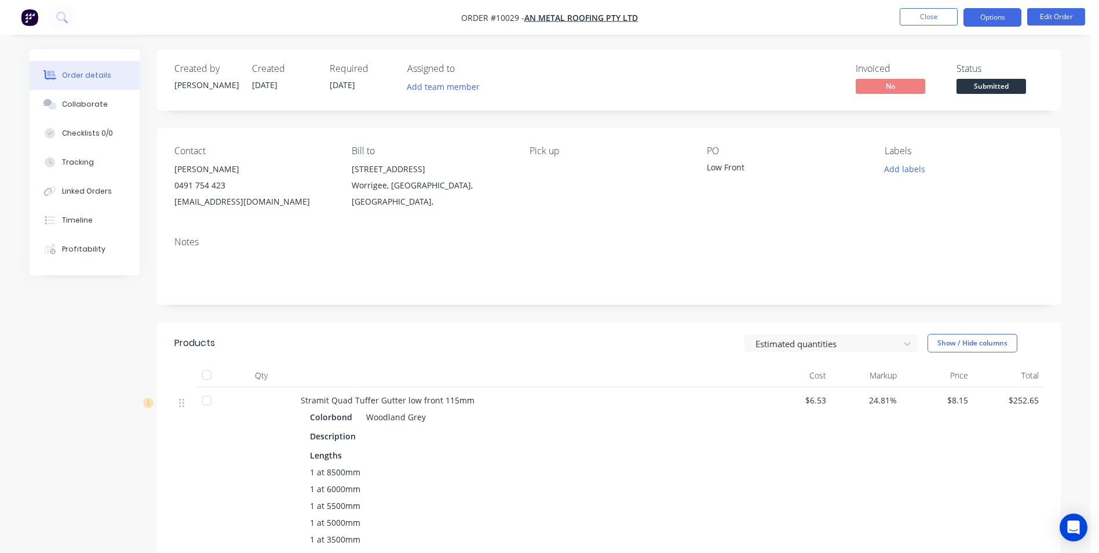
click at [993, 14] on button "Options" at bounding box center [993, 17] width 58 height 19
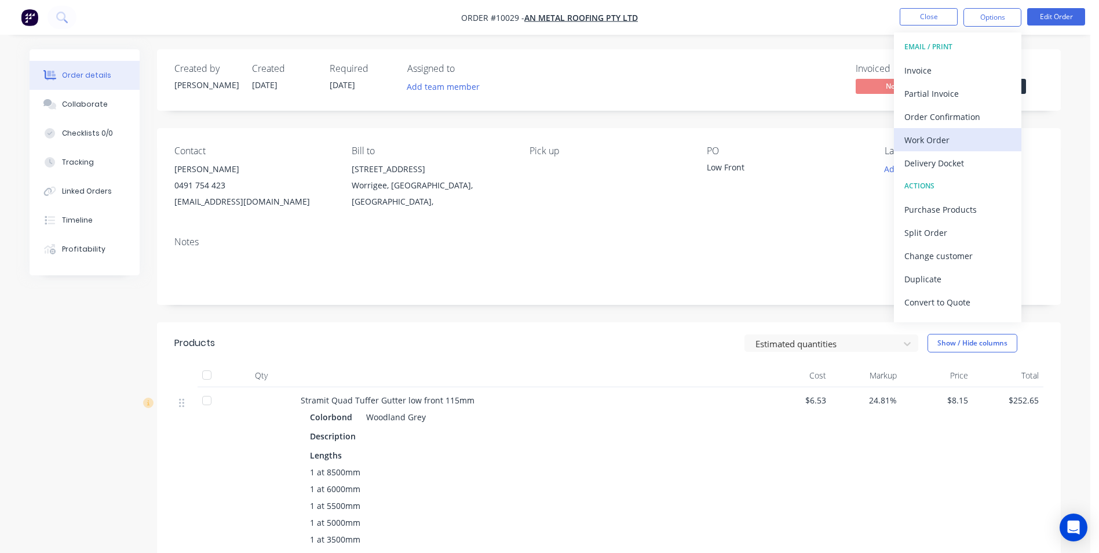
click at [953, 141] on div "Work Order" at bounding box center [958, 140] width 107 height 17
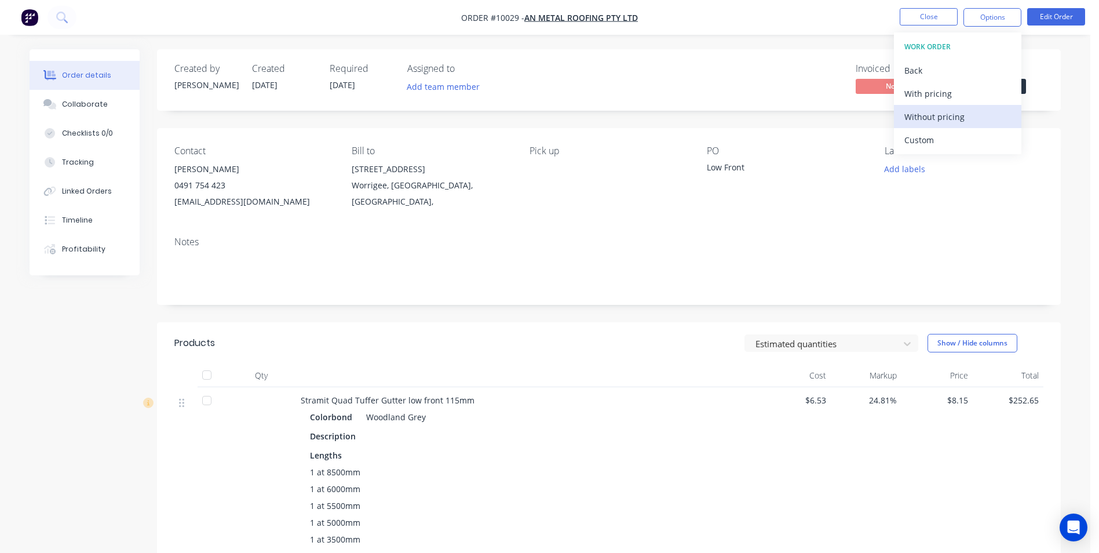
click at [965, 115] on div "Without pricing" at bounding box center [958, 116] width 107 height 17
click at [60, 18] on icon at bounding box center [61, 17] width 11 height 11
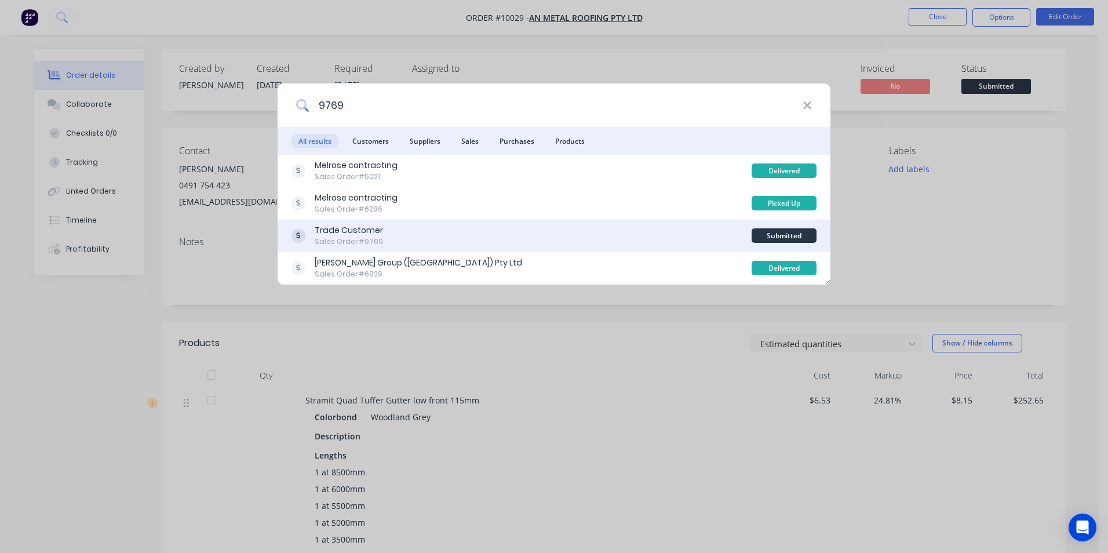
type input "9769"
click at [548, 246] on div "Trade Customer Sales Order #9769" at bounding box center [521, 235] width 460 height 23
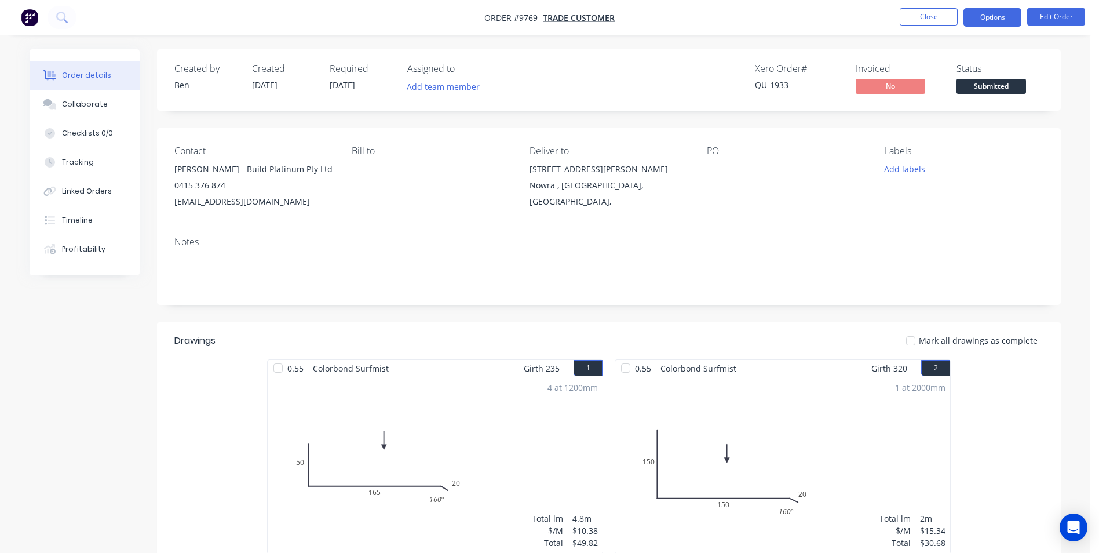
click at [976, 19] on button "Options" at bounding box center [993, 17] width 58 height 19
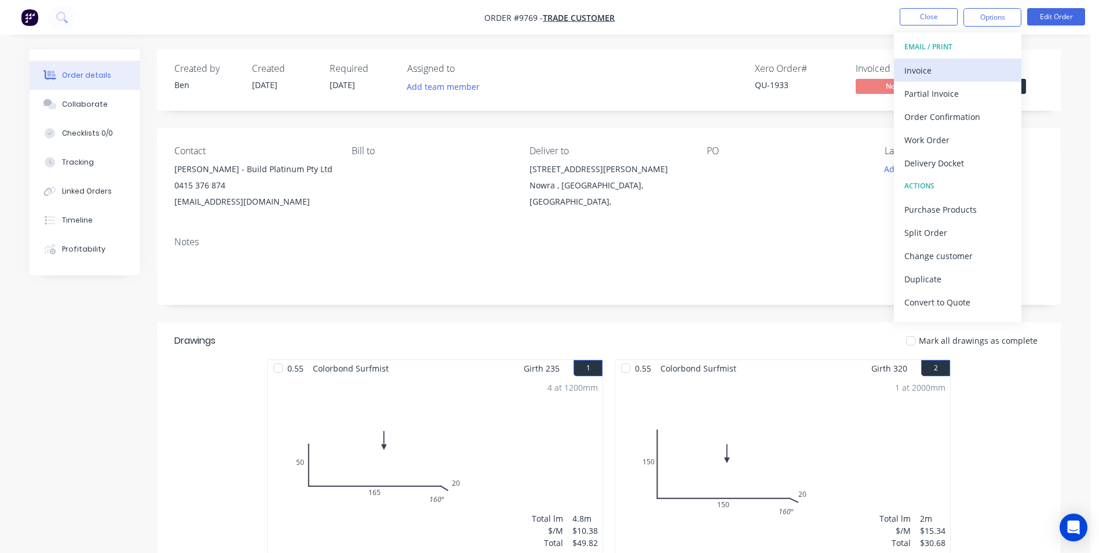
click at [934, 71] on div "Invoice" at bounding box center [958, 70] width 107 height 17
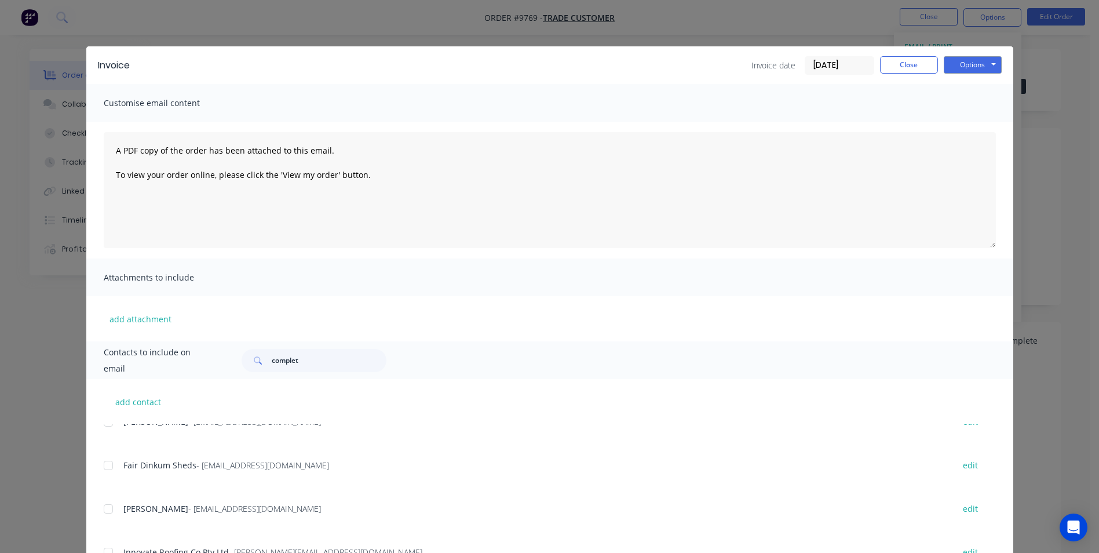
scroll to position [174, 0]
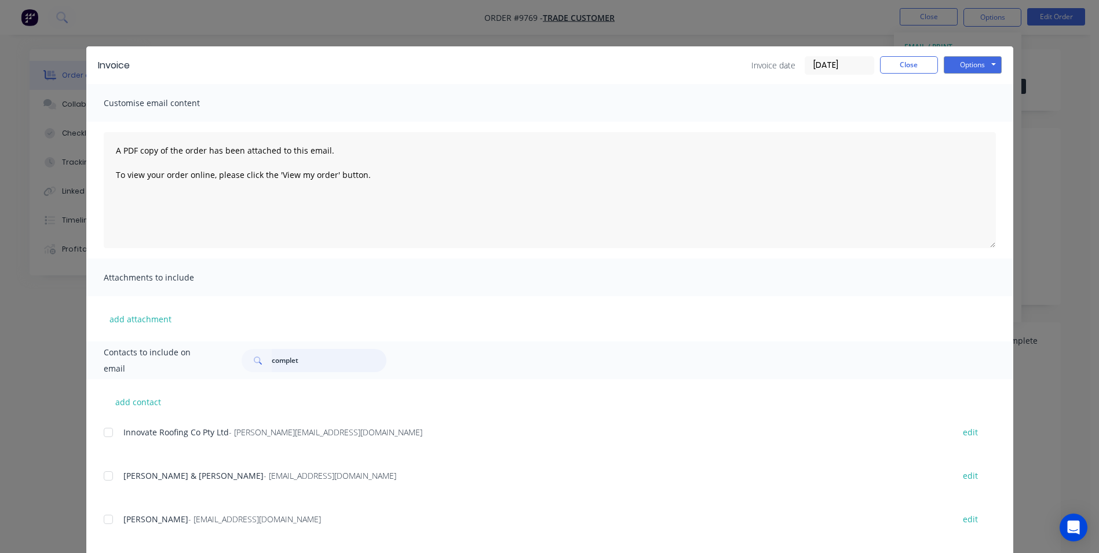
click at [308, 356] on input "complet" at bounding box center [329, 360] width 115 height 23
type input "c"
type input "[PERSON_NAME]"
click at [971, 63] on button "Options" at bounding box center [973, 64] width 58 height 17
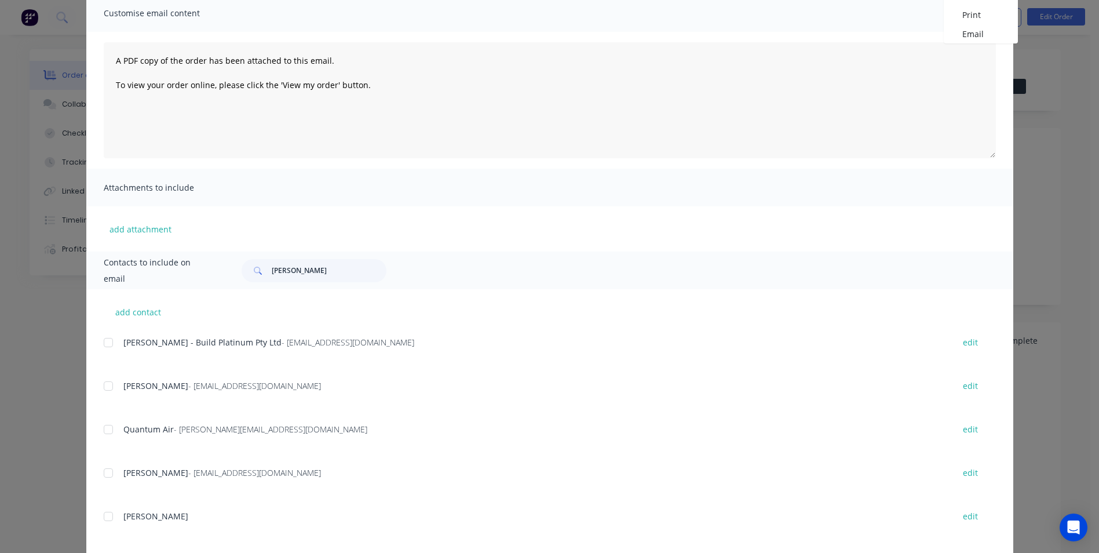
scroll to position [192, 0]
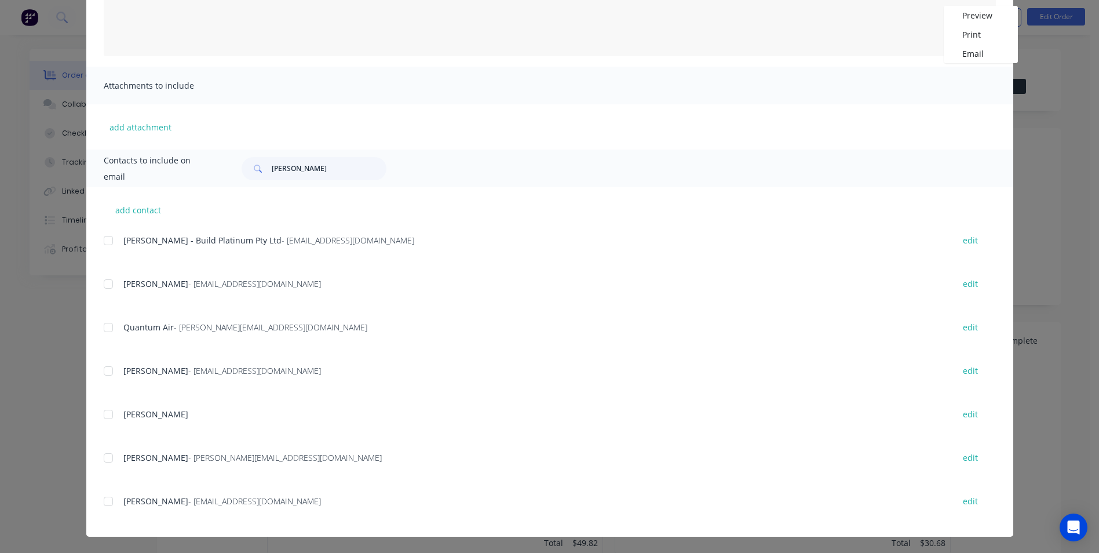
click at [104, 244] on div at bounding box center [108, 240] width 23 height 23
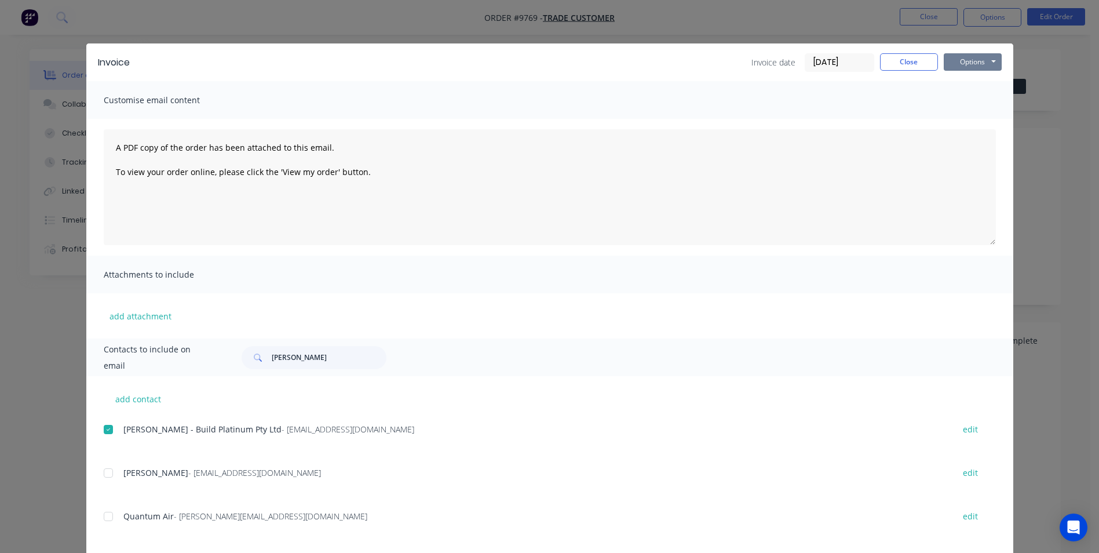
scroll to position [0, 0]
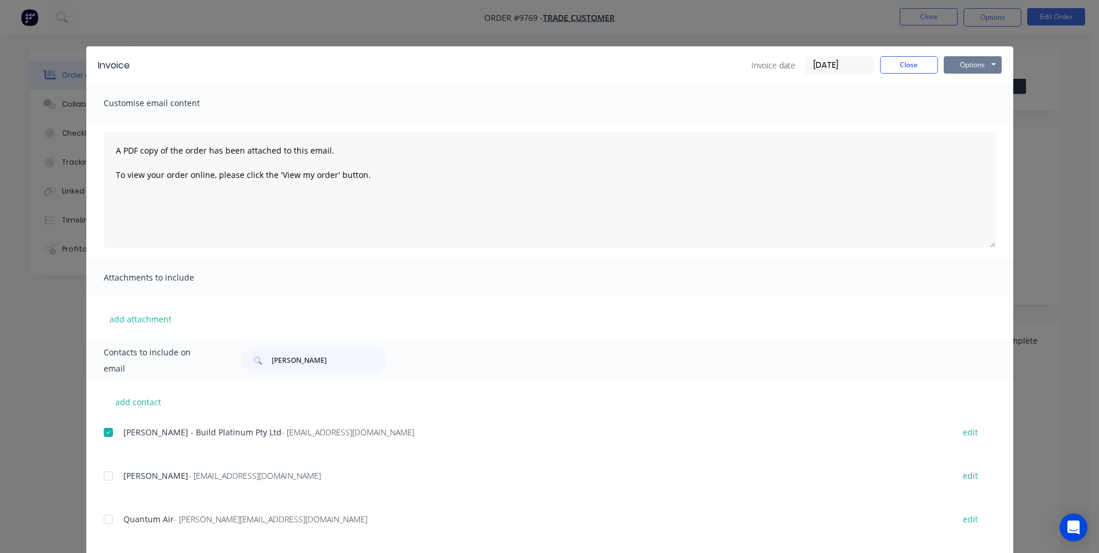
click at [973, 64] on button "Options" at bounding box center [973, 64] width 58 height 17
click at [980, 121] on button "Email" at bounding box center [981, 123] width 74 height 19
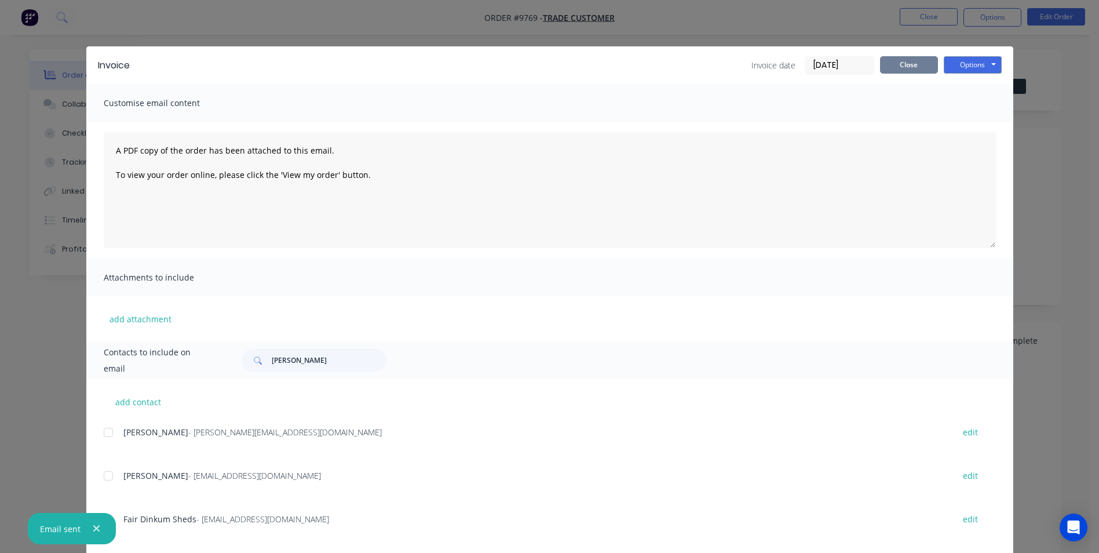
click at [889, 65] on button "Close" at bounding box center [909, 64] width 58 height 17
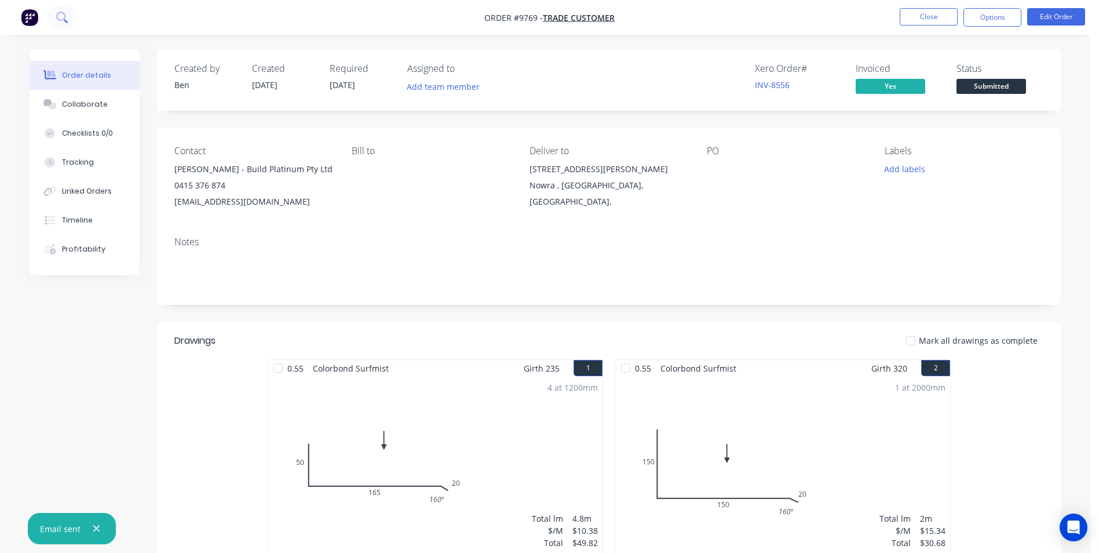
click at [59, 17] on icon at bounding box center [61, 17] width 11 height 11
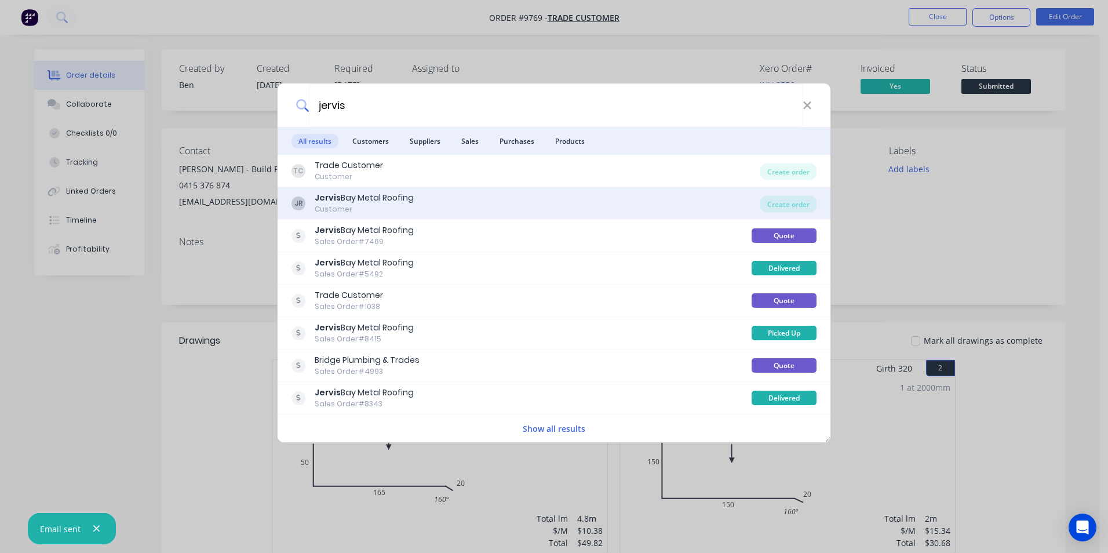
type input "jervis"
click at [538, 211] on div "JR Jervis Bay Metal Roofing Customer" at bounding box center [525, 203] width 469 height 23
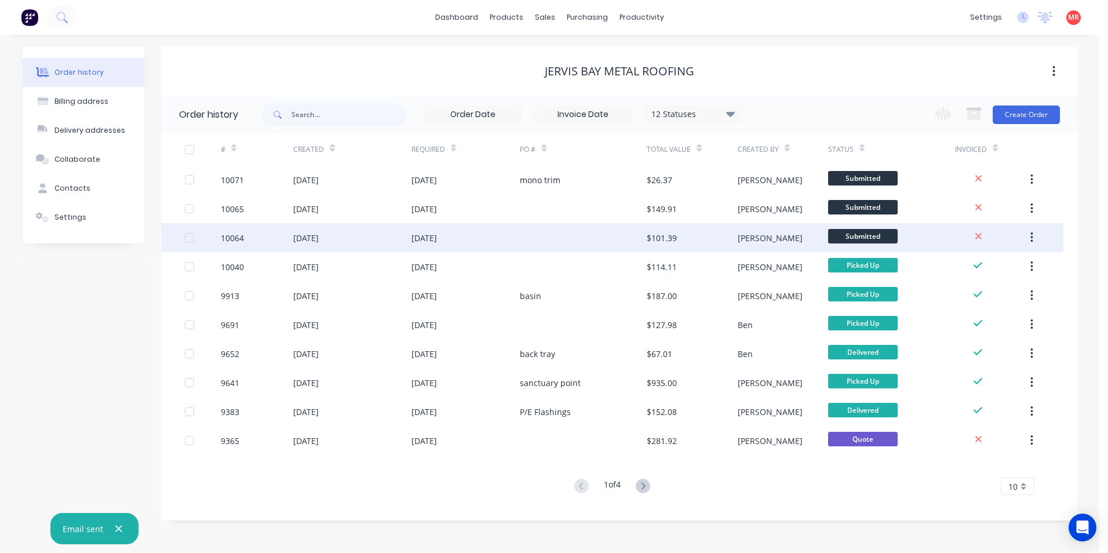
click at [548, 236] on div at bounding box center [583, 237] width 127 height 29
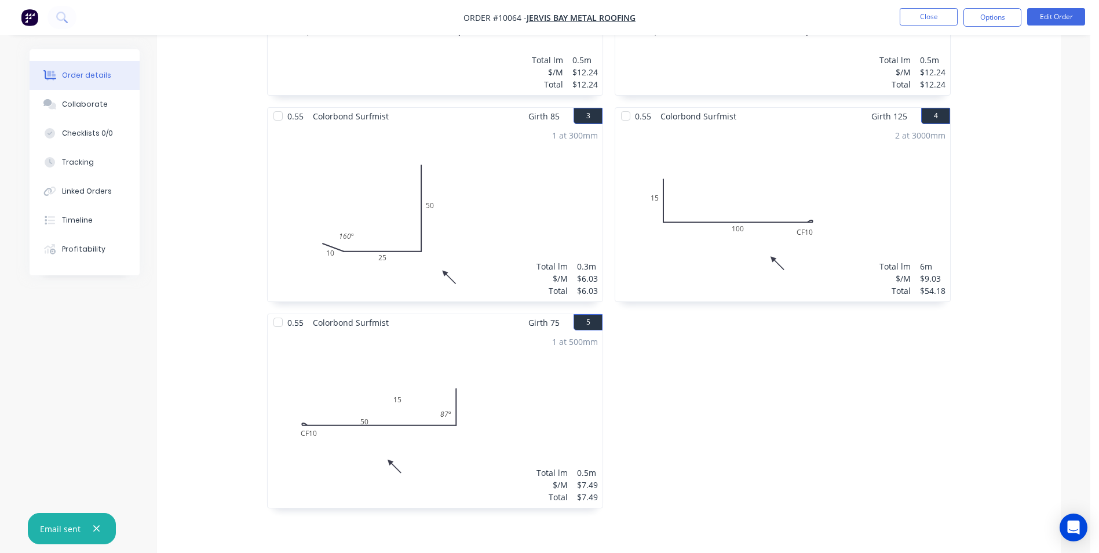
scroll to position [579, 0]
